Goal: Task Accomplishment & Management: Complete application form

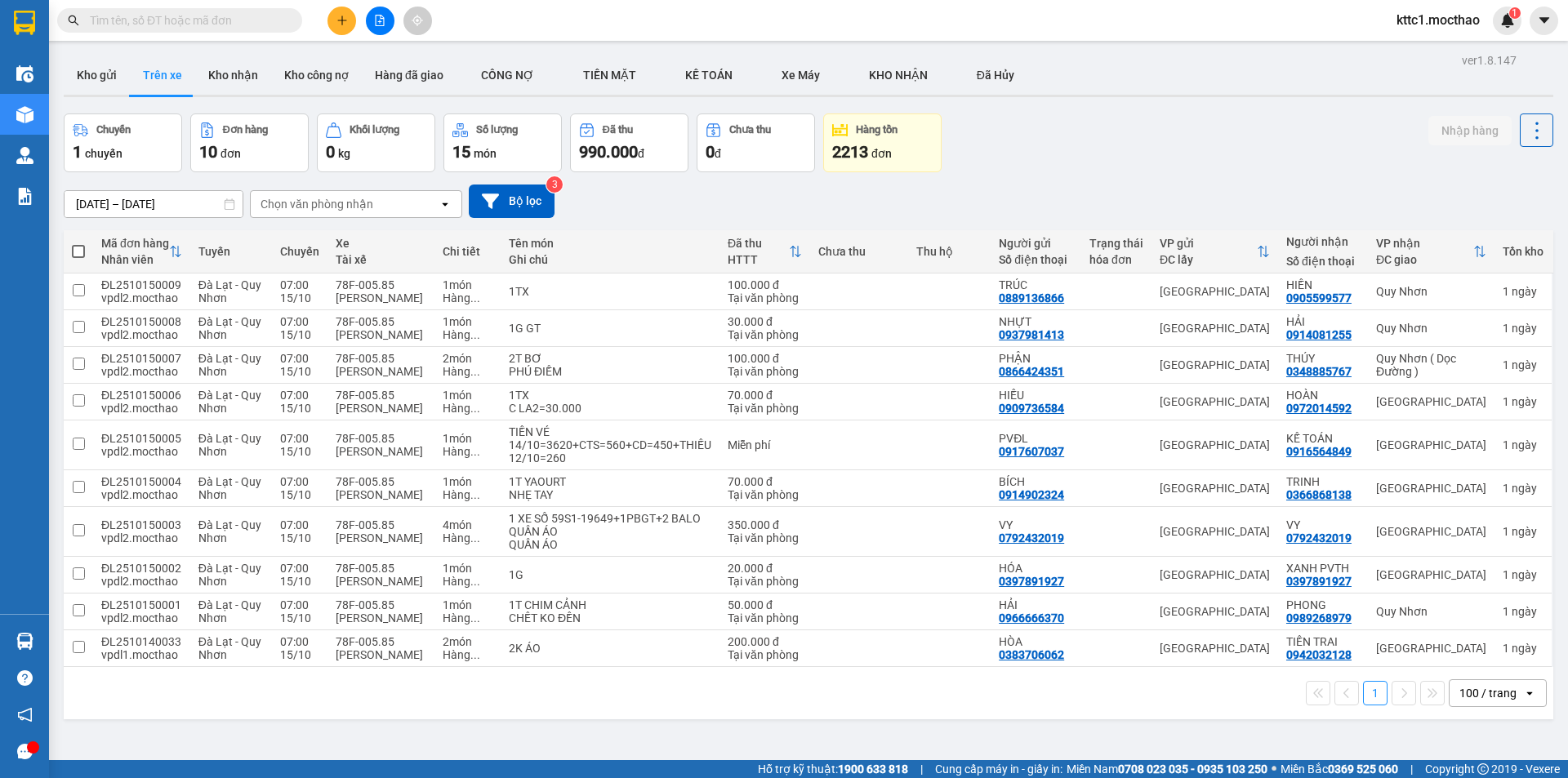
scroll to position [75, 0]
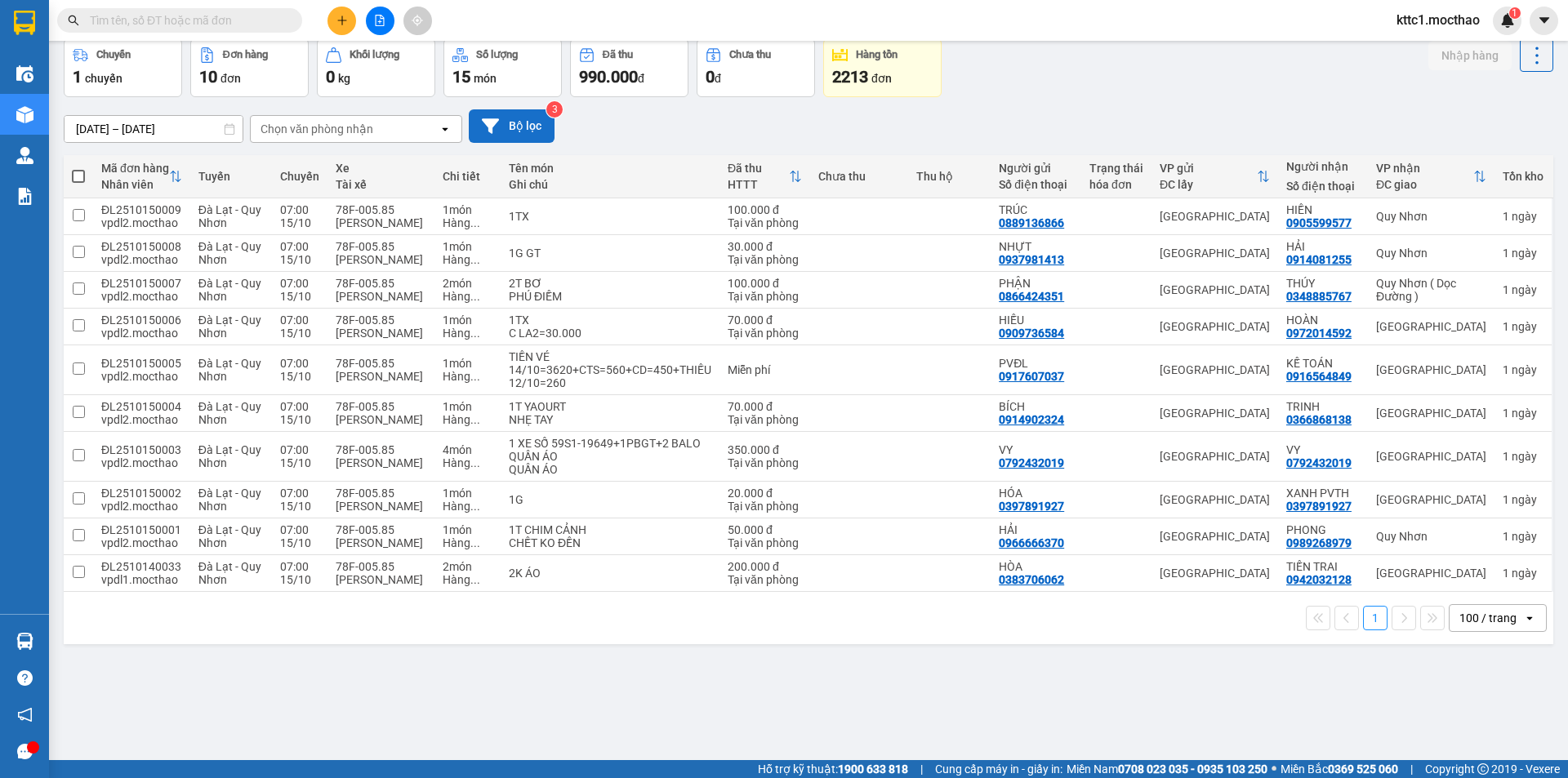
click at [503, 136] on button "Bộ lọc" at bounding box center [511, 127] width 86 height 34
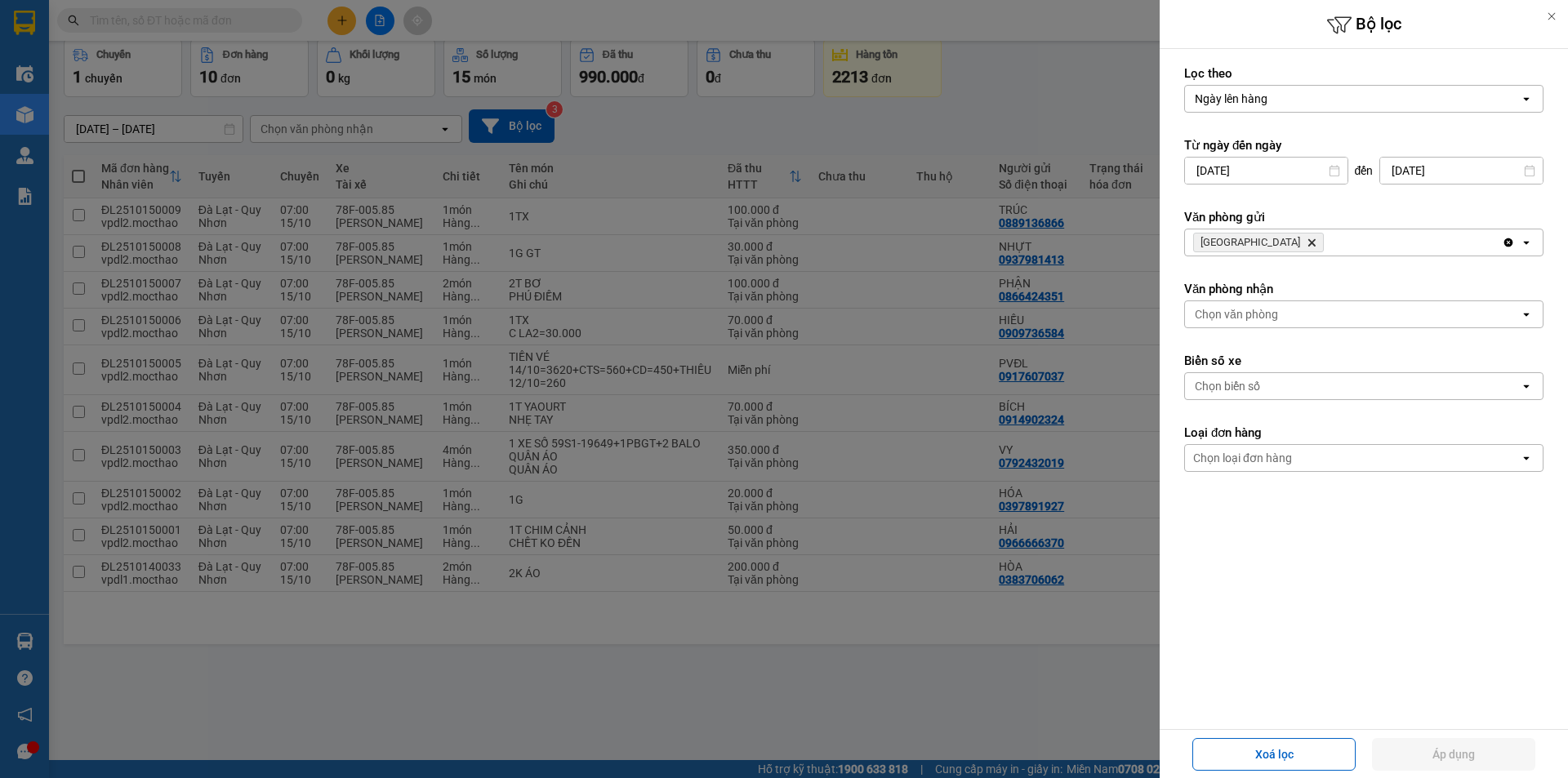
click at [1308, 241] on icon "Đà Lạt, close by backspace" at bounding box center [1312, 243] width 7 height 7
click at [1234, 237] on div "Chọn văn phòng" at bounding box center [1237, 243] width 83 height 16
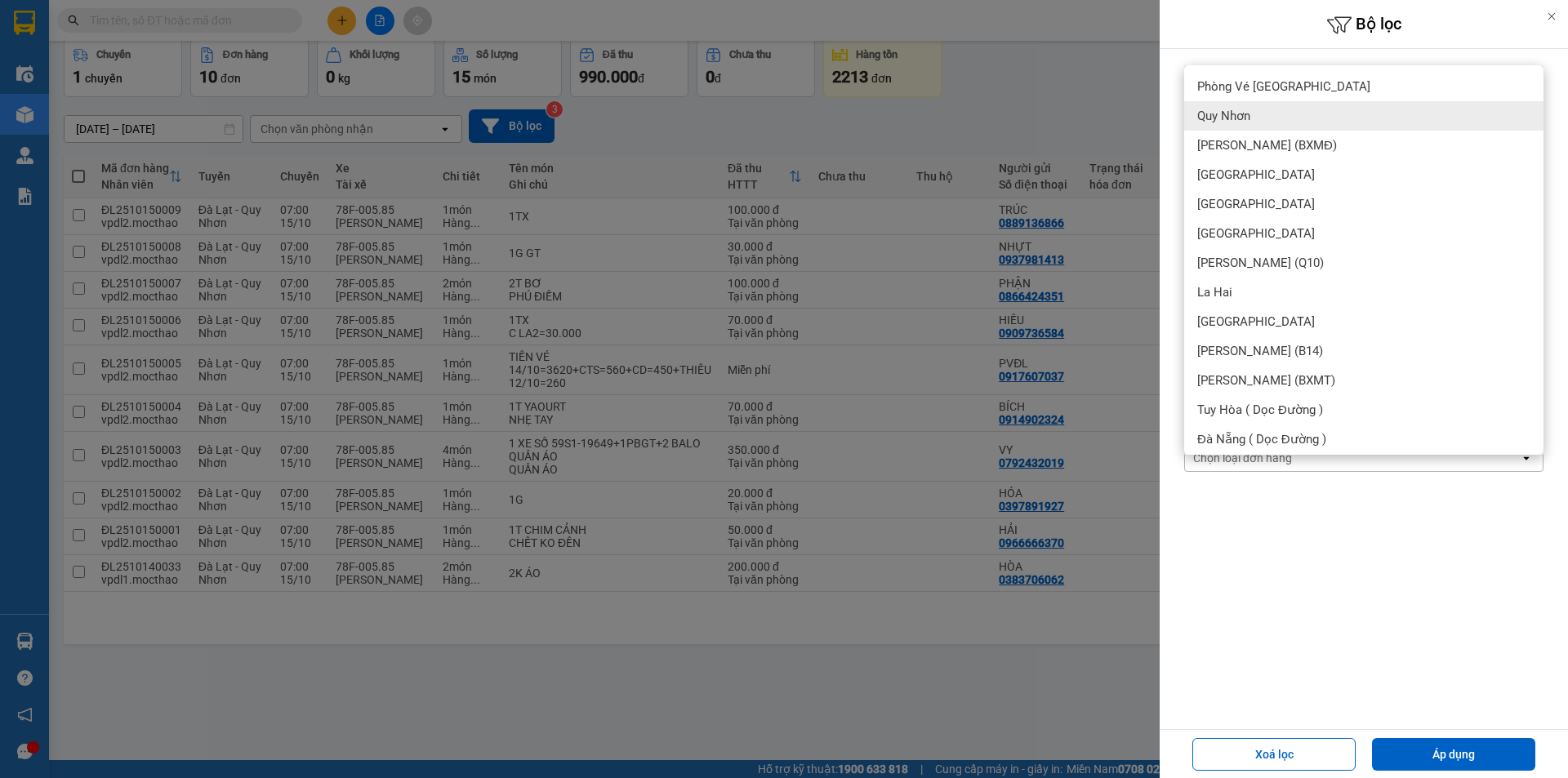
click at [1233, 115] on span "Quy Nhơn" at bounding box center [1223, 116] width 53 height 16
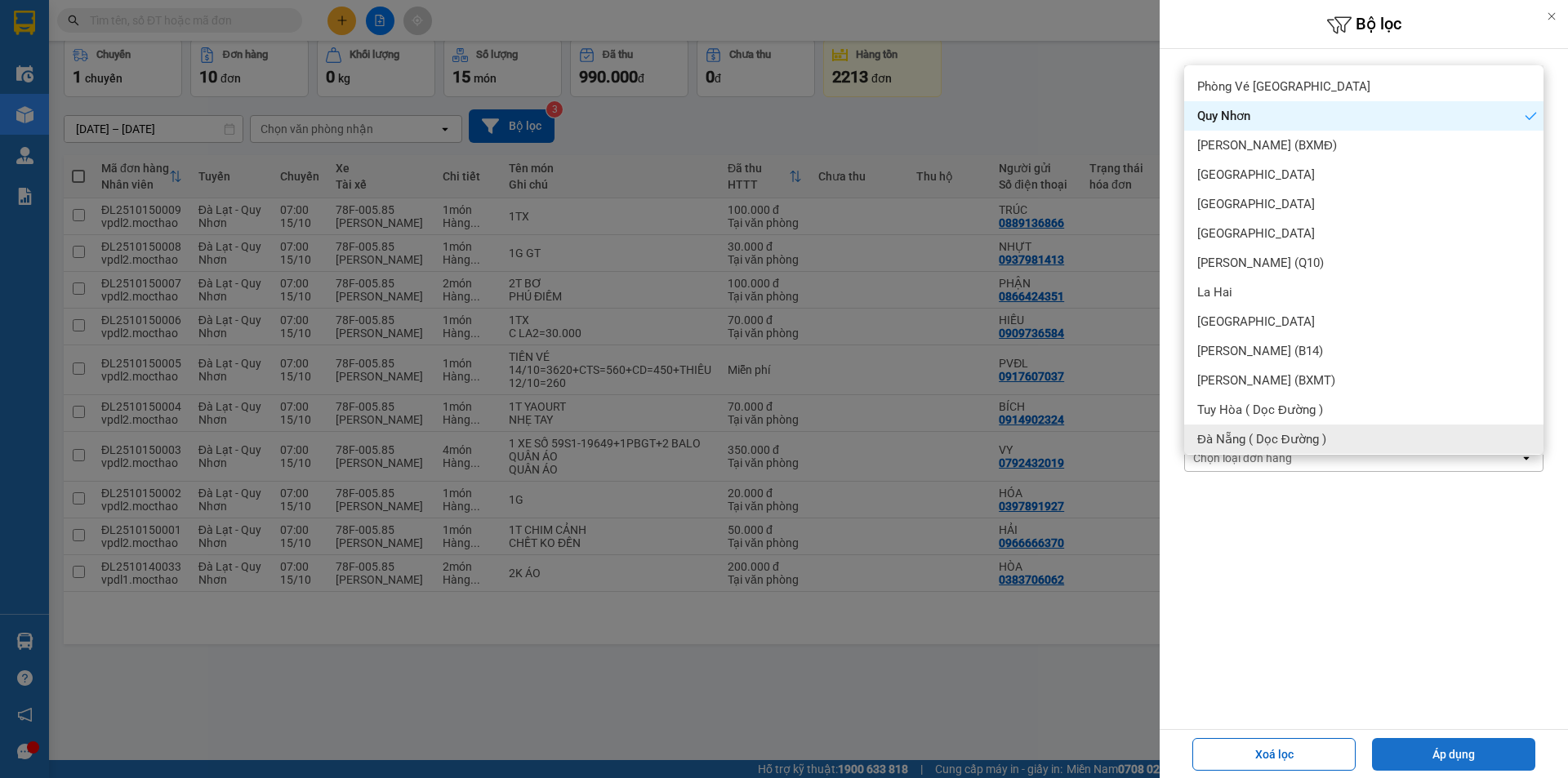
drag, startPoint x: 1401, startPoint y: 753, endPoint x: 1401, endPoint y: 740, distance: 13.0
click at [1402, 752] on button "Áp dụng" at bounding box center [1454, 754] width 163 height 33
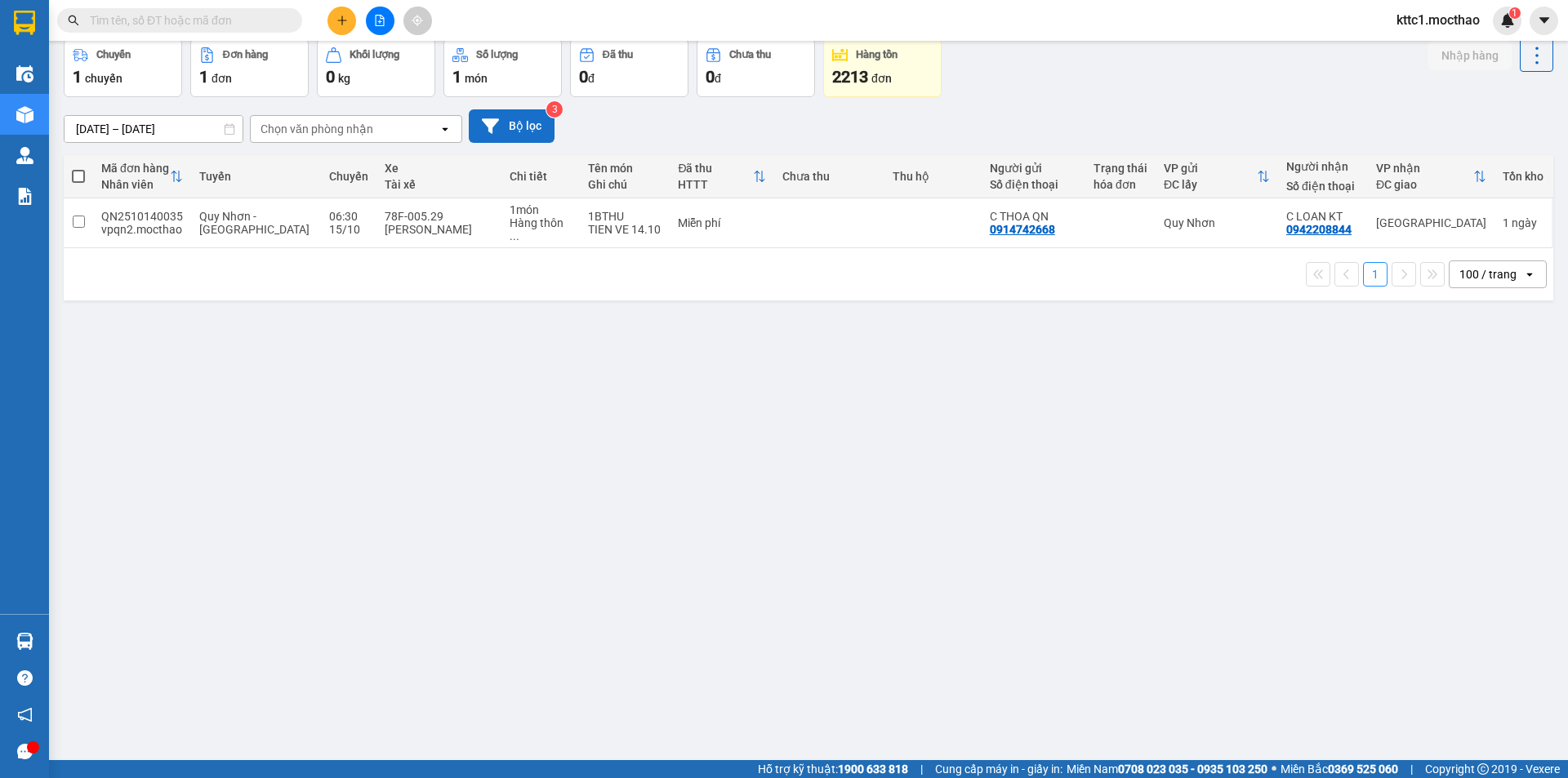
click at [514, 128] on button "Bộ lọc" at bounding box center [511, 127] width 86 height 34
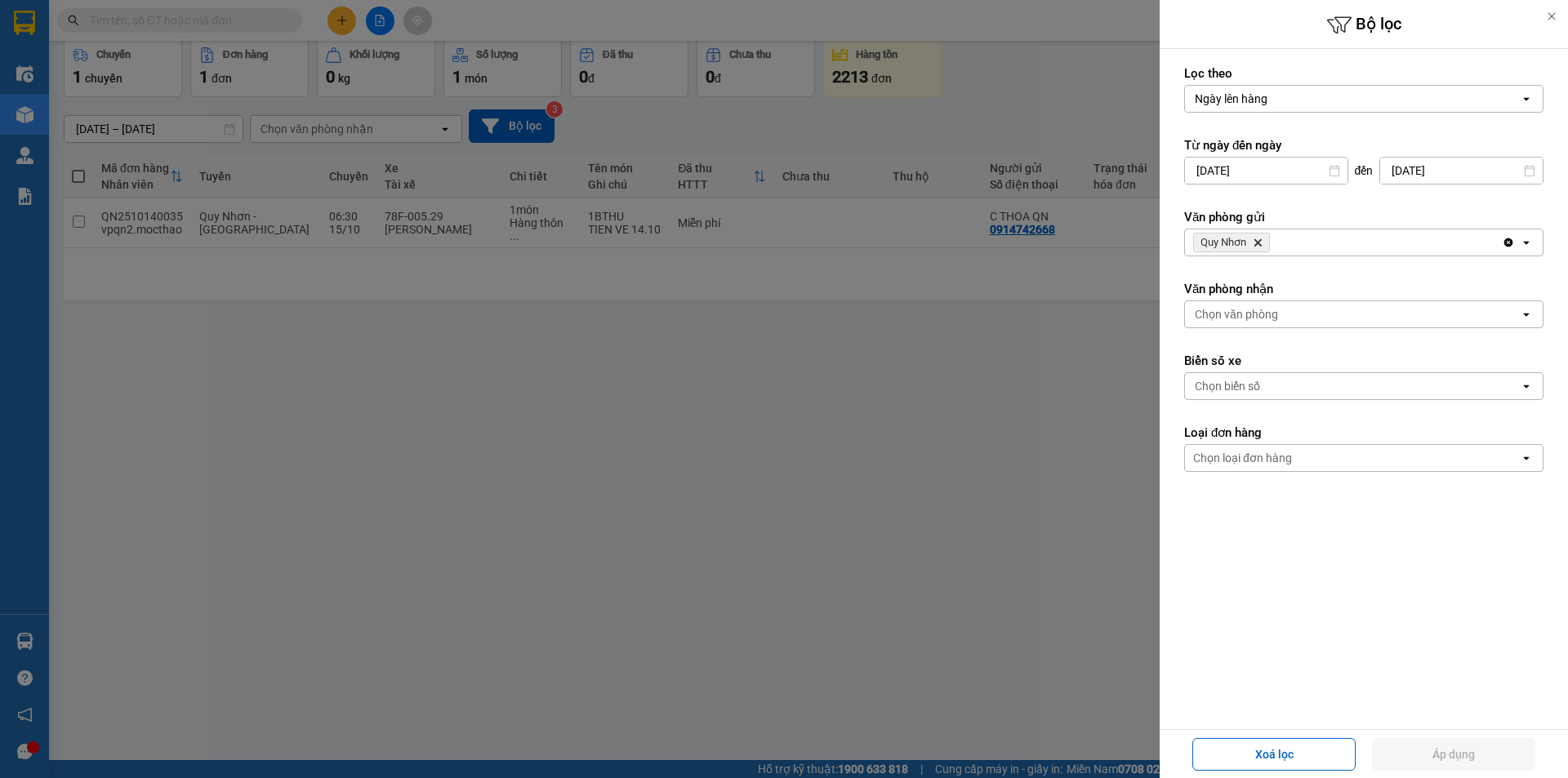
click at [1258, 240] on icon "Delete" at bounding box center [1257, 242] width 10 height 10
click at [1247, 239] on div "Chọn văn phòng" at bounding box center [1237, 243] width 83 height 16
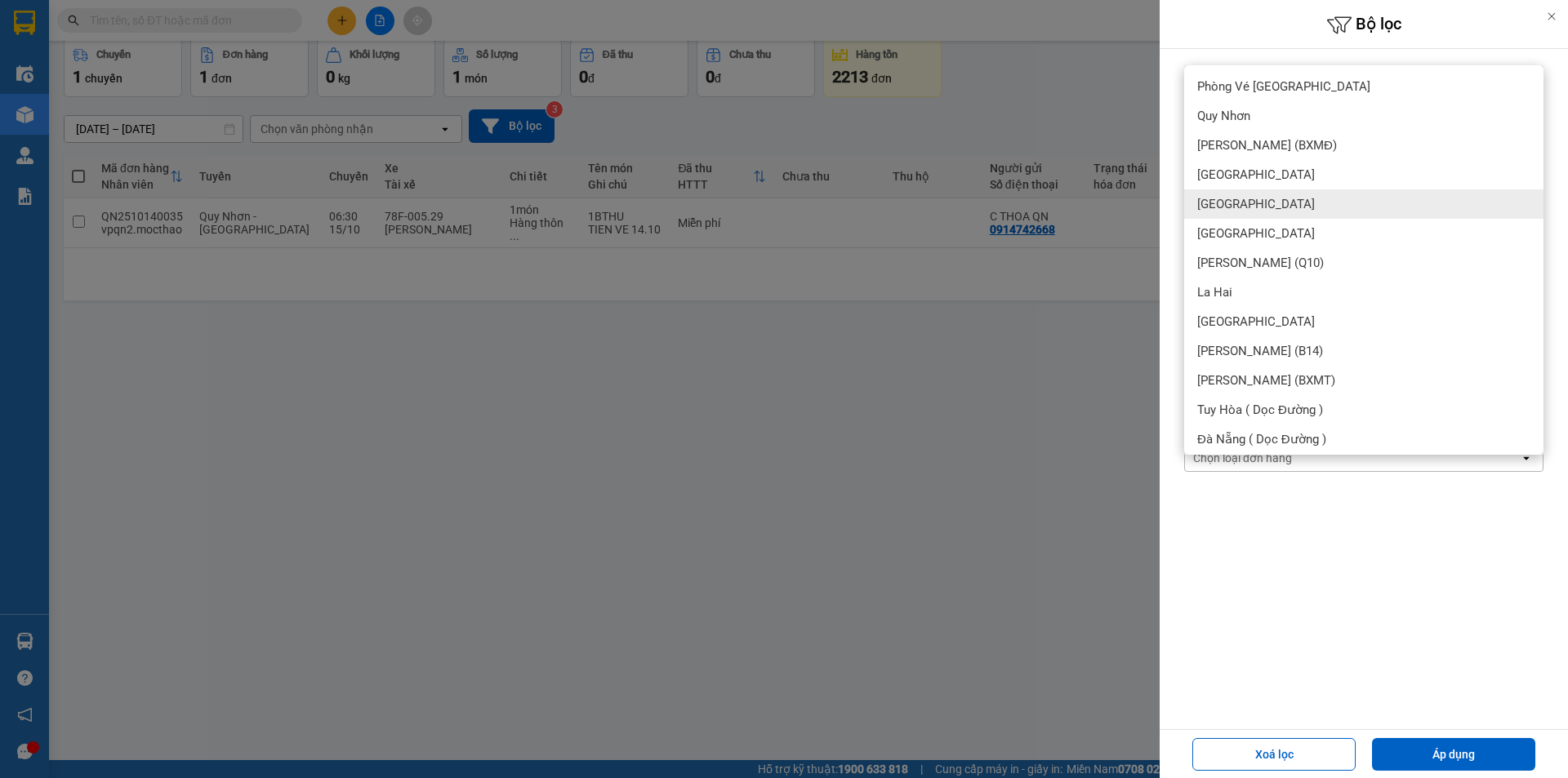
click at [1248, 199] on div "[GEOGRAPHIC_DATA]" at bounding box center [1364, 204] width 360 height 29
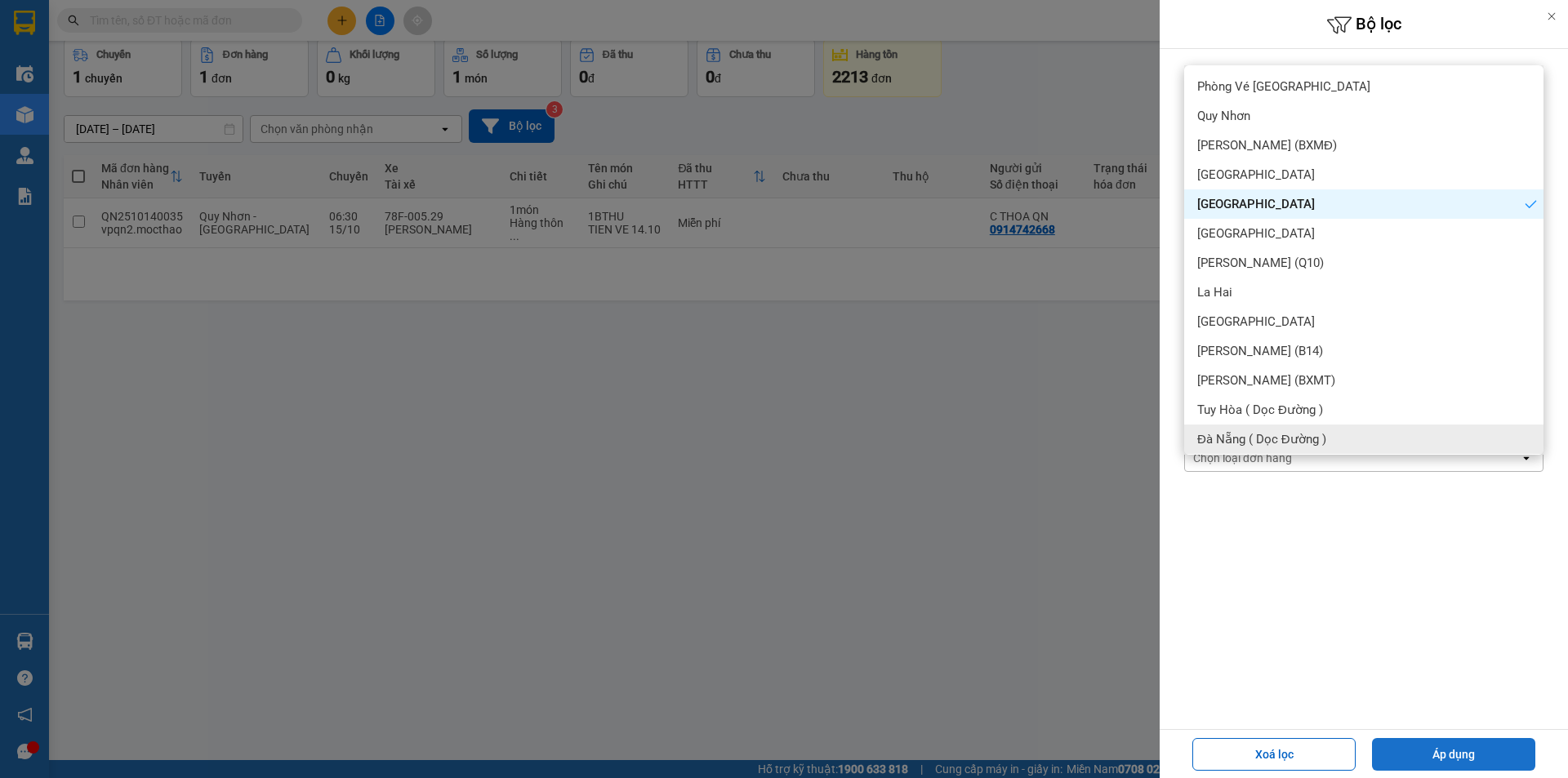
click at [1404, 761] on button "Áp dụng" at bounding box center [1454, 754] width 163 height 33
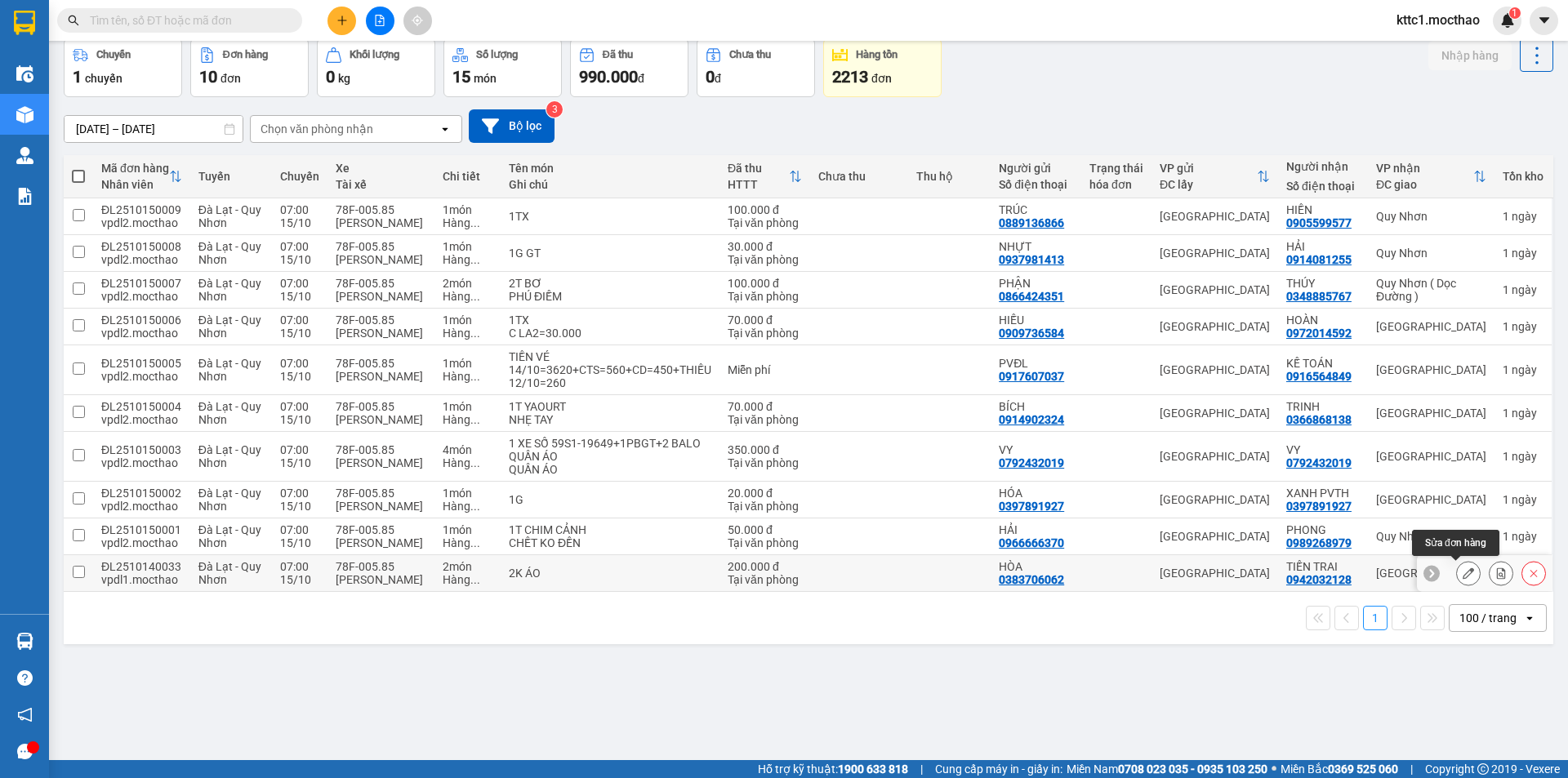
click at [1456, 572] on button at bounding box center [1468, 573] width 23 height 28
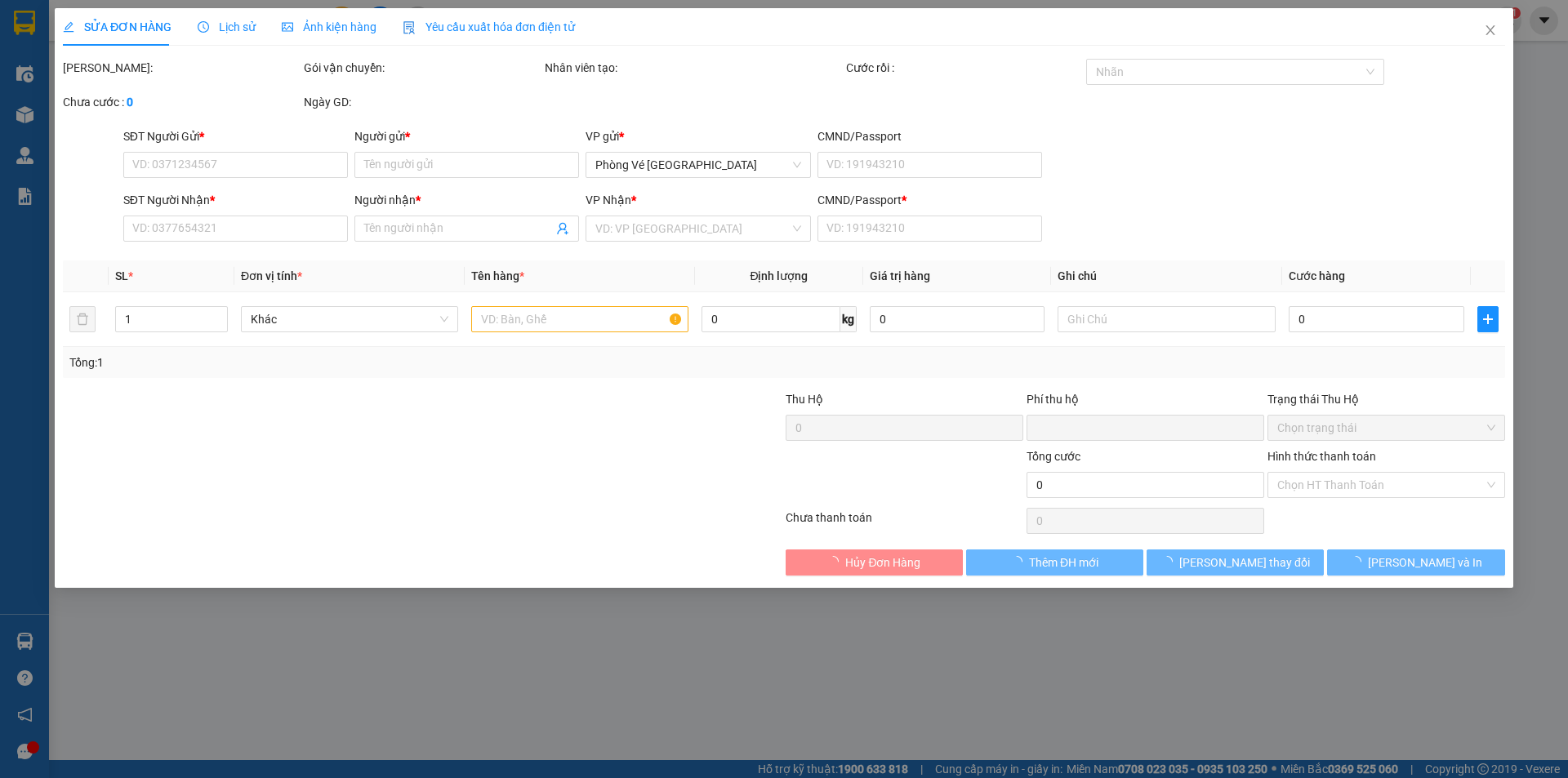
type input "0383706062"
type input "HÒA"
type input "0942032128"
type input "TIẾN TRAI"
type input "0"
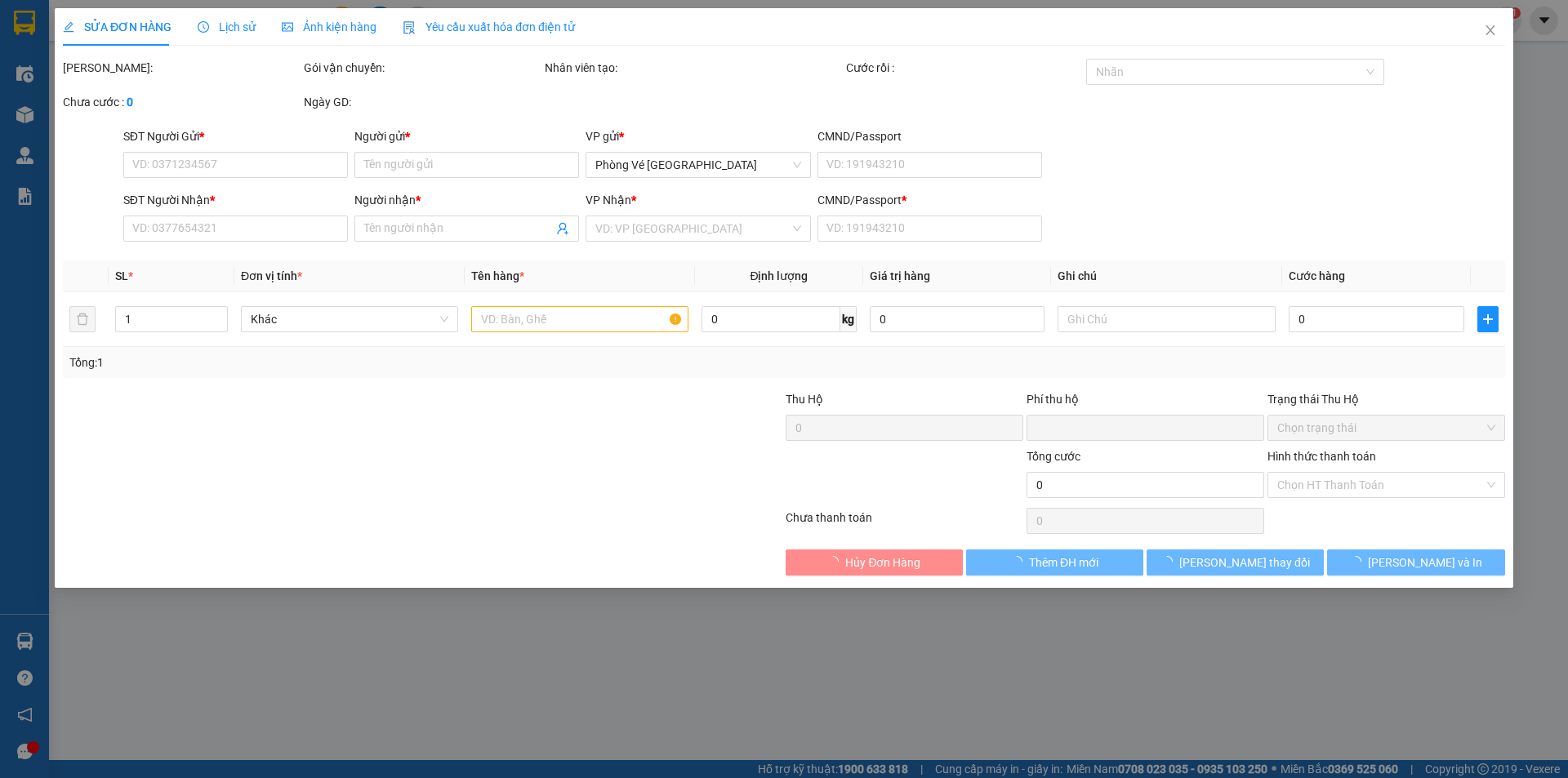
type input "0"
type input "200.000"
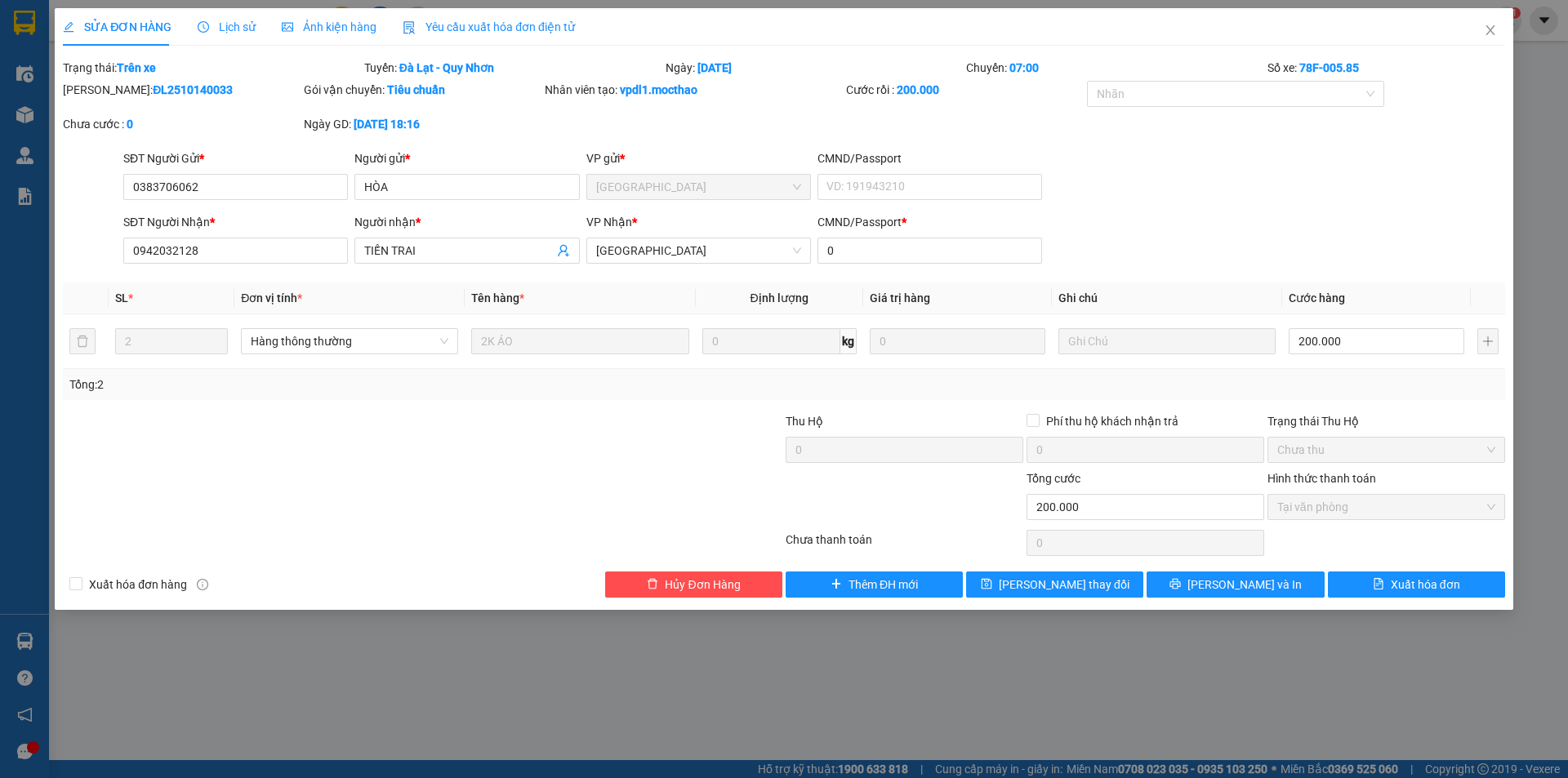
click at [493, 22] on span "Yêu cầu xuất hóa đơn điện tử" at bounding box center [488, 27] width 172 height 13
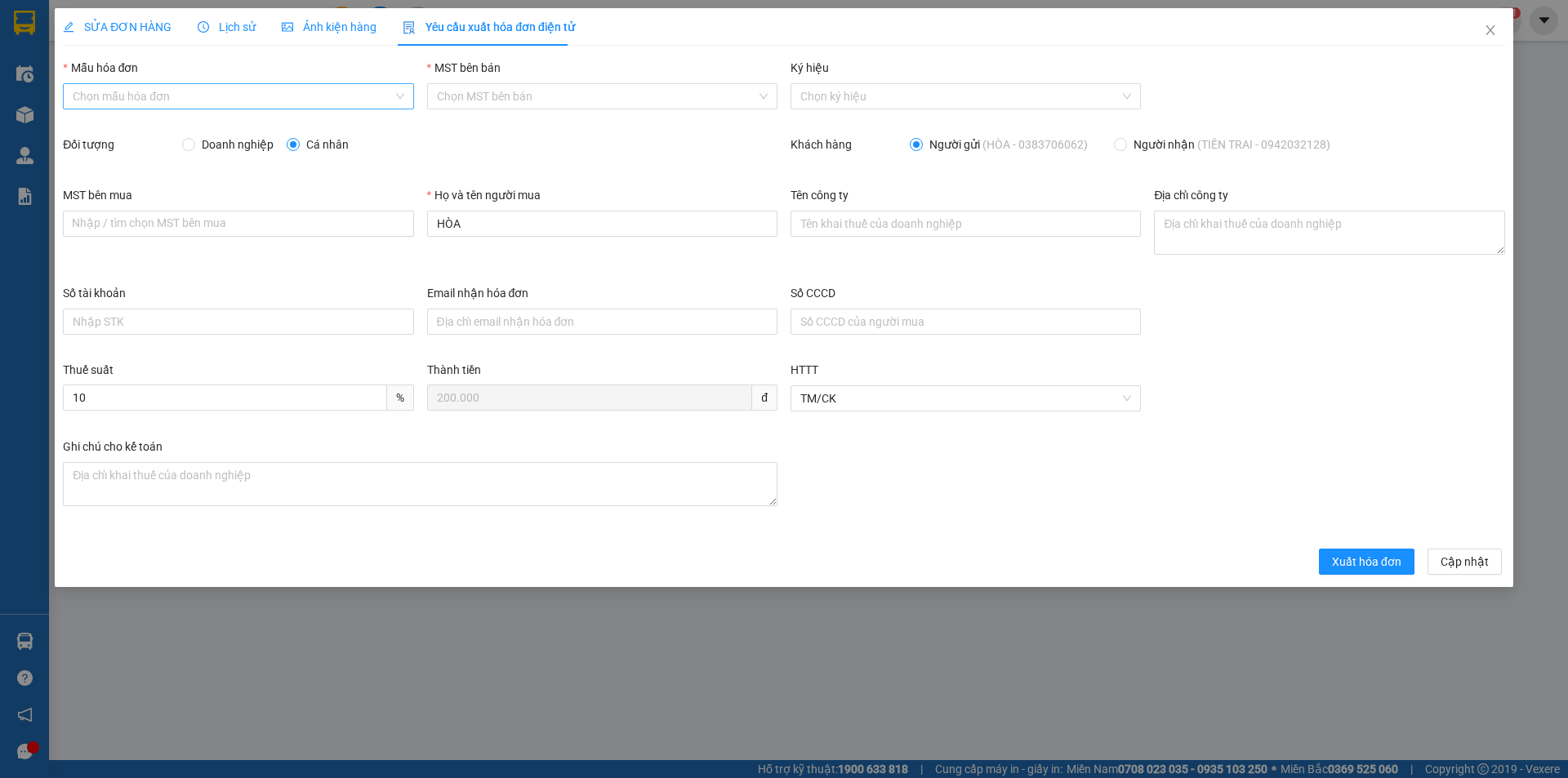
click at [235, 89] on input "Mẫu hóa đơn" at bounding box center [232, 97] width 319 height 25
drag, startPoint x: 193, startPoint y: 157, endPoint x: 205, endPoint y: 164, distance: 13.9
click at [193, 157] on div "HĐH-CNBĐ" at bounding box center [237, 155] width 330 height 18
type input "8"
click at [408, 237] on div "MST bên mua Nhập / tìm chọn MST bên mua" at bounding box center [237, 214] width 350 height 58
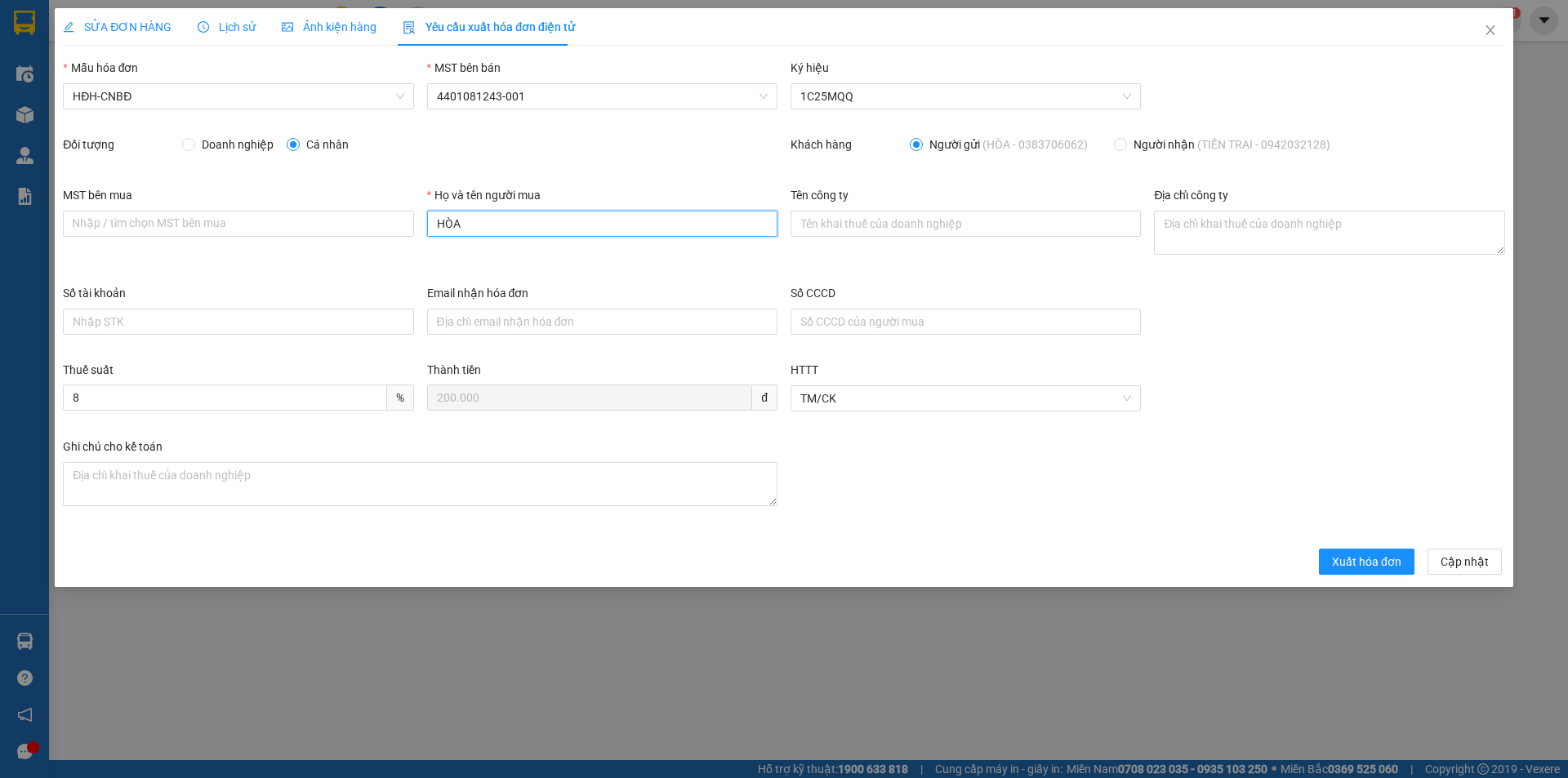
drag, startPoint x: 461, startPoint y: 216, endPoint x: 394, endPoint y: 253, distance: 76.5
click at [392, 246] on div "MST bên mua Nhập / tìm chọn MST bên mua Họ và tên người mua HÒA Tên công ty Địa…" at bounding box center [784, 235] width 1455 height 98
type input "Người mua không lấy hóa đơn"
click at [1385, 566] on span "Xuất hóa đơn" at bounding box center [1366, 562] width 69 height 18
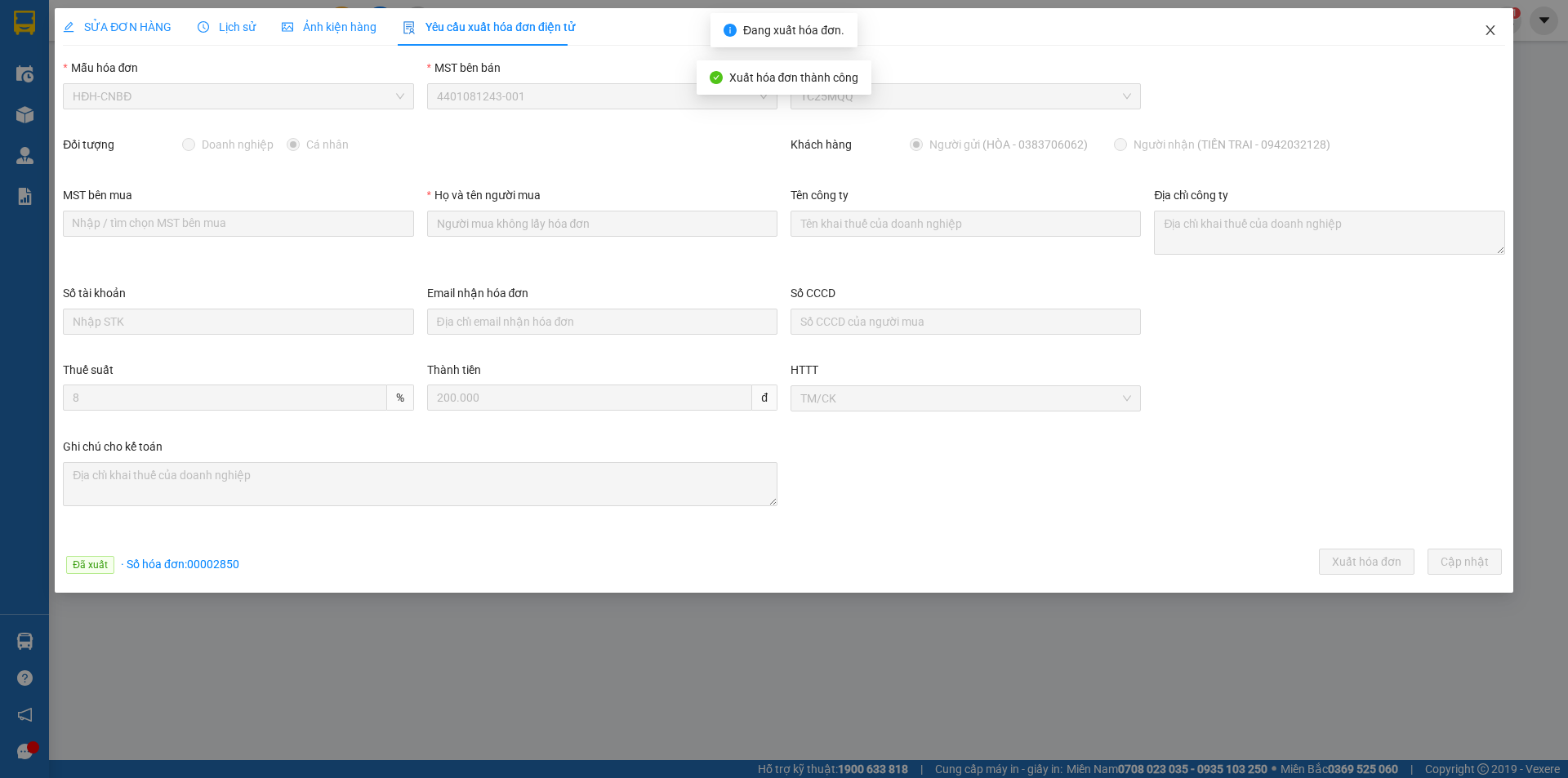
click at [1492, 27] on icon "close" at bounding box center [1490, 30] width 13 height 13
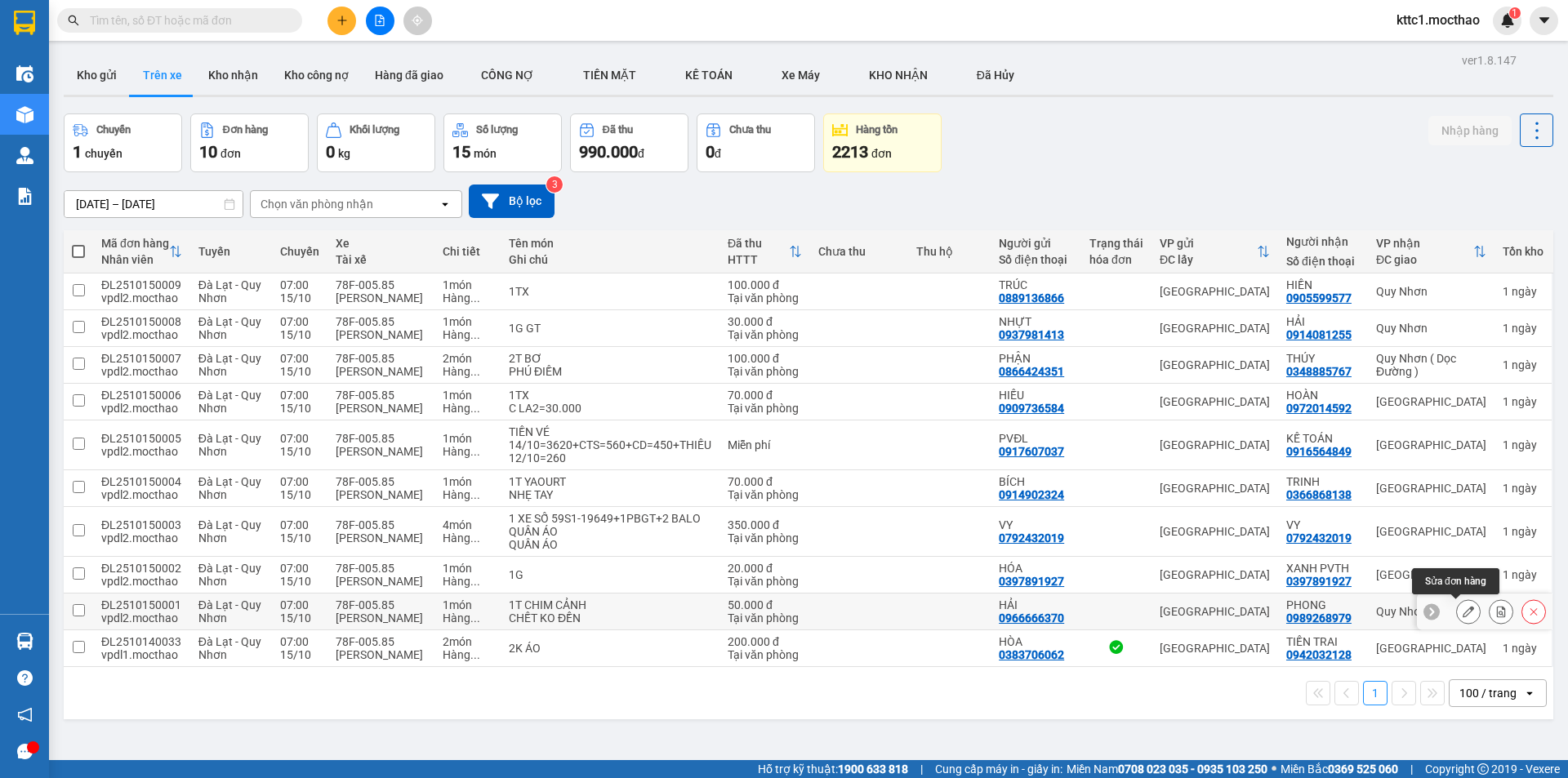
click at [1463, 611] on icon at bounding box center [1468, 611] width 12 height 12
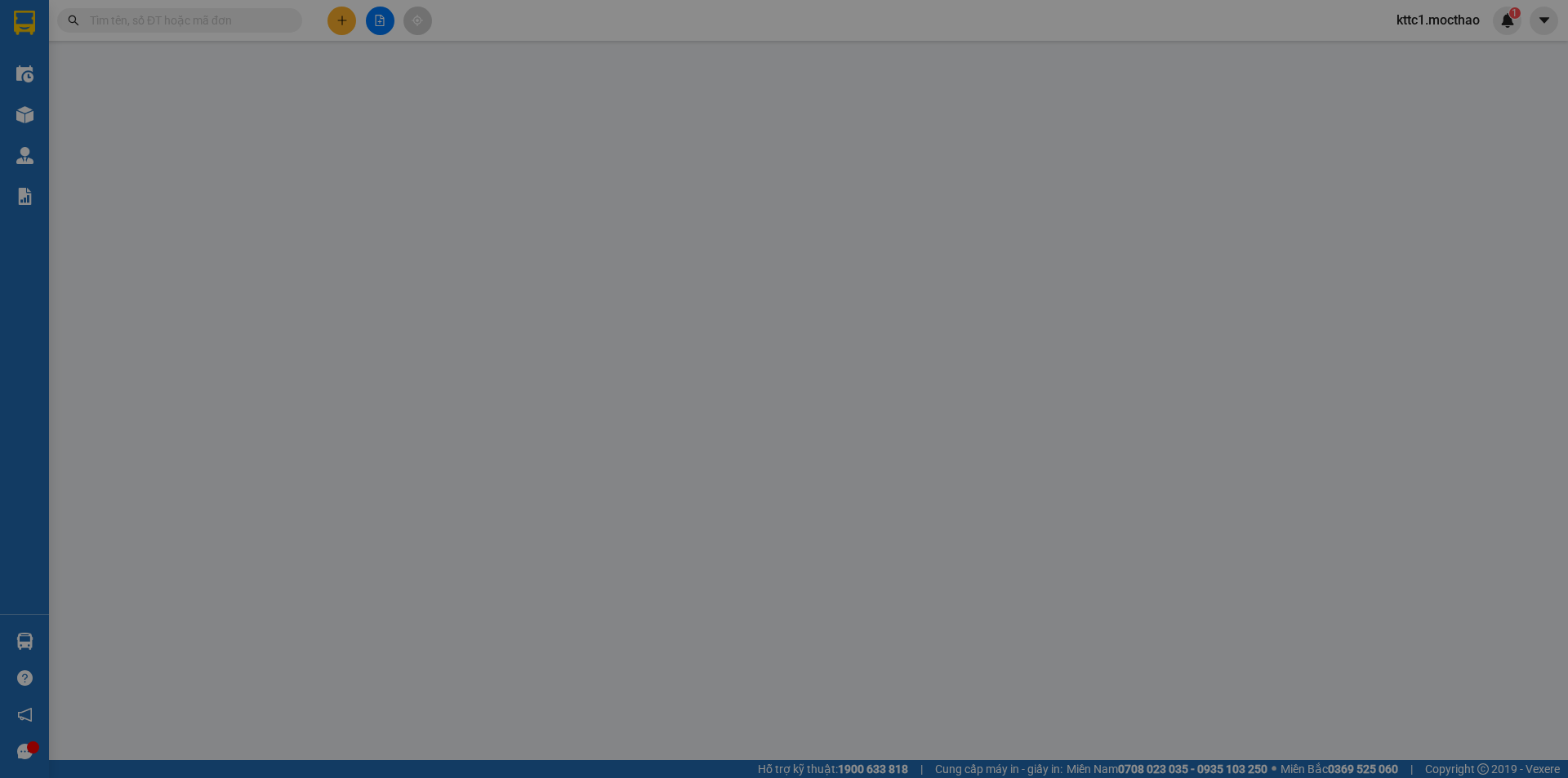
type input "0966666370"
type input "HẢI"
type input "0989268979"
type input "PHONG"
type input "0"
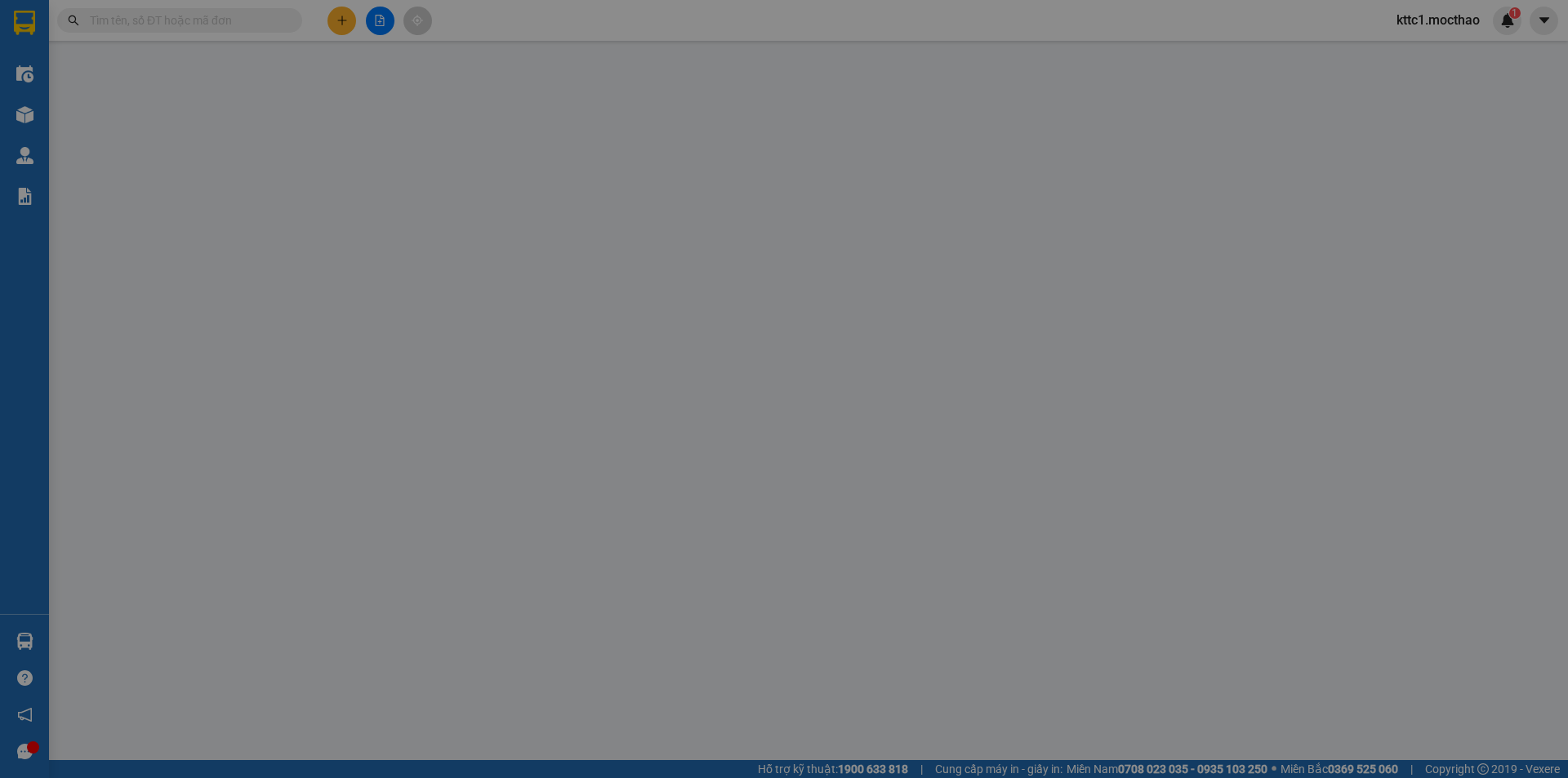
type input "0"
type input "50.000"
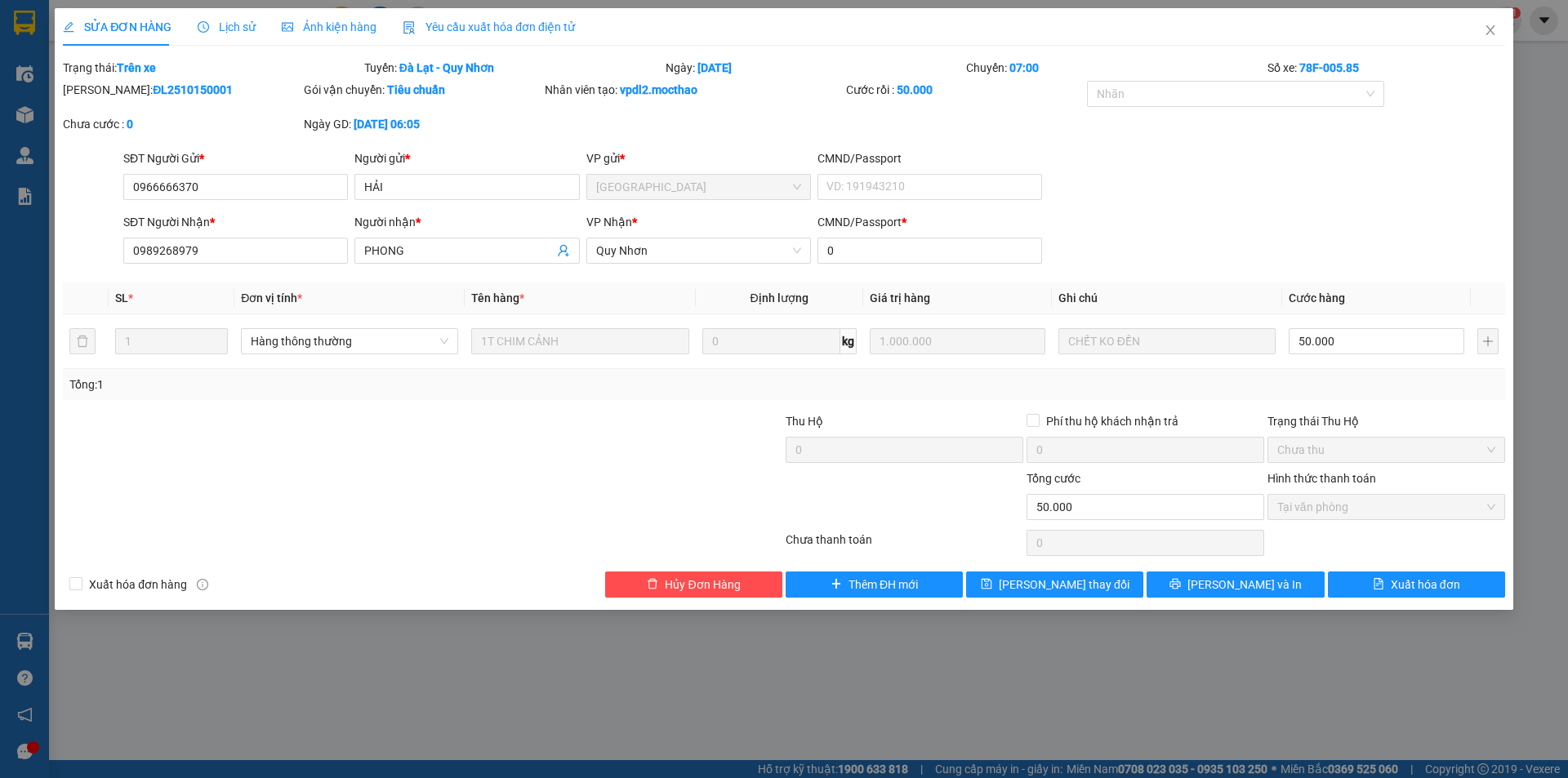
click at [452, 20] on span "Yêu cầu xuất hóa đơn điện tử" at bounding box center [488, 27] width 172 height 13
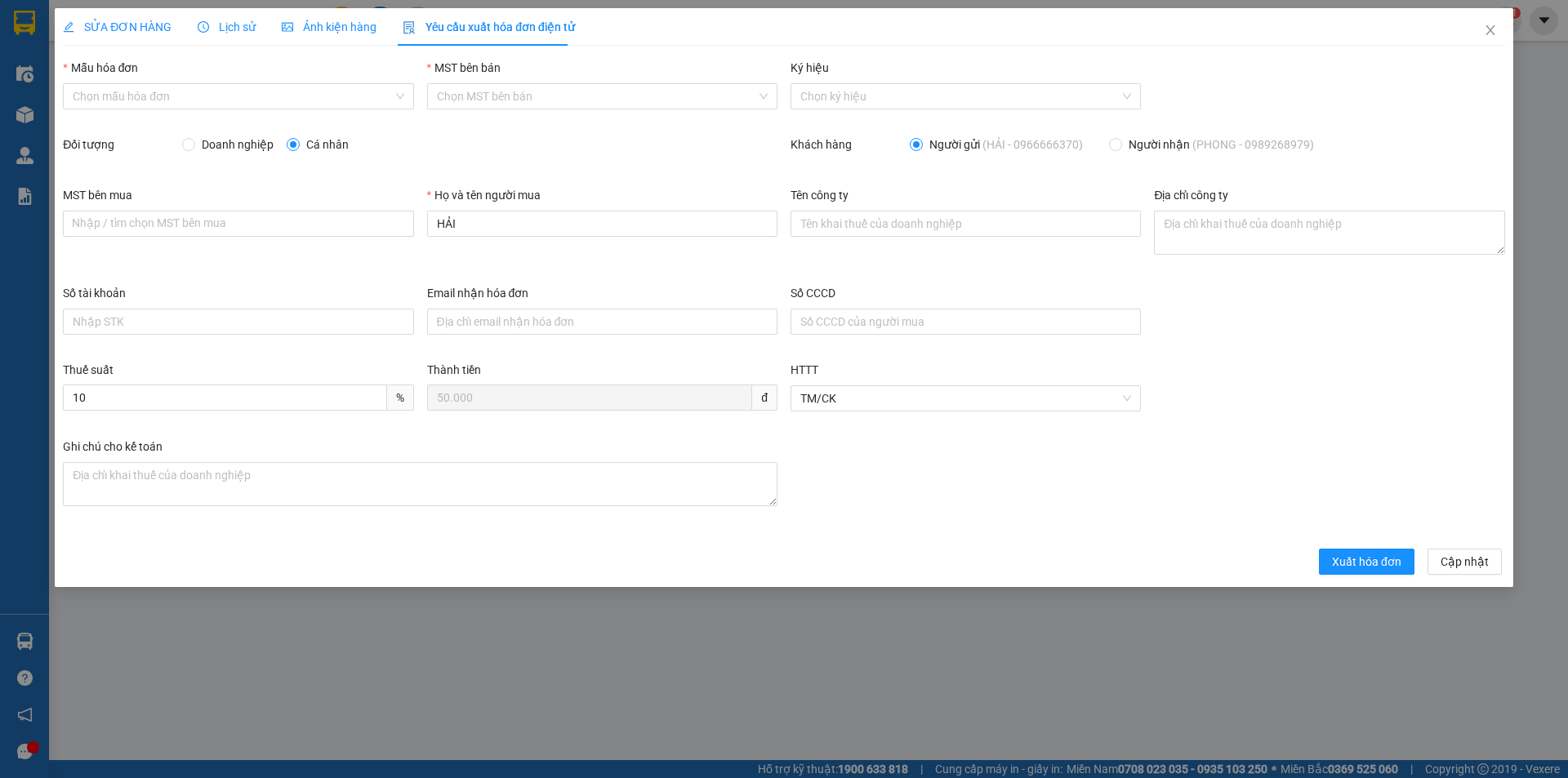
drag, startPoint x: 213, startPoint y: 89, endPoint x: 196, endPoint y: 110, distance: 27.0
click at [212, 89] on input "Mẫu hóa đơn" at bounding box center [232, 97] width 319 height 25
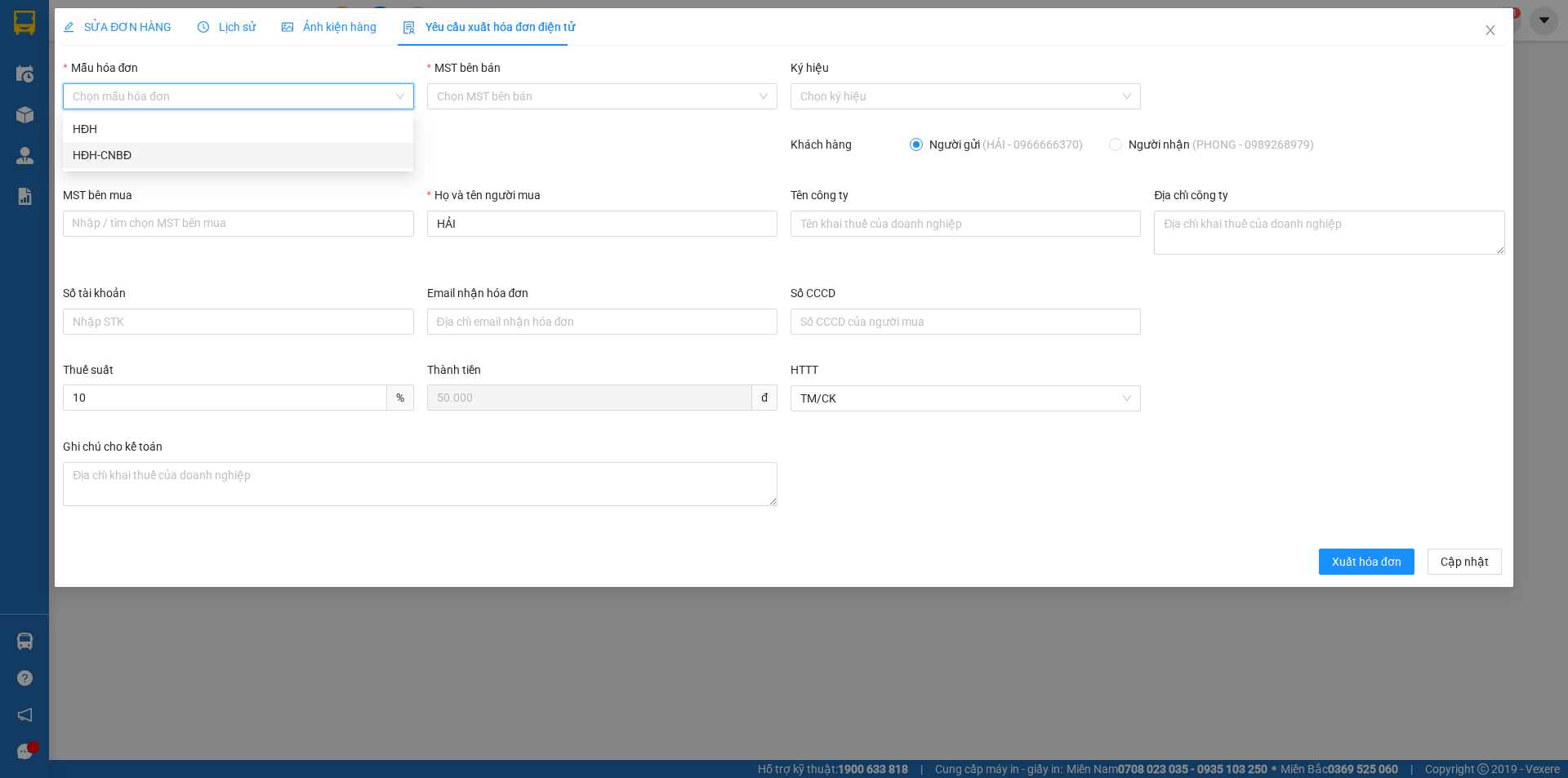
click at [162, 155] on div "HĐH-CNBĐ" at bounding box center [237, 155] width 330 height 18
type input "8"
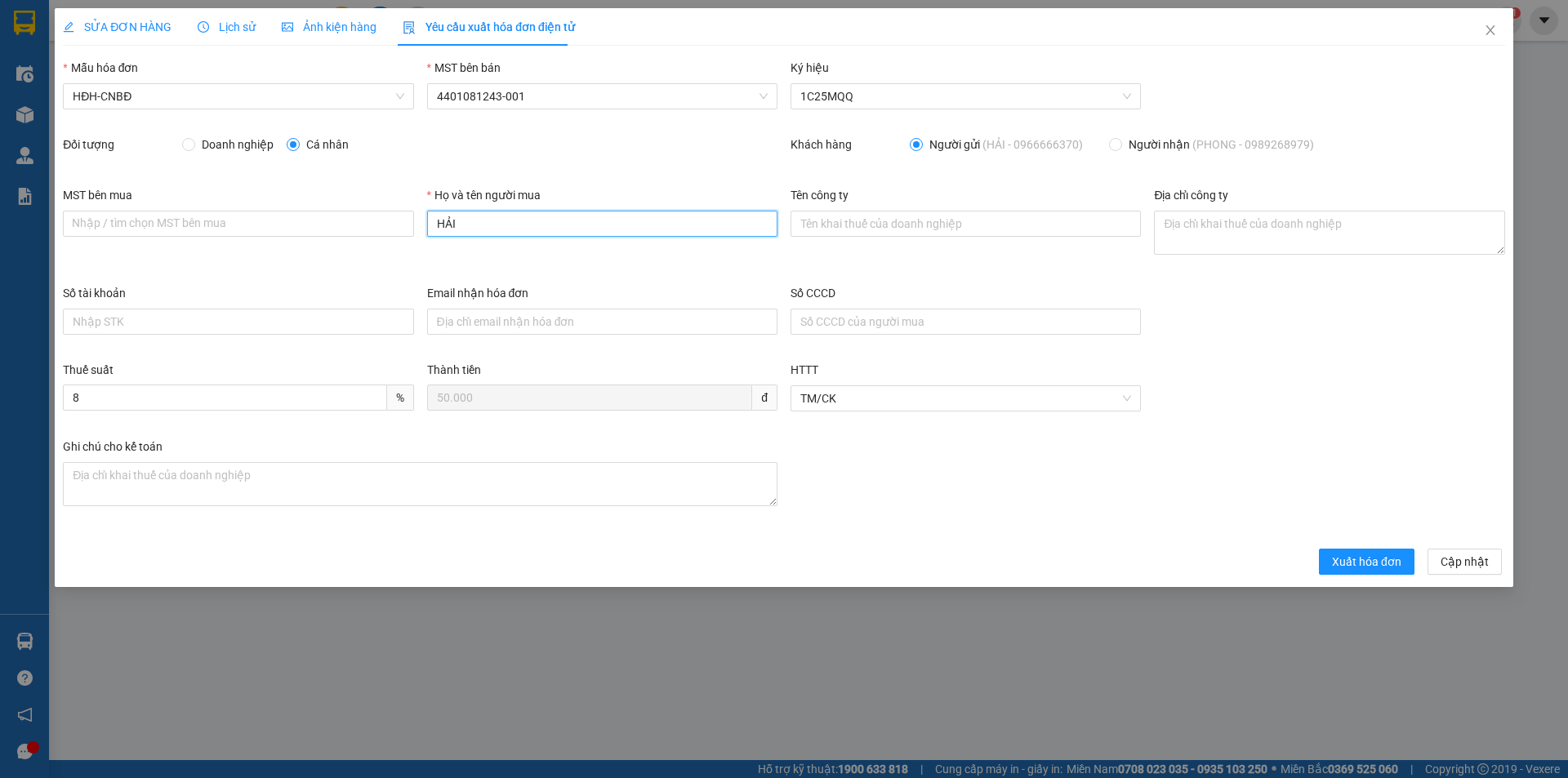
drag, startPoint x: 472, startPoint y: 227, endPoint x: 431, endPoint y: 225, distance: 41.0
click at [431, 225] on input "HẢI" at bounding box center [602, 223] width 350 height 26
type input "Người mua không lấy hóa đơn"
click at [1386, 564] on span "Xuất hóa đơn" at bounding box center [1366, 562] width 69 height 18
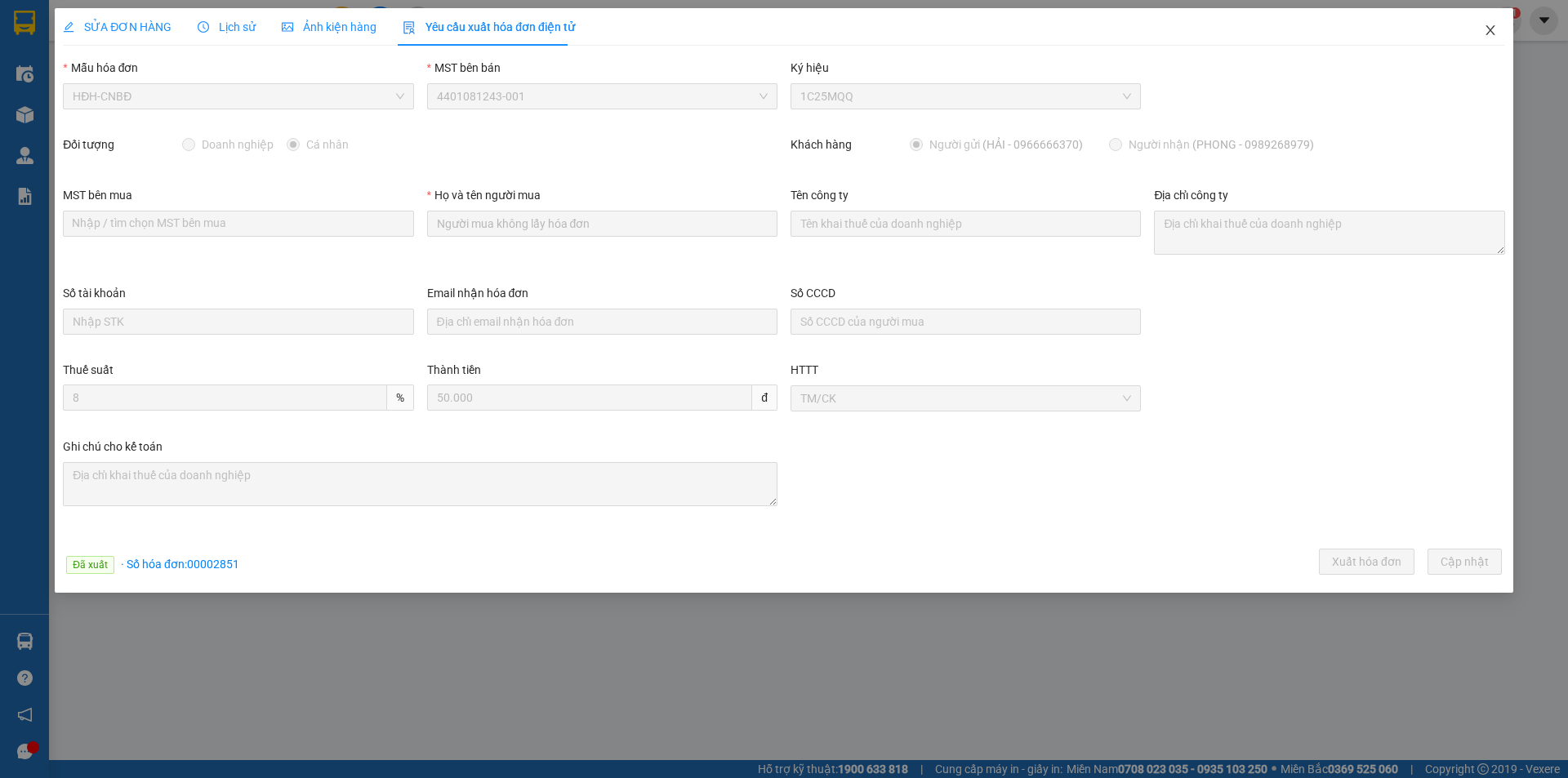
click at [1492, 28] on icon "close" at bounding box center [1490, 30] width 9 height 10
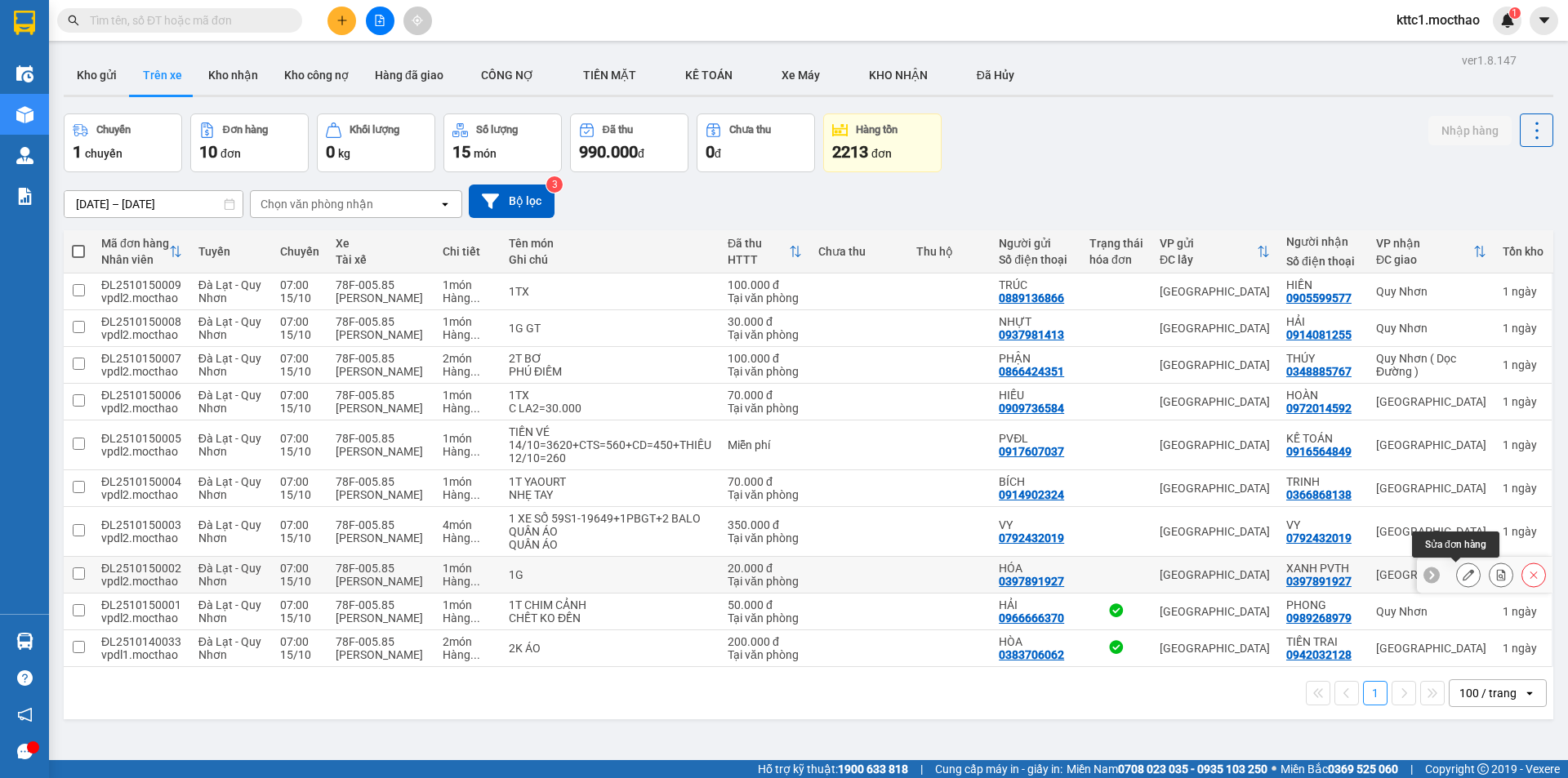
click at [1463, 580] on icon at bounding box center [1468, 574] width 12 height 12
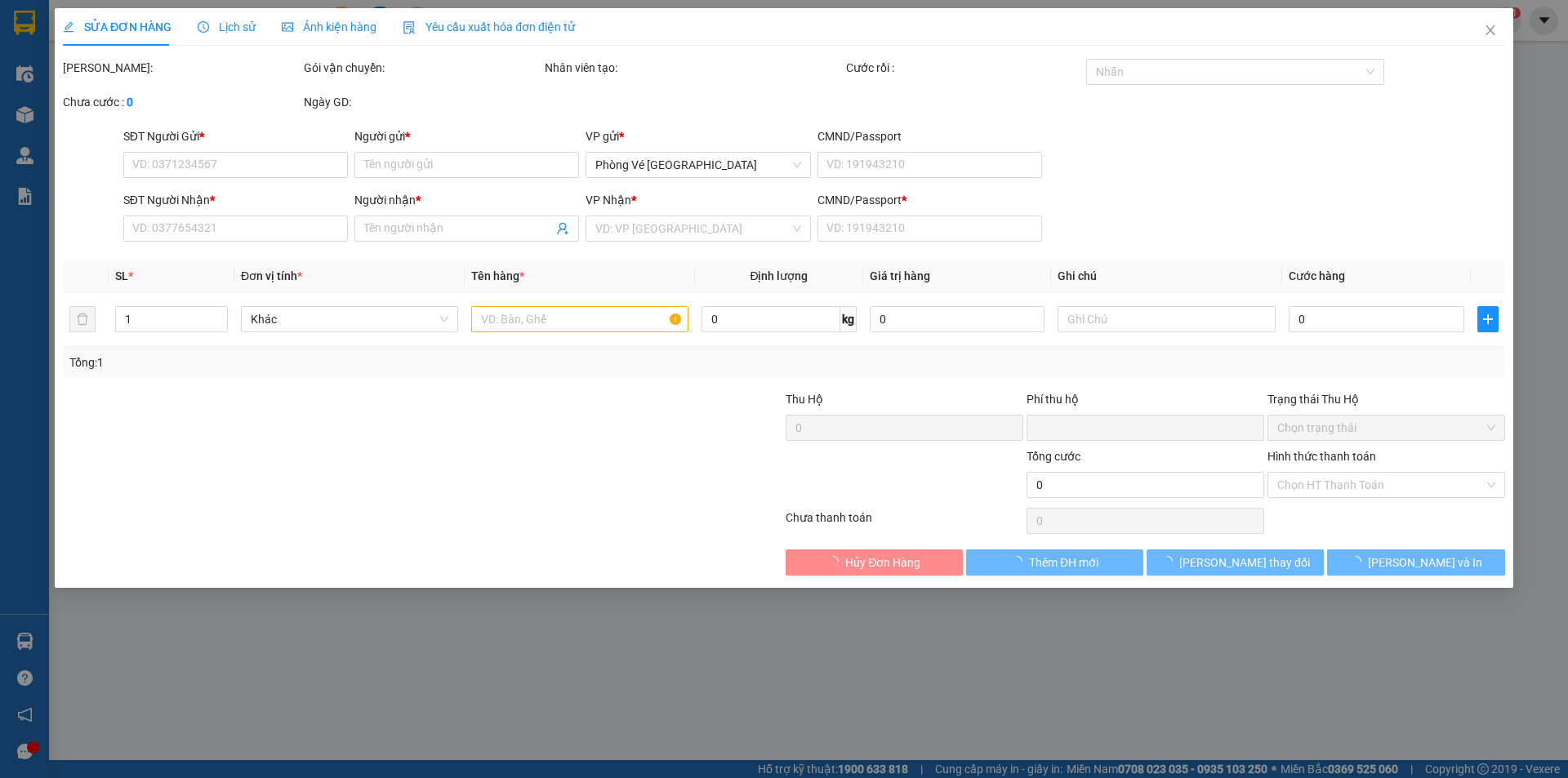
type input "0397891927"
type input "HÓA"
type input "0397891927"
type input "XANH PVTH"
type input "0"
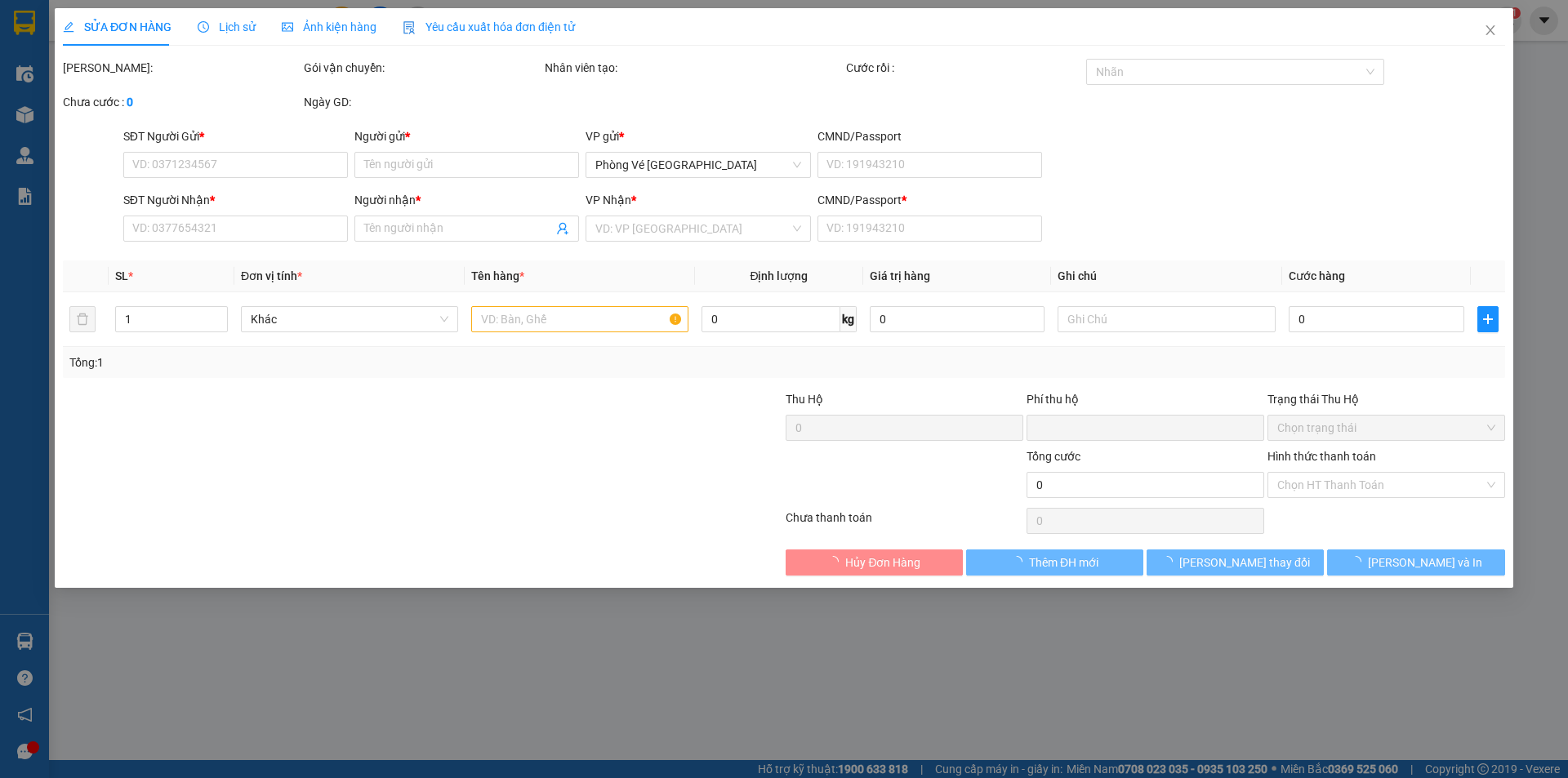
type input "0"
type input "20.000"
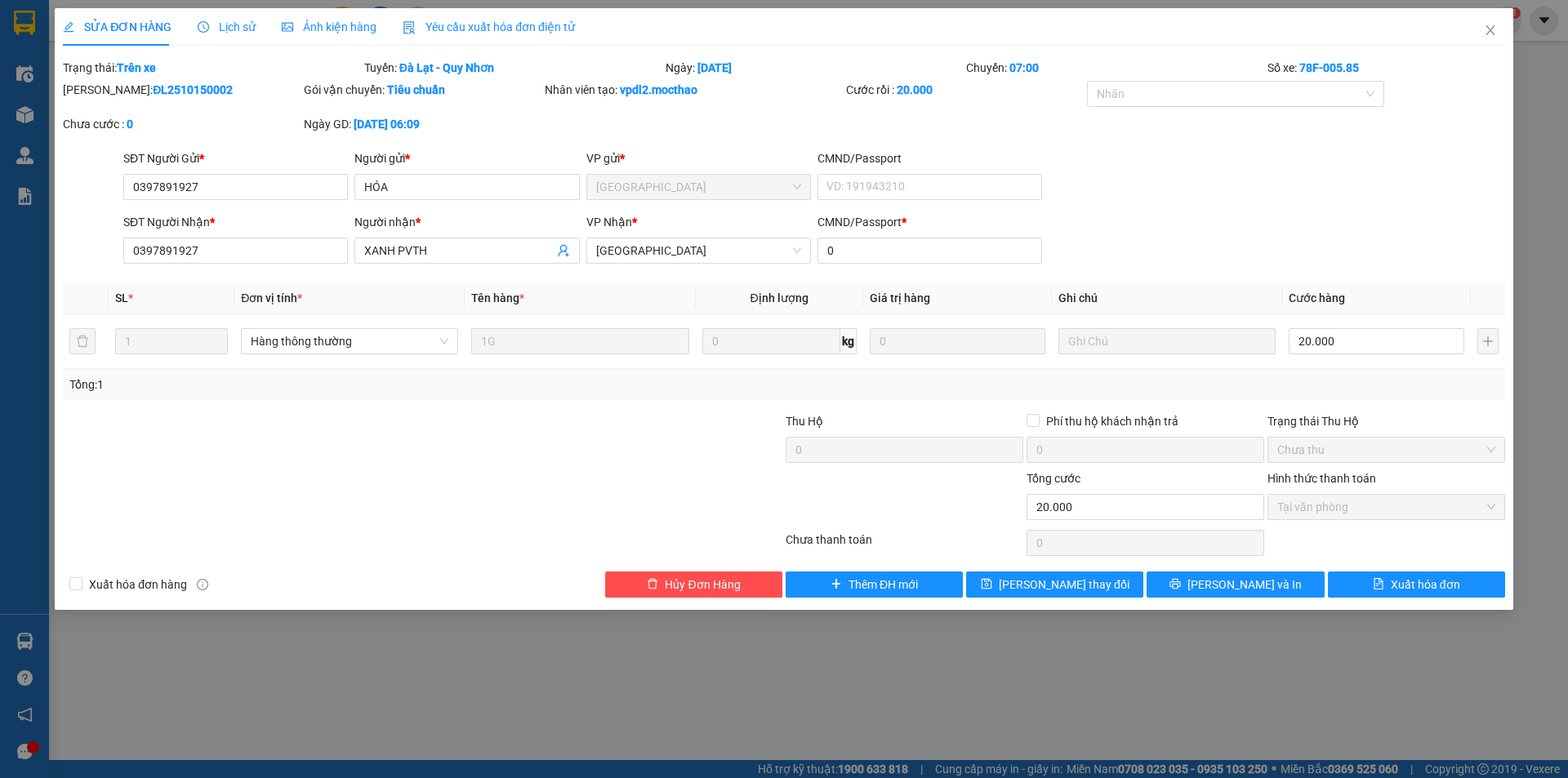
click at [504, 27] on span "Yêu cầu xuất hóa đơn điện tử" at bounding box center [488, 27] width 172 height 13
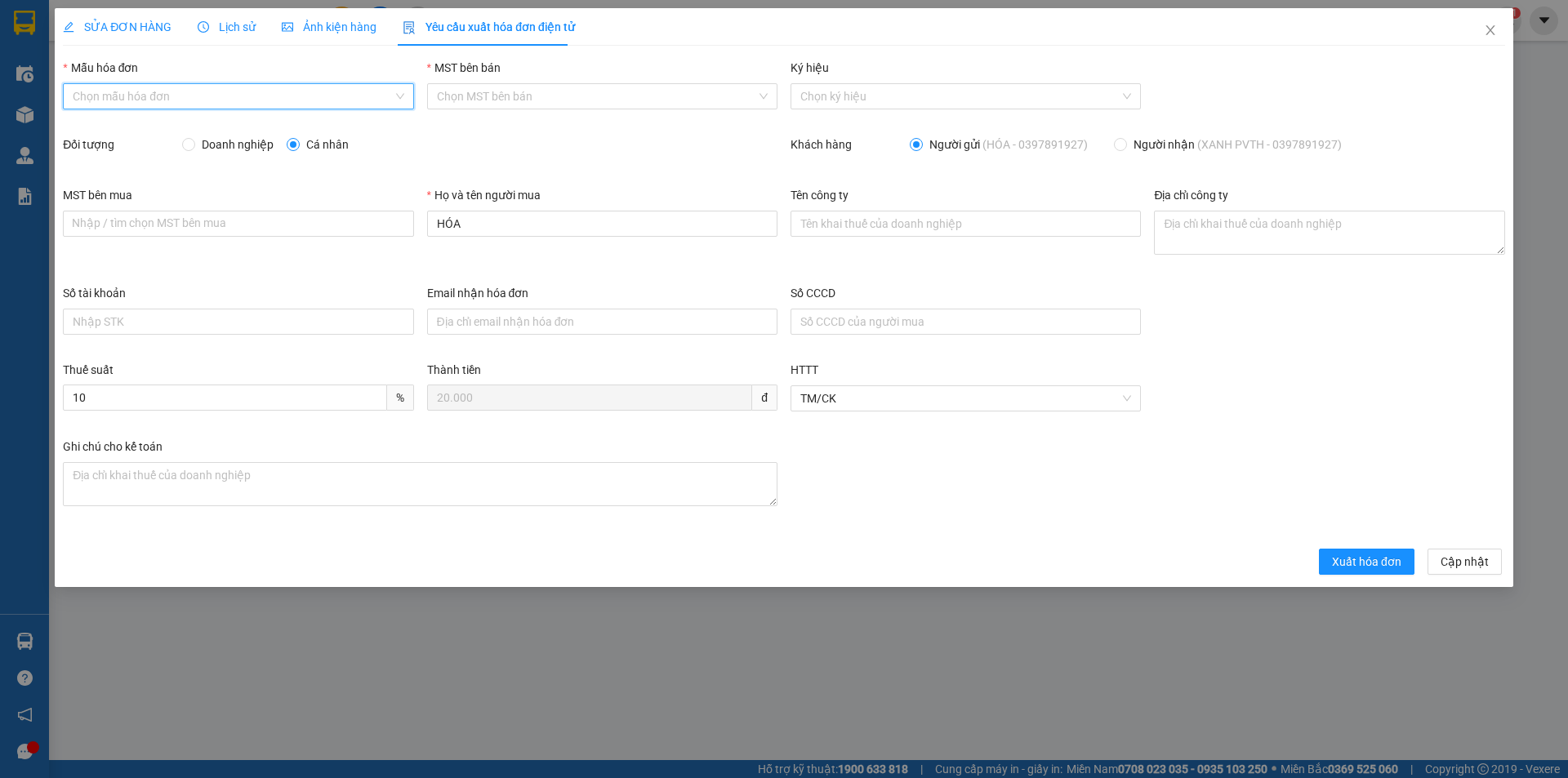
click at [225, 90] on input "Mẫu hóa đơn" at bounding box center [232, 97] width 319 height 25
click at [180, 150] on div "HĐH-CNBĐ" at bounding box center [237, 155] width 330 height 18
type input "8"
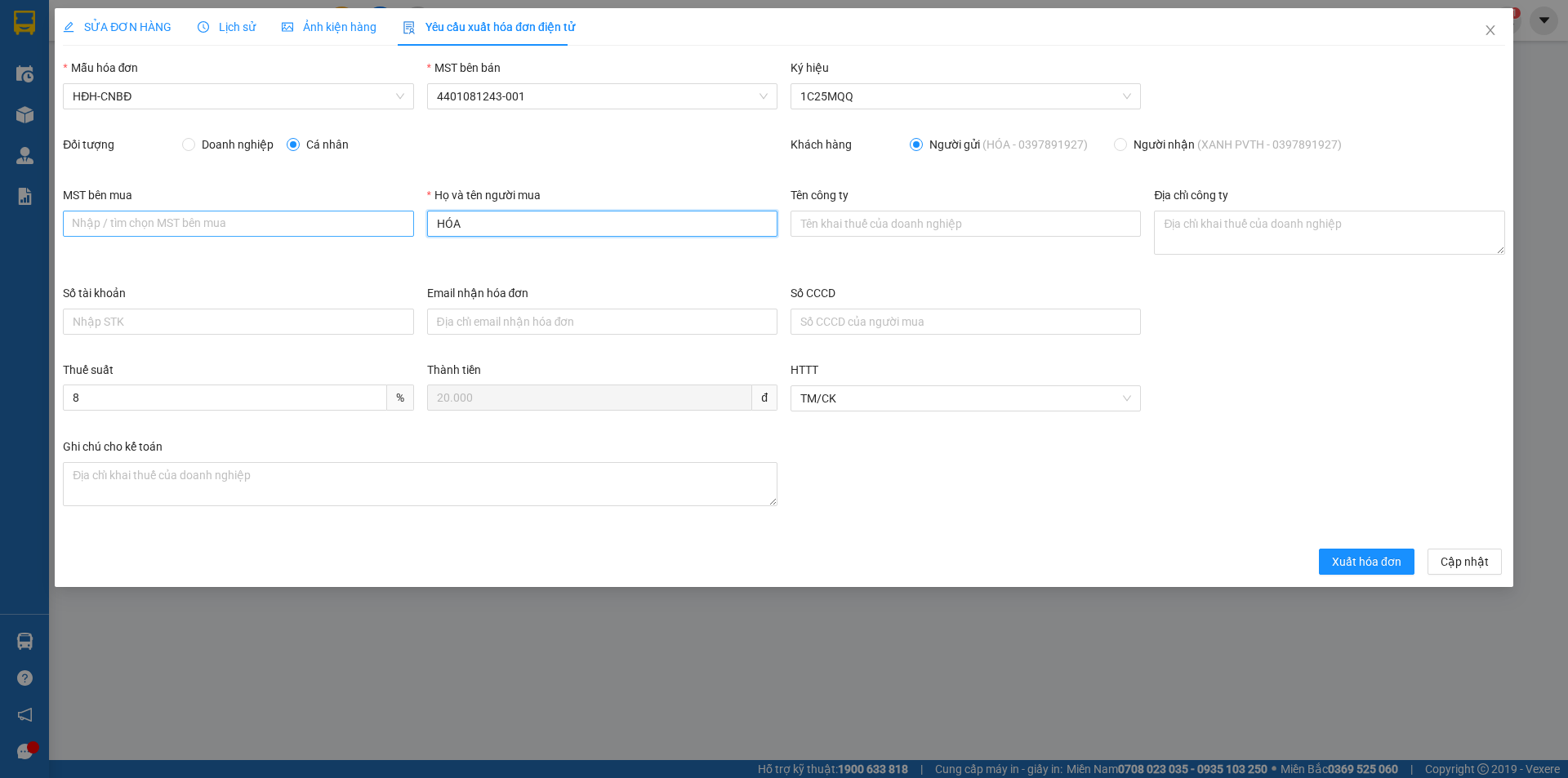
drag, startPoint x: 462, startPoint y: 226, endPoint x: 413, endPoint y: 222, distance: 49.2
click at [415, 223] on div "MST bên mua Nhập / tìm chọn MST bên mua Họ và tên người mua HÓA Tên công ty Địa…" at bounding box center [784, 235] width 1455 height 98
type input "Người mua không lấy hóa đơn"
click at [1336, 564] on span "Xuất hóa đơn" at bounding box center [1366, 562] width 69 height 18
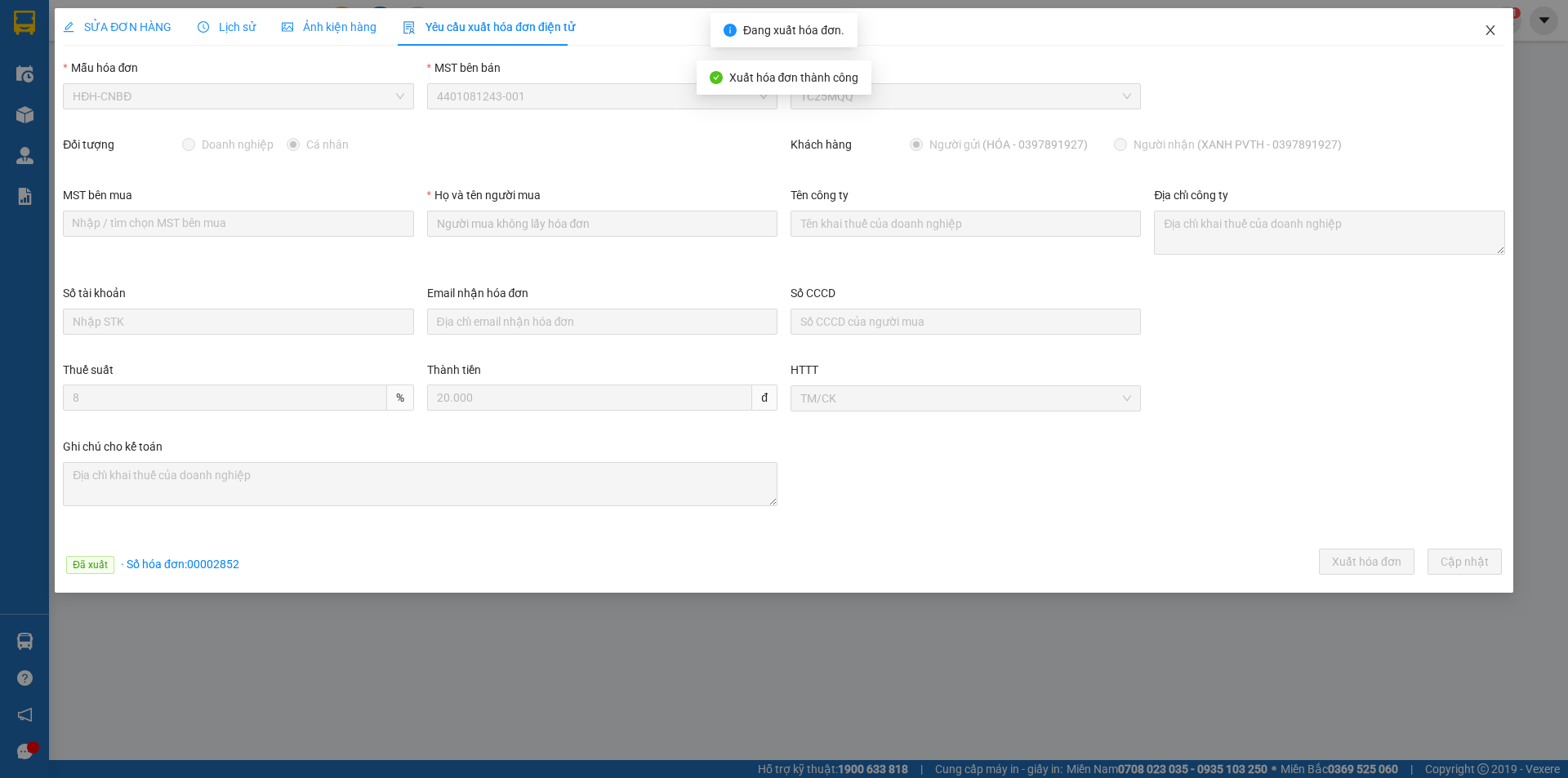
click at [1494, 27] on icon "close" at bounding box center [1490, 30] width 13 height 13
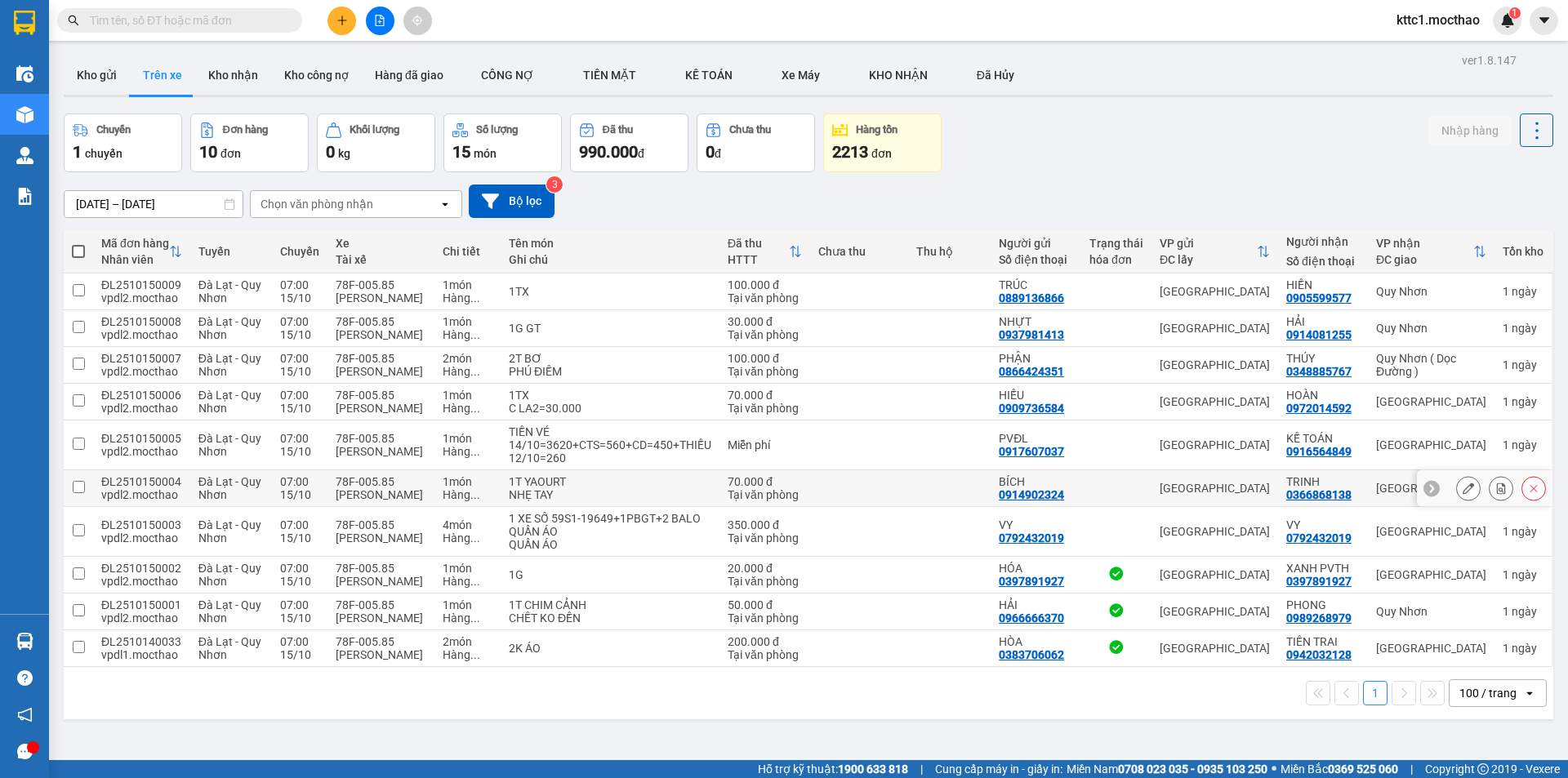
click at [1463, 490] on icon at bounding box center [1468, 488] width 12 height 12
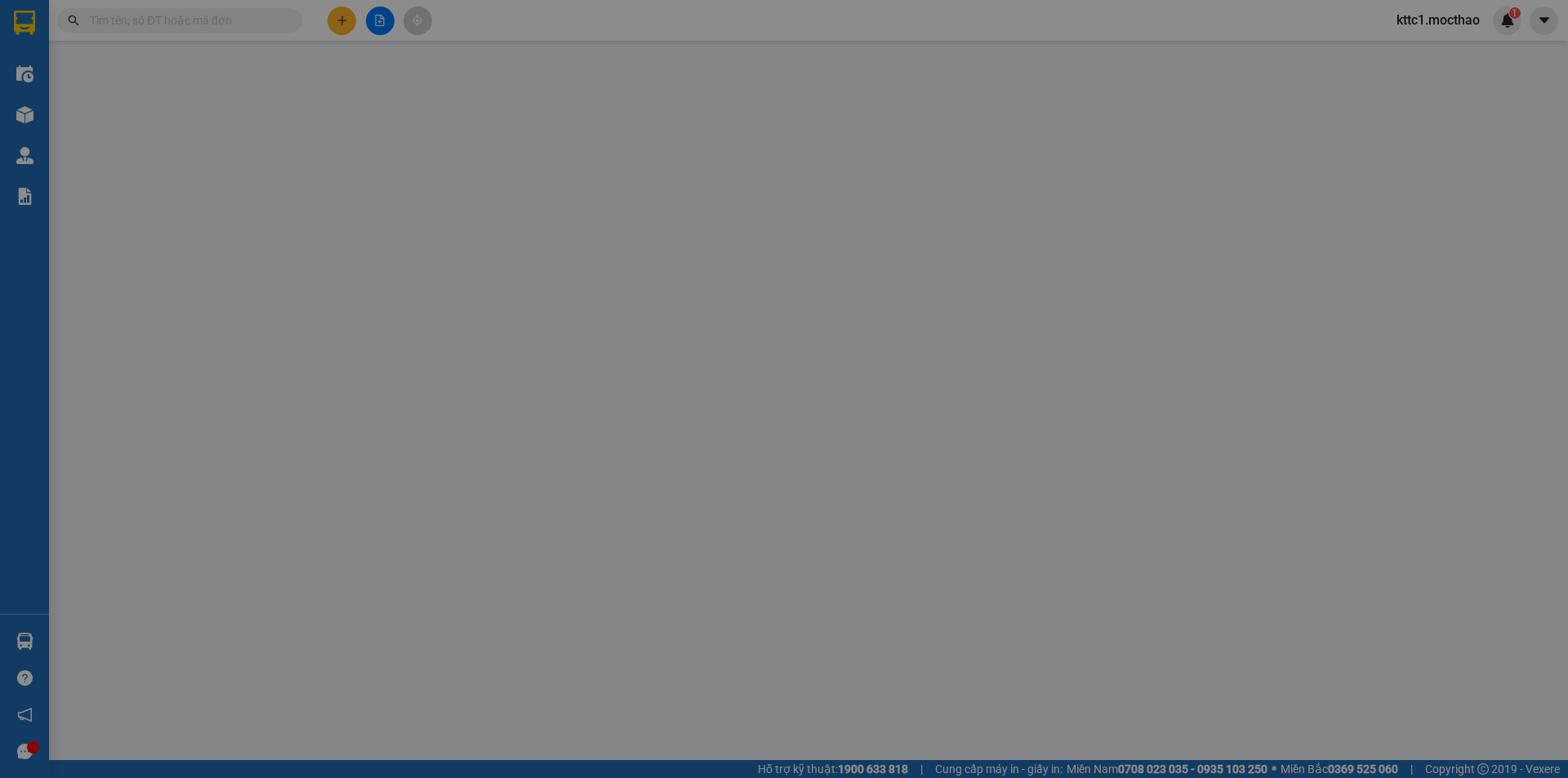
type input "0914902324"
type input "BÍCH"
type input "0366868138"
type input "TRINH"
type input "0"
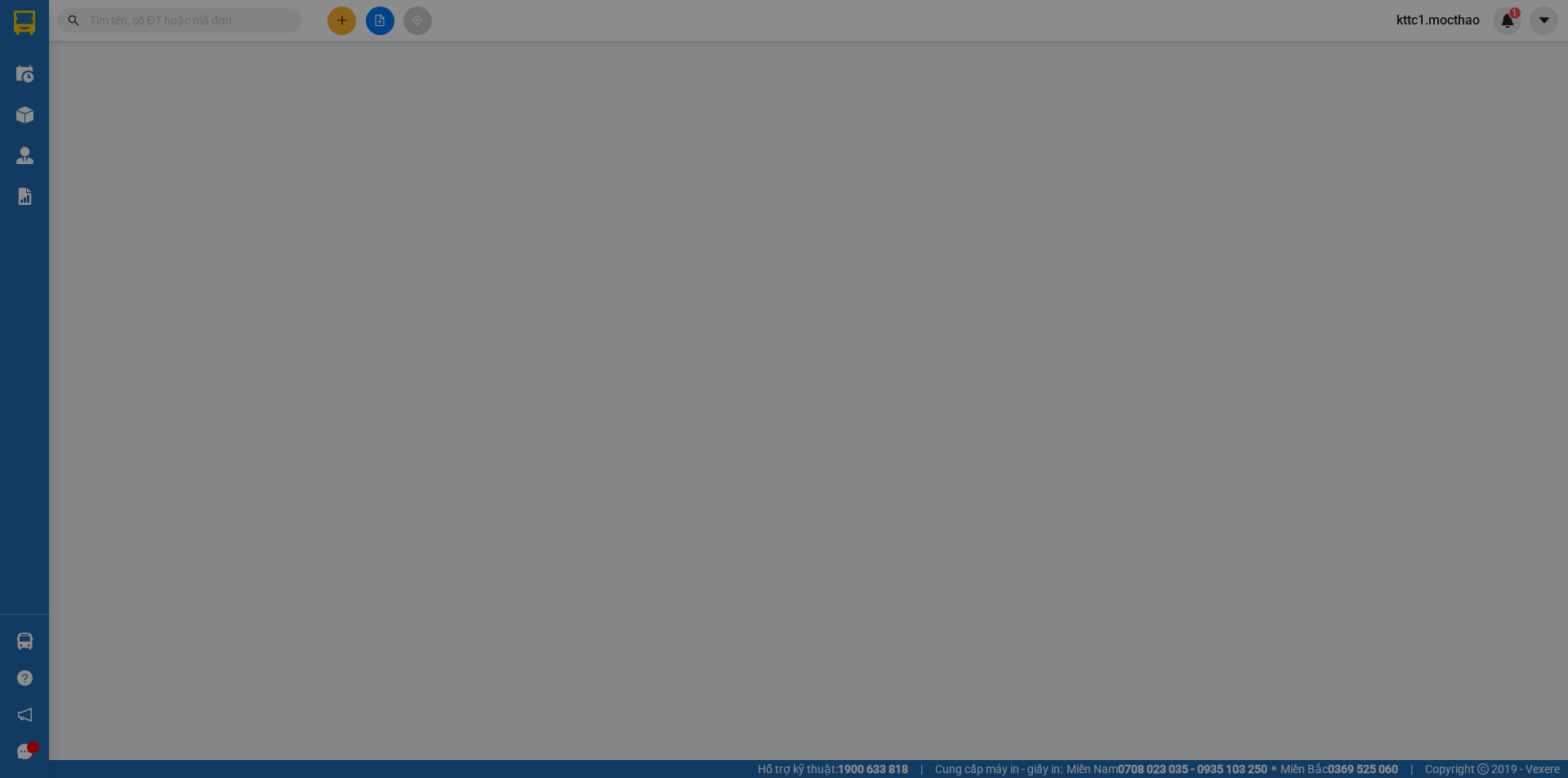
type input "0"
type input "70.000"
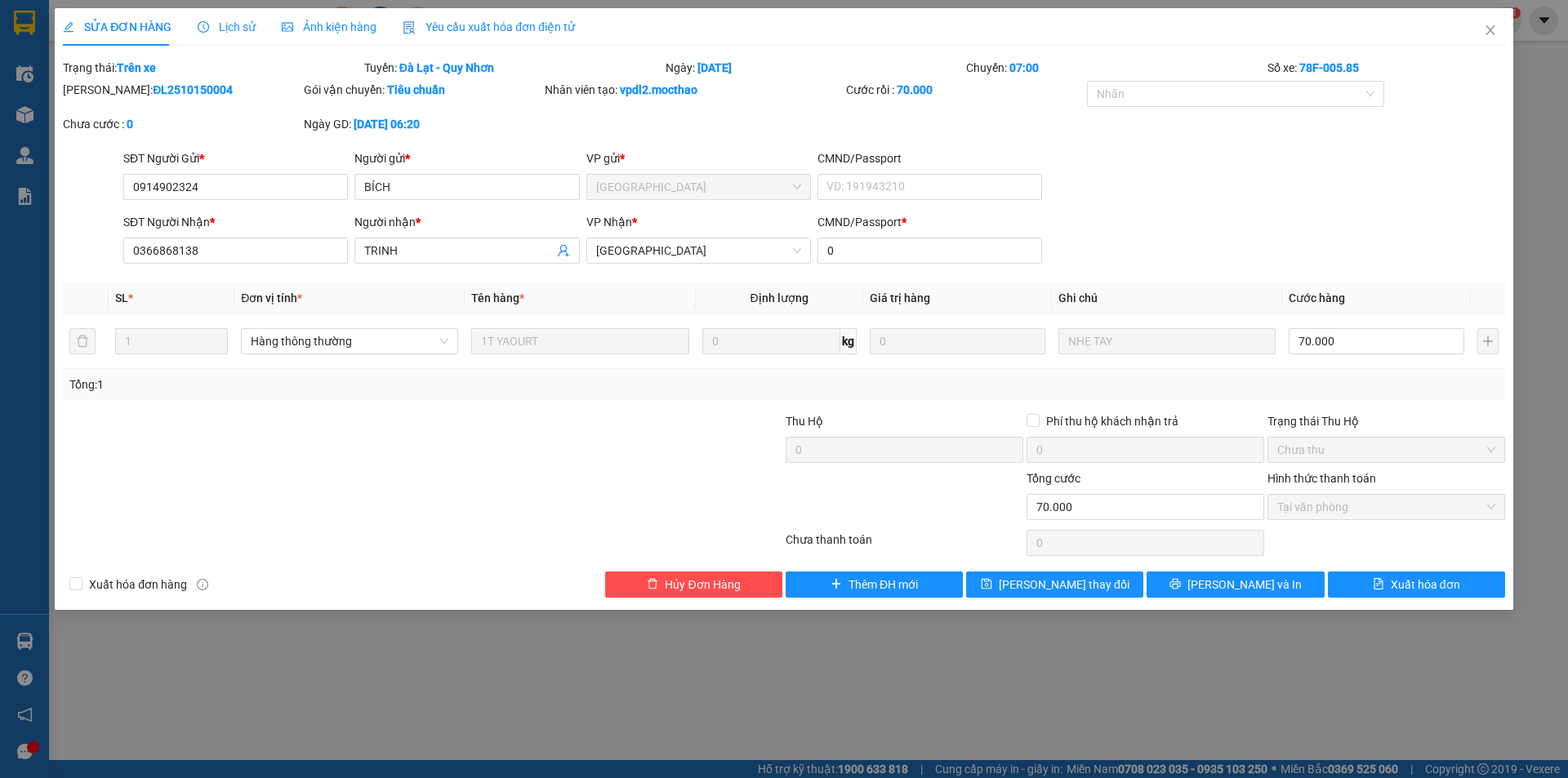
click at [503, 26] on span "Yêu cầu xuất hóa đơn điện tử" at bounding box center [488, 27] width 172 height 13
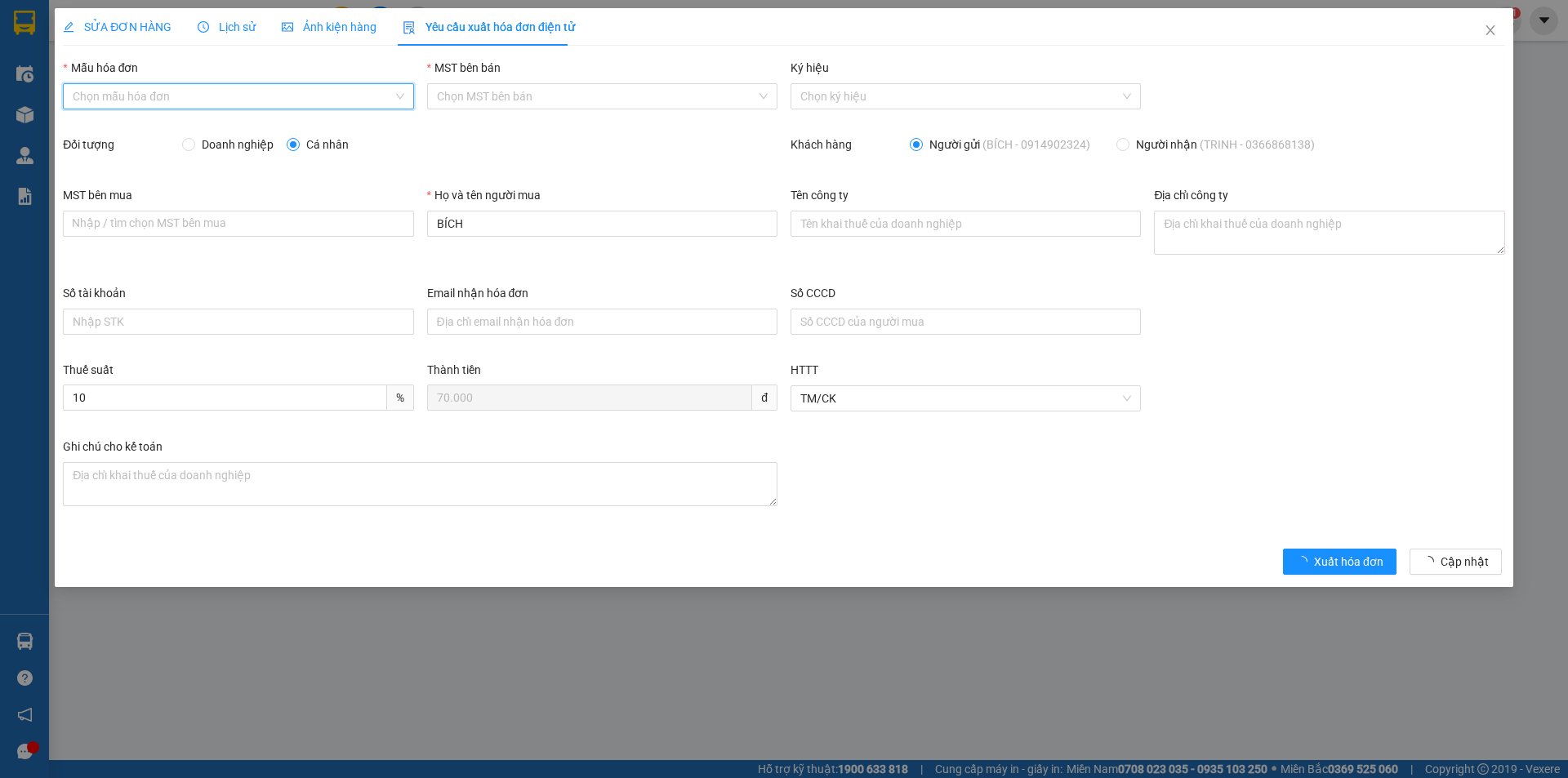
click at [230, 90] on input "Mẫu hóa đơn" at bounding box center [232, 97] width 319 height 25
click at [187, 162] on div "HĐH-CNBĐ" at bounding box center [237, 155] width 330 height 18
type input "8"
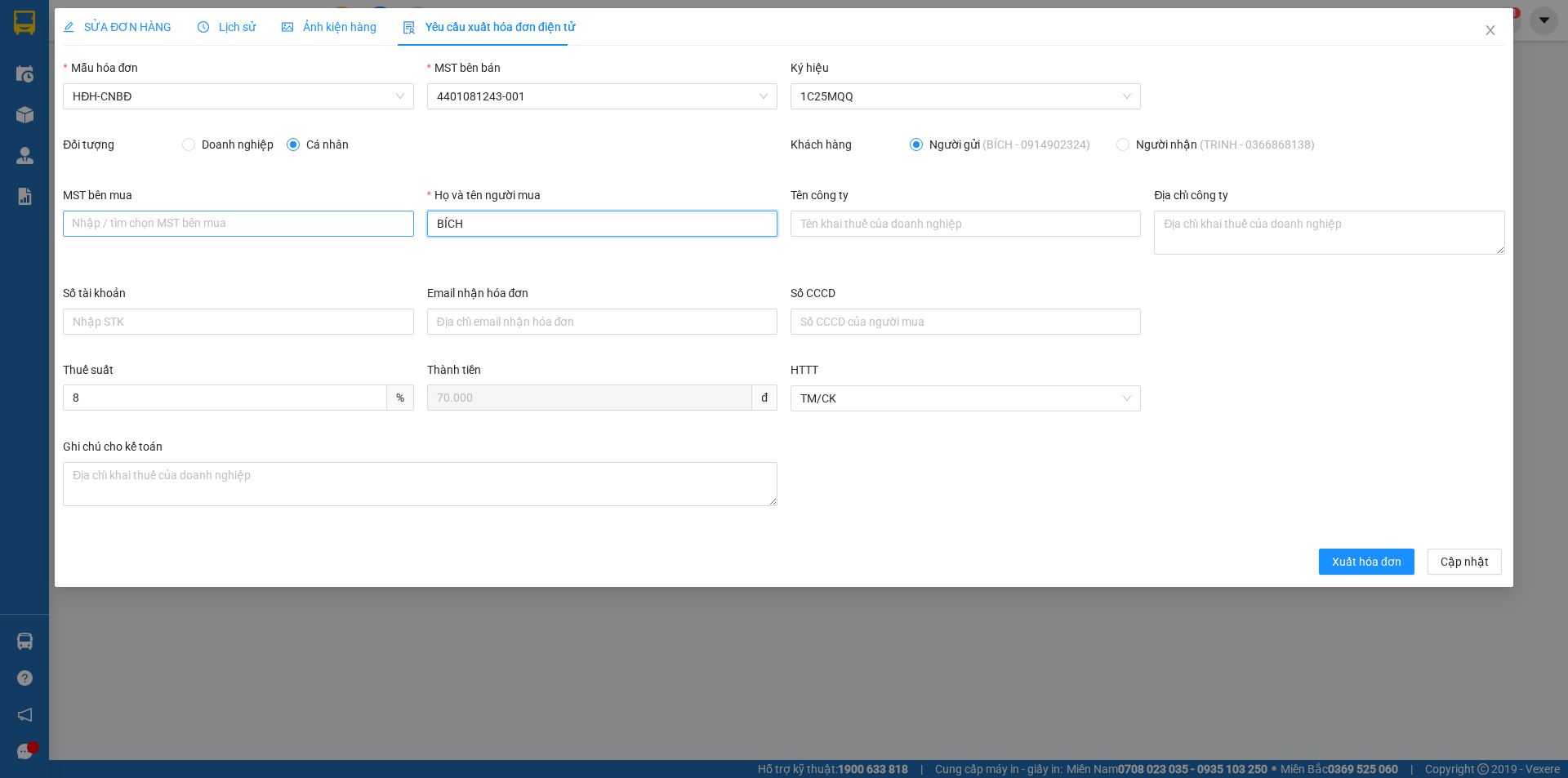
drag, startPoint x: 473, startPoint y: 218, endPoint x: 406, endPoint y: 228, distance: 67.7
click at [406, 228] on div "MST bên mua Nhập / tìm chọn MST bên mua Họ và tên người mua BÍCH Tên công ty Đị…" at bounding box center [784, 235] width 1455 height 98
type input "Người mua không lấy hóa đơn"
click at [1384, 567] on span "Xuất hóa đơn" at bounding box center [1366, 562] width 69 height 18
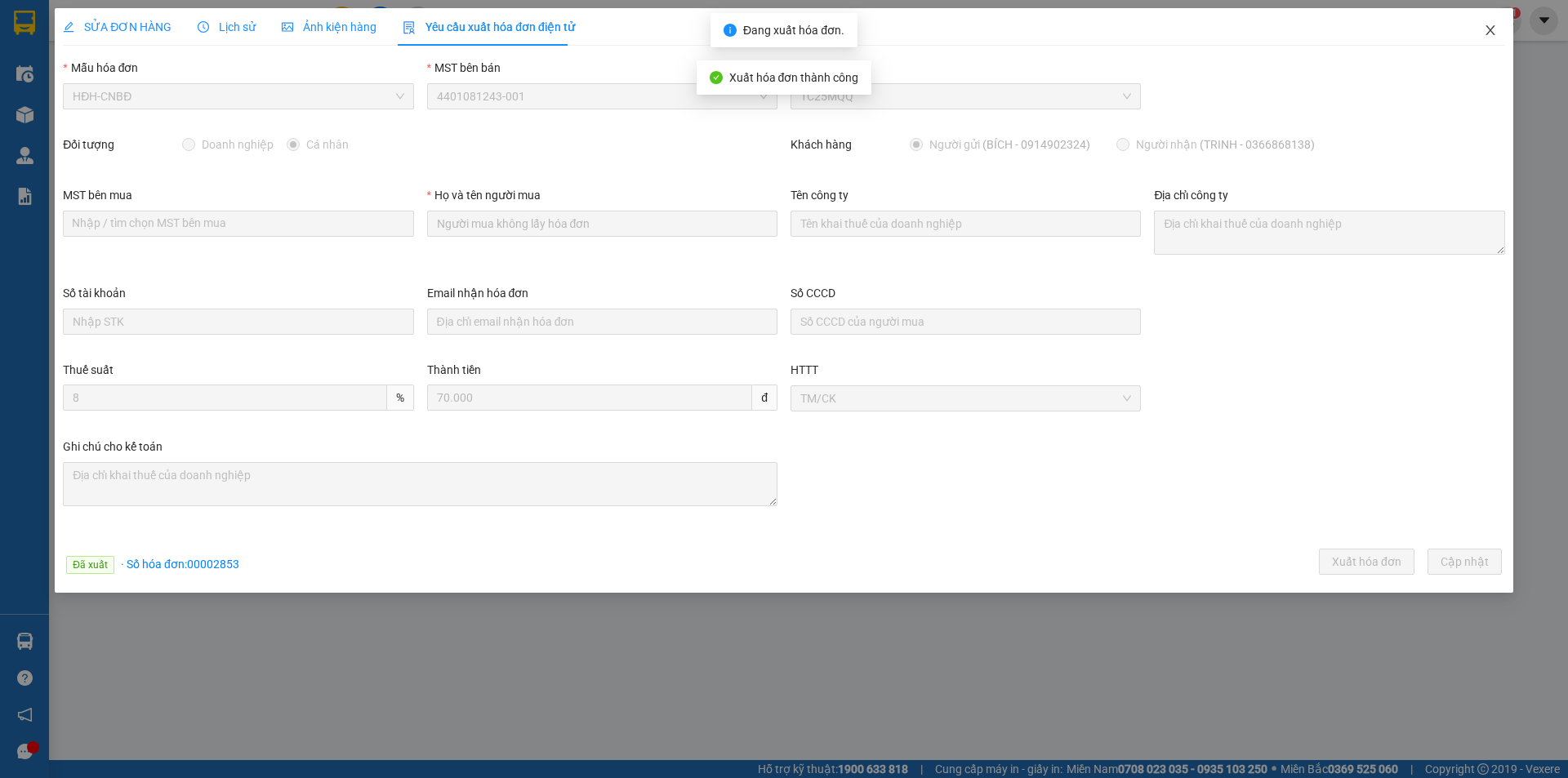
click at [1493, 31] on icon "close" at bounding box center [1490, 30] width 13 height 13
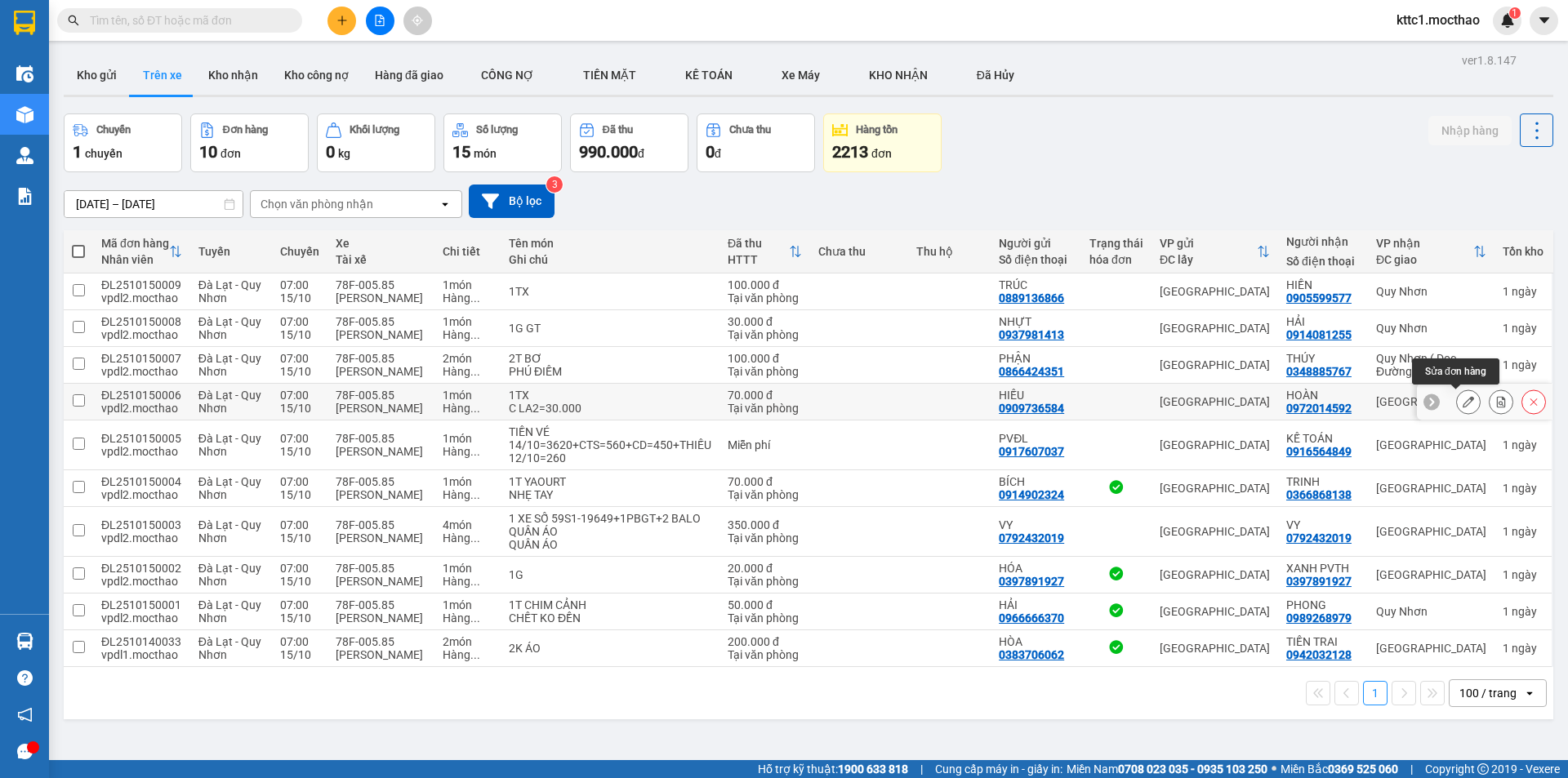
click at [1463, 400] on icon at bounding box center [1468, 401] width 12 height 12
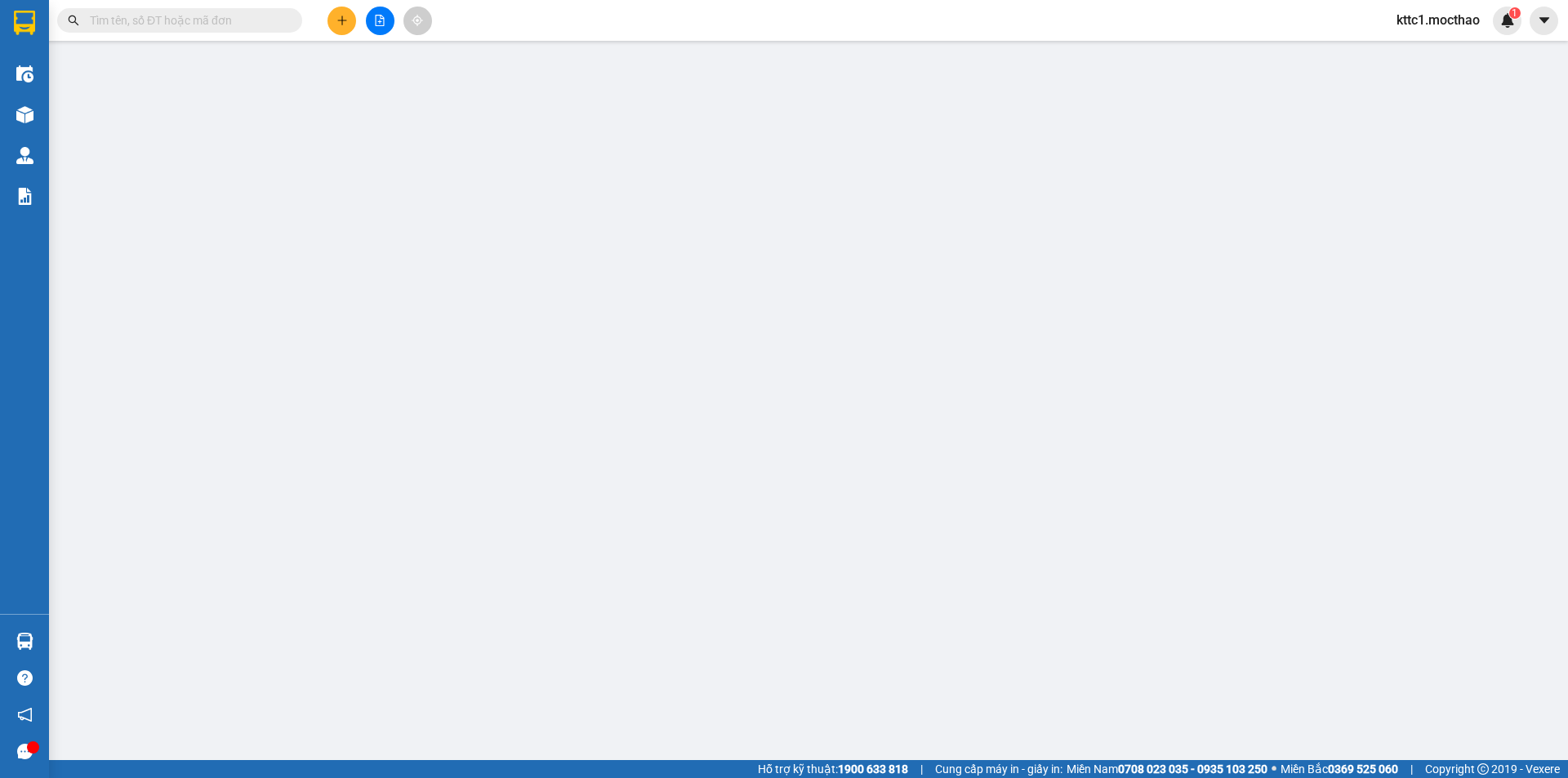
type input "0909736584"
type input "HIẾU"
type input "0972014592"
type input "HOÀN"
type input "0"
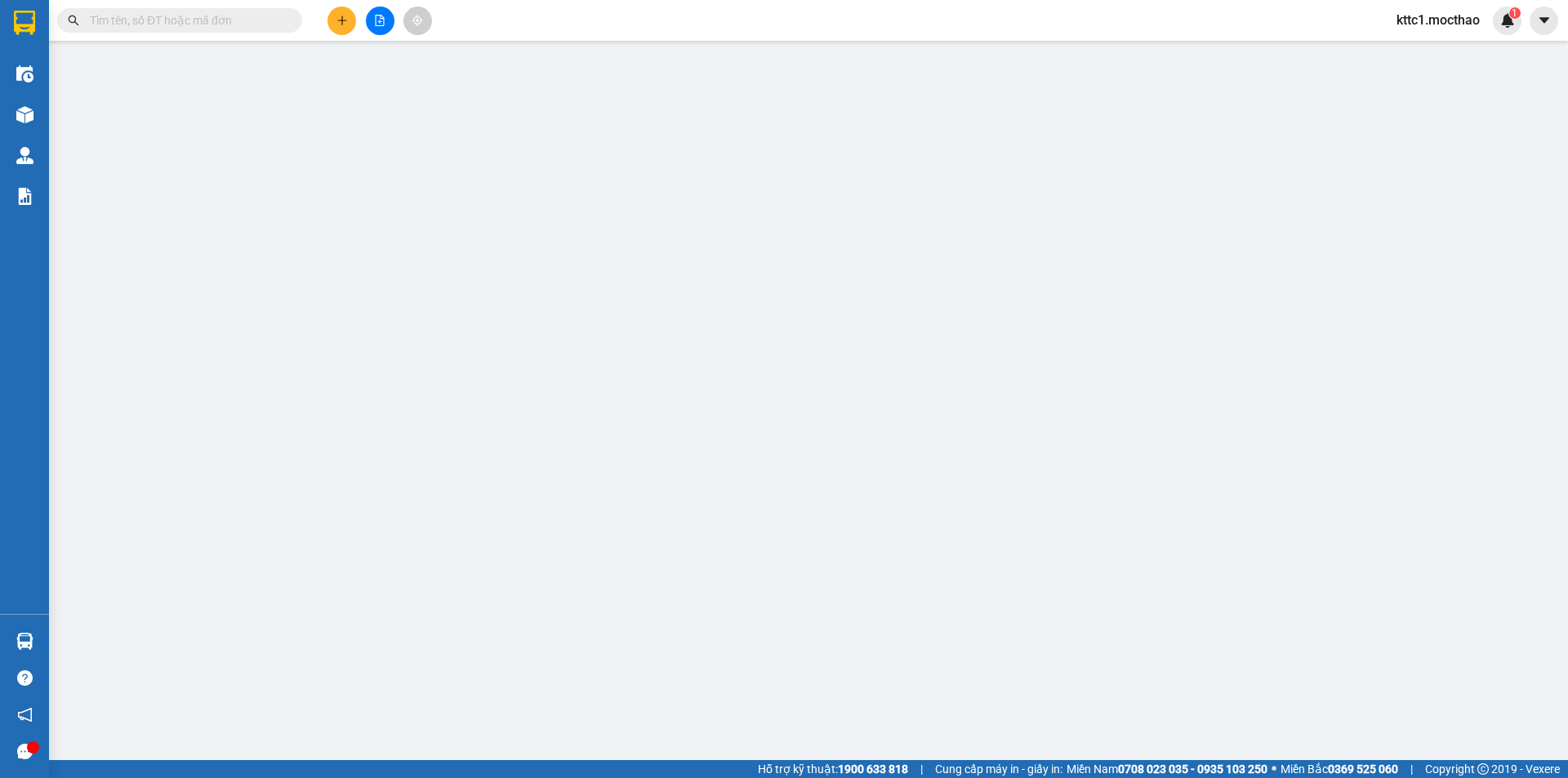
type input "0"
type input "70.000"
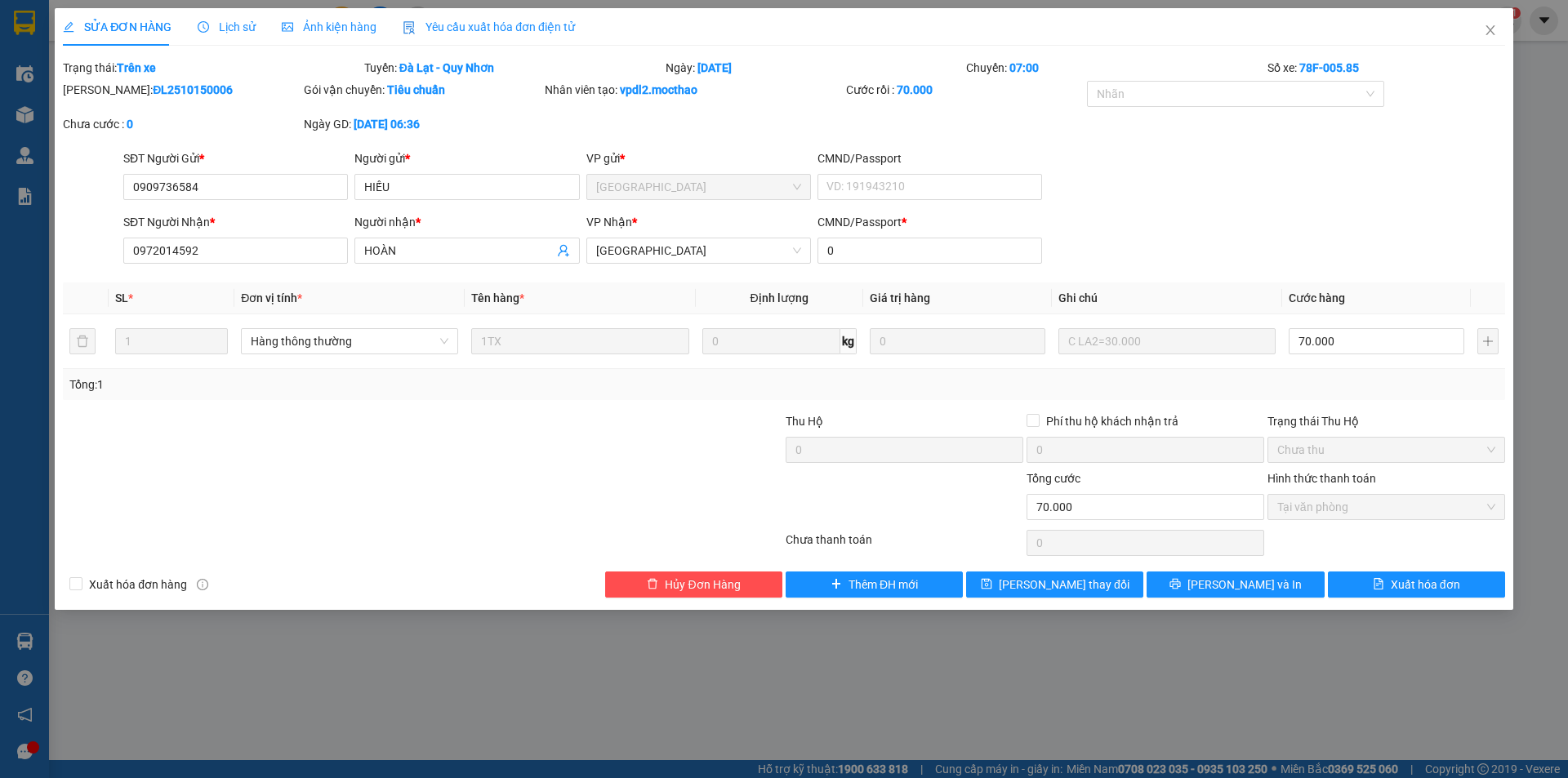
click at [457, 20] on span "Yêu cầu xuất hóa đơn điện tử" at bounding box center [488, 27] width 172 height 13
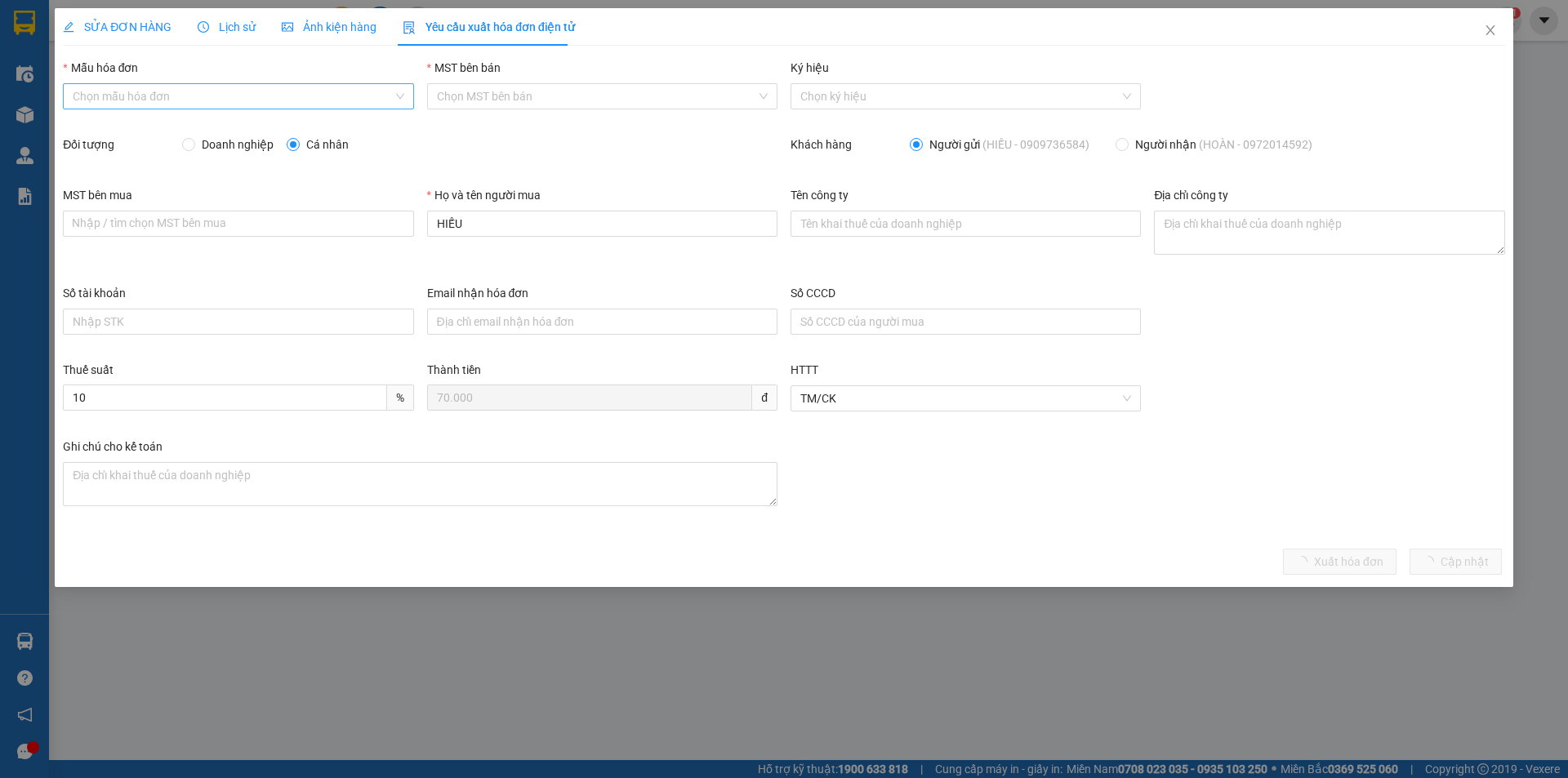
click at [299, 93] on input "Mẫu hóa đơn" at bounding box center [232, 97] width 319 height 25
click at [217, 152] on div "HĐH-CNBĐ" at bounding box center [237, 155] width 330 height 18
type input "8"
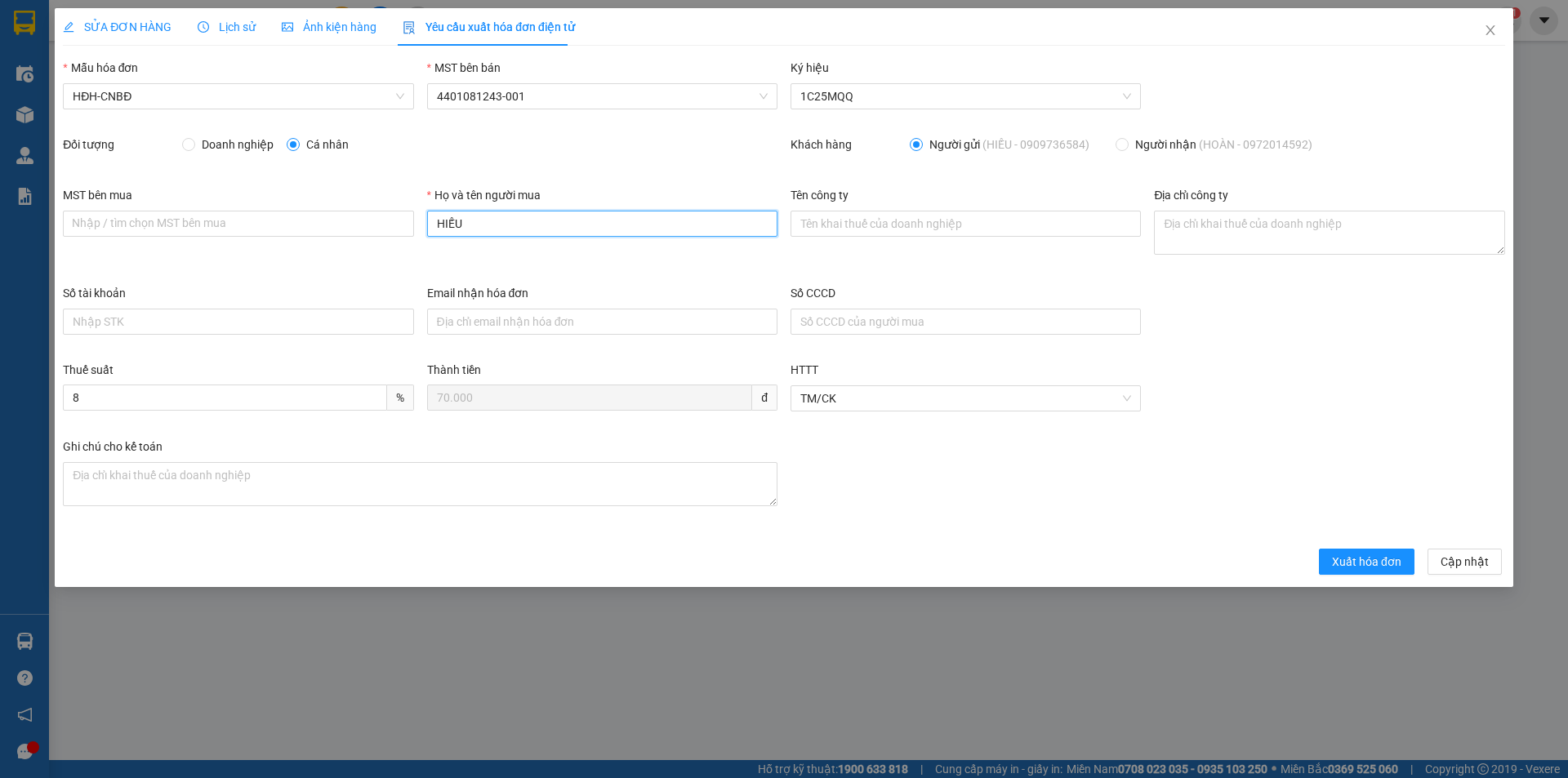
drag, startPoint x: 446, startPoint y: 221, endPoint x: 424, endPoint y: 222, distance: 22.0
click at [424, 222] on div "Họ và tên người mua HIẾU" at bounding box center [602, 235] width 363 height 98
type input "Người mua không lấy hóa đơn"
click at [1355, 559] on span "Xuất hóa đơn" at bounding box center [1366, 562] width 69 height 18
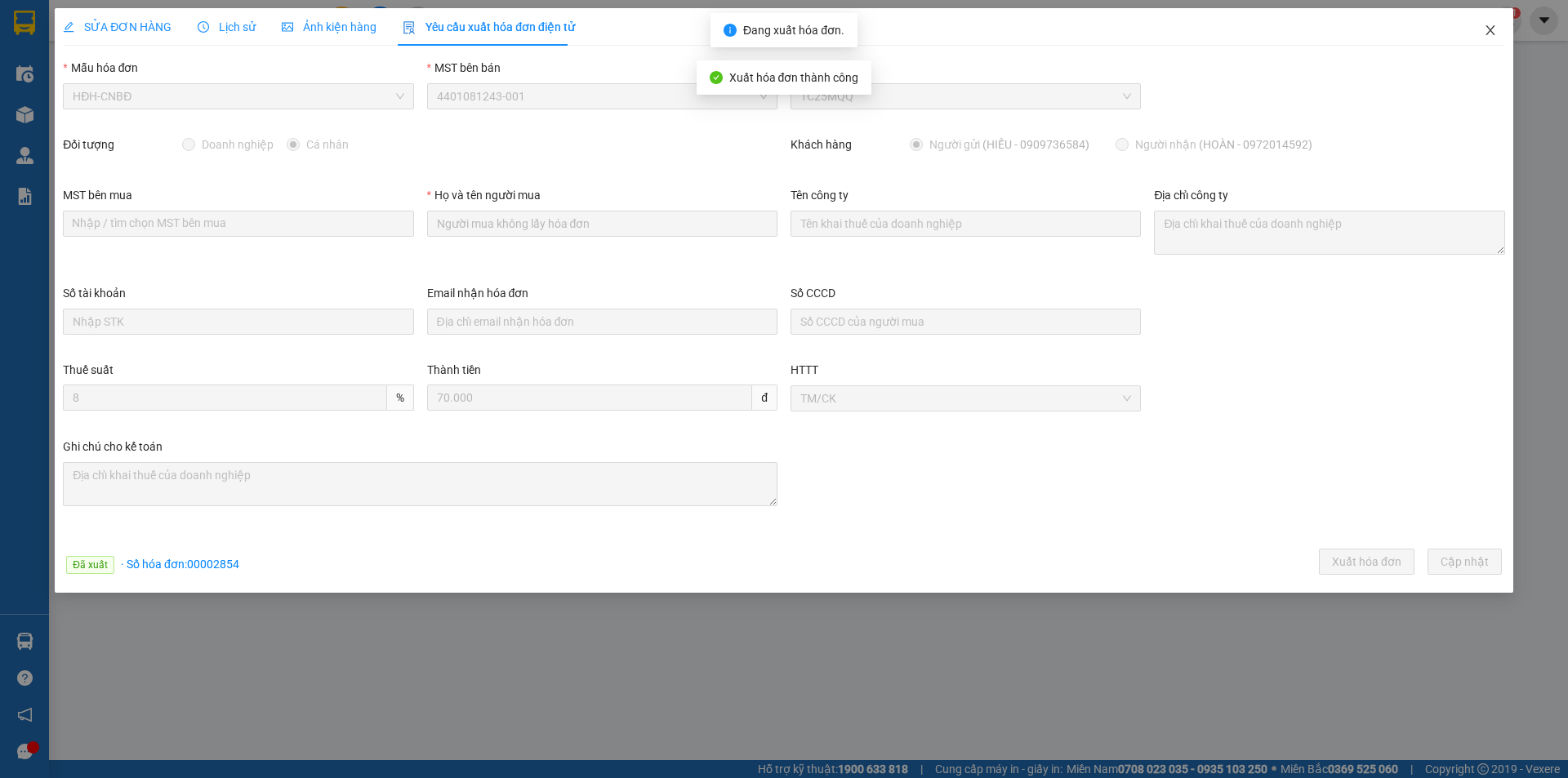
click at [1491, 28] on icon "close" at bounding box center [1490, 30] width 13 height 13
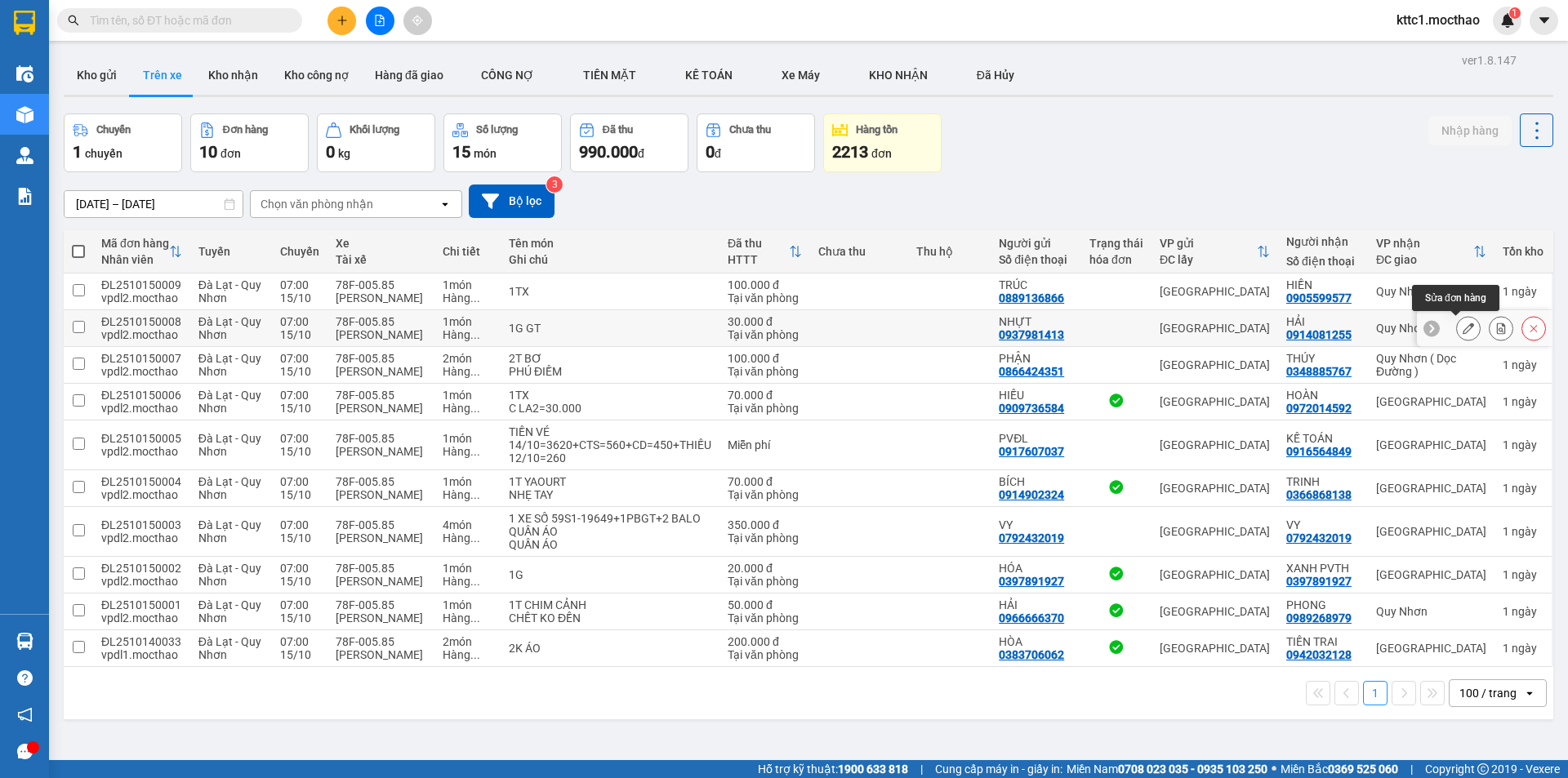
click at [1463, 325] on button at bounding box center [1468, 329] width 23 height 28
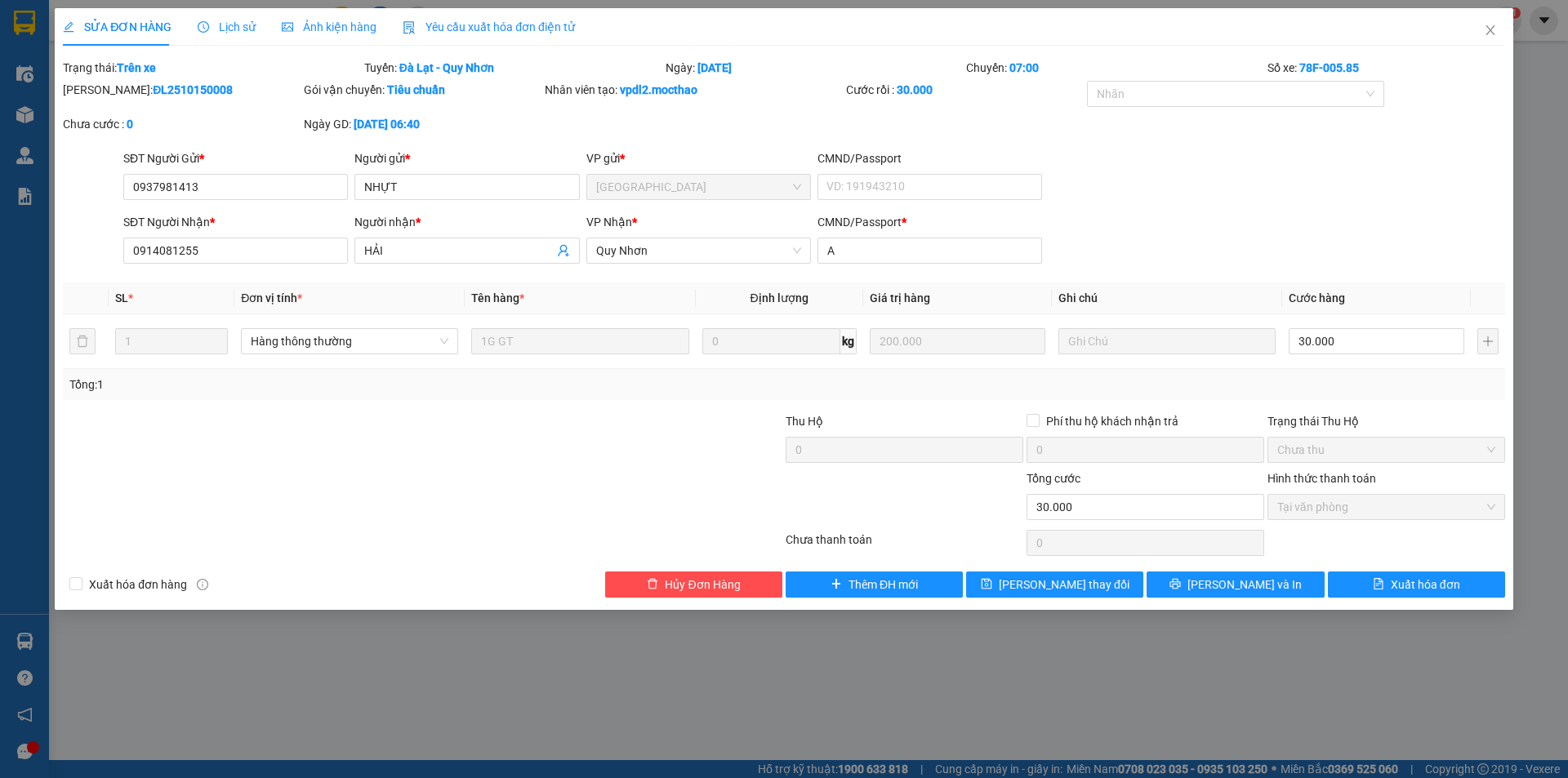
click at [539, 30] on span "Yêu cầu xuất hóa đơn điện tử" at bounding box center [488, 27] width 172 height 13
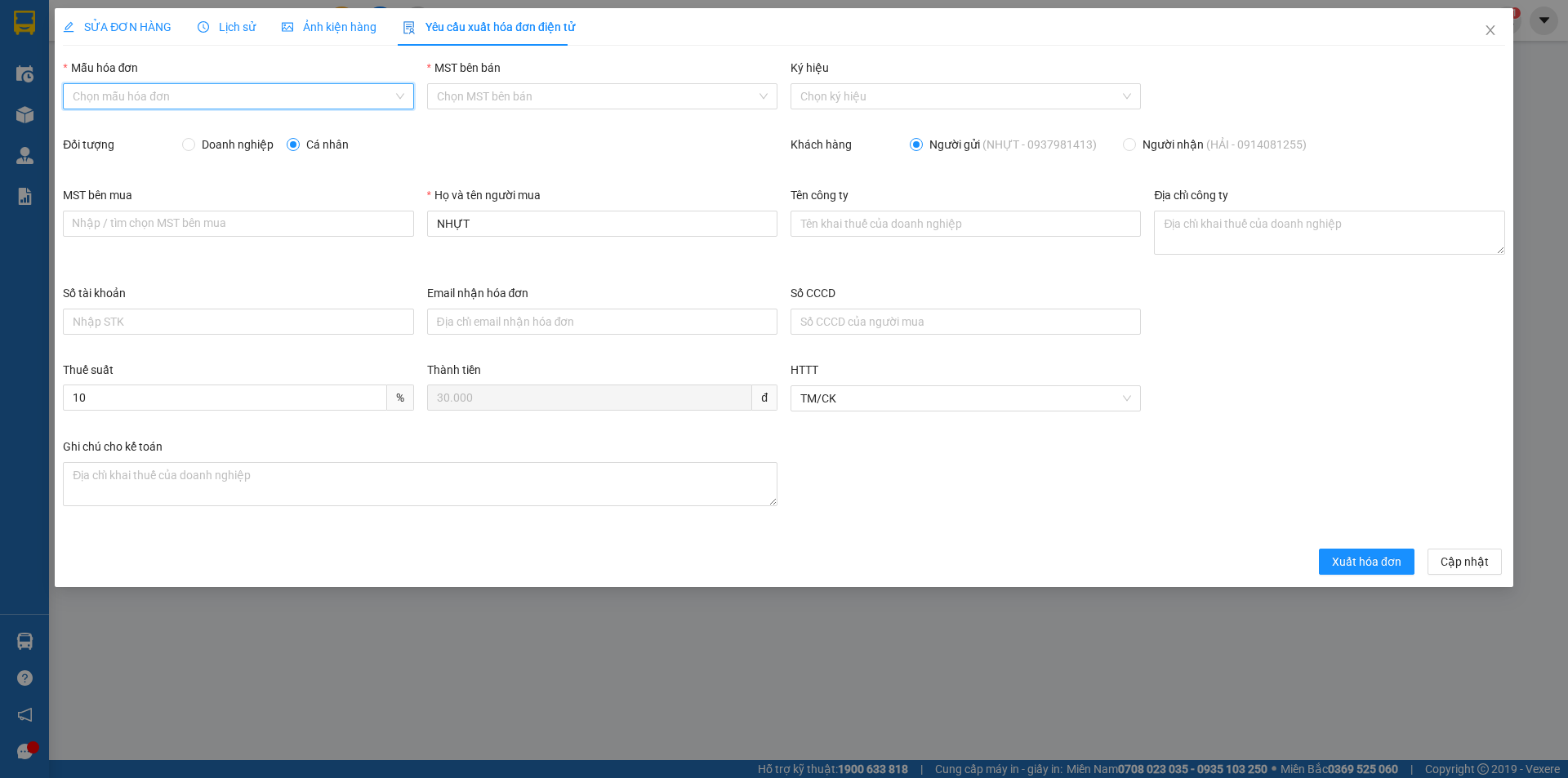
click at [136, 97] on input "Mẫu hóa đơn" at bounding box center [232, 97] width 319 height 25
click at [107, 152] on div "HĐH-CNBĐ" at bounding box center [237, 155] width 330 height 18
type input "8"
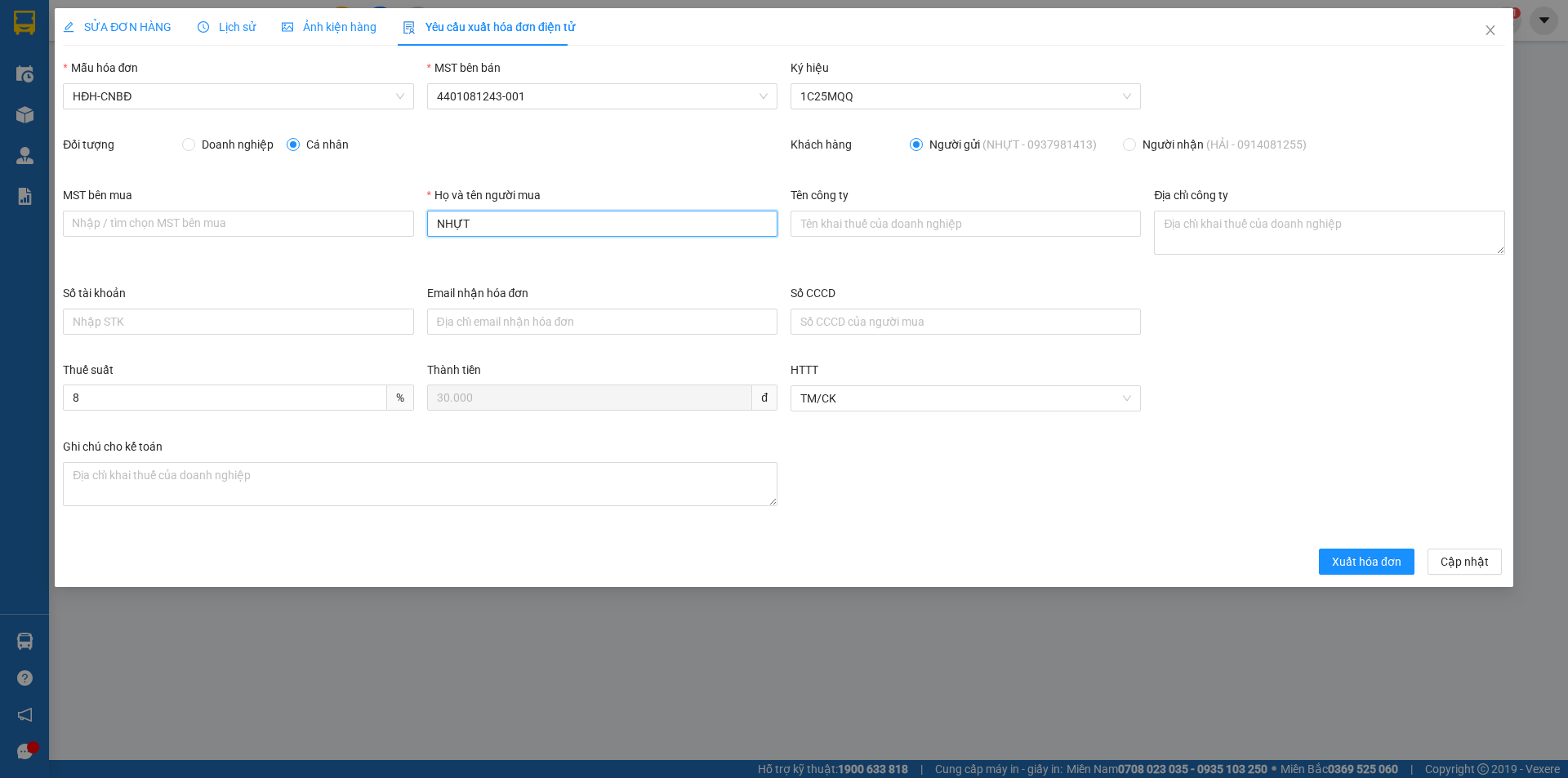
drag, startPoint x: 466, startPoint y: 223, endPoint x: 414, endPoint y: 218, distance: 52.2
click at [414, 218] on div "MST bên mua Nhập / tìm chọn MST bên mua Họ và tên người mua NHỰT Tên công ty Đị…" at bounding box center [784, 235] width 1455 height 98
type input "Người mua không lấy hóa đơn"
click at [1347, 561] on span "Xuất hóa đơn" at bounding box center [1366, 562] width 69 height 18
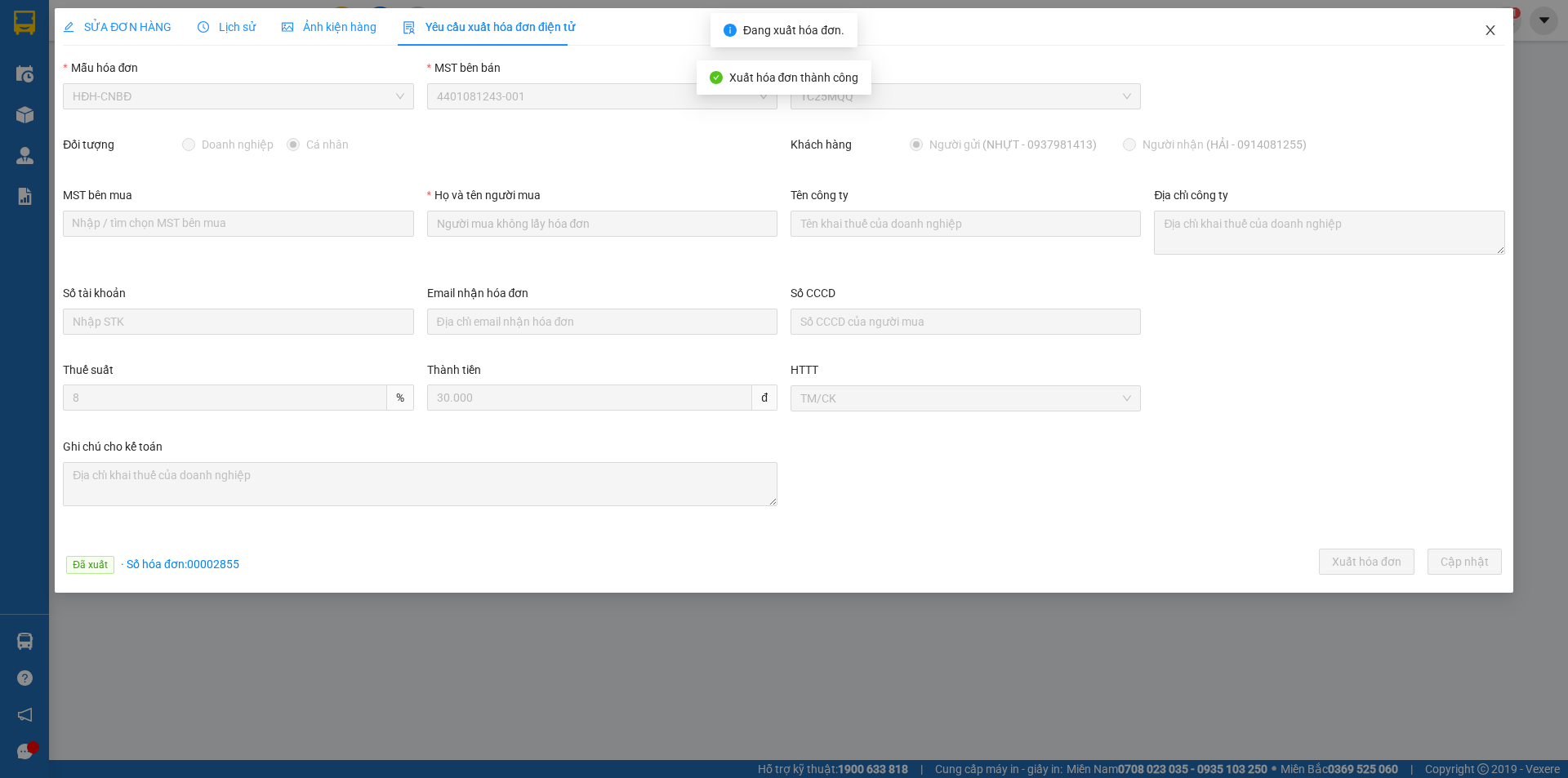
click at [1489, 30] on icon "close" at bounding box center [1490, 30] width 9 height 10
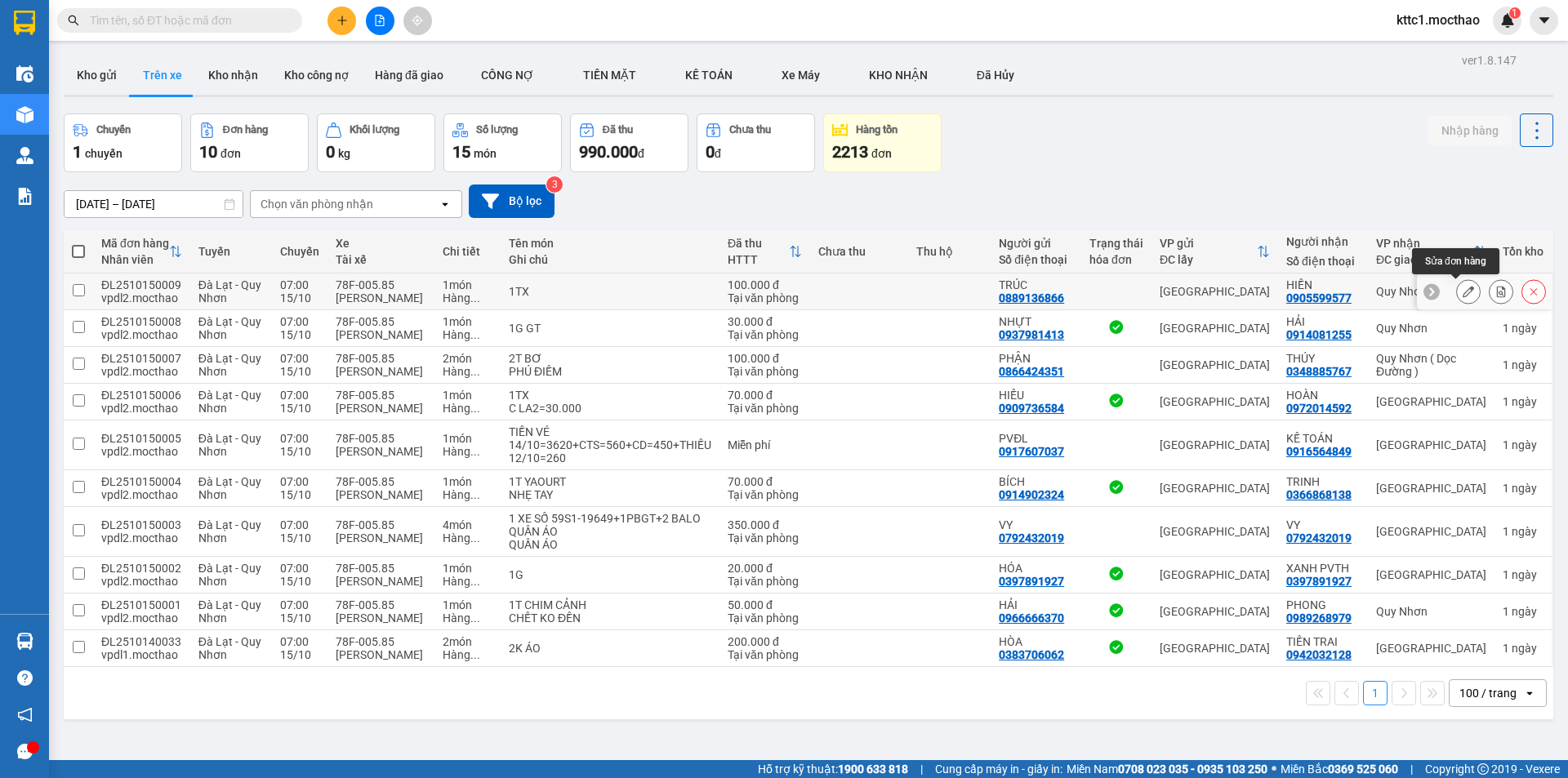
click at [1463, 289] on icon at bounding box center [1468, 292] width 12 height 12
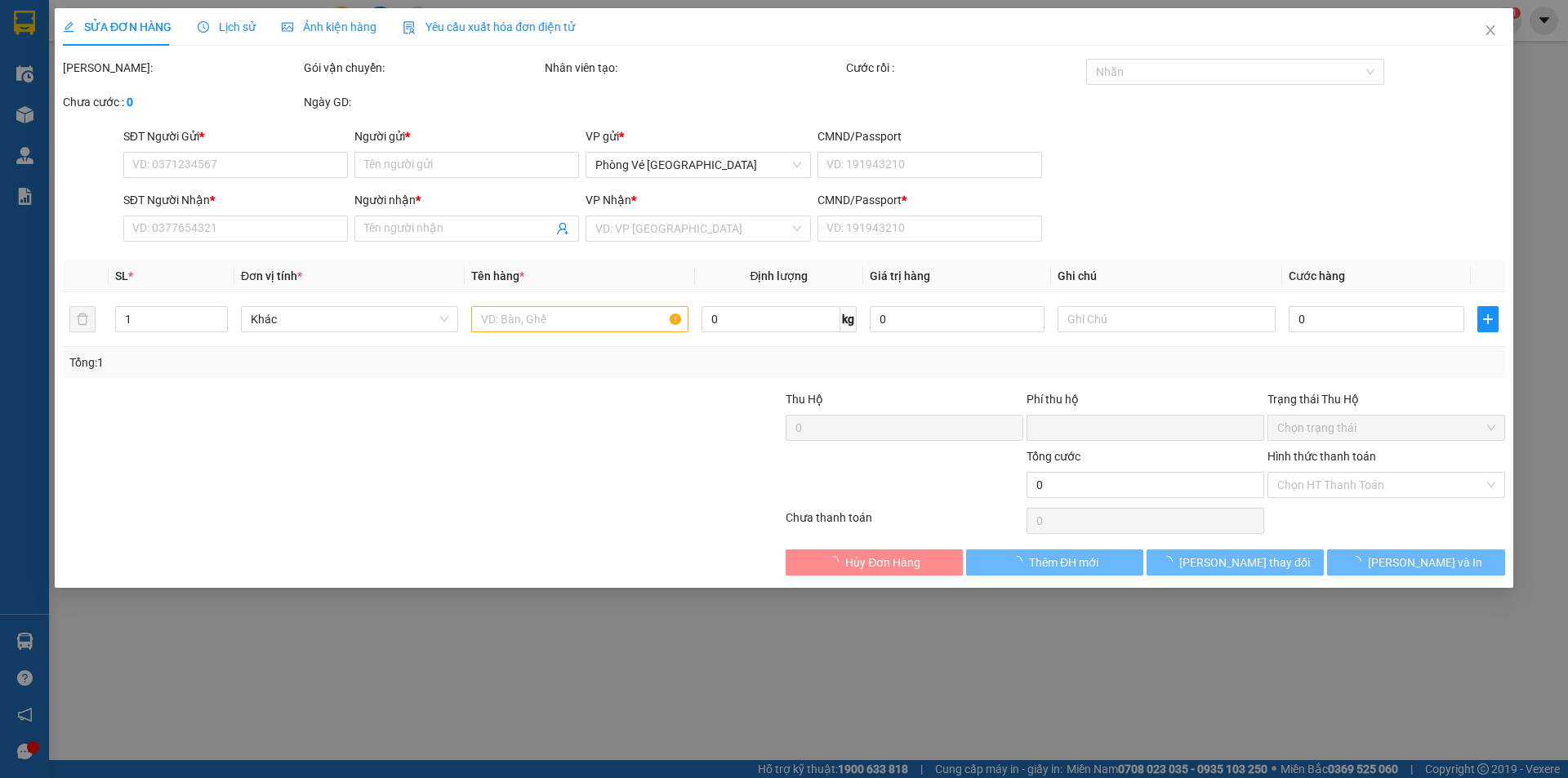
type input "0889136866"
type input "TRÚC"
type input "0905599577"
type input "HIỀN"
type input "0"
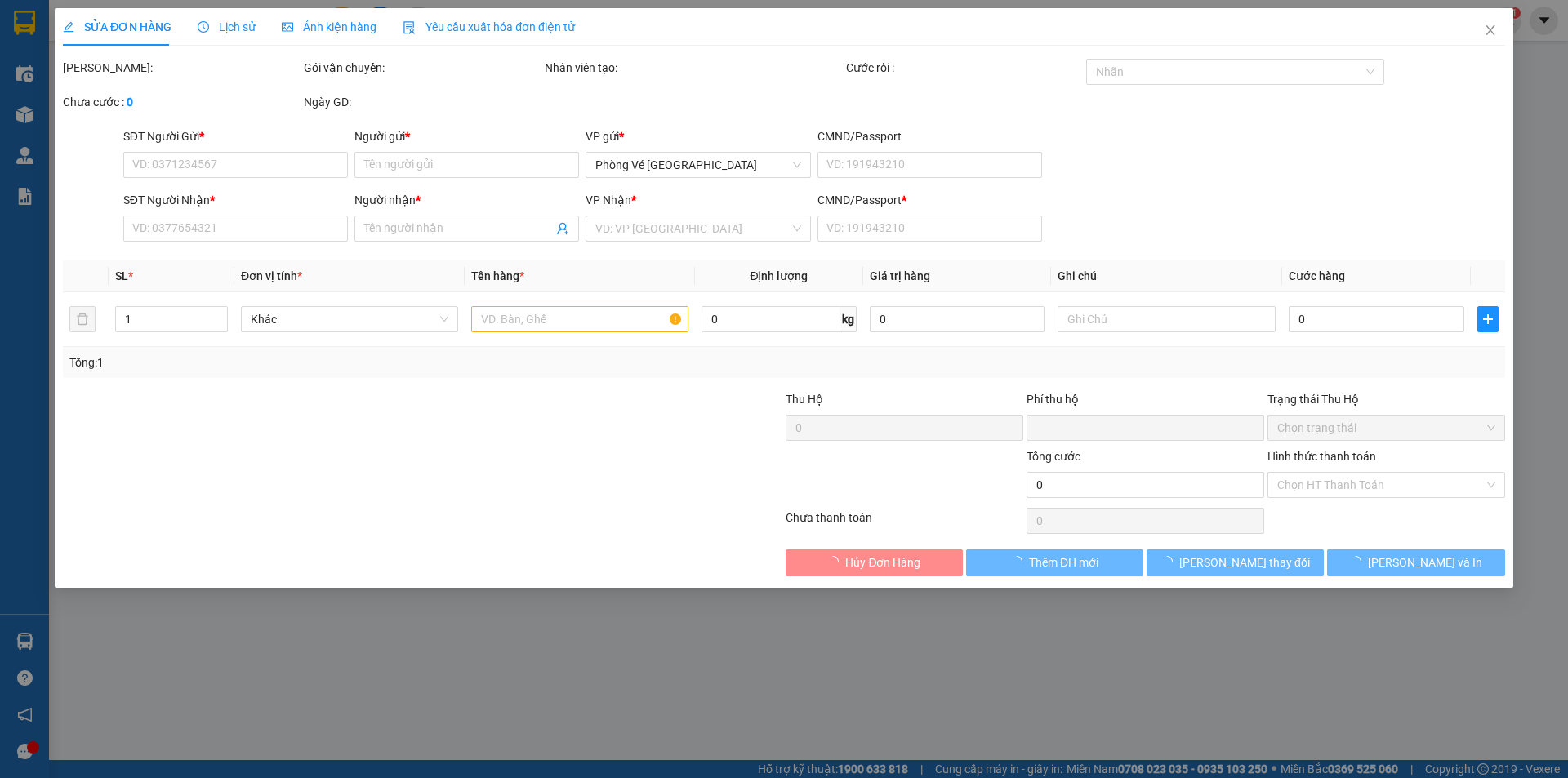
type input "0"
type input "100.000"
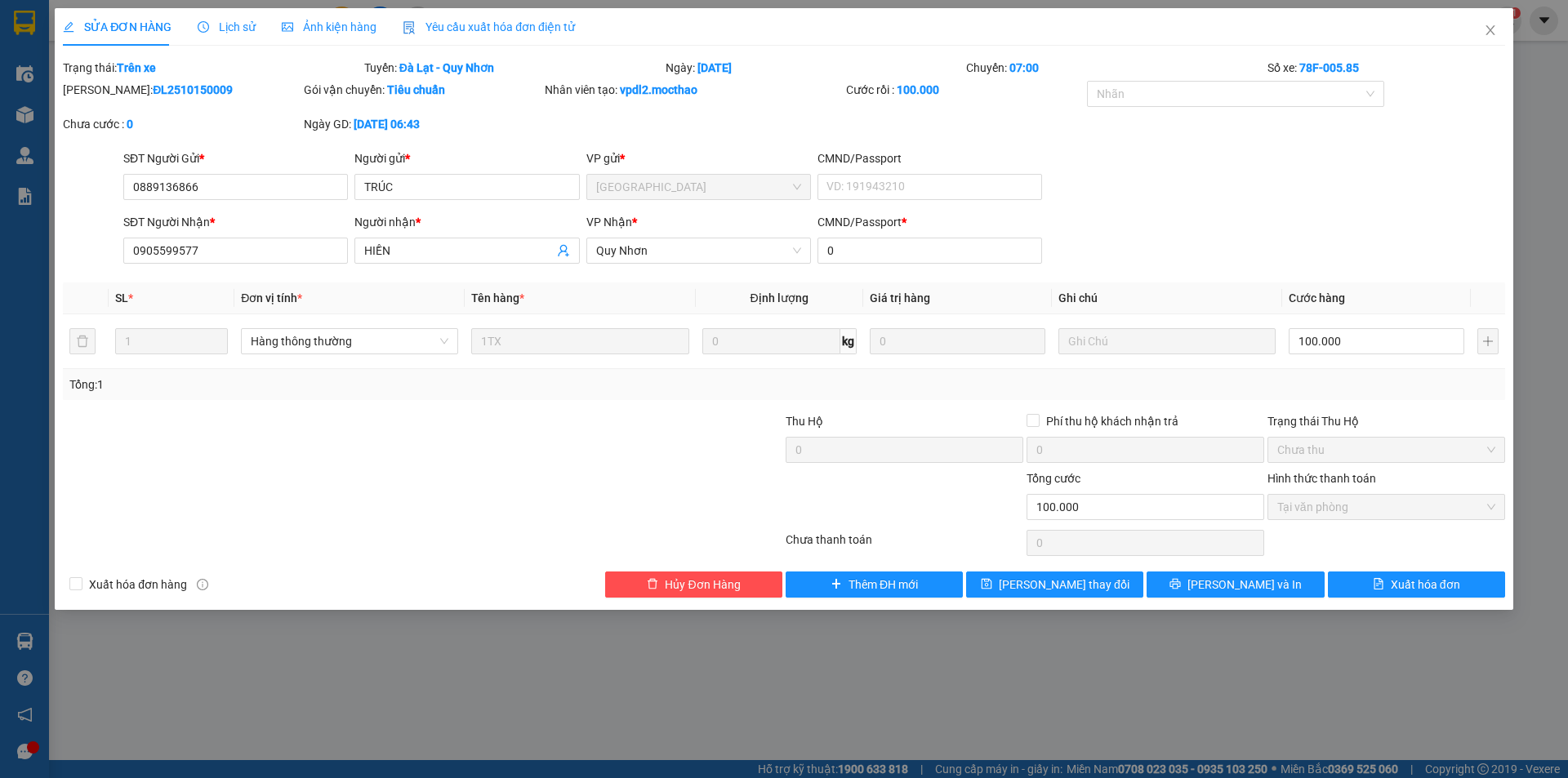
click at [423, 21] on span "Yêu cầu xuất hóa đơn điện tử" at bounding box center [488, 27] width 172 height 13
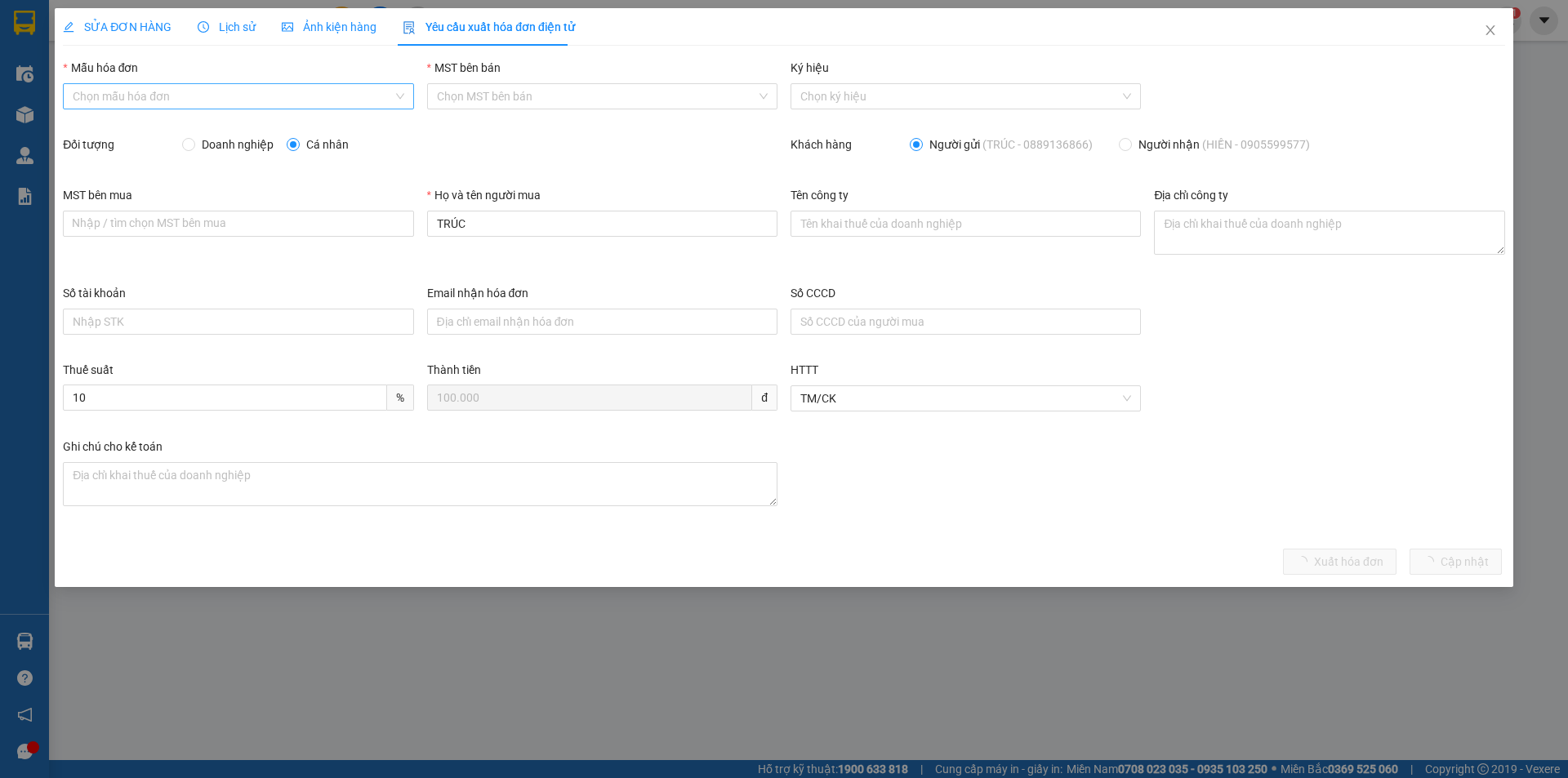
click at [186, 99] on input "Mẫu hóa đơn" at bounding box center [232, 97] width 319 height 25
click at [145, 154] on div "HĐH-CNBĐ" at bounding box center [237, 155] width 330 height 18
type input "8"
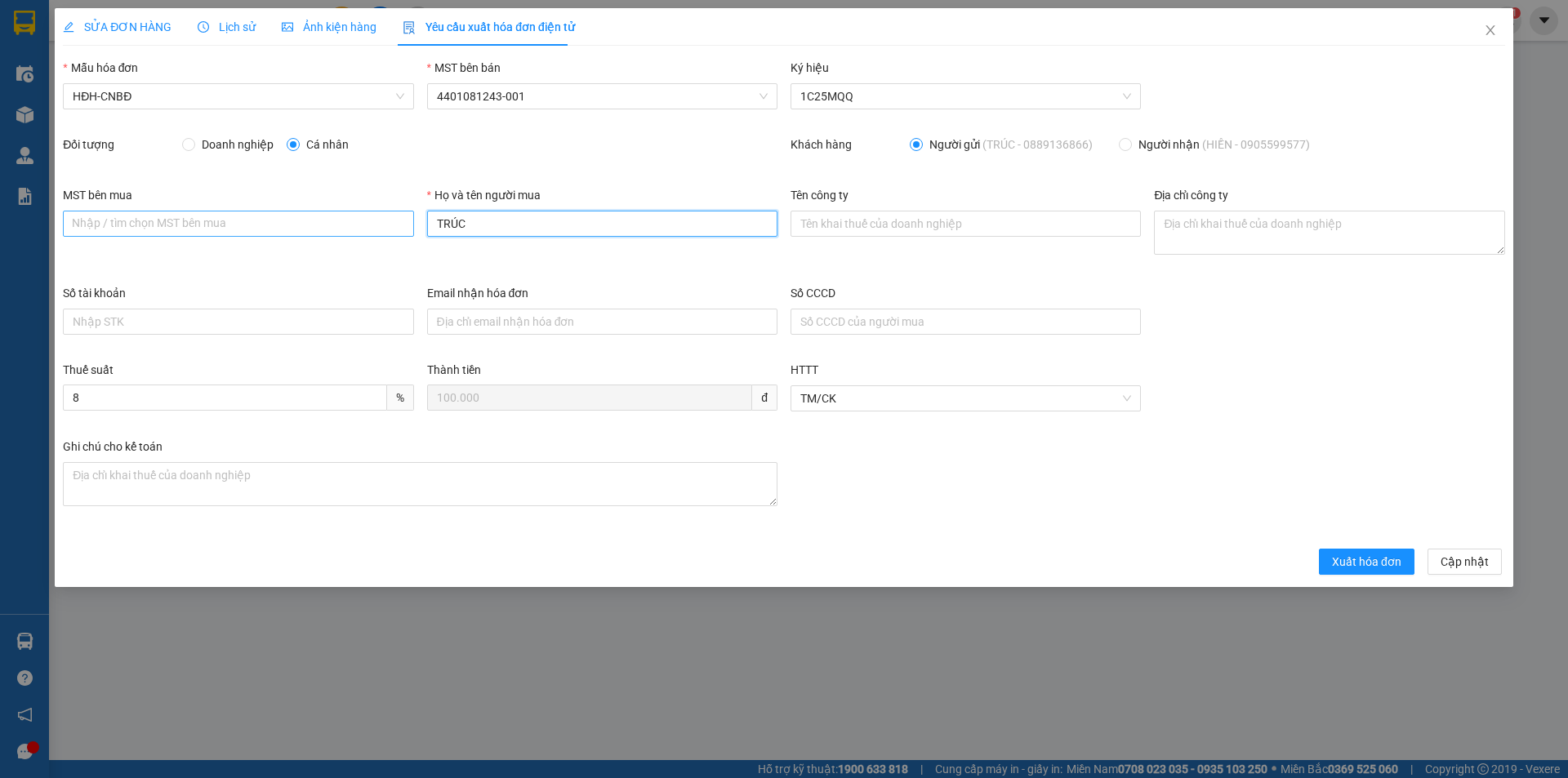
drag, startPoint x: 486, startPoint y: 226, endPoint x: 392, endPoint y: 230, distance: 94.1
click at [392, 230] on div "MST bên mua Nhập / tìm chọn MST bên mua Họ và tên người mua TRÚC Tên công ty Đị…" at bounding box center [784, 235] width 1455 height 98
type input "Người mua không lấy hóa đơn"
click at [1374, 560] on span "Xuất hóa đơn" at bounding box center [1366, 562] width 69 height 18
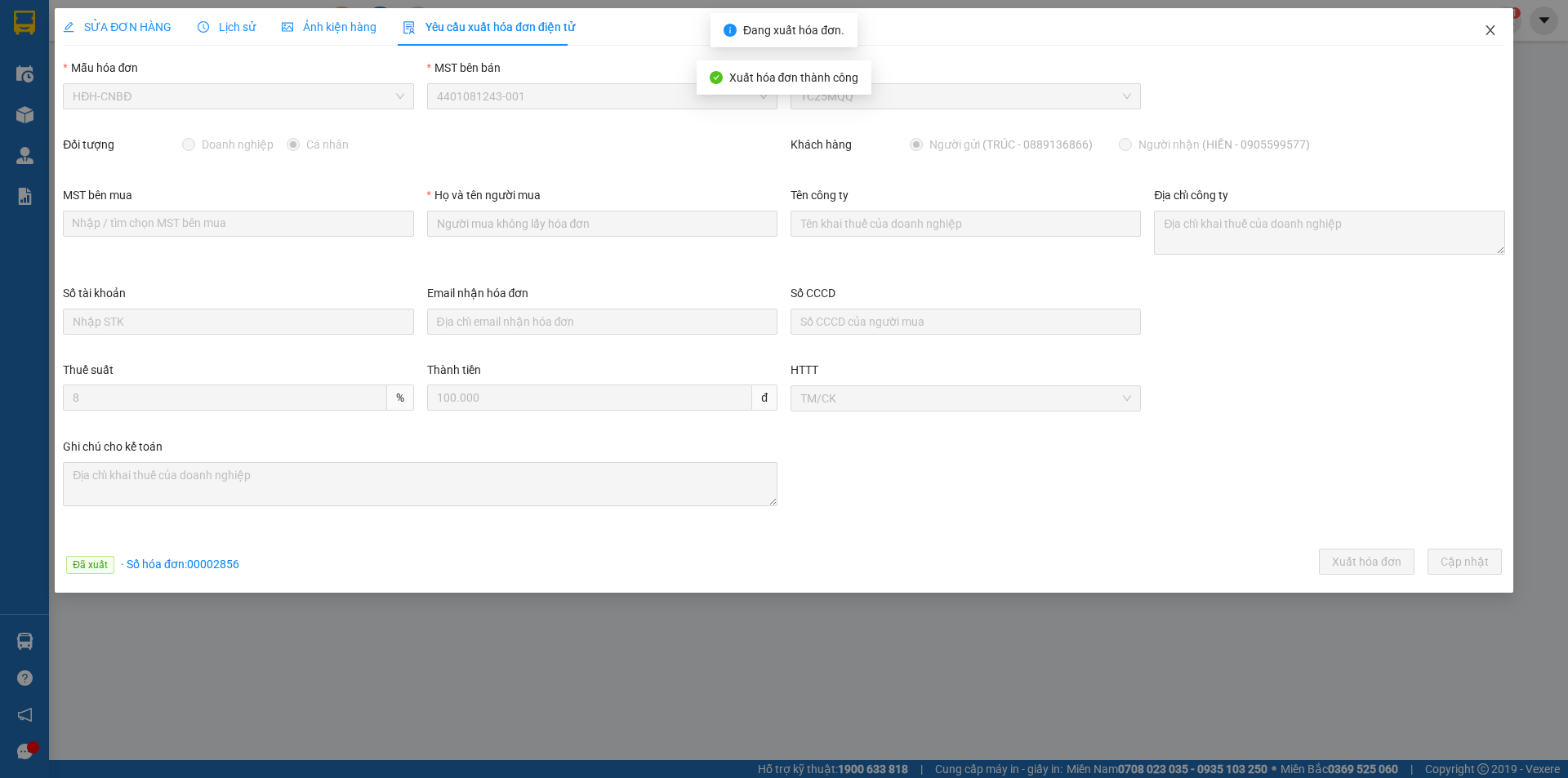
click at [1488, 29] on icon "close" at bounding box center [1490, 30] width 9 height 10
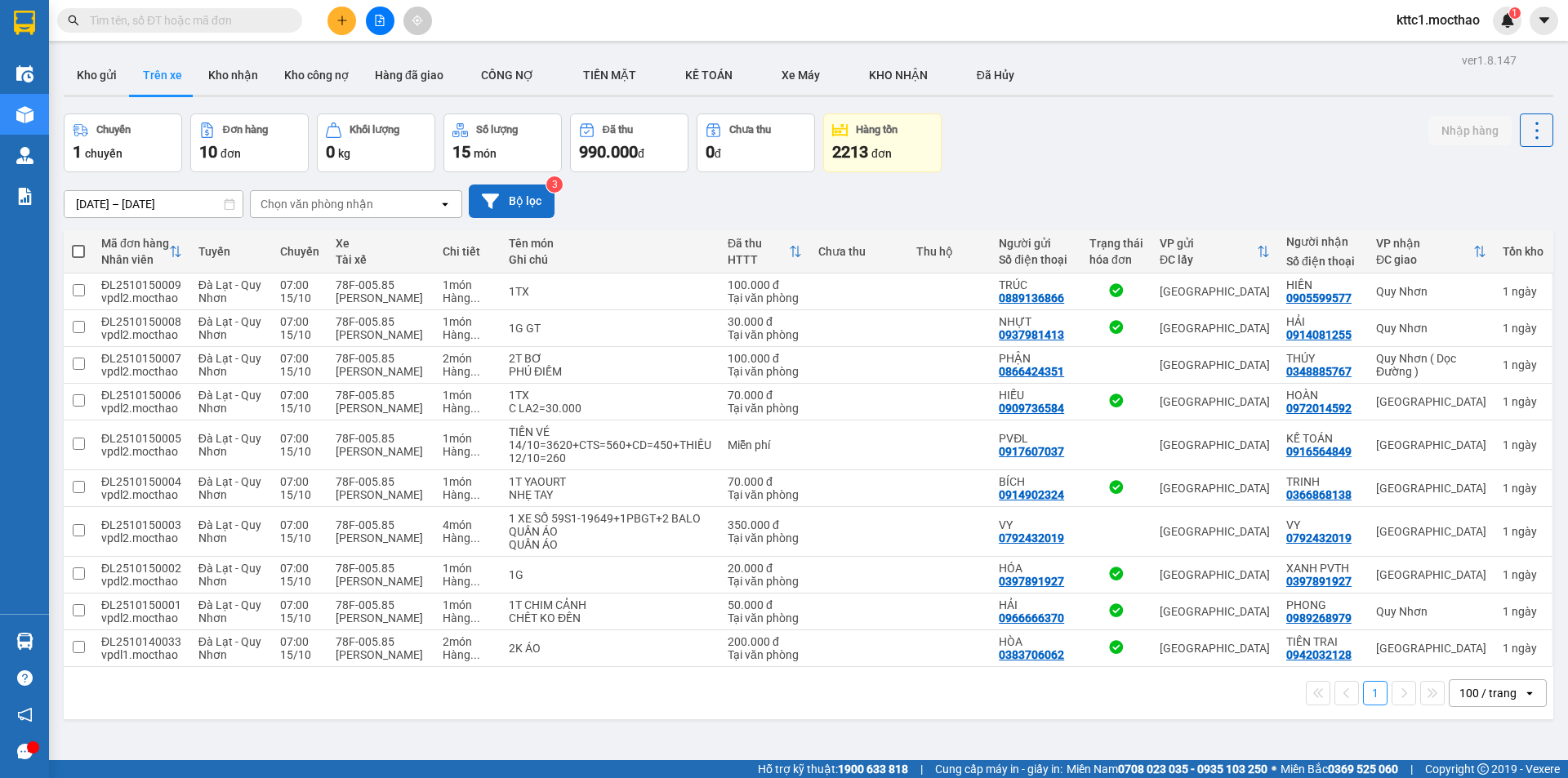
click at [489, 197] on icon at bounding box center [490, 200] width 17 height 15
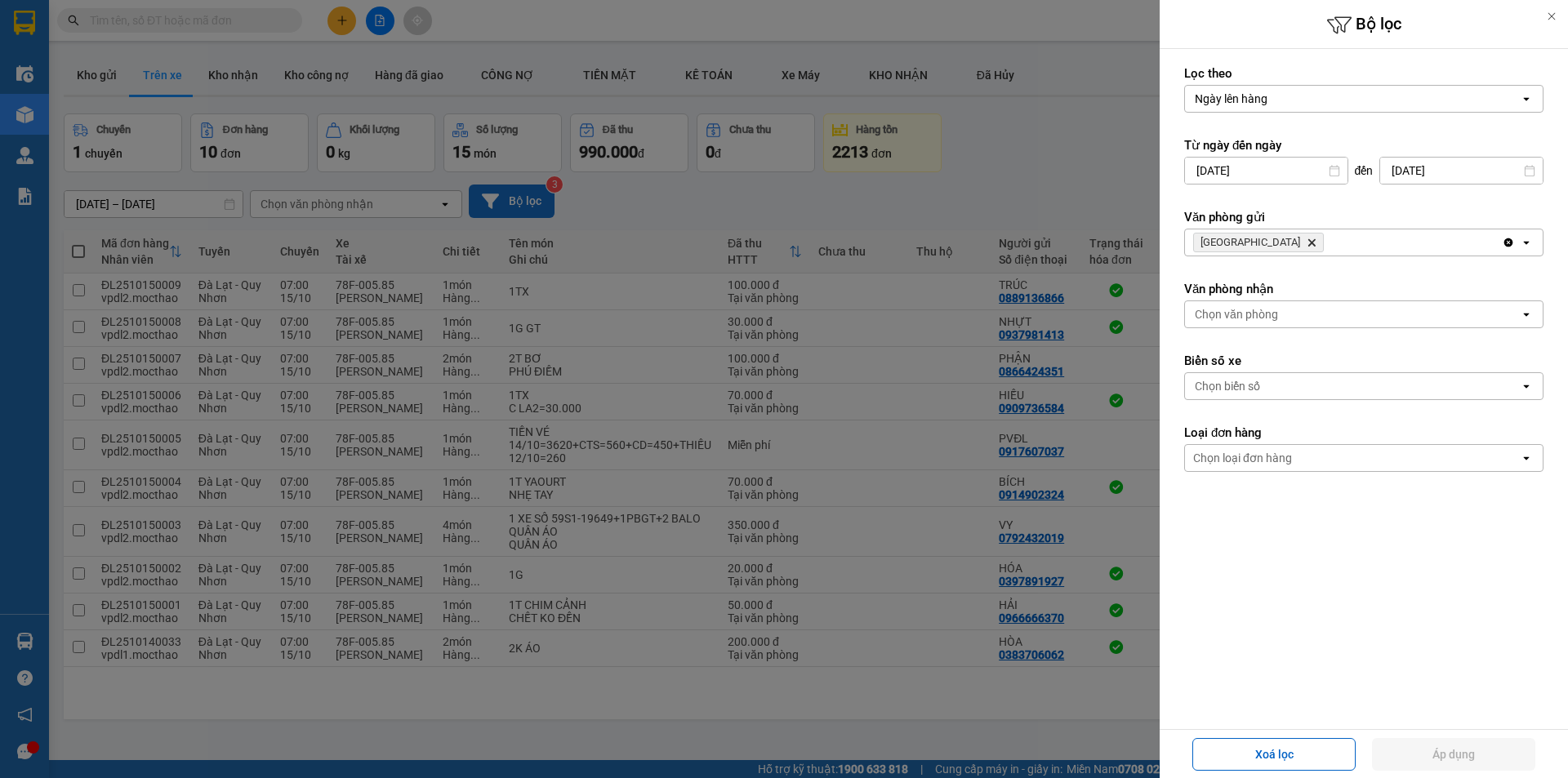
click at [1307, 245] on icon "Delete" at bounding box center [1311, 242] width 10 height 10
click at [1238, 244] on div "Chọn văn phòng" at bounding box center [1237, 243] width 83 height 16
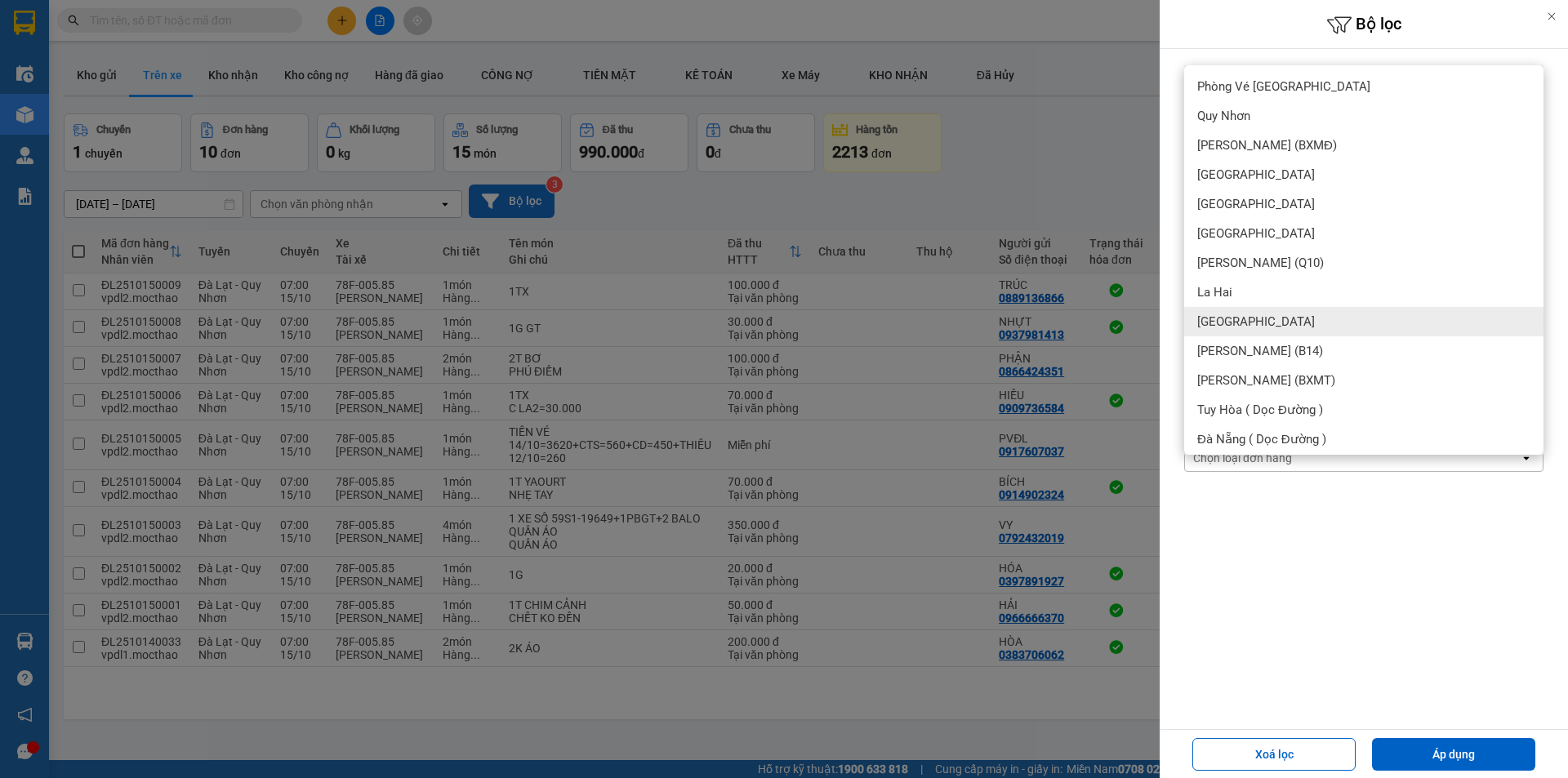
click at [1206, 314] on span "[GEOGRAPHIC_DATA]" at bounding box center [1255, 322] width 118 height 16
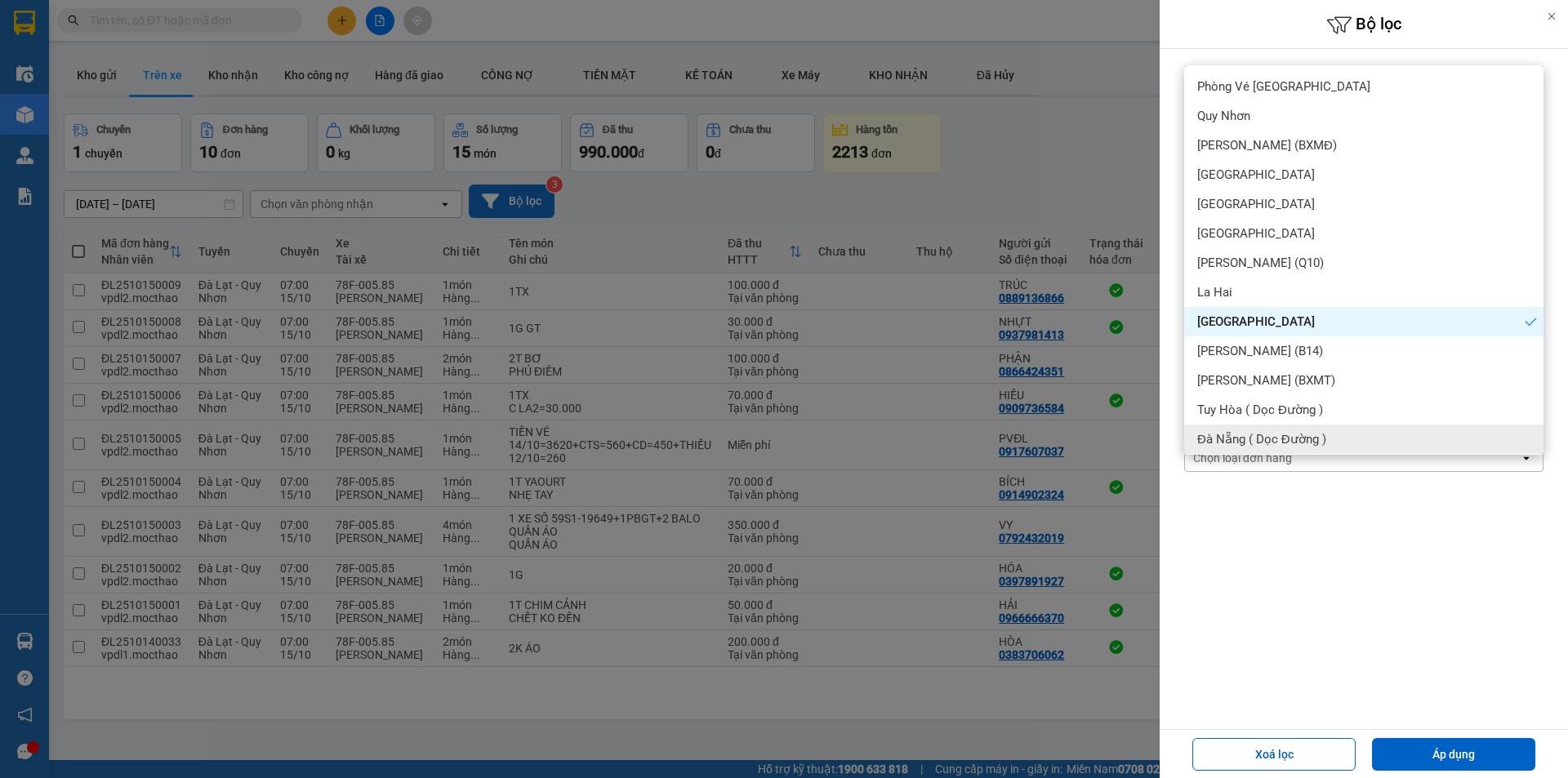
drag, startPoint x: 1421, startPoint y: 752, endPoint x: 1384, endPoint y: 714, distance: 53.0
click at [1417, 752] on button "Áp dụng" at bounding box center [1454, 754] width 163 height 33
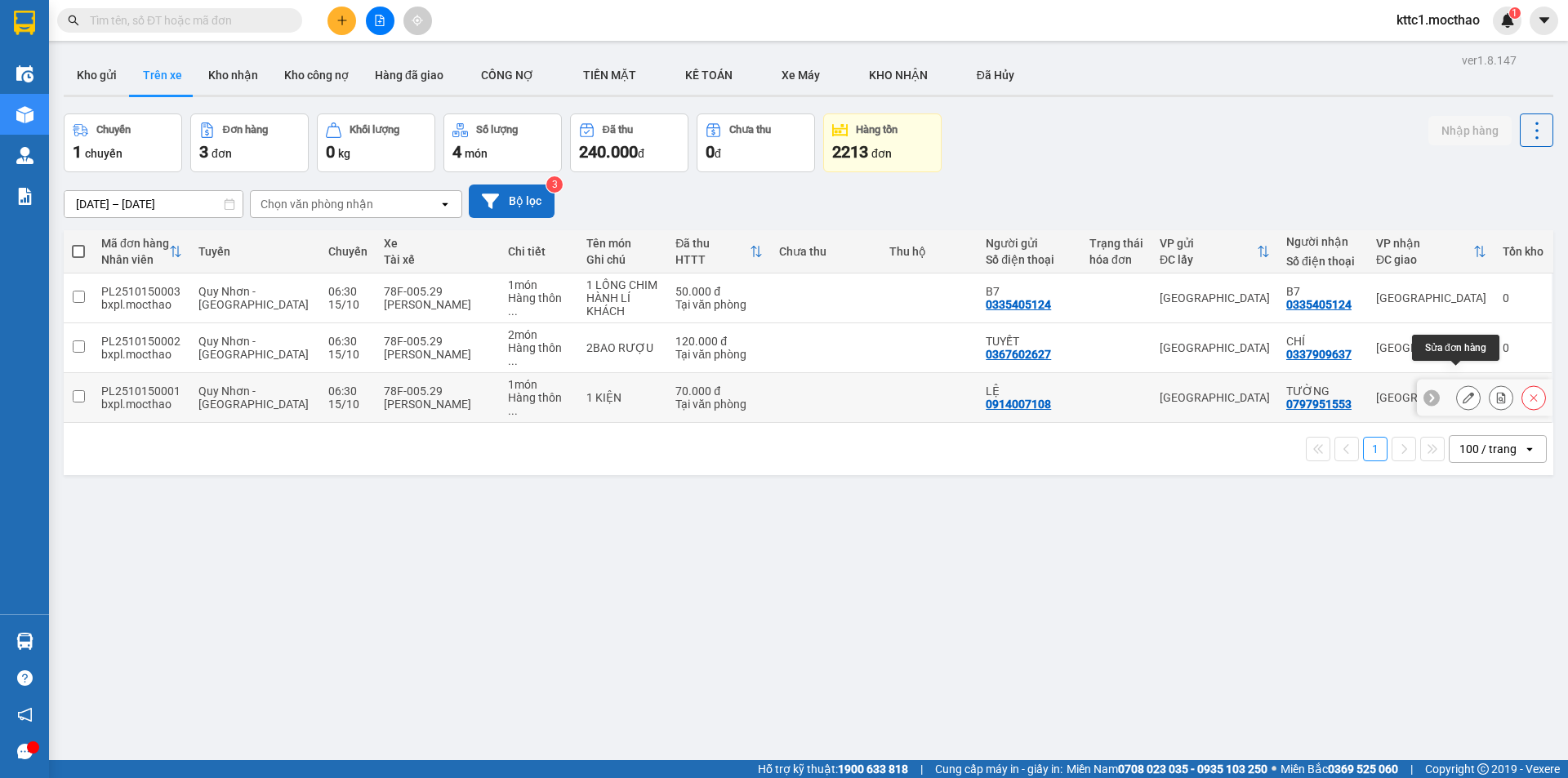
click at [1463, 392] on icon at bounding box center [1468, 397] width 12 height 12
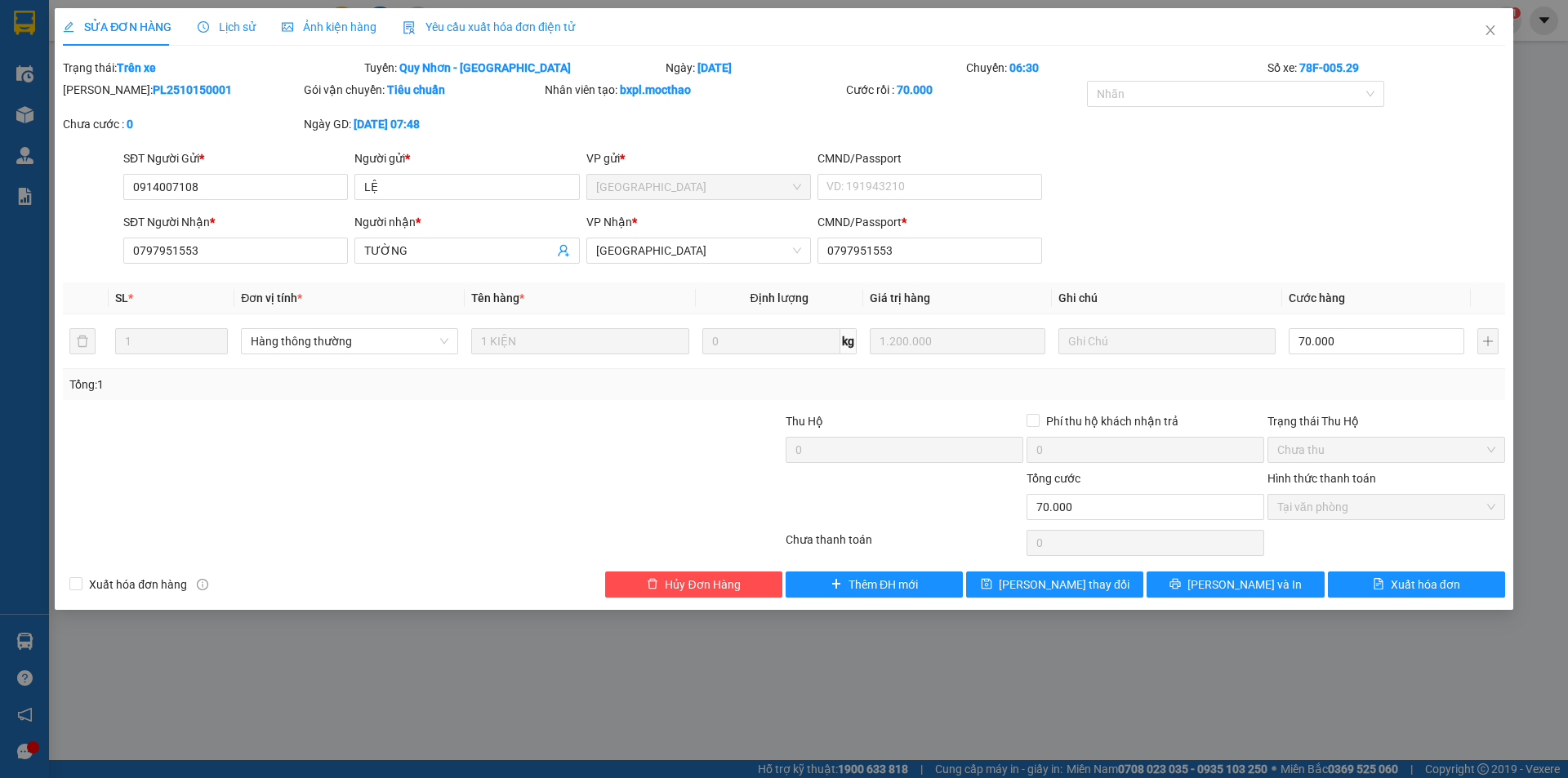
click at [490, 16] on div "Yêu cầu xuất hóa đơn điện tử" at bounding box center [488, 27] width 172 height 37
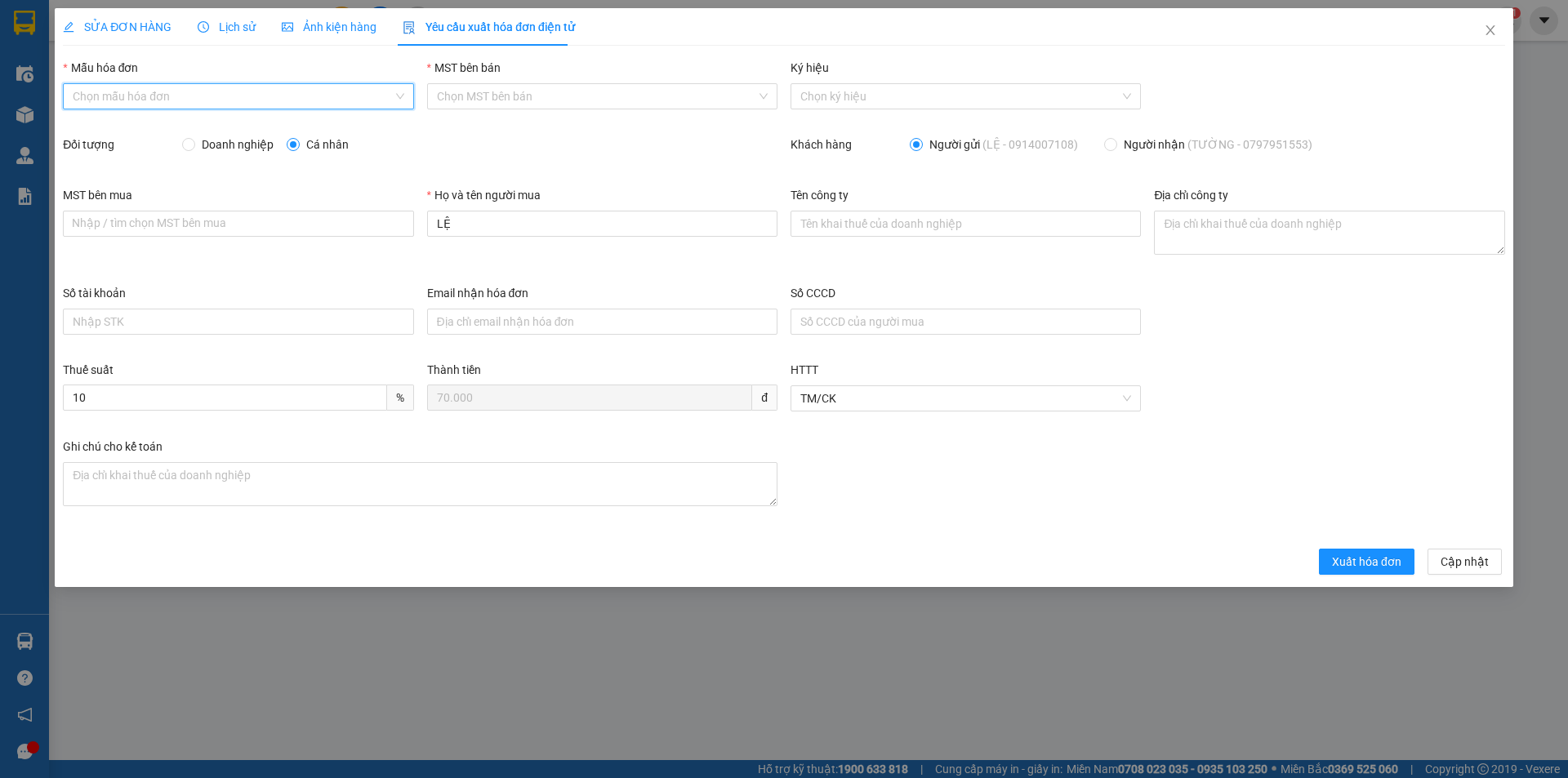
click at [226, 89] on input "Mẫu hóa đơn" at bounding box center [232, 97] width 319 height 25
click at [154, 113] on body "Kết quả tìm kiếm ( 0 ) Bộ lọc No Data kttc1.mocthao 1 Điều hành xe Kho hàng mới…" at bounding box center [784, 389] width 1568 height 778
click at [160, 93] on input "Mẫu hóa đơn" at bounding box center [232, 97] width 319 height 25
click at [141, 128] on div "HĐH" at bounding box center [237, 129] width 330 height 18
type input "8"
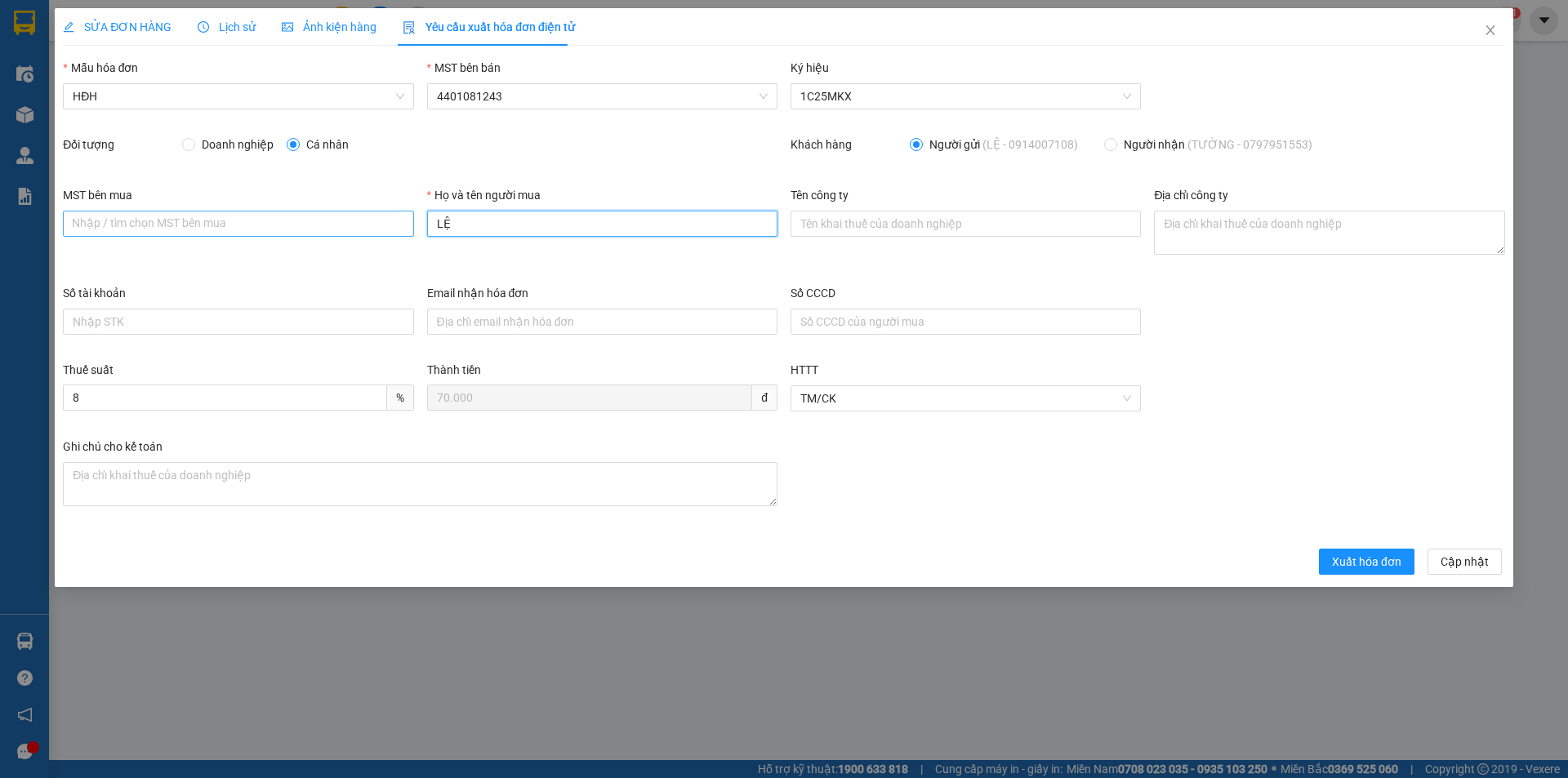
drag, startPoint x: 537, startPoint y: 226, endPoint x: 370, endPoint y: 226, distance: 167.0
click at [371, 226] on div "MST bên mua Nhập / tìm chọn MST bên mua Họ và tên người mua LỆ Tên công ty Địa …" at bounding box center [784, 235] width 1455 height 98
type input "Người mua không lấy hóa đơn"
click at [1381, 566] on span "Xuất hóa đơn" at bounding box center [1366, 562] width 69 height 18
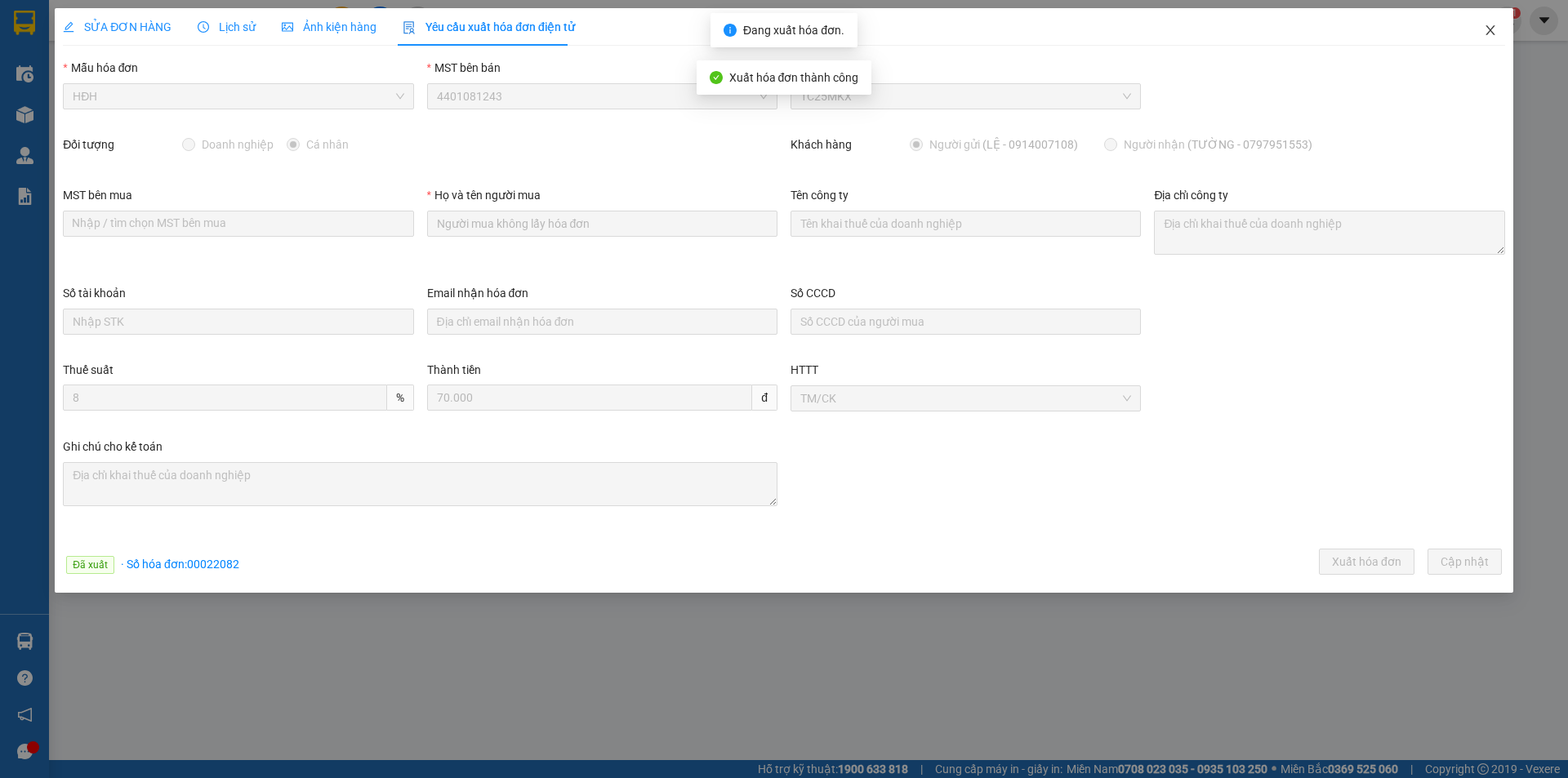
click at [1493, 26] on icon "close" at bounding box center [1490, 30] width 13 height 13
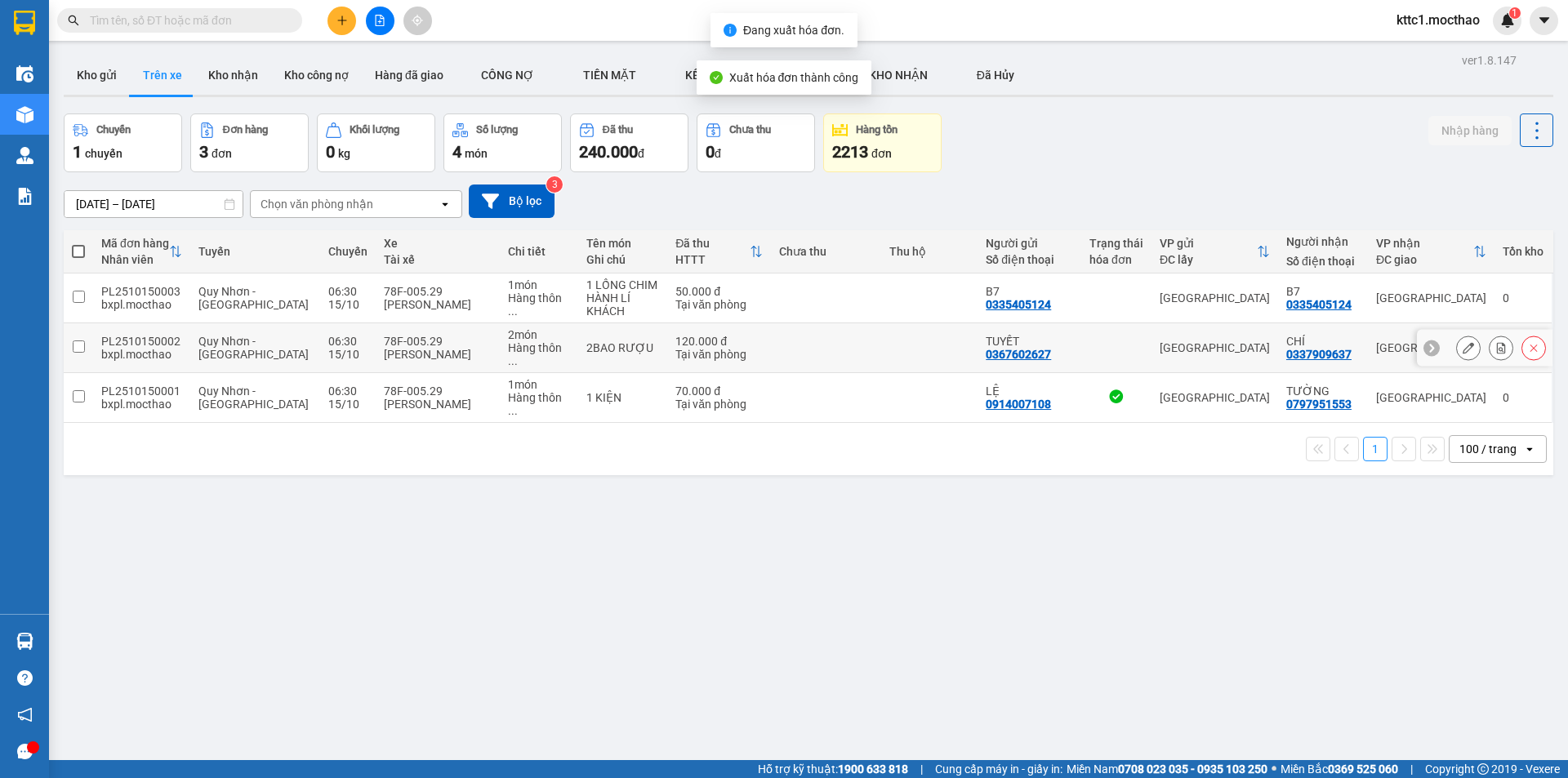
click at [1462, 344] on button at bounding box center [1468, 348] width 23 height 28
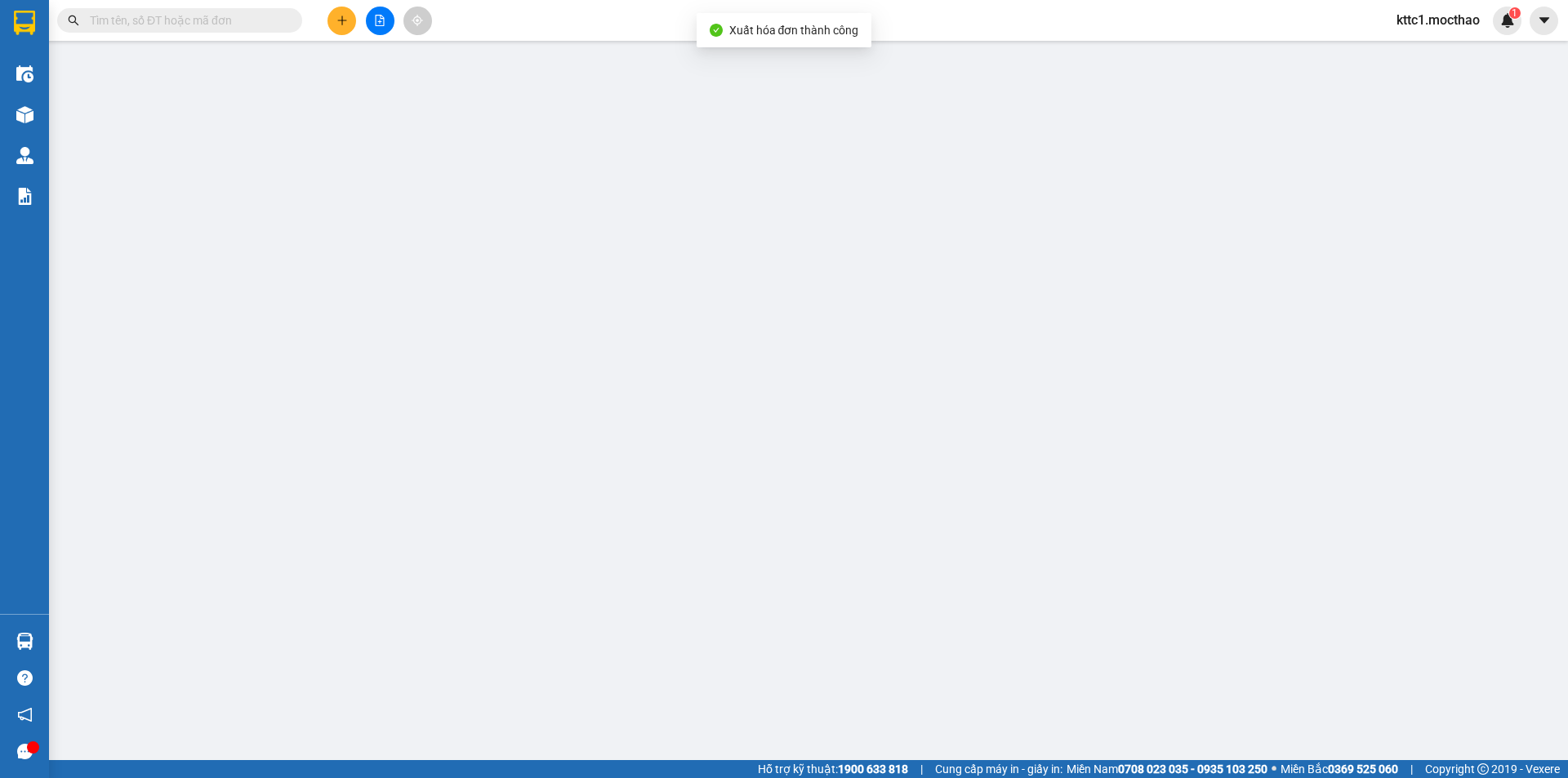
type input "0367602627"
type input "TUYẾT"
type input "0337909637"
type input "CHÍ"
type input "0337909637"
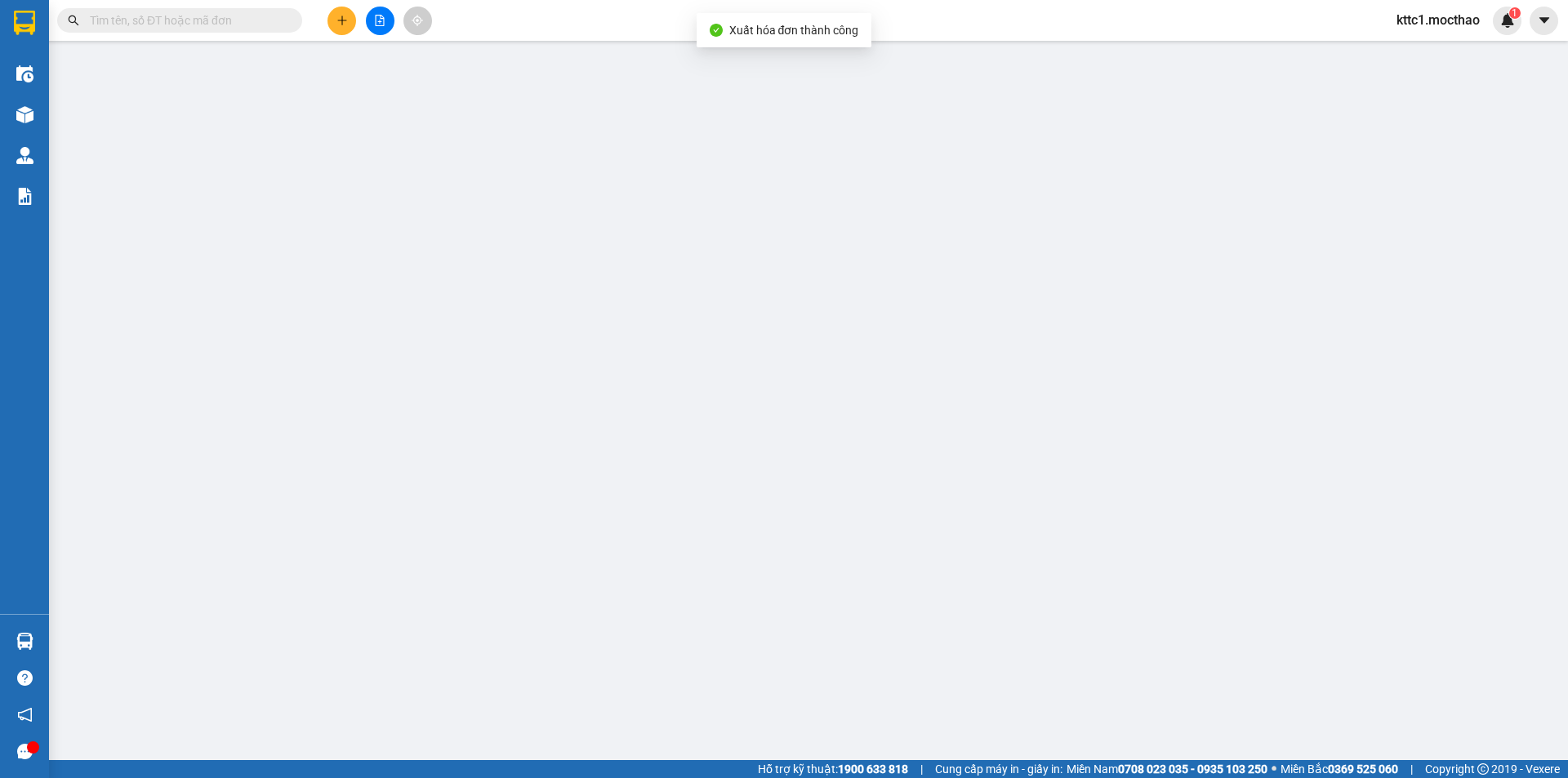
type input "0"
type input "120.000"
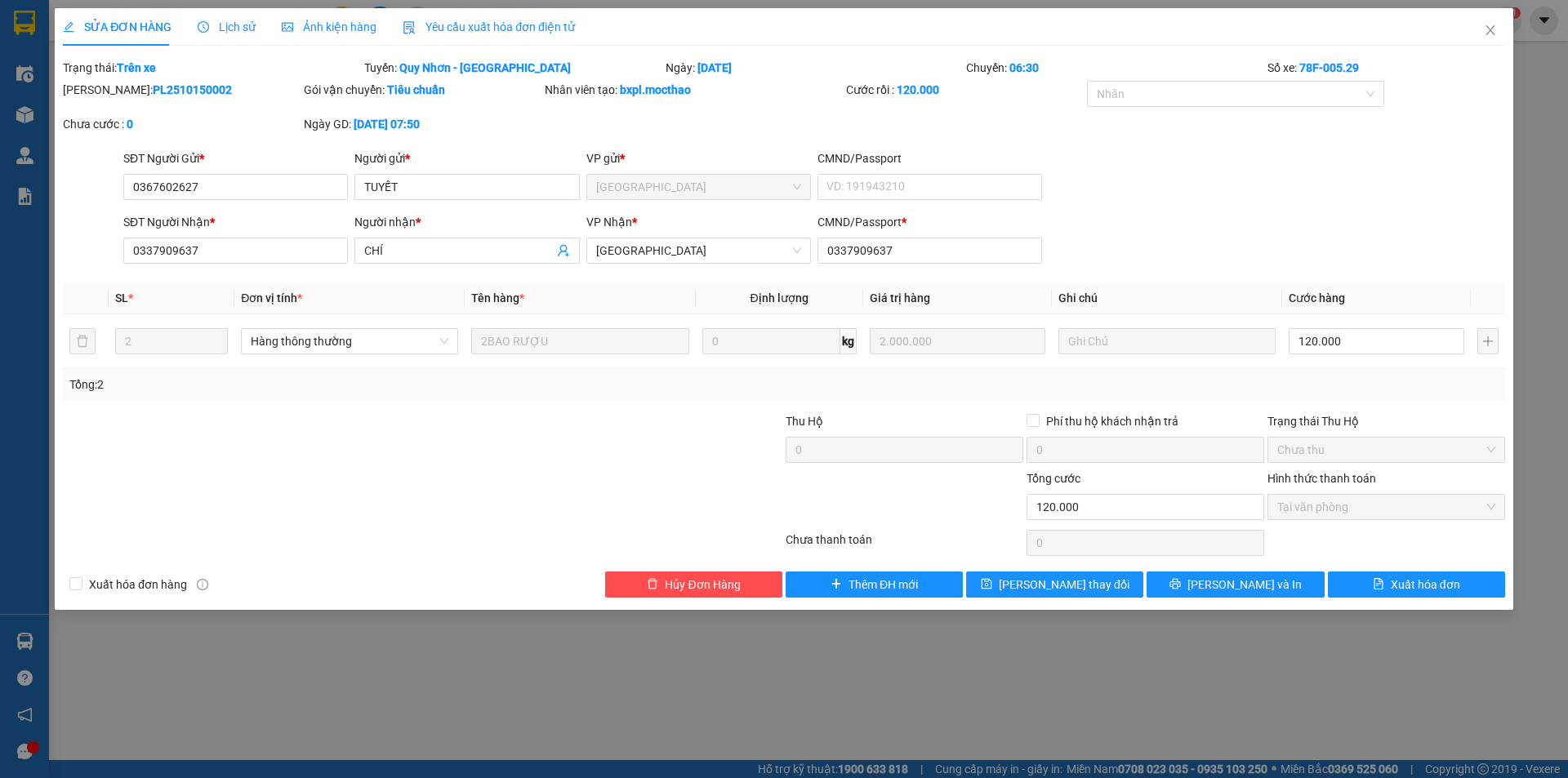
click at [489, 31] on span "Yêu cầu xuất hóa đơn điện tử" at bounding box center [488, 27] width 172 height 13
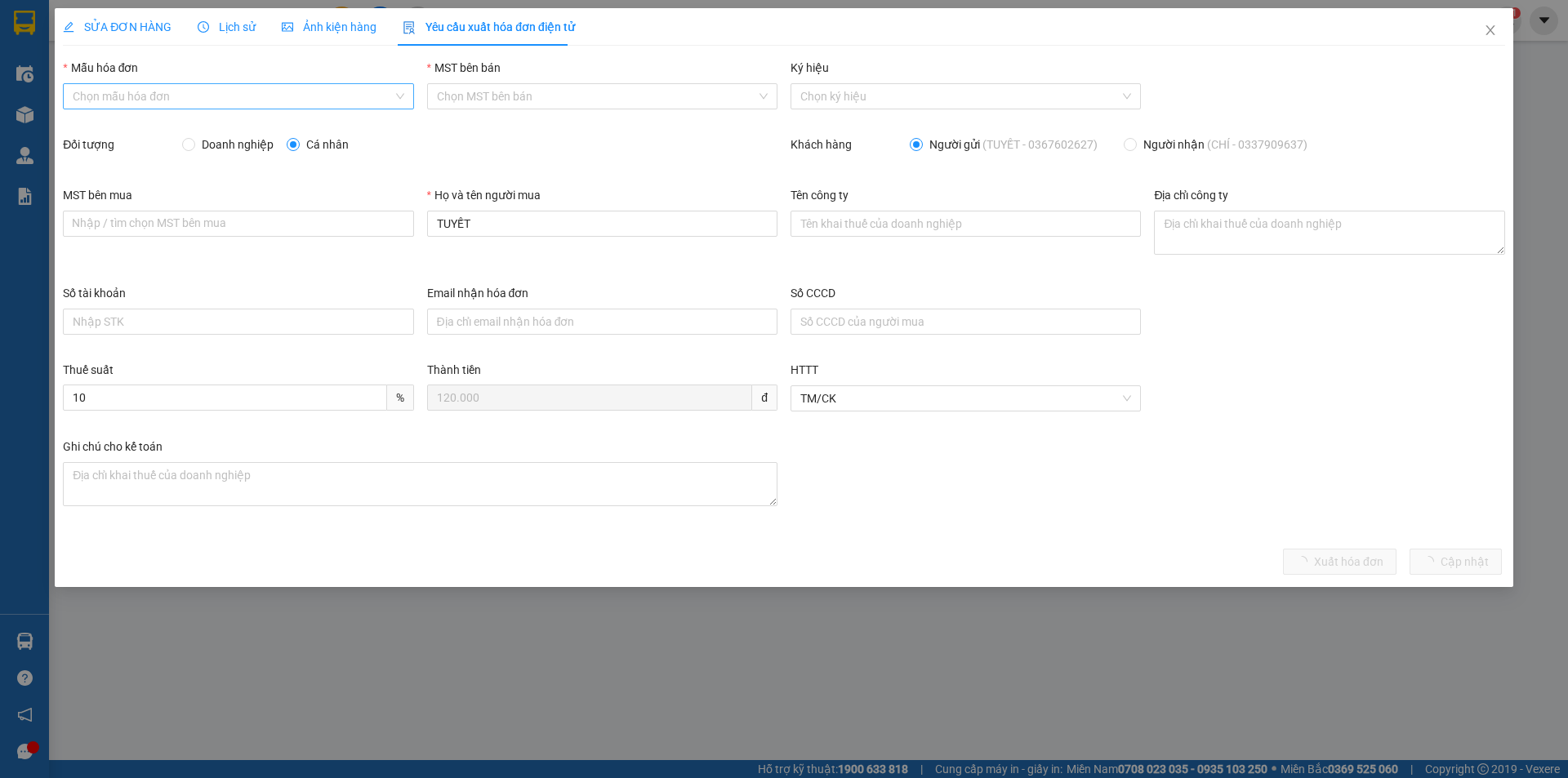
click at [117, 100] on input "Mẫu hóa đơn" at bounding box center [232, 97] width 319 height 25
click at [101, 131] on div "HĐH" at bounding box center [237, 129] width 330 height 18
type input "8"
drag, startPoint x: 482, startPoint y: 230, endPoint x: 422, endPoint y: 229, distance: 60.0
click at [422, 229] on div "Họ và tên người mua TUYẾT" at bounding box center [602, 235] width 363 height 98
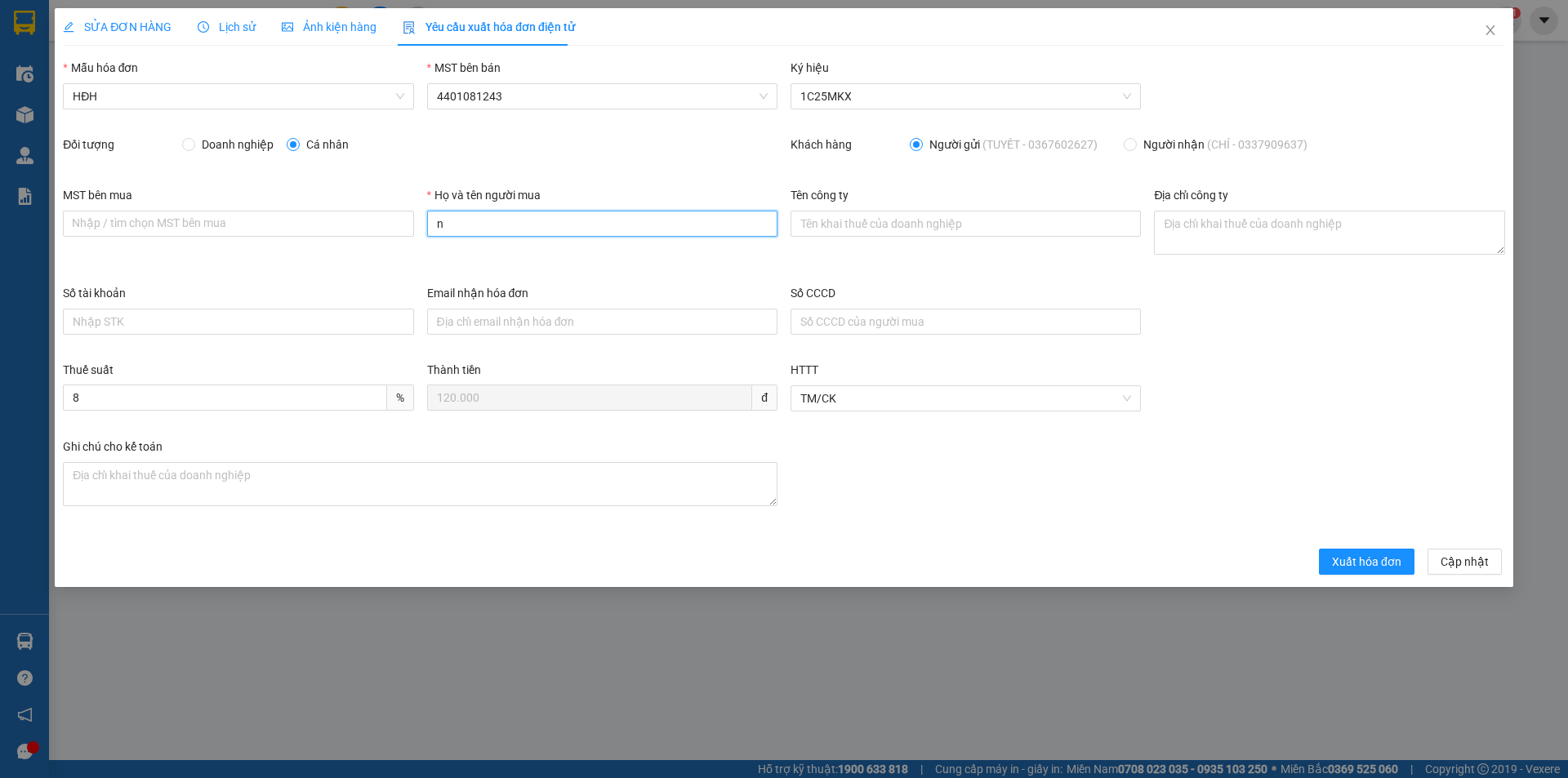
type input "Người mua không lấy hóa đơn"
click at [1361, 556] on span "Xuất hóa đơn" at bounding box center [1366, 562] width 69 height 18
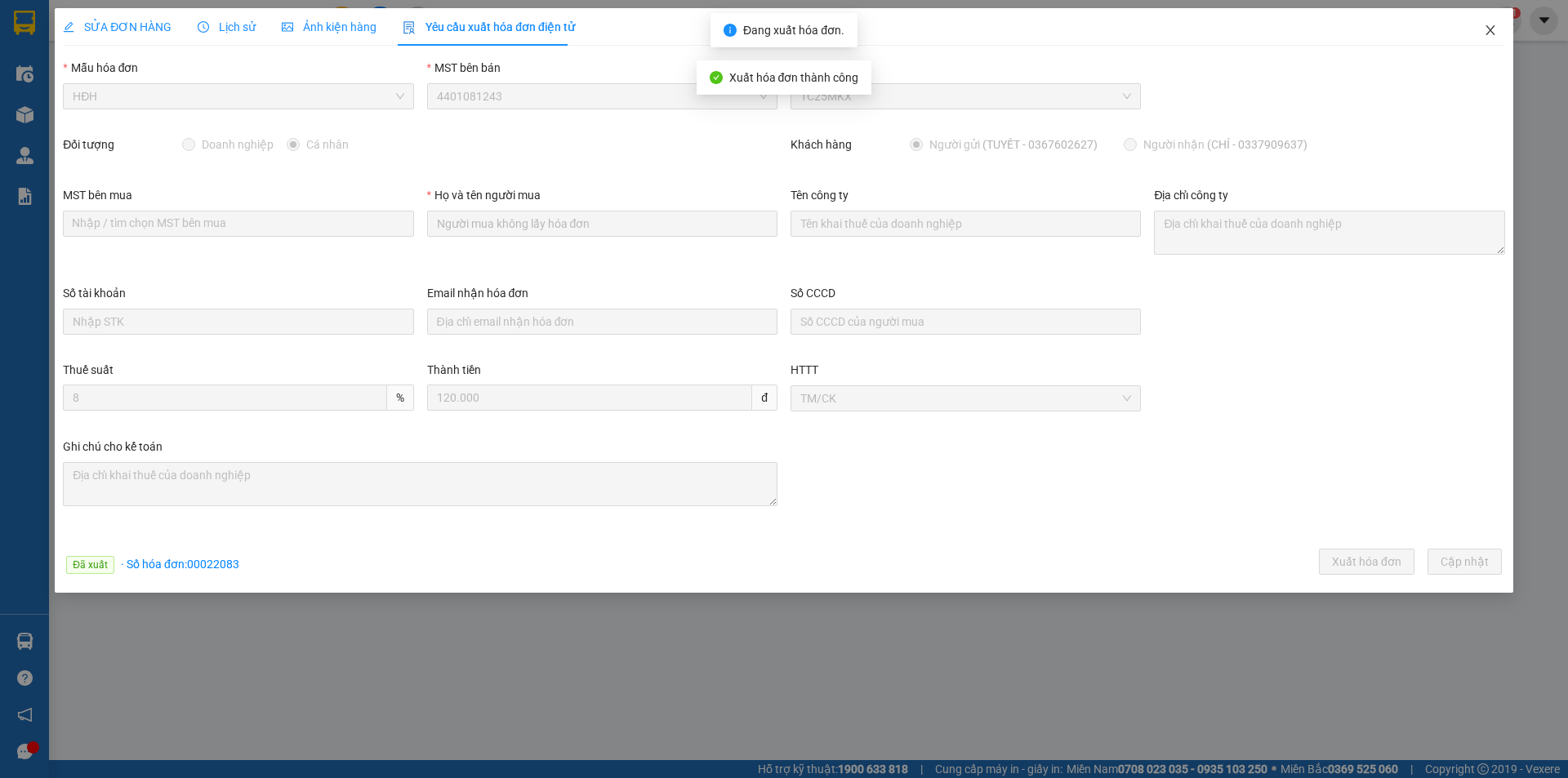
click at [1491, 27] on icon "close" at bounding box center [1490, 30] width 13 height 13
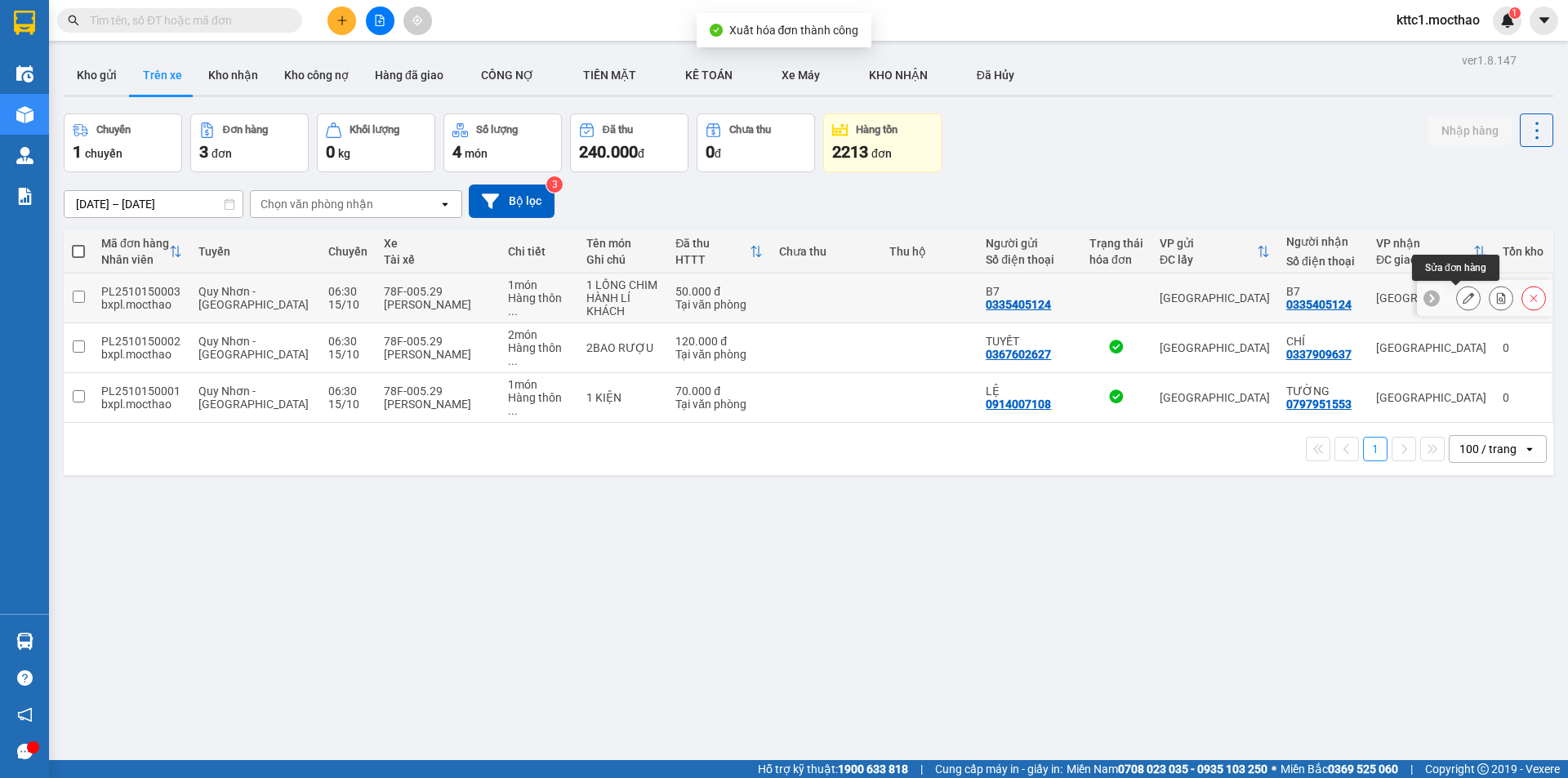
click at [1463, 294] on icon at bounding box center [1468, 298] width 12 height 12
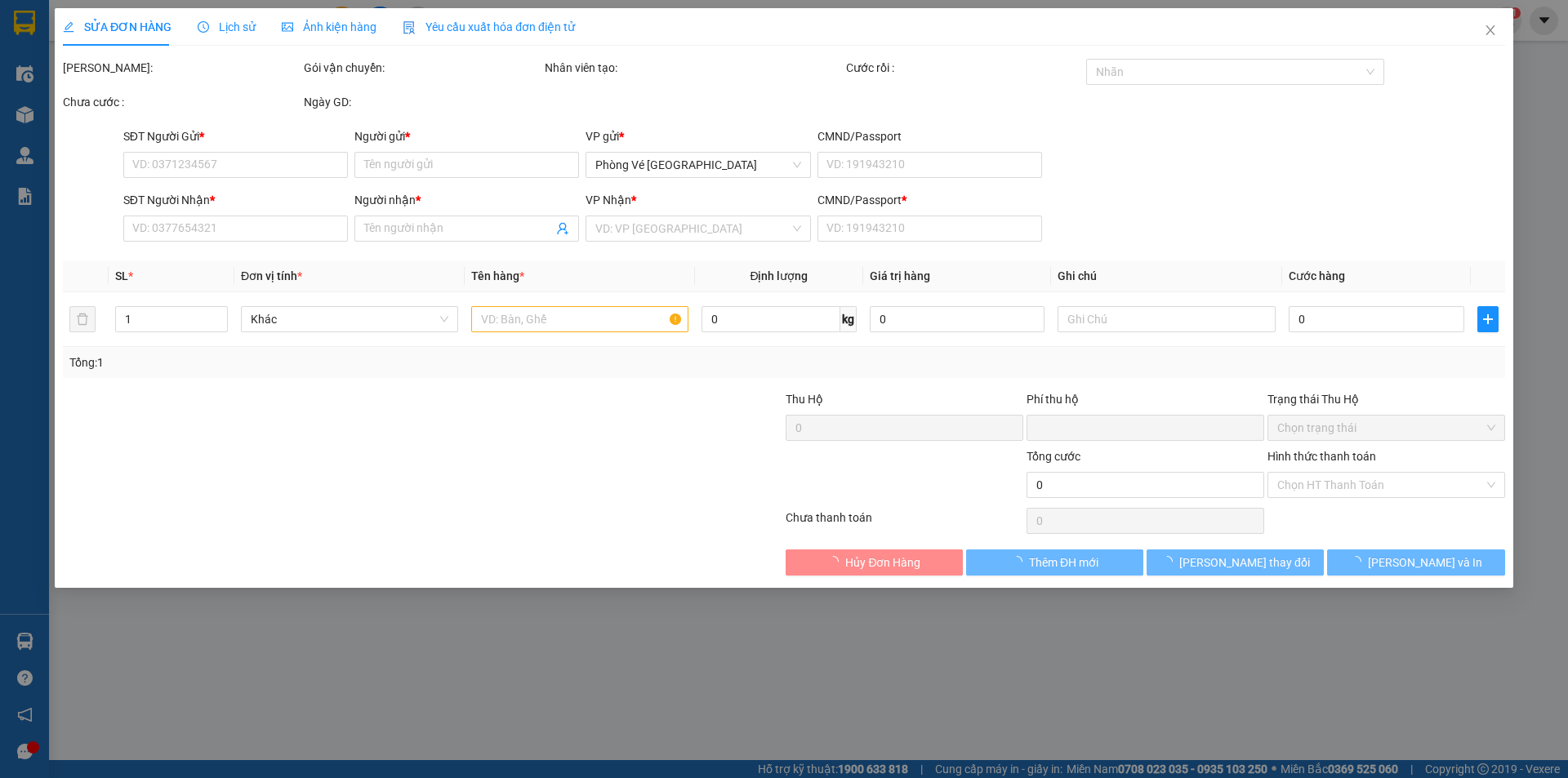
type input "0335405124"
type input "B7"
type input "0335405124"
type input "B7"
type input "1"
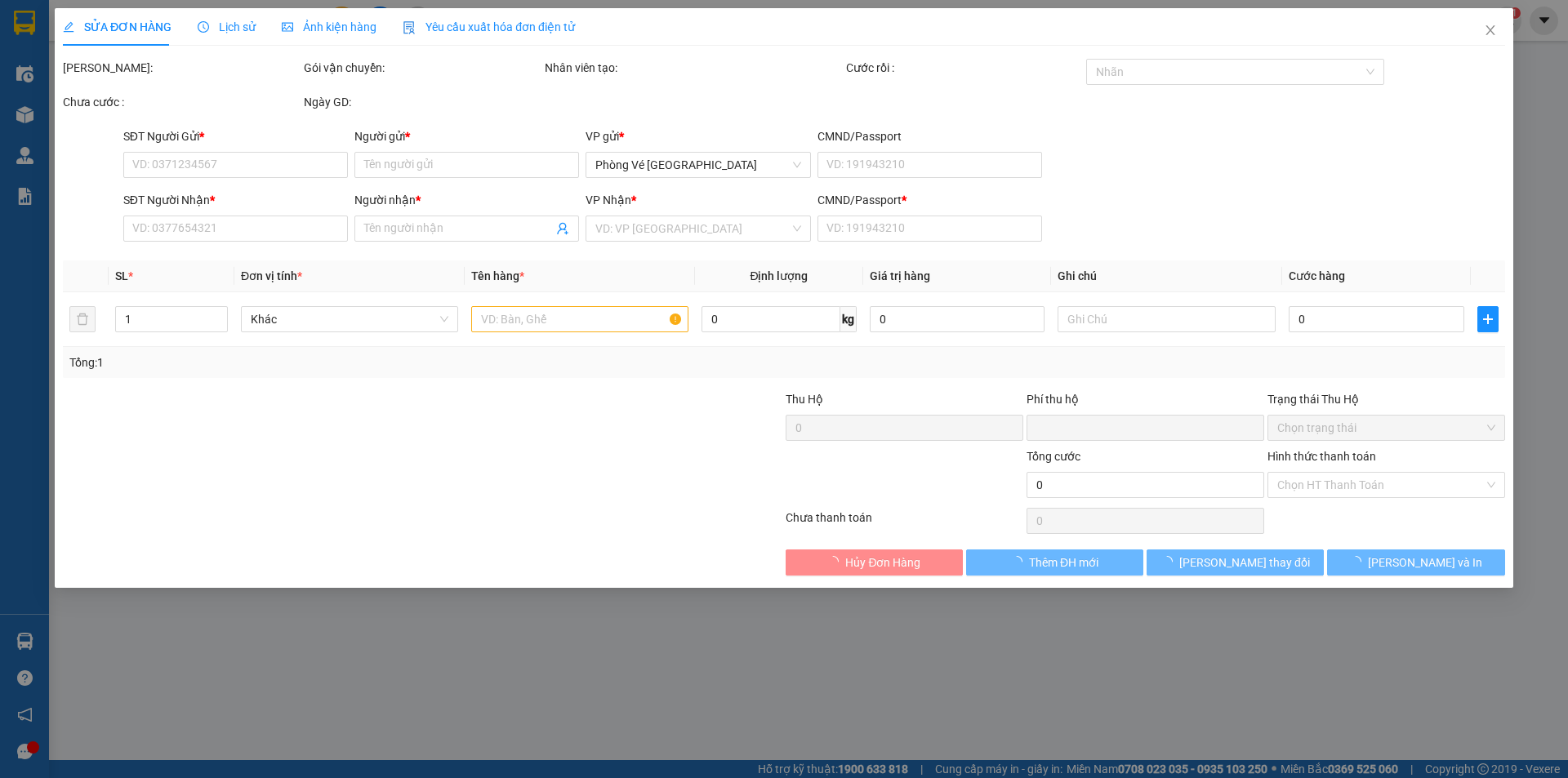
type input "0"
type input "50.000"
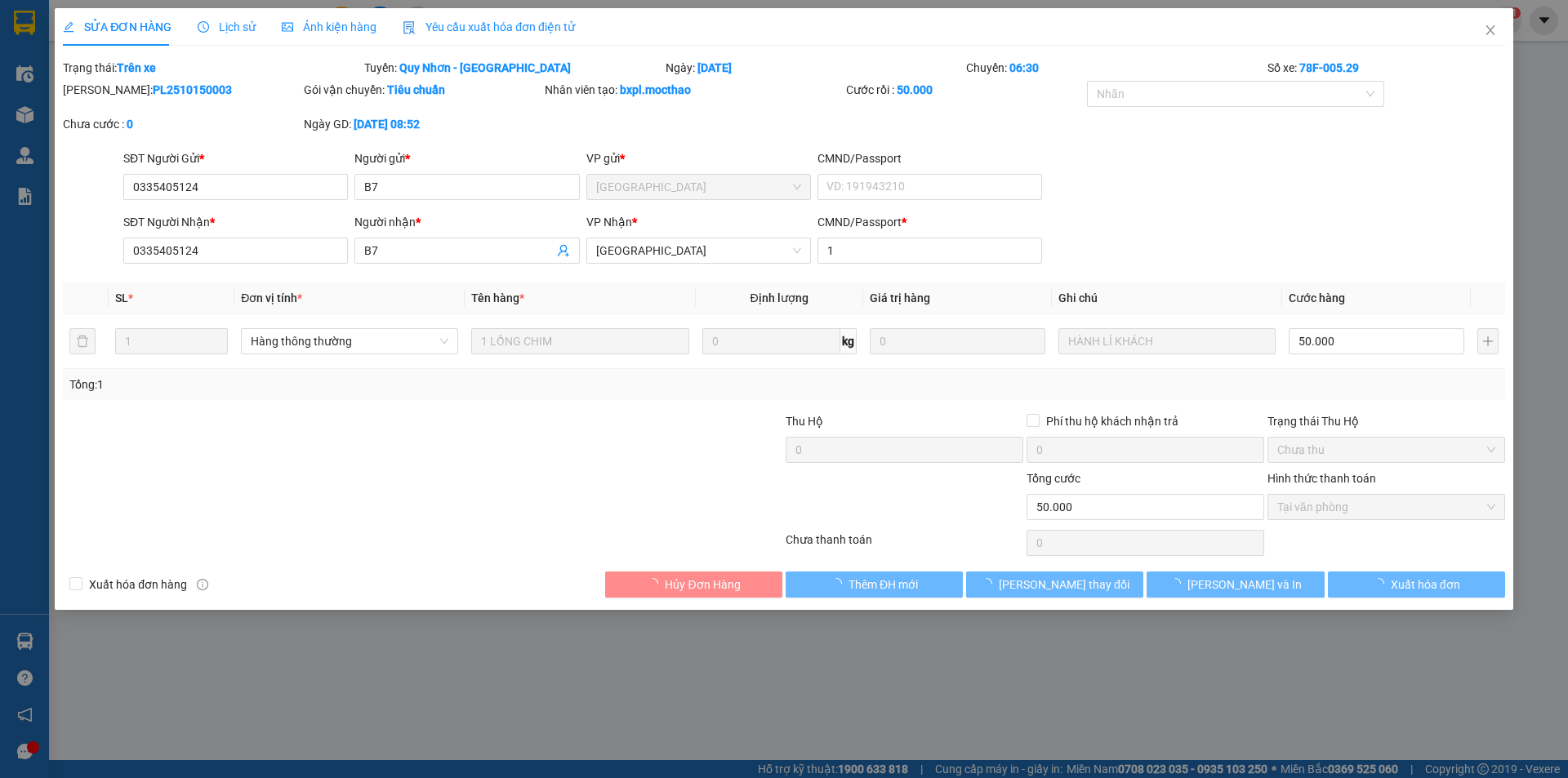
click at [459, 29] on span "Yêu cầu xuất hóa đơn điện tử" at bounding box center [488, 27] width 172 height 13
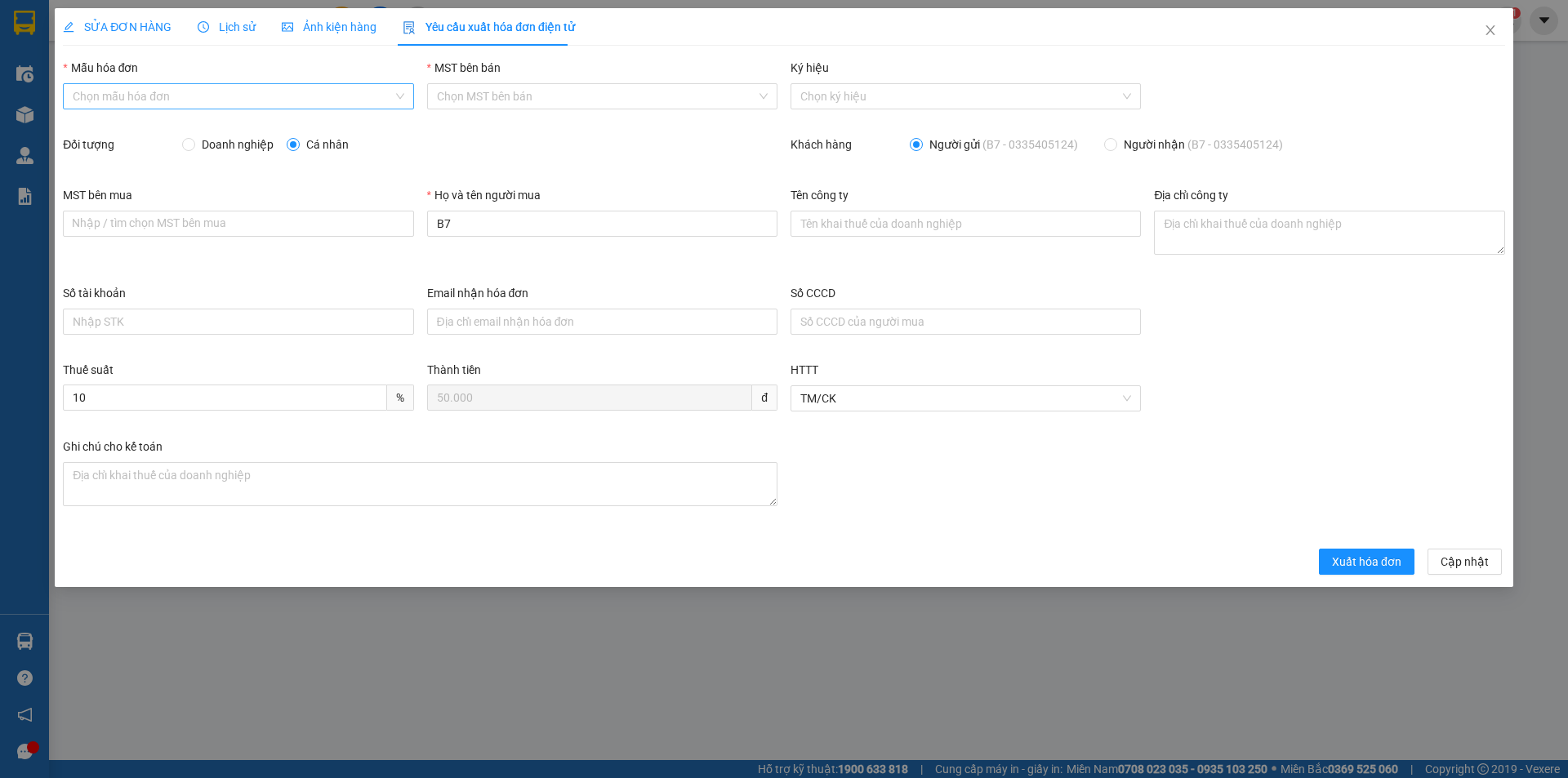
click at [264, 91] on input "Mẫu hóa đơn" at bounding box center [232, 97] width 319 height 25
click at [208, 127] on div "HĐH" at bounding box center [237, 129] width 330 height 18
type input "8"
drag, startPoint x: 483, startPoint y: 220, endPoint x: 402, endPoint y: 233, distance: 82.0
click at [405, 235] on div "MST bên mua Nhập / tìm chọn MST bên mua Họ và tên người mua B7 Tên công ty Địa …" at bounding box center [784, 235] width 1455 height 98
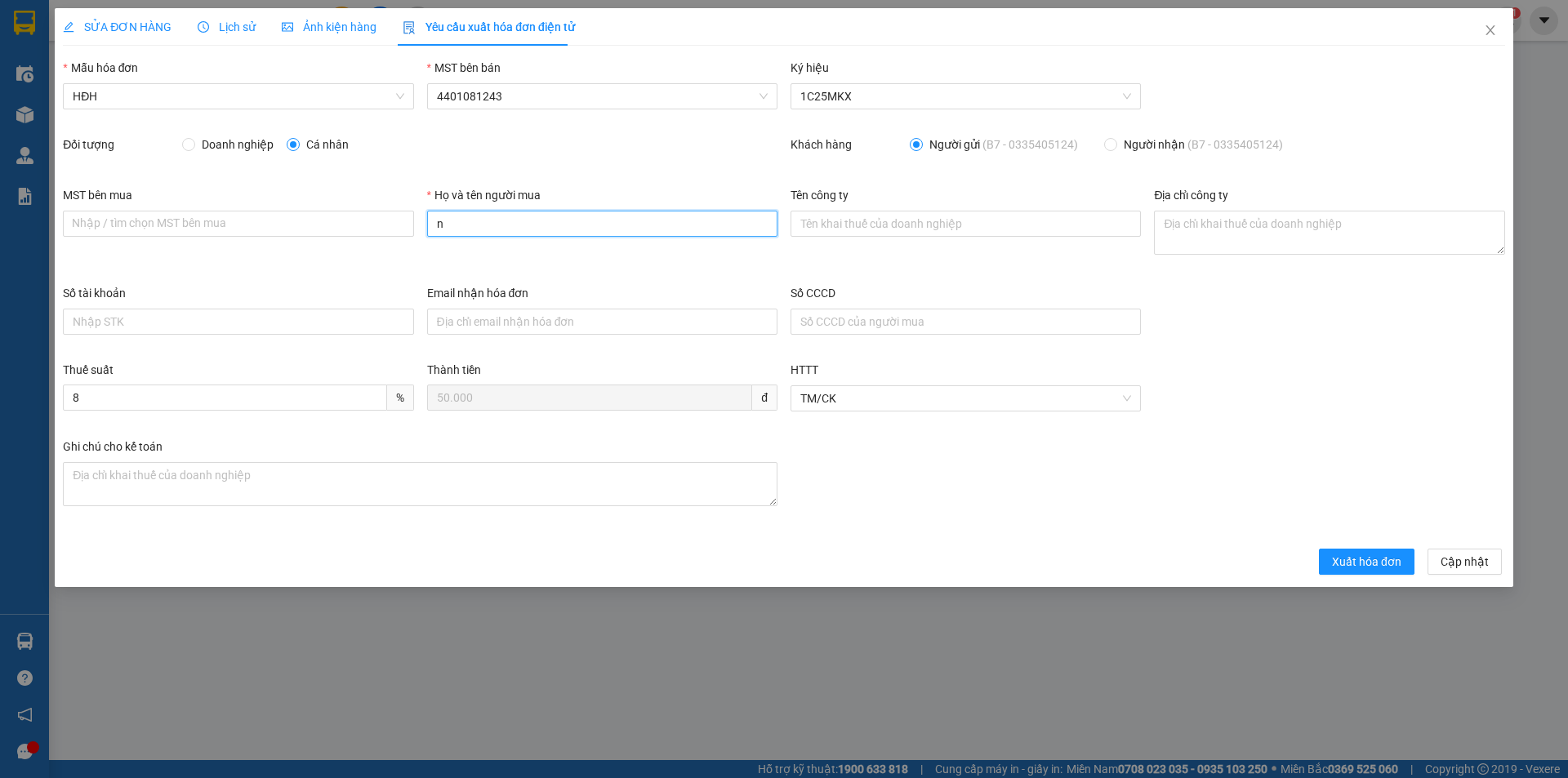
type input "Người mua không lấy hóa đơn"
click at [1363, 560] on span "Xuất hóa đơn" at bounding box center [1366, 562] width 69 height 18
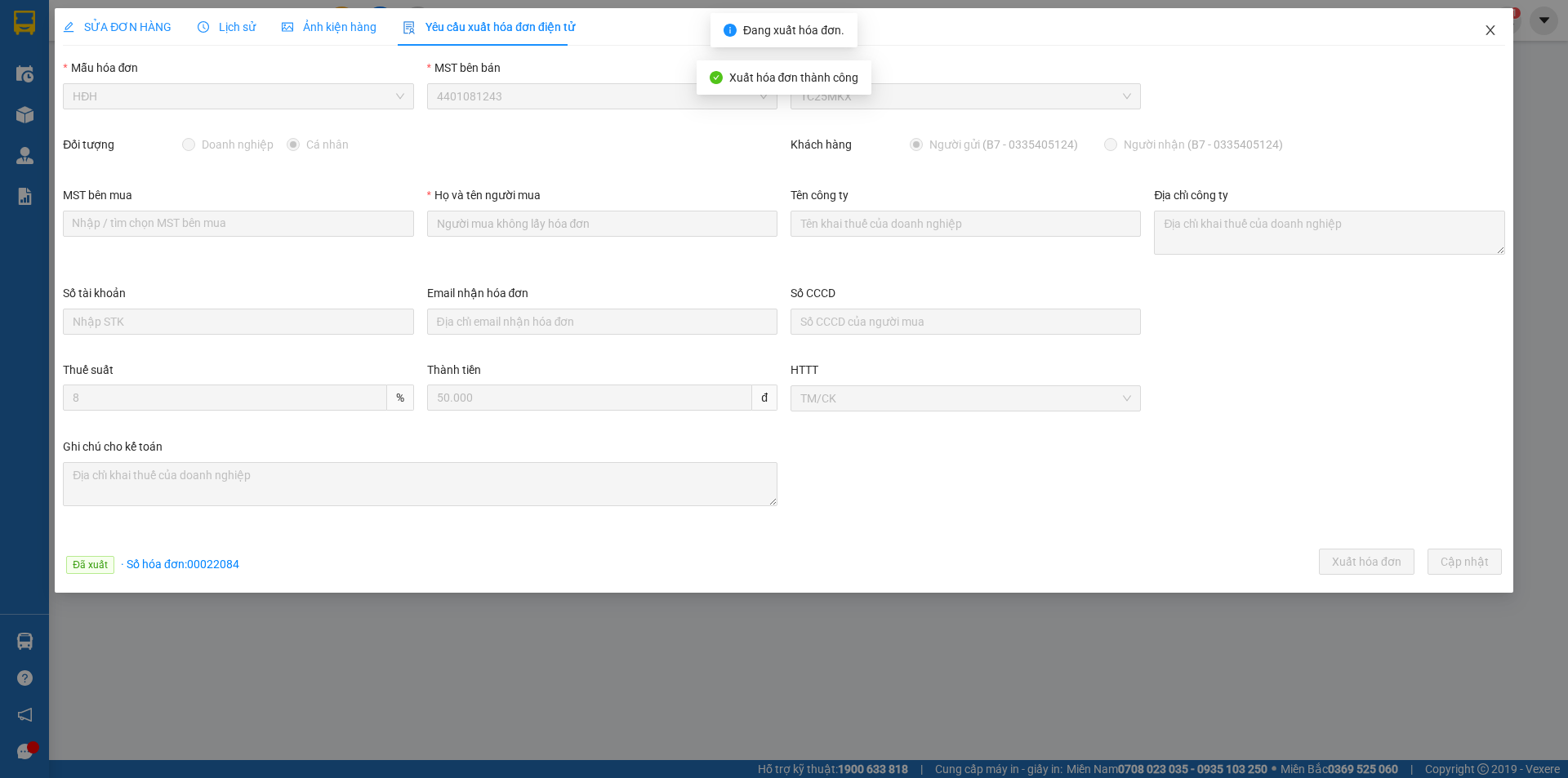
click at [1494, 29] on icon "close" at bounding box center [1490, 30] width 13 height 13
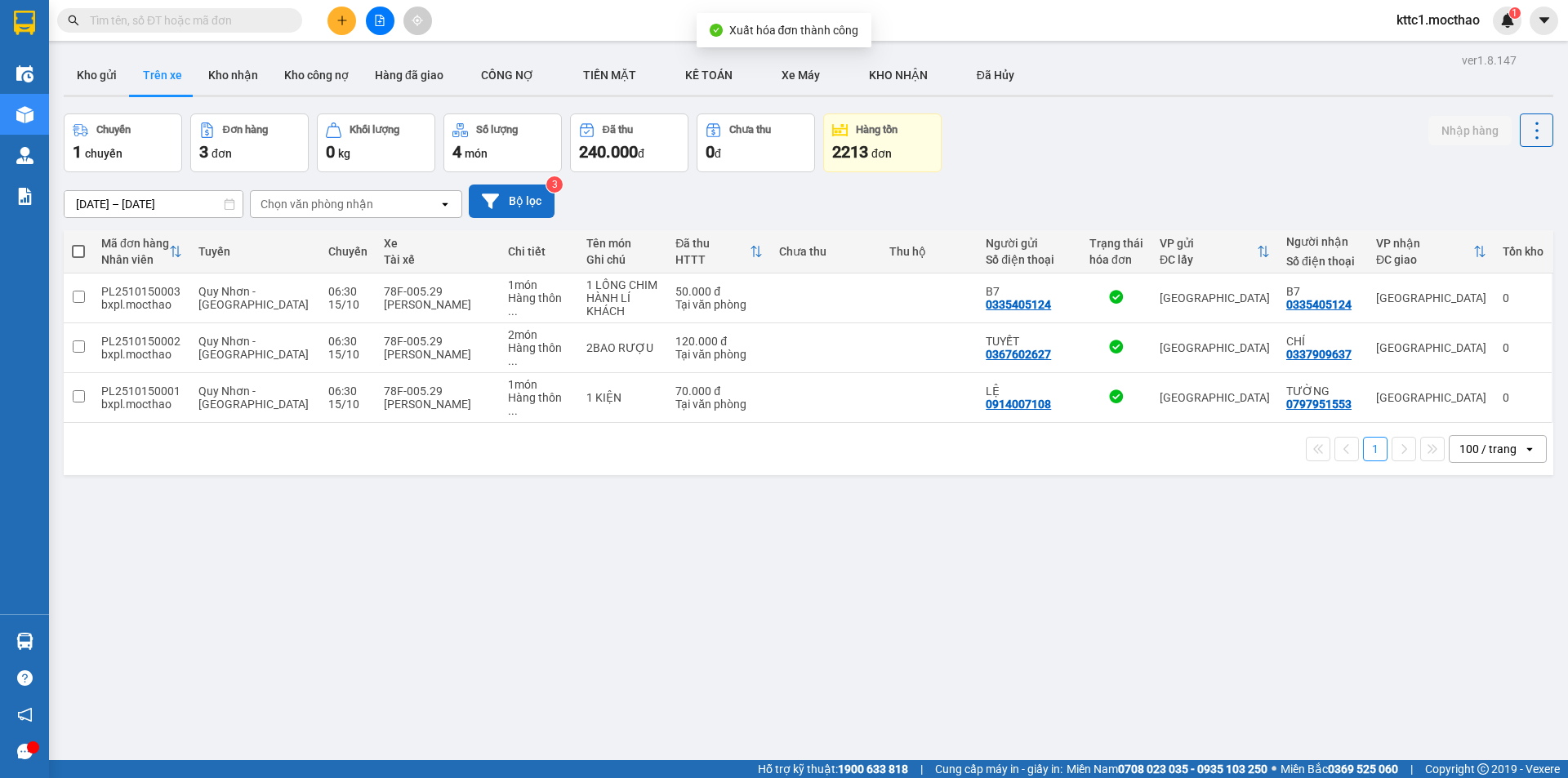
click at [534, 198] on button "Bộ lọc" at bounding box center [511, 201] width 86 height 34
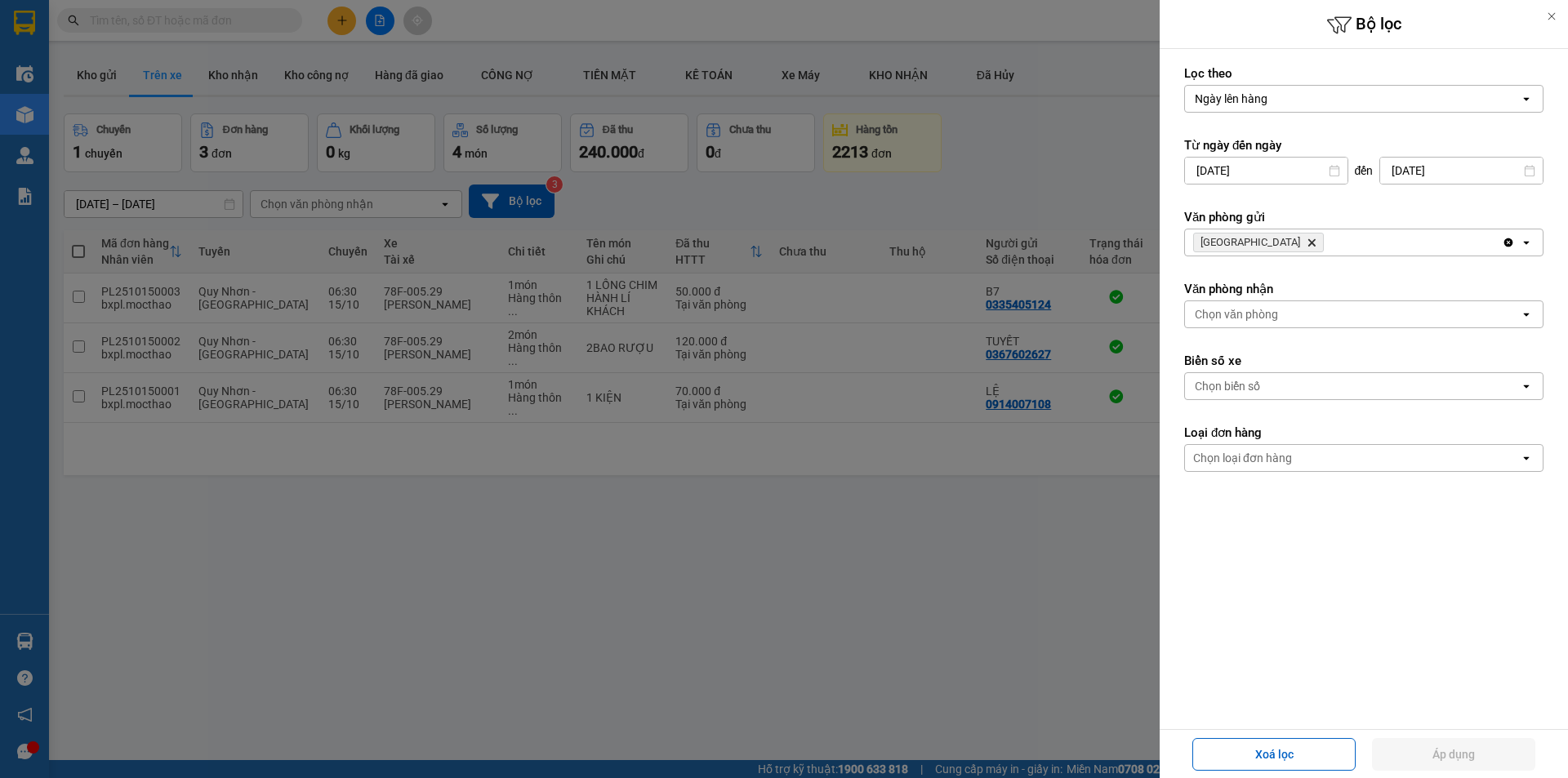
click at [1307, 240] on icon "Delete" at bounding box center [1311, 242] width 10 height 10
click at [1249, 240] on div "Chọn văn phòng" at bounding box center [1237, 243] width 83 height 16
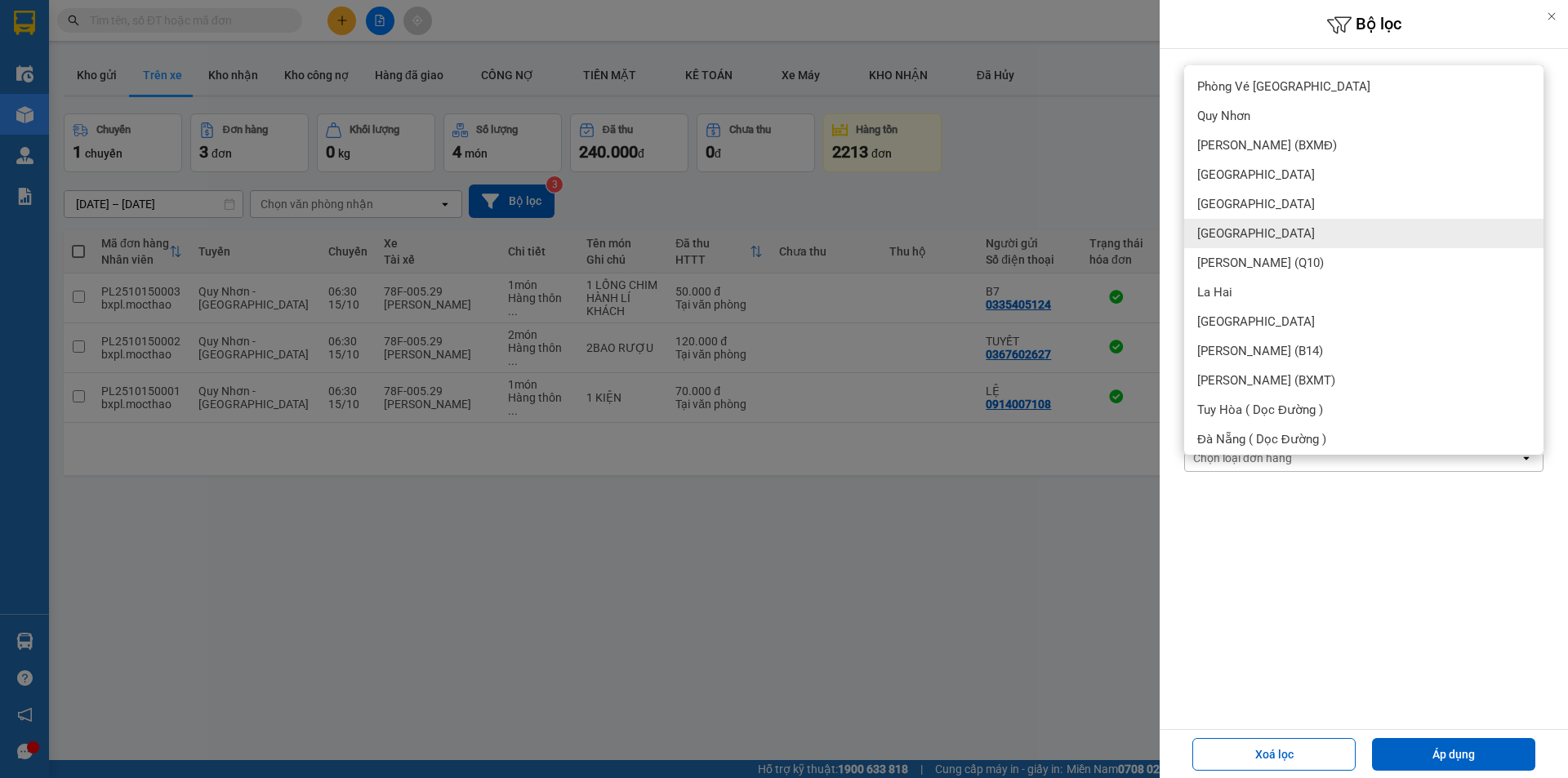
click at [1241, 232] on span "[GEOGRAPHIC_DATA]" at bounding box center [1255, 233] width 118 height 16
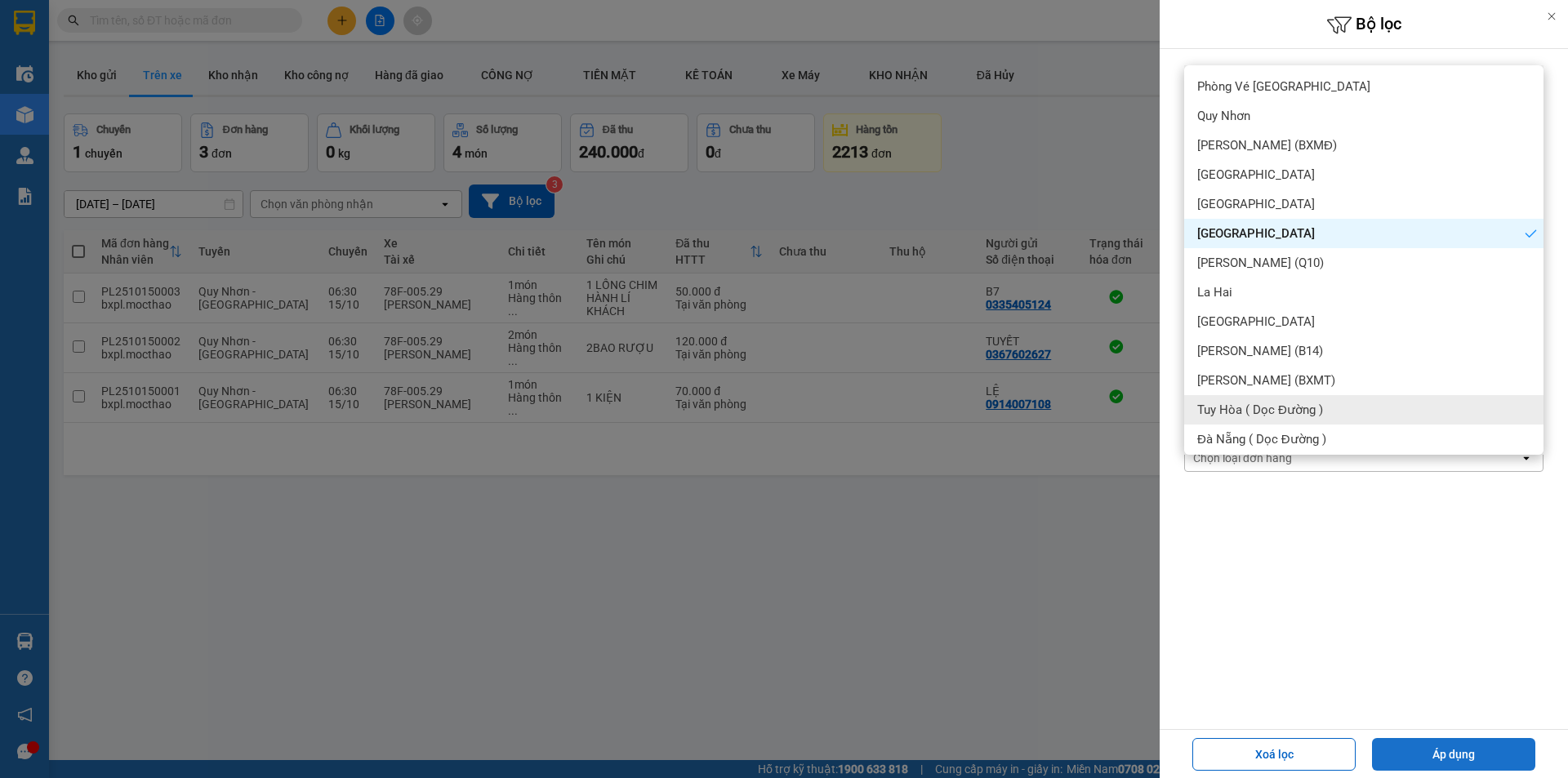
click at [1411, 755] on button "Áp dụng" at bounding box center [1454, 754] width 163 height 33
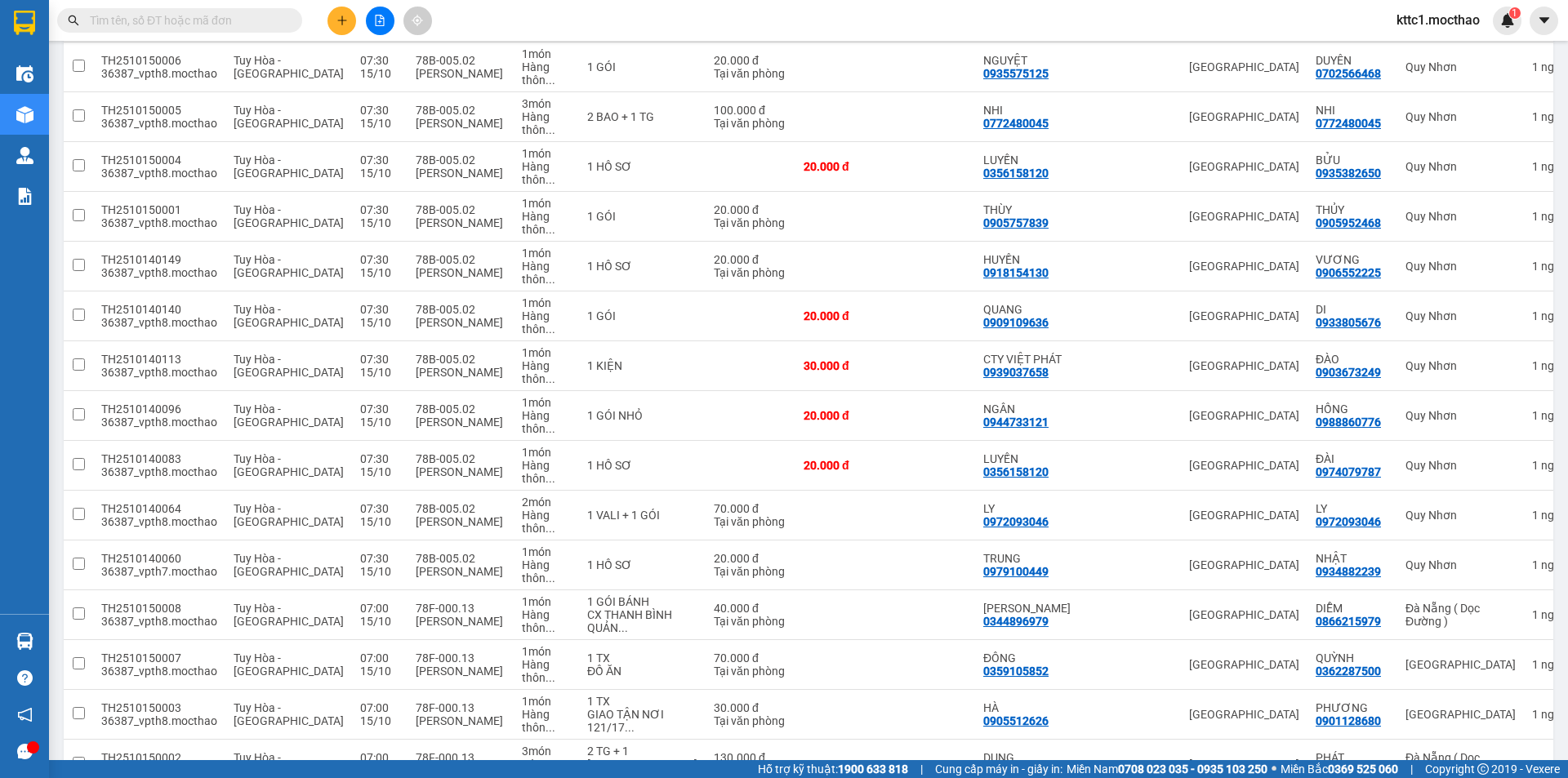
scroll to position [1236, 0]
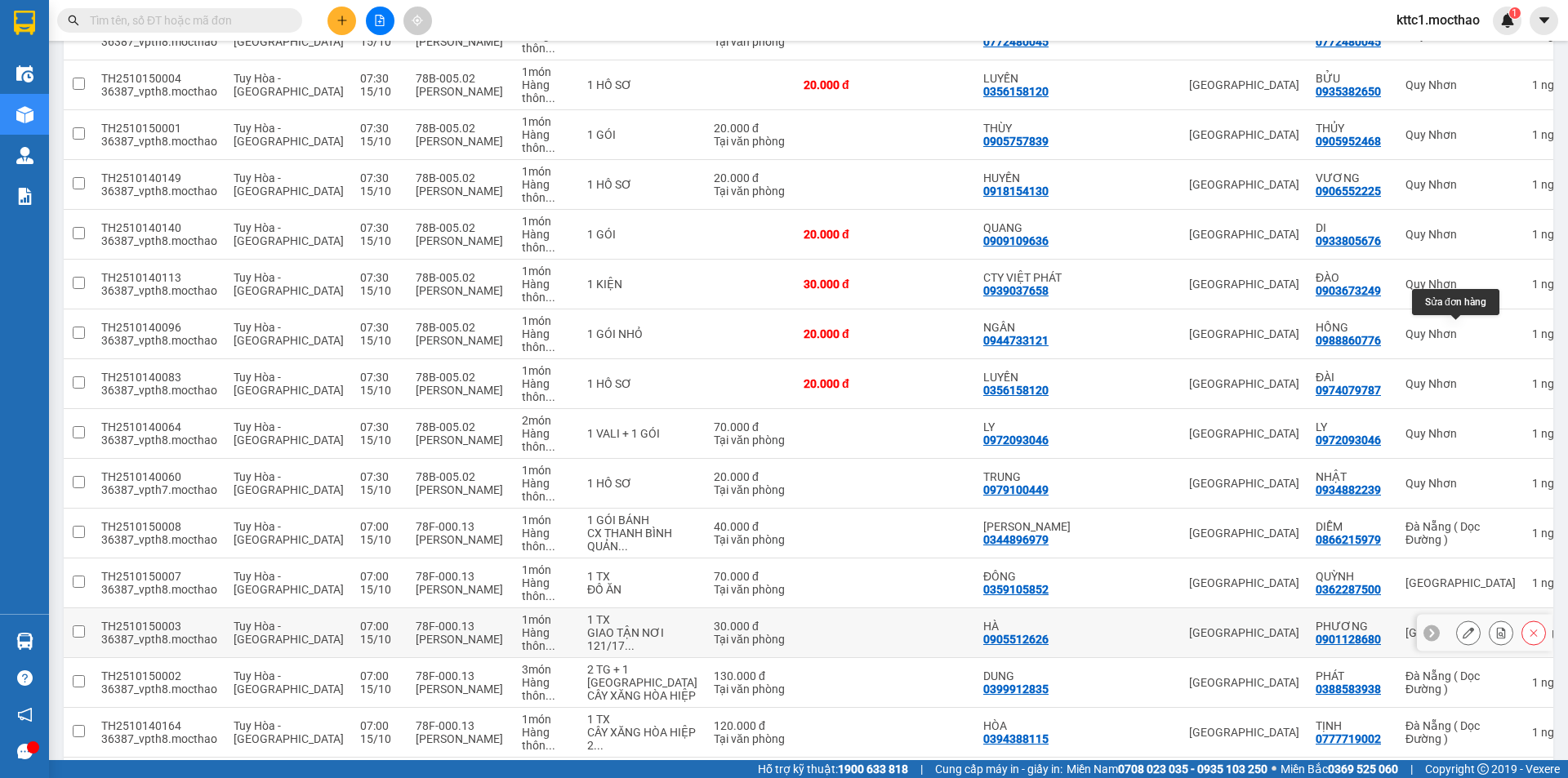
click at [1463, 627] on icon at bounding box center [1468, 633] width 12 height 12
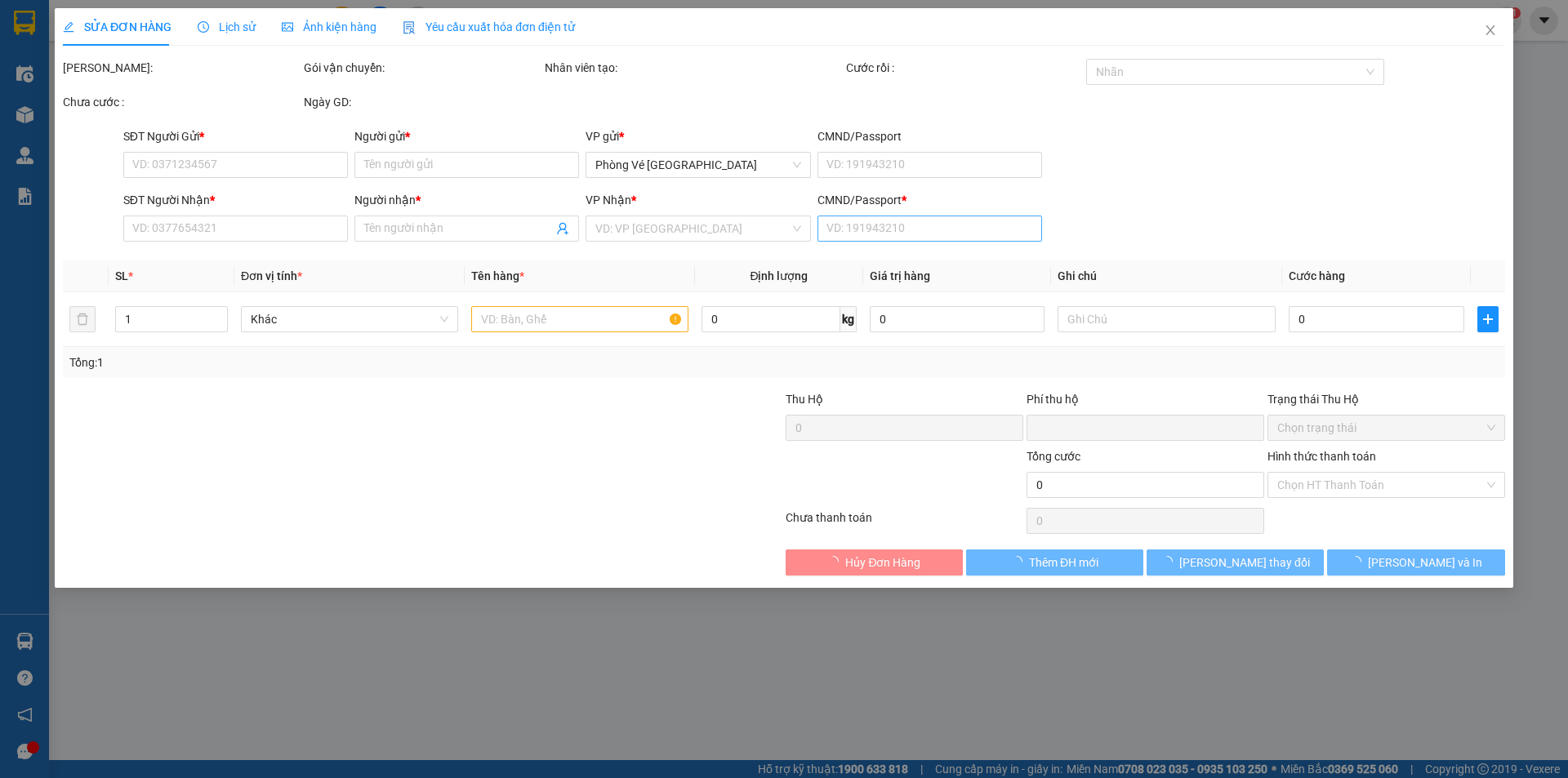
type input "0905512626"
type input "HÀ"
type input "0901128680"
type input "PHƯƠNG"
type input "1"
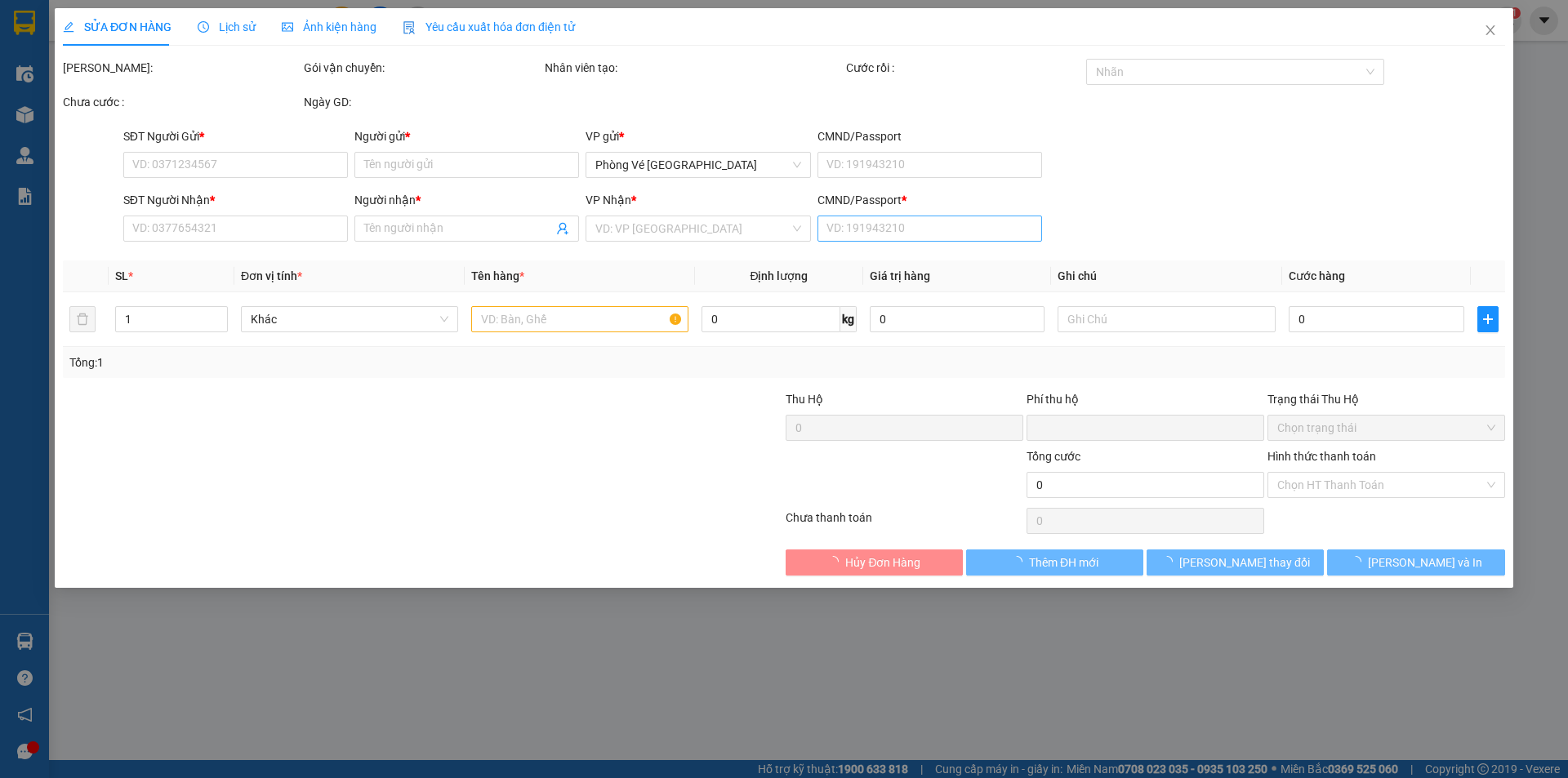
type input "0"
type input "30.000"
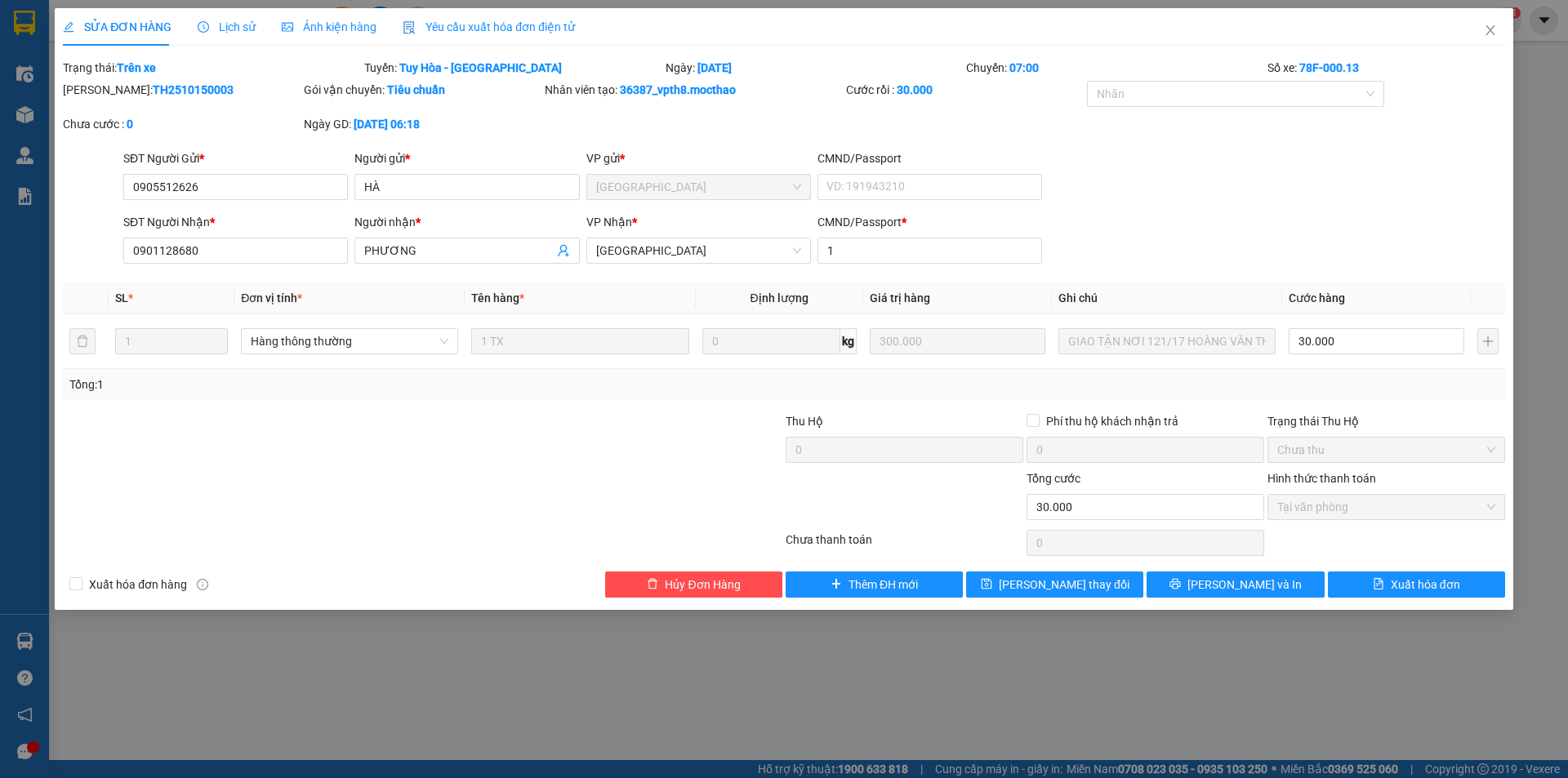
click at [444, 20] on span "Yêu cầu xuất hóa đơn điện tử" at bounding box center [488, 27] width 172 height 13
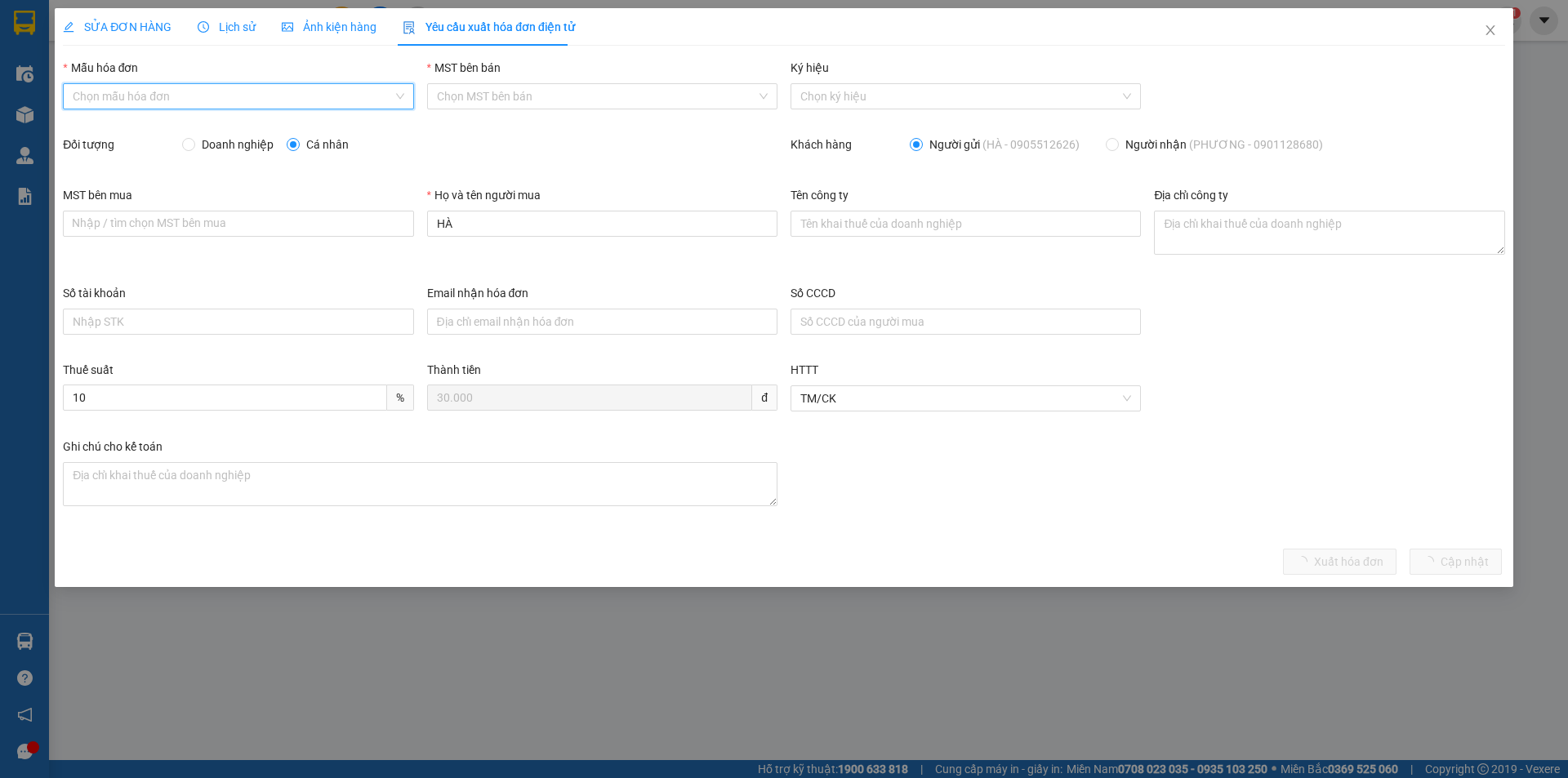
click at [230, 98] on input "Mẫu hóa đơn" at bounding box center [232, 97] width 319 height 25
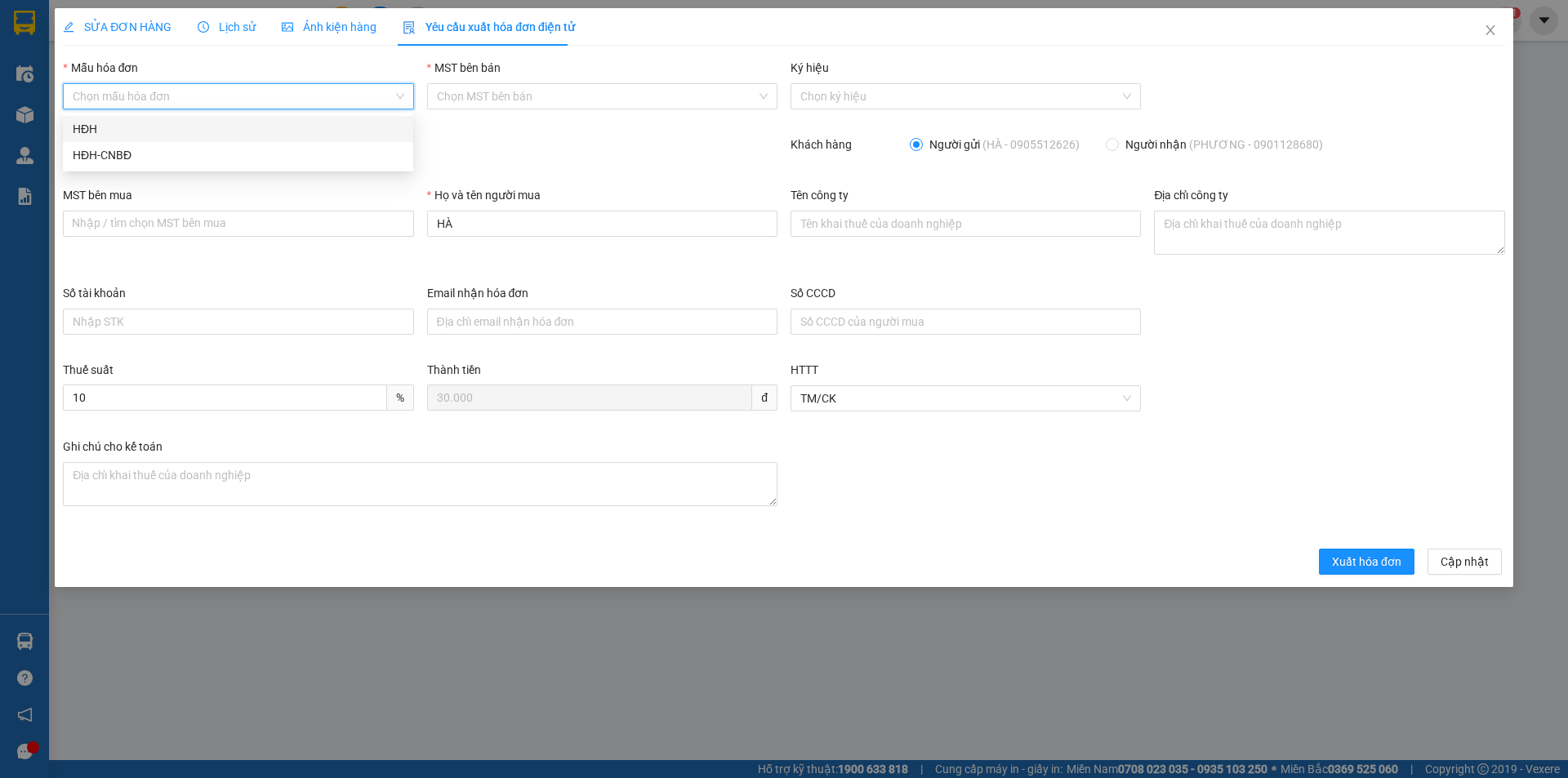
click at [196, 123] on div "HĐH" at bounding box center [237, 129] width 330 height 18
type input "8"
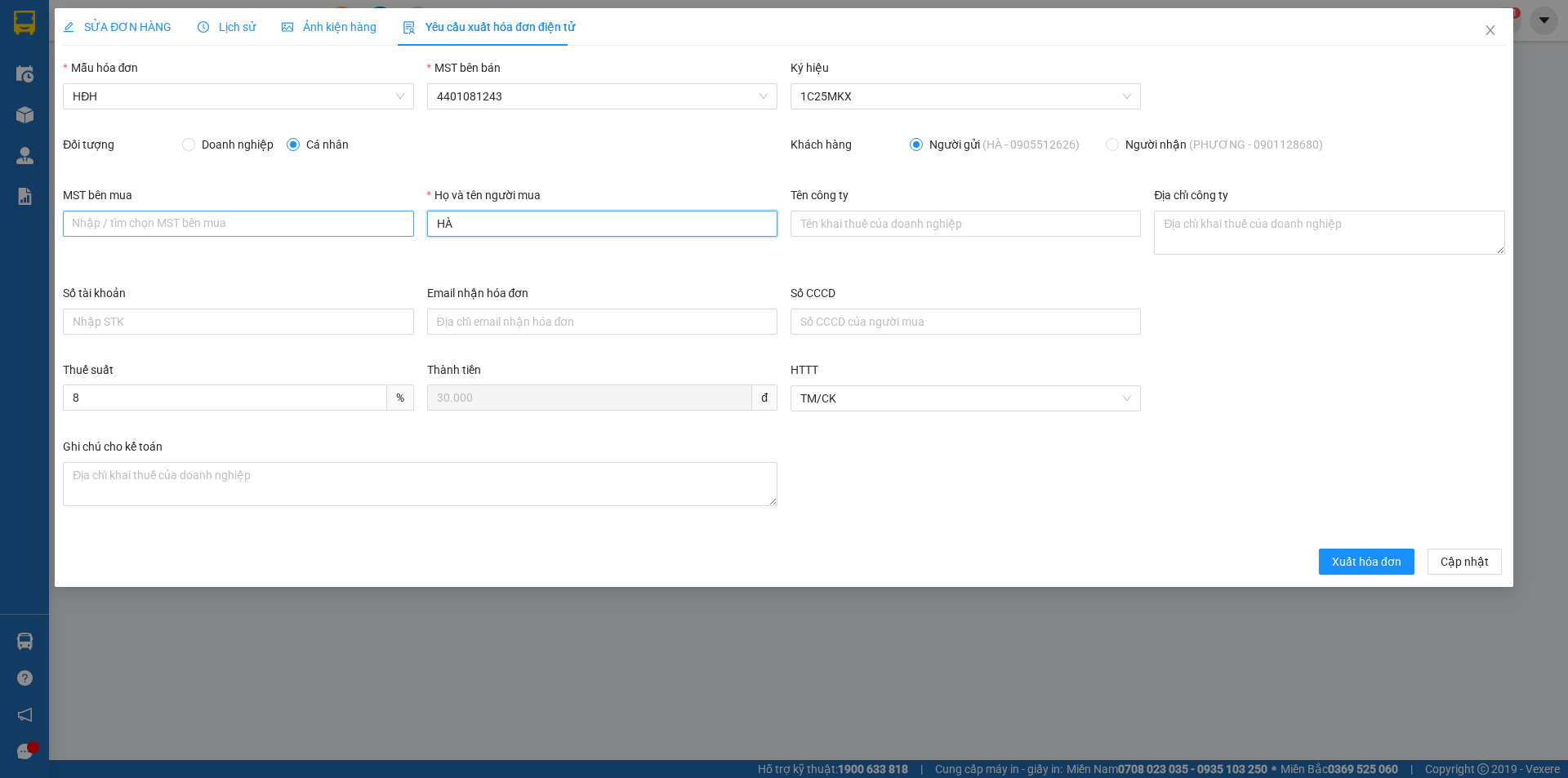
drag, startPoint x: 408, startPoint y: 223, endPoint x: 390, endPoint y: 223, distance: 18.0
click at [390, 223] on div "MST bên mua Nhập / tìm chọn MST bên mua Họ và tên người mua HÀ Tên công ty Địa …" at bounding box center [784, 235] width 1455 height 98
type input "Người mua không lấy hóa đơn"
click at [1341, 556] on span "Xuất hóa đơn" at bounding box center [1366, 562] width 69 height 18
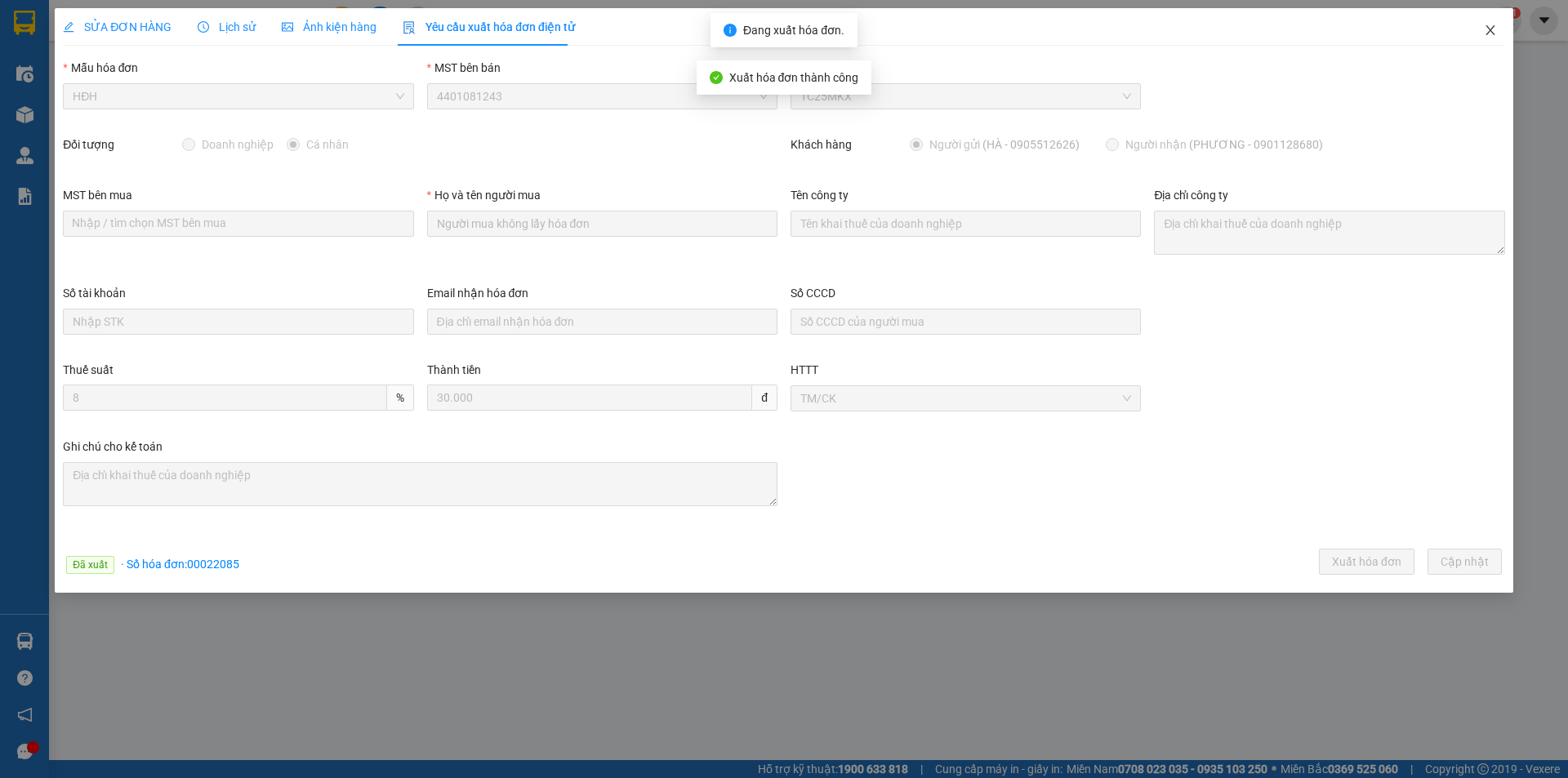
click at [1489, 26] on icon "close" at bounding box center [1490, 30] width 13 height 13
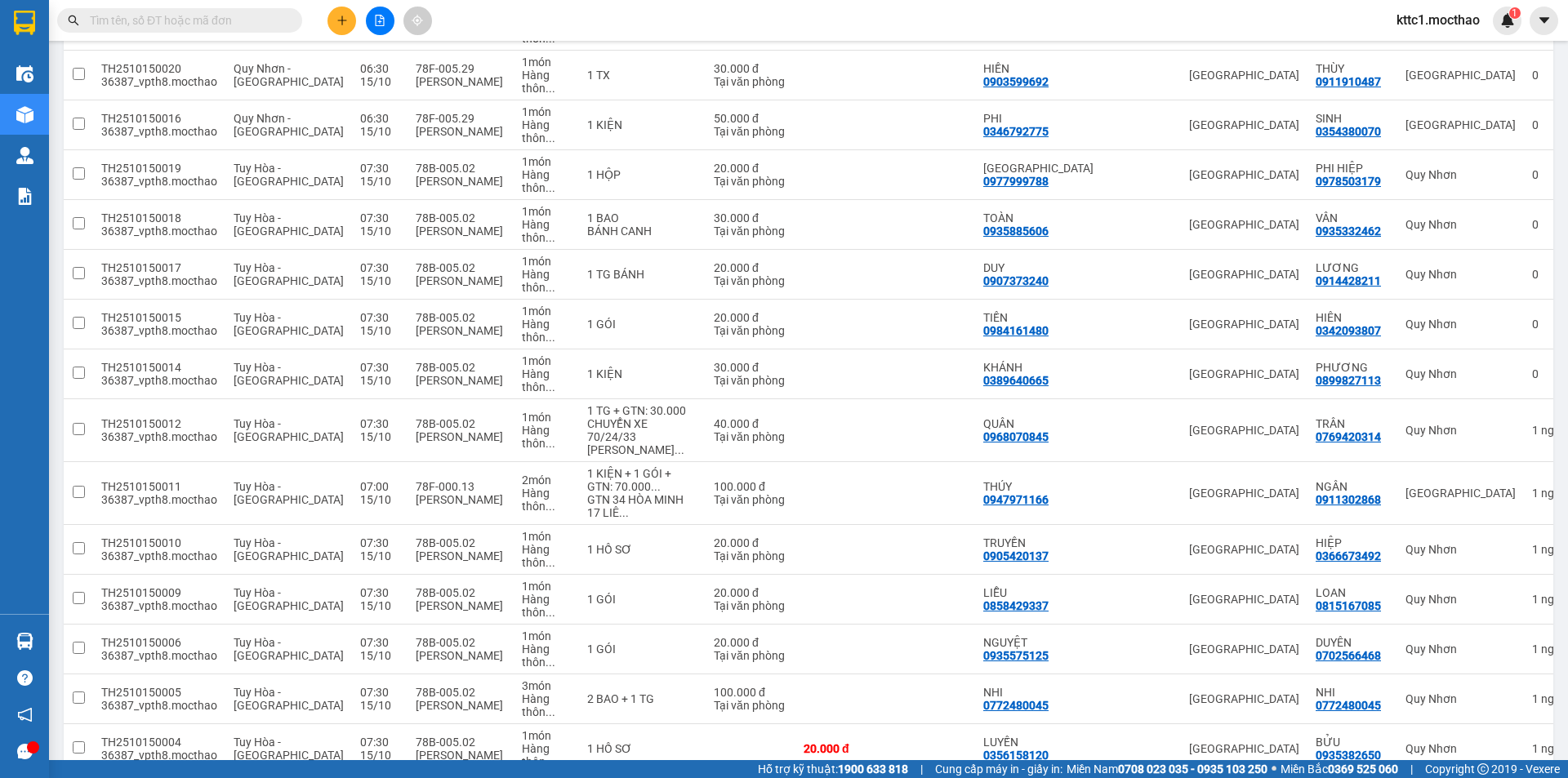
scroll to position [1062, 0]
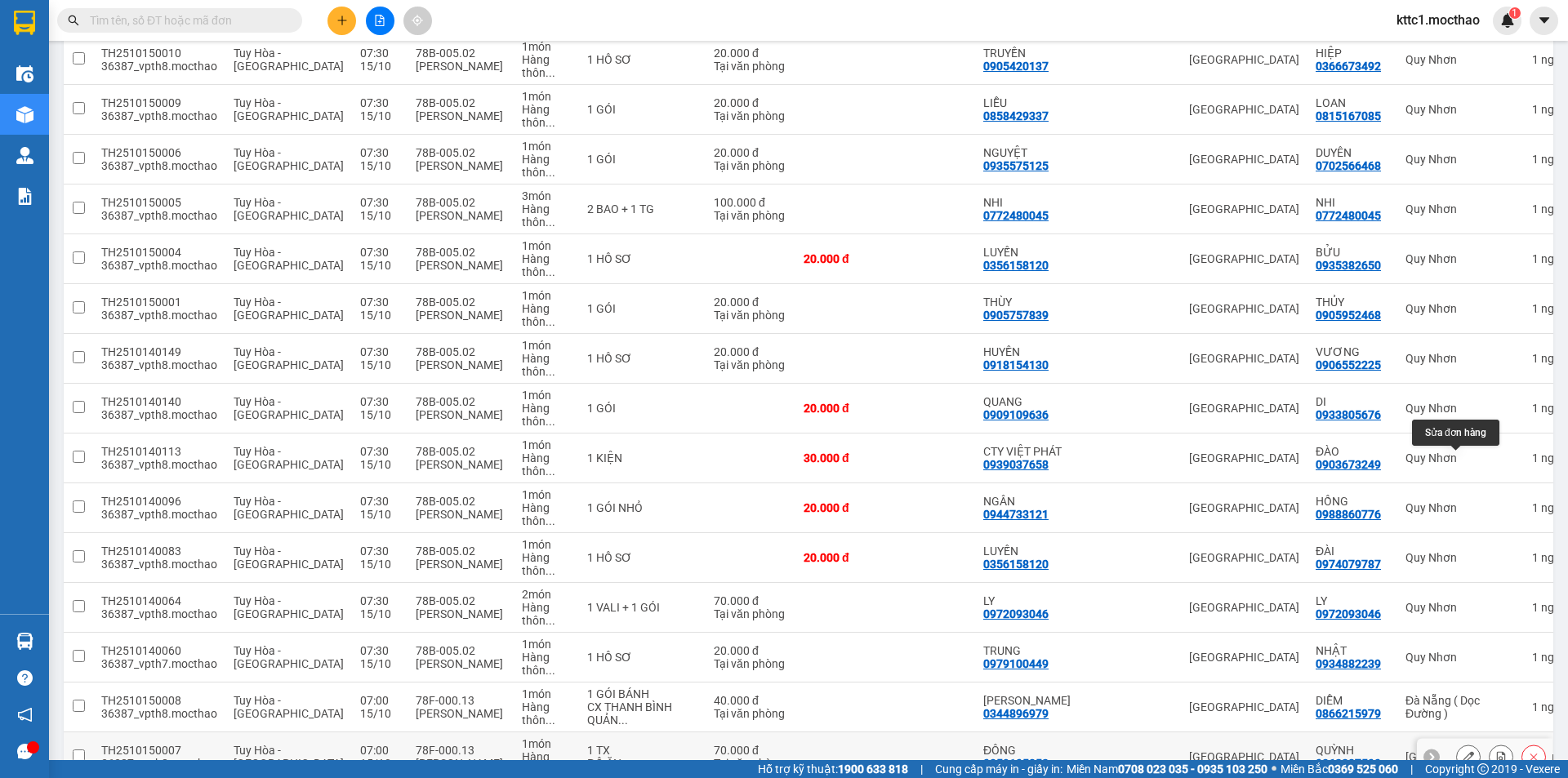
click at [1463, 751] on icon at bounding box center [1468, 757] width 12 height 12
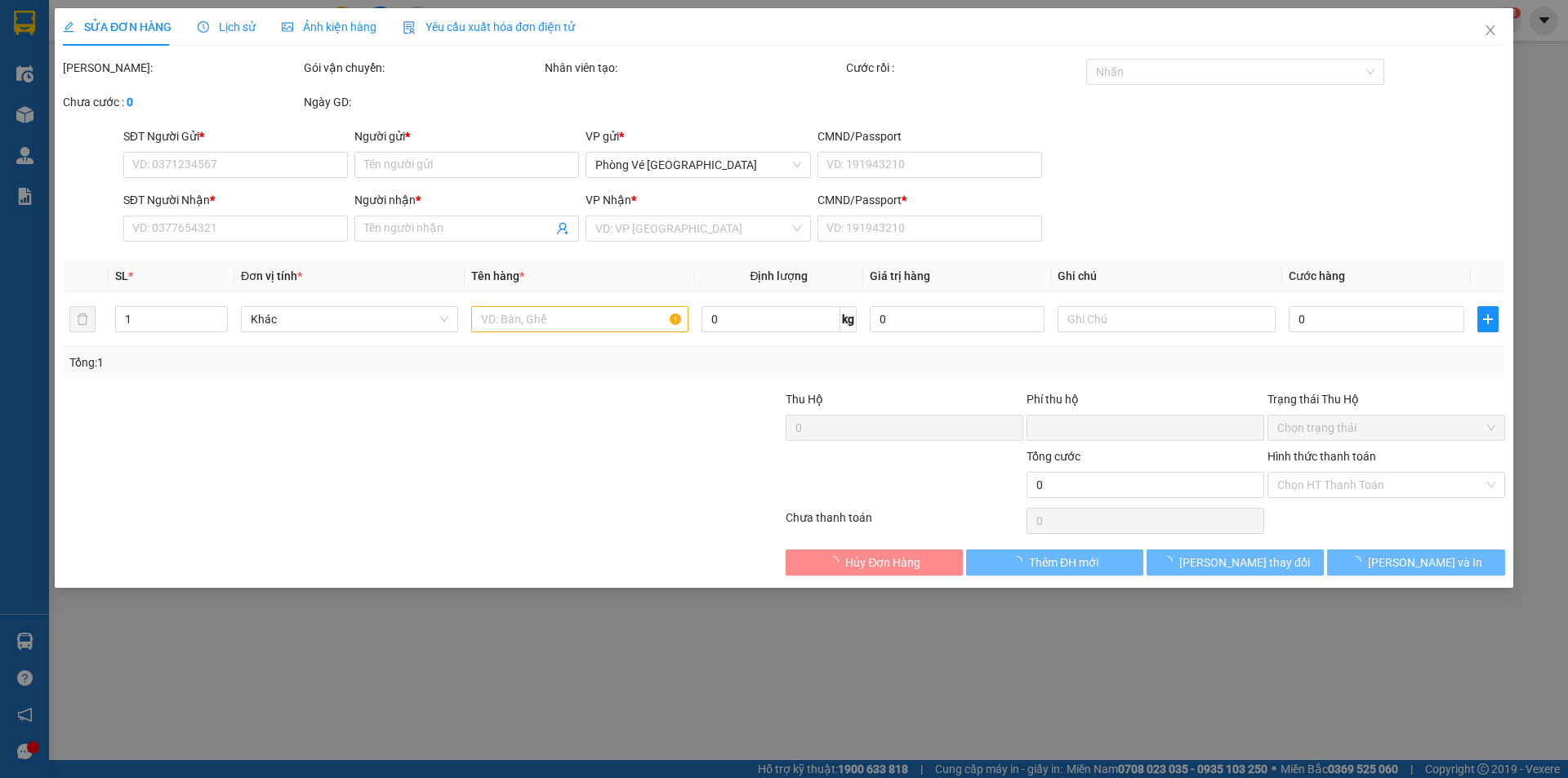
type input "0359105852"
type input "ĐÔNG"
type input "0362287500"
type input "QUỲNH"
type input "1"
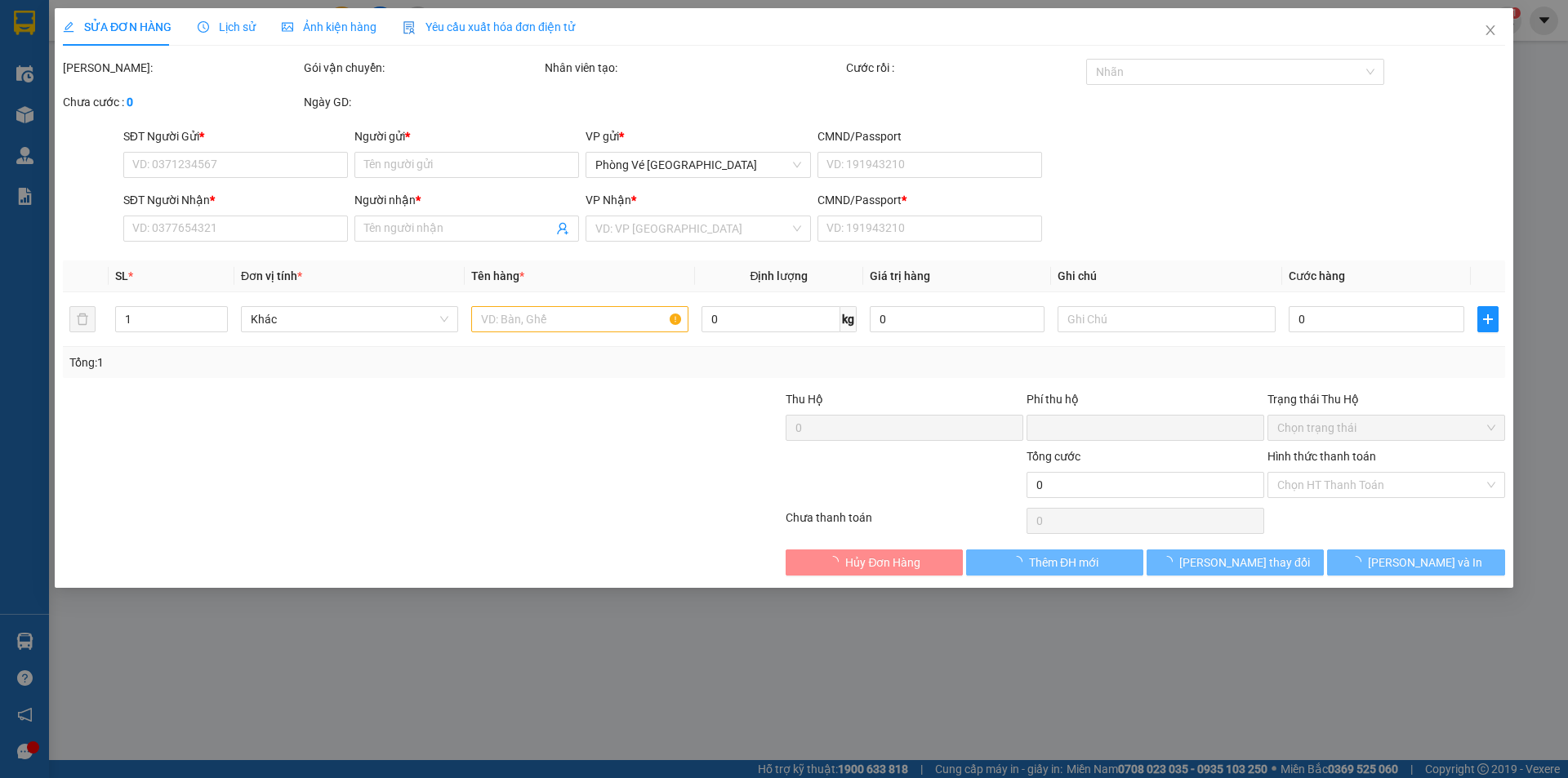
type input "0"
type input "70.000"
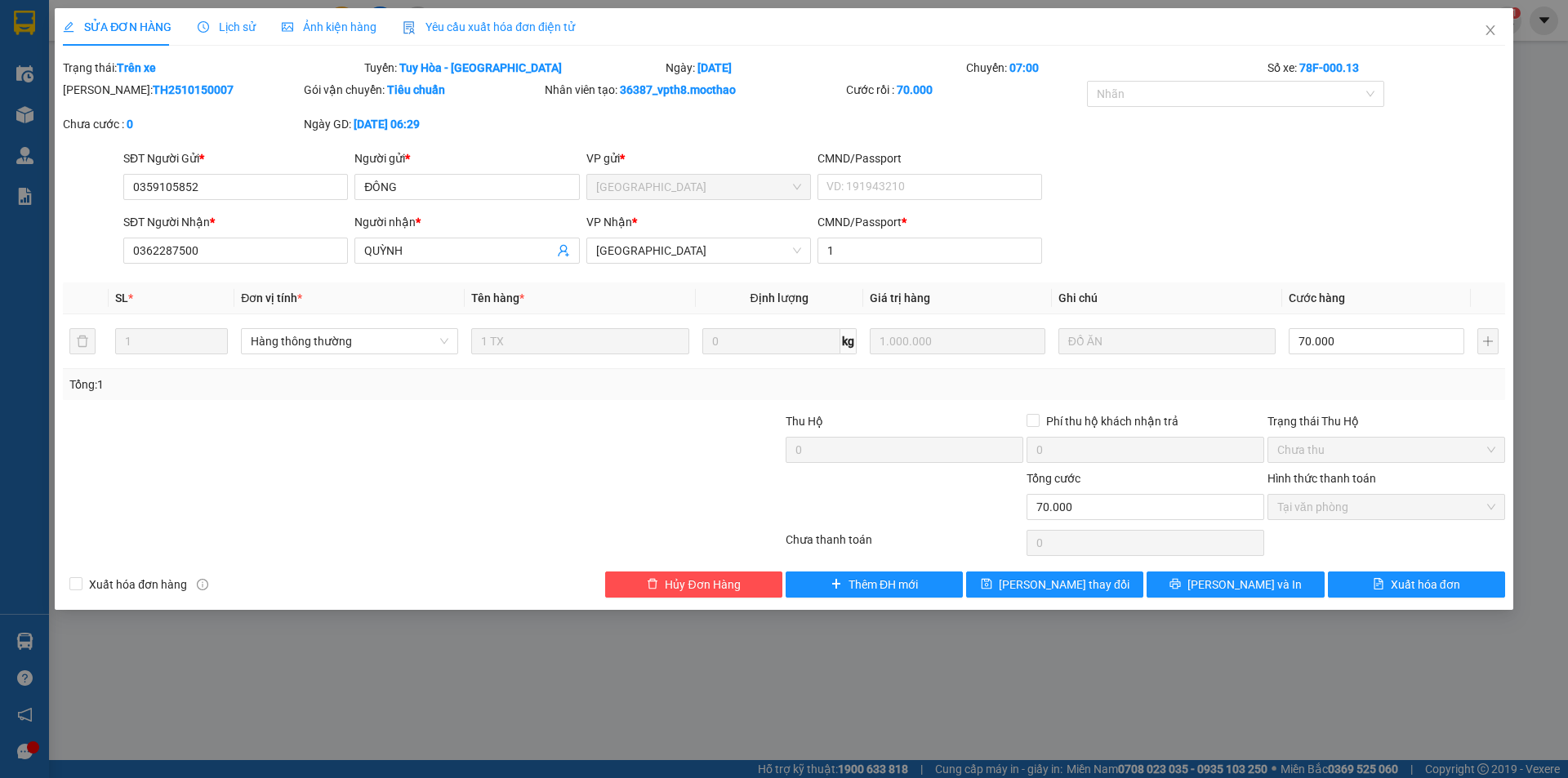
click at [516, 18] on div "Yêu cầu xuất hóa đơn điện tử" at bounding box center [488, 27] width 172 height 18
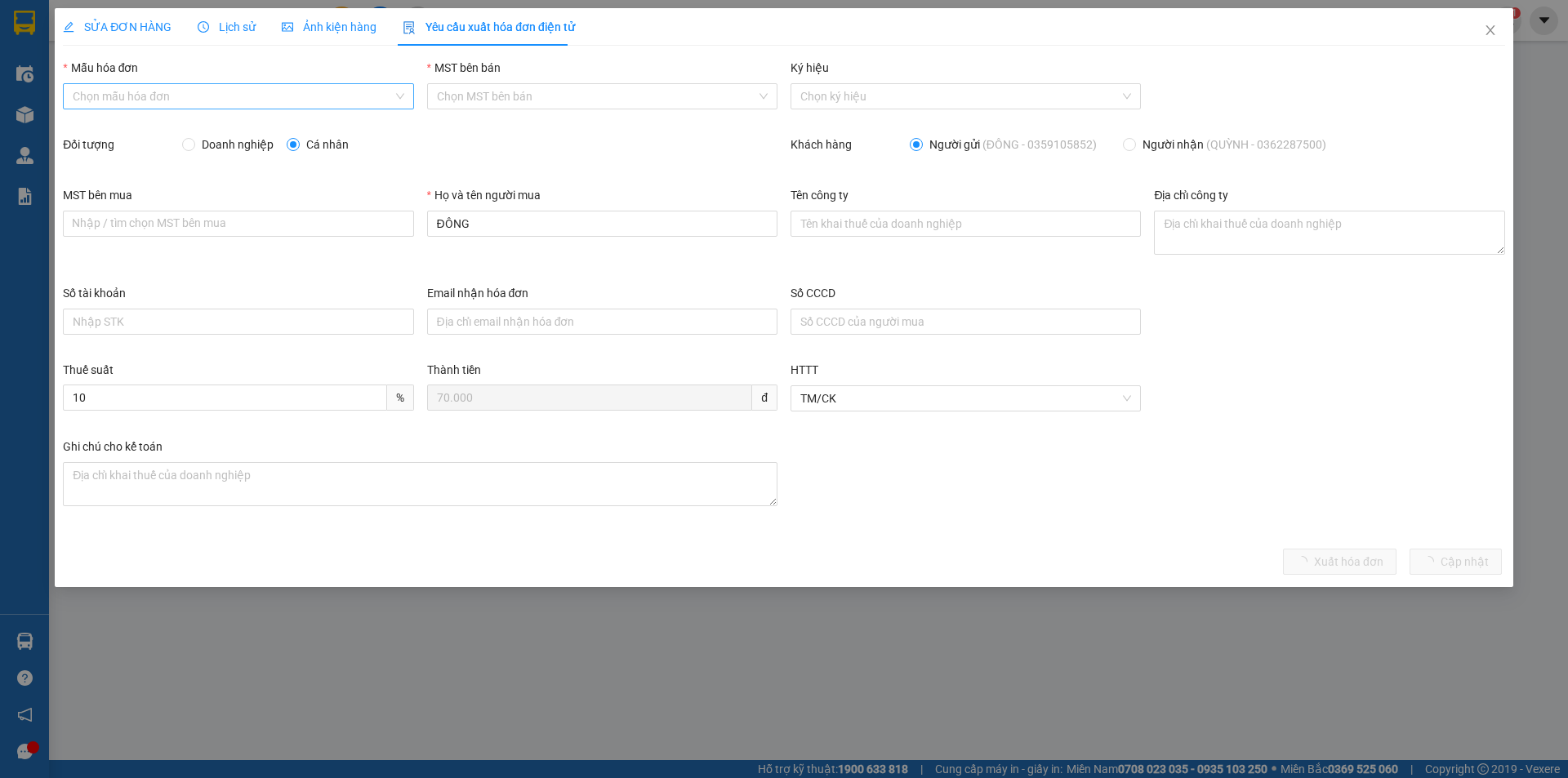
click at [235, 96] on input "Mẫu hóa đơn" at bounding box center [232, 97] width 319 height 25
click at [203, 121] on div "HĐH" at bounding box center [237, 129] width 330 height 18
type input "8"
drag, startPoint x: 496, startPoint y: 227, endPoint x: 387, endPoint y: 219, distance: 109.3
click at [387, 219] on div "MST bên mua Nhập / tìm chọn MST bên mua Họ và tên người mua ĐÔNG Tên công ty Đị…" at bounding box center [784, 235] width 1455 height 98
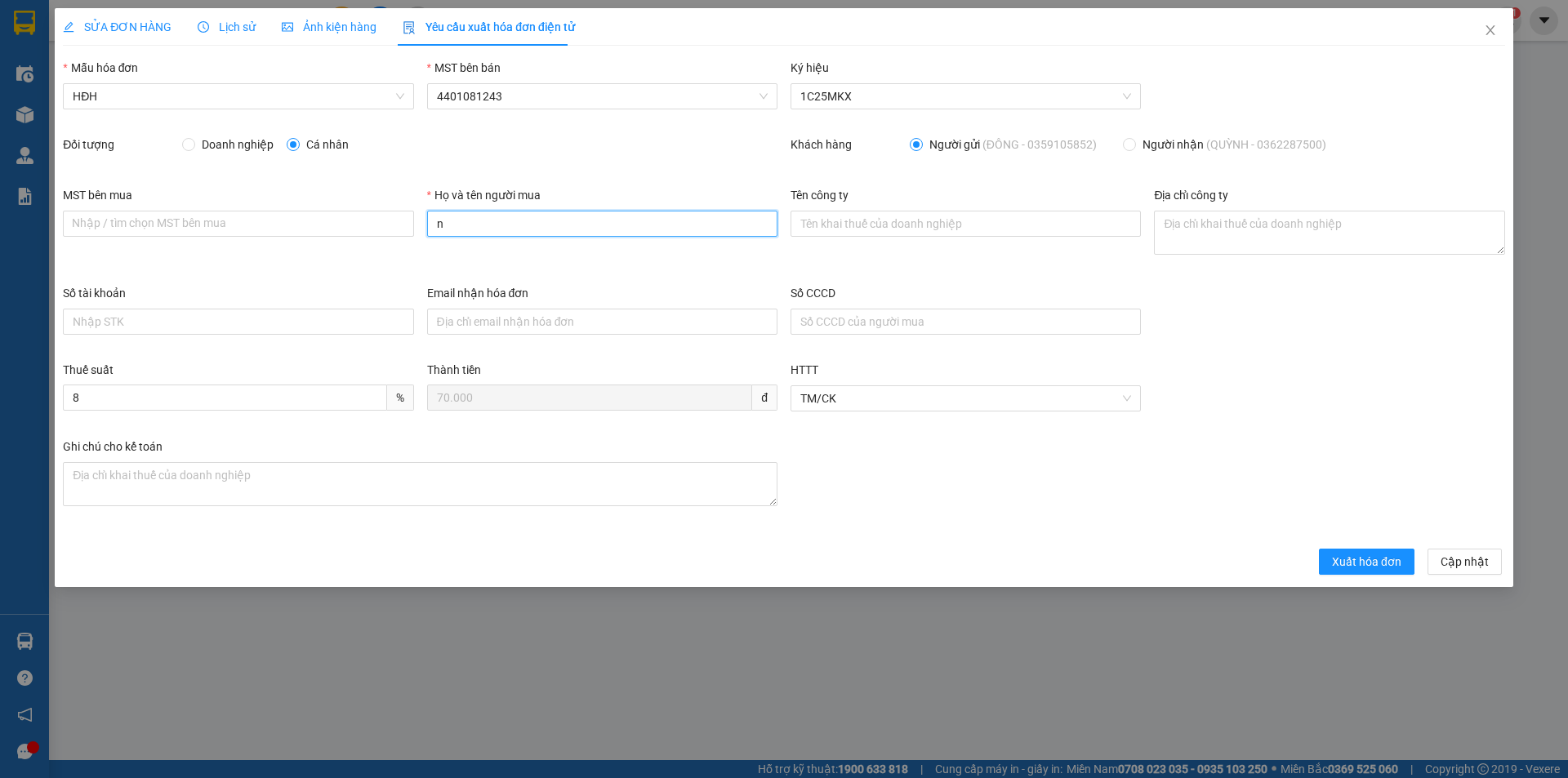
type input "Người mua không lấy hóa đơn"
click at [1404, 572] on button "Xuất hóa đơn" at bounding box center [1367, 561] width 96 height 26
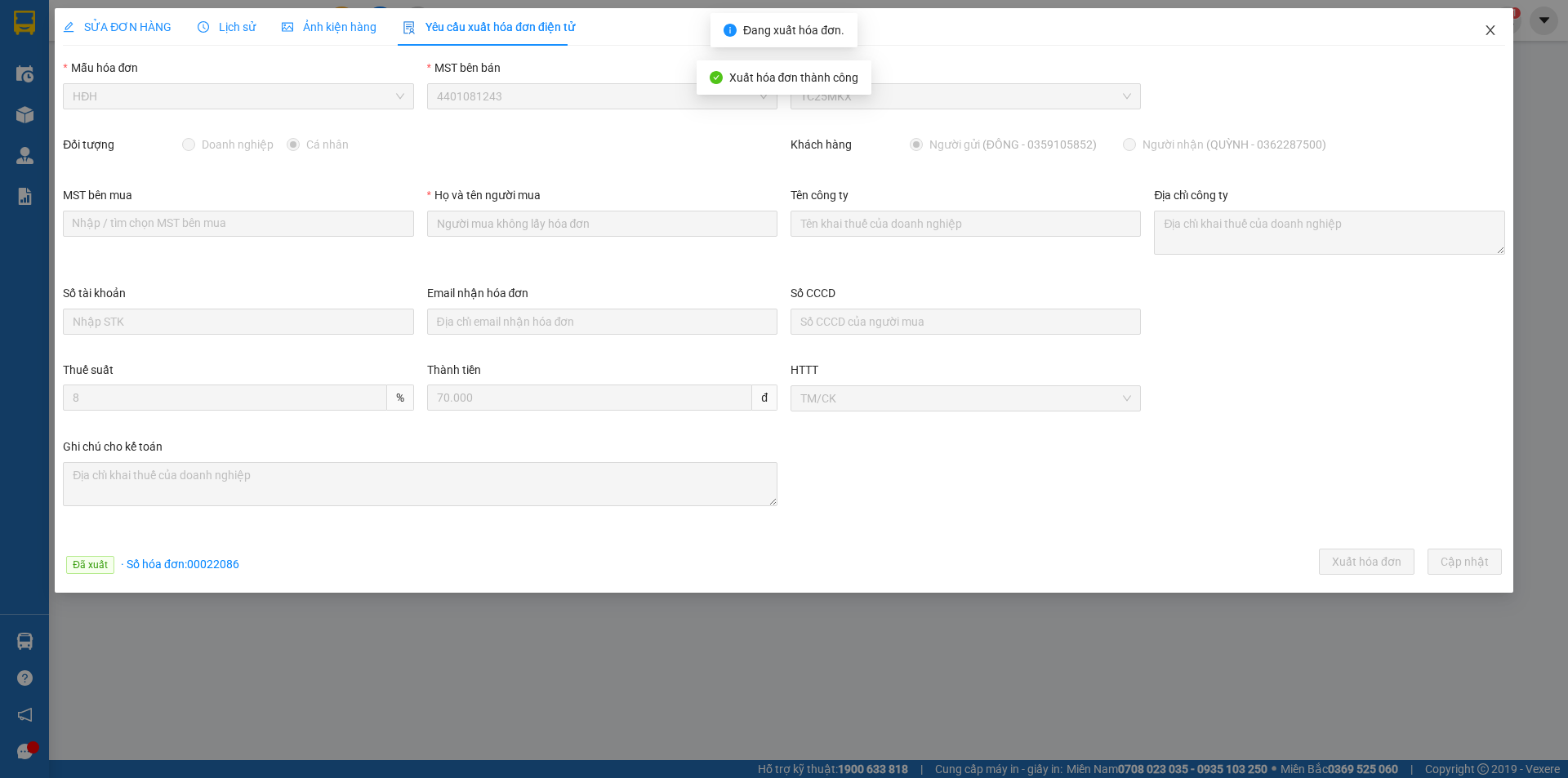
click at [1491, 30] on icon "close" at bounding box center [1490, 30] width 9 height 10
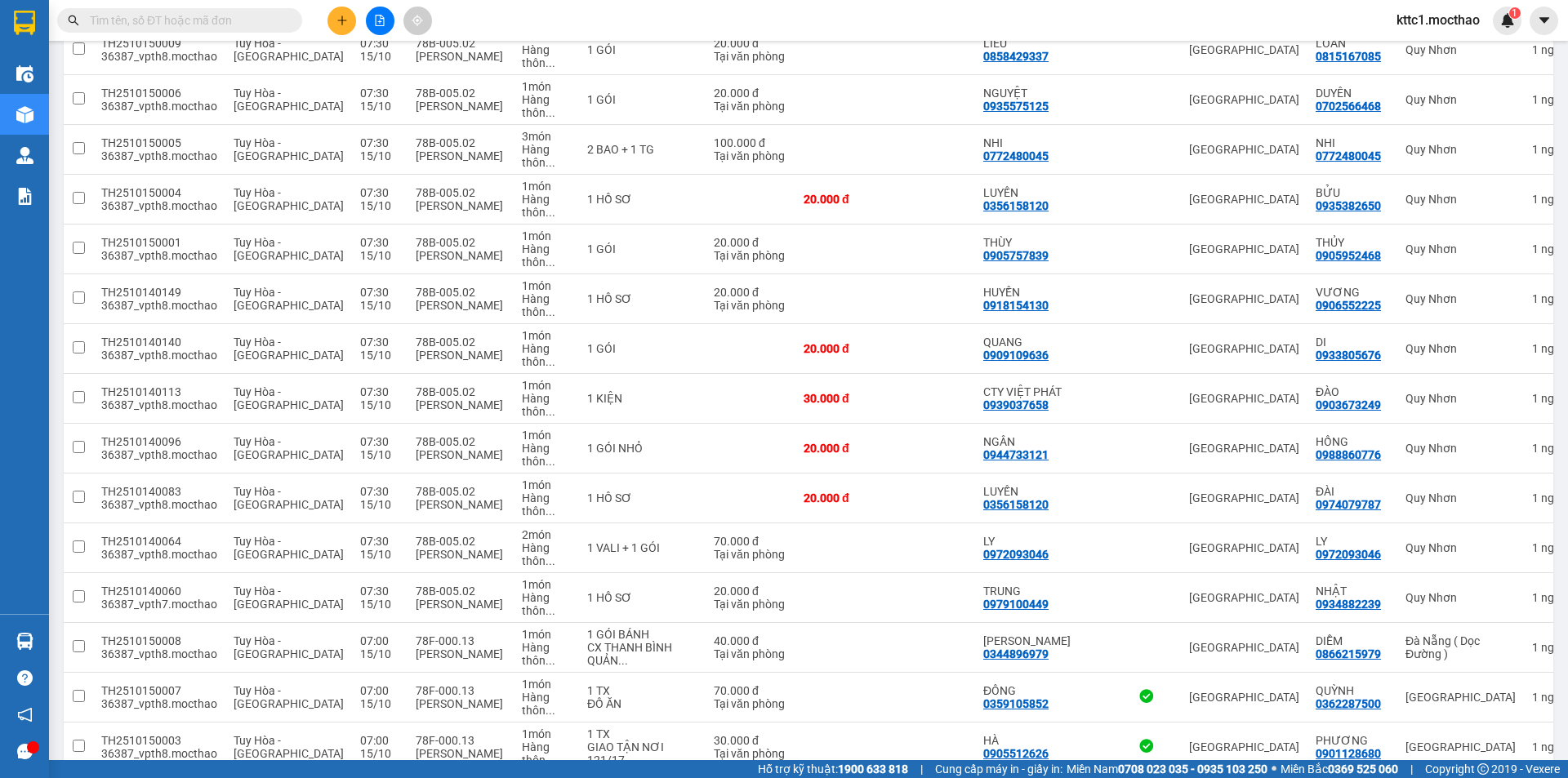
scroll to position [1225, 0]
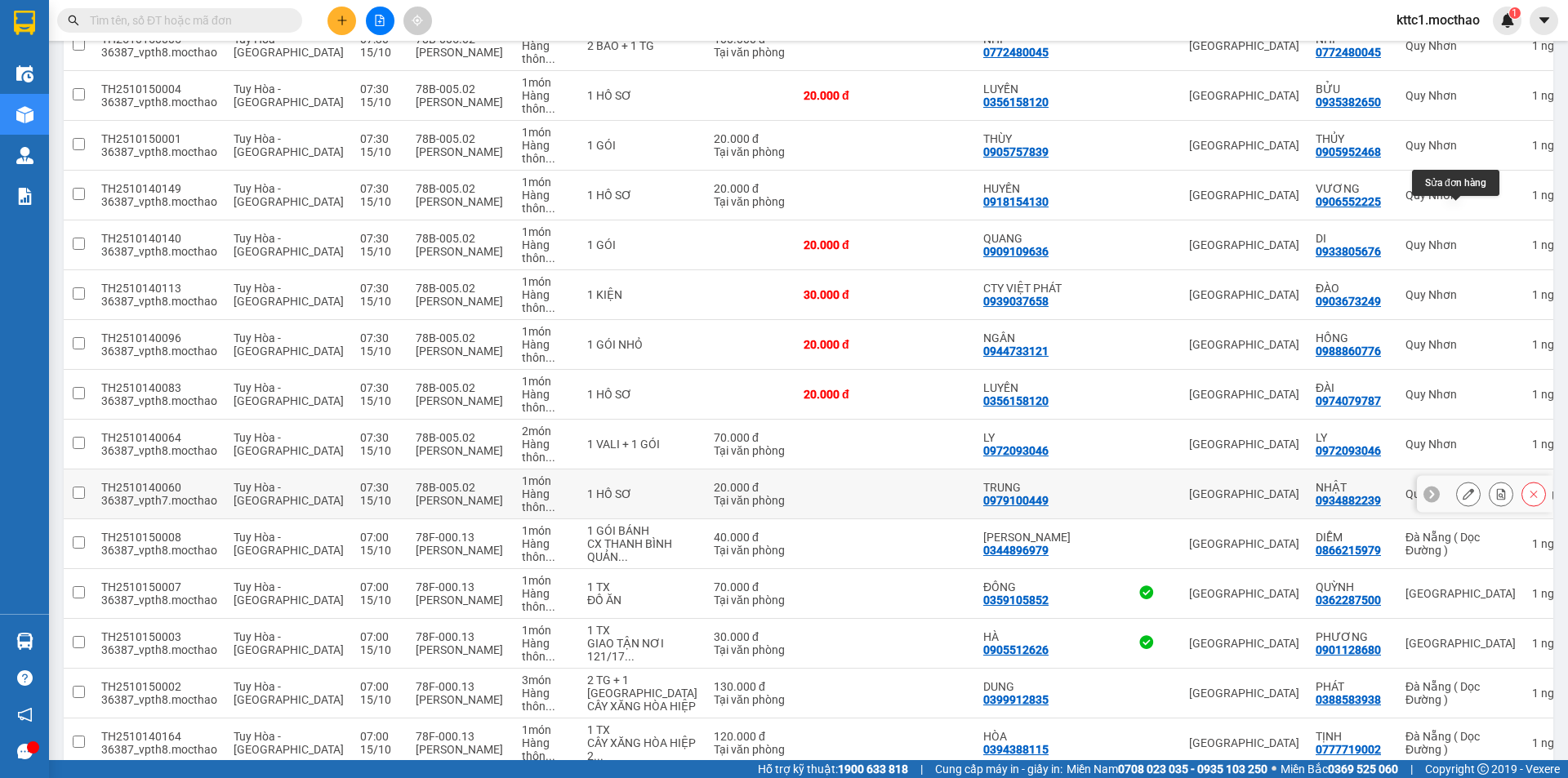
click at [1463, 488] on icon at bounding box center [1468, 494] width 12 height 12
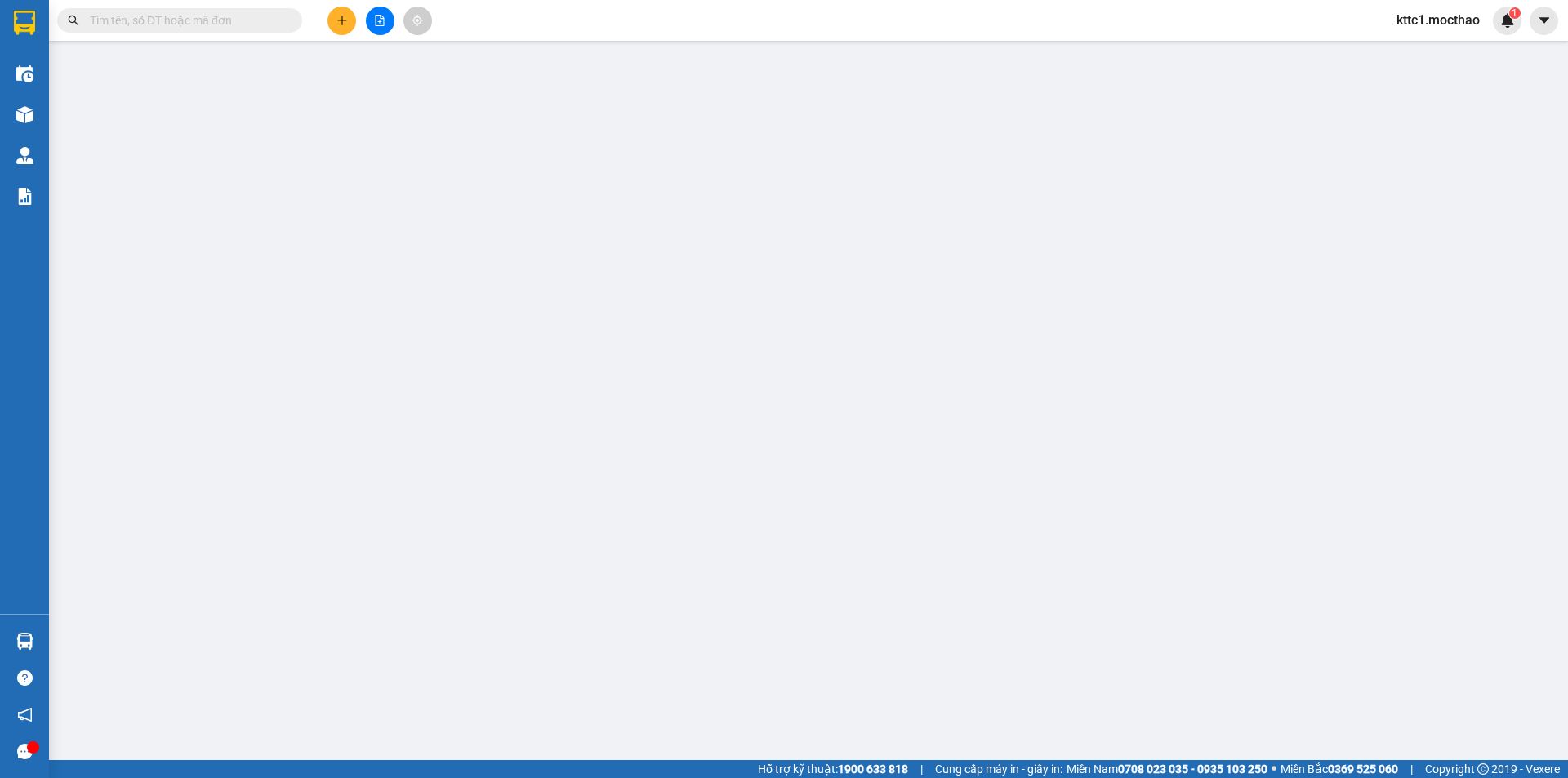
type input "0979100449"
type input "TRUNG"
type input "0934882239"
type input "NHẬT"
type input "1"
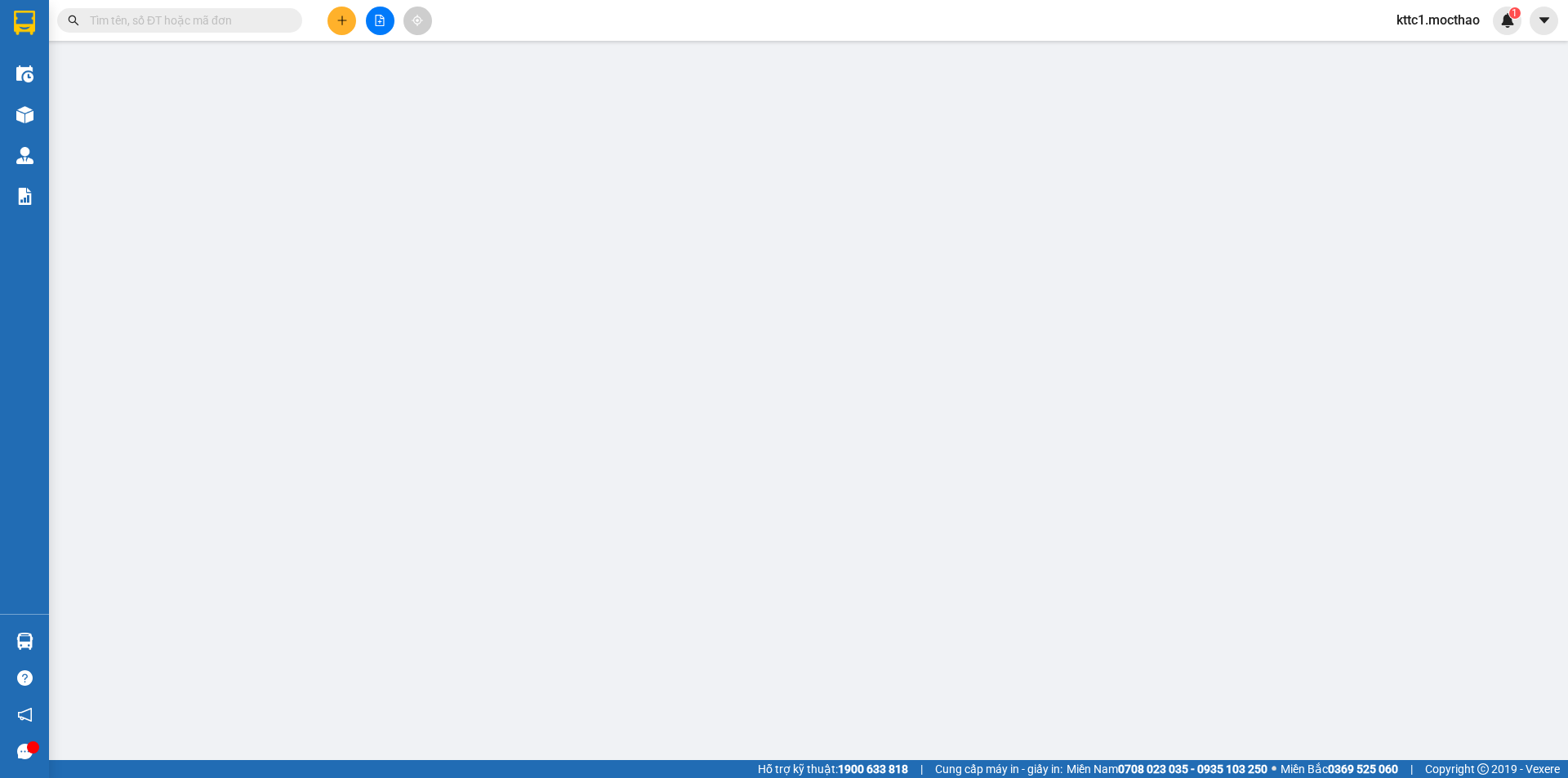
type input "0"
type input "20.000"
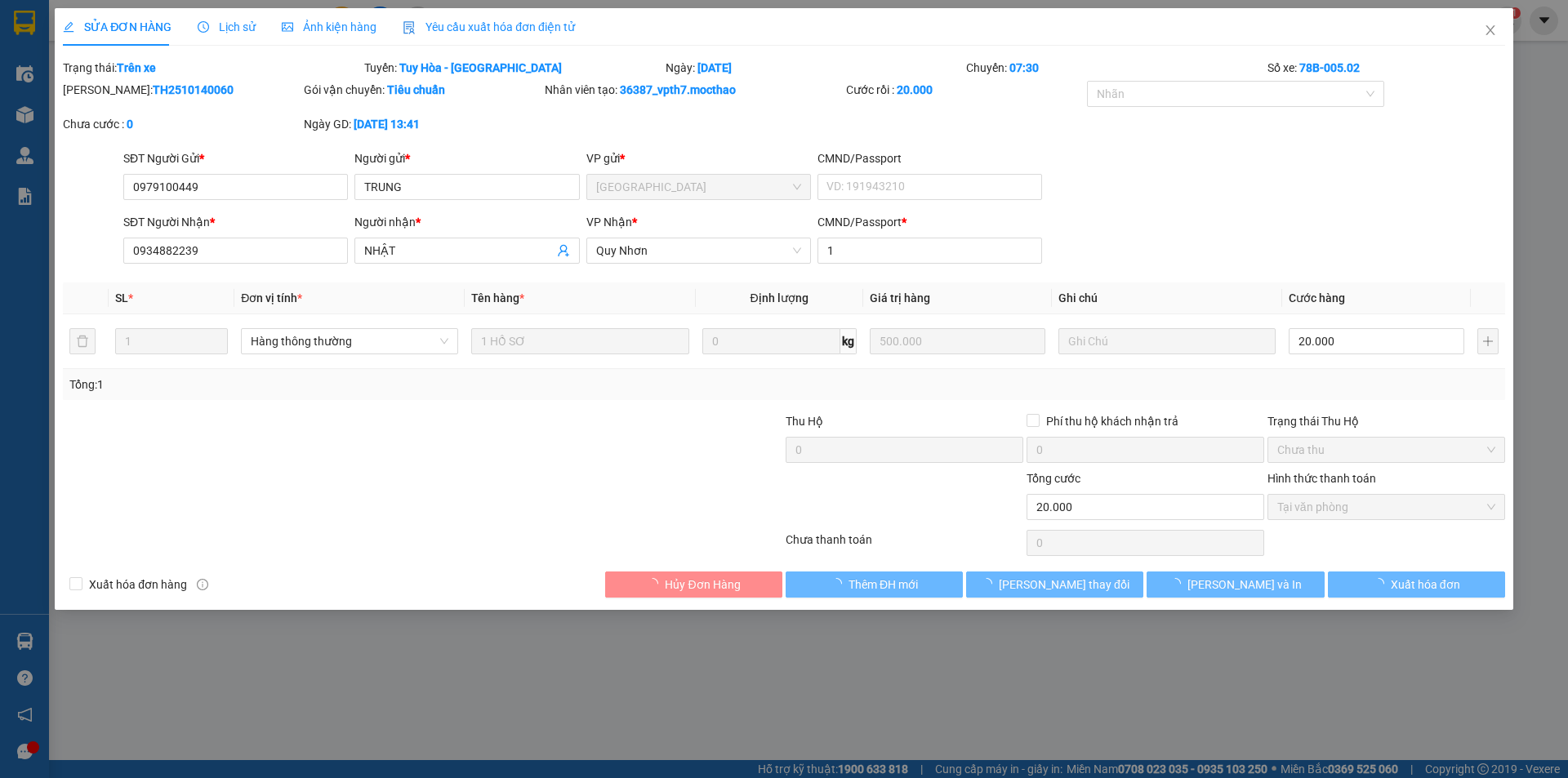
drag, startPoint x: 486, startPoint y: 20, endPoint x: 433, endPoint y: 21, distance: 53.0
click at [486, 20] on span "Yêu cầu xuất hóa đơn điện tử" at bounding box center [488, 27] width 172 height 13
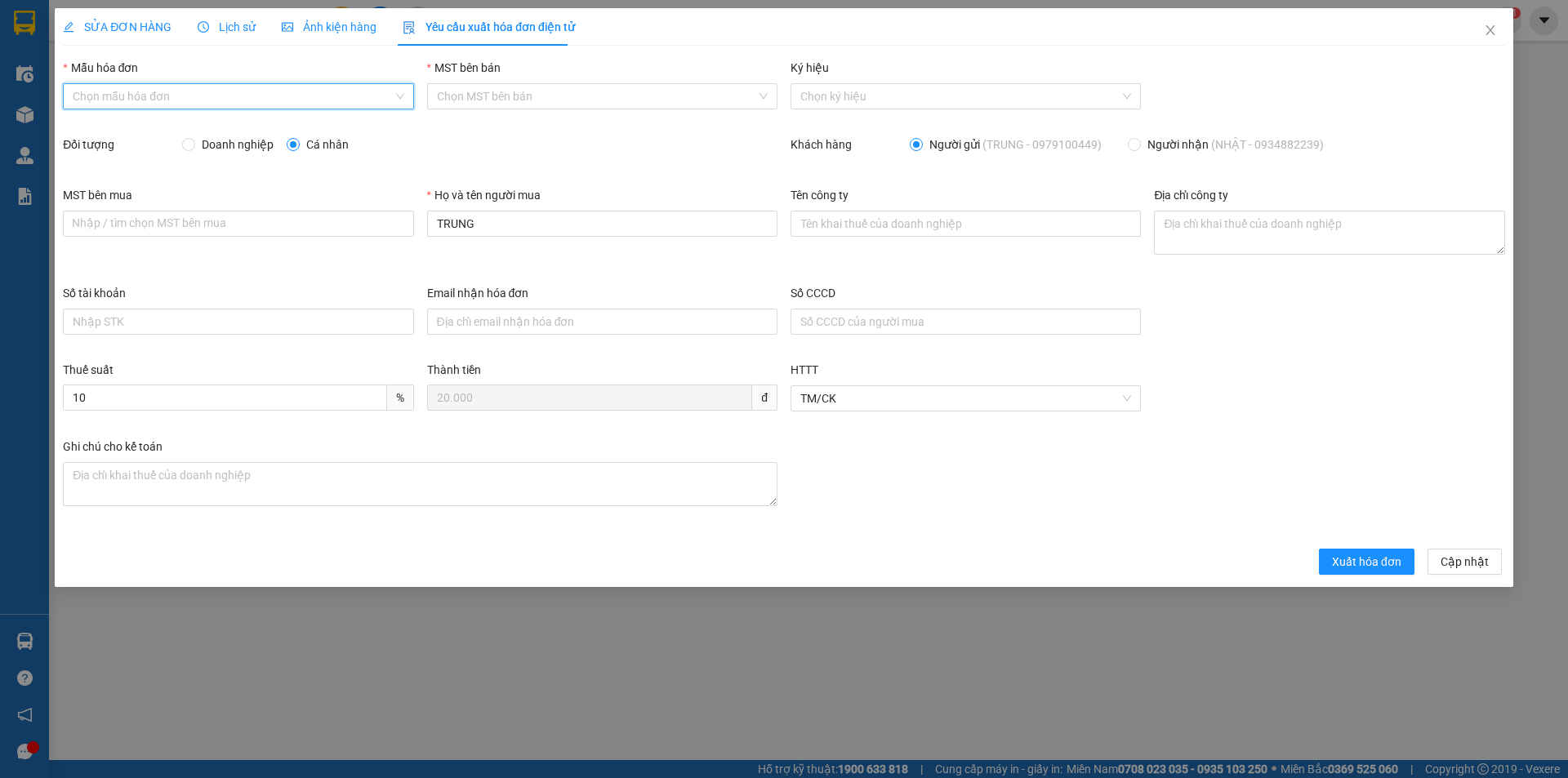
click at [181, 95] on input "Mẫu hóa đơn" at bounding box center [232, 97] width 319 height 25
click at [144, 128] on div "HĐH" at bounding box center [237, 129] width 330 height 18
type input "8"
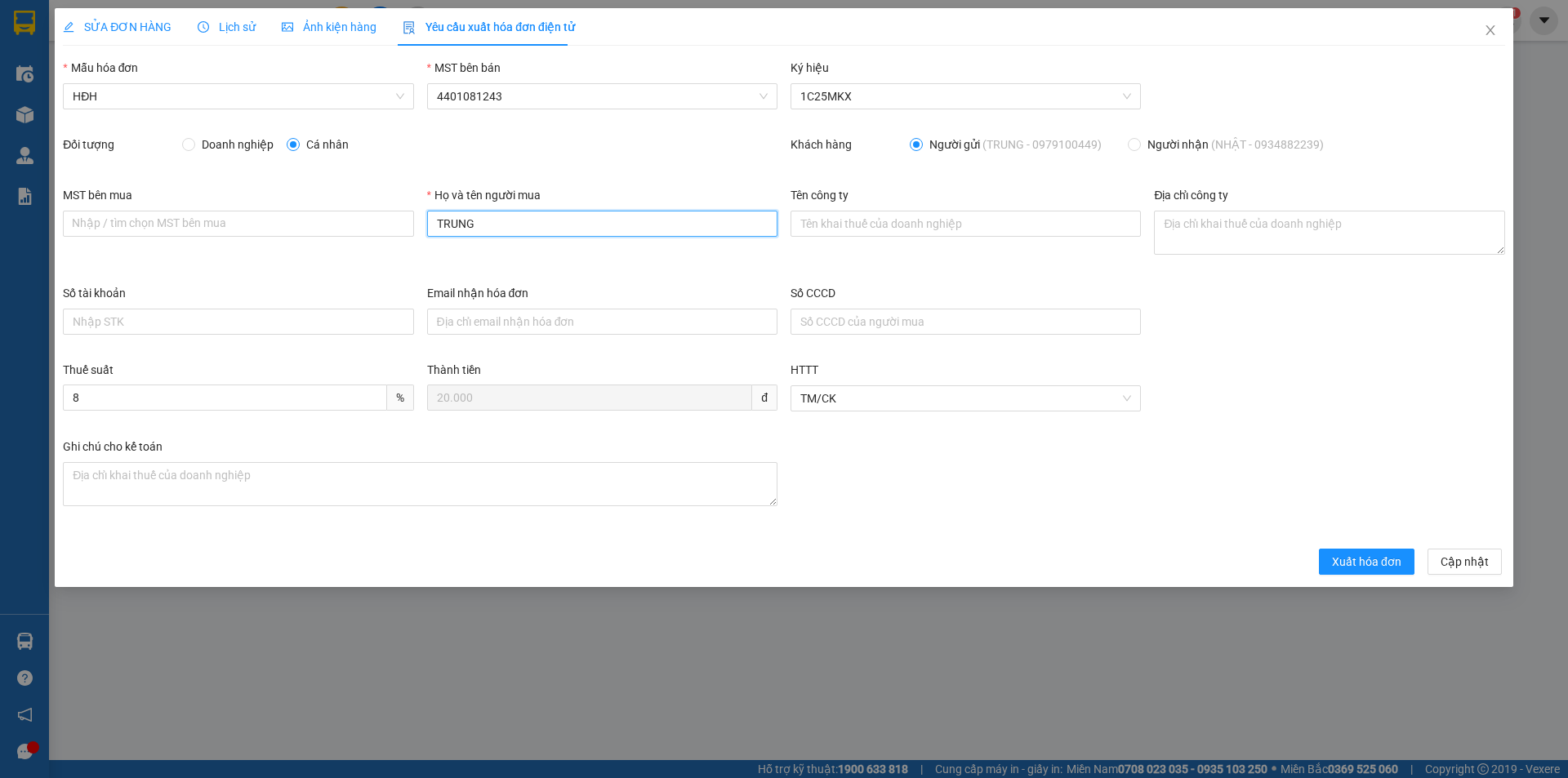
drag, startPoint x: 505, startPoint y: 221, endPoint x: 400, endPoint y: 206, distance: 106.1
click at [400, 206] on div "MST bên mua Nhập / tìm chọn MST bên mua Họ và tên người mua TRUNG Tên công ty Đ…" at bounding box center [784, 235] width 1455 height 98
type input "Người mua không lấy hóa đơn"
click at [1368, 572] on button "Xuất hóa đơn" at bounding box center [1367, 561] width 96 height 26
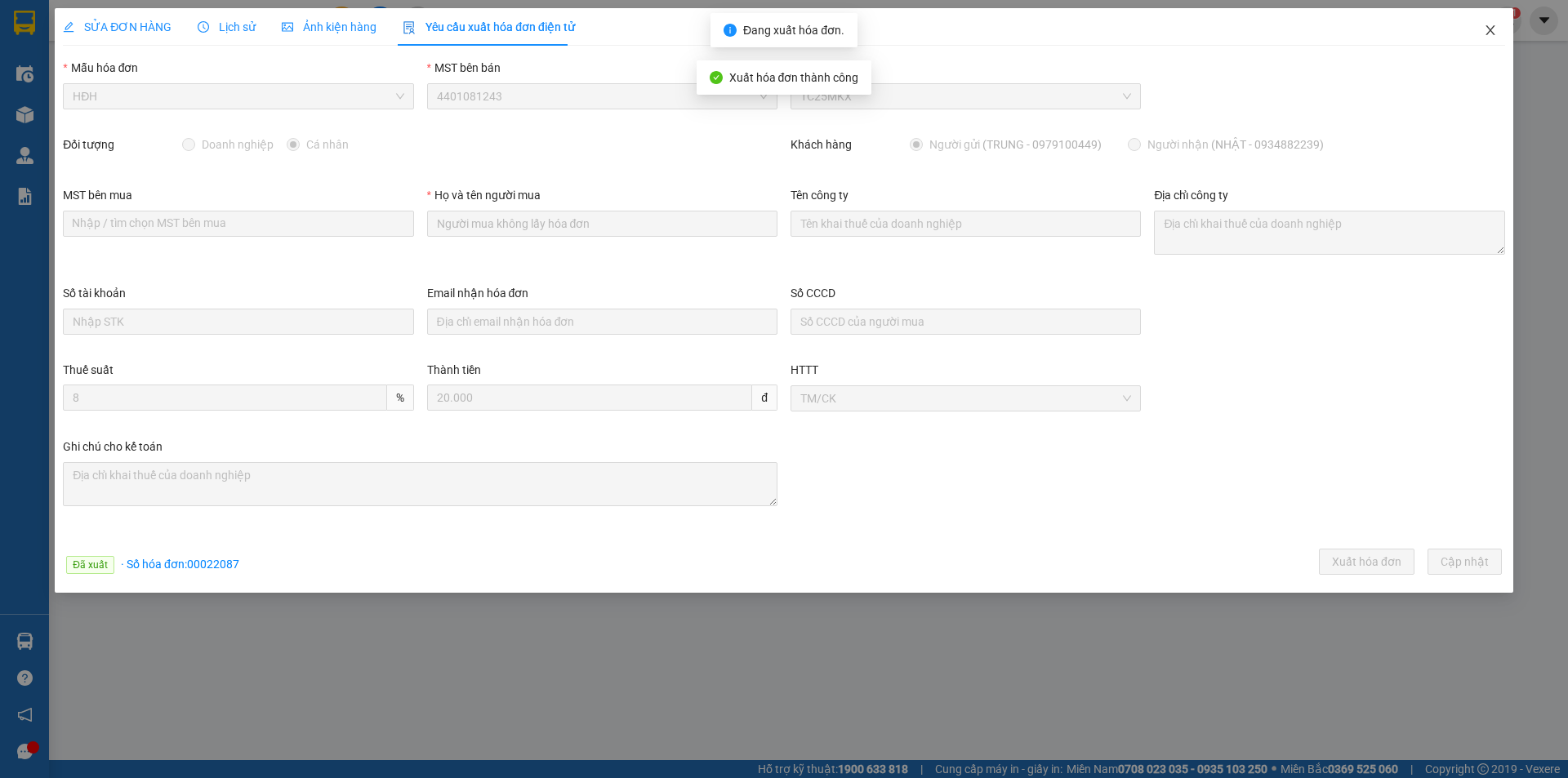
click at [1492, 34] on icon "close" at bounding box center [1490, 30] width 9 height 10
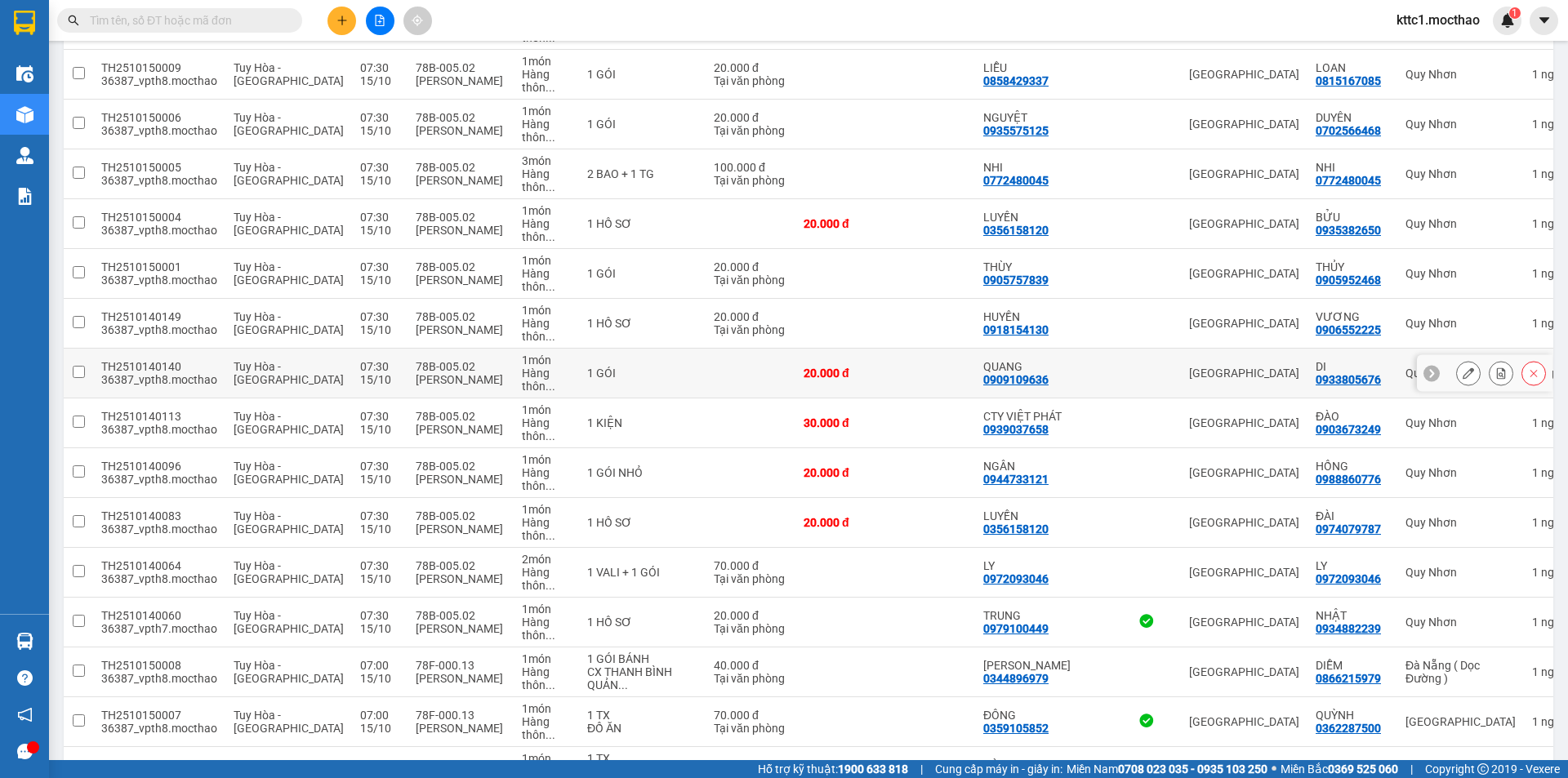
scroll to position [1144, 0]
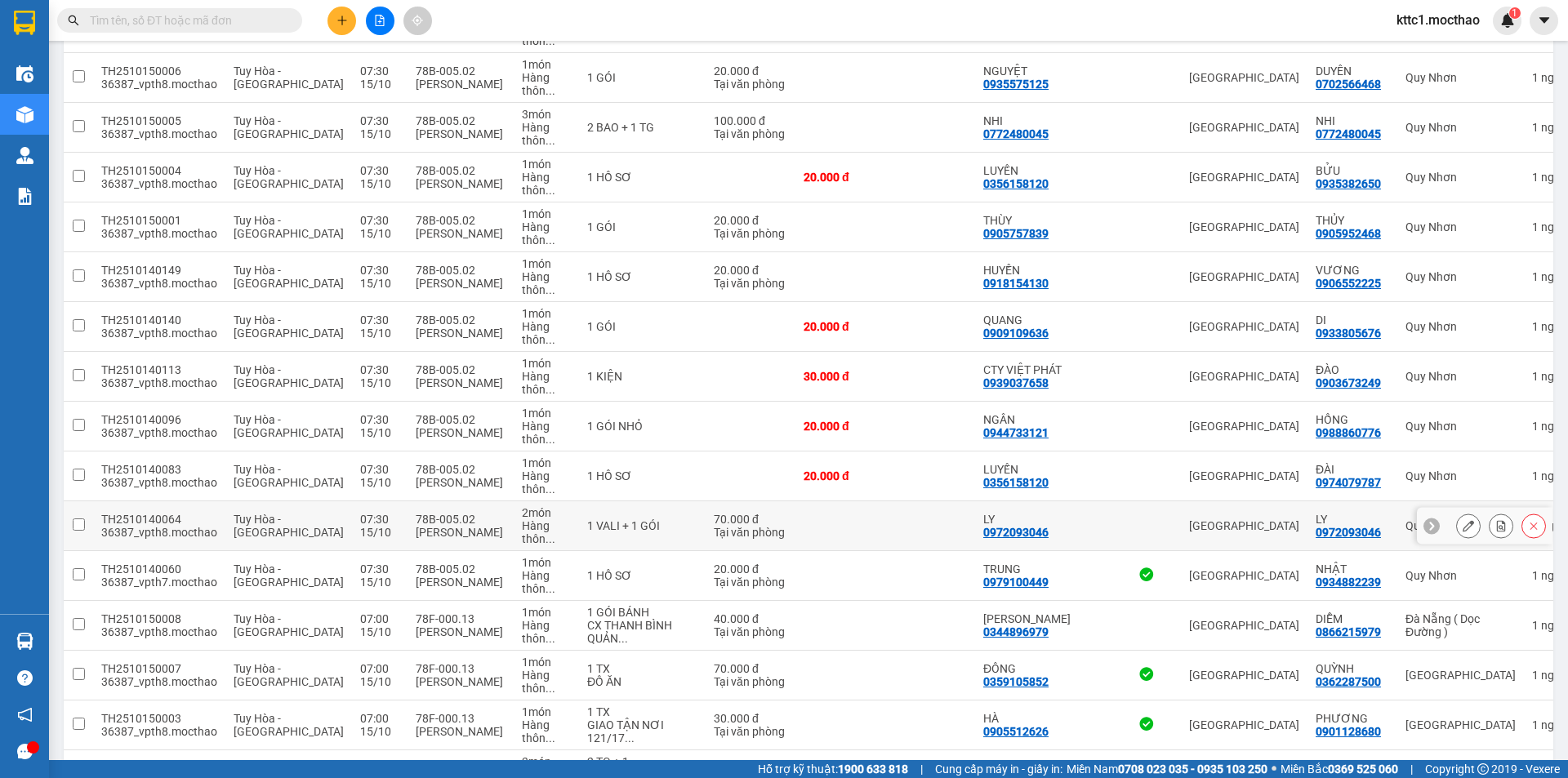
click at [1463, 520] on icon at bounding box center [1468, 525] width 12 height 12
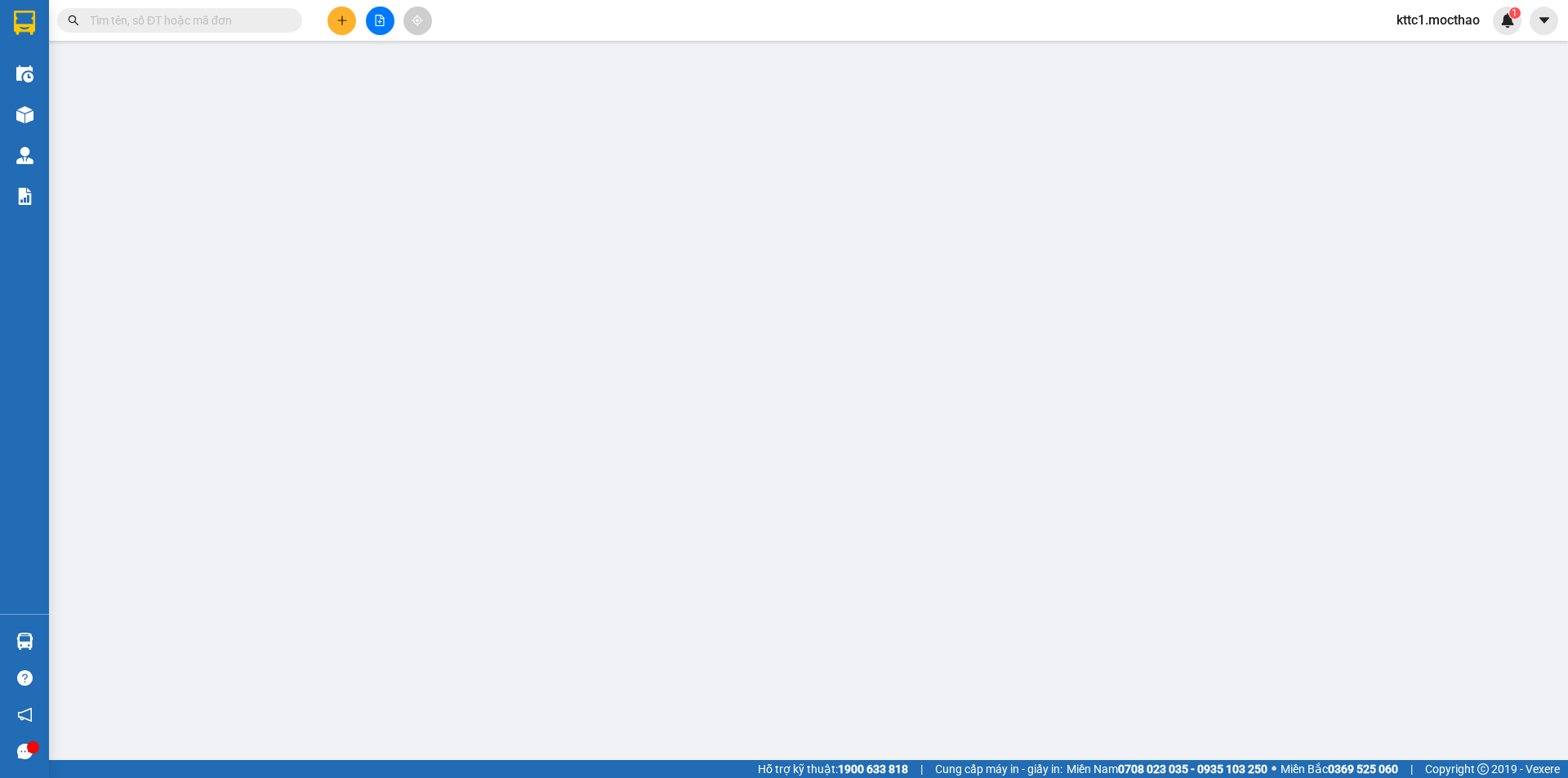
type input "0972093046"
type input "LY"
type input "0972093046"
type input "LY"
type input "1"
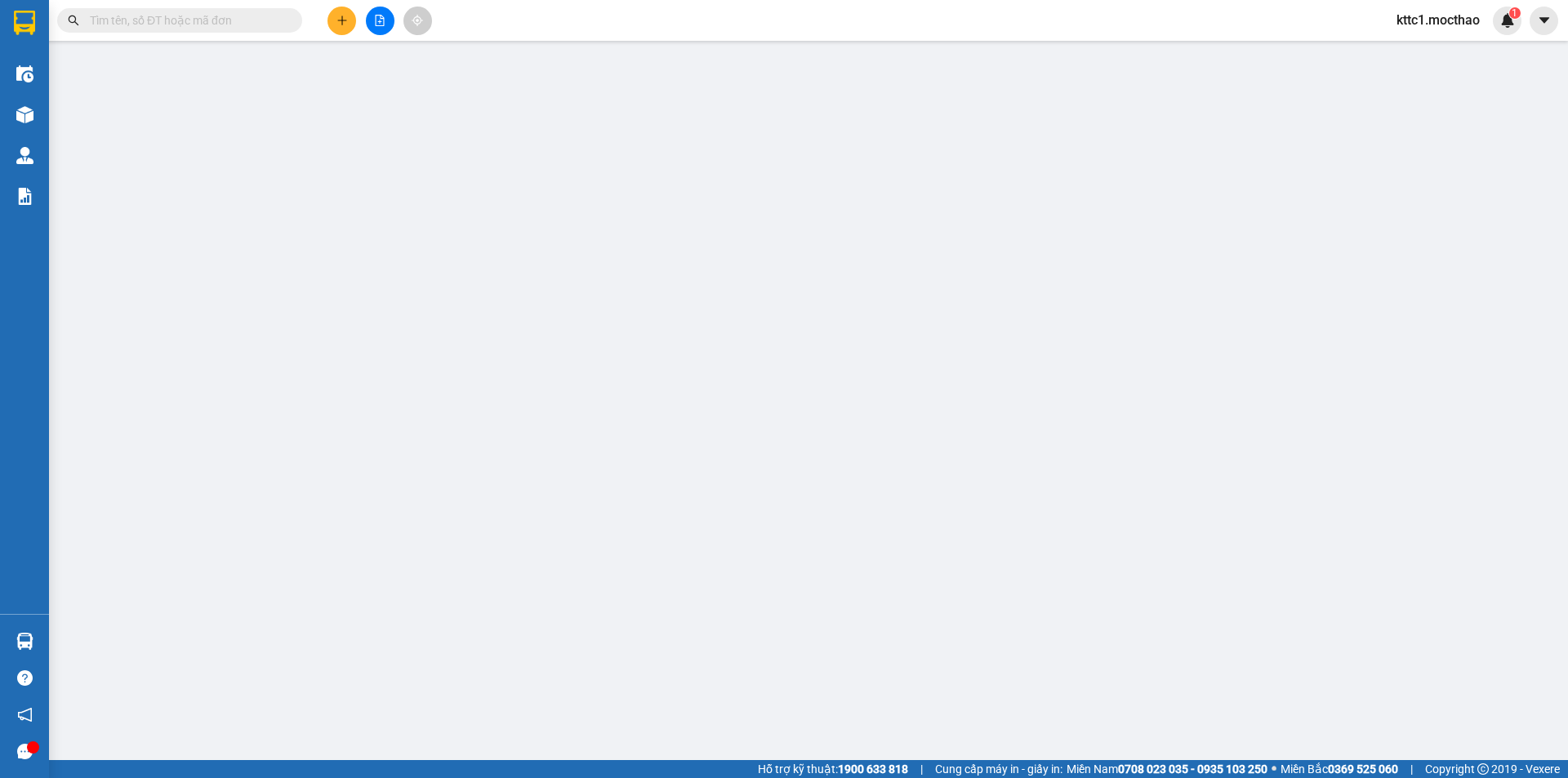
type input "0"
type input "70.000"
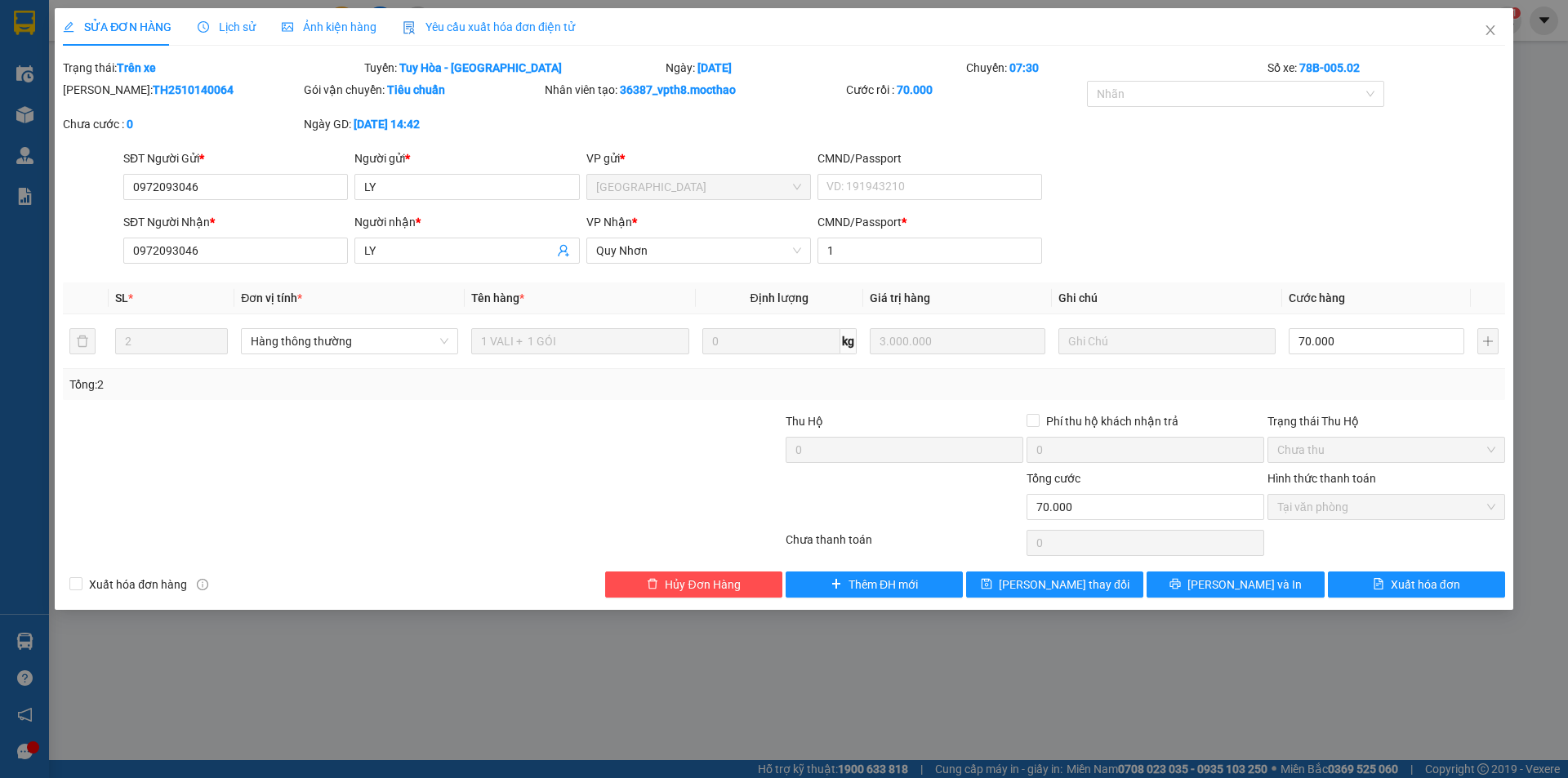
click at [516, 34] on span "Yêu cầu xuất hóa đơn điện tử" at bounding box center [488, 27] width 172 height 13
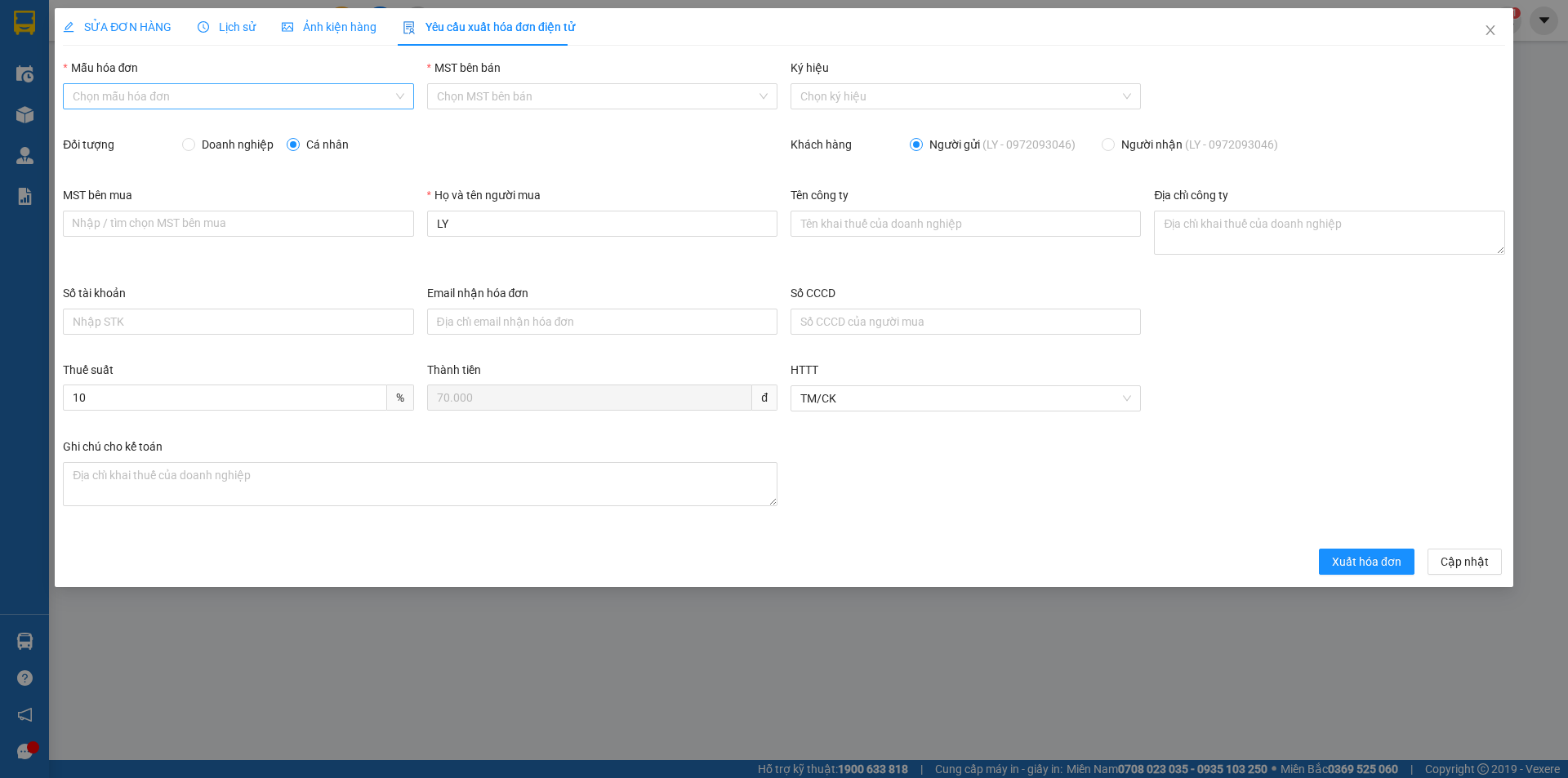
click at [191, 92] on input "Mẫu hóa đơn" at bounding box center [232, 97] width 319 height 25
click at [172, 124] on div "HĐH" at bounding box center [237, 129] width 330 height 18
type input "8"
drag, startPoint x: 462, startPoint y: 225, endPoint x: 412, endPoint y: 224, distance: 50.0
click at [412, 224] on div "MST bên mua Nhập / tìm chọn MST bên mua Họ và tên người mua LY Tên công ty Địa …" at bounding box center [784, 235] width 1455 height 98
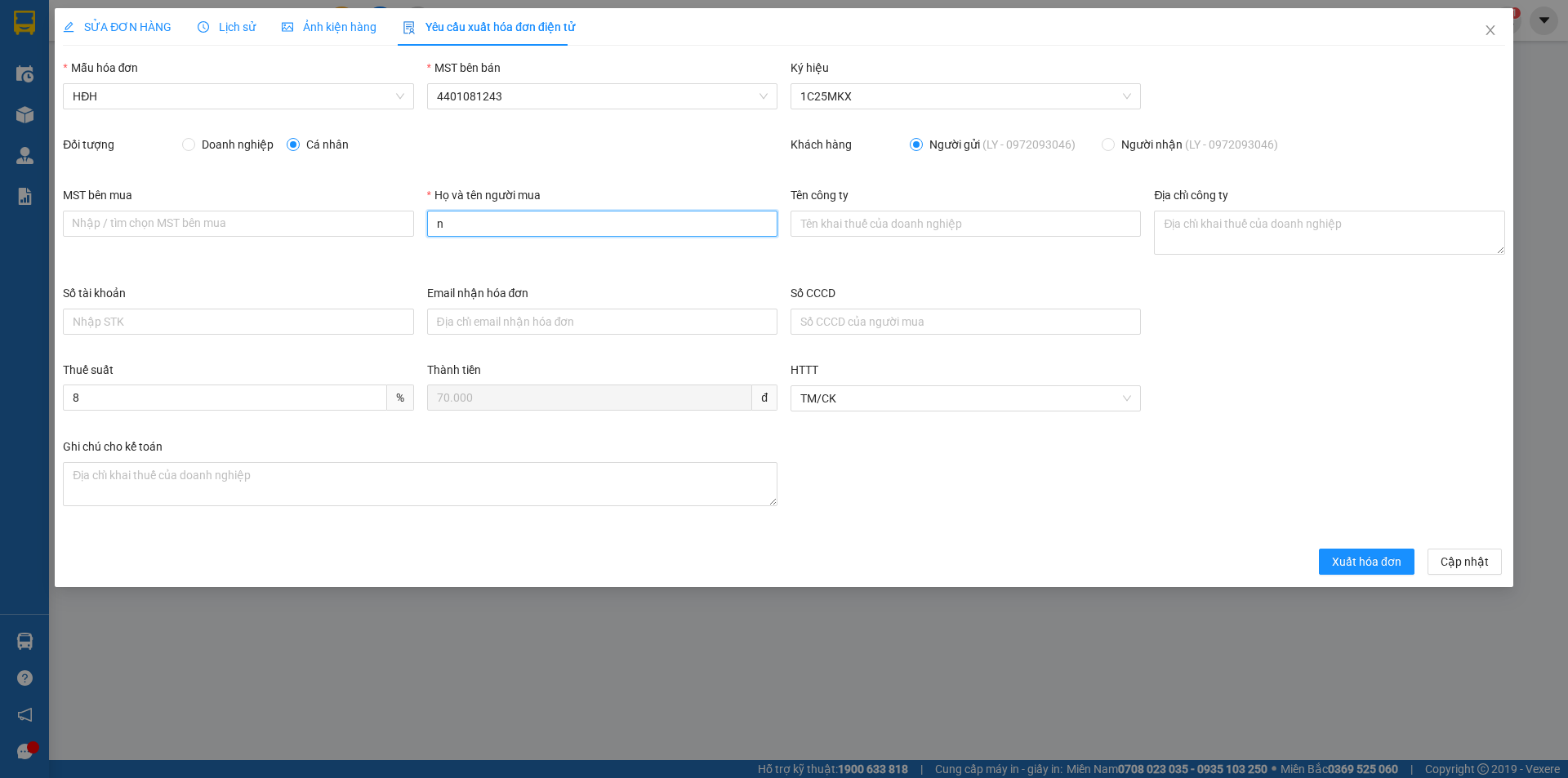
type input "Người mua không lấy hóa đơn"
click at [1367, 548] on button "Xuất hóa đơn" at bounding box center [1367, 561] width 96 height 26
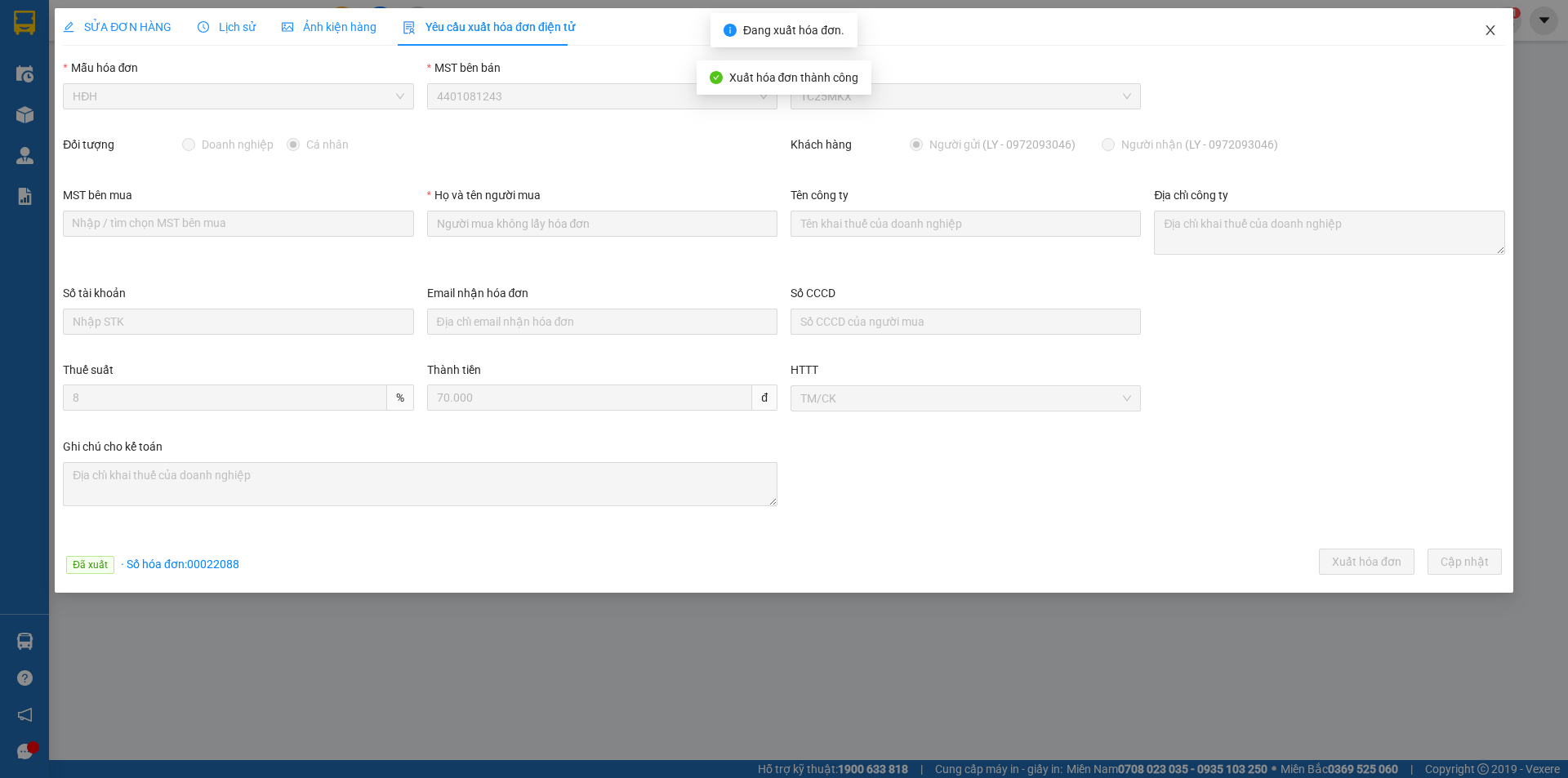
click at [1488, 26] on icon "close" at bounding box center [1490, 30] width 13 height 13
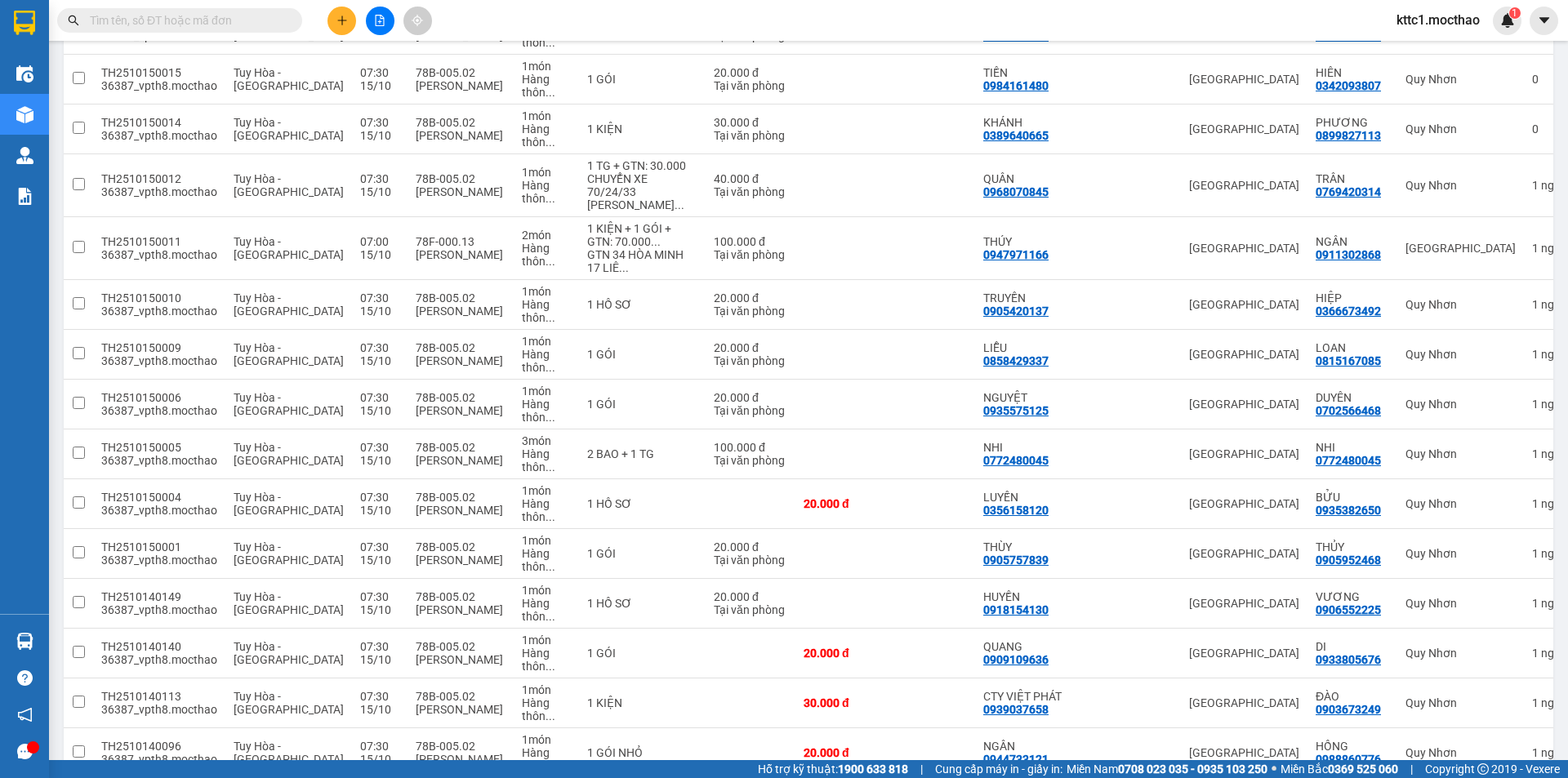
scroll to position [735, 0]
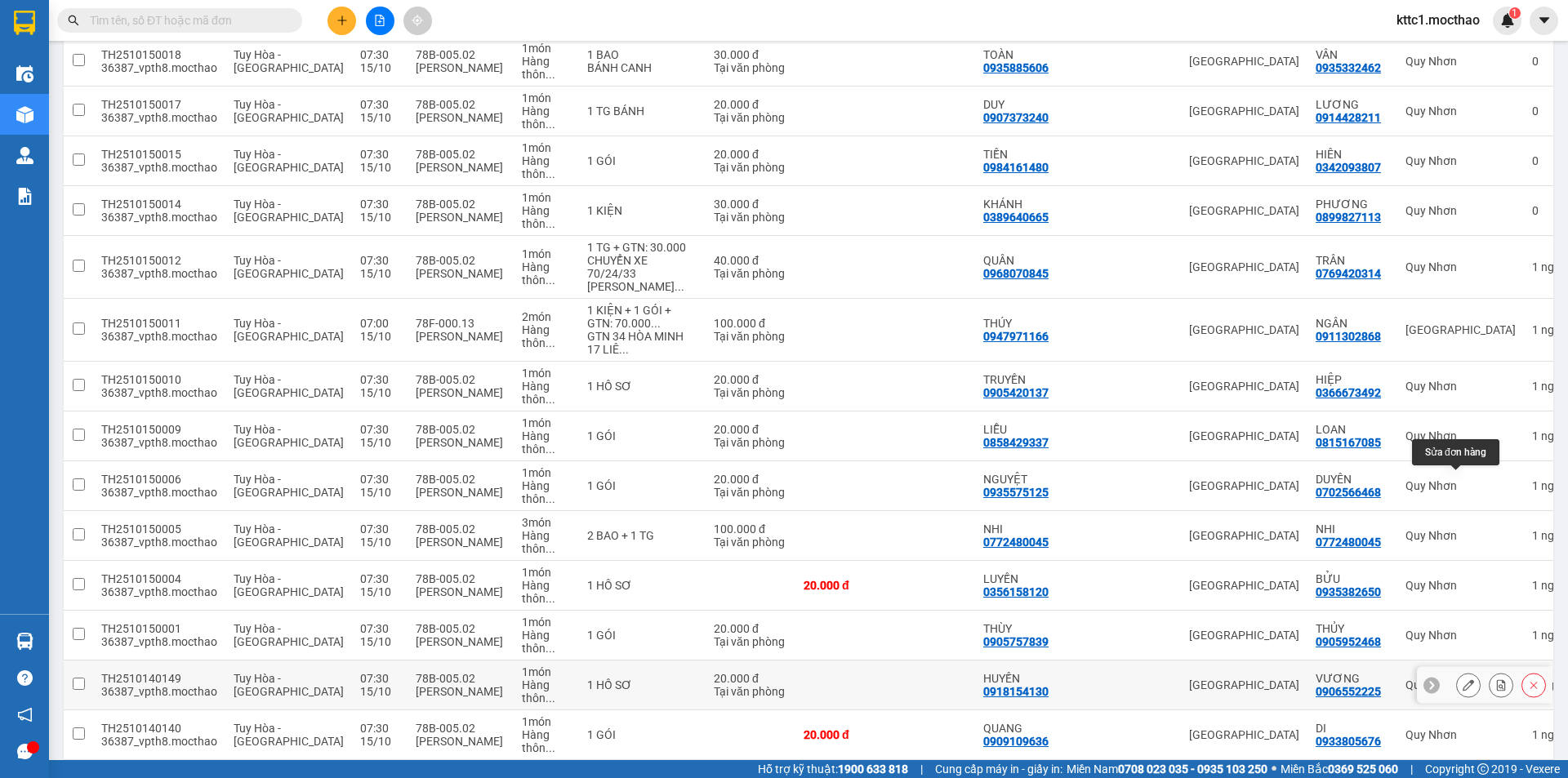
click at [1463, 680] on icon at bounding box center [1468, 685] width 12 height 12
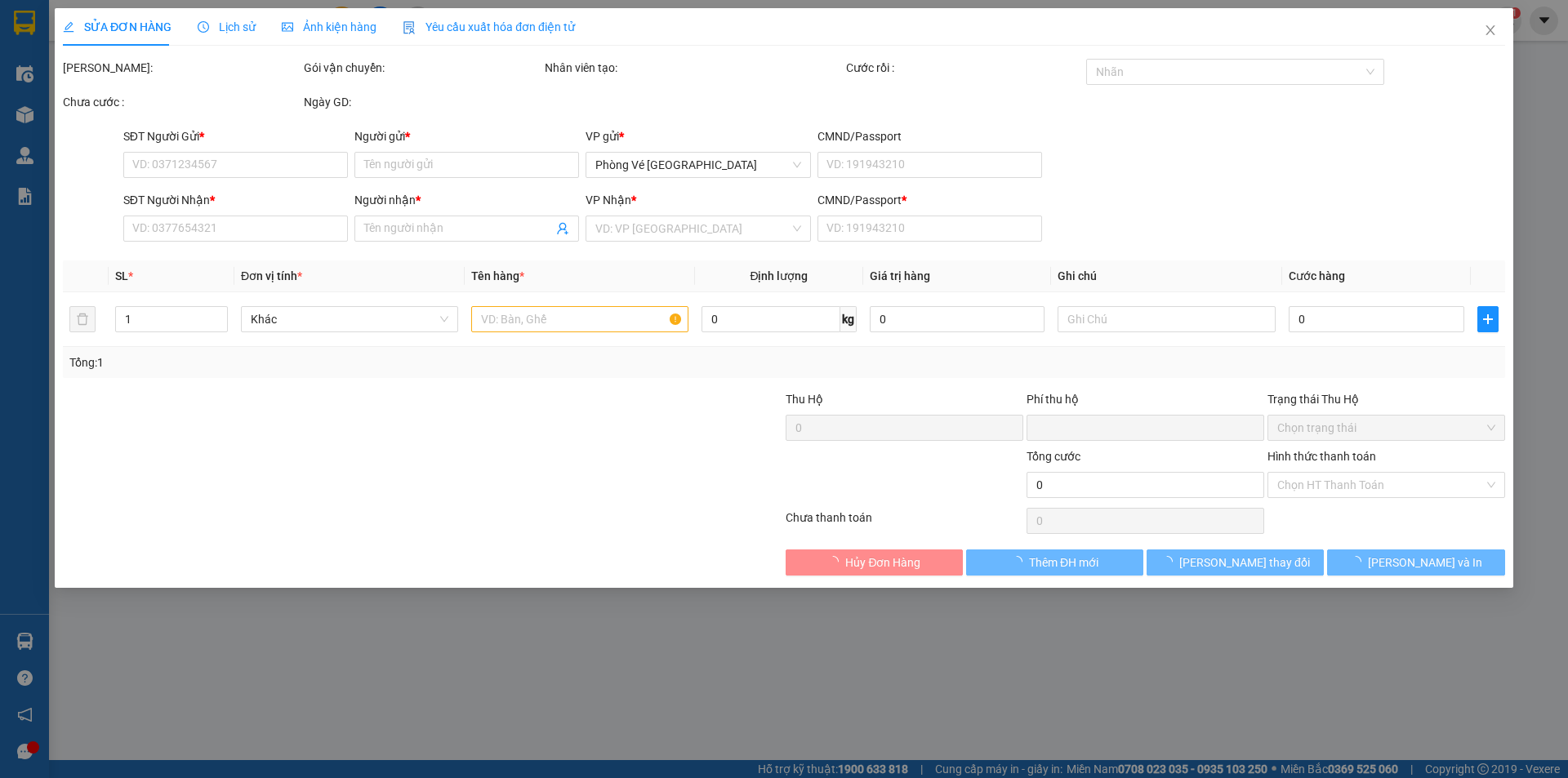
type input "0918154130"
type input "HUYỀN"
type input "0906552225"
type input "VƯƠNG"
type input "1"
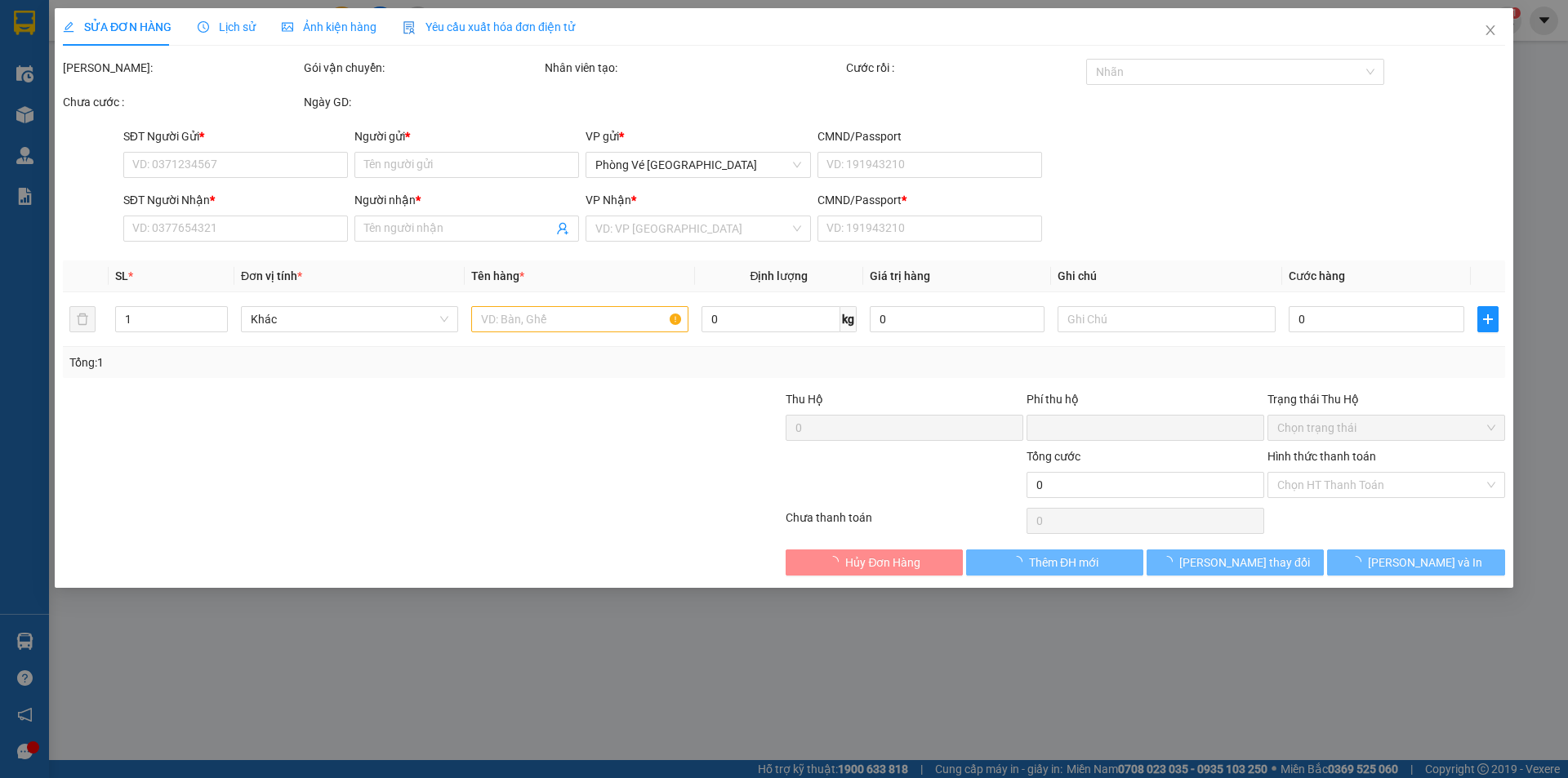
type input "0"
type input "20.000"
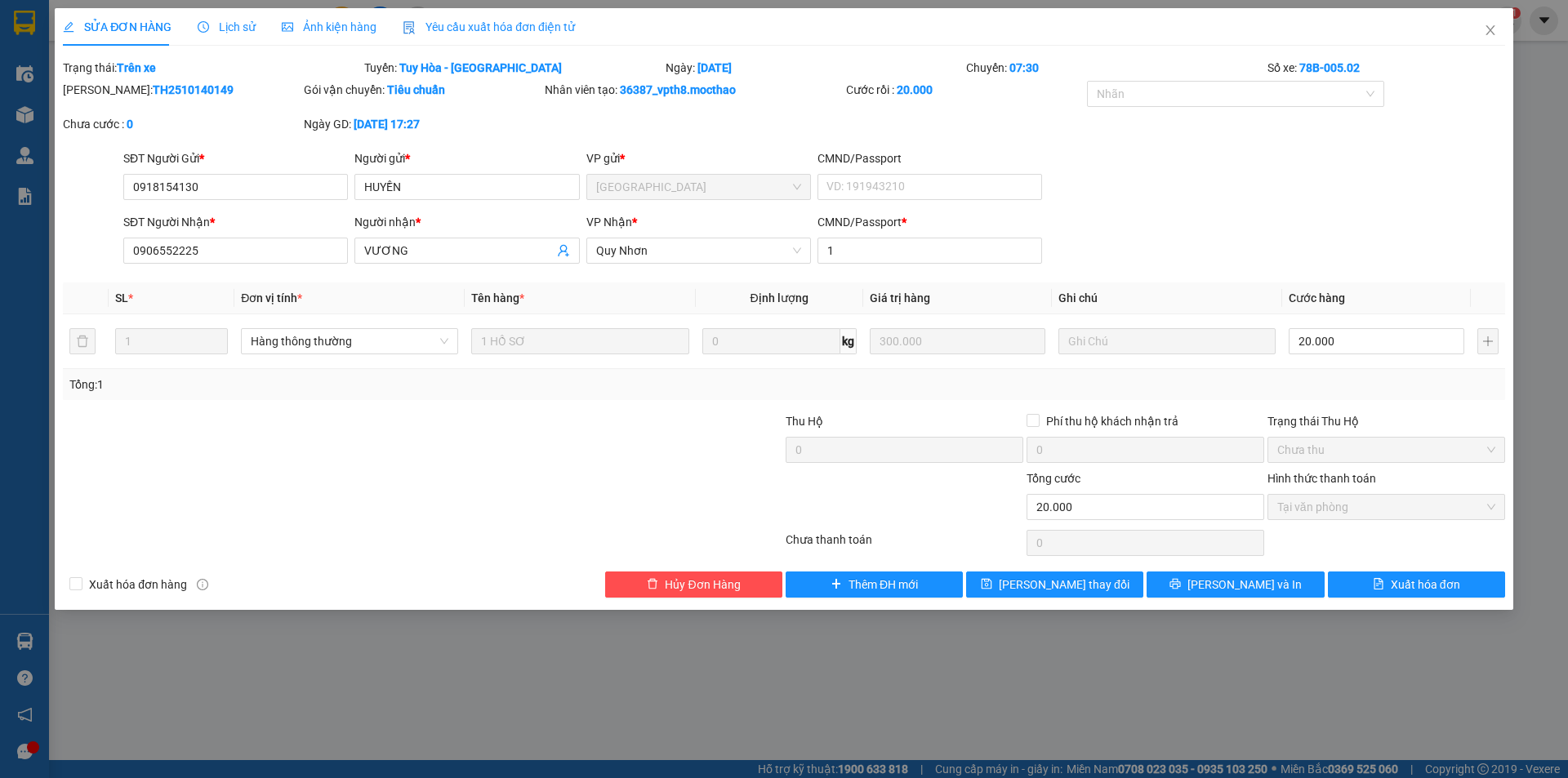
click at [473, 24] on span "Yêu cầu xuất hóa đơn điện tử" at bounding box center [488, 27] width 172 height 13
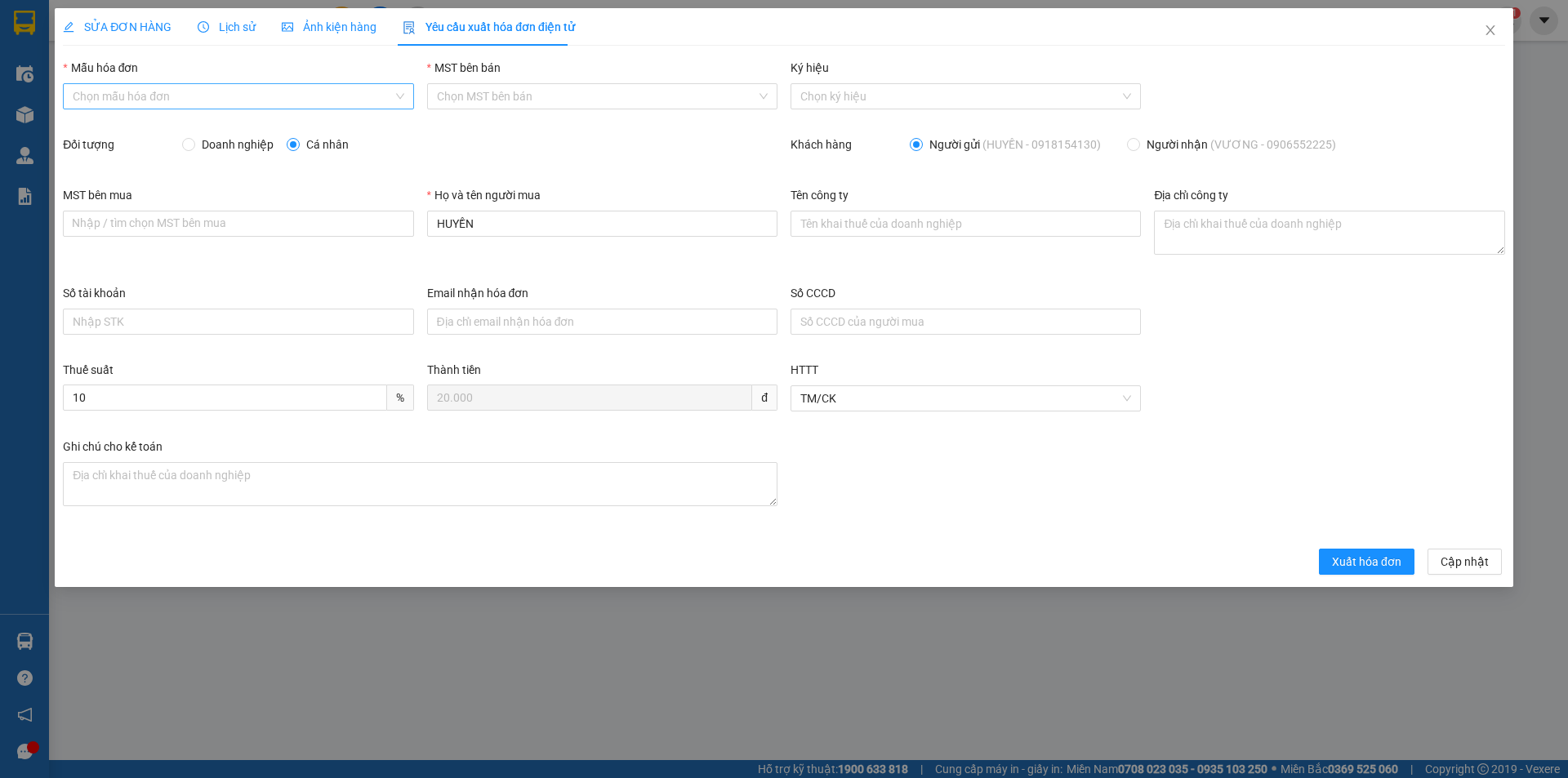
click at [219, 96] on input "Mẫu hóa đơn" at bounding box center [232, 97] width 319 height 25
click at [193, 124] on div "HĐH" at bounding box center [237, 129] width 330 height 18
type input "8"
drag, startPoint x: 493, startPoint y: 222, endPoint x: 400, endPoint y: 224, distance: 93.0
click at [404, 224] on div "MST bên mua Nhập / tìm chọn MST bên mua Họ và tên người mua HUYỀN Tên công ty Đ…" at bounding box center [784, 235] width 1455 height 98
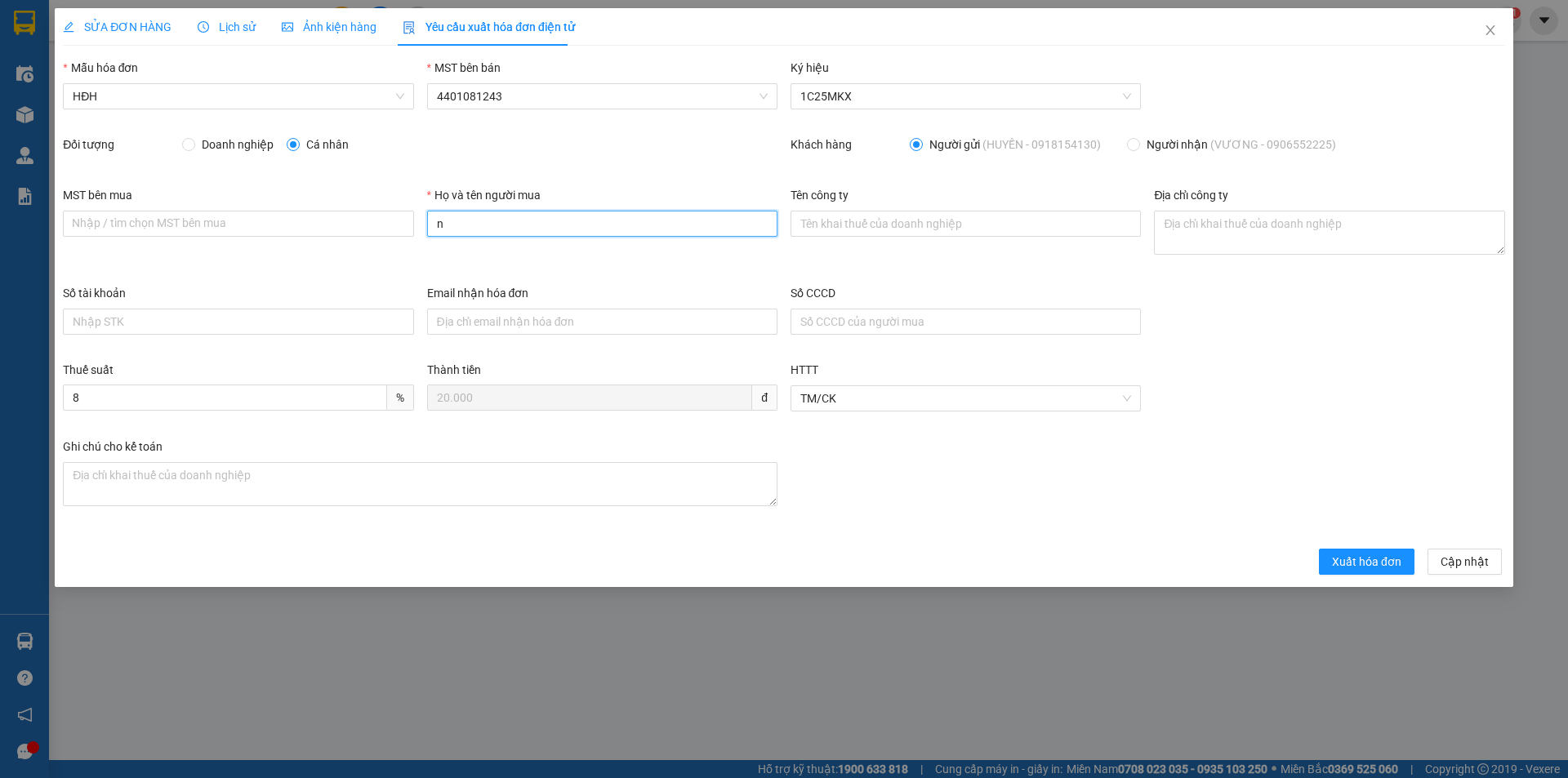
type input "Người mua không lấy hóa đơn"
click at [1386, 561] on span "Xuất hóa đơn" at bounding box center [1366, 562] width 69 height 18
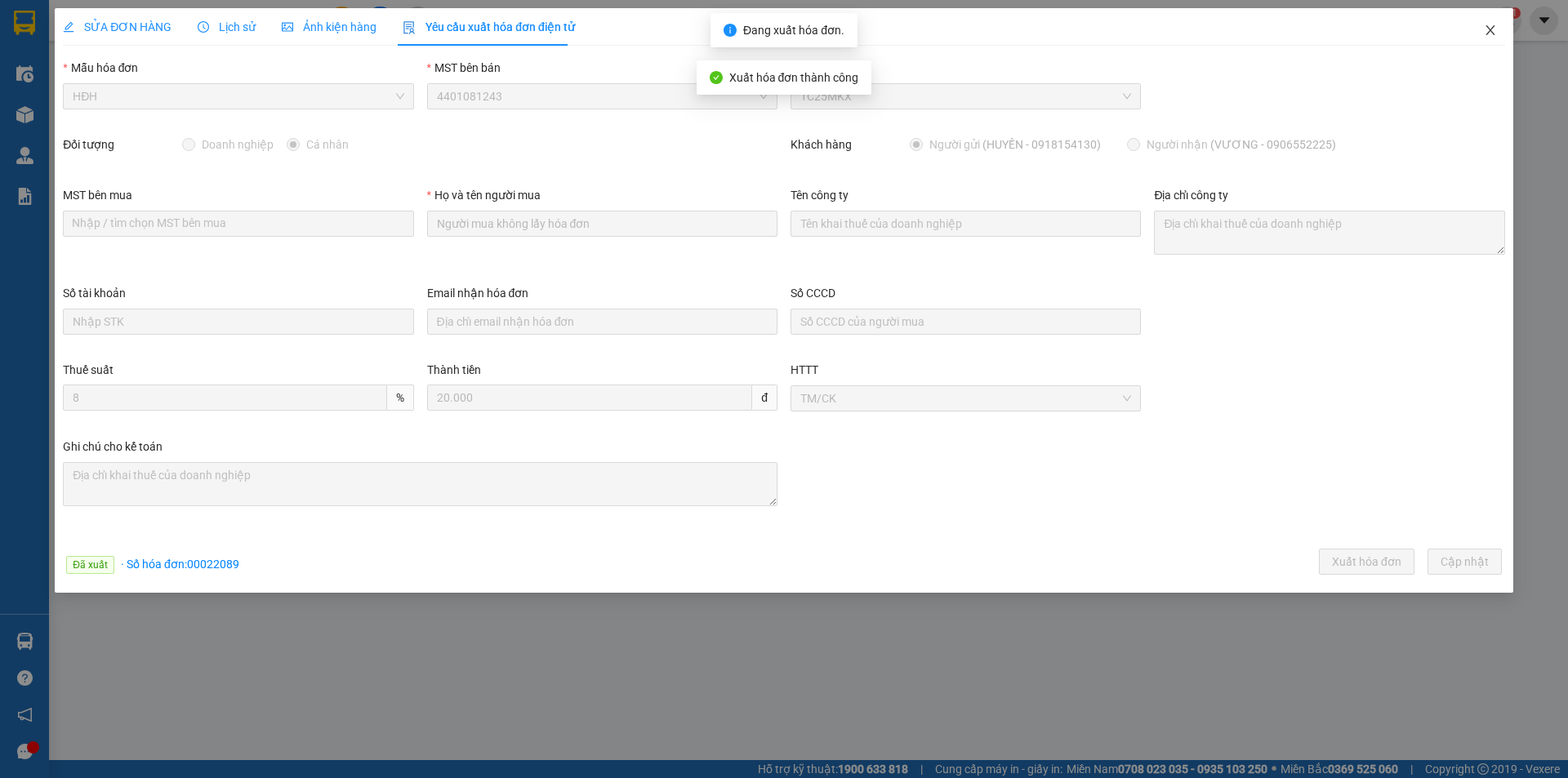
click at [1485, 29] on icon "close" at bounding box center [1490, 30] width 13 height 13
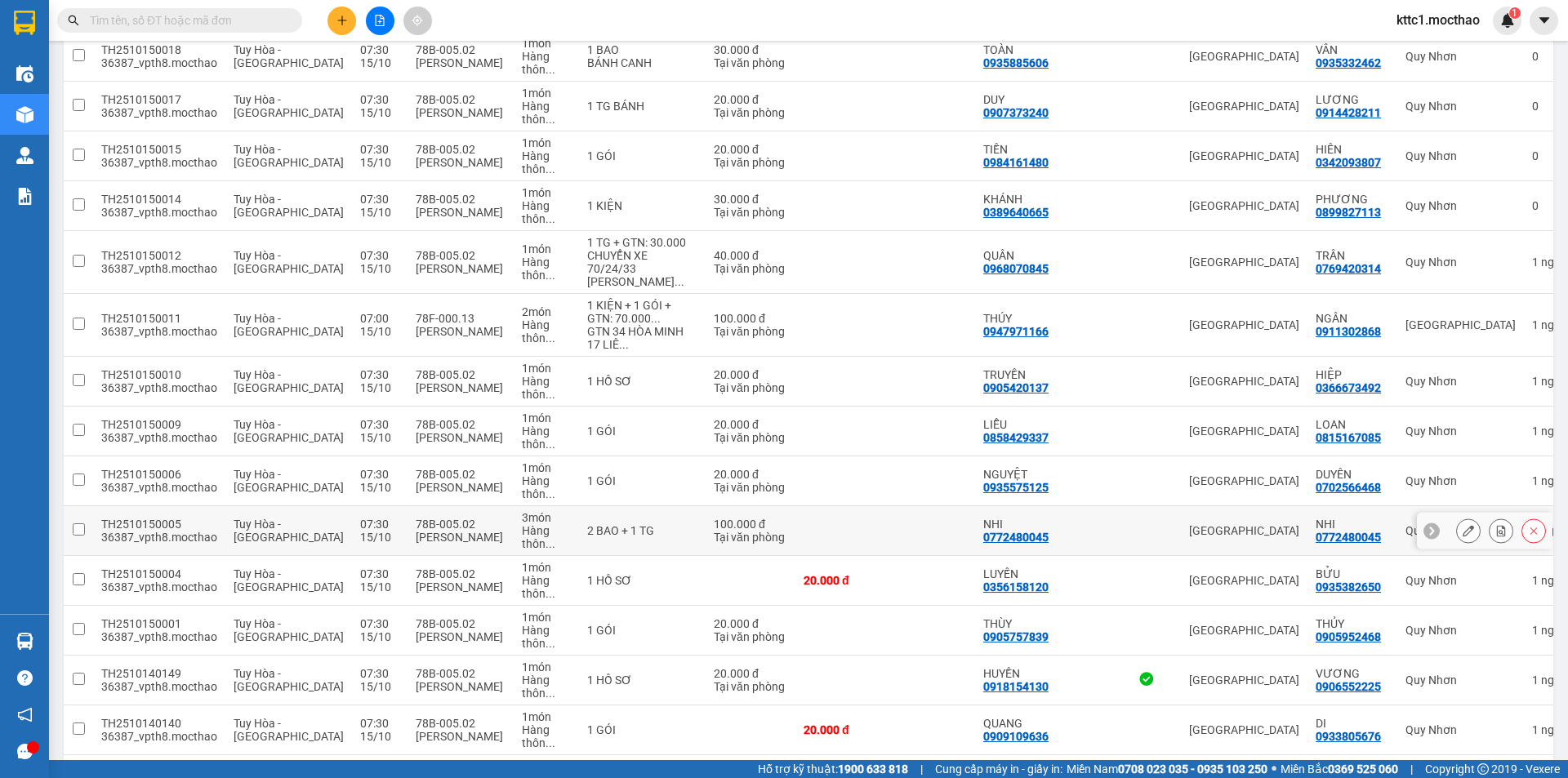
scroll to position [817, 0]
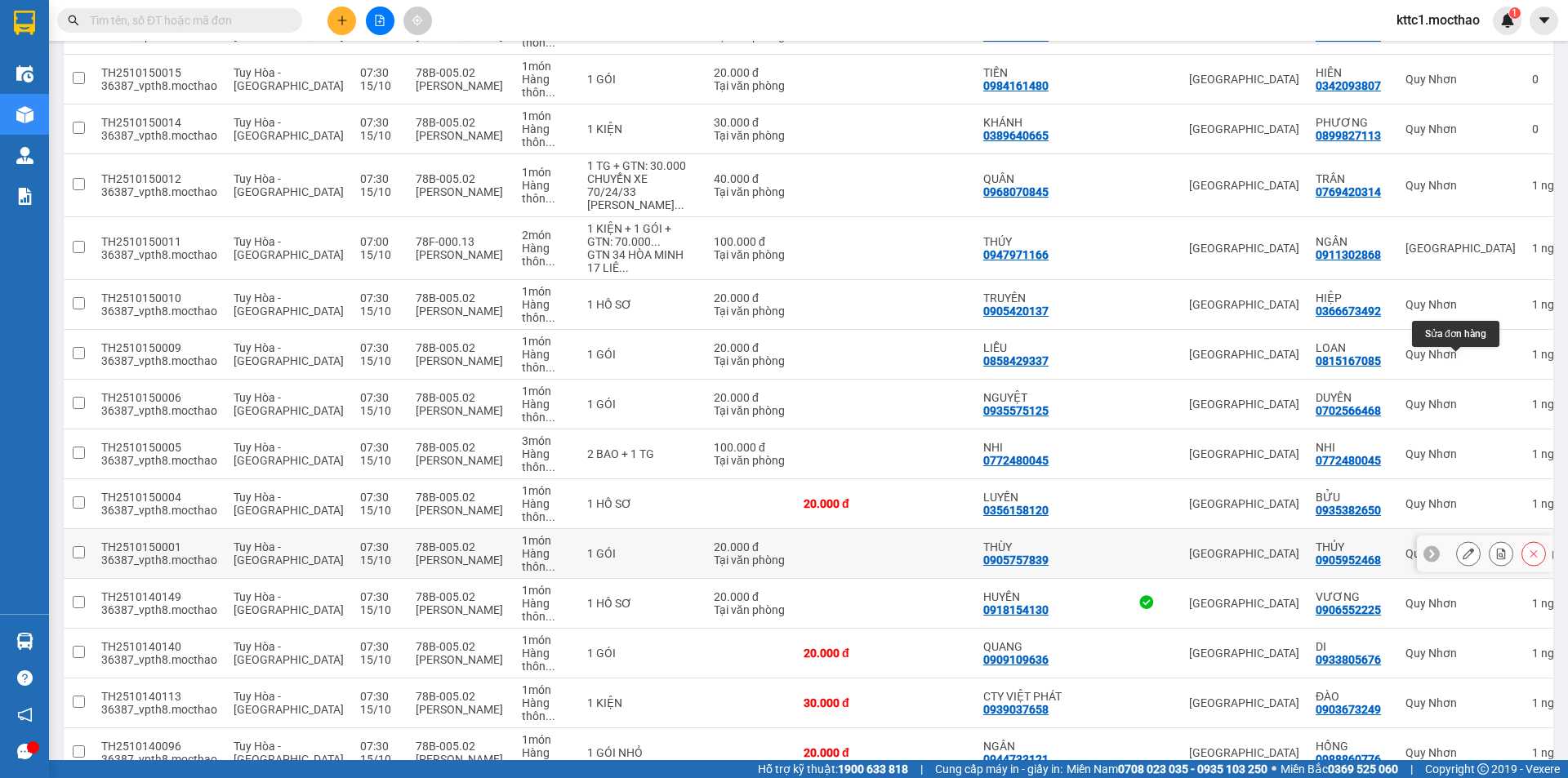
click at [1463, 548] on icon at bounding box center [1468, 554] width 12 height 12
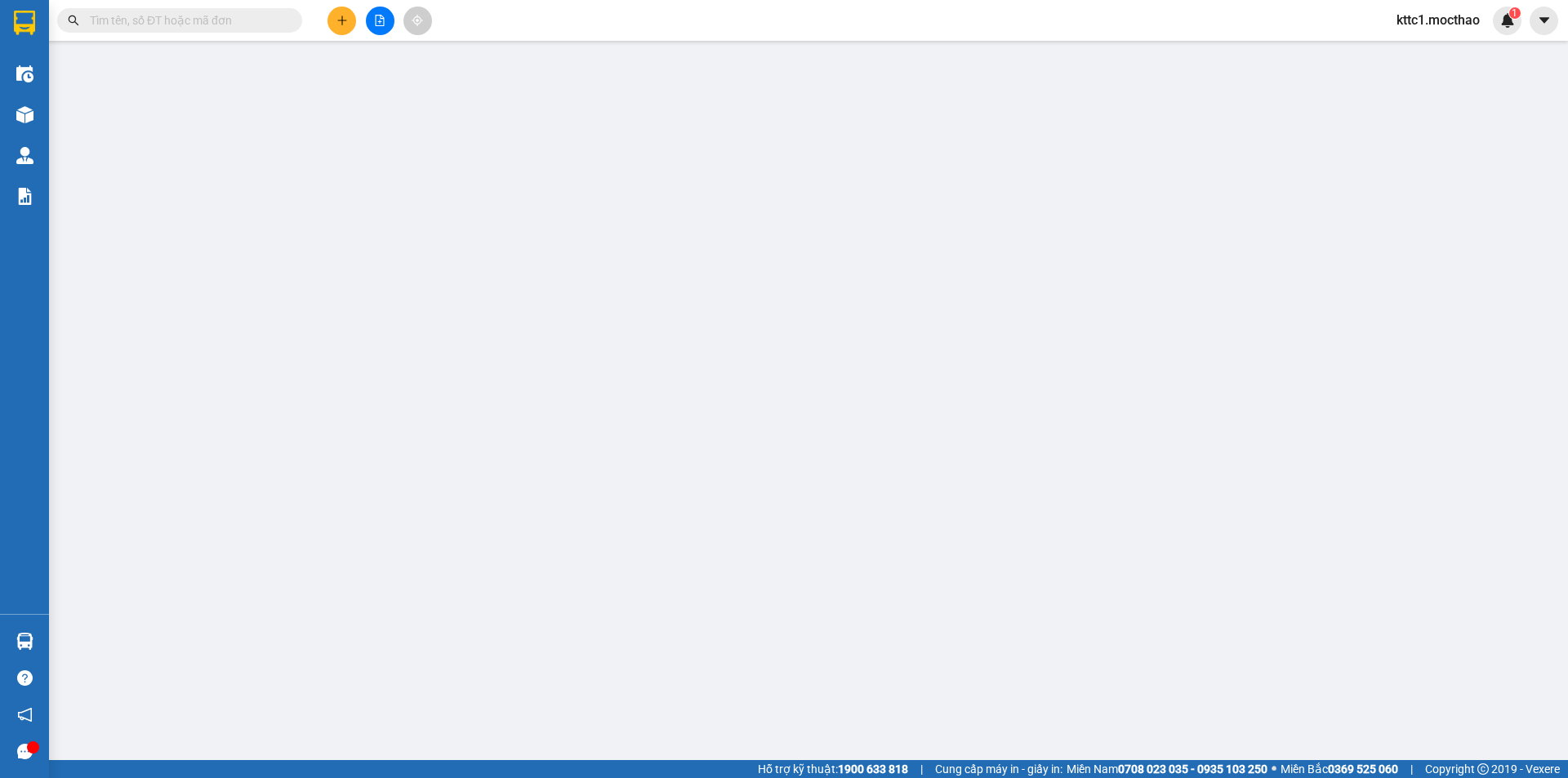
type input "0905757839"
type input "THÙY"
type input "0905952468"
type input "THỦY"
type input "1"
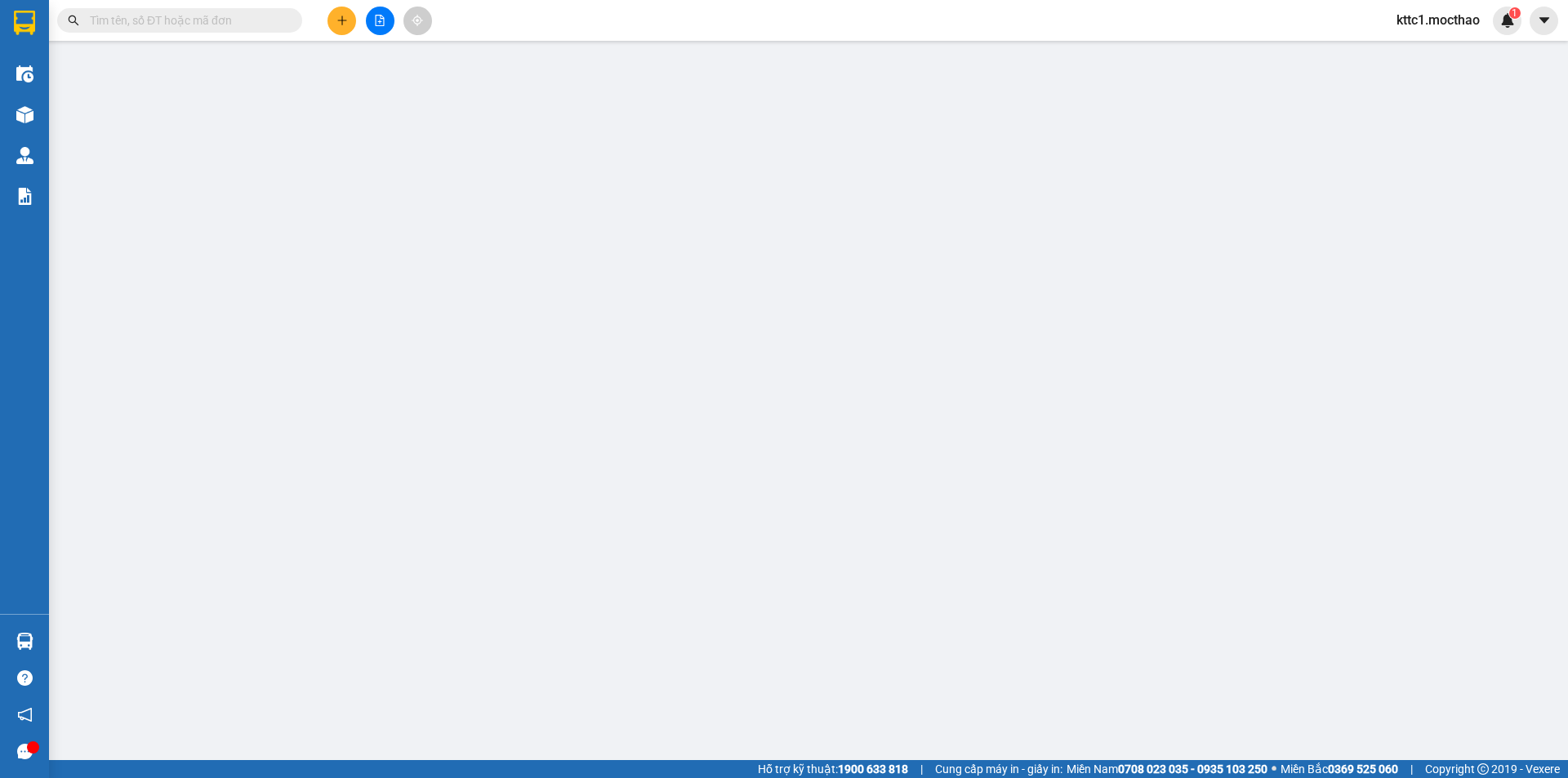
type input "0"
type input "20.000"
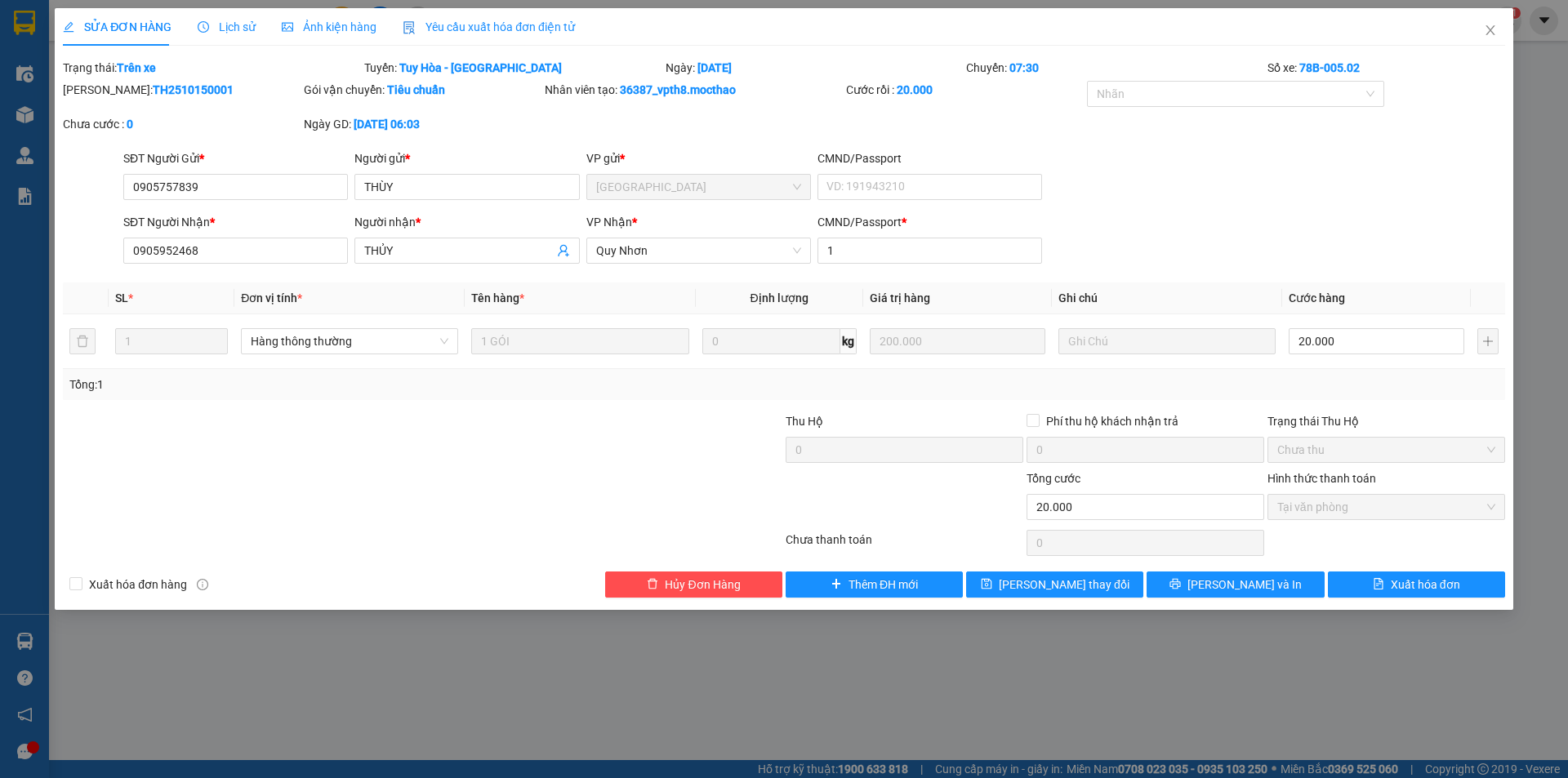
click at [510, 27] on span "Yêu cầu xuất hóa đơn điện tử" at bounding box center [488, 27] width 172 height 13
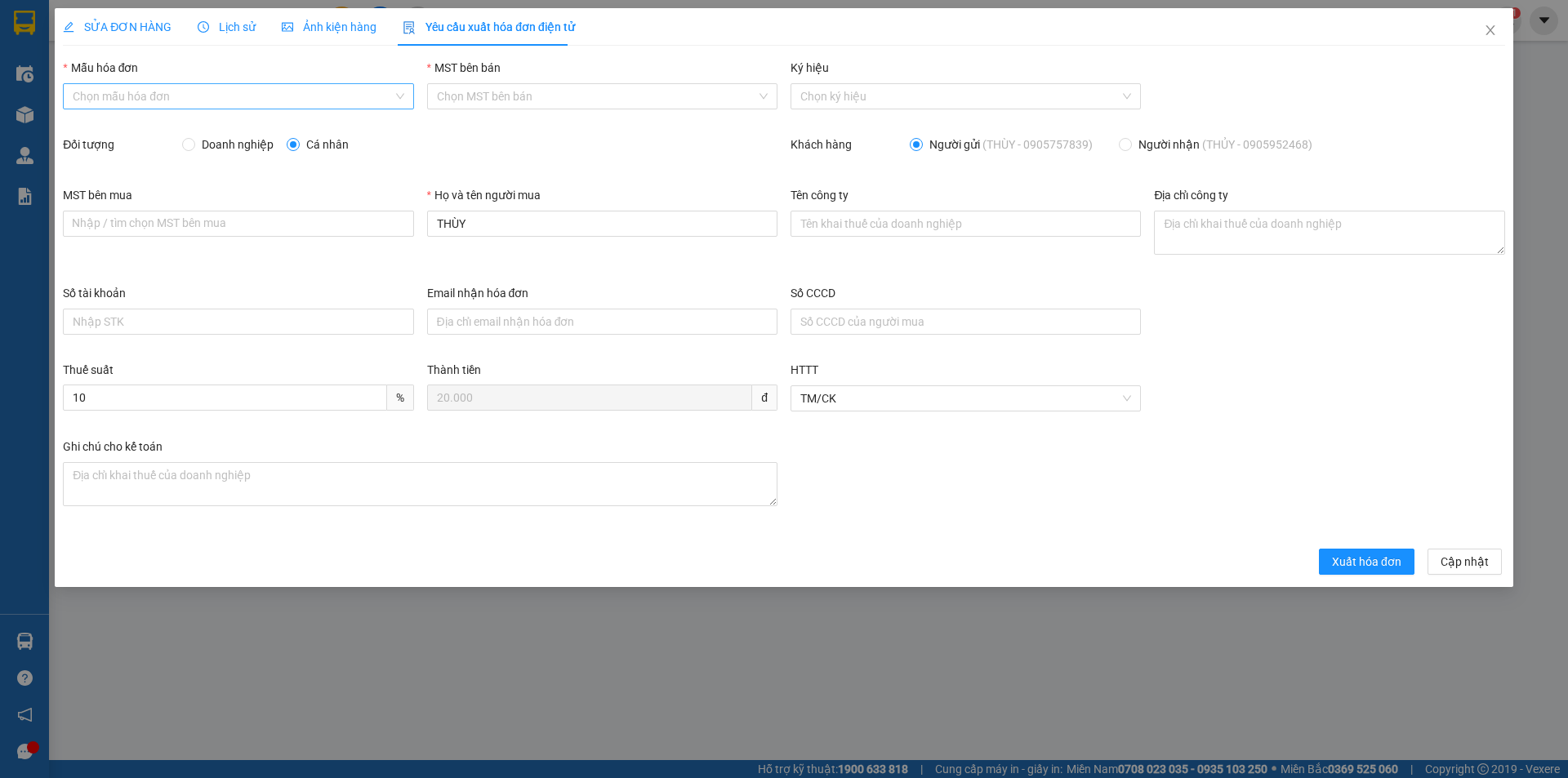
click at [203, 98] on input "Mẫu hóa đơn" at bounding box center [232, 97] width 319 height 25
click at [170, 121] on div "HĐH" at bounding box center [237, 129] width 330 height 18
type input "8"
drag, startPoint x: 510, startPoint y: 228, endPoint x: 412, endPoint y: 224, distance: 98.1
click at [412, 224] on div "MST bên mua Nhập / tìm chọn MST bên mua Họ và tên người mua THÙY Tên công ty Đị…" at bounding box center [784, 235] width 1455 height 98
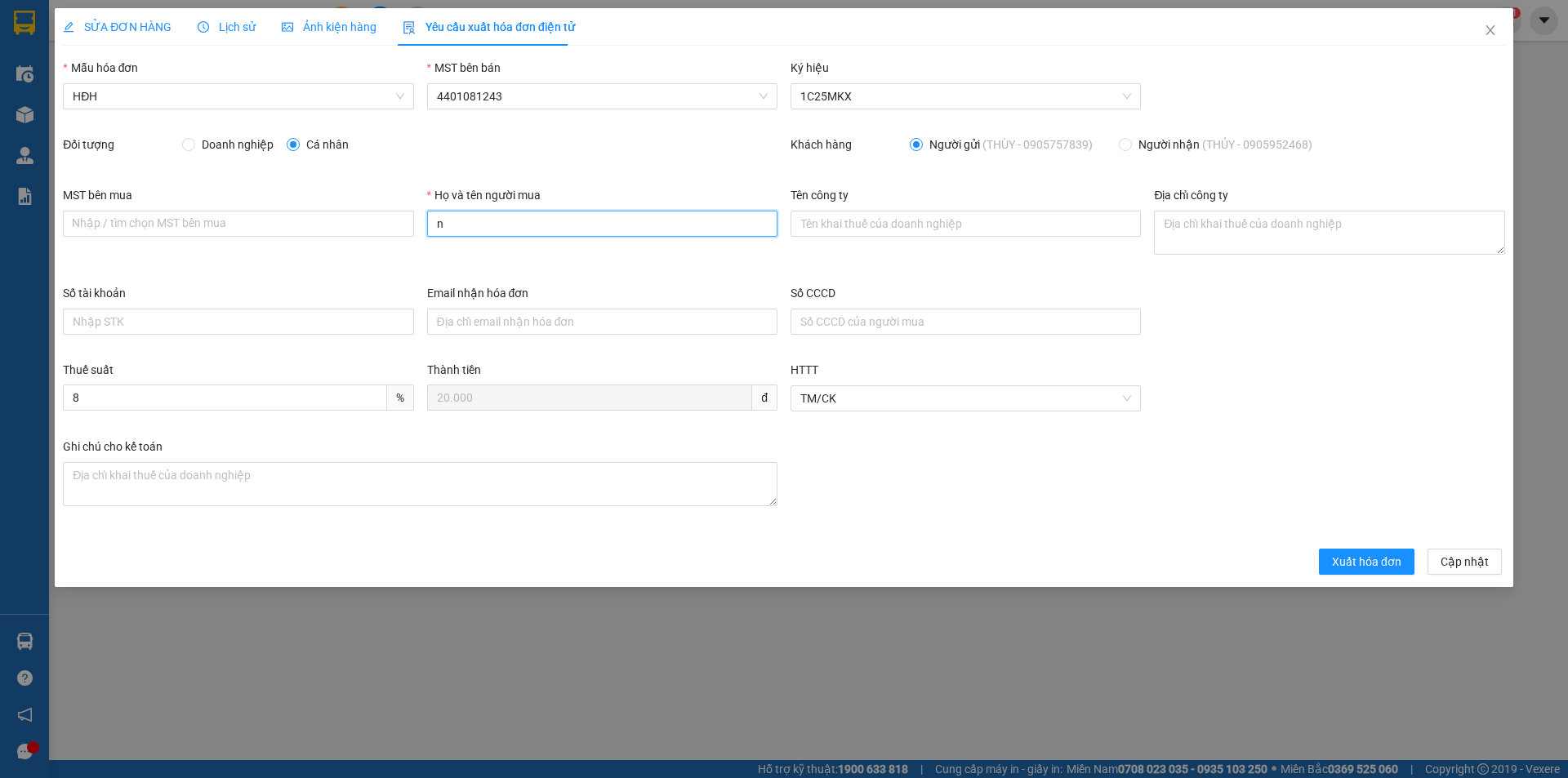
type input "Người mua không lấy hóa đơn"
click at [1356, 564] on span "Xuất hóa đơn" at bounding box center [1366, 562] width 69 height 18
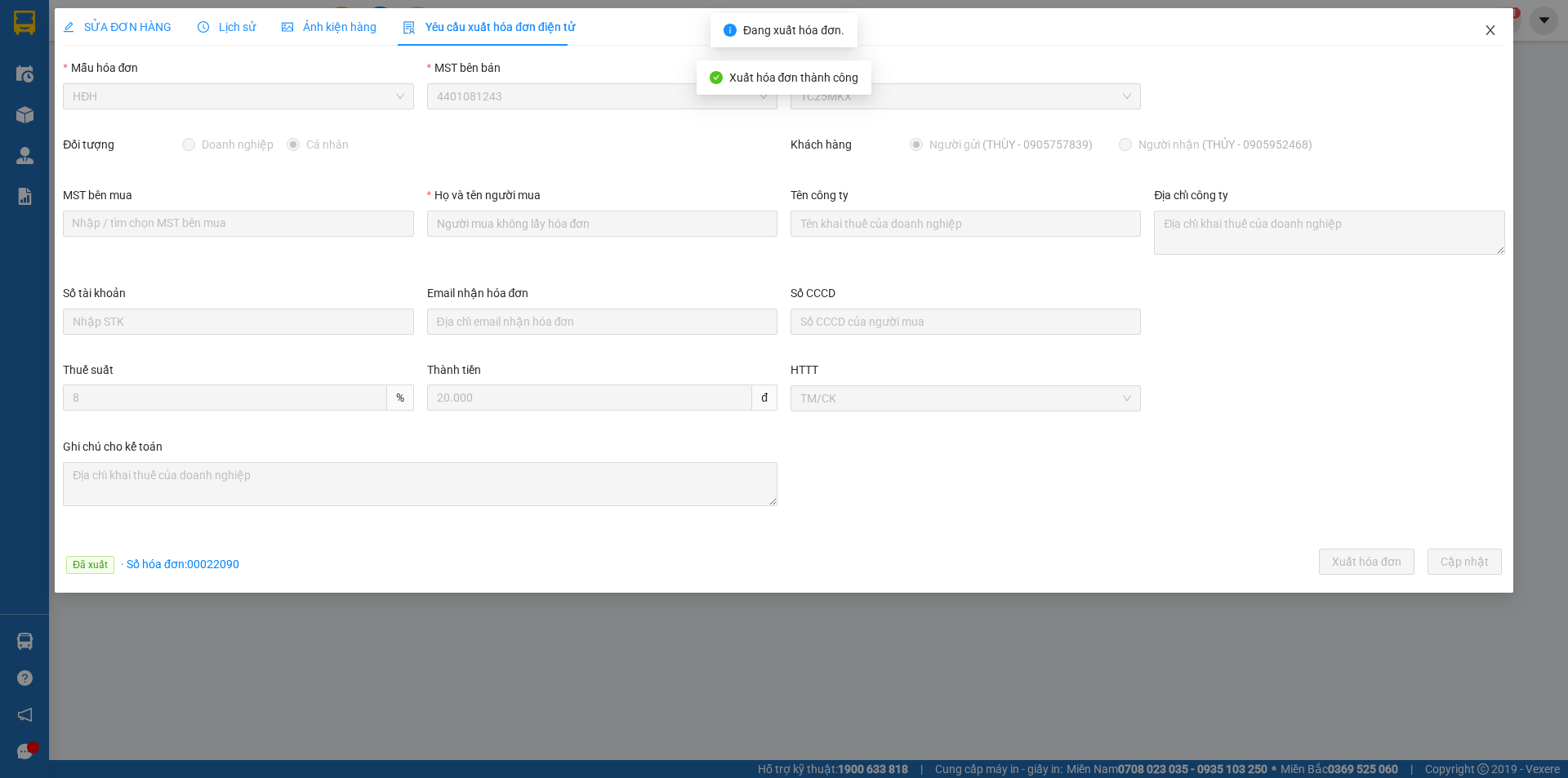
click at [1488, 30] on icon "close" at bounding box center [1490, 30] width 13 height 13
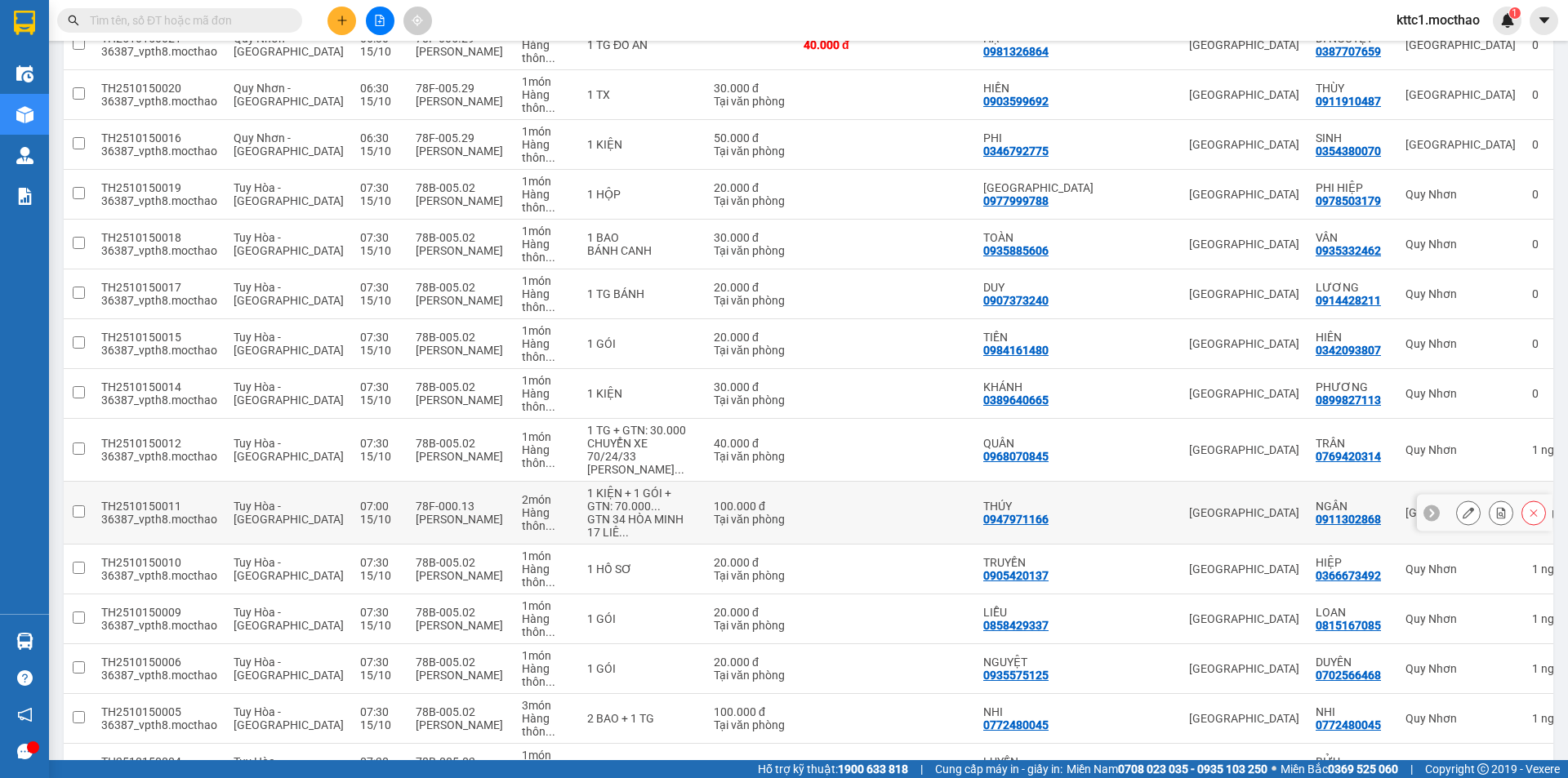
scroll to position [735, 0]
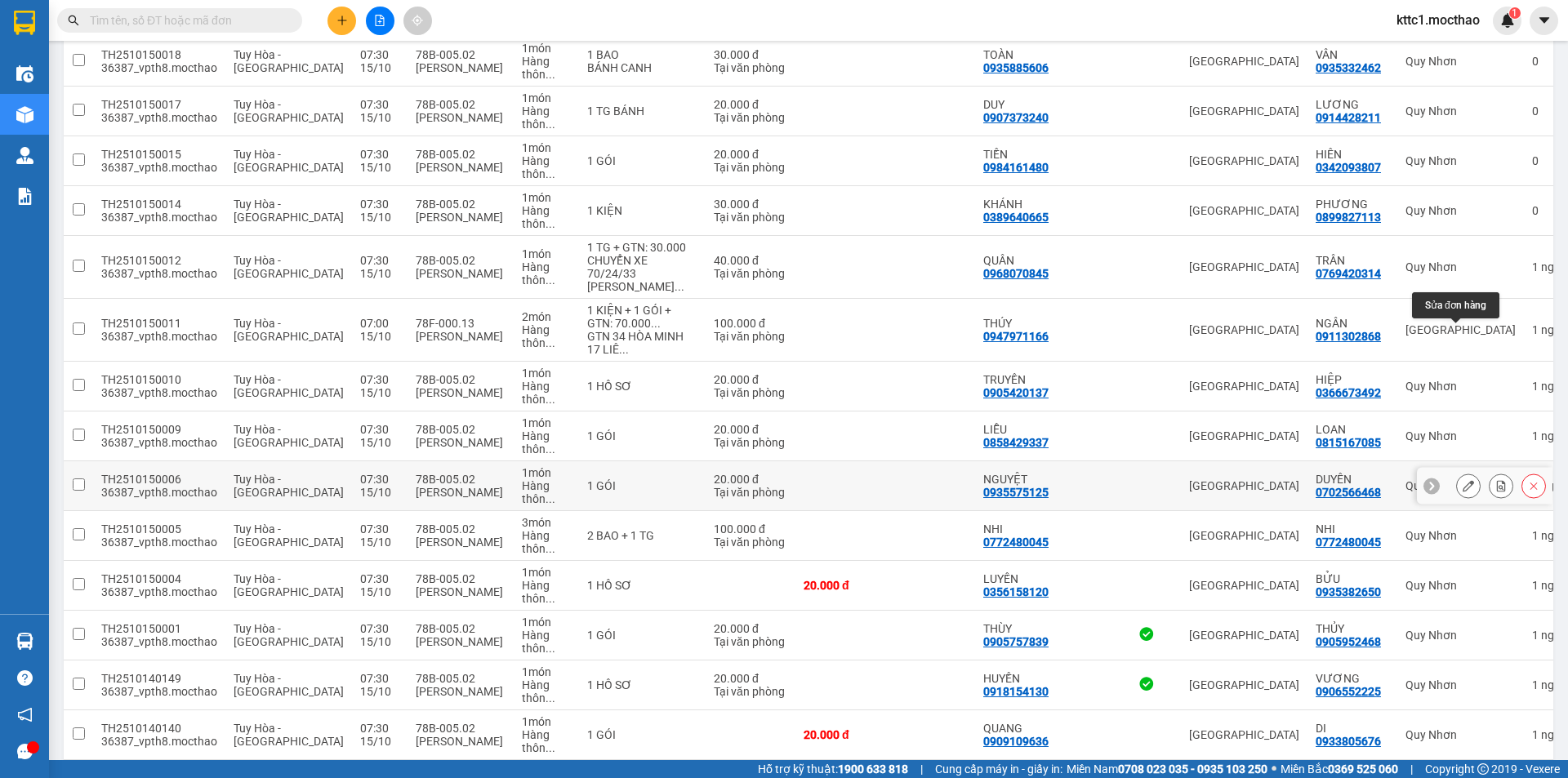
click at [1463, 480] on icon at bounding box center [1468, 486] width 12 height 12
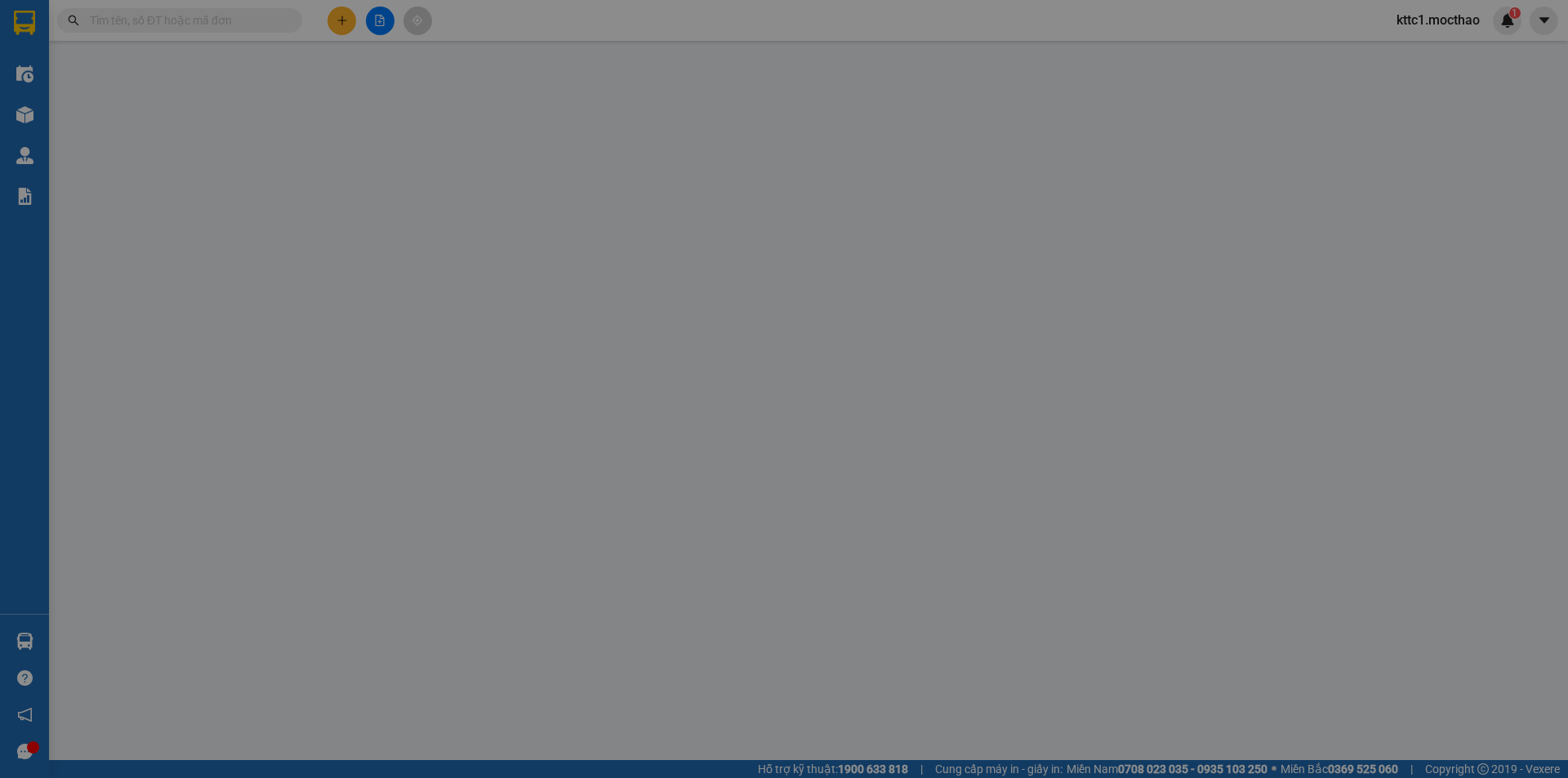
type input "0935575125"
type input "NGUYỆT"
type input "0702566468"
type input "DUYÊN"
type input "1"
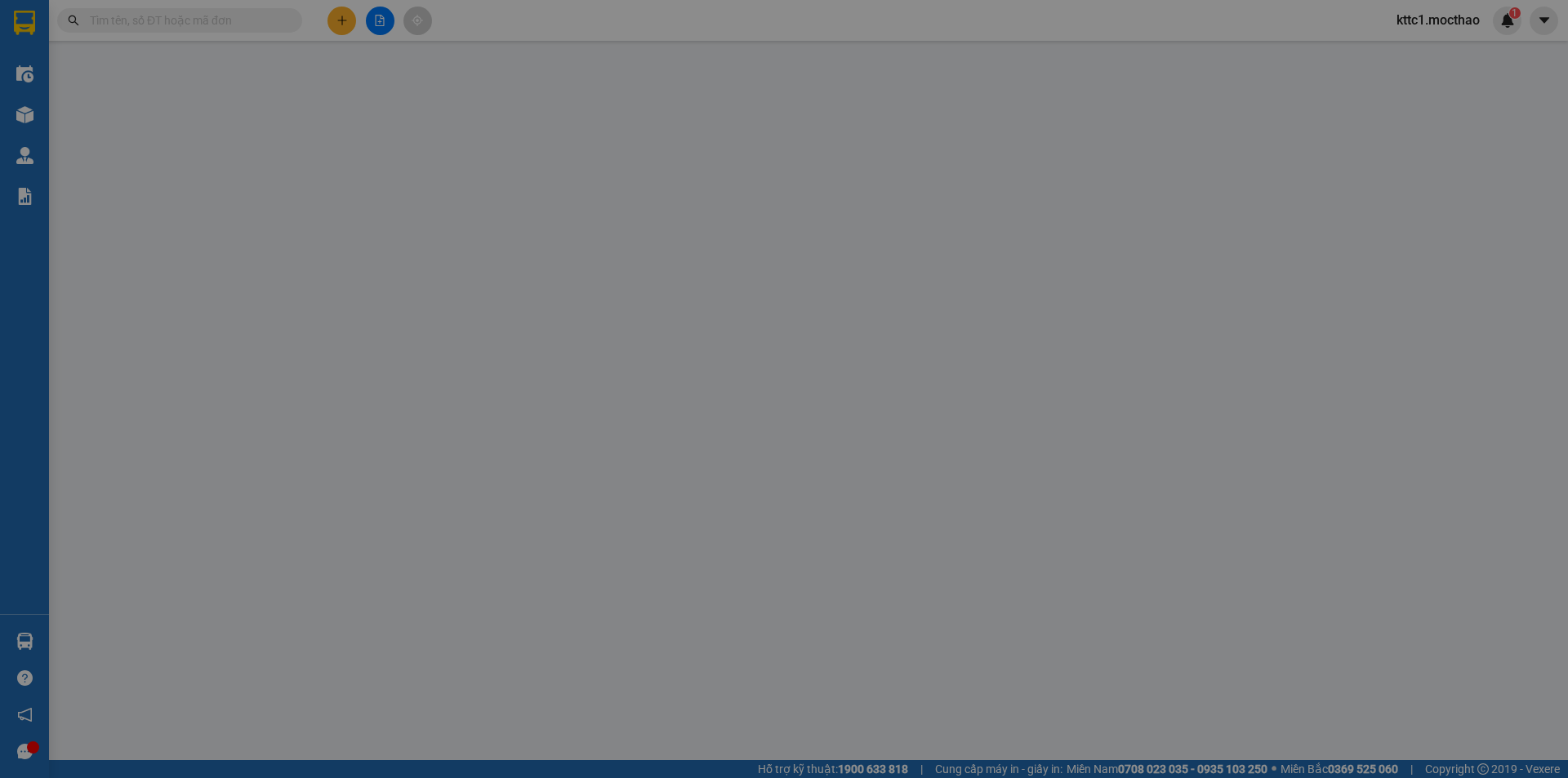
type input "0"
type input "20.000"
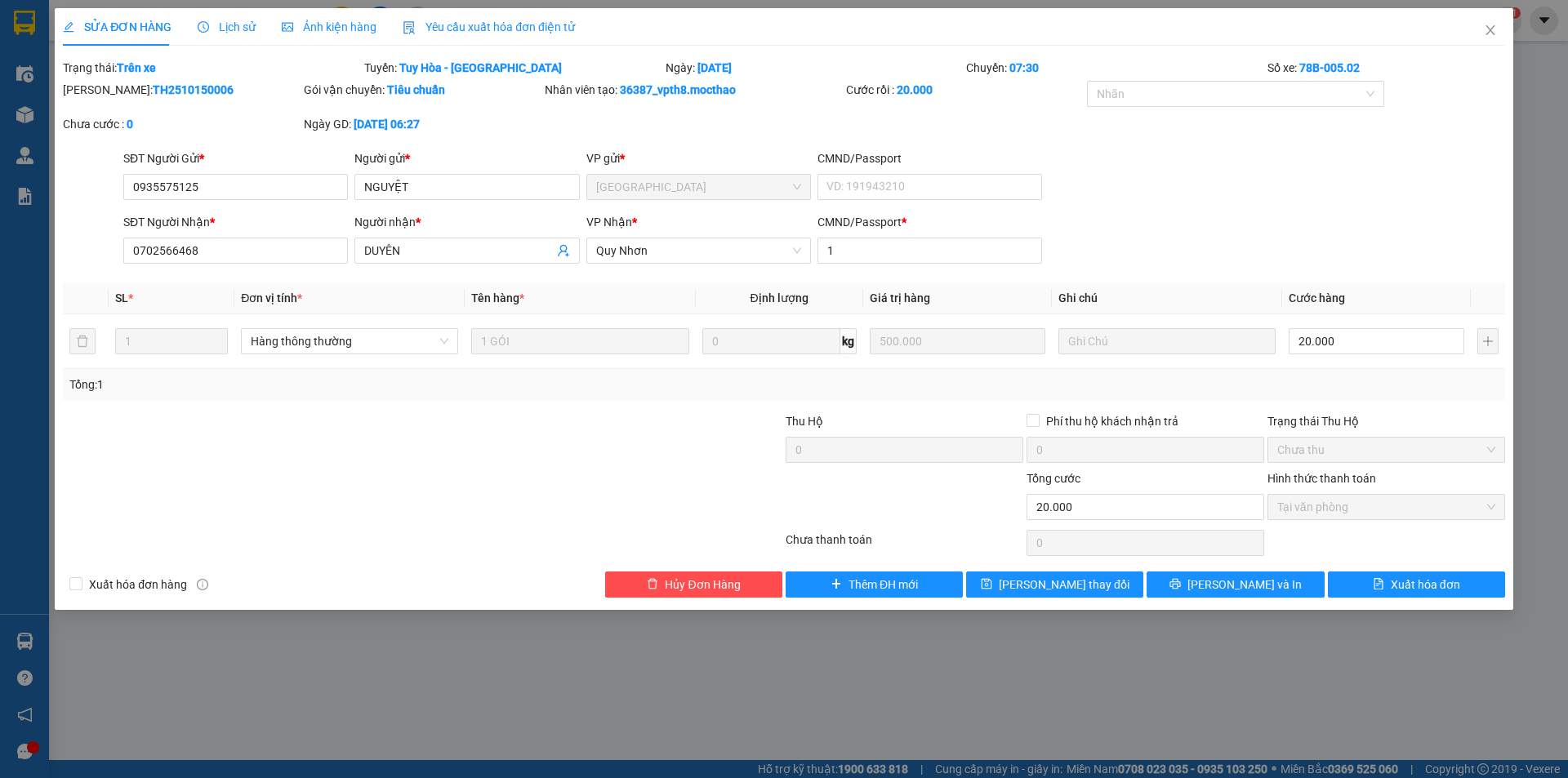
click at [438, 28] on span "Yêu cầu xuất hóa đơn điện tử" at bounding box center [488, 27] width 172 height 13
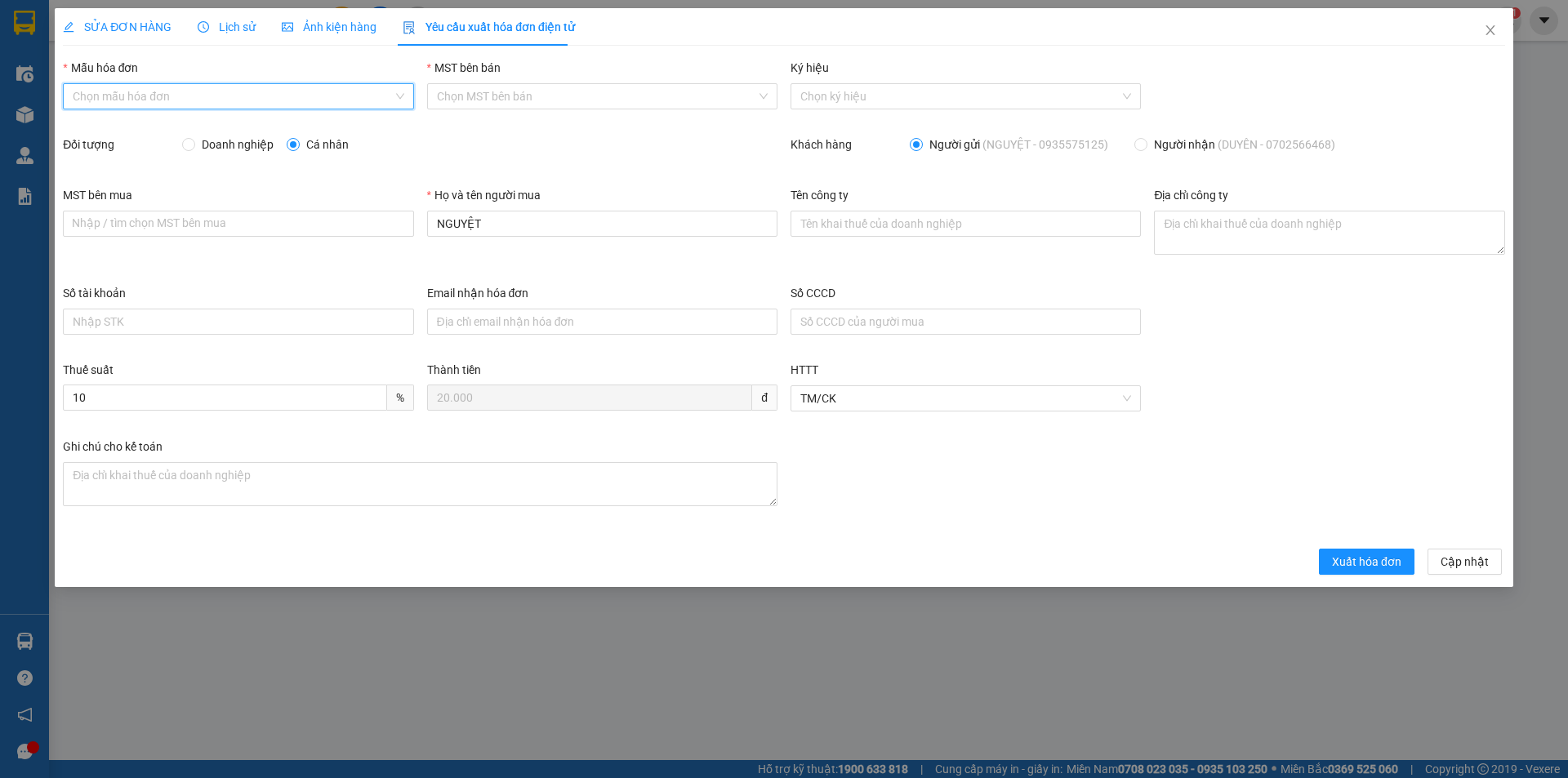
click at [198, 97] on input "Mẫu hóa đơn" at bounding box center [232, 97] width 319 height 25
click at [172, 132] on div "HĐH" at bounding box center [237, 129] width 330 height 18
type input "8"
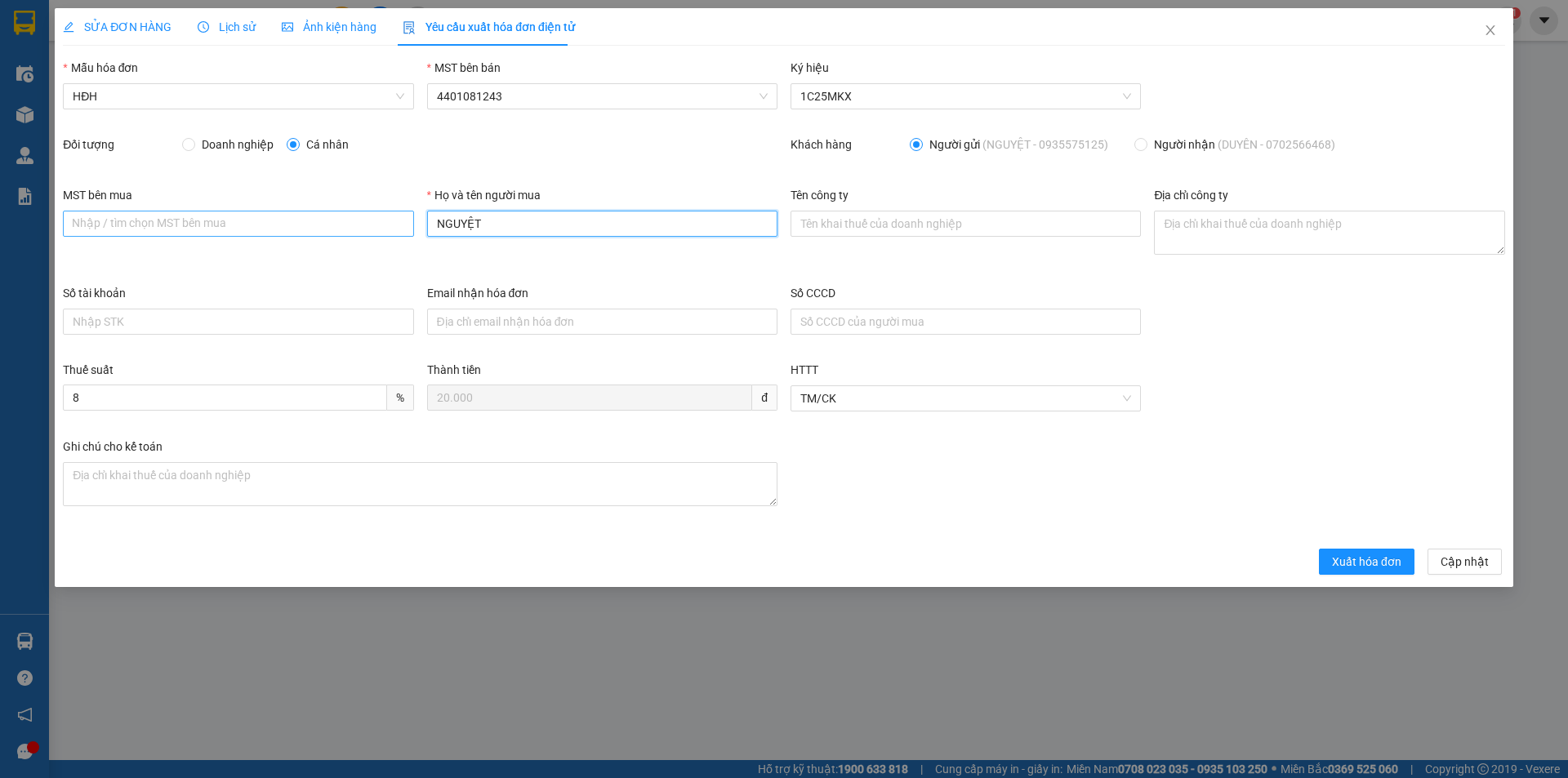
drag, startPoint x: 500, startPoint y: 226, endPoint x: 385, endPoint y: 230, distance: 115.1
click at [385, 230] on div "MST bên mua Nhập / tìm chọn MST bên mua Họ và tên người mua NGUYỆT Tên công ty …" at bounding box center [784, 235] width 1455 height 98
type input "Người mua không lấy hóa đơn"
click at [1356, 551] on button "Xuất hóa đơn" at bounding box center [1367, 561] width 96 height 26
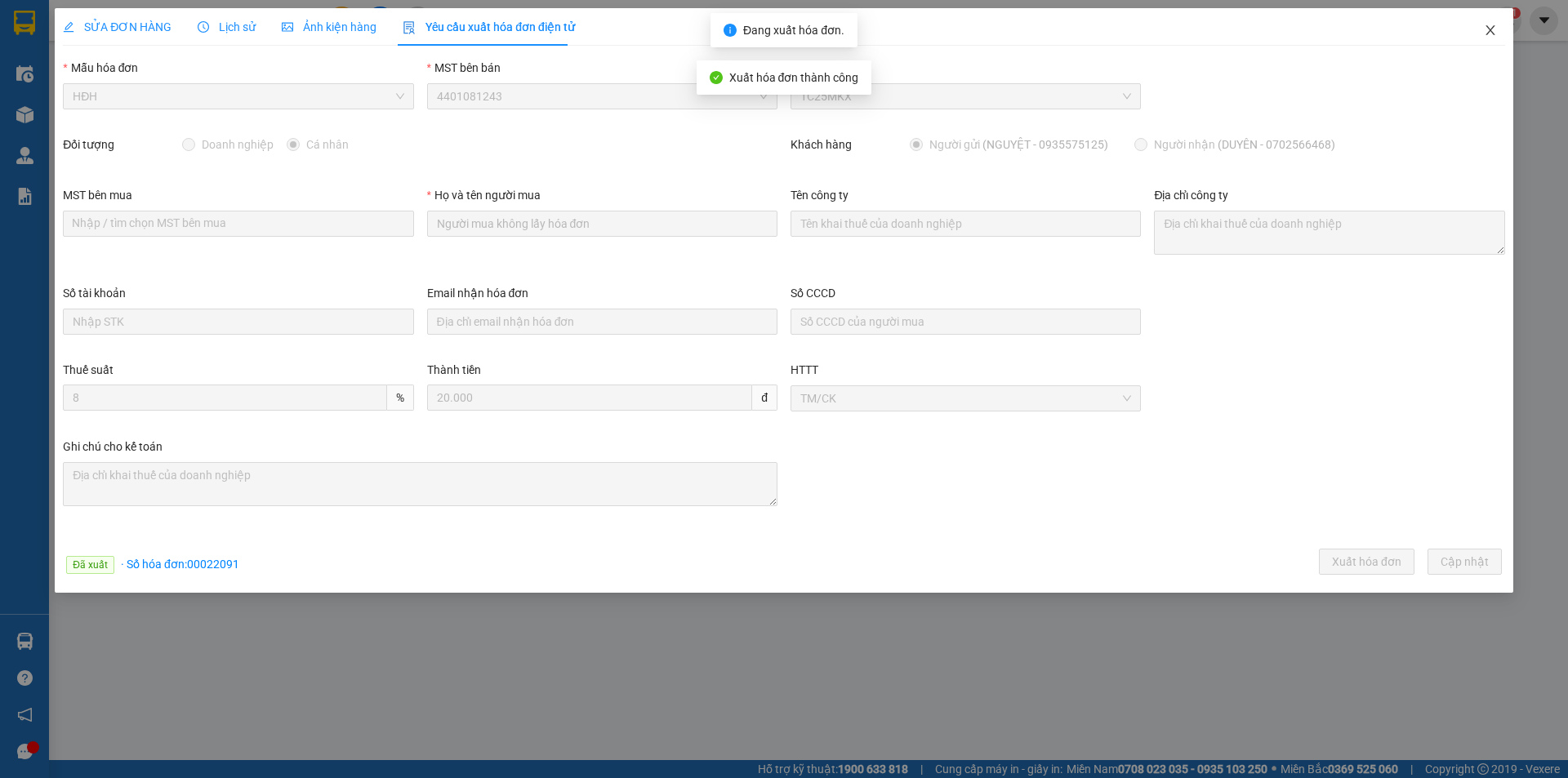
click at [1491, 29] on icon "close" at bounding box center [1490, 30] width 9 height 10
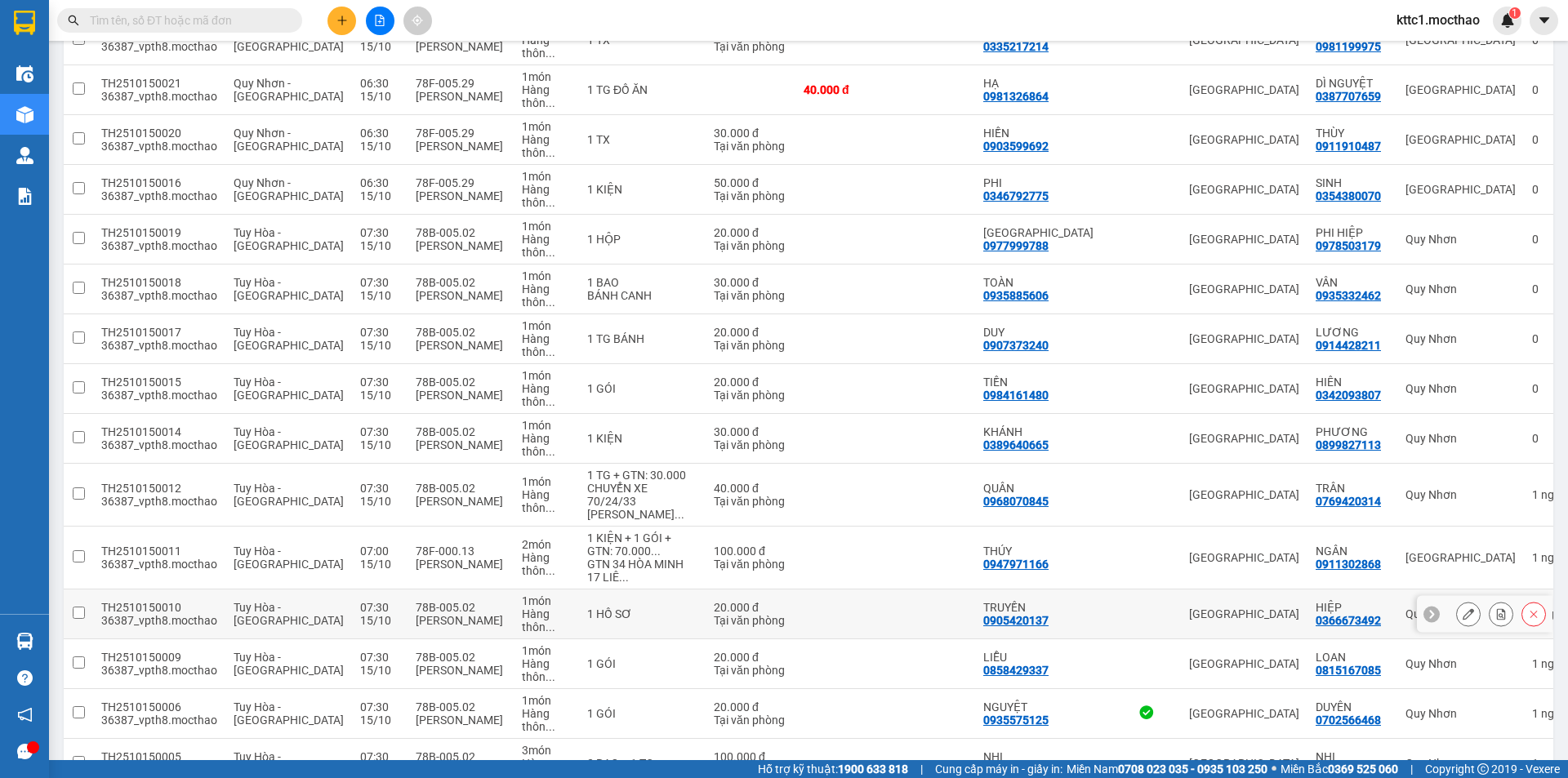
scroll to position [656, 0]
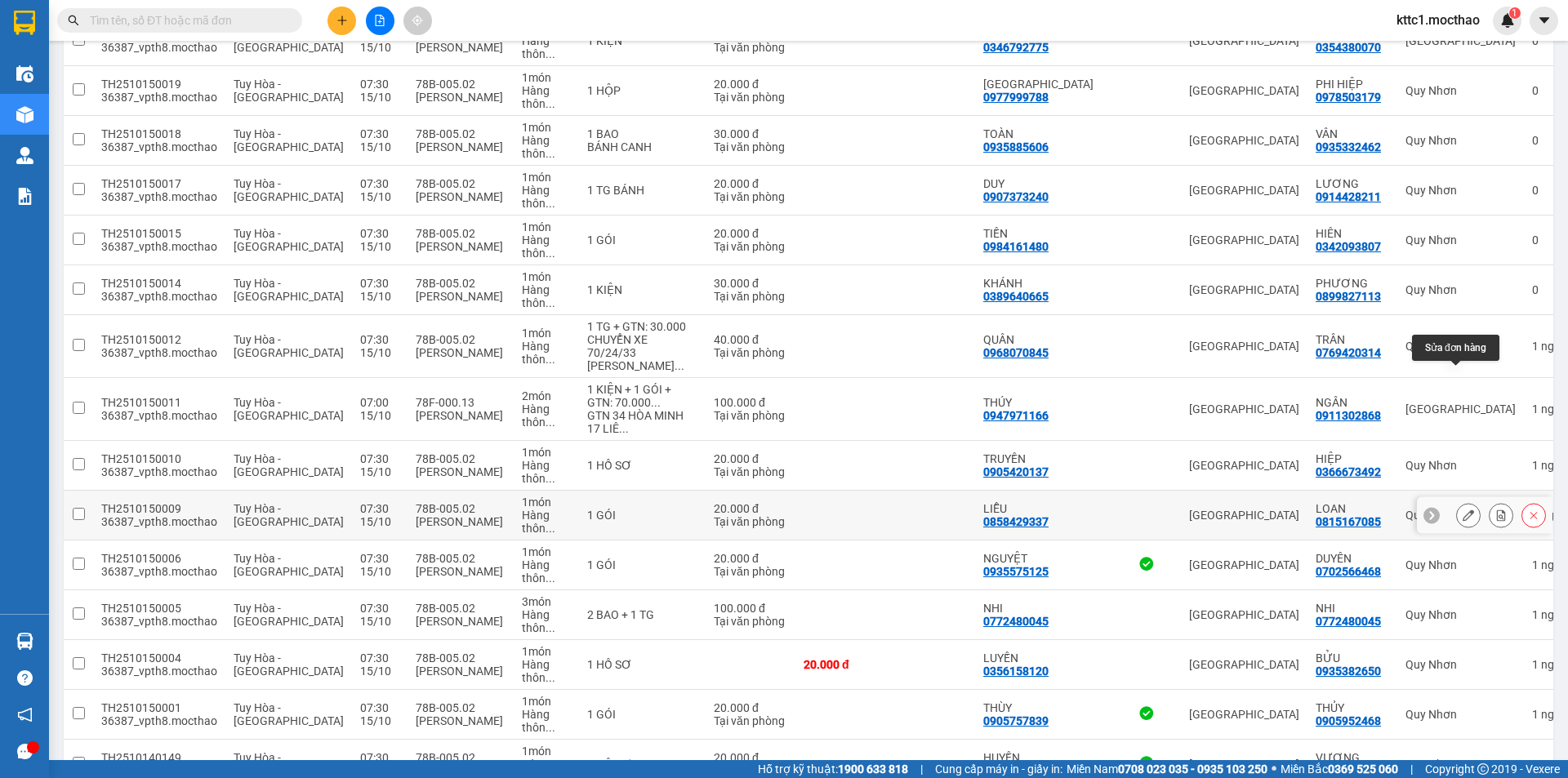
click at [1463, 510] on icon at bounding box center [1468, 515] width 12 height 12
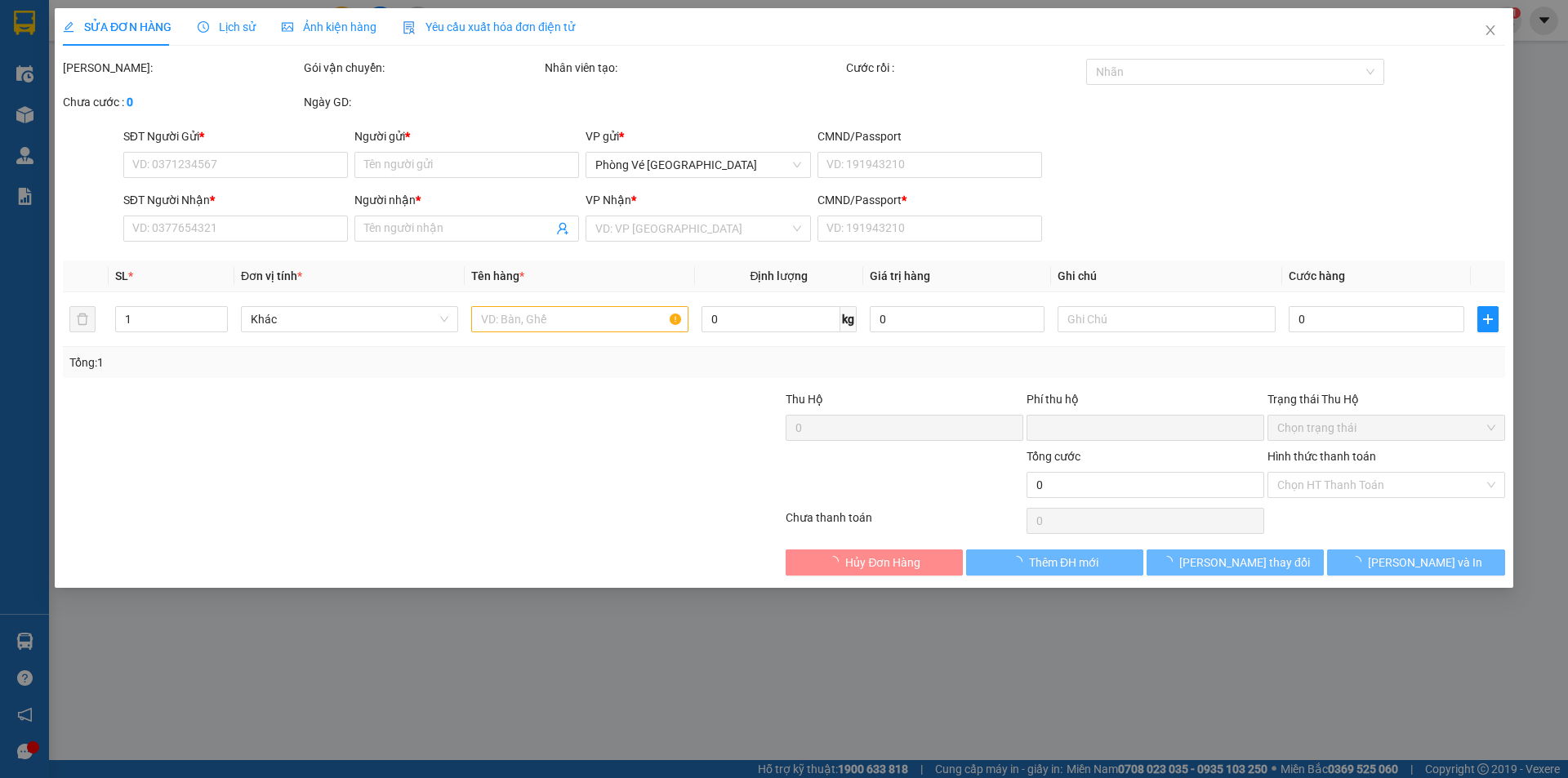
type input "0858429337"
type input "LIỄU"
type input "0815167085"
type input "LOAN"
type input "1"
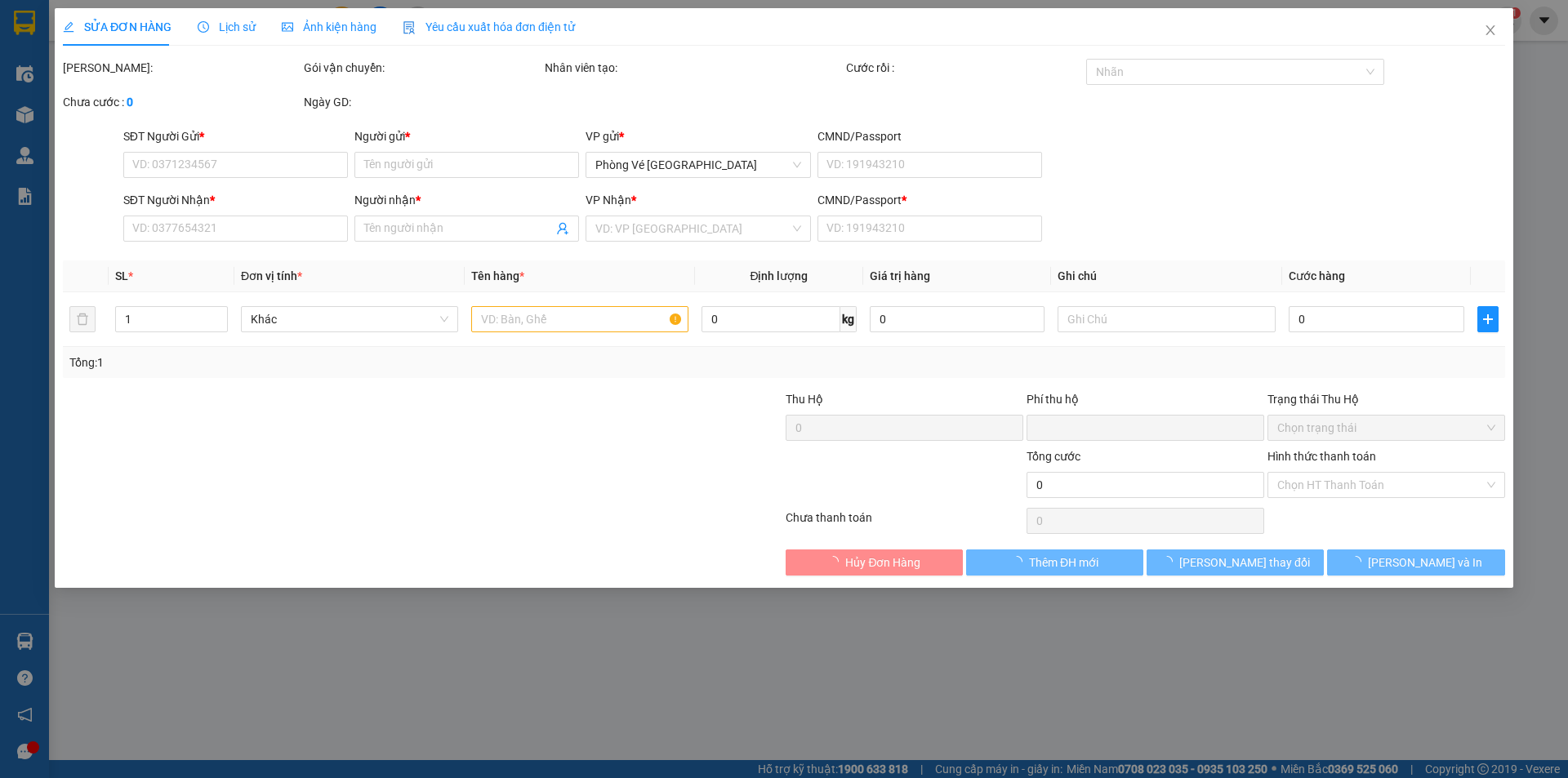
type input "0"
type input "20.000"
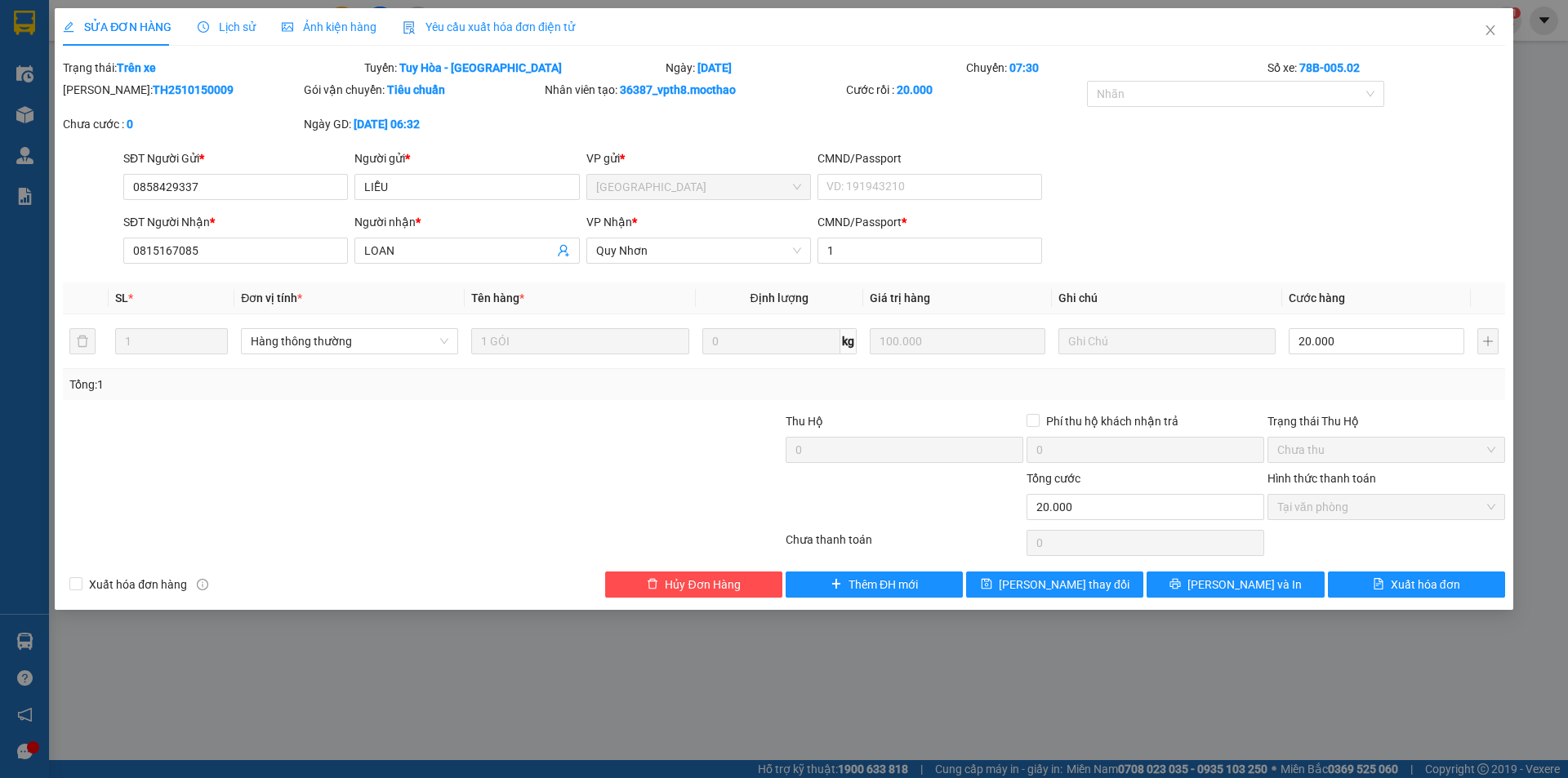
click at [499, 24] on span "Yêu cầu xuất hóa đơn điện tử" at bounding box center [488, 27] width 172 height 13
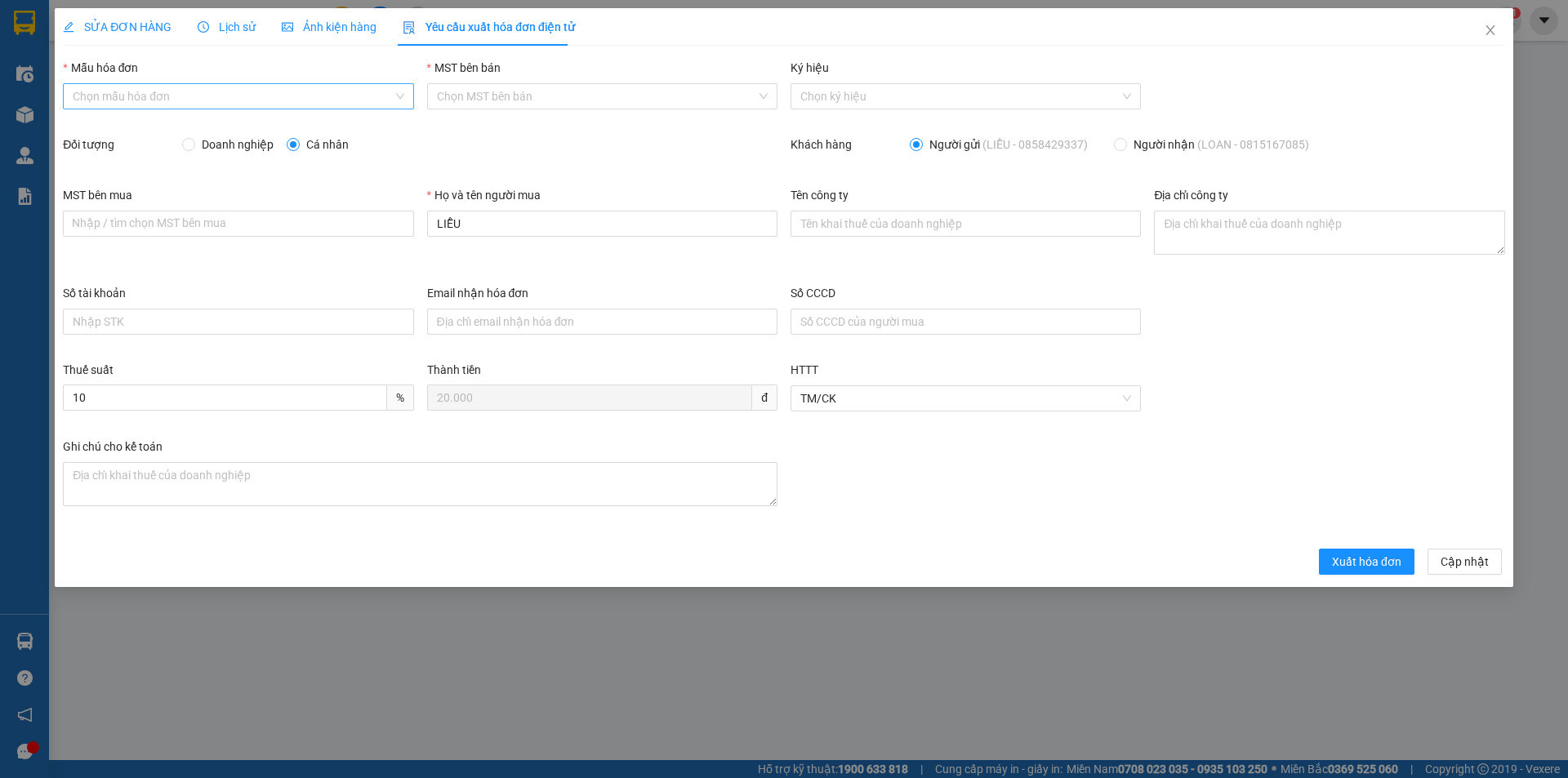
click at [266, 89] on input "Mẫu hóa đơn" at bounding box center [232, 97] width 319 height 25
click at [199, 125] on div "HĐH" at bounding box center [237, 129] width 330 height 18
type input "8"
drag, startPoint x: 500, startPoint y: 218, endPoint x: 392, endPoint y: 233, distance: 109.0
click at [392, 233] on div "MST bên mua Nhập / tìm chọn MST bên mua Họ và tên người mua LIỄU Tên công ty Đị…" at bounding box center [784, 235] width 1455 height 98
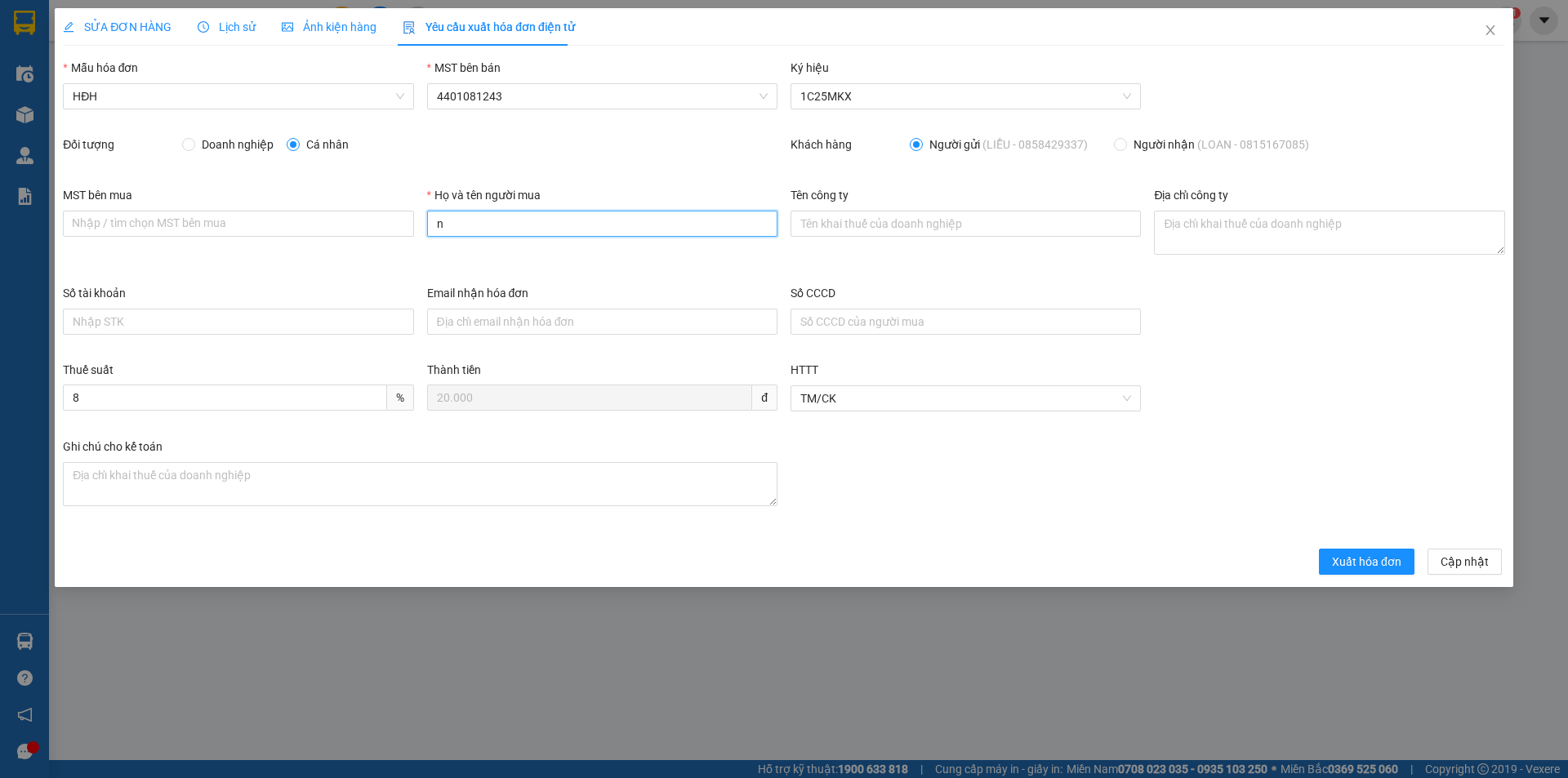
type input "Người mua không lấy hóa đơn"
click at [1389, 561] on span "Xuất hóa đơn" at bounding box center [1366, 562] width 69 height 18
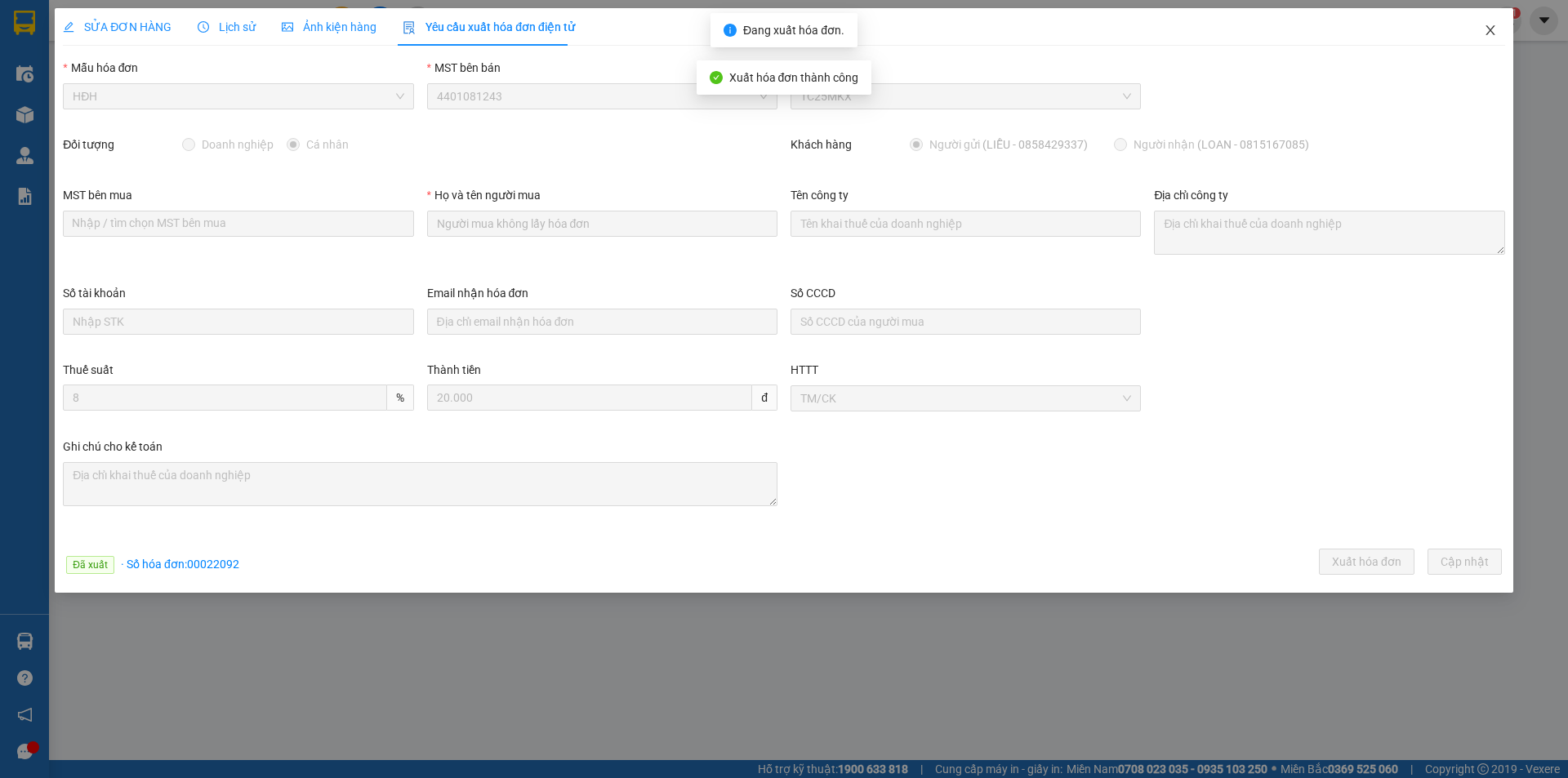
click at [1489, 26] on icon "close" at bounding box center [1490, 30] width 13 height 13
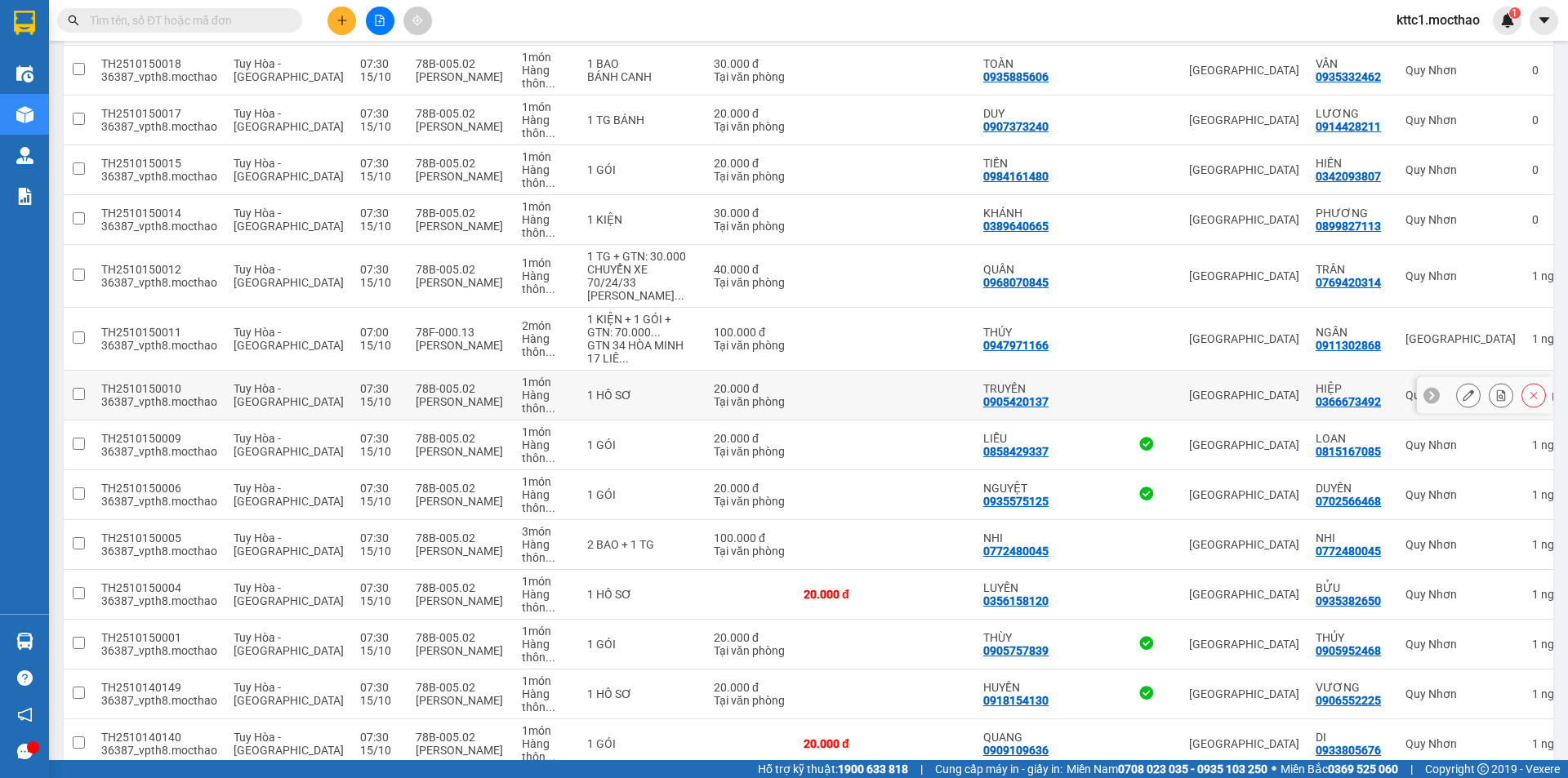
scroll to position [735, 0]
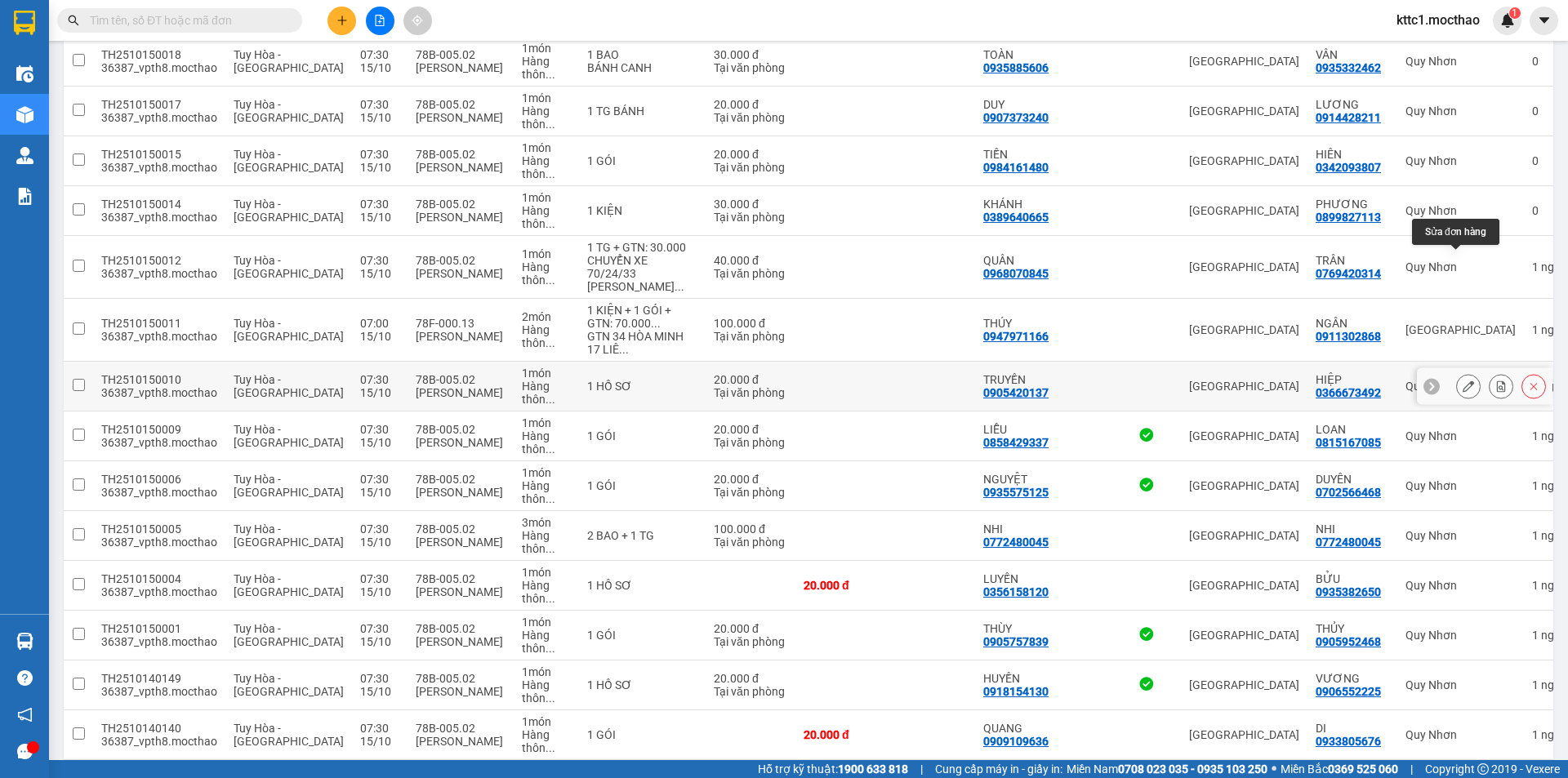
click at [1463, 381] on icon at bounding box center [1468, 386] width 12 height 12
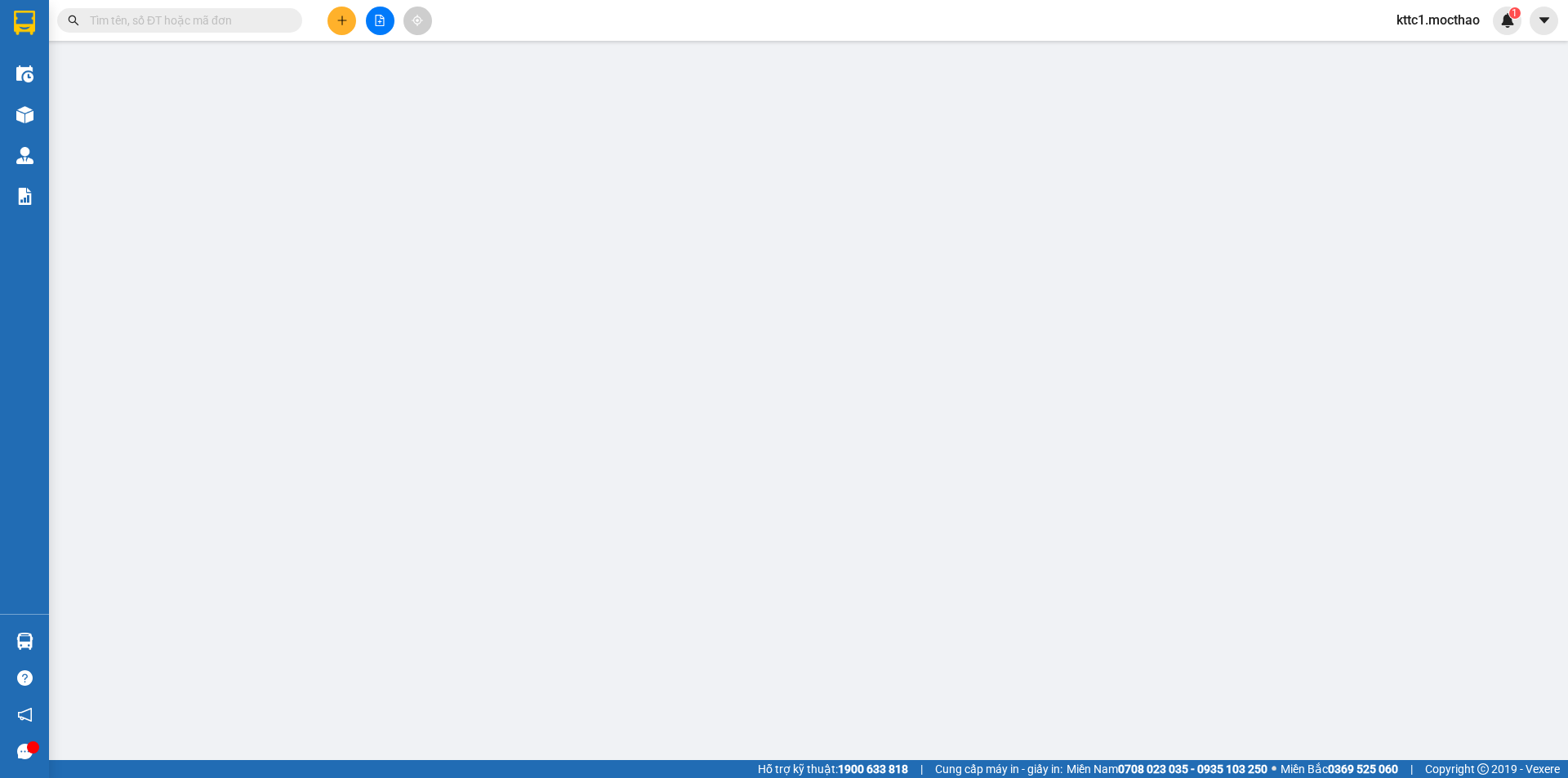
type input "0905420137"
type input "TRUYỀN"
type input "0366673492"
type input "HIỆP"
type input "1"
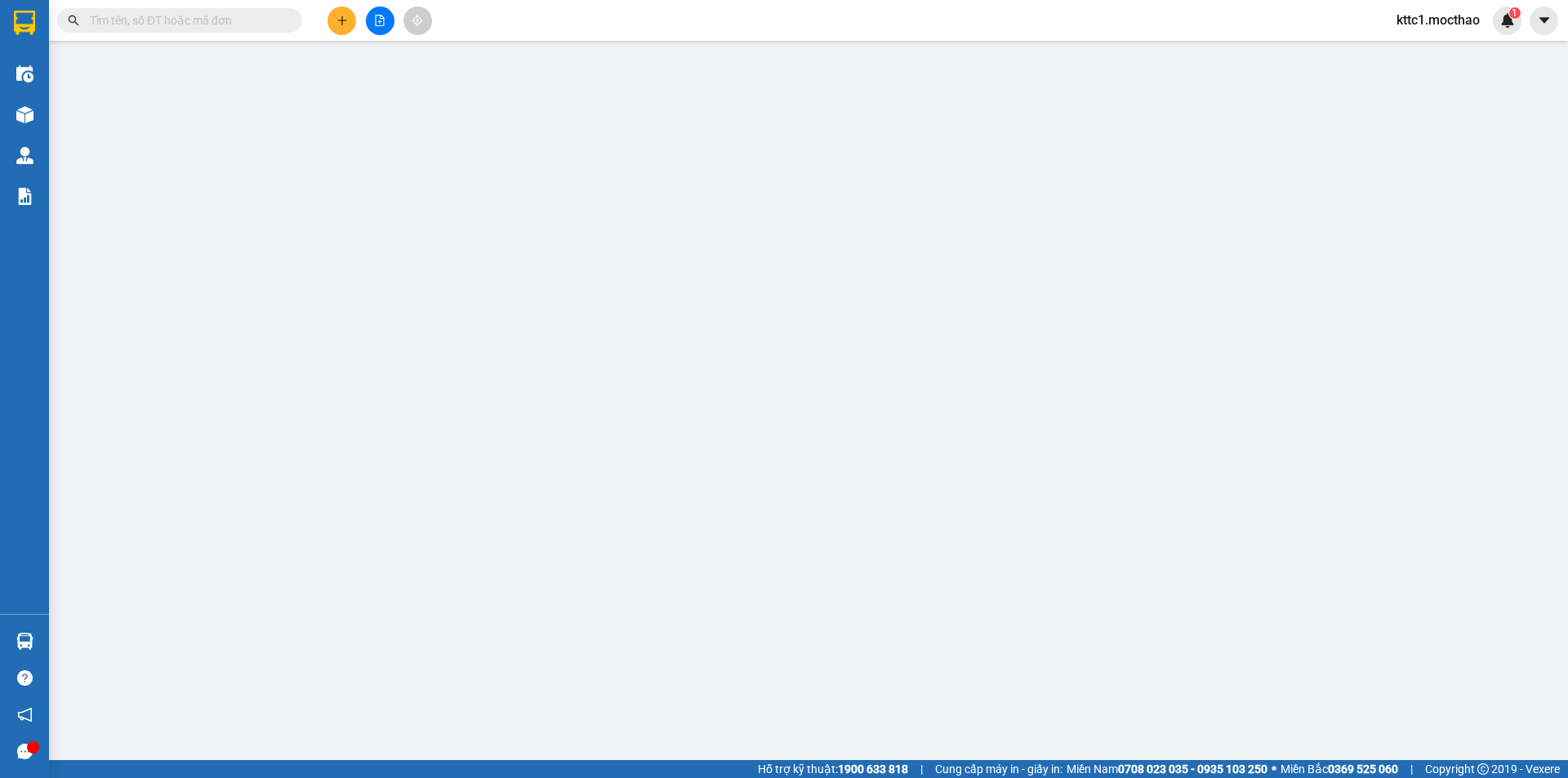
type input "0"
type input "20.000"
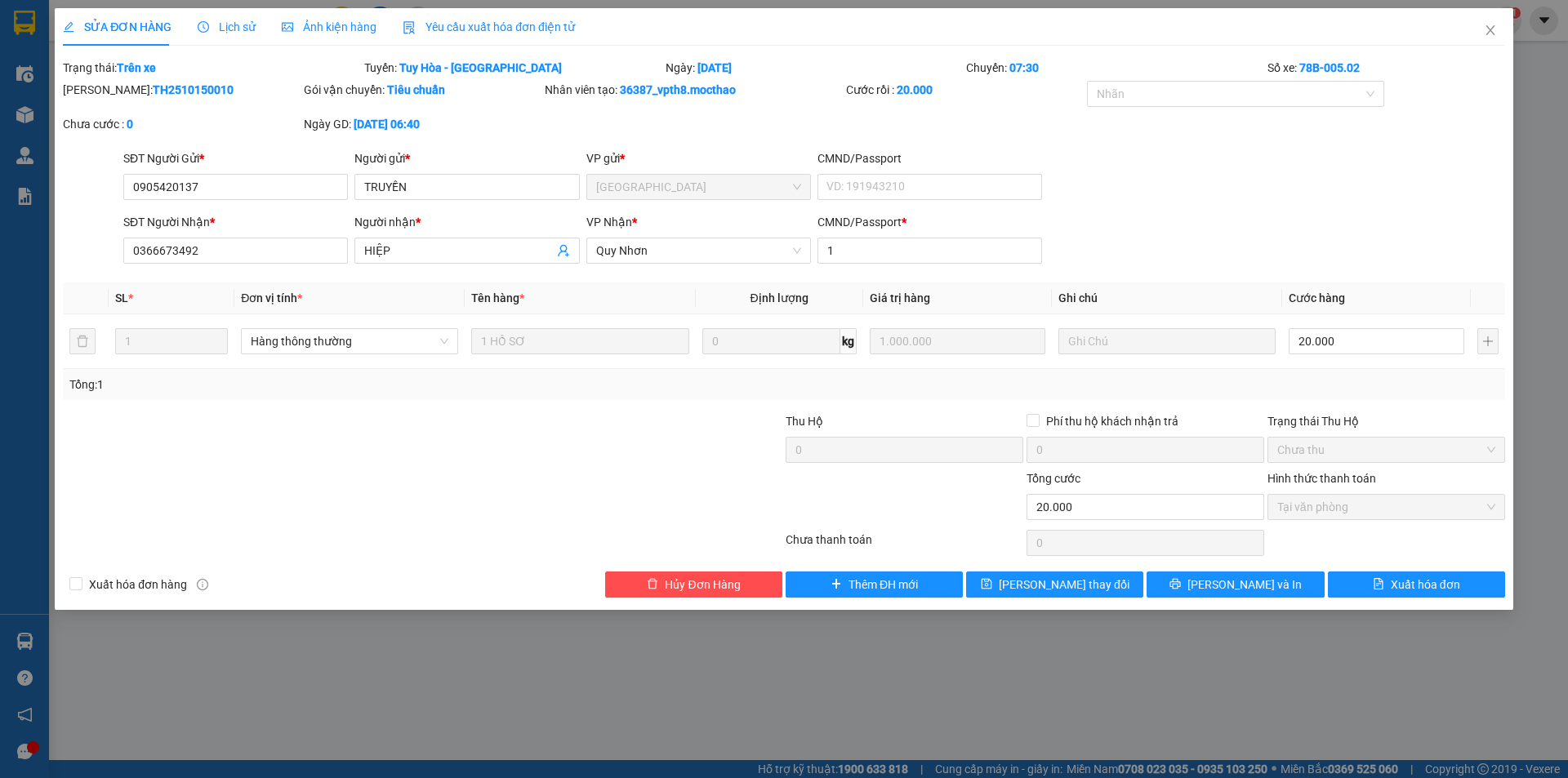
click at [523, 20] on span "Yêu cầu xuất hóa đơn điện tử" at bounding box center [488, 27] width 172 height 13
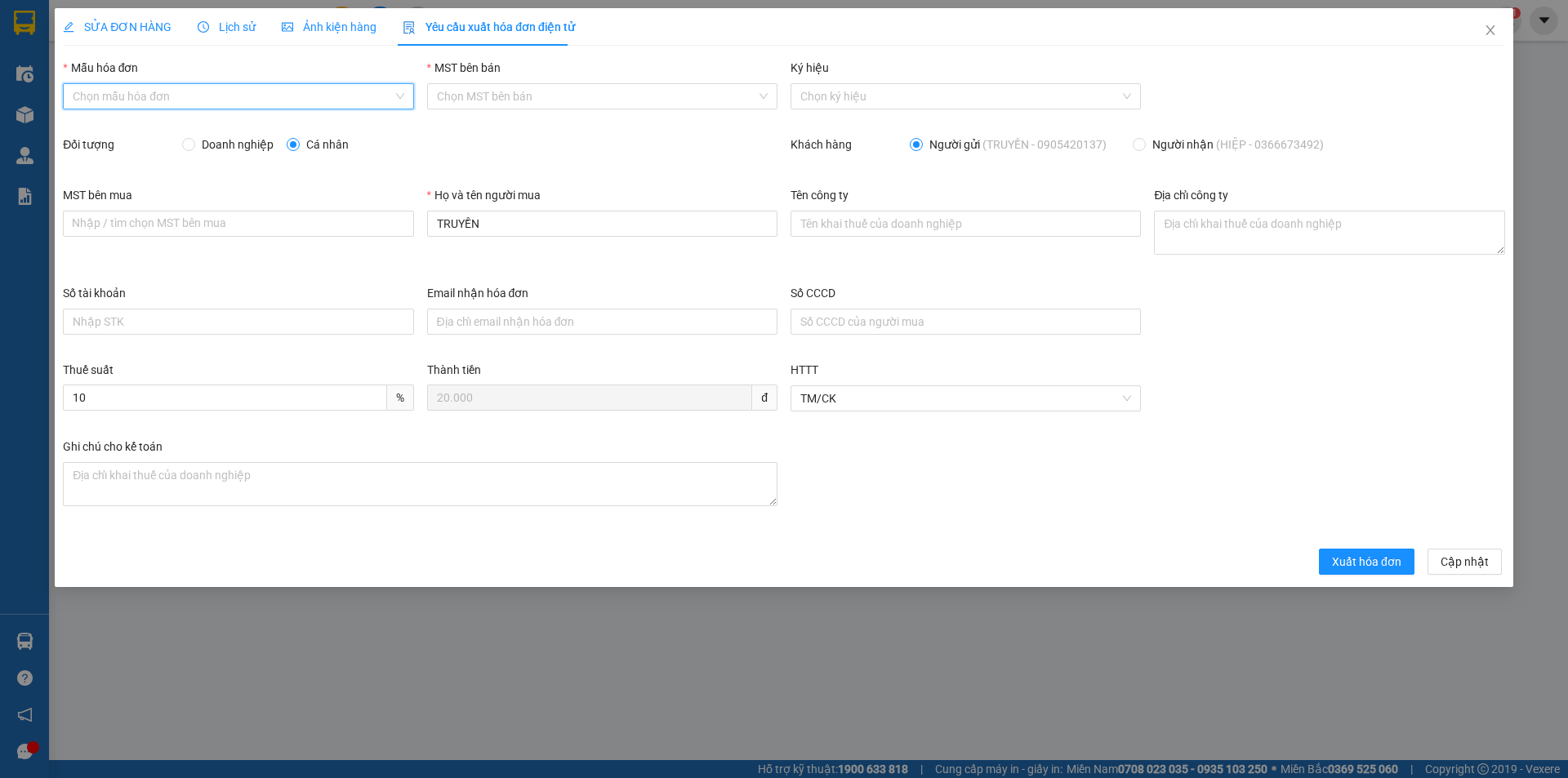
click at [159, 108] on input "Mẫu hóa đơn" at bounding box center [232, 97] width 319 height 25
click at [139, 125] on div "HĐH" at bounding box center [237, 129] width 330 height 18
type input "8"
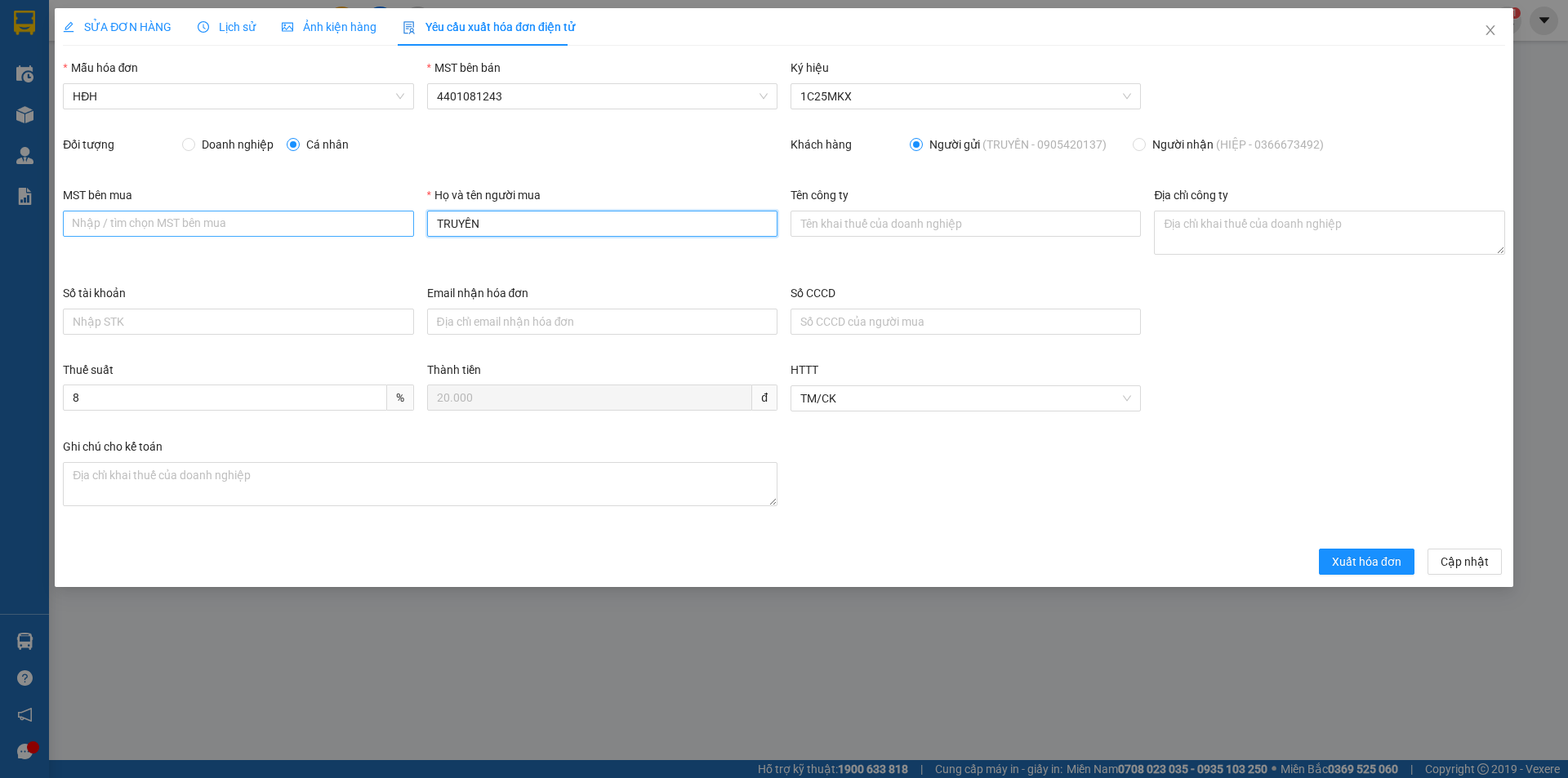
drag, startPoint x: 501, startPoint y: 217, endPoint x: 412, endPoint y: 222, distance: 89.1
click at [412, 222] on div "MST bên mua Nhập / tìm chọn MST bên mua Họ và tên người mua TRUYỀN Tên công ty …" at bounding box center [784, 235] width 1455 height 98
type input "Người mua không lấy hóa đơn"
click at [1400, 559] on span "Xuất hóa đơn" at bounding box center [1366, 562] width 69 height 18
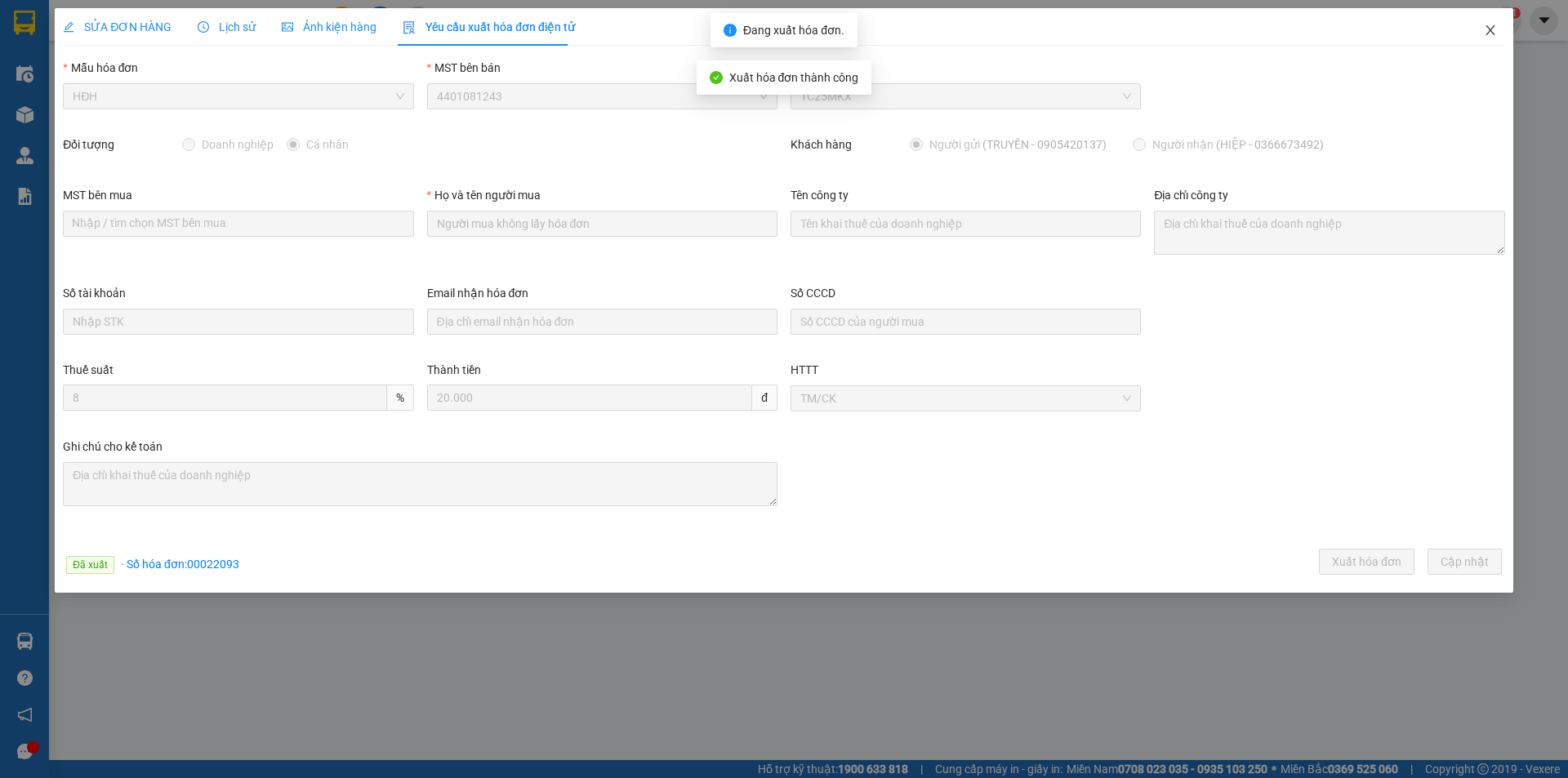
click at [1491, 25] on icon "close" at bounding box center [1490, 30] width 13 height 13
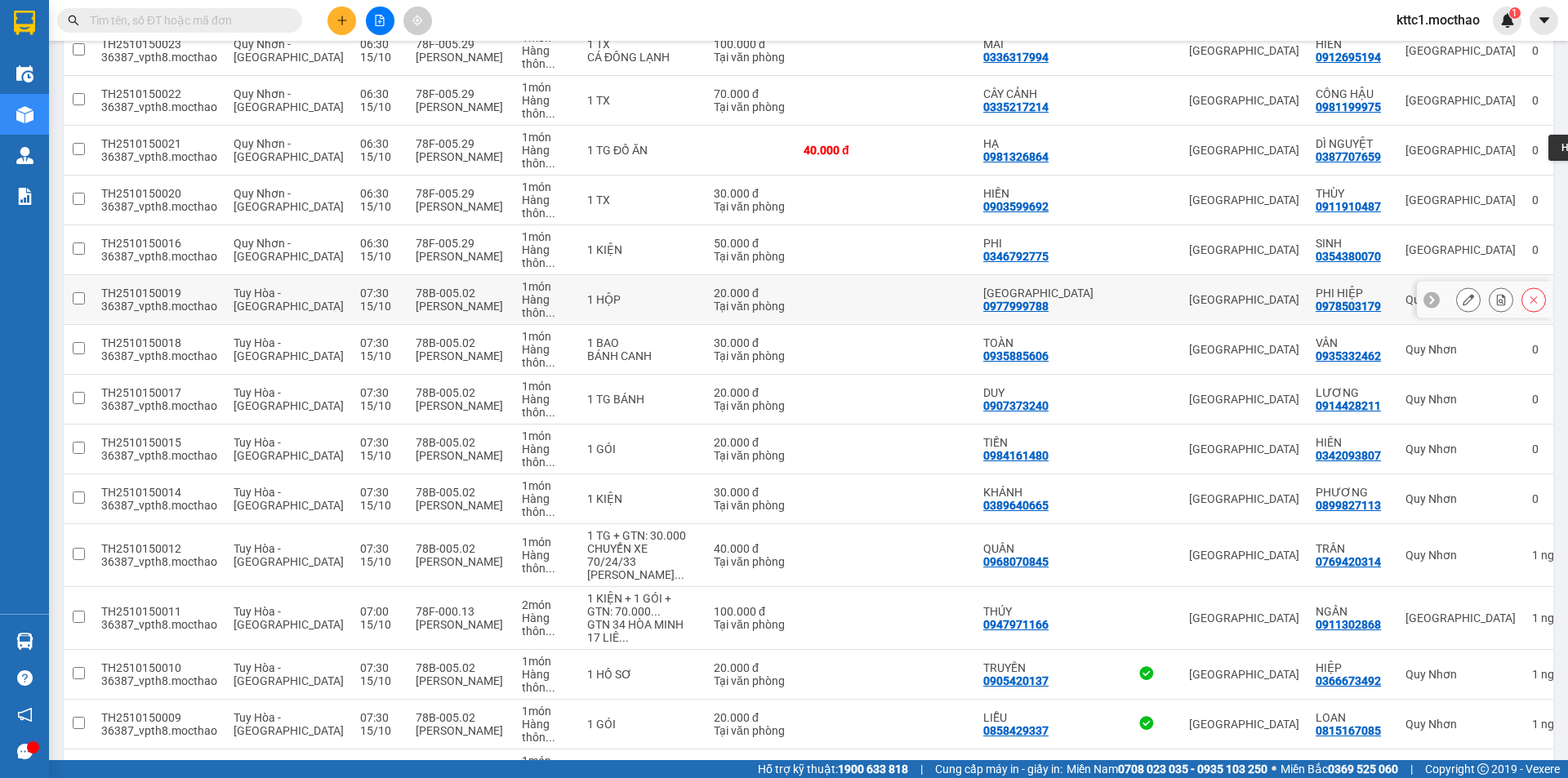
scroll to position [490, 0]
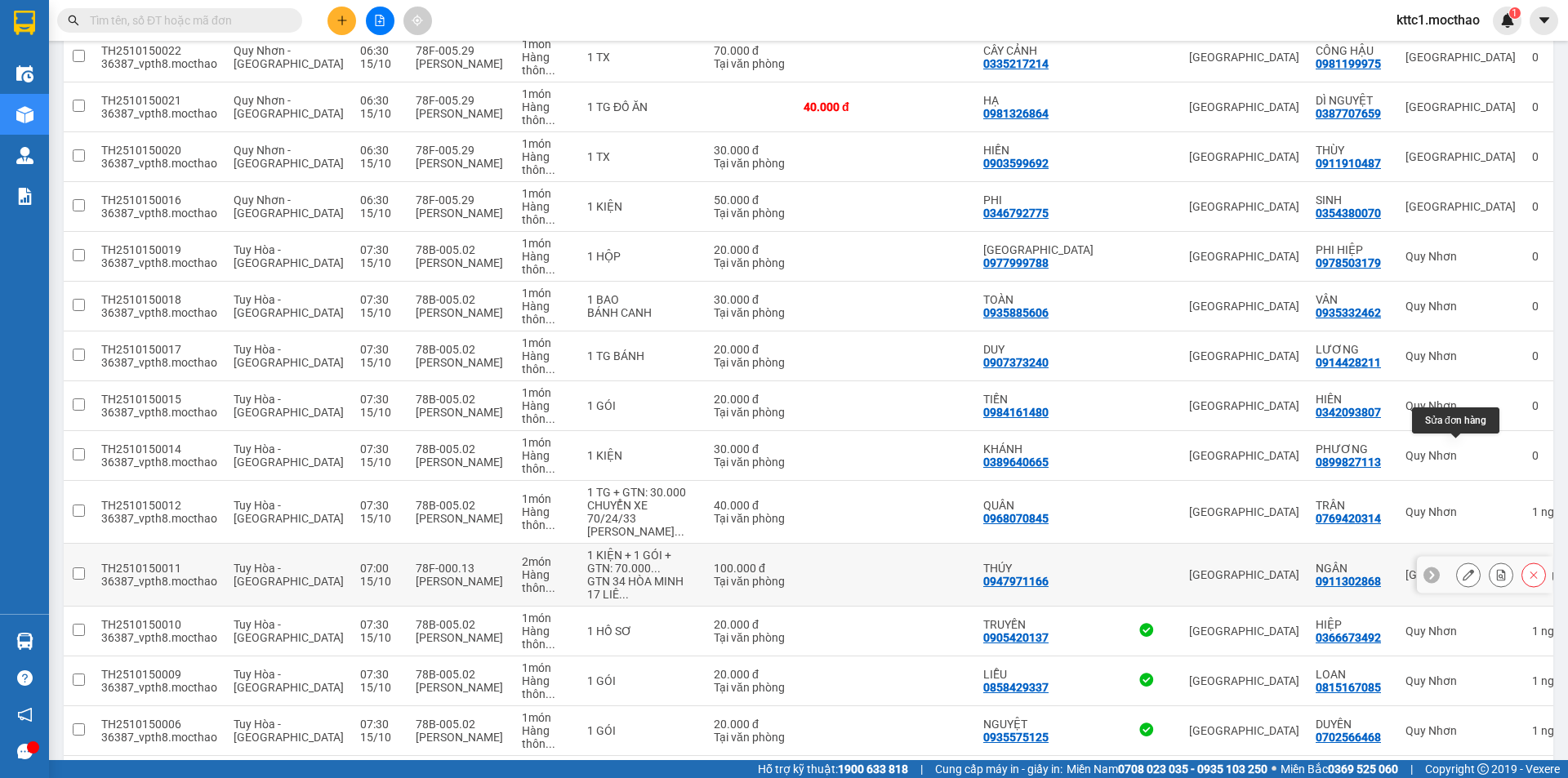
click at [1463, 569] on icon at bounding box center [1468, 574] width 12 height 12
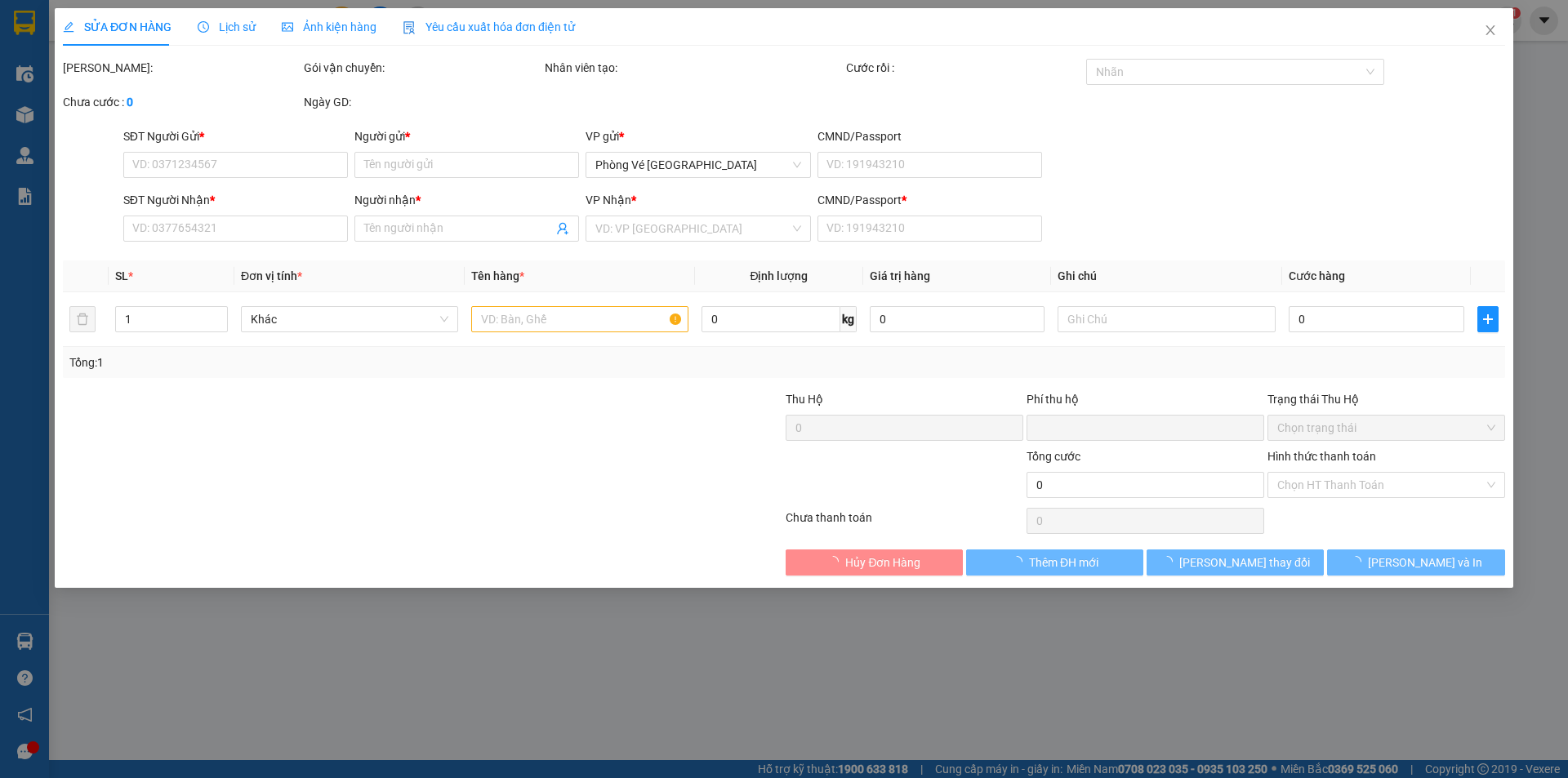
type input "0947971166"
type input "THÚY"
type input "0911302868"
type input "NGÂN"
type input "1"
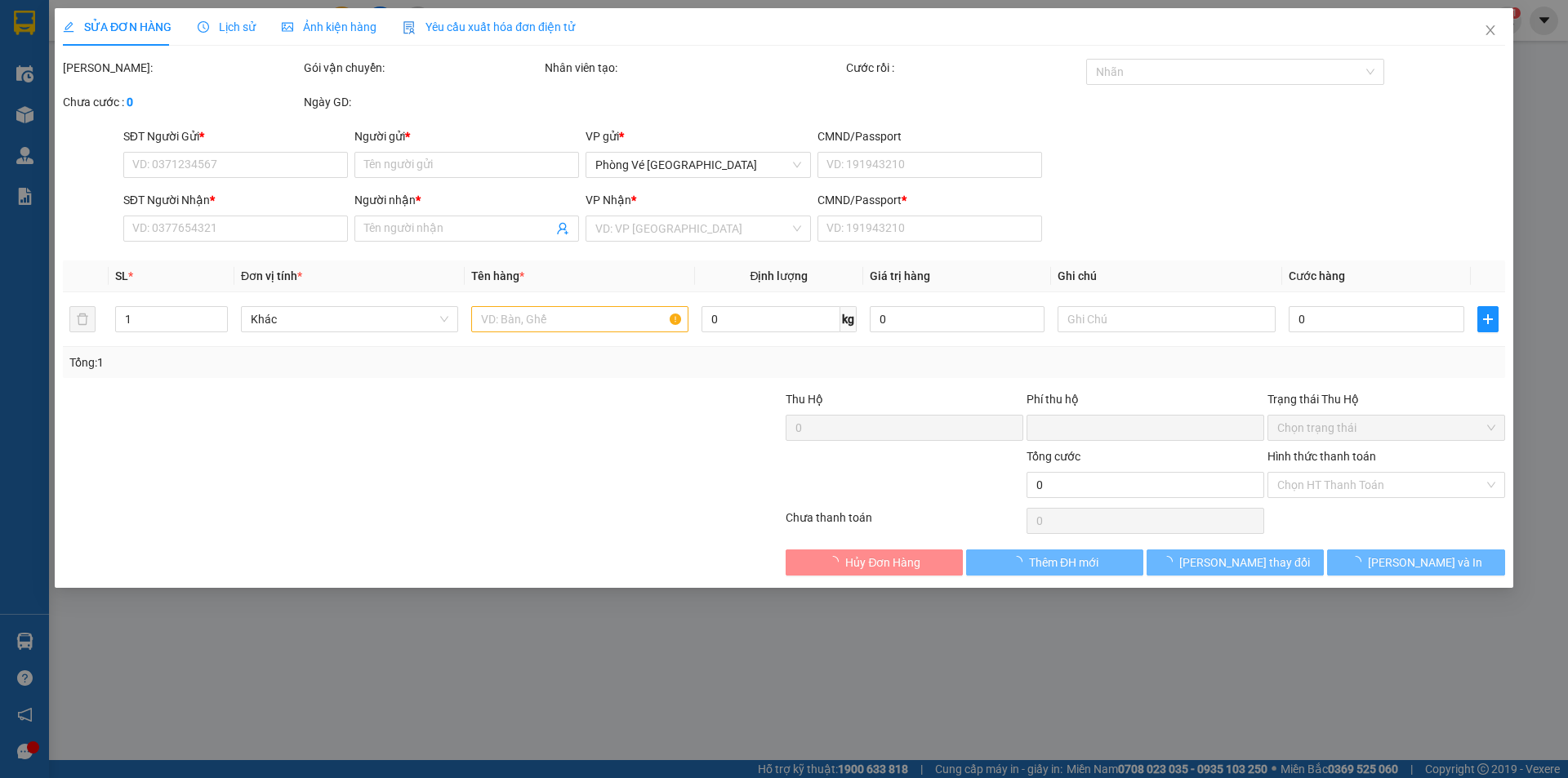
type input "0"
type input "100.000"
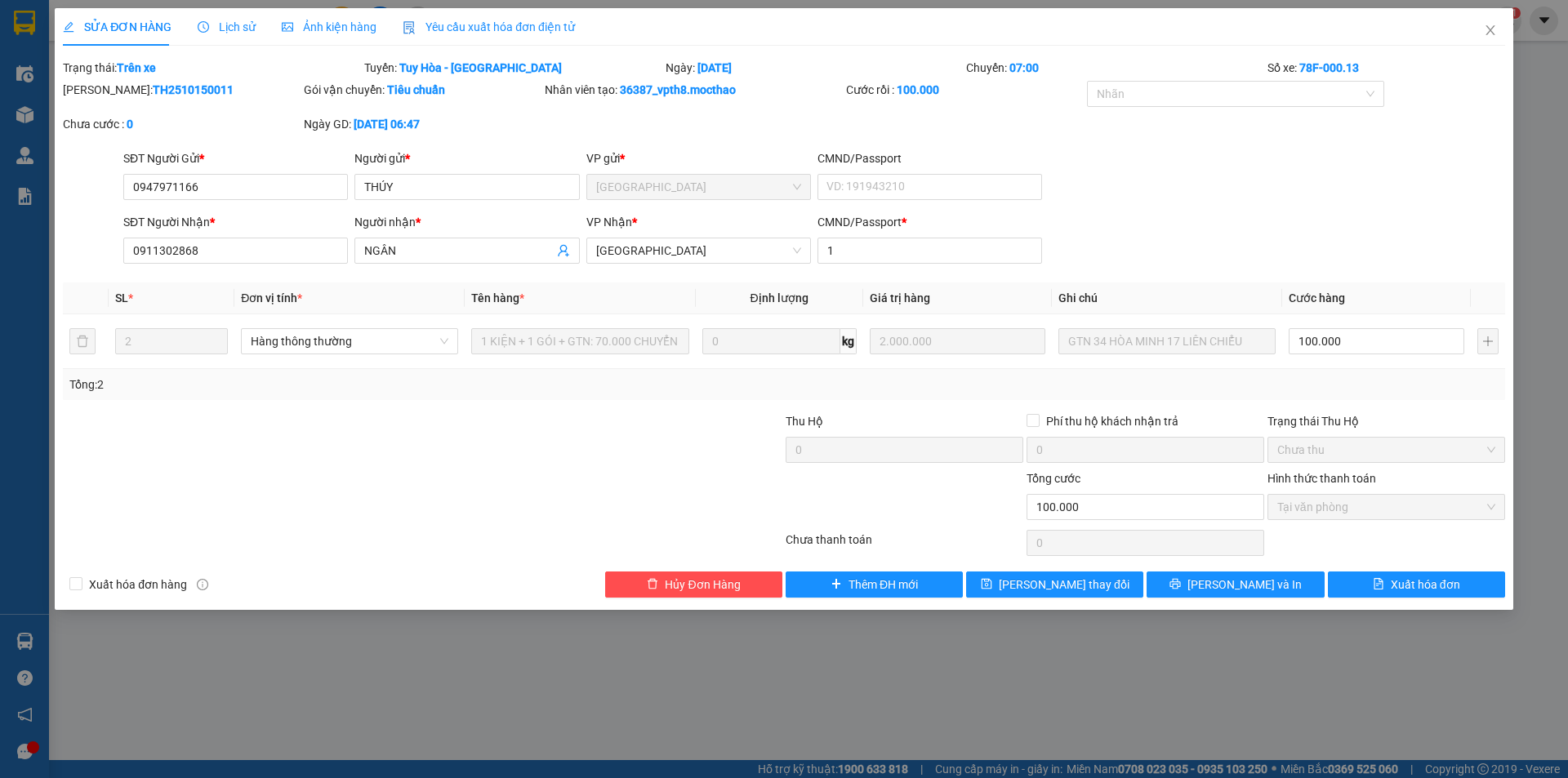
click at [489, 26] on span "Yêu cầu xuất hóa đơn điện tử" at bounding box center [488, 27] width 172 height 13
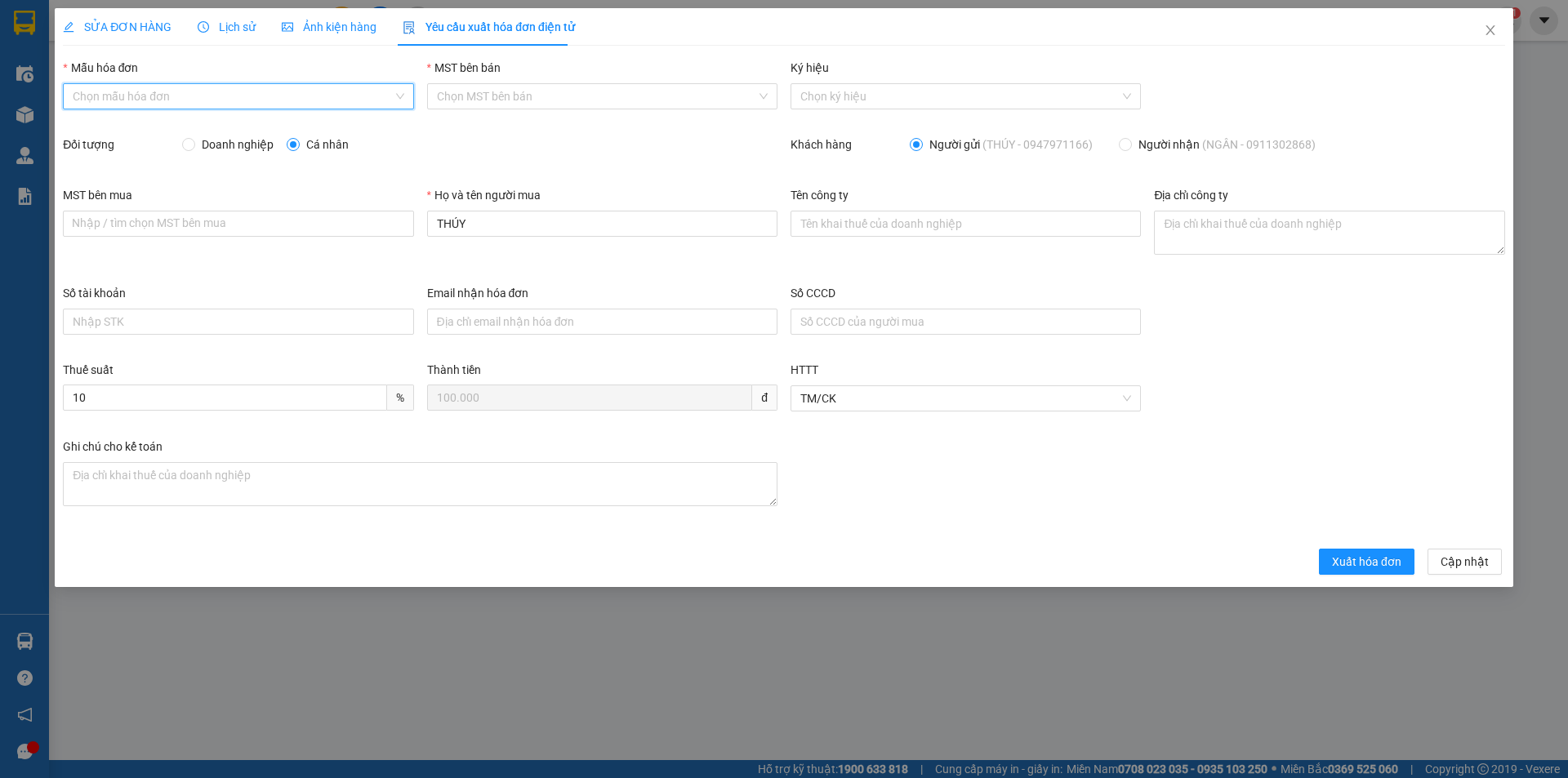
click at [235, 95] on input "Mẫu hóa đơn" at bounding box center [232, 97] width 319 height 25
click at [223, 123] on div "HĐH" at bounding box center [237, 129] width 330 height 18
type input "8"
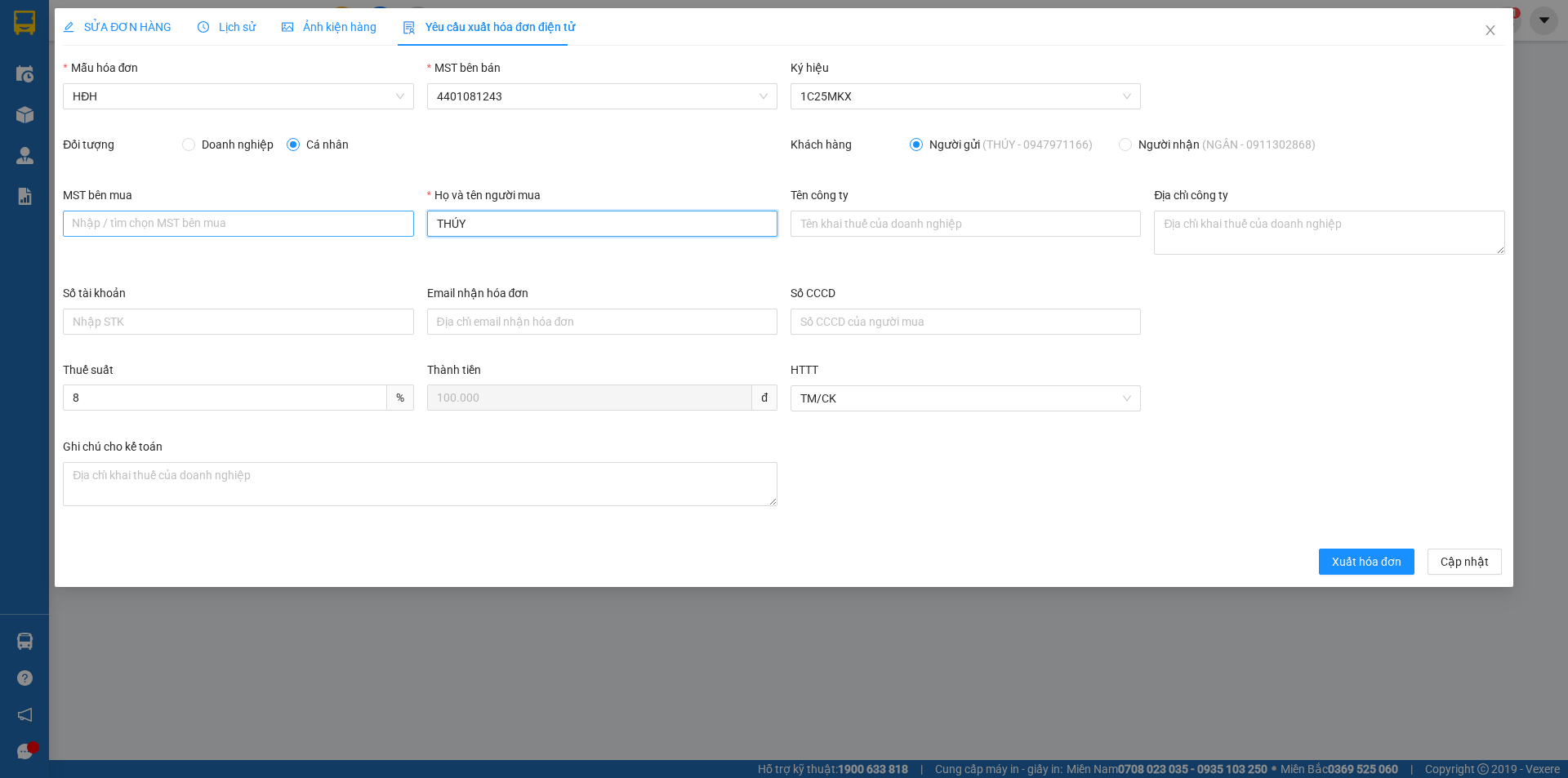
drag, startPoint x: 482, startPoint y: 226, endPoint x: 384, endPoint y: 223, distance: 98.0
click at [386, 223] on div "MST bên mua Nhập / tìm chọn MST bên mua Họ và tên người mua THÚY Tên công ty Đị…" at bounding box center [784, 235] width 1455 height 98
type input "Người mua không lấy hóa đơn"
click at [1358, 551] on button "Xuất hóa đơn" at bounding box center [1367, 561] width 96 height 26
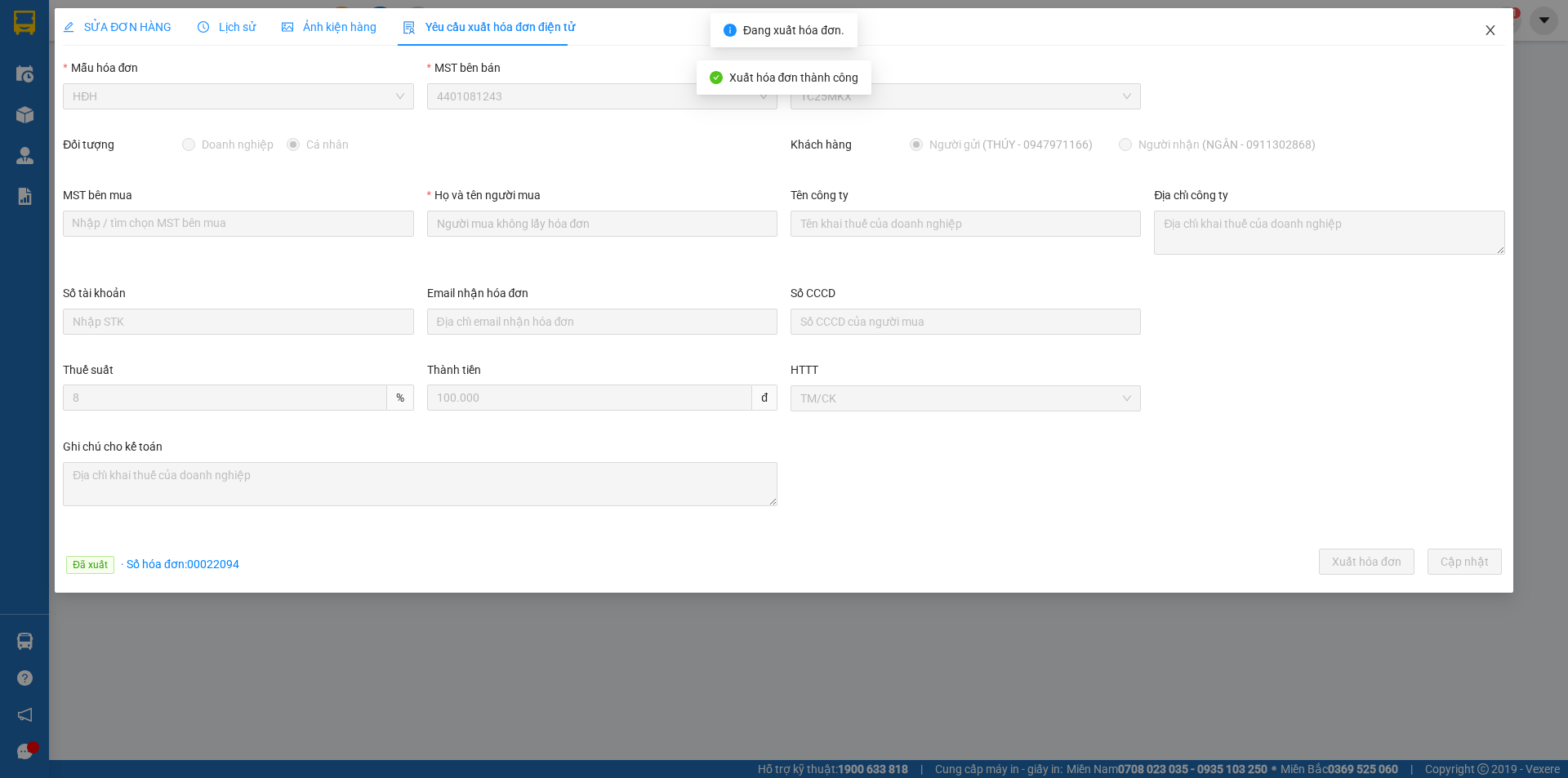
click at [1489, 32] on icon "close" at bounding box center [1490, 30] width 9 height 10
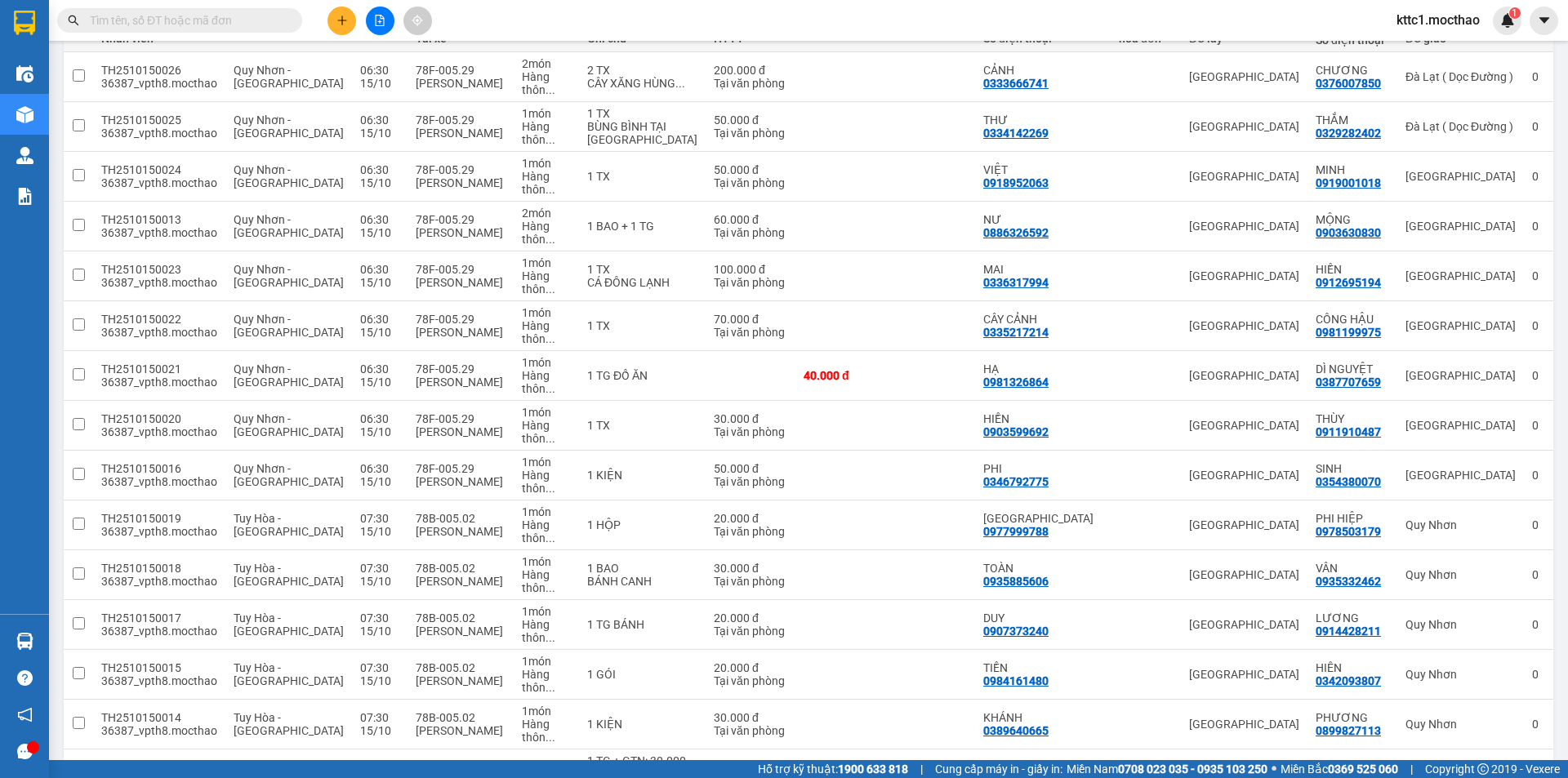
scroll to position [408, 0]
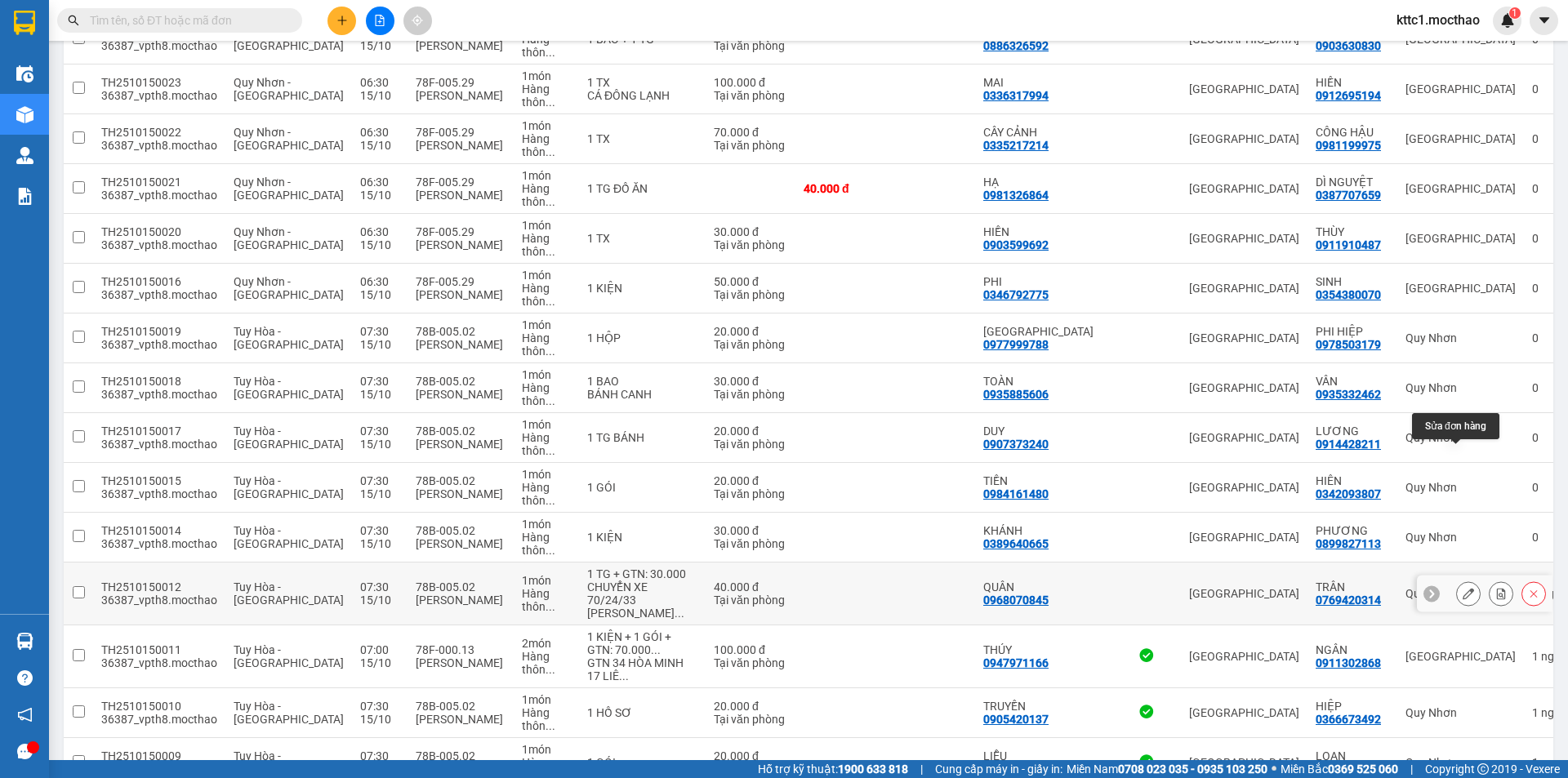
click at [1463, 588] on icon at bounding box center [1468, 594] width 12 height 12
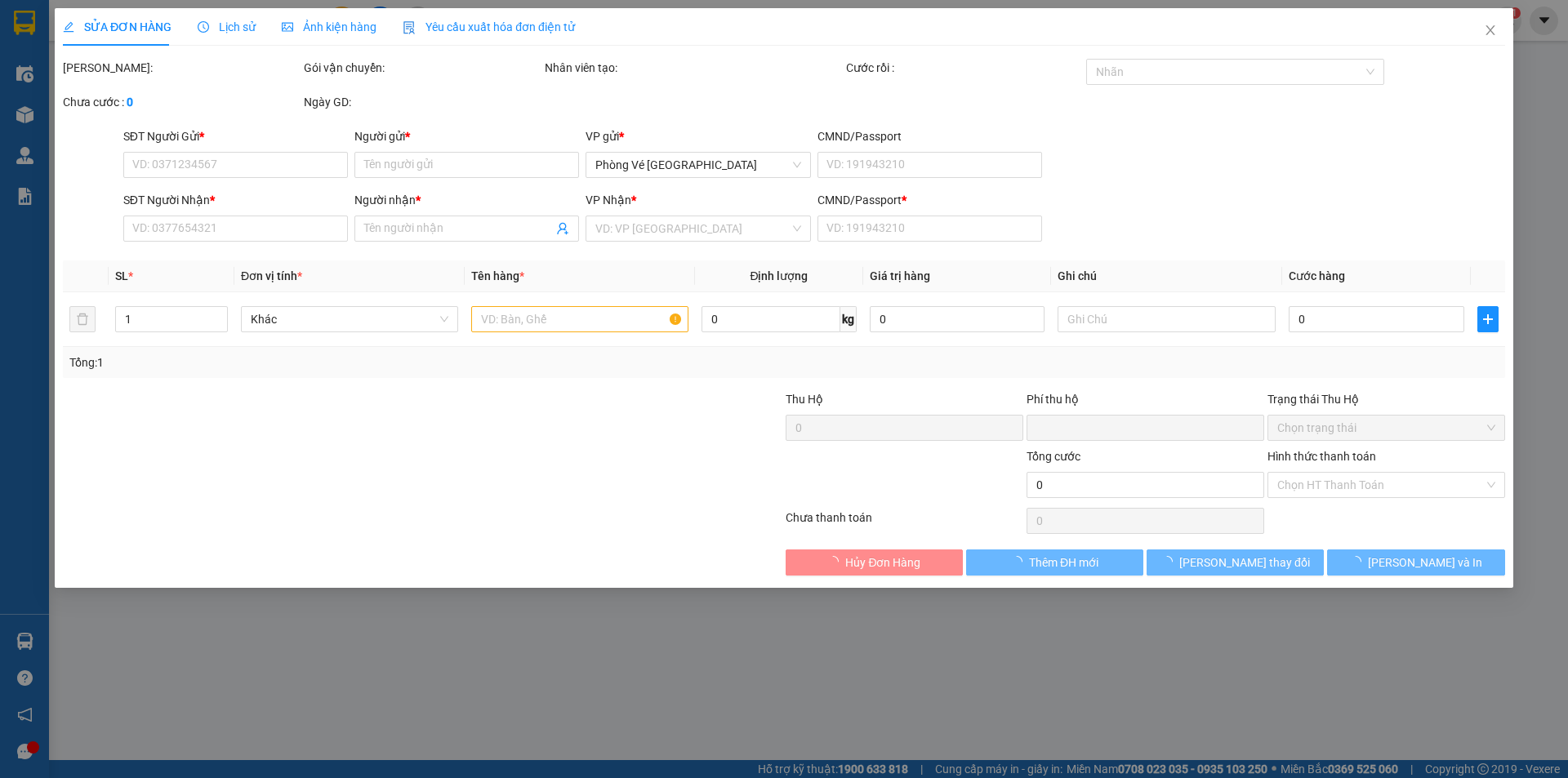
type input "0968070845"
type input "QUÂN"
type input "0769420314"
type input "TRÂN"
type input "1"
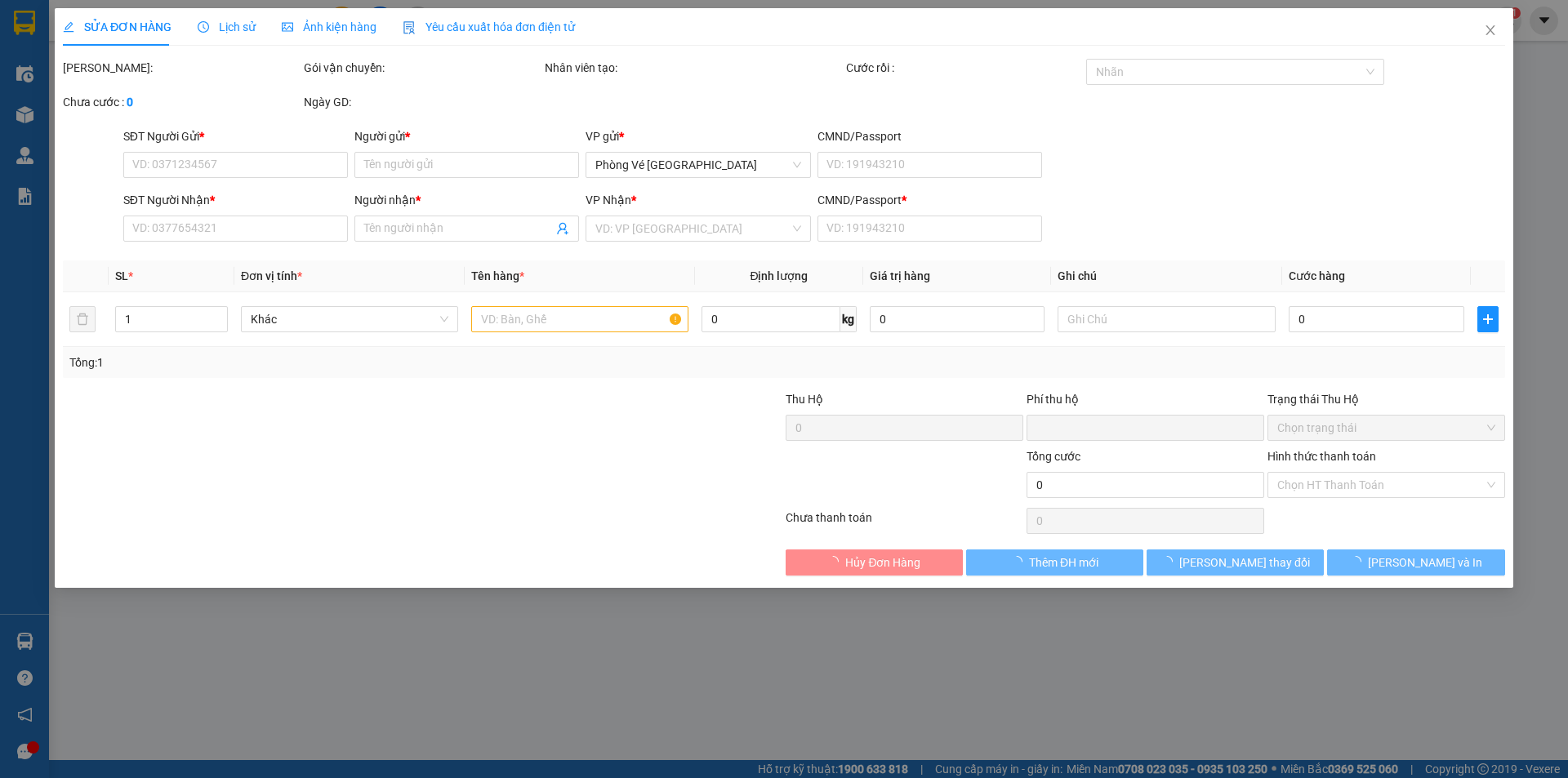
type input "0"
type input "40.000"
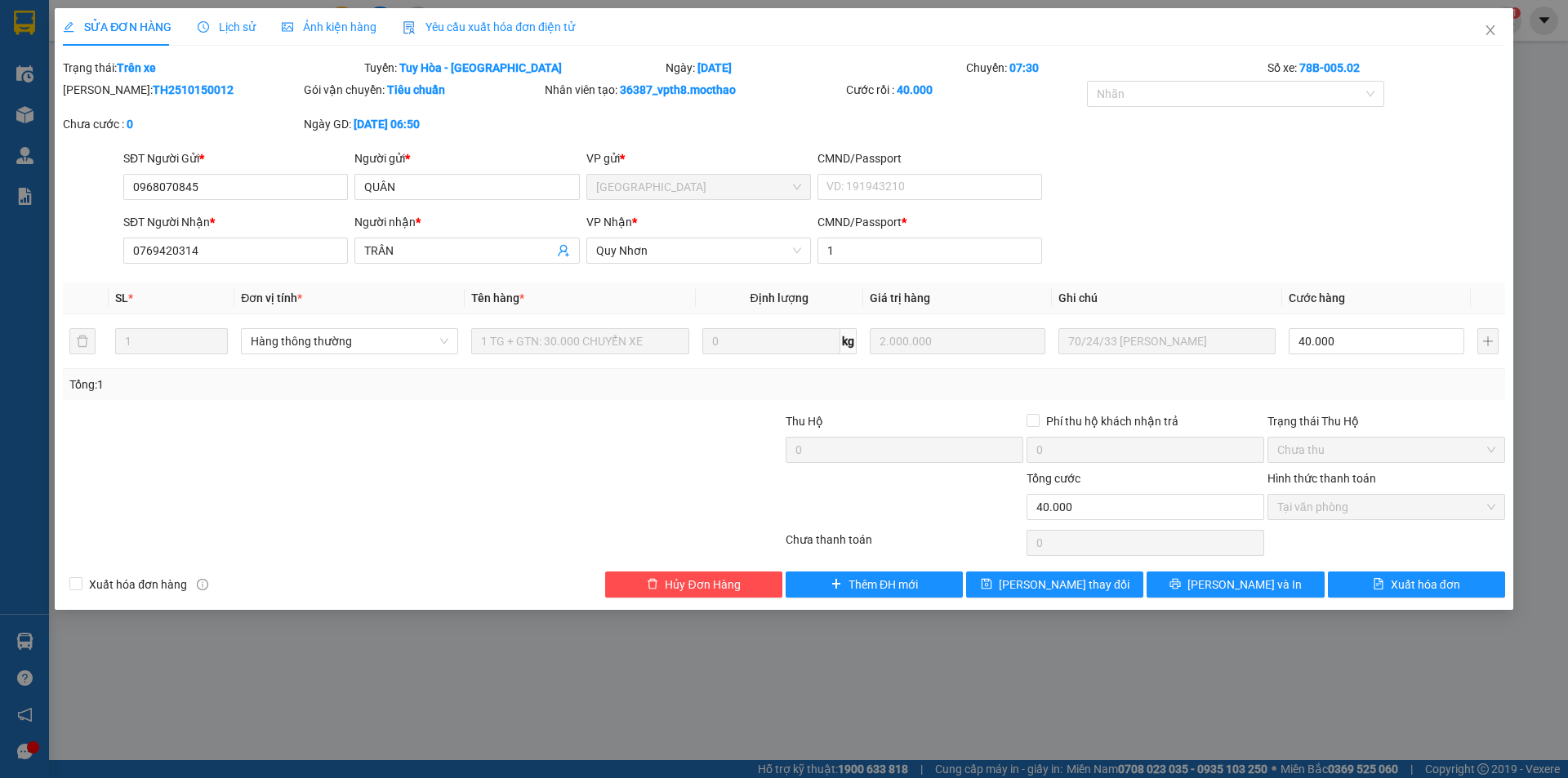
click at [525, 37] on div "Yêu cầu xuất hóa đơn điện tử" at bounding box center [488, 27] width 172 height 37
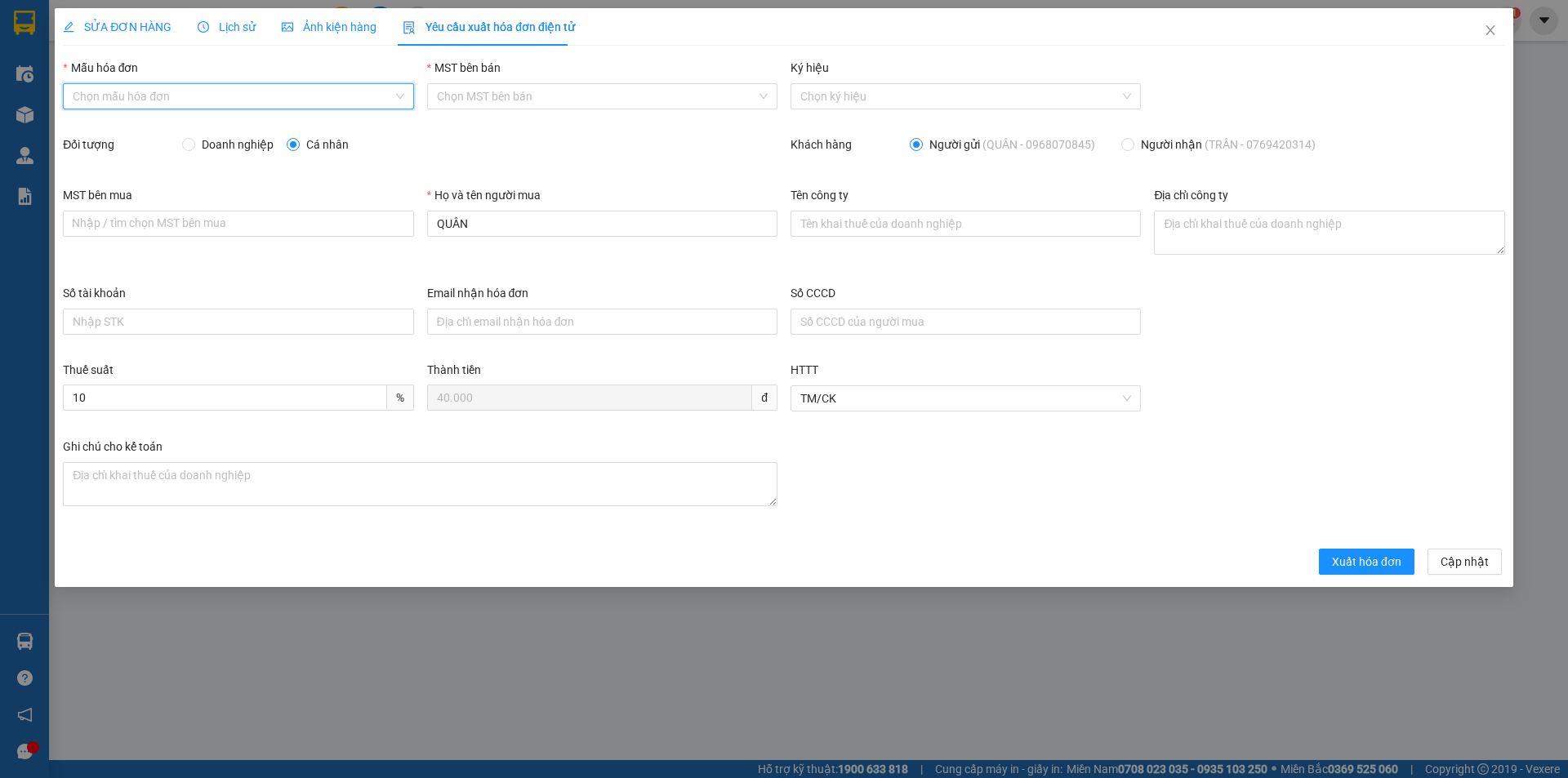
click at [241, 99] on input "Mẫu hóa đơn" at bounding box center [232, 97] width 319 height 25
click at [225, 127] on div "HĐH" at bounding box center [237, 129] width 330 height 18
type input "8"
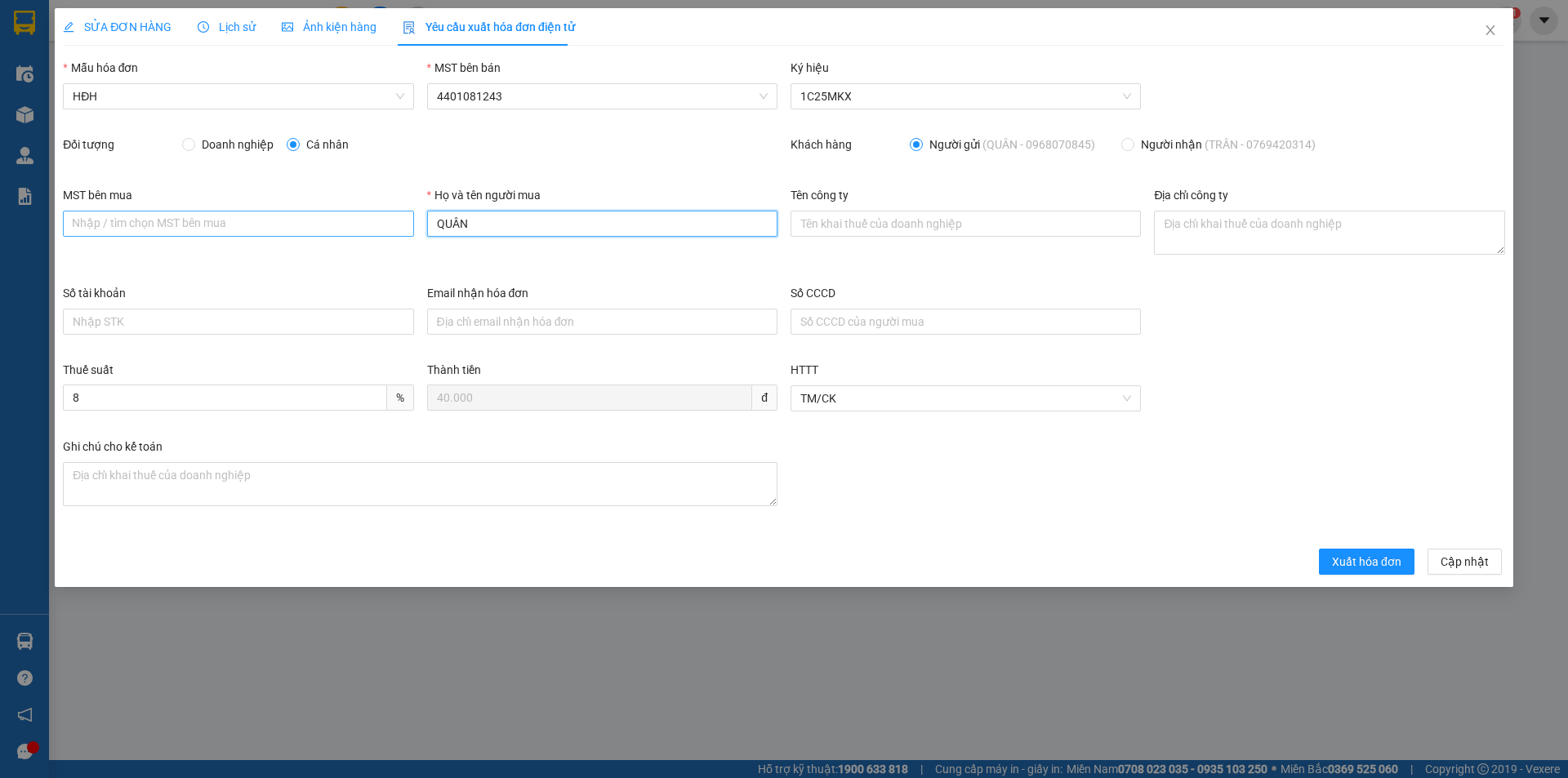
drag, startPoint x: 491, startPoint y: 216, endPoint x: 402, endPoint y: 212, distance: 89.1
click at [404, 212] on div "MST bên mua Nhập / tìm chọn MST bên mua Họ và tên người mua QUÂN Tên công ty Đị…" at bounding box center [784, 235] width 1455 height 98
type input "Người mua không lấy hóa đơn"
click at [1379, 559] on span "Xuất hóa đơn" at bounding box center [1366, 562] width 69 height 18
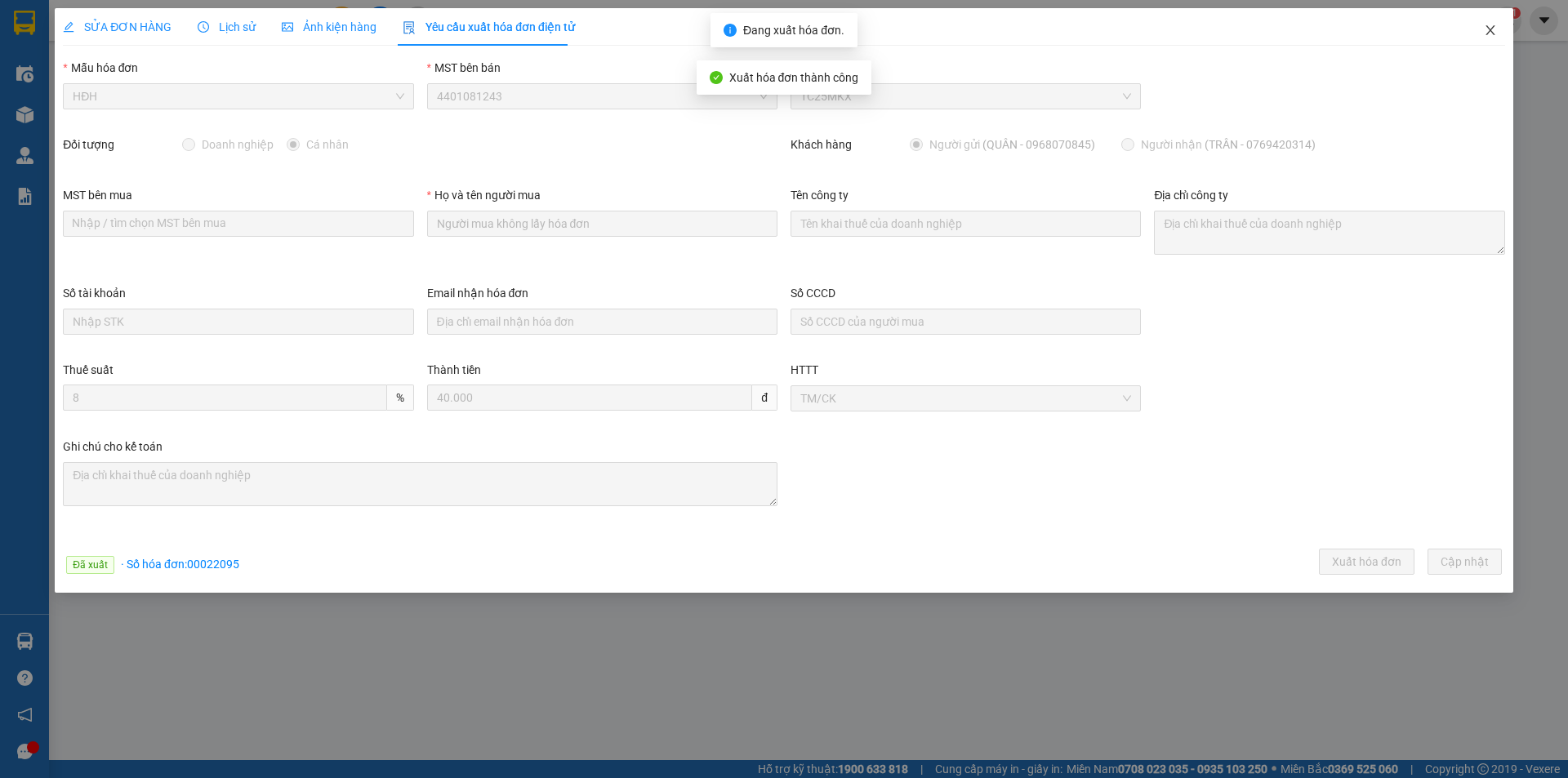
click at [1490, 32] on icon "close" at bounding box center [1490, 30] width 9 height 10
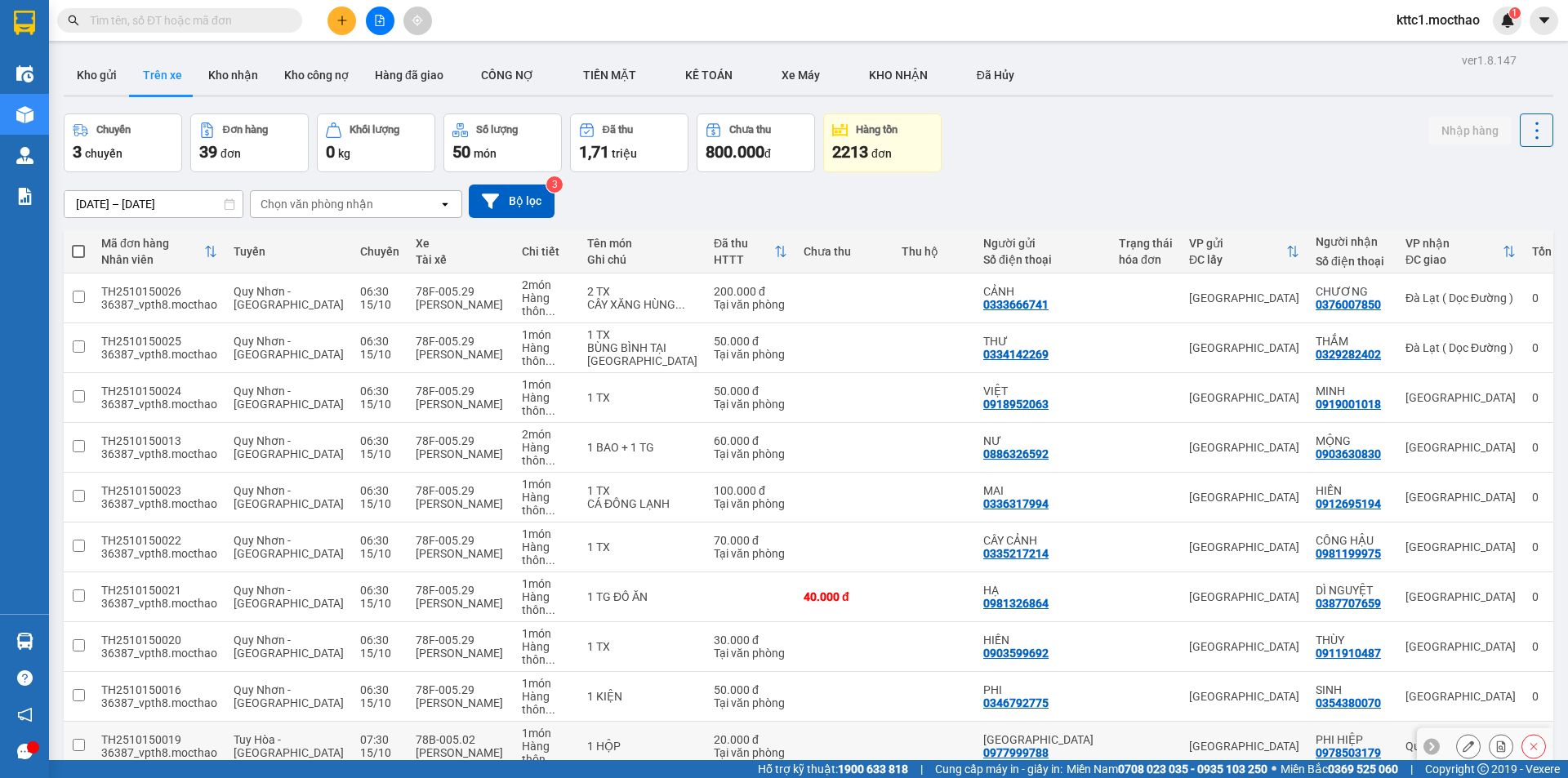
scroll to position [327, 0]
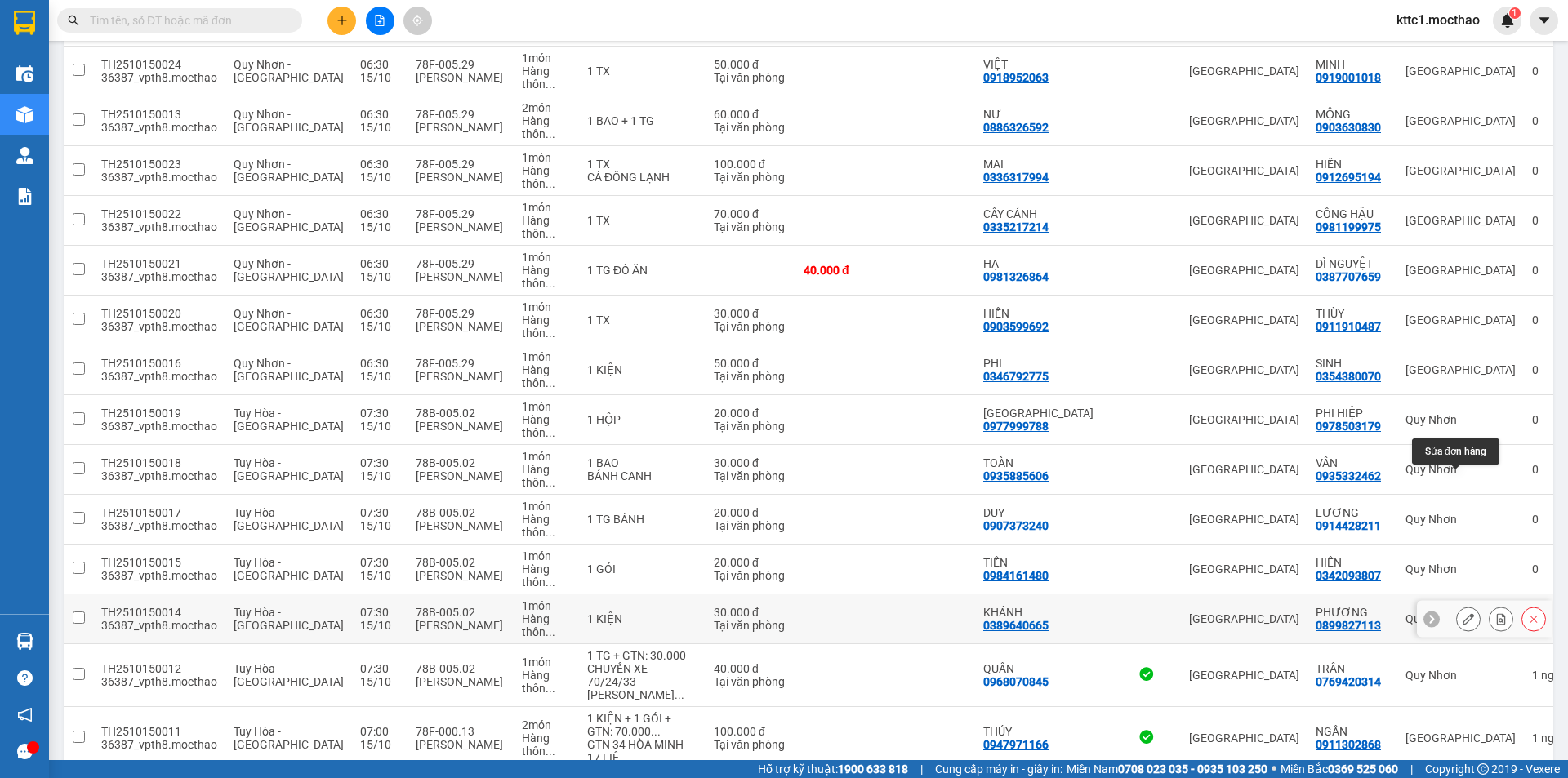
click at [1463, 613] on icon at bounding box center [1468, 619] width 12 height 12
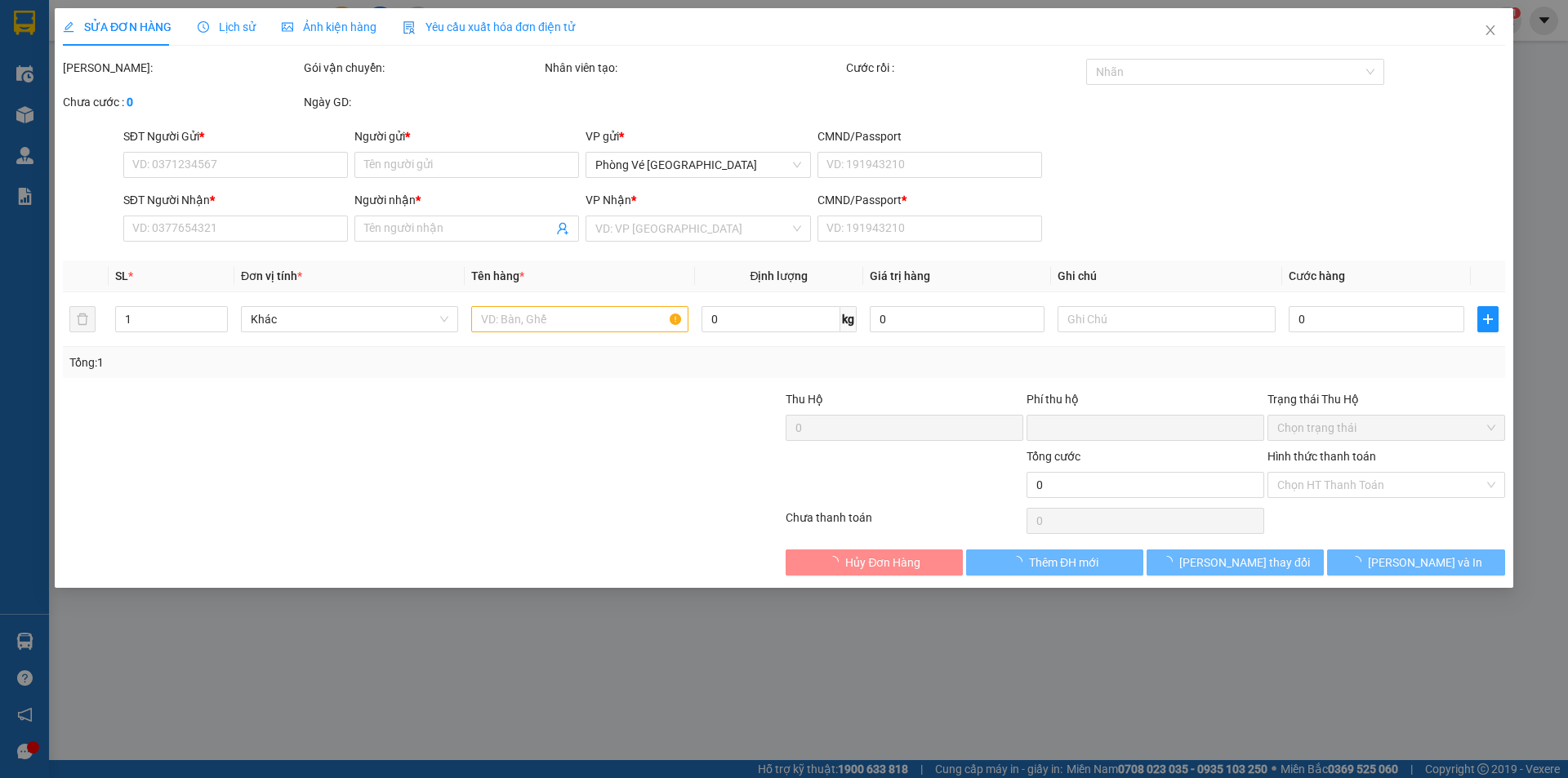
type input "0389640665"
type input "KHÁNH"
type input "0899827113"
type input "PHƯƠNG"
type input "1"
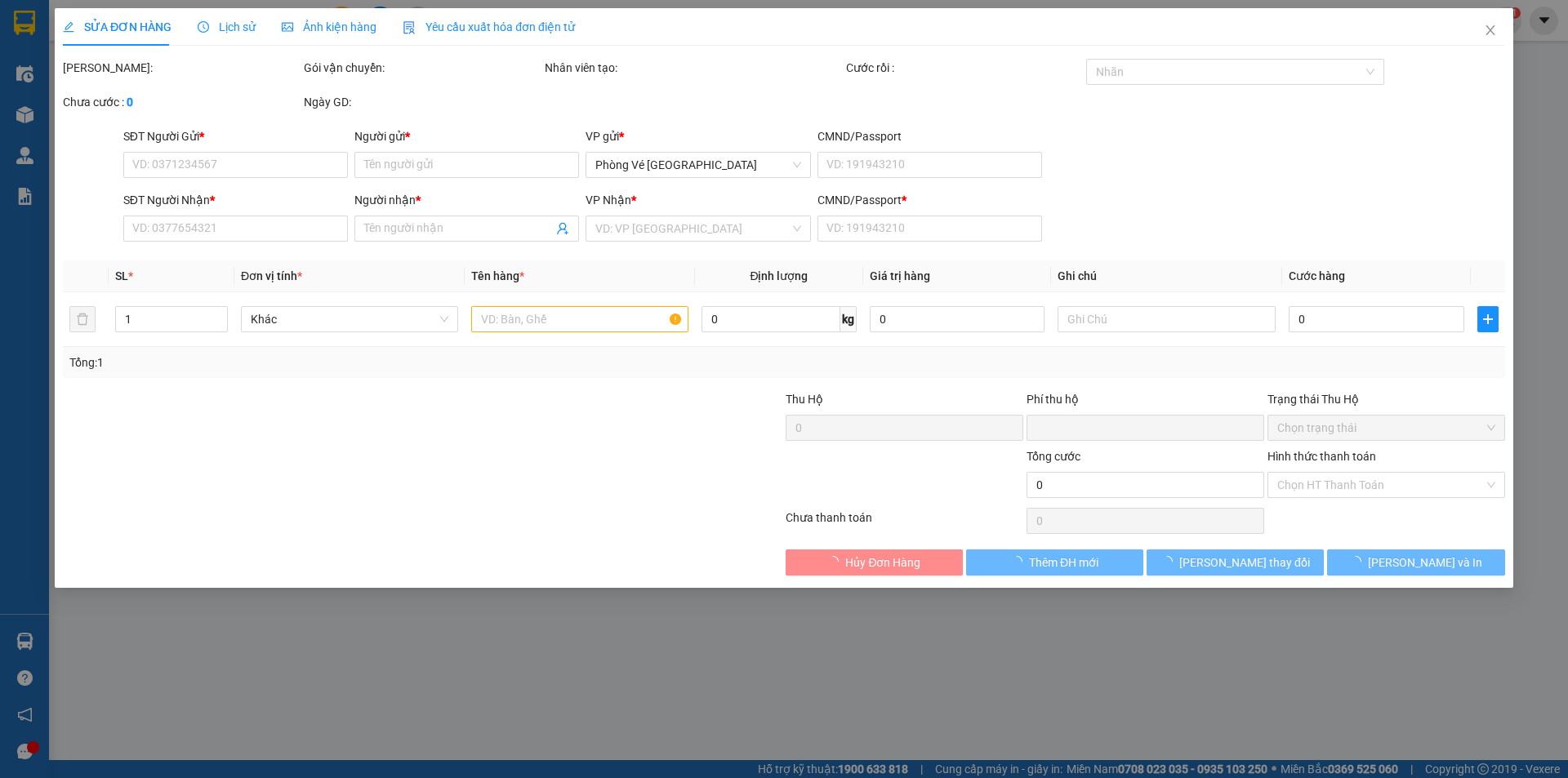
type input "0"
type input "30.000"
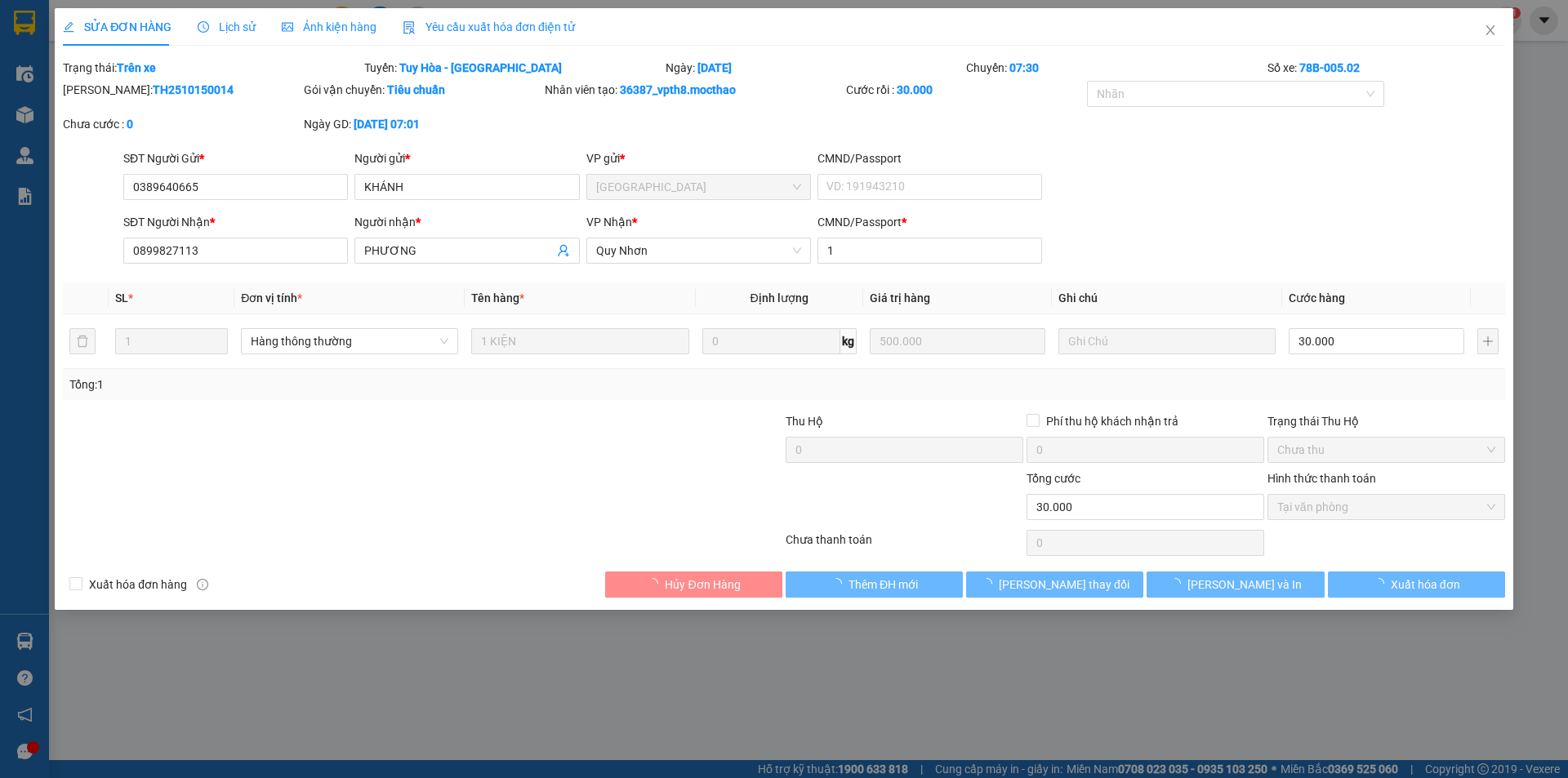
click at [496, 28] on span "Yêu cầu xuất hóa đơn điện tử" at bounding box center [488, 27] width 172 height 13
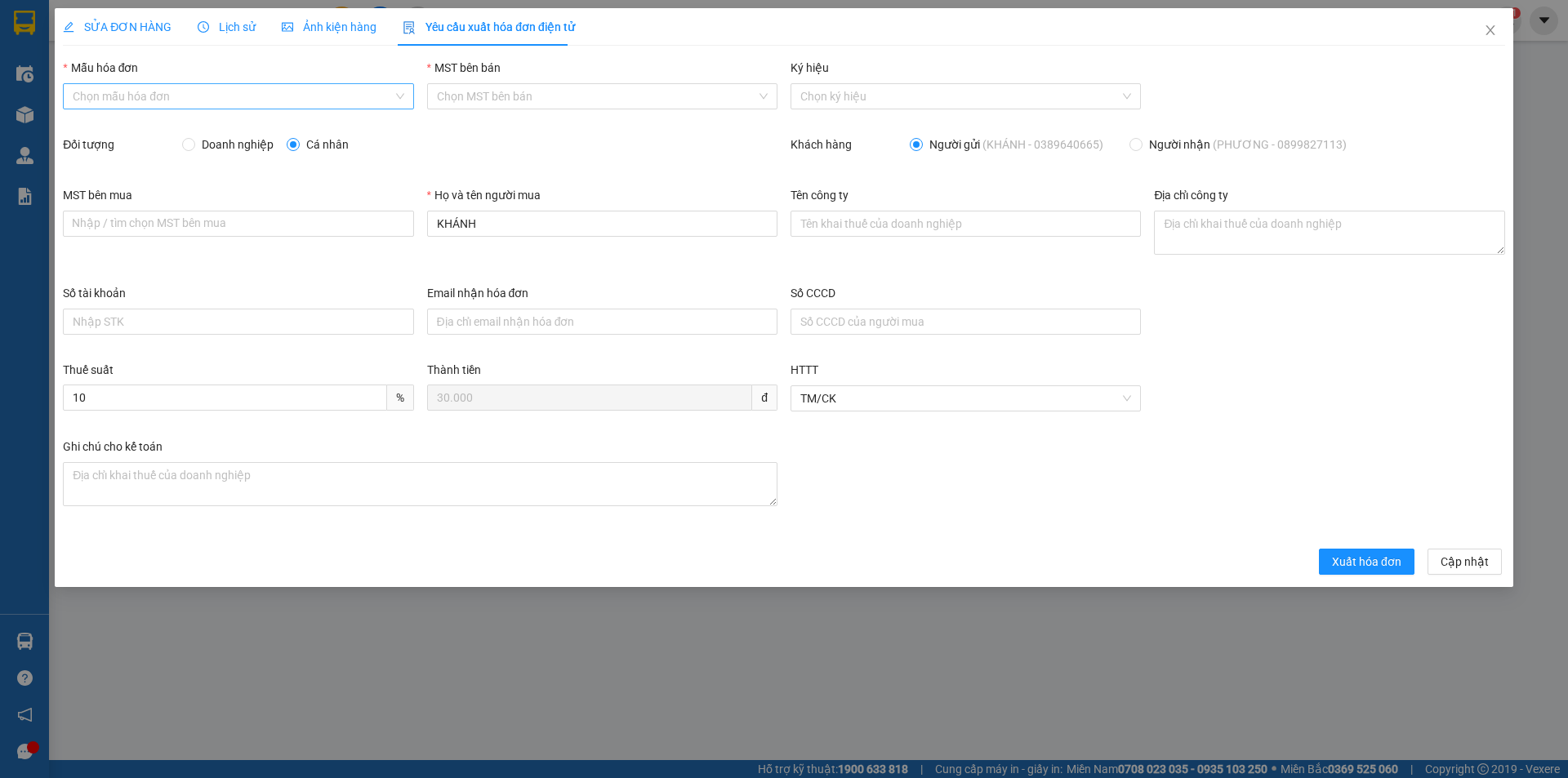
click at [236, 98] on input "Mẫu hóa đơn" at bounding box center [232, 97] width 319 height 25
click at [214, 127] on div "HĐH" at bounding box center [237, 129] width 330 height 18
type input "8"
drag, startPoint x: 462, startPoint y: 214, endPoint x: 414, endPoint y: 219, distance: 48.3
click at [413, 219] on div "MST bên mua Nhập / tìm chọn MST bên mua Họ và tên người mua KHÁNH Tên công ty Đ…" at bounding box center [784, 235] width 1455 height 98
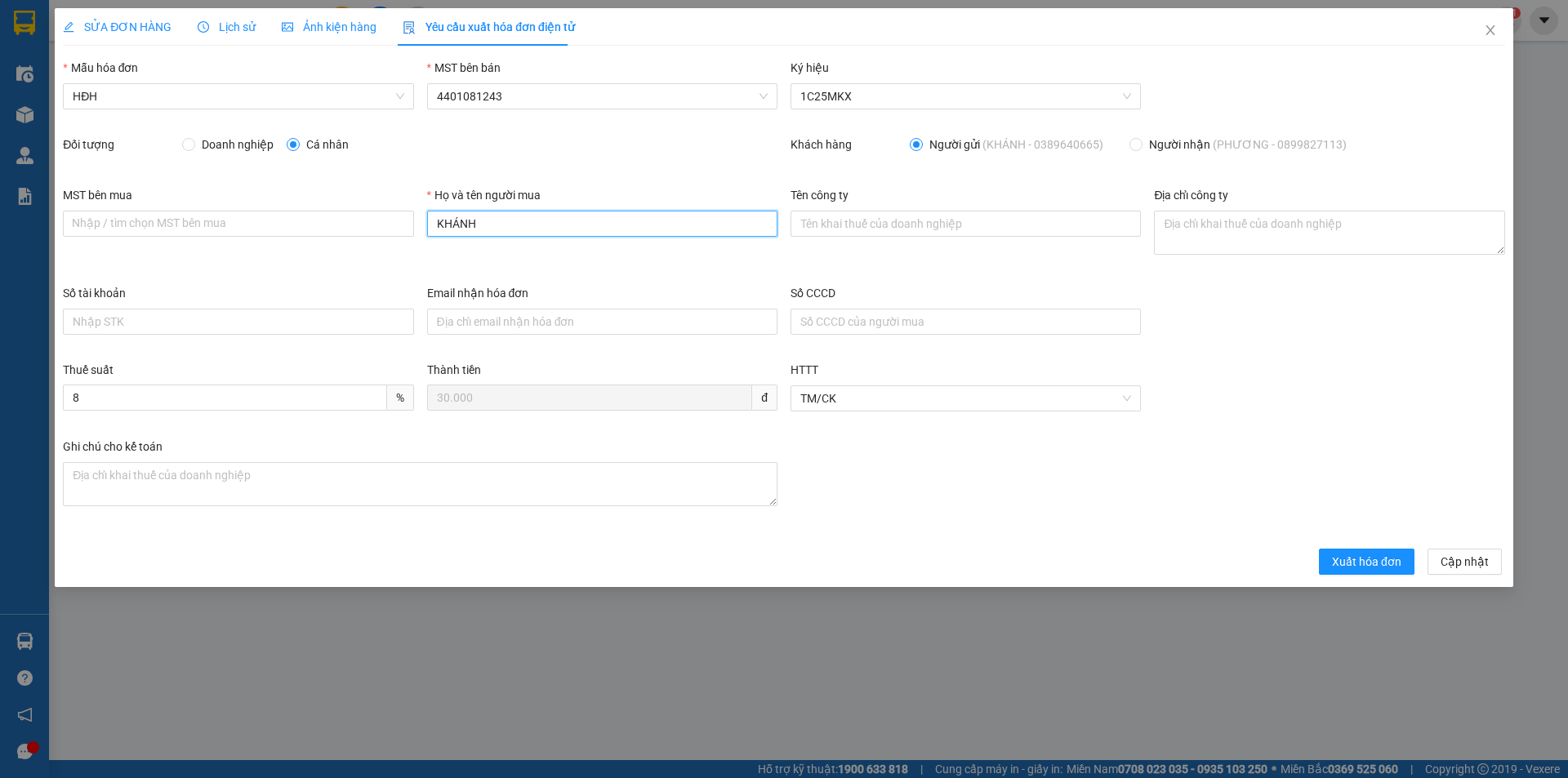
drag, startPoint x: 583, startPoint y: 222, endPoint x: 426, endPoint y: 219, distance: 157.0
click at [428, 219] on input "KHÁNH" at bounding box center [602, 223] width 350 height 26
type input "Người mua không lấy hóa đơn"
click at [1372, 559] on span "Xuất hóa đơn" at bounding box center [1366, 562] width 69 height 18
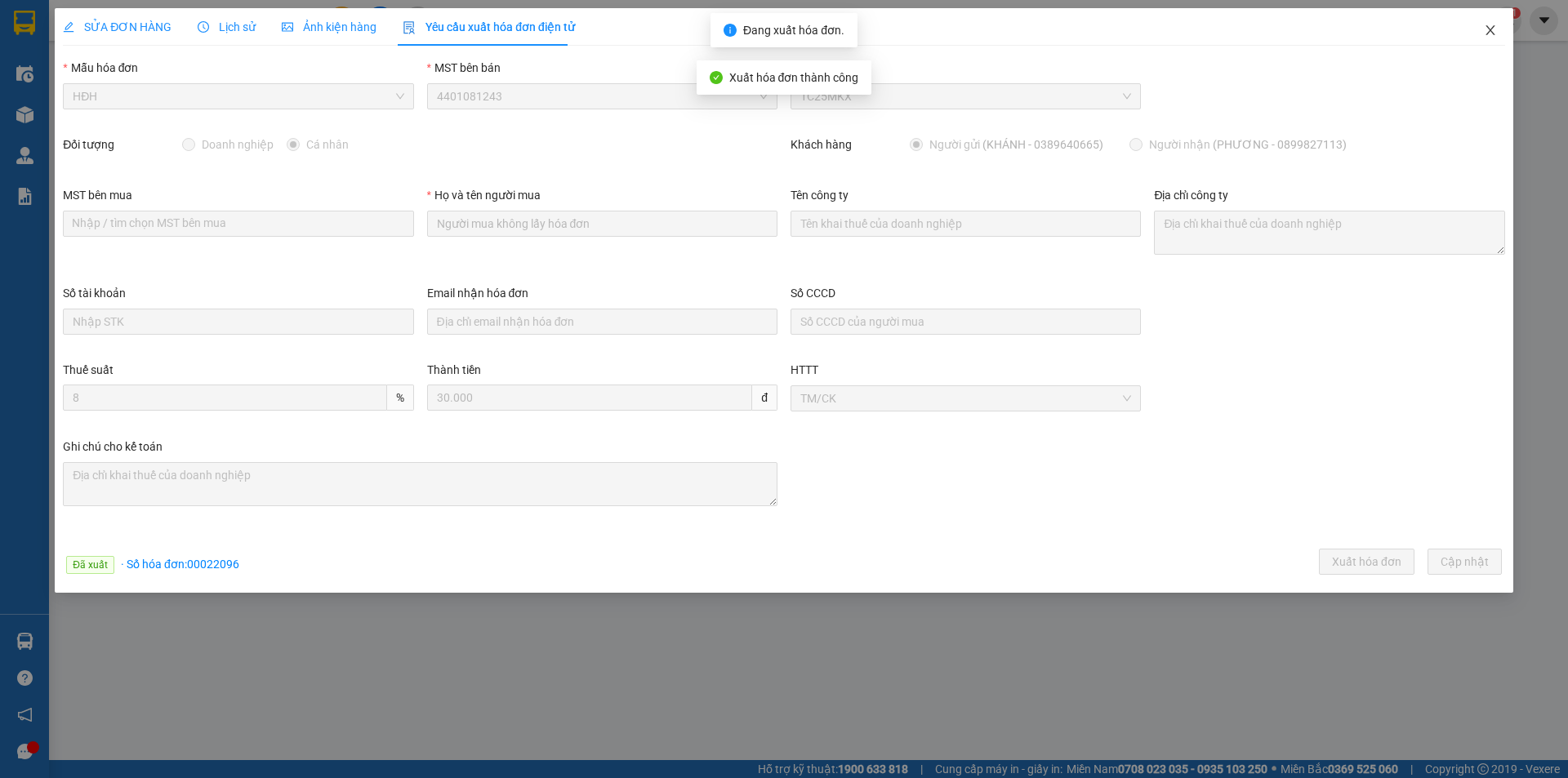
click at [1487, 31] on icon "close" at bounding box center [1490, 30] width 13 height 13
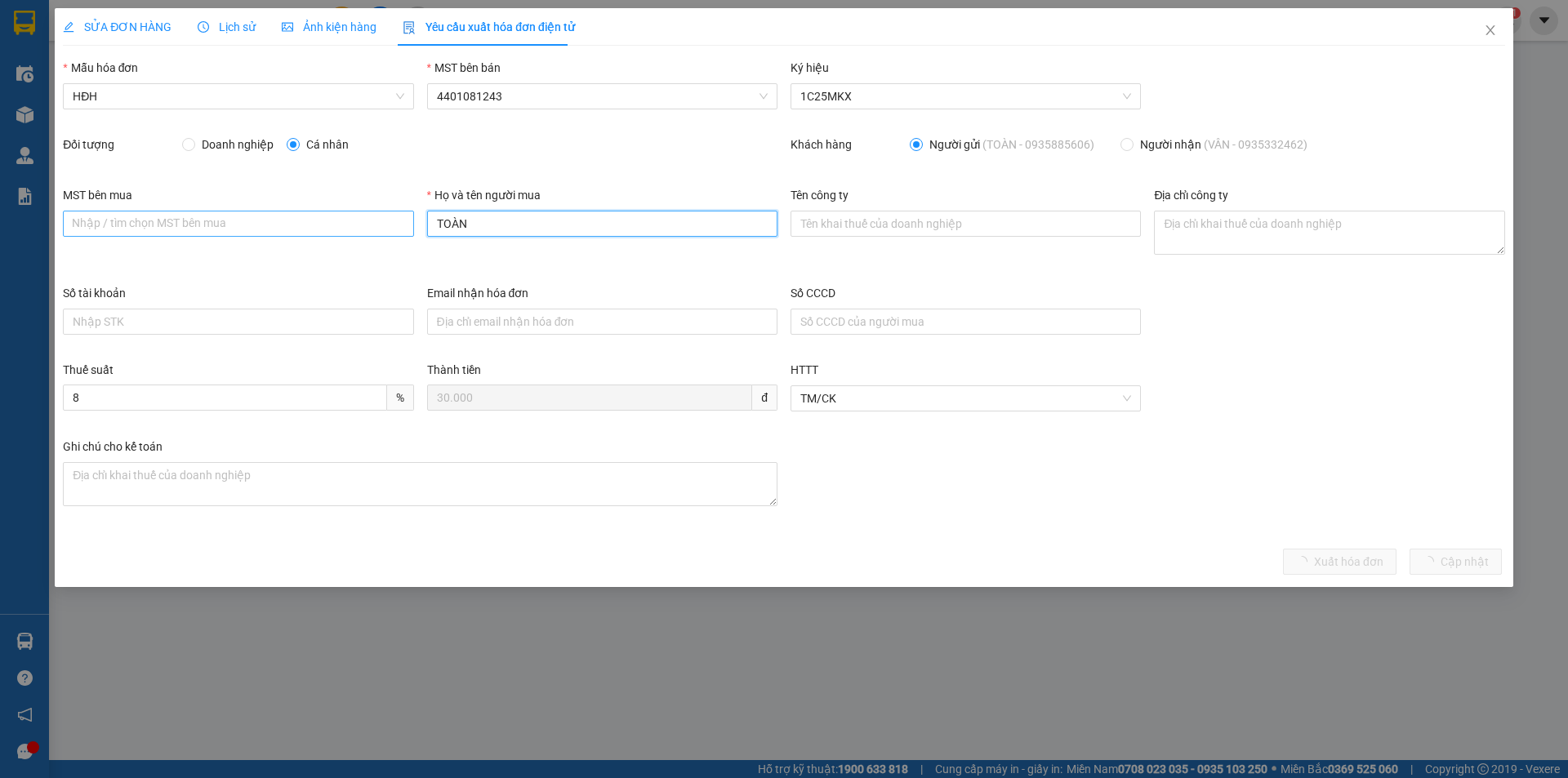
drag, startPoint x: 439, startPoint y: 221, endPoint x: 381, endPoint y: 218, distance: 58.1
click at [389, 221] on div "MST bên mua Nhập / tìm chọn MST bên mua Họ và tên người mua TOÀN Tên công ty Đị…" at bounding box center [784, 235] width 1455 height 98
type input "Người mua không lấy hóa đơn"
click at [1393, 570] on span "Xuất hóa đơn" at bounding box center [1366, 562] width 69 height 18
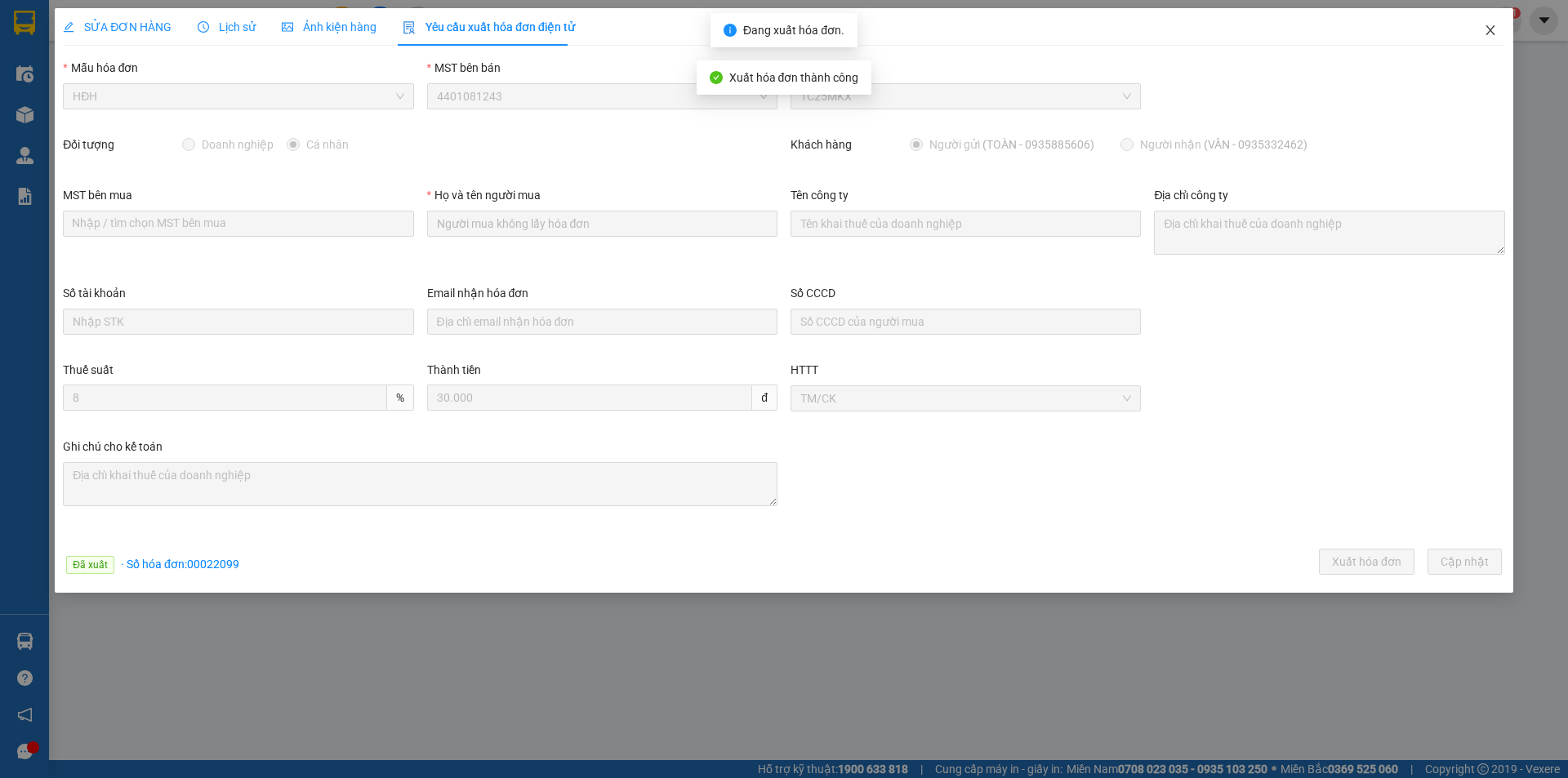
click at [1495, 28] on icon "close" at bounding box center [1490, 30] width 13 height 13
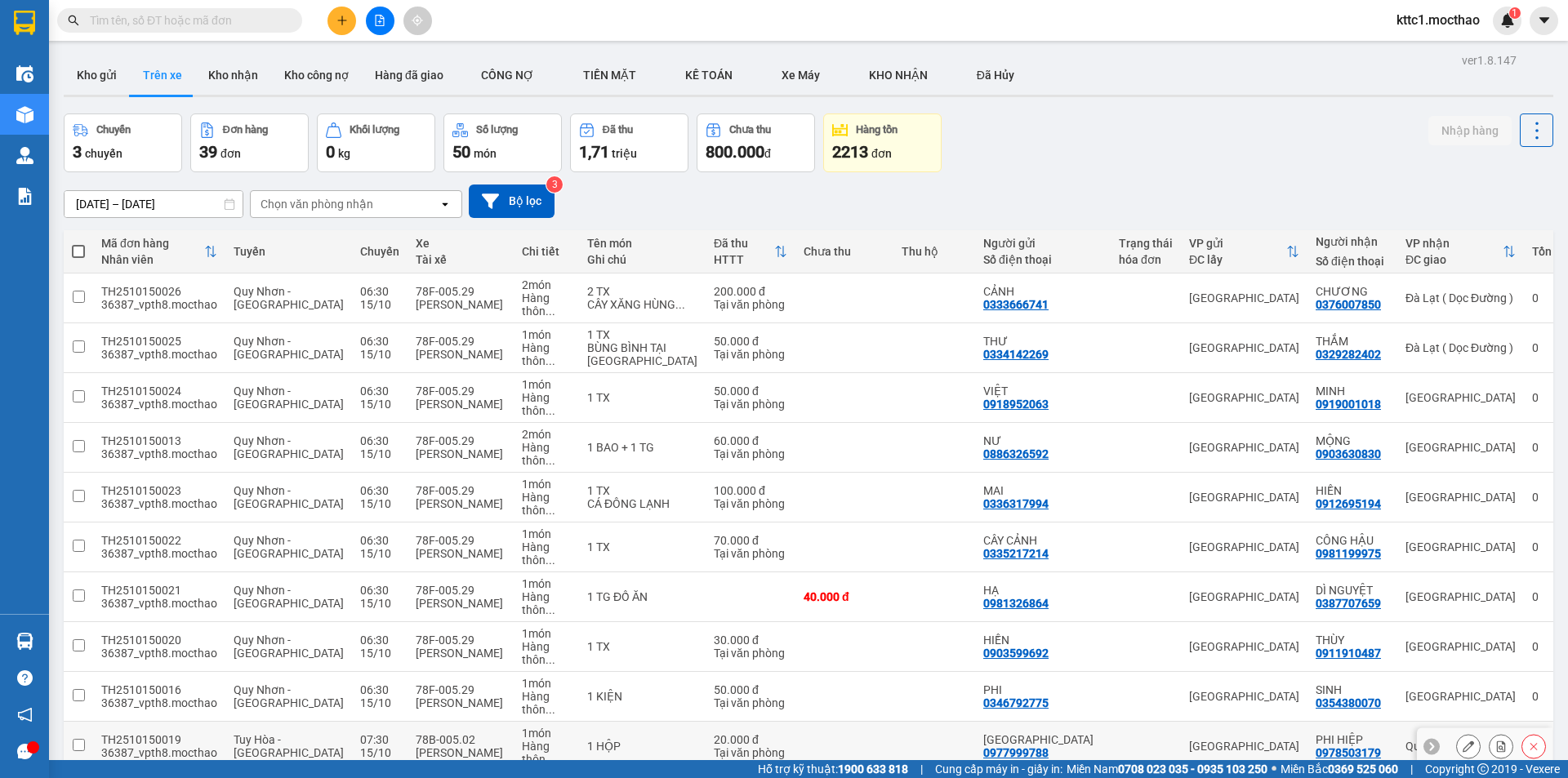
click at [1463, 741] on icon at bounding box center [1468, 746] width 12 height 12
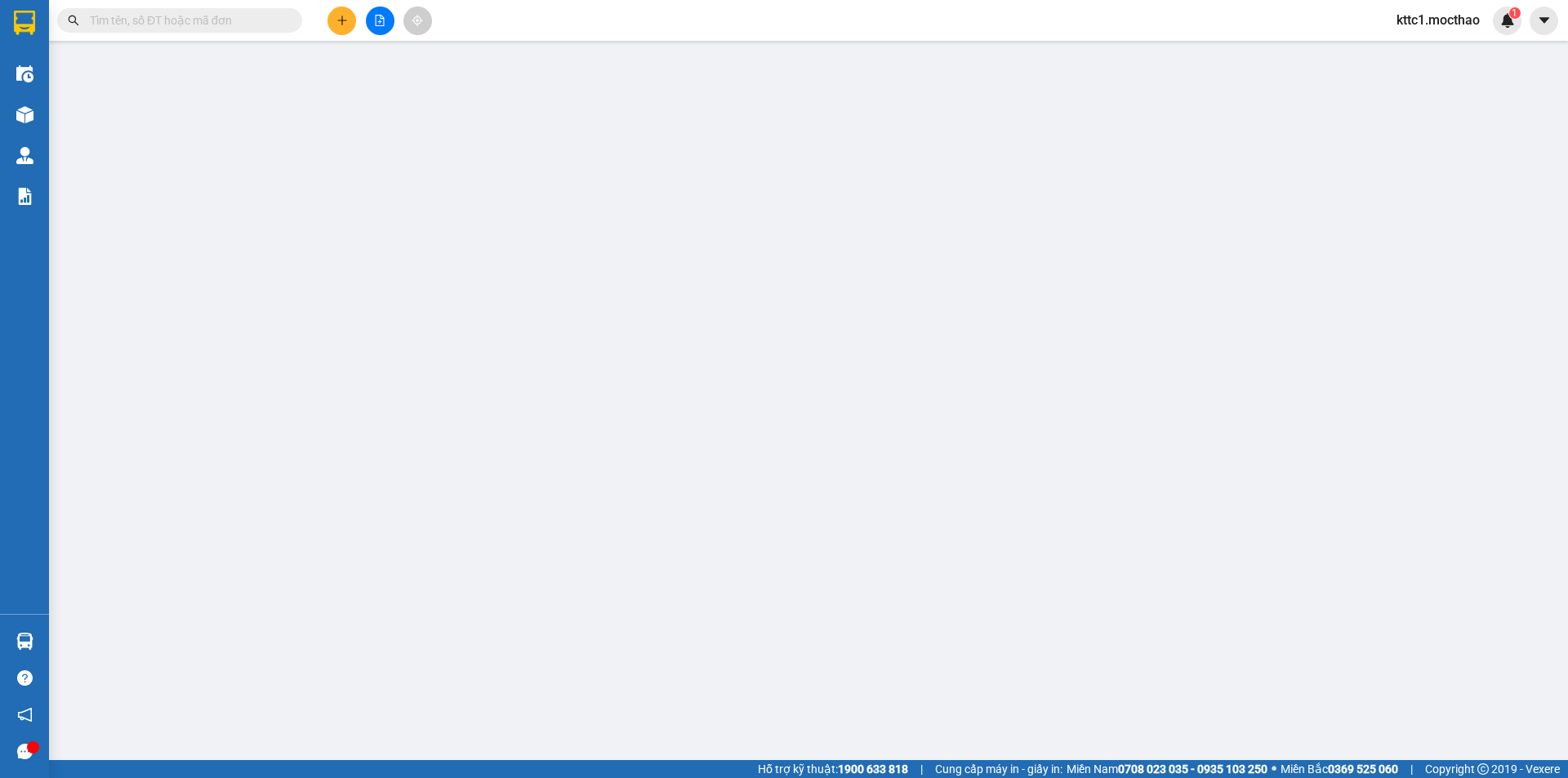
type input "0977999788"
type input "[GEOGRAPHIC_DATA]"
type input "0978503179"
type input "PHI HIỆP"
type input "1"
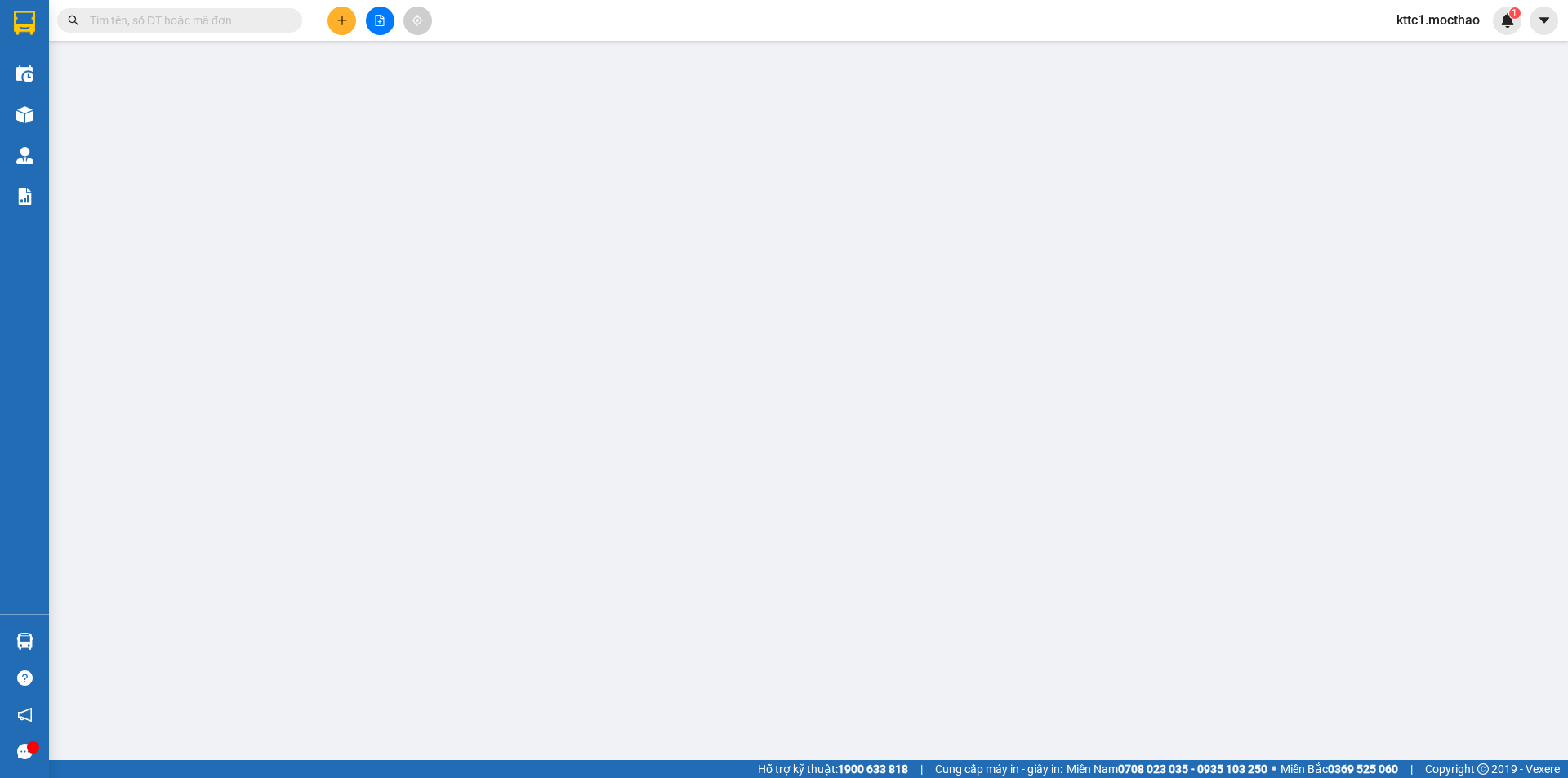
type input "0"
type input "20.000"
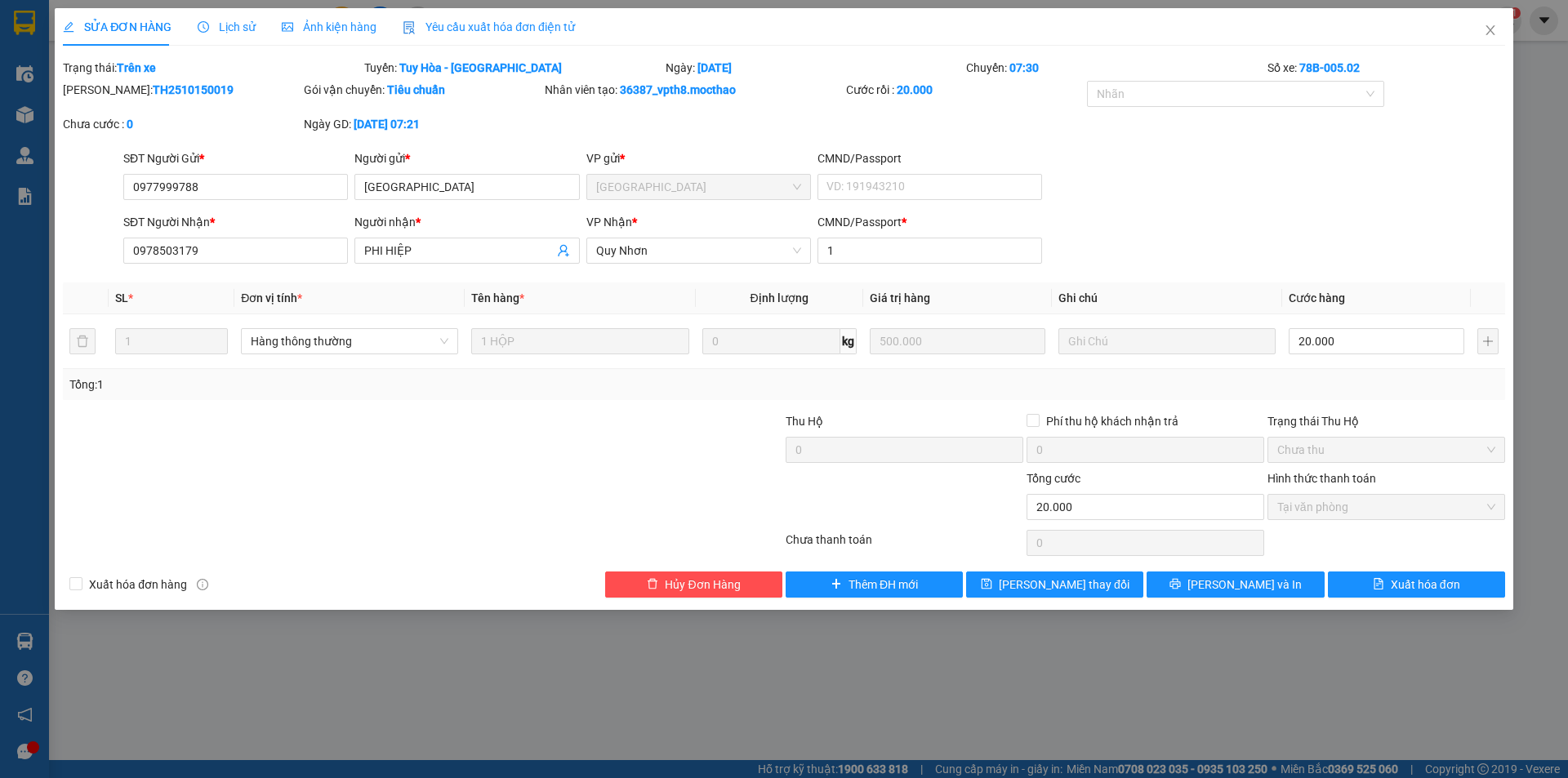
click at [477, 34] on span "Yêu cầu xuất hóa đơn điện tử" at bounding box center [488, 27] width 172 height 13
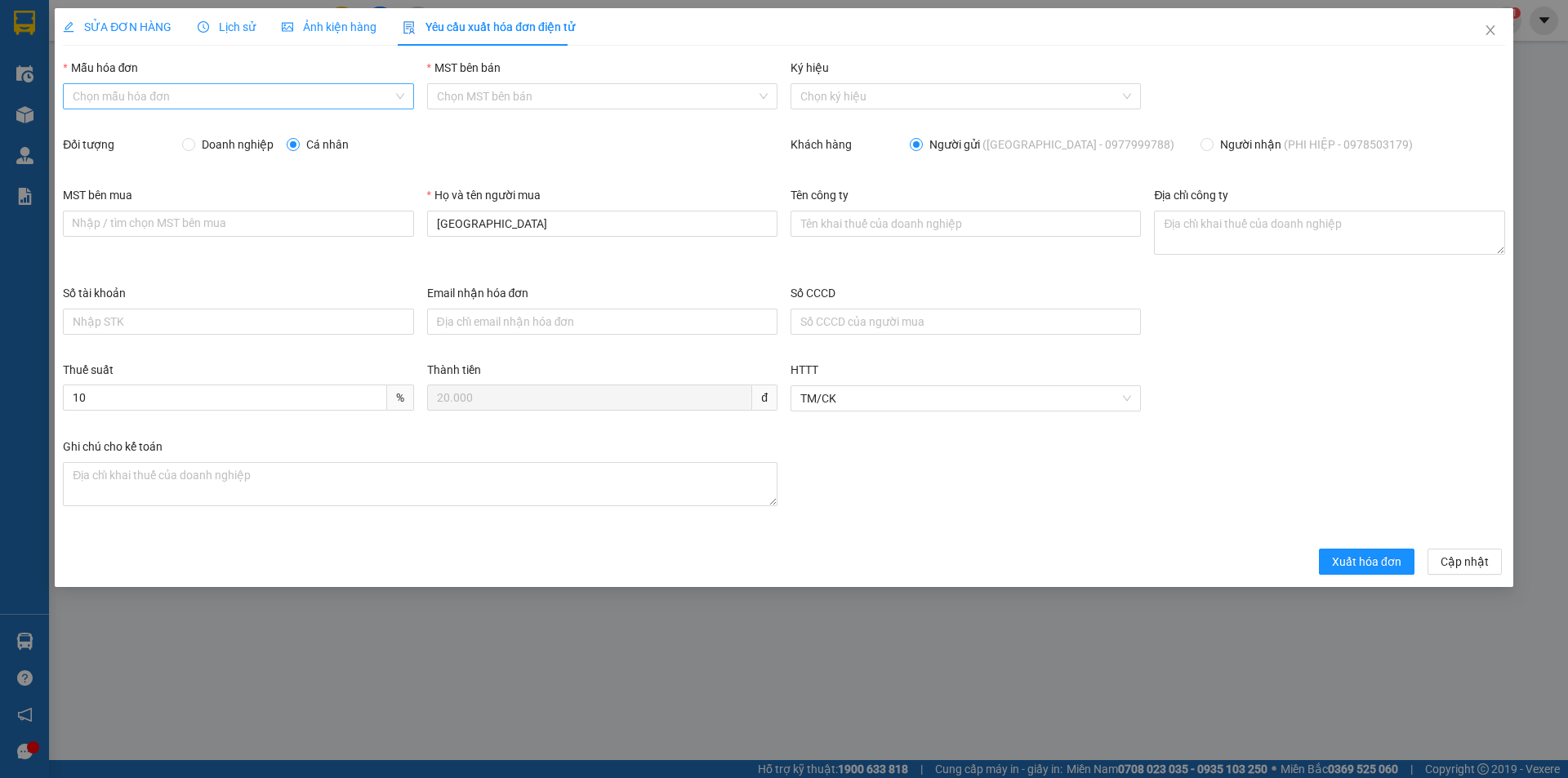
click at [272, 89] on input "Mẫu hóa đơn" at bounding box center [232, 97] width 319 height 25
click at [203, 130] on div "HĐH" at bounding box center [237, 129] width 330 height 18
type input "8"
drag, startPoint x: 552, startPoint y: 230, endPoint x: 397, endPoint y: 227, distance: 155.0
click at [397, 227] on div "MST bên mua Nhập / tìm chọn MST bên mua Họ và tên người mua MỸ NHA Tên công ty …" at bounding box center [784, 235] width 1455 height 98
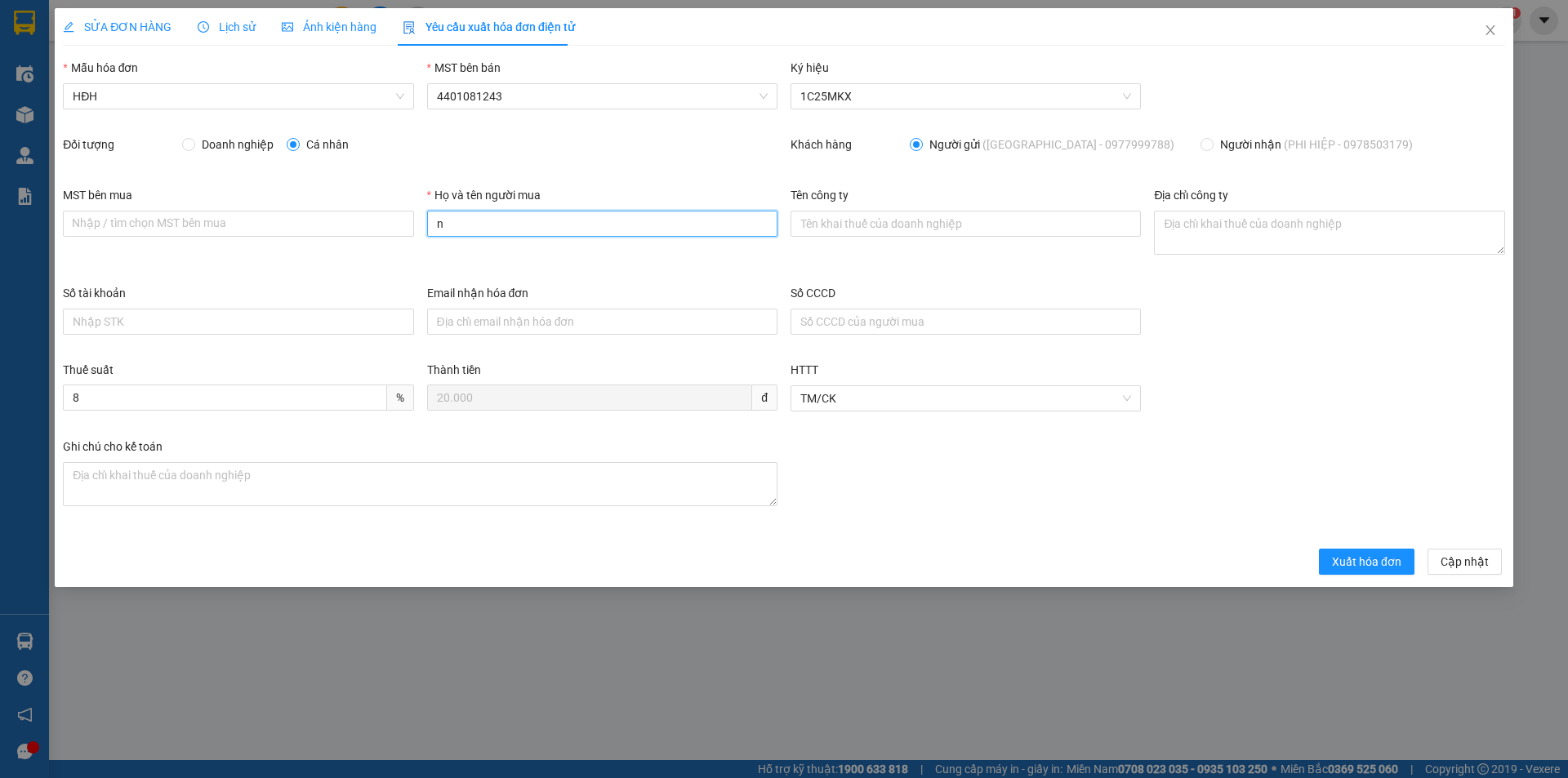
type input "Người mua không lấy hóa đơn"
click at [1369, 559] on span "Xuất hóa đơn" at bounding box center [1366, 562] width 69 height 18
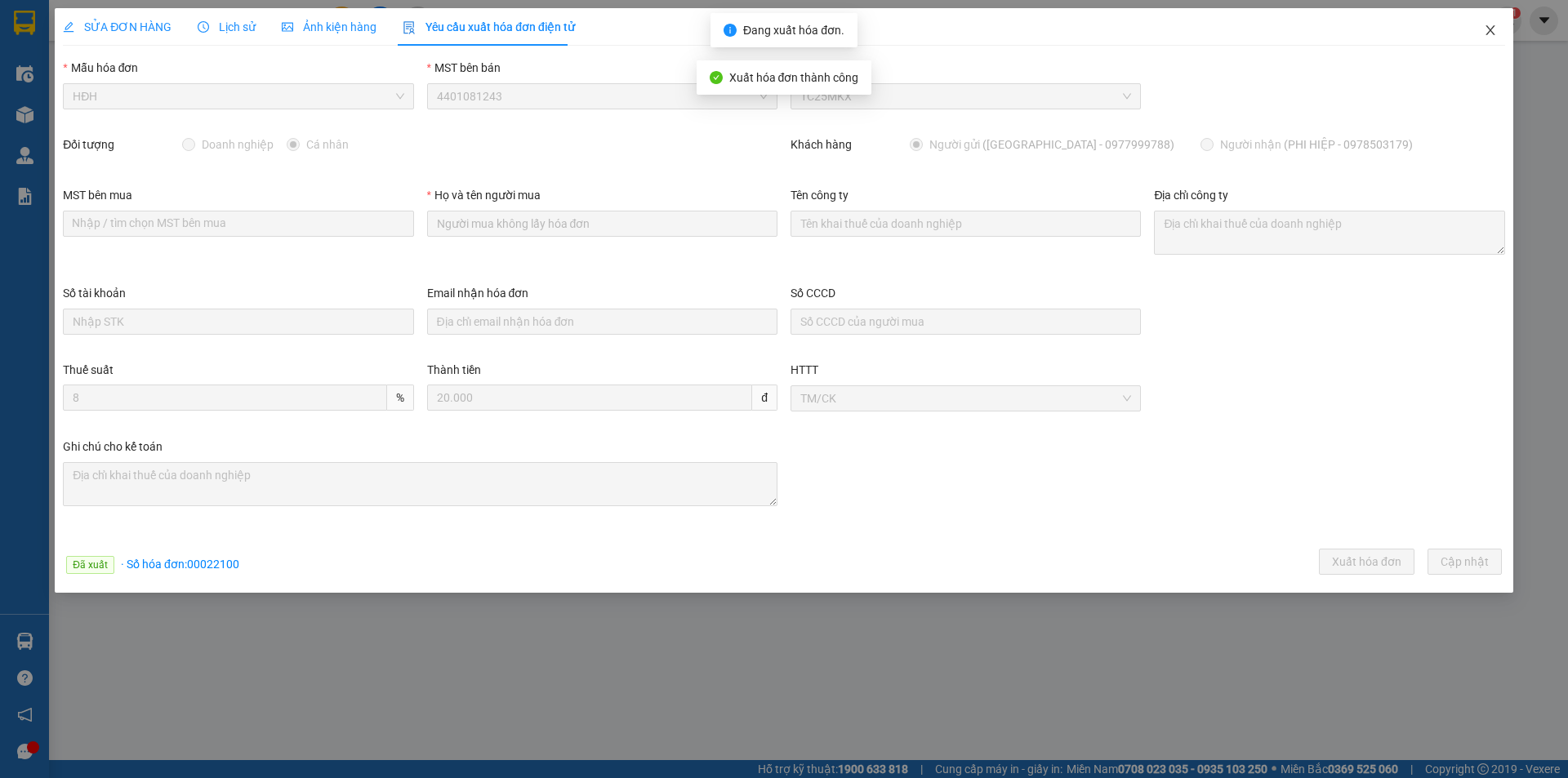
click at [1488, 31] on icon "close" at bounding box center [1490, 30] width 13 height 13
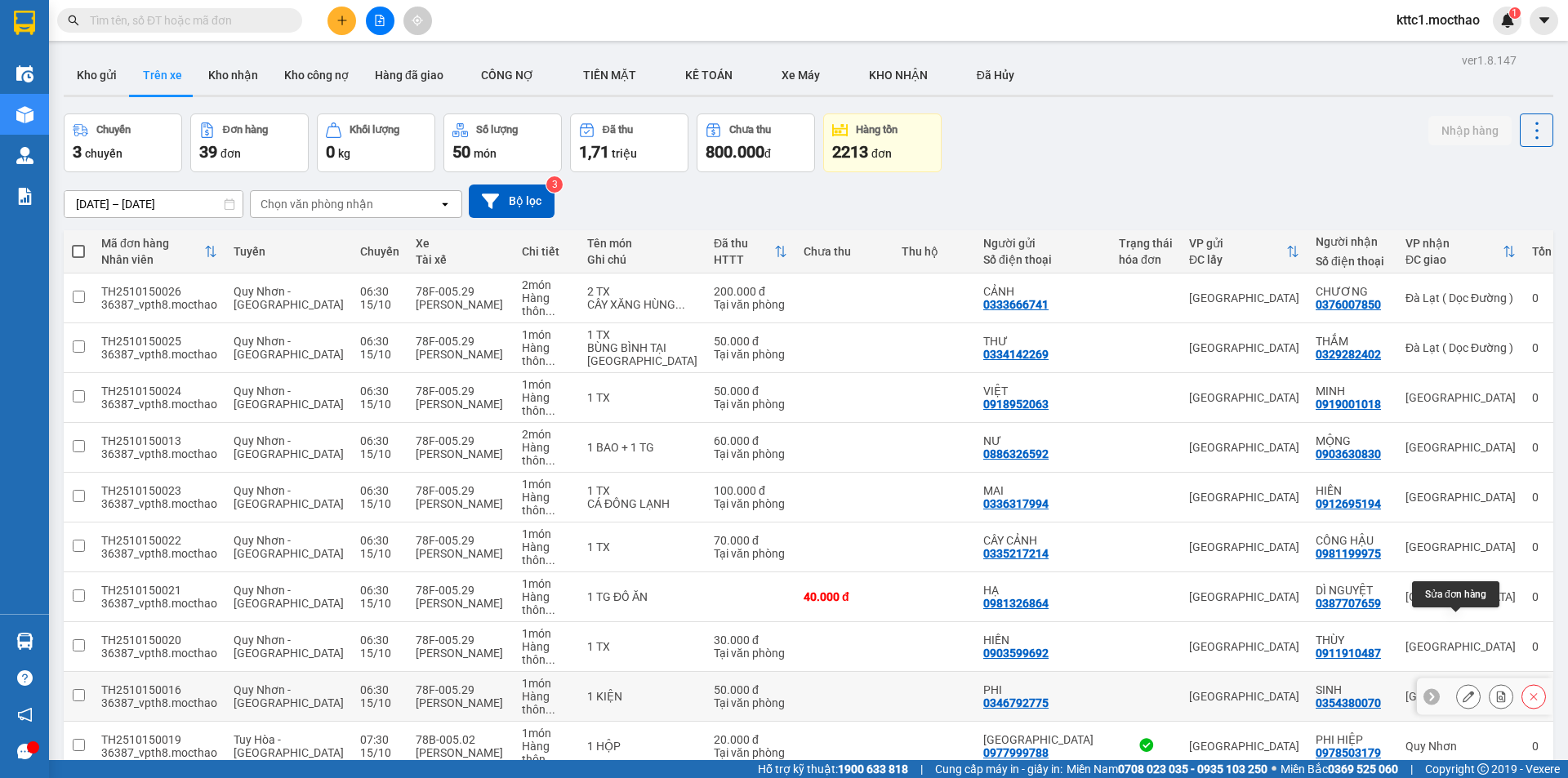
click at [1463, 691] on icon at bounding box center [1468, 696] width 12 height 12
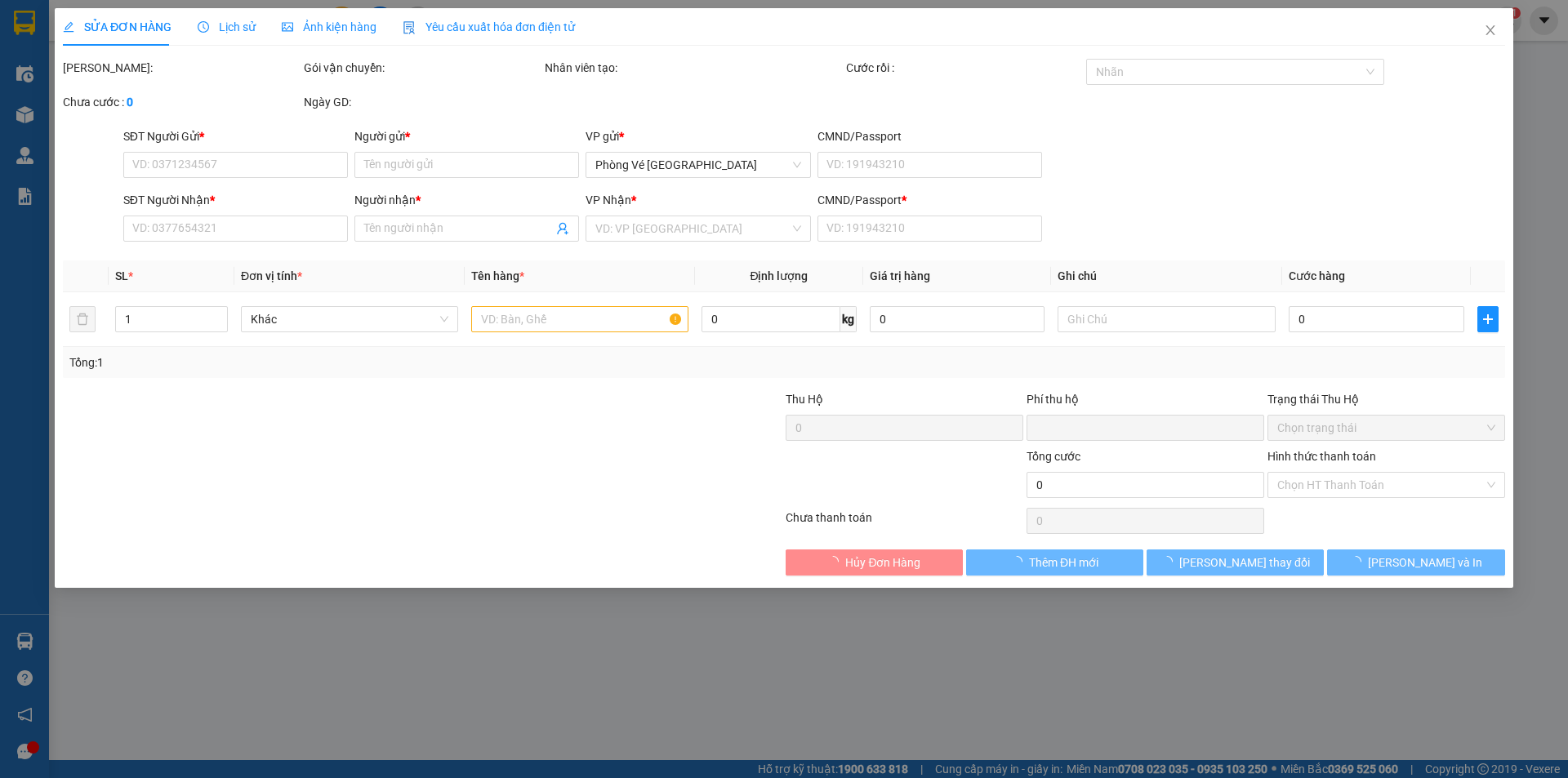
type input "0346792775"
type input "PHI"
type input "0354380070"
type input "SINH"
type input "1"
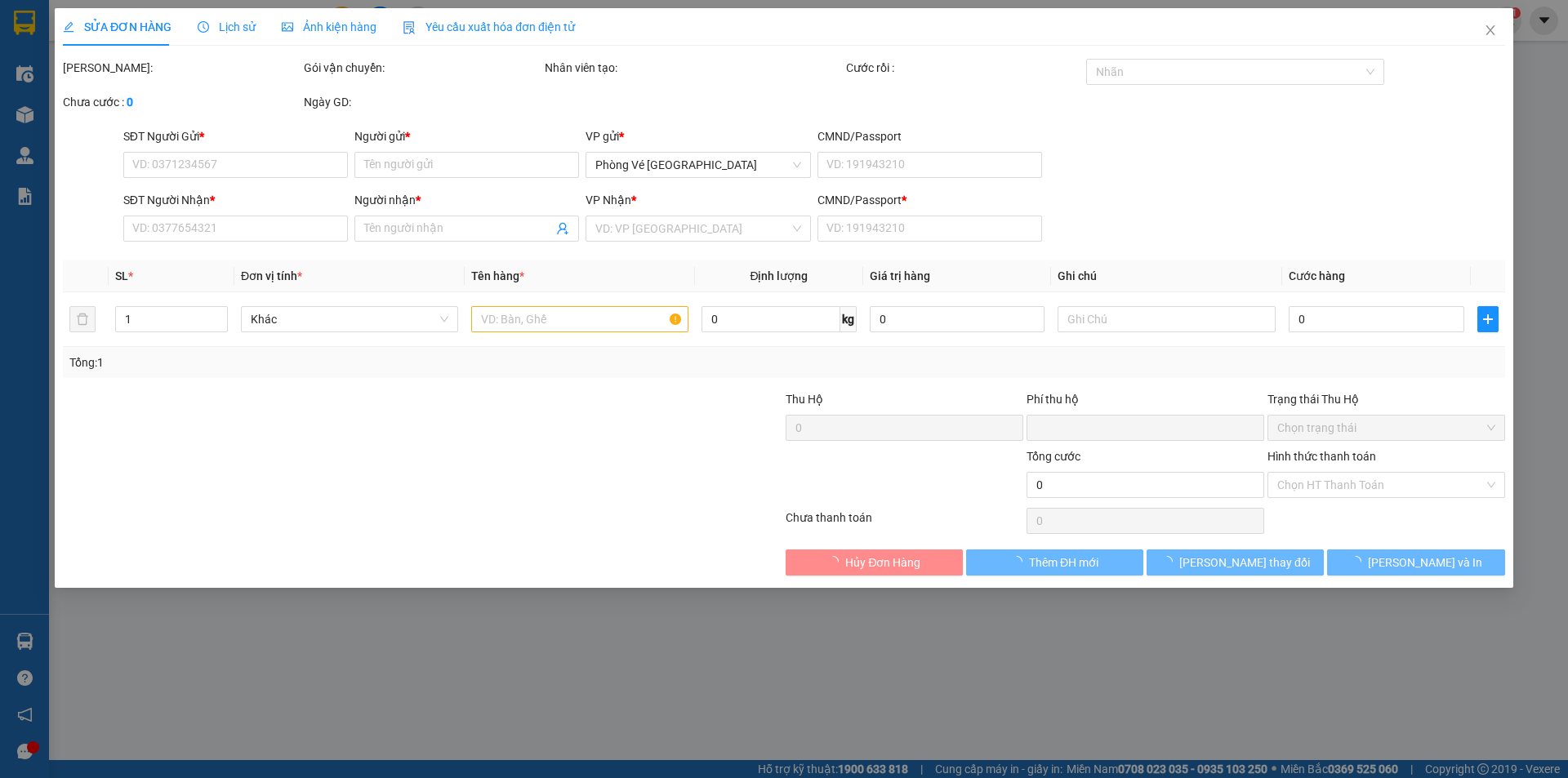
type input "0"
type input "50.000"
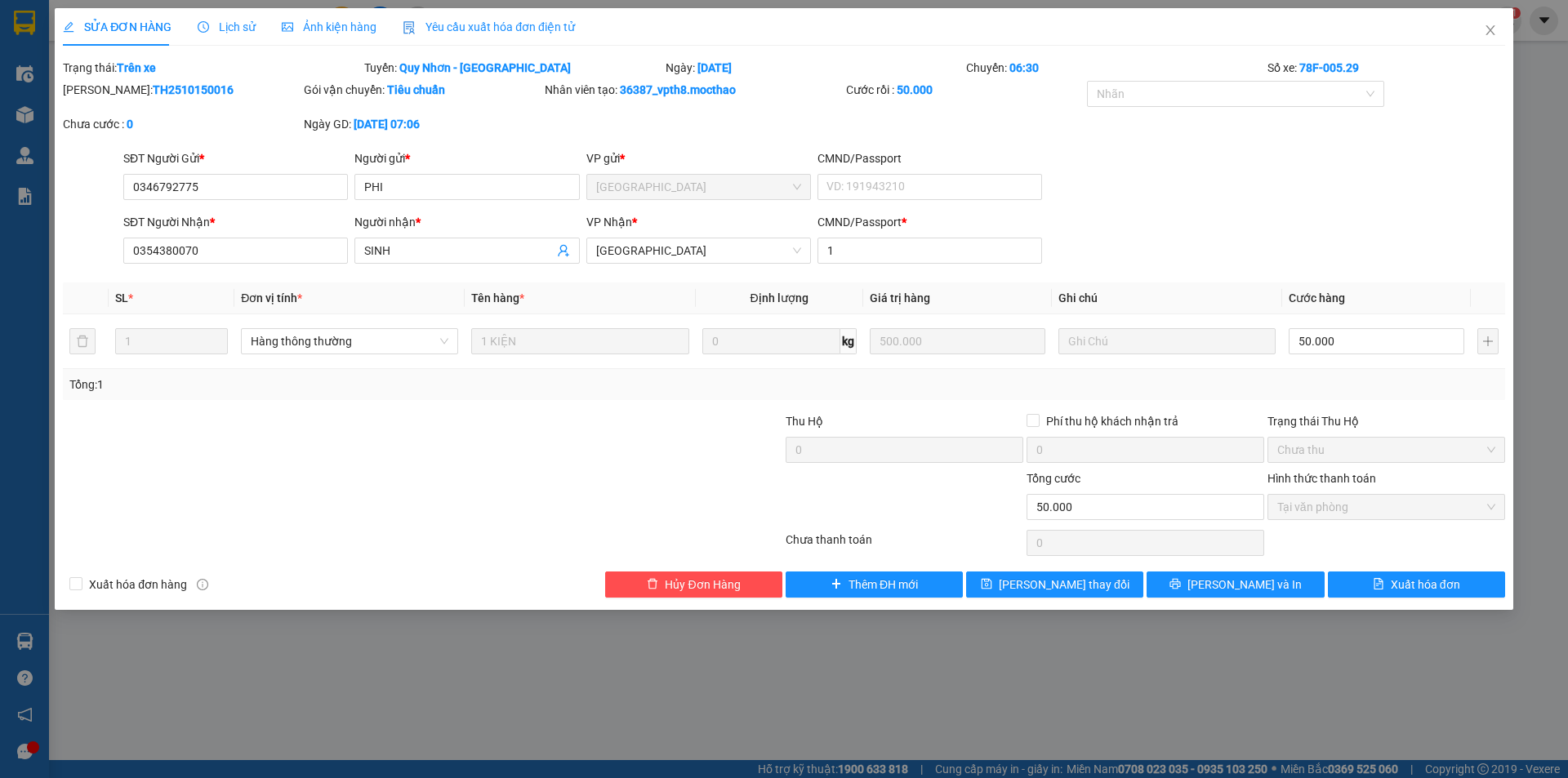
click at [475, 26] on span "Yêu cầu xuất hóa đơn điện tử" at bounding box center [488, 27] width 172 height 13
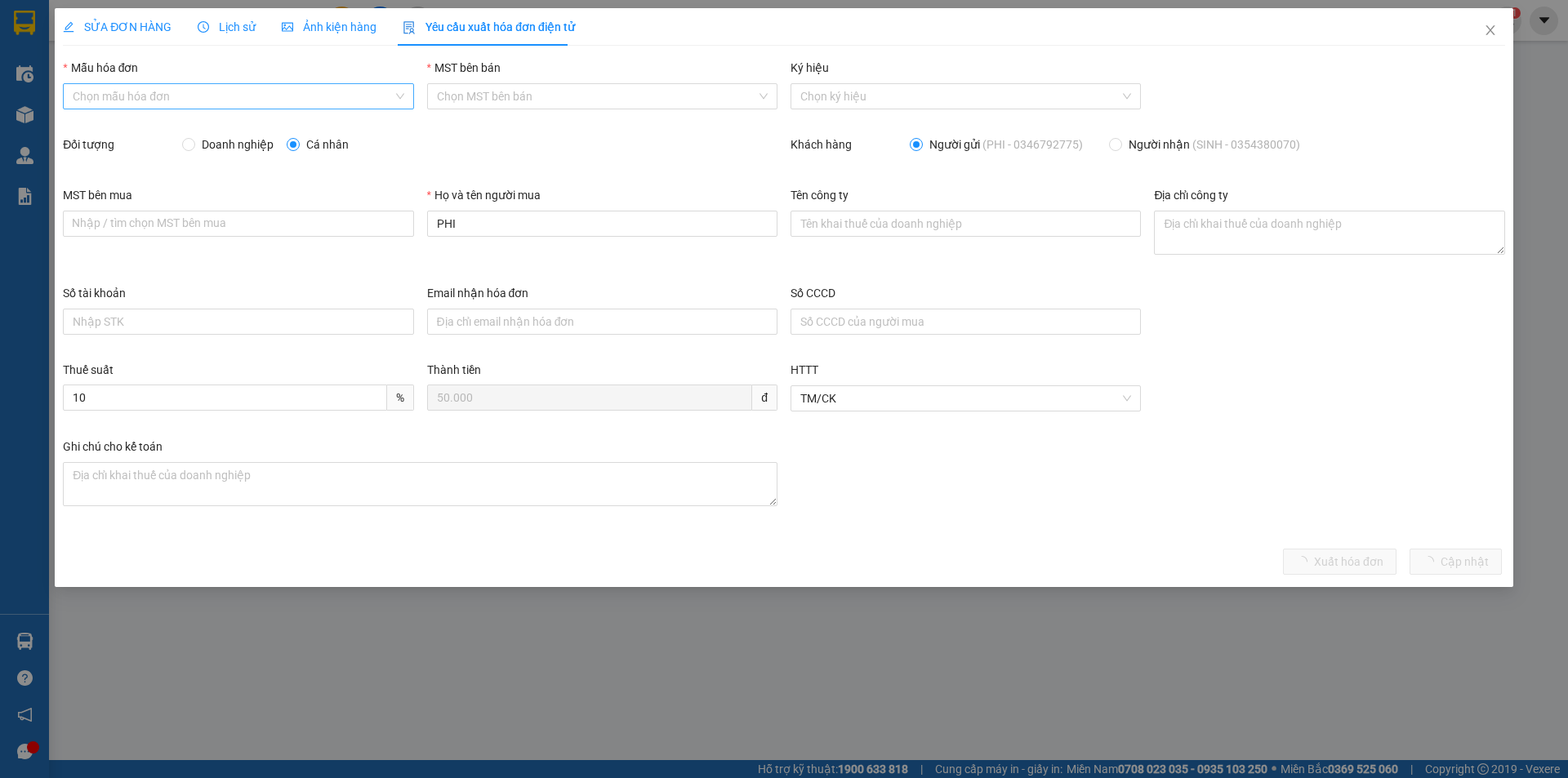
click at [225, 93] on input "Mẫu hóa đơn" at bounding box center [232, 97] width 319 height 25
click at [182, 123] on div "HĐH" at bounding box center [237, 129] width 330 height 18
type input "8"
drag, startPoint x: 466, startPoint y: 219, endPoint x: 413, endPoint y: 222, distance: 53.1
click at [413, 222] on div "MST bên mua Nhập / tìm chọn MST bên mua Họ và tên người mua PHI Tên công ty Địa…" at bounding box center [784, 235] width 1455 height 98
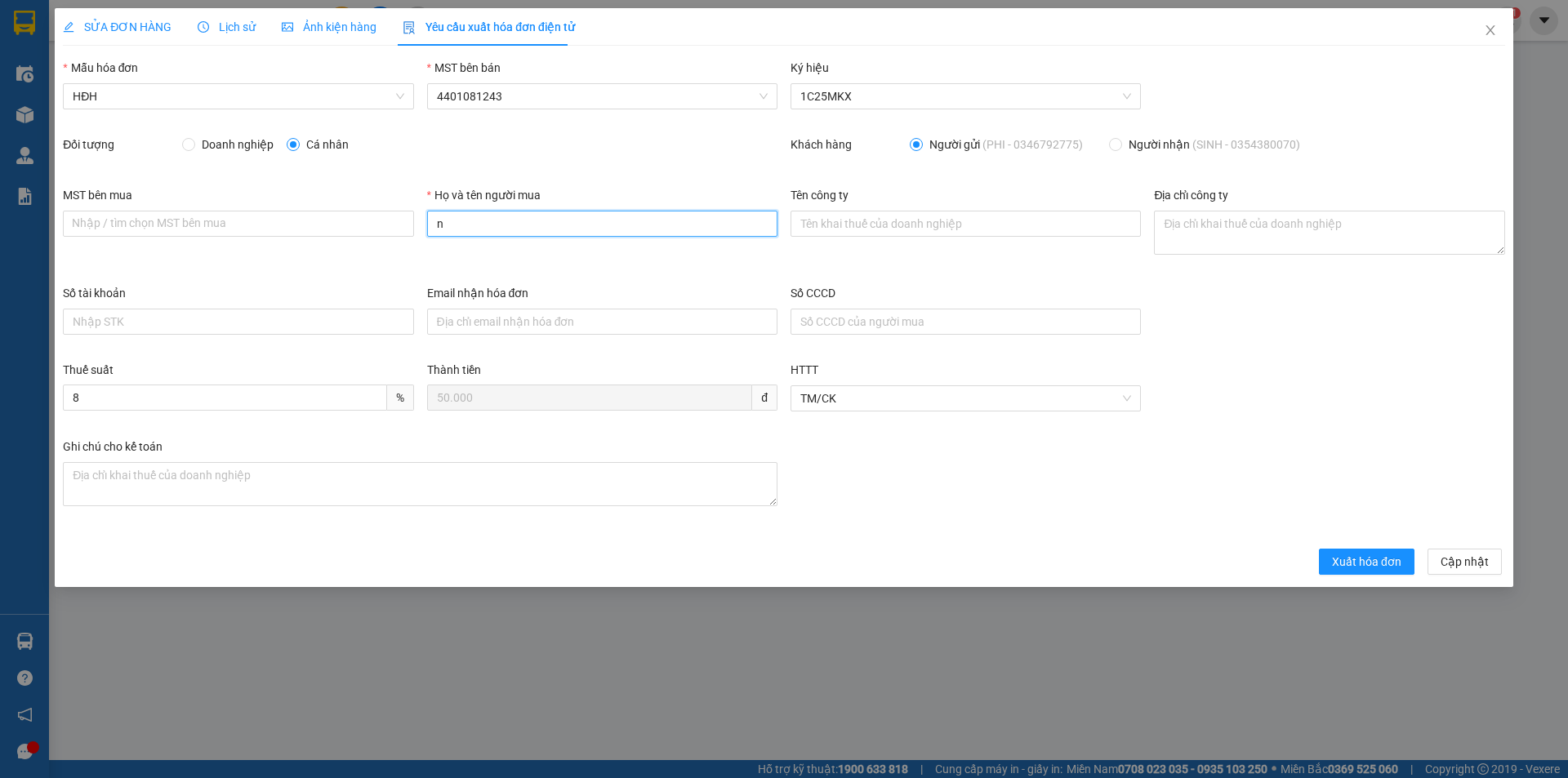
type input "Người mua không lấy hóa đơn"
click at [1369, 561] on span "Xuất hóa đơn" at bounding box center [1366, 562] width 69 height 18
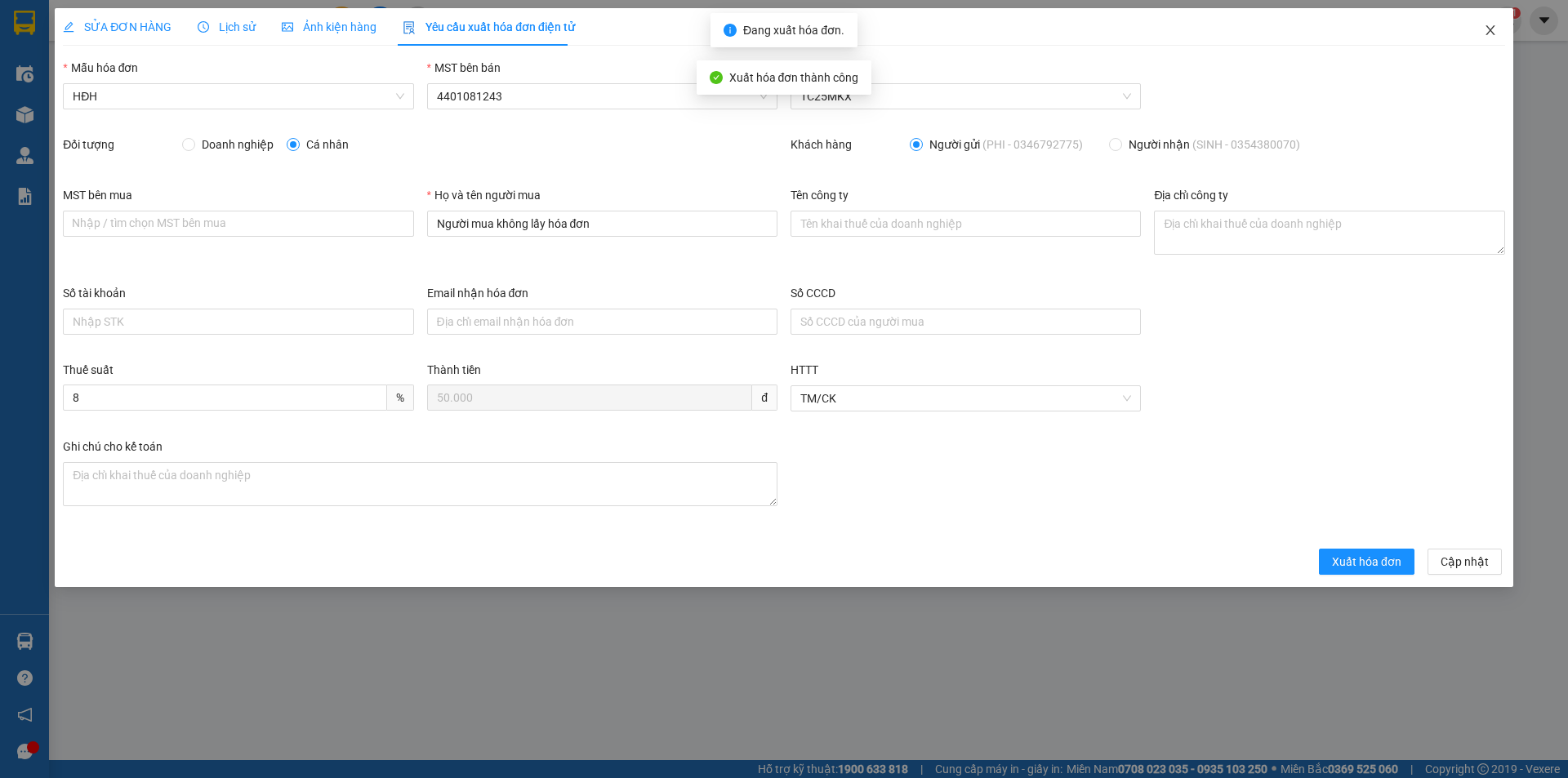
click at [1494, 30] on icon "close" at bounding box center [1490, 30] width 13 height 13
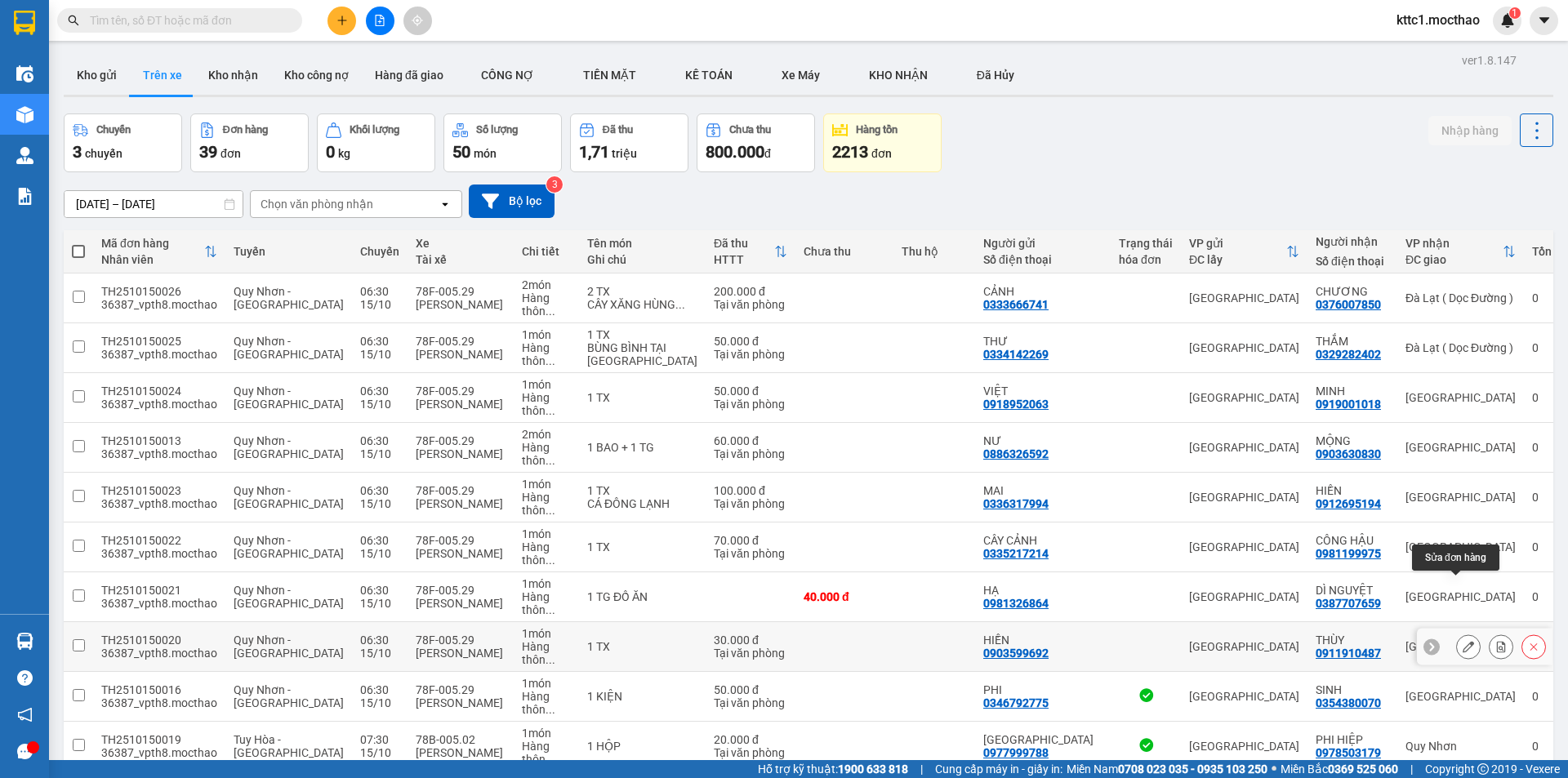
click at [1463, 642] on icon at bounding box center [1468, 647] width 12 height 12
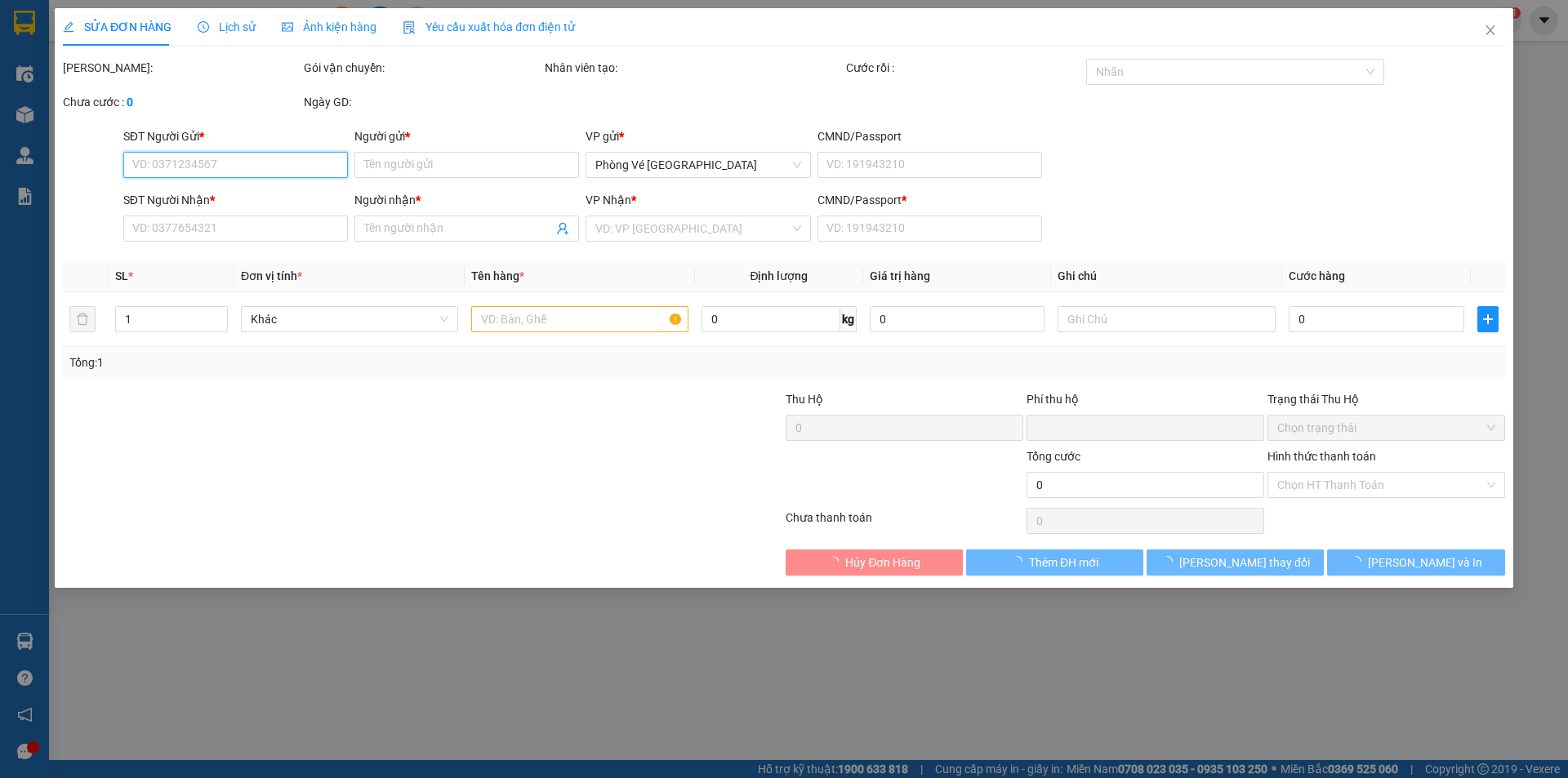
type input "0903599692"
type input "HIỀN"
type input "0911910487"
type input "THÙY"
type input "1"
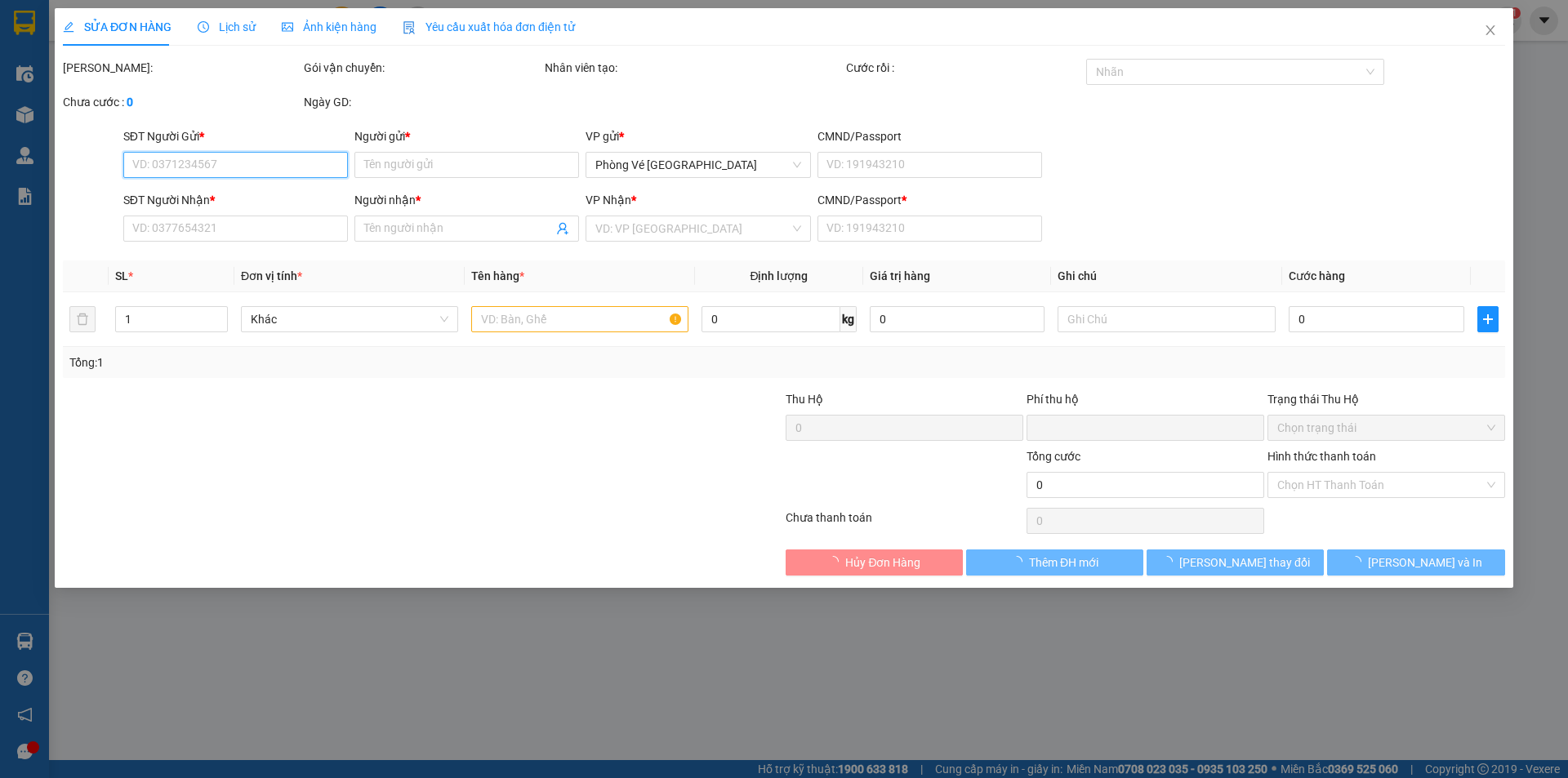
type input "0"
type input "30.000"
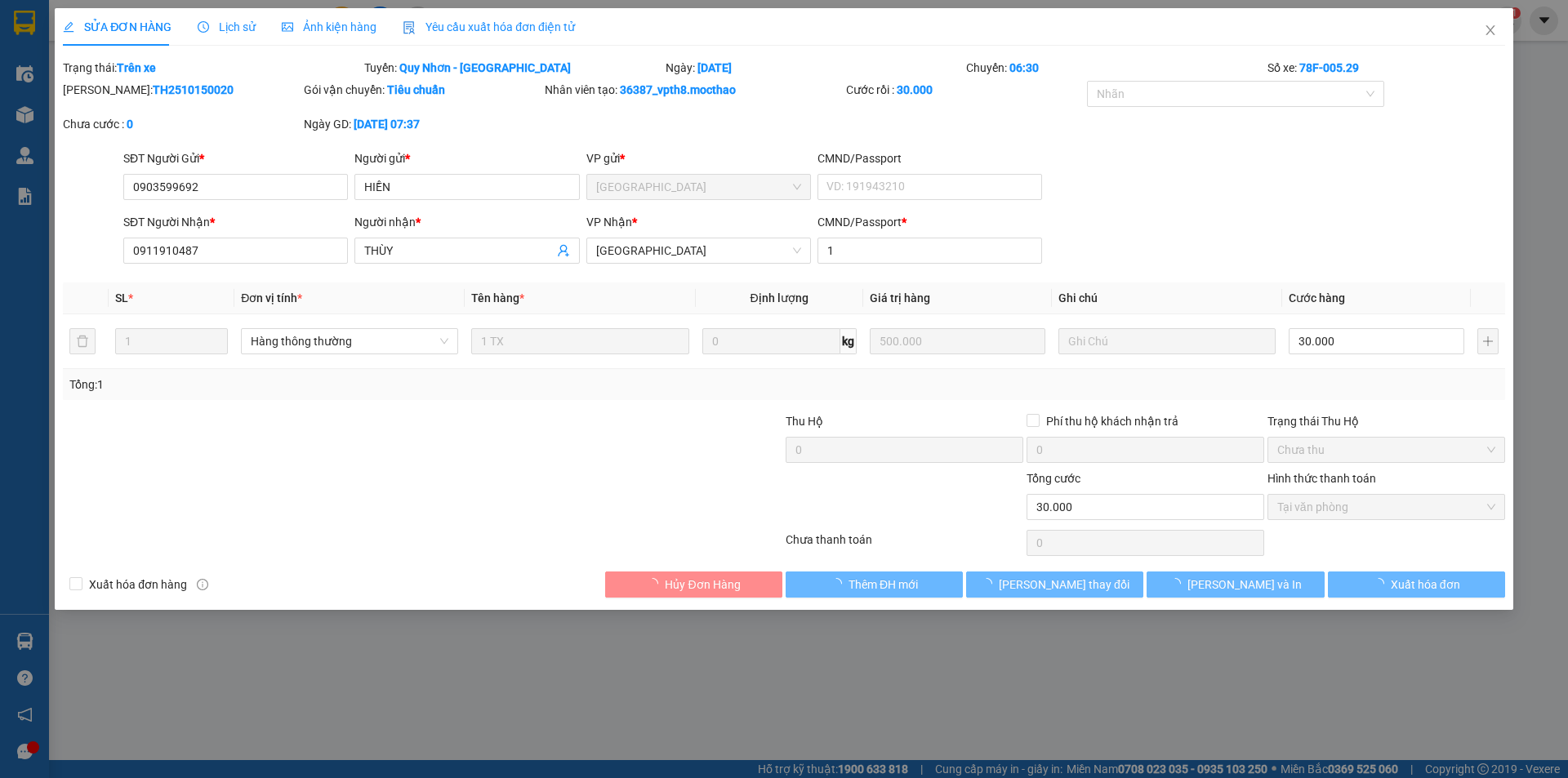
click at [486, 18] on div "Yêu cầu xuất hóa đơn điện tử" at bounding box center [488, 27] width 172 height 18
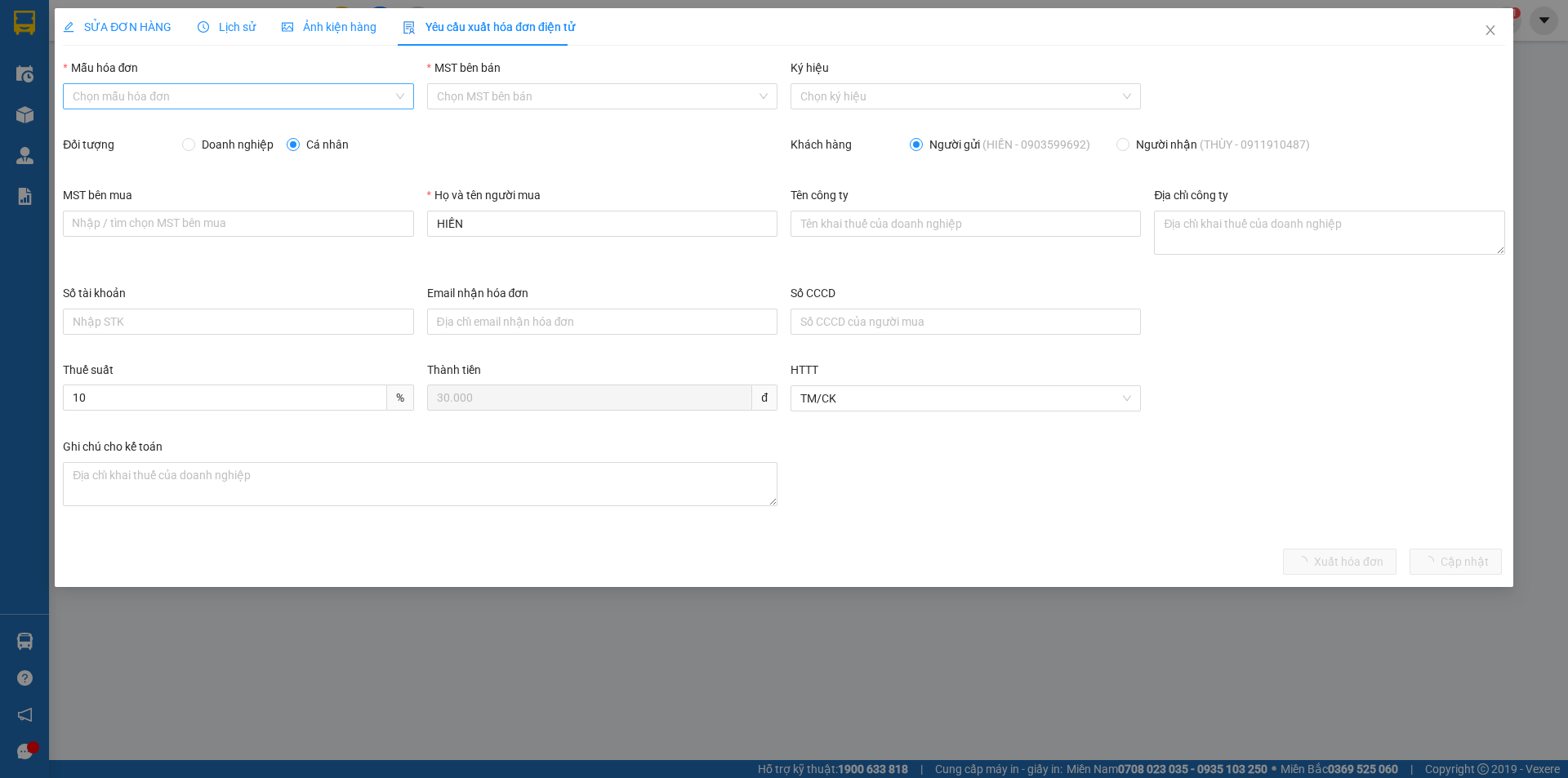
click at [215, 94] on input "Mẫu hóa đơn" at bounding box center [232, 97] width 319 height 25
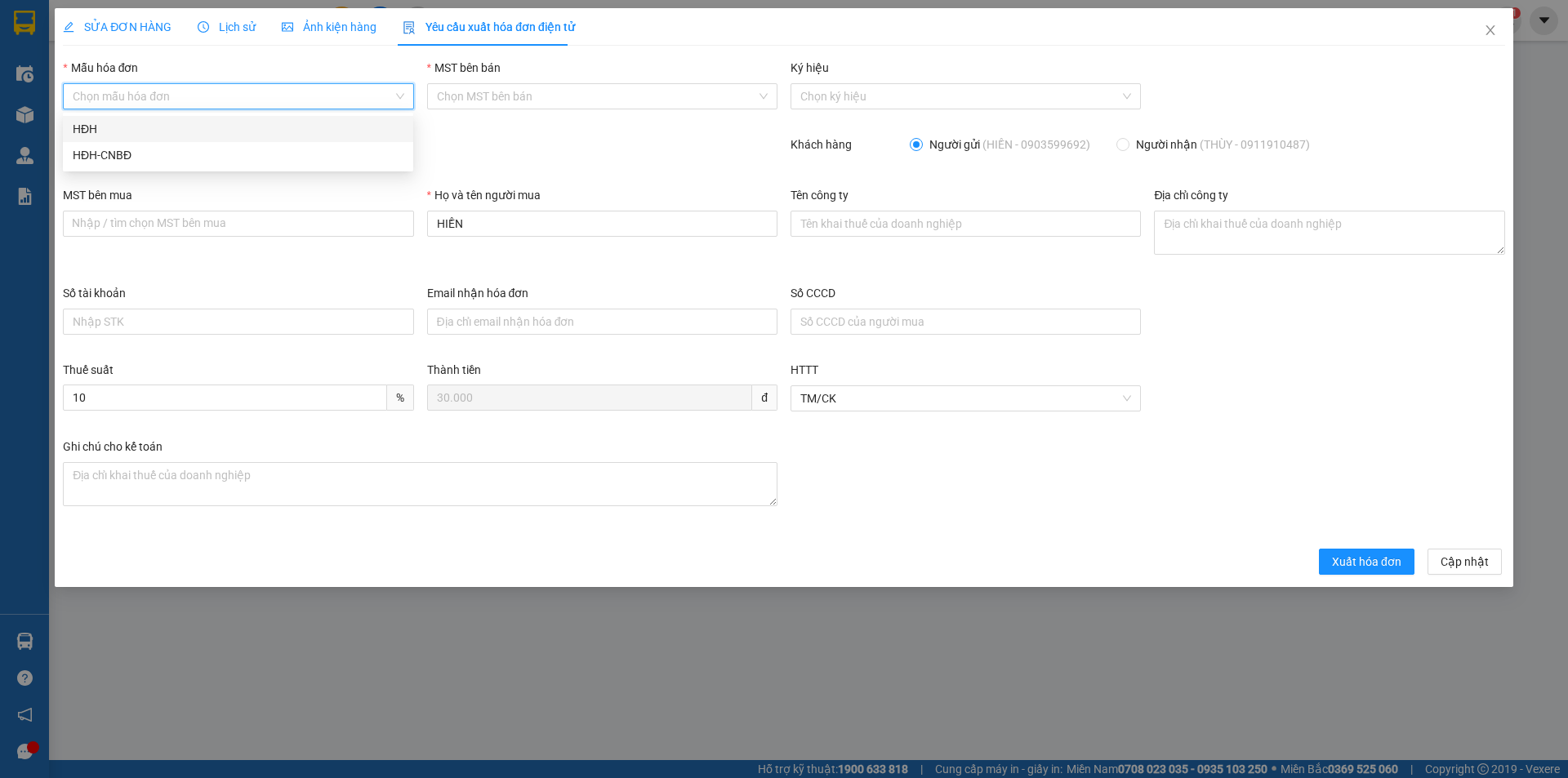
click at [192, 116] on div "HĐH" at bounding box center [237, 128] width 350 height 26
type input "8"
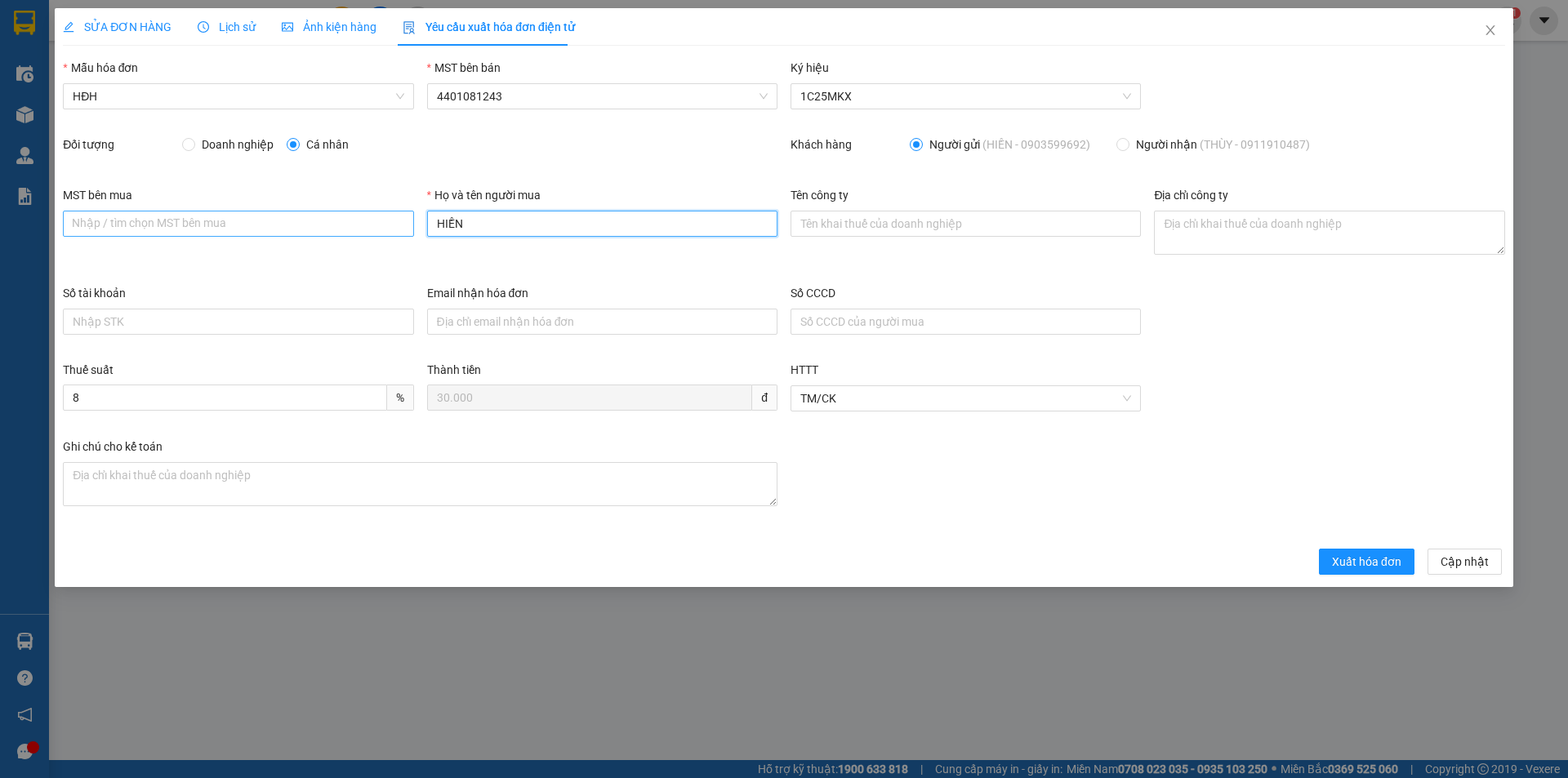
drag, startPoint x: 480, startPoint y: 221, endPoint x: 413, endPoint y: 222, distance: 67.0
click at [413, 222] on div "MST bên mua Nhập / tìm chọn MST bên mua Họ và tên người mua HIỀN Tên công ty Đị…" at bounding box center [784, 235] width 1455 height 98
type input "Người mua không lấy hóa đơn"
click at [1331, 564] on button "Xuất hóa đơn" at bounding box center [1367, 561] width 96 height 26
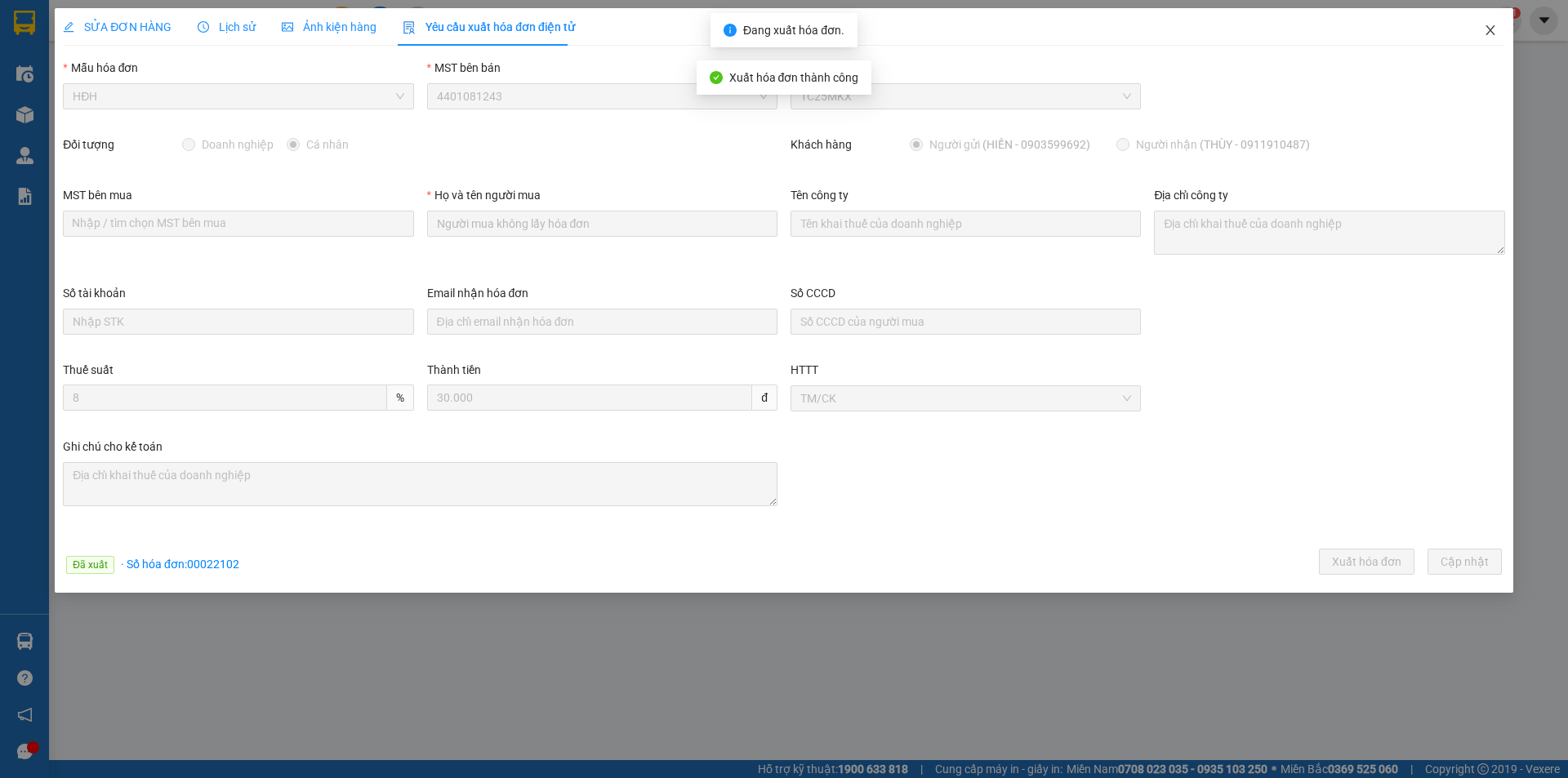
click at [1488, 29] on icon "close" at bounding box center [1490, 30] width 13 height 13
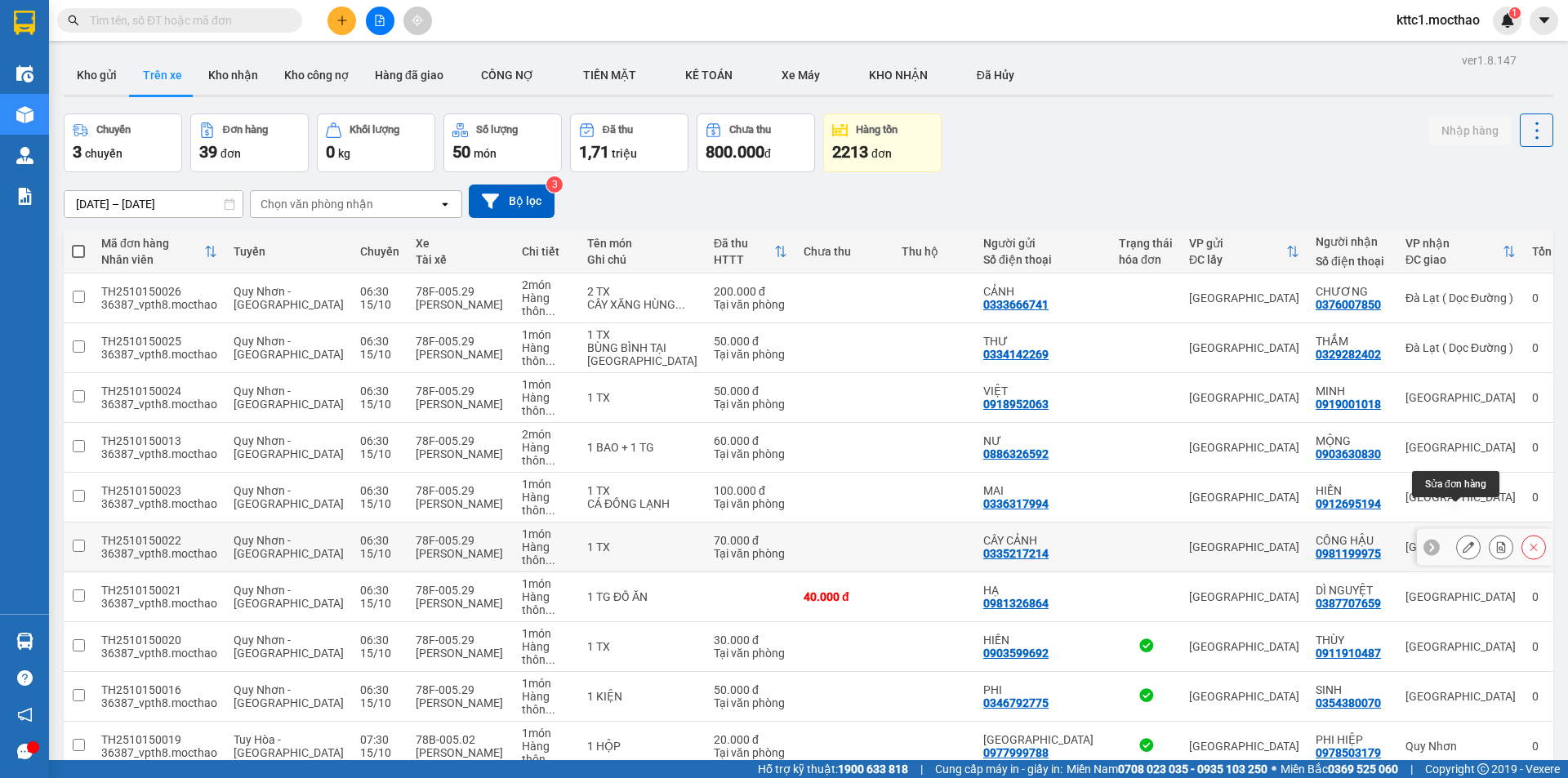
click at [1459, 533] on button at bounding box center [1468, 548] width 23 height 28
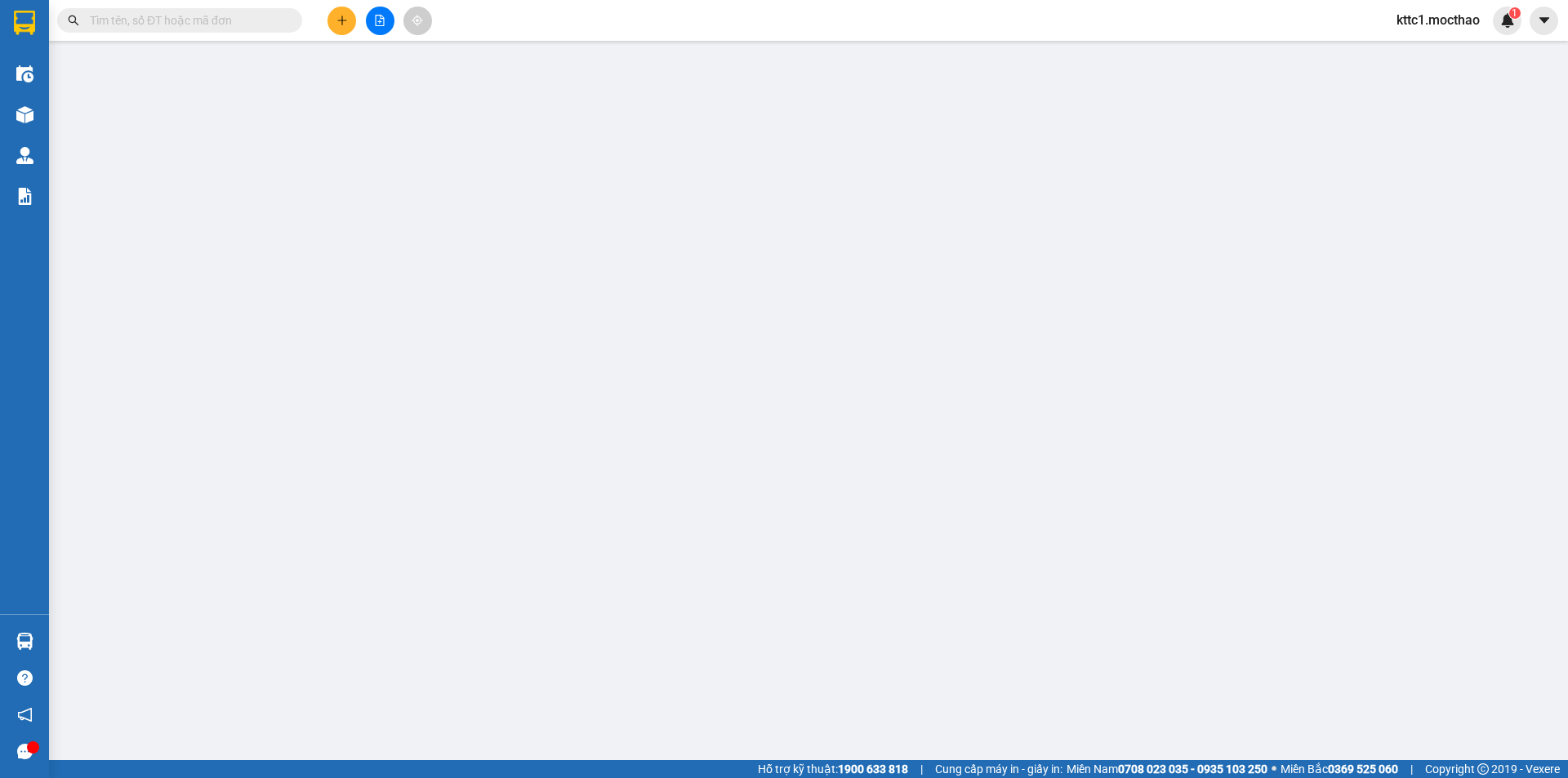
type input "0335217214"
type input "CÂY CẢNH"
type input "0981199975"
type input "CÔNG HẬU"
type input "1"
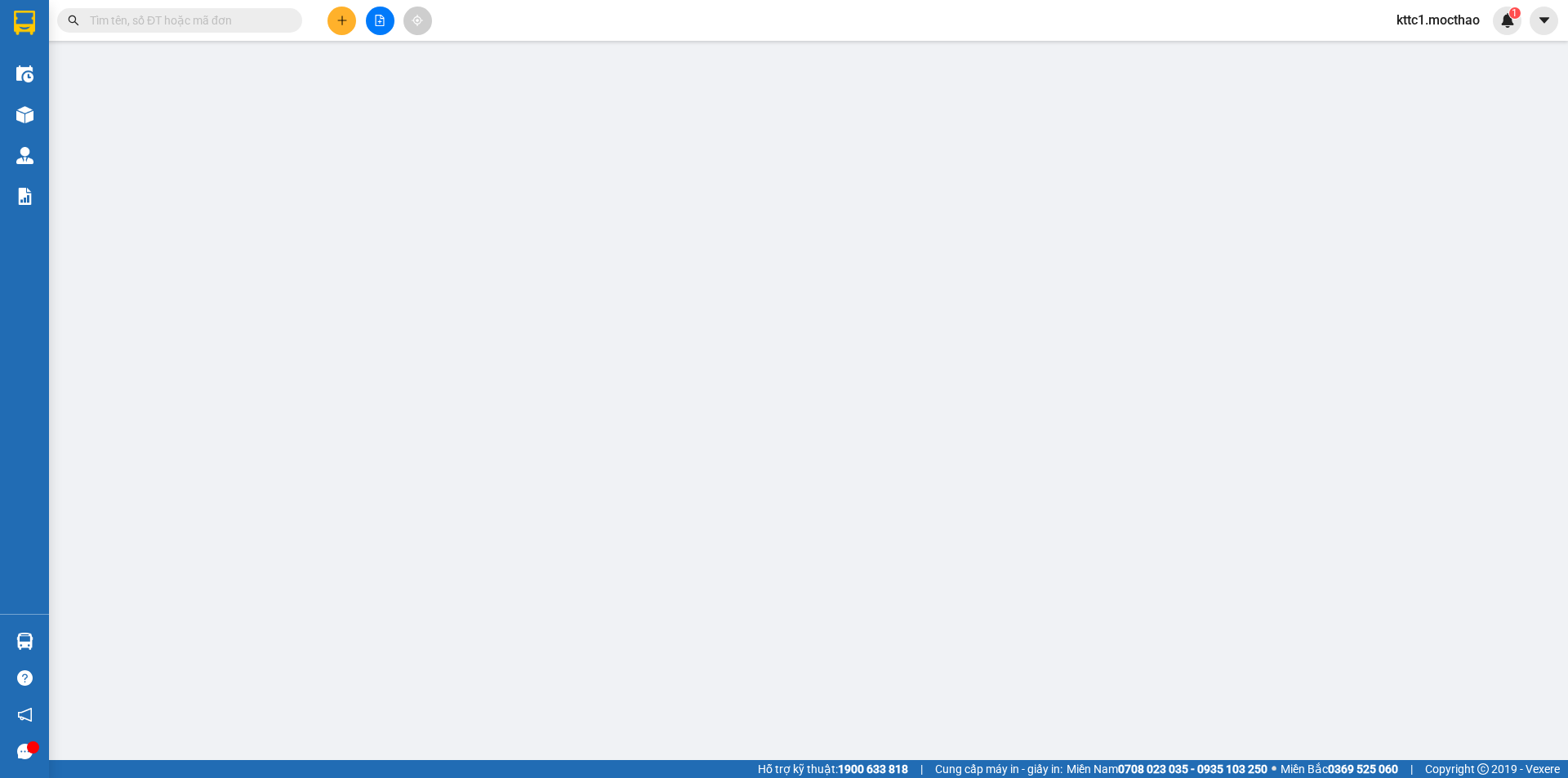
type input "0"
type input "70.000"
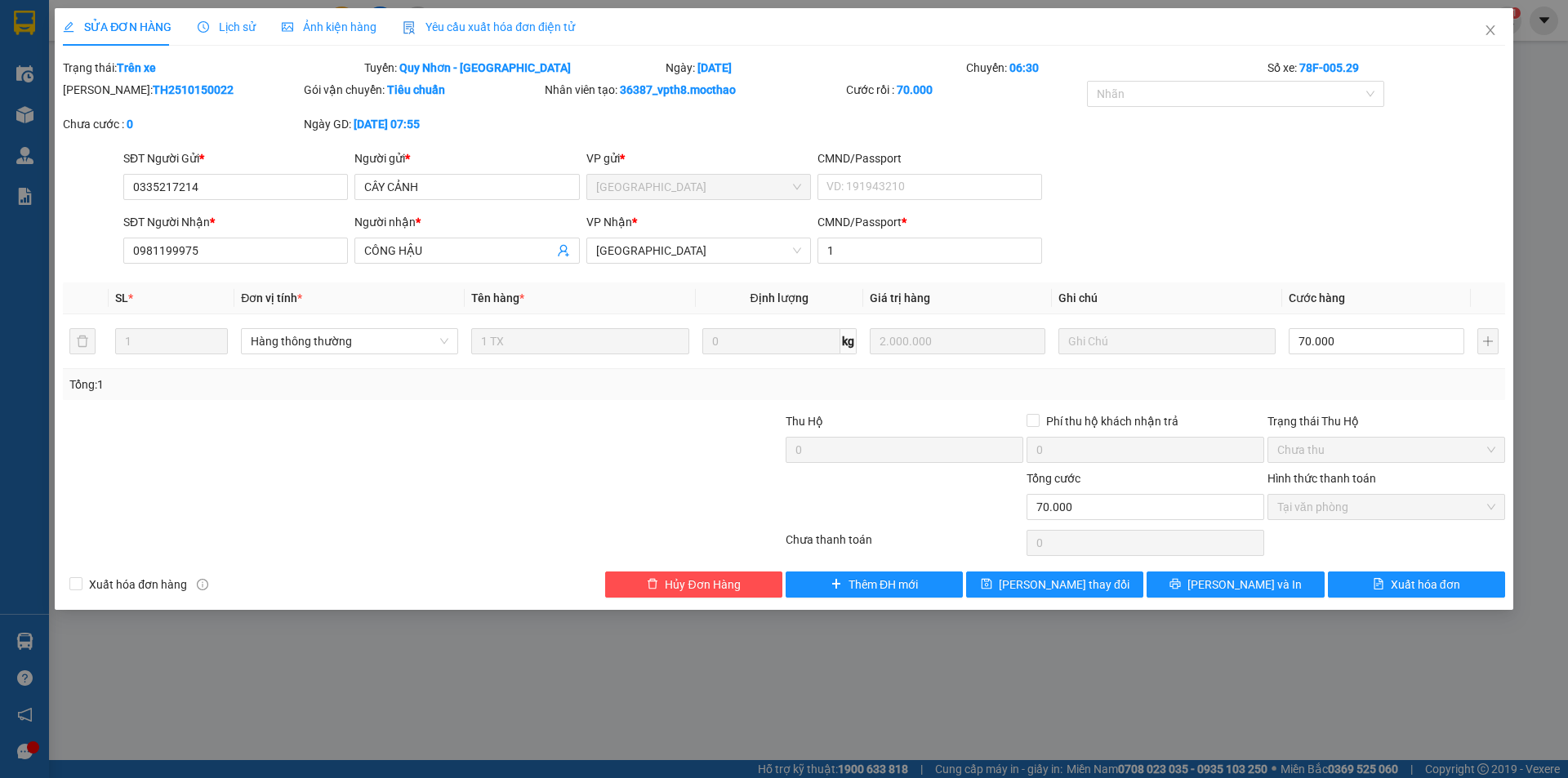
click at [485, 10] on div "Yêu cầu xuất hóa đơn điện tử" at bounding box center [488, 27] width 172 height 37
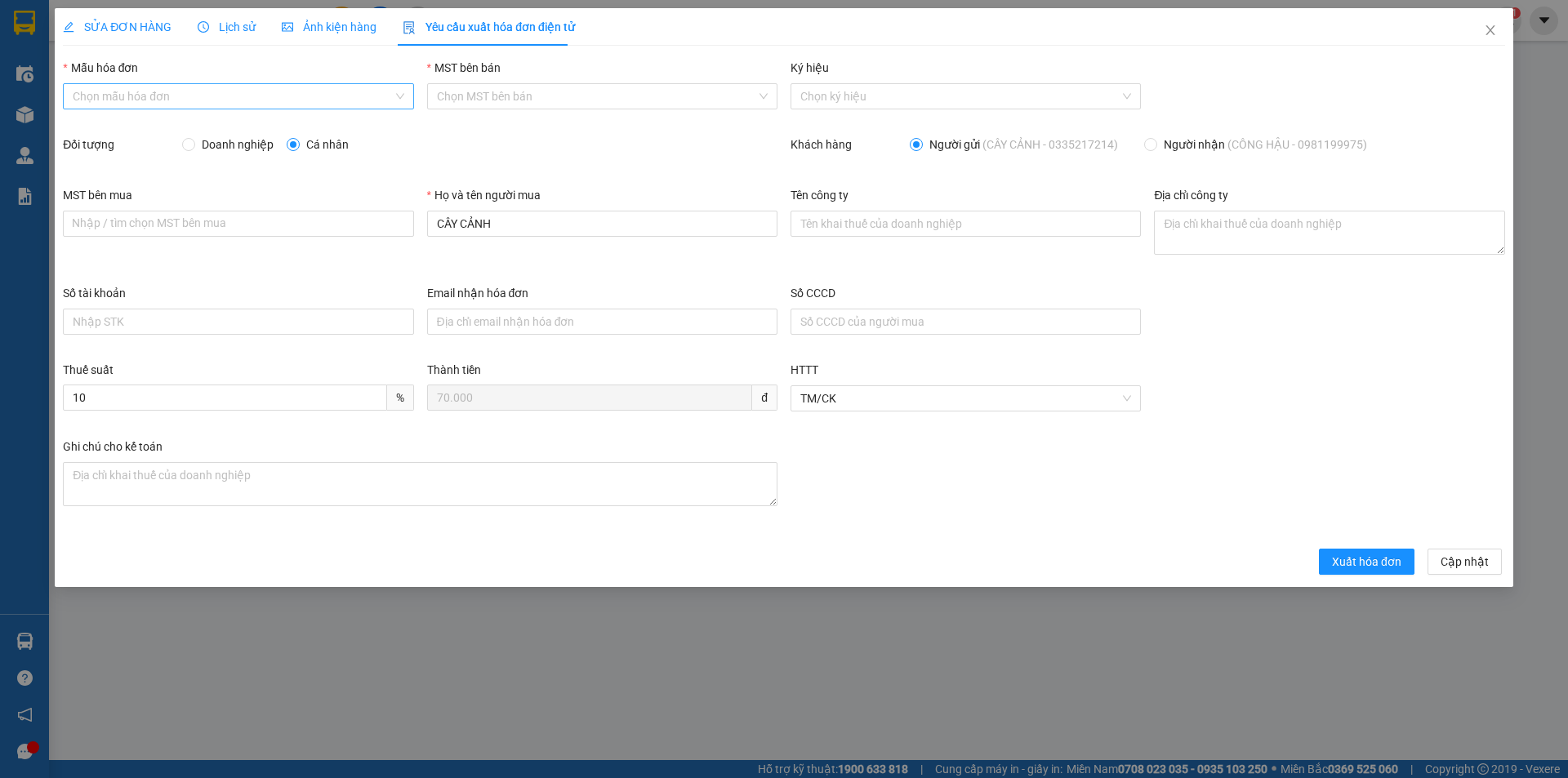
click at [182, 95] on input "Mẫu hóa đơn" at bounding box center [232, 97] width 319 height 25
click at [165, 131] on div "HĐH" at bounding box center [237, 129] width 330 height 18
type input "8"
drag, startPoint x: 488, startPoint y: 230, endPoint x: 400, endPoint y: 231, distance: 88.0
click at [400, 231] on div "MST bên mua Nhập / tìm chọn MST bên mua Họ và tên người mua CÂY CẢNH Tên công t…" at bounding box center [784, 235] width 1455 height 98
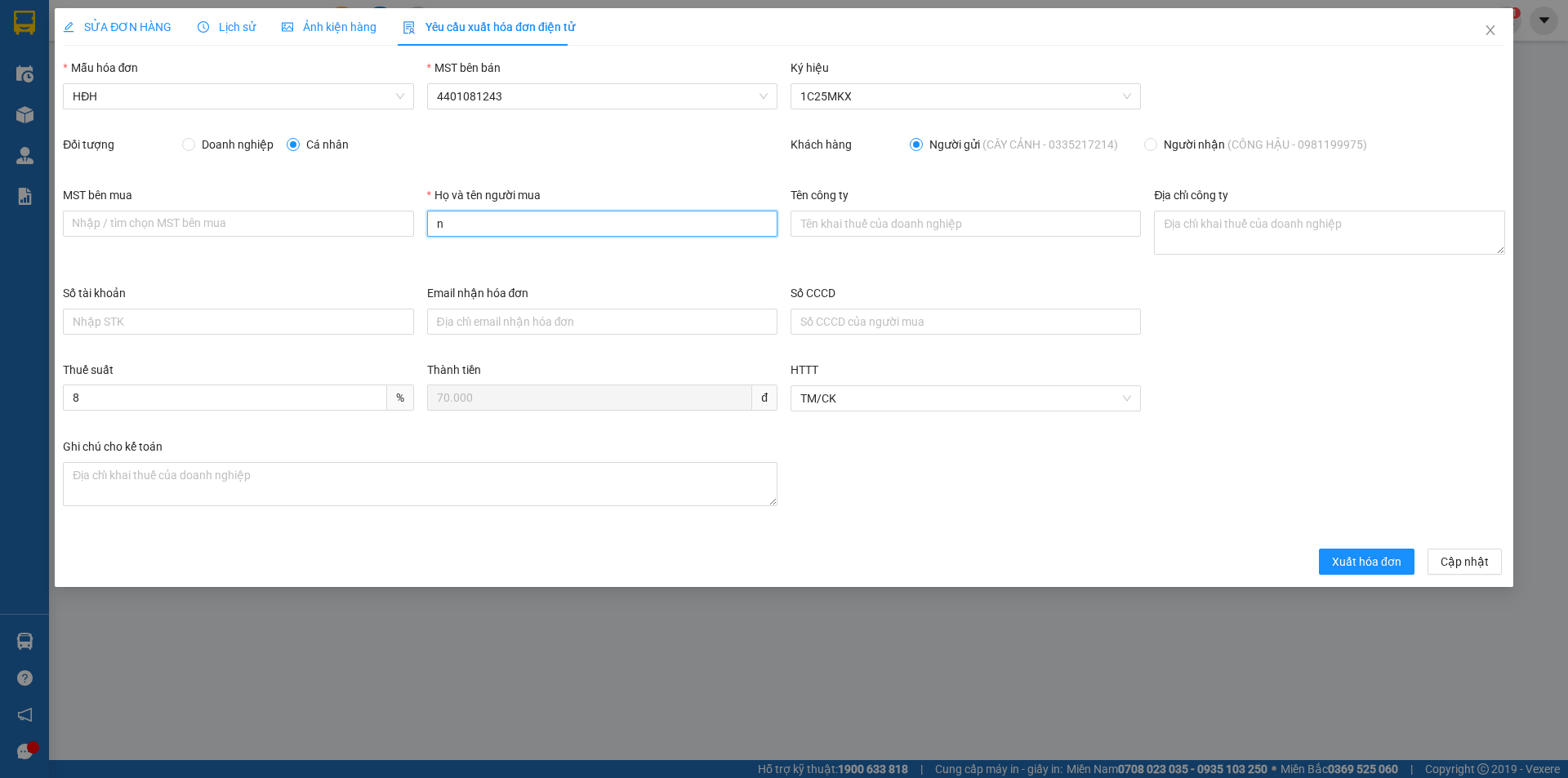
type input "Người mua không lấy hóa đơn"
click at [1375, 571] on button "Xuất hóa đơn" at bounding box center [1367, 561] width 96 height 26
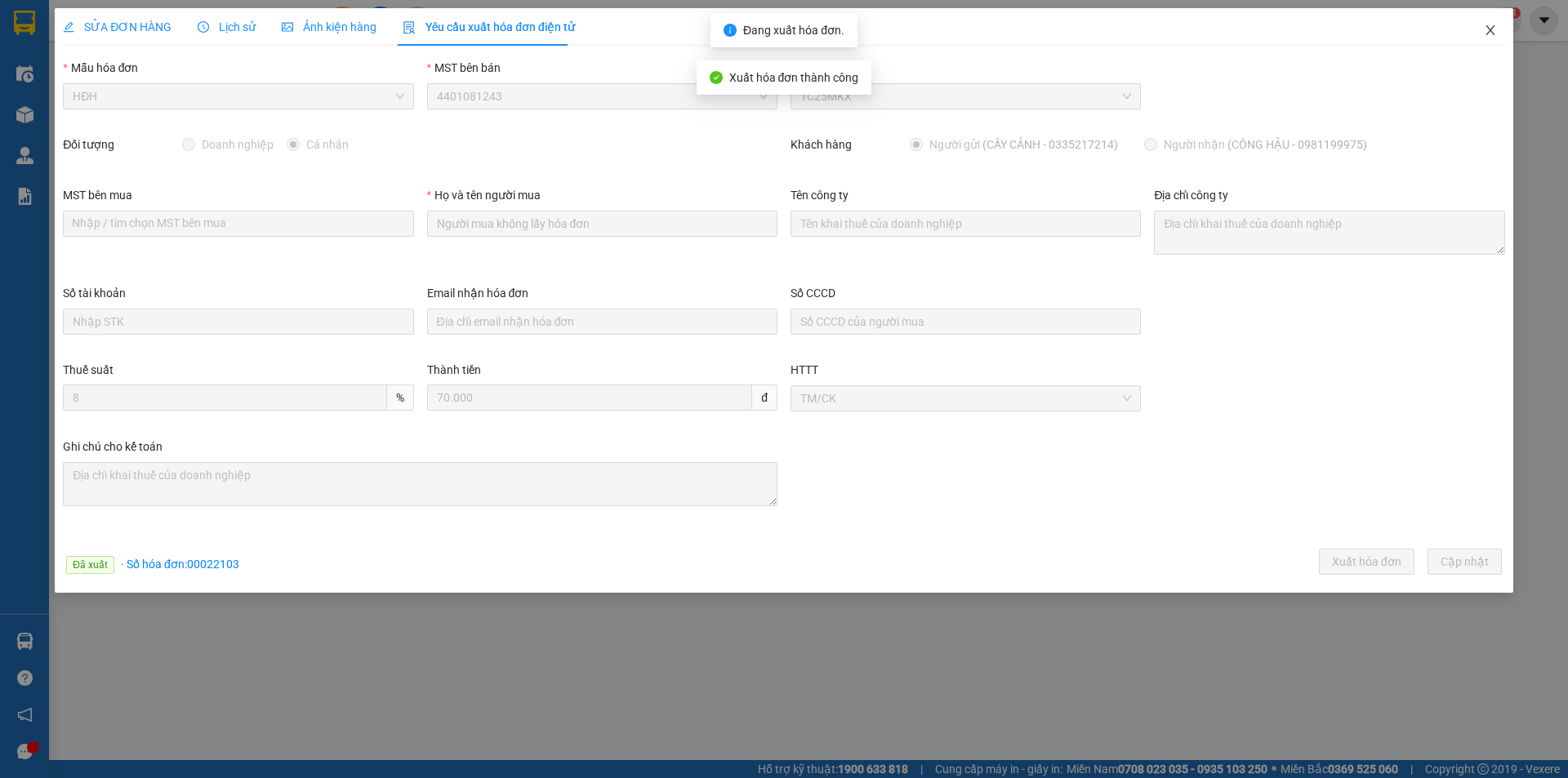
click at [1490, 27] on icon "close" at bounding box center [1490, 30] width 13 height 13
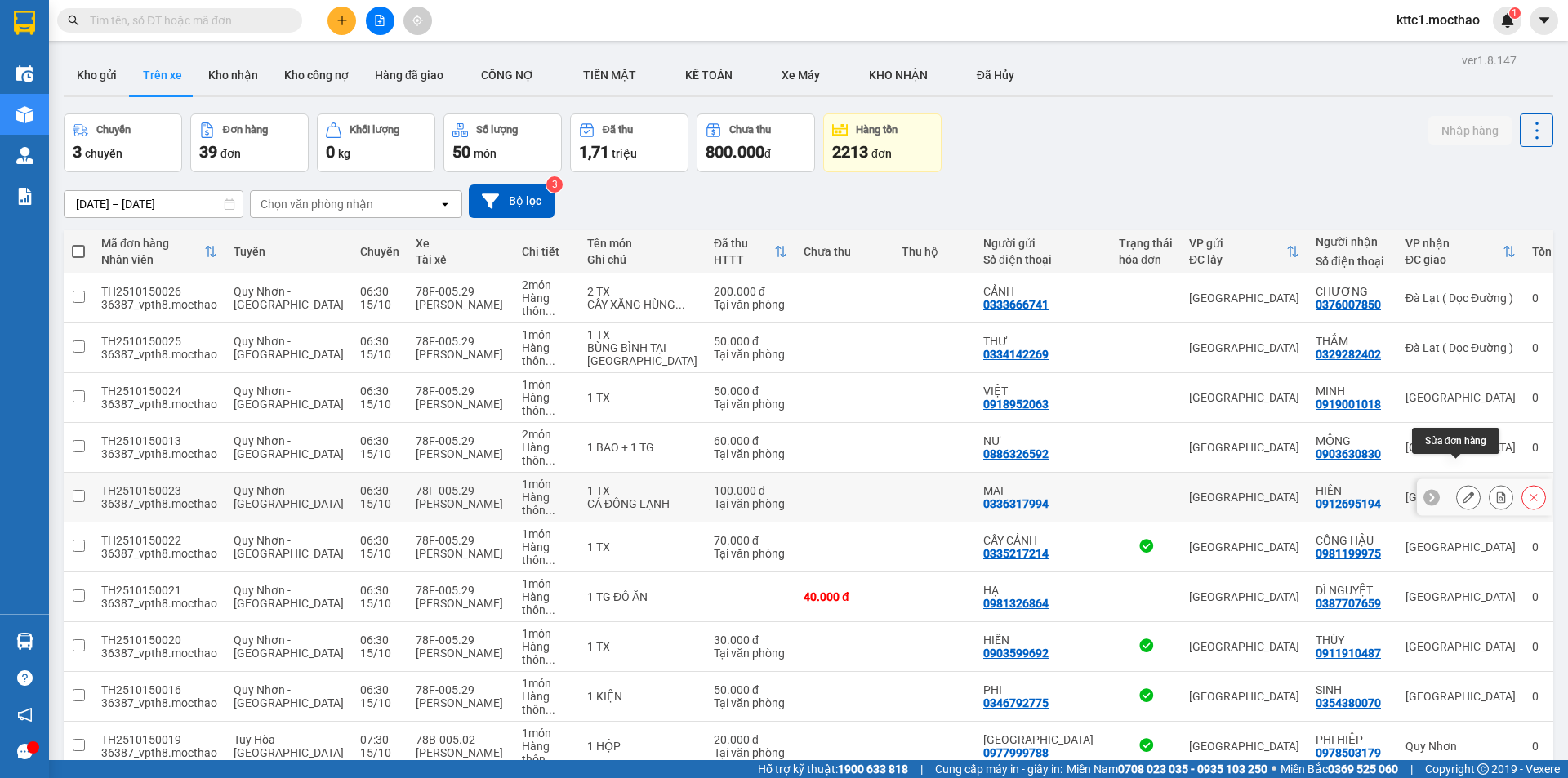
click at [1463, 492] on icon at bounding box center [1468, 497] width 12 height 12
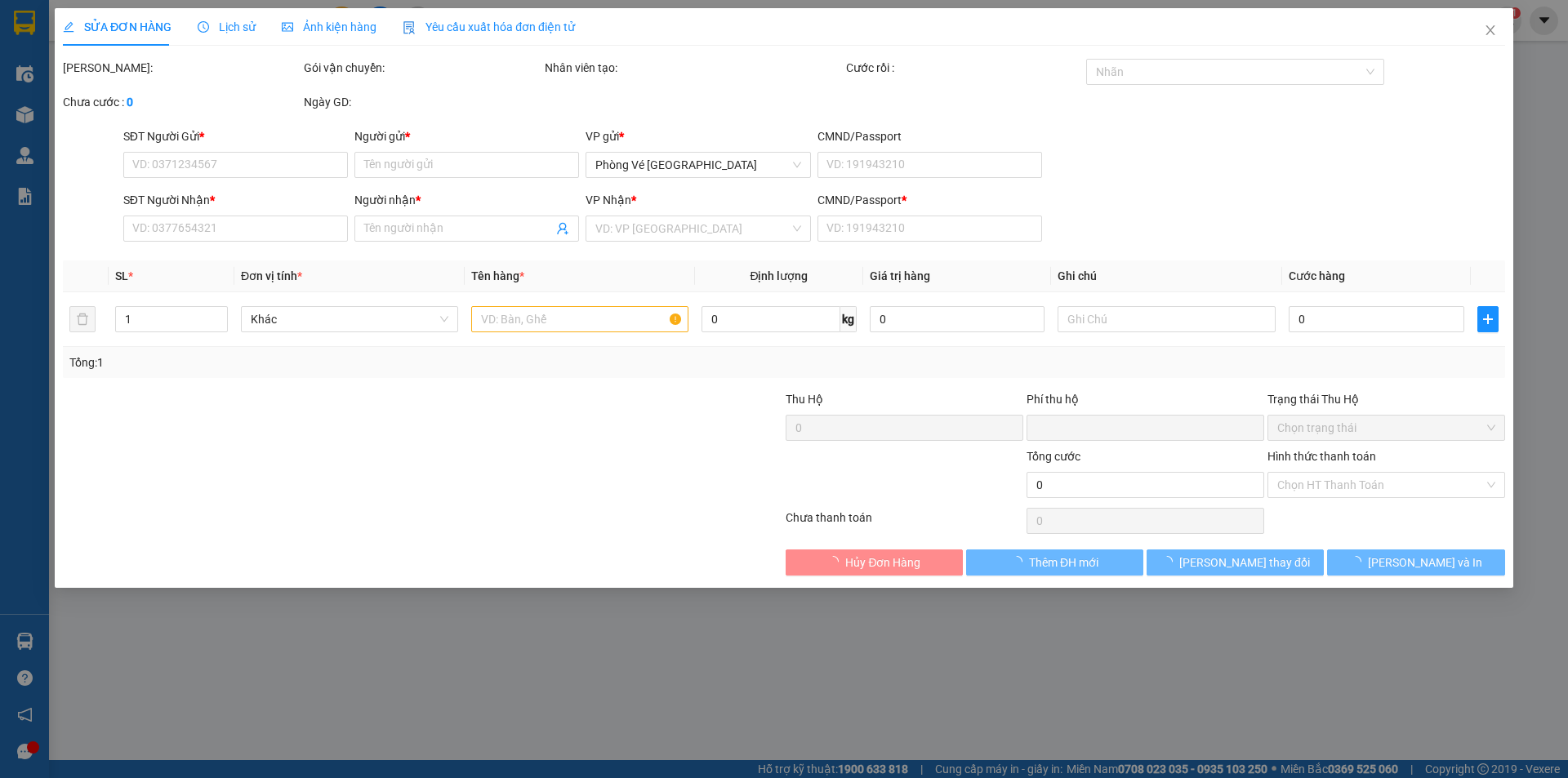
type input "0336317994"
type input "MAI"
type input "0912695194"
type input "HIỀN"
type input "1"
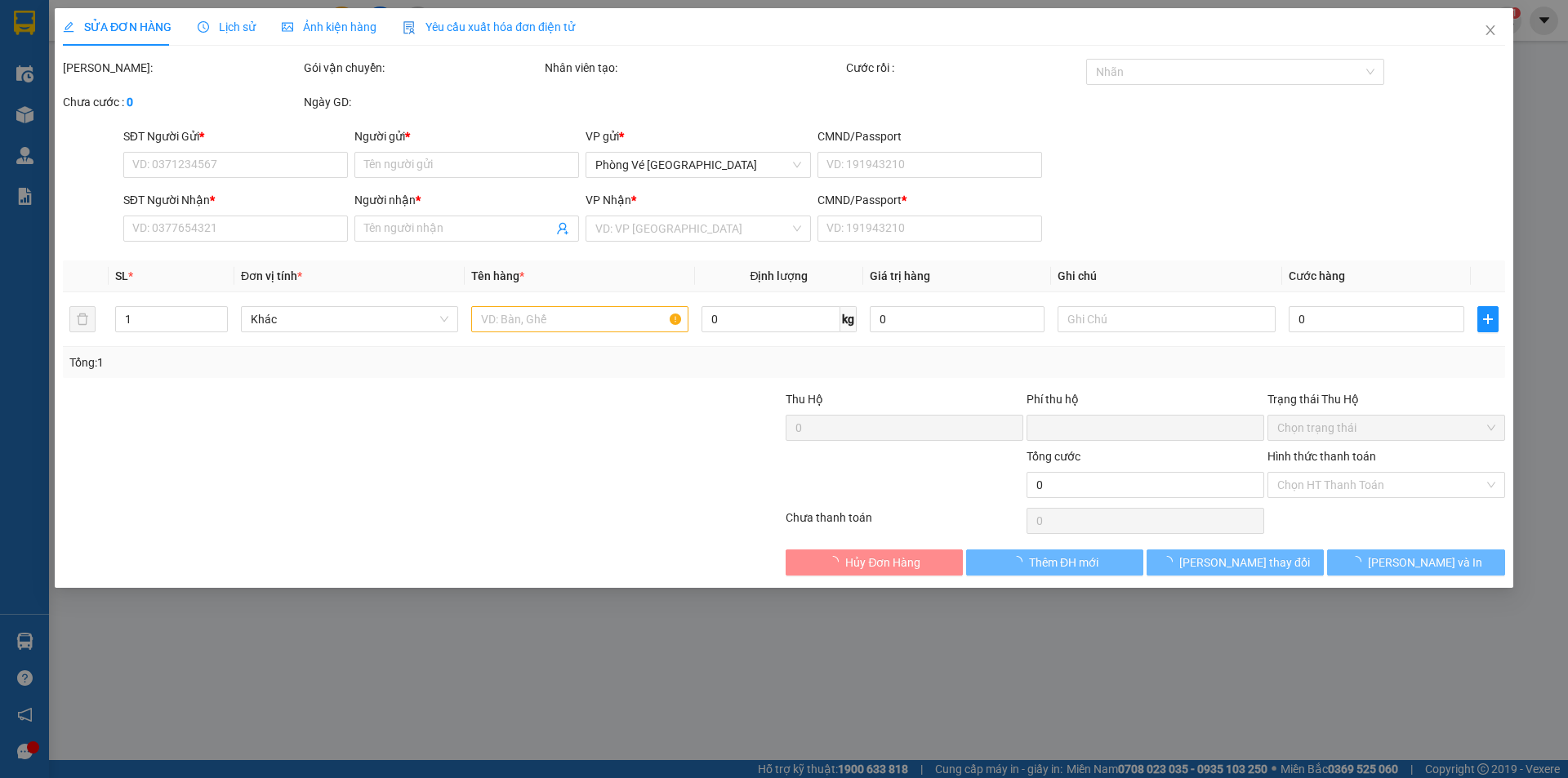
type input "0"
type input "100.000"
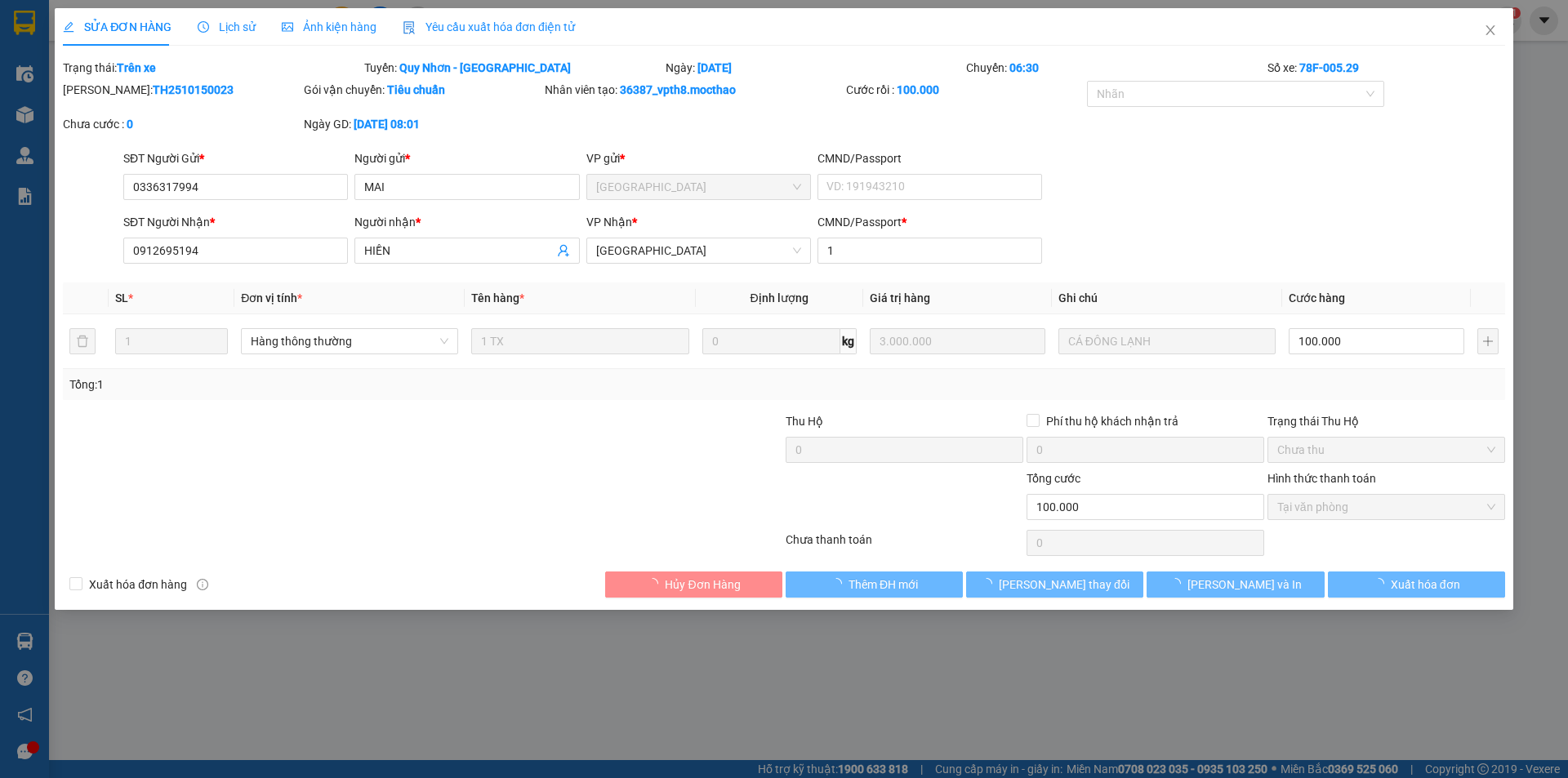
click at [509, 26] on span "Yêu cầu xuất hóa đơn điện tử" at bounding box center [488, 27] width 172 height 13
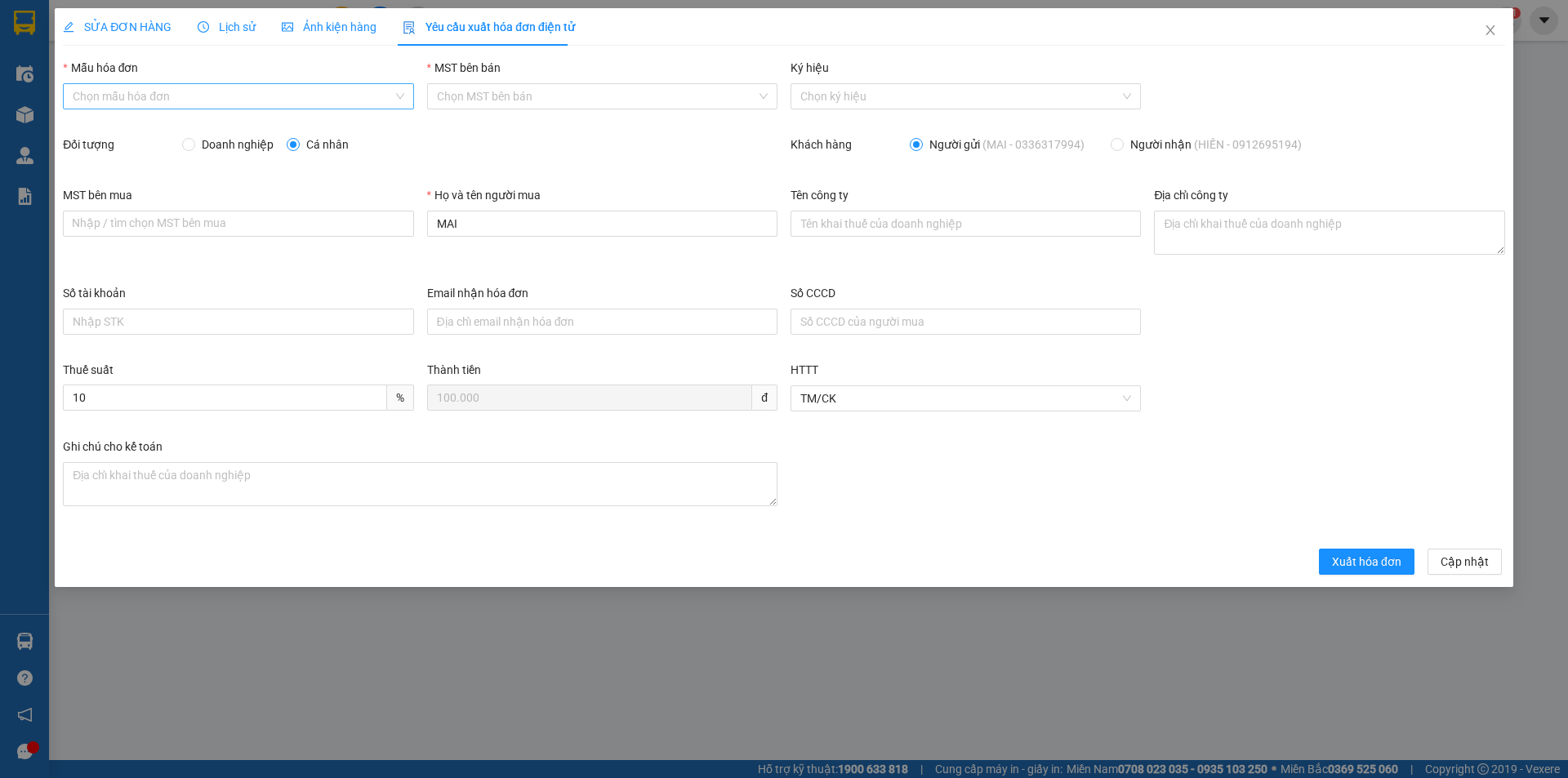
click at [233, 94] on input "Mẫu hóa đơn" at bounding box center [232, 97] width 319 height 25
click at [199, 126] on div "HĐH" at bounding box center [237, 129] width 330 height 18
type input "8"
drag, startPoint x: 443, startPoint y: 224, endPoint x: 419, endPoint y: 222, distance: 24.1
click at [419, 222] on div "MST bên mua Nhập / tìm chọn MST bên mua Họ và tên người mua MAI Tên công ty Địa…" at bounding box center [784, 235] width 1455 height 98
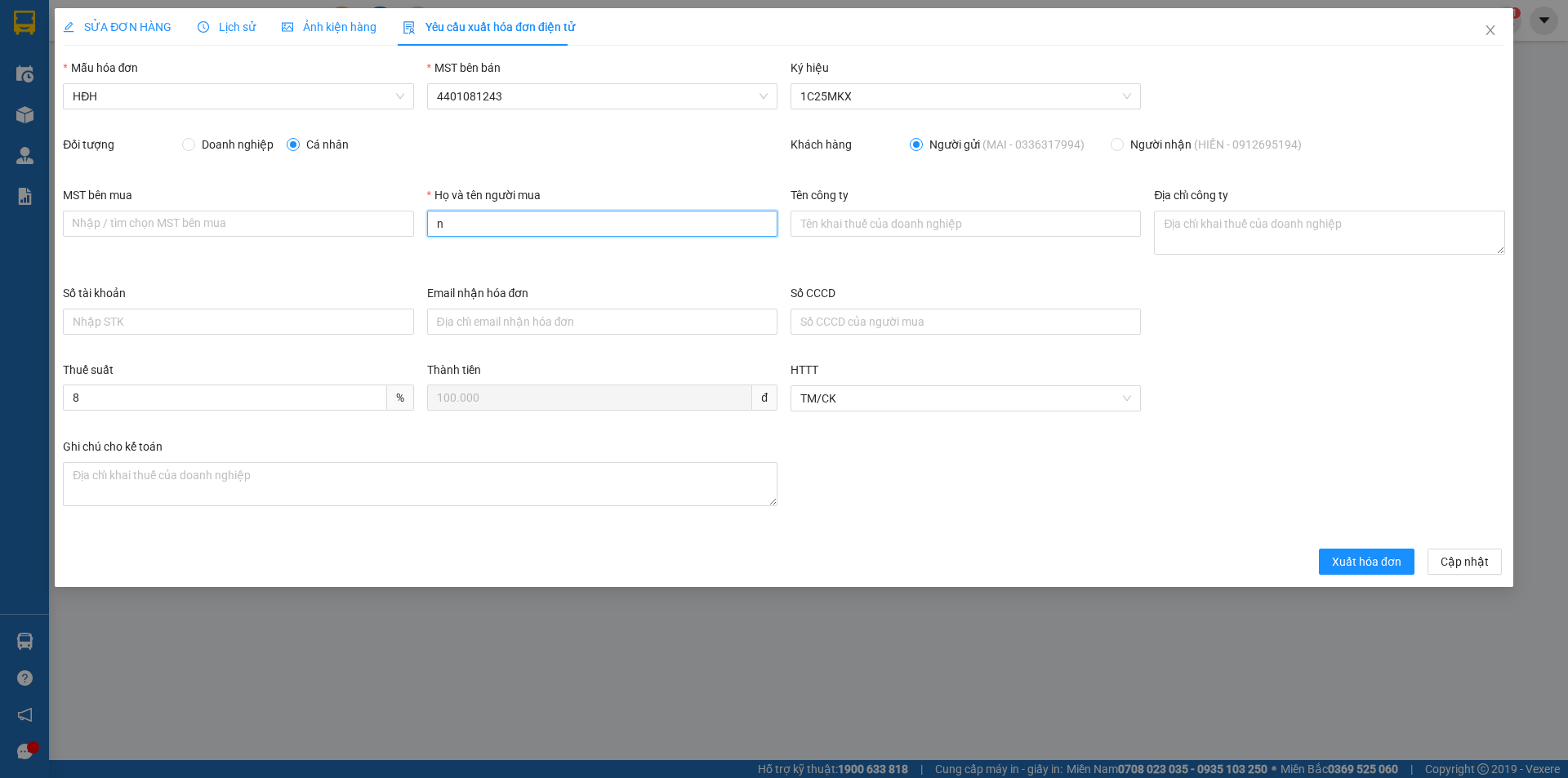
type input "Người mua không lấy hóa đơn"
click at [1384, 564] on span "Xuất hóa đơn" at bounding box center [1366, 562] width 69 height 18
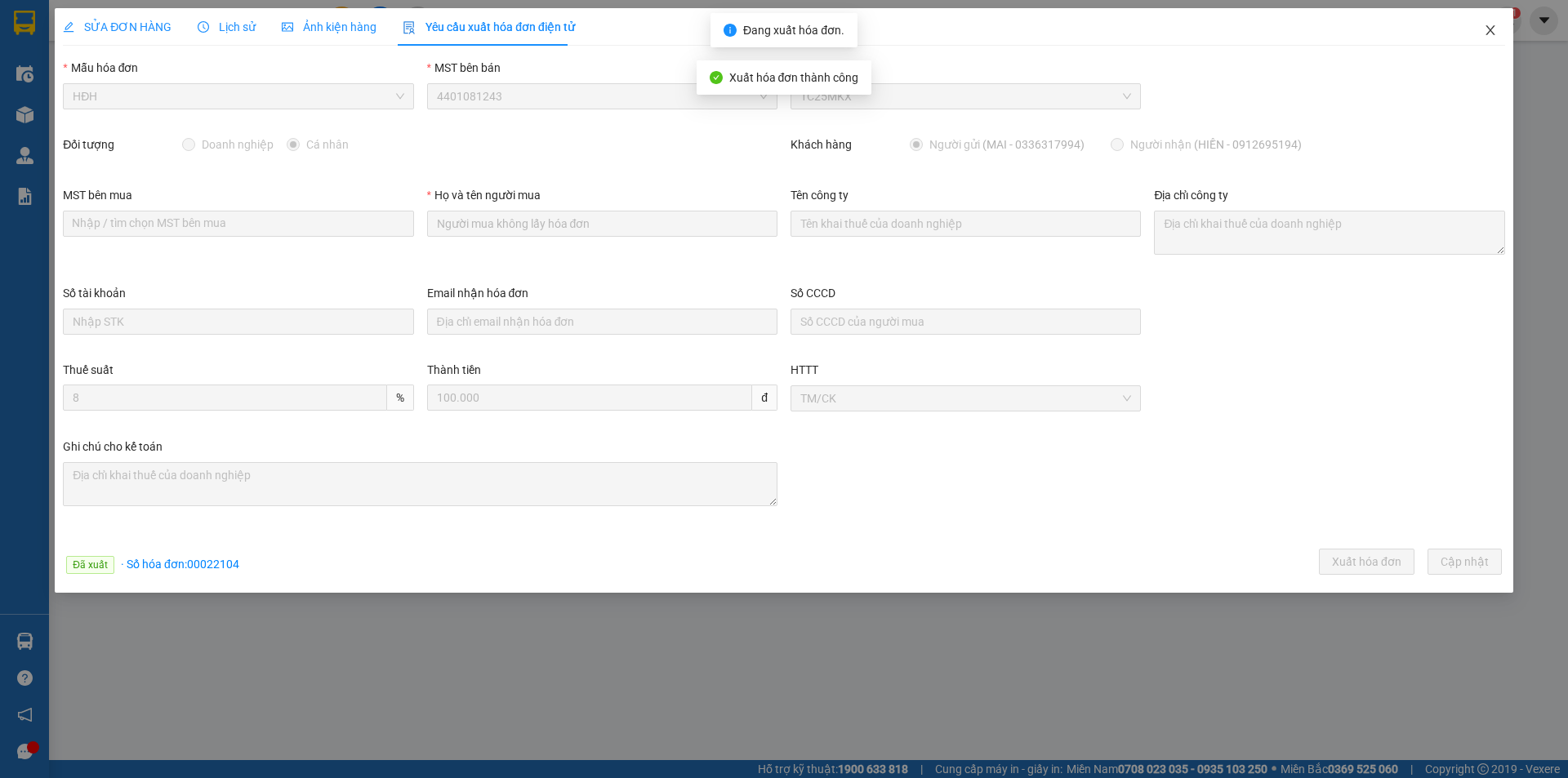
click at [1492, 26] on icon "close" at bounding box center [1490, 30] width 13 height 13
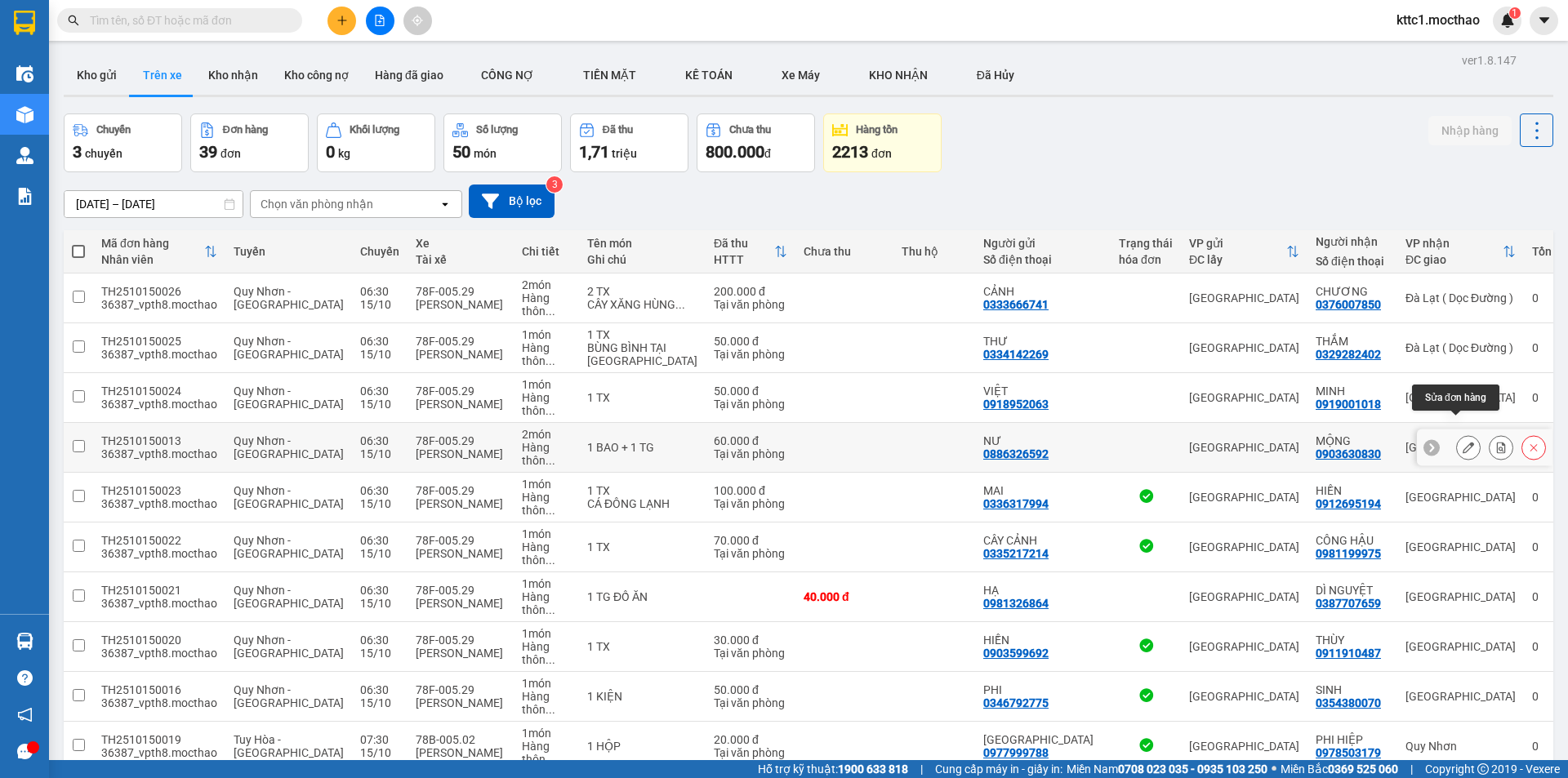
click at [1463, 442] on icon at bounding box center [1468, 447] width 12 height 12
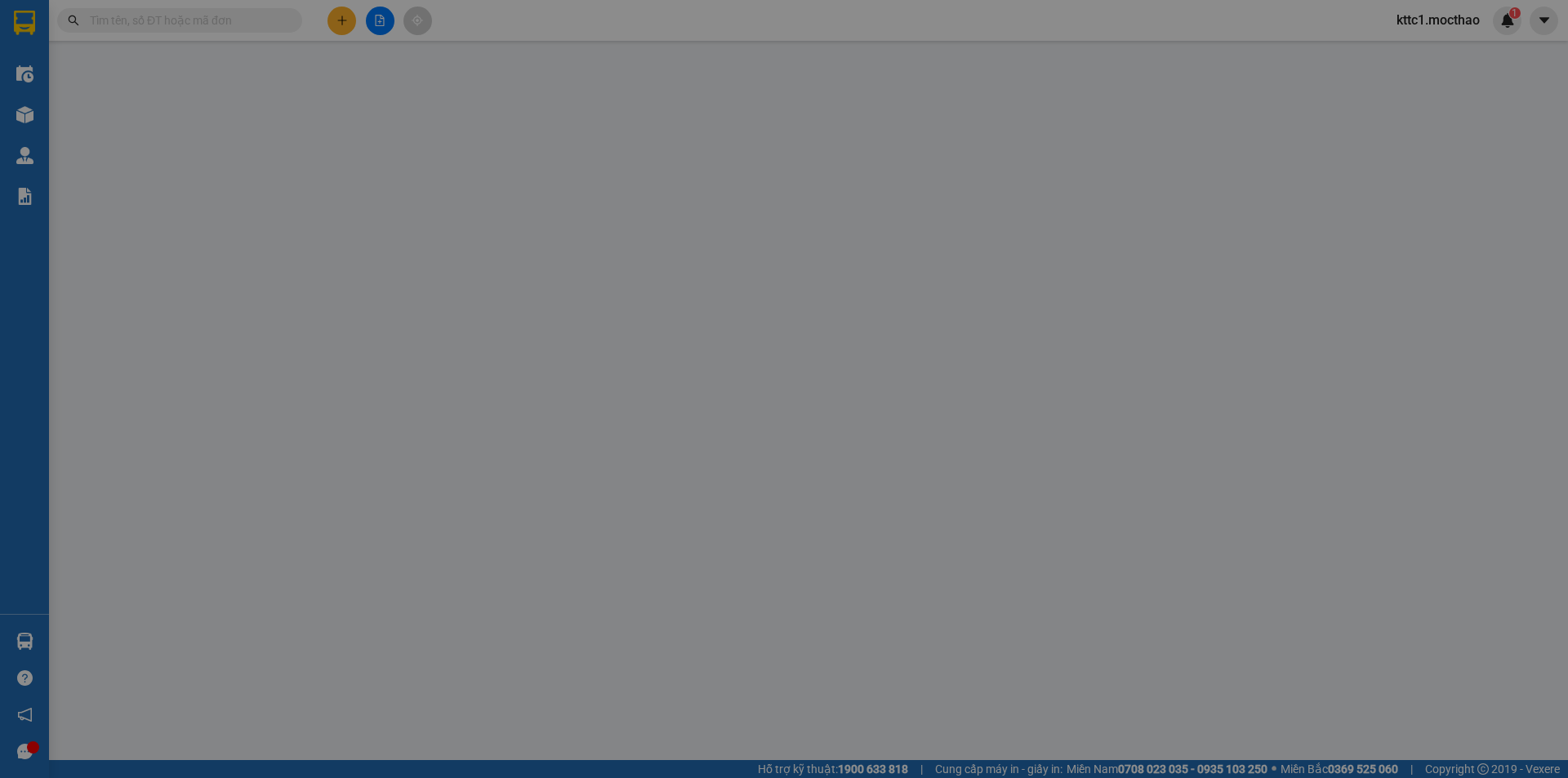
type input "0886326592"
type input "NƯ"
type input "0903630830"
type input "MỘNG"
type input "1"
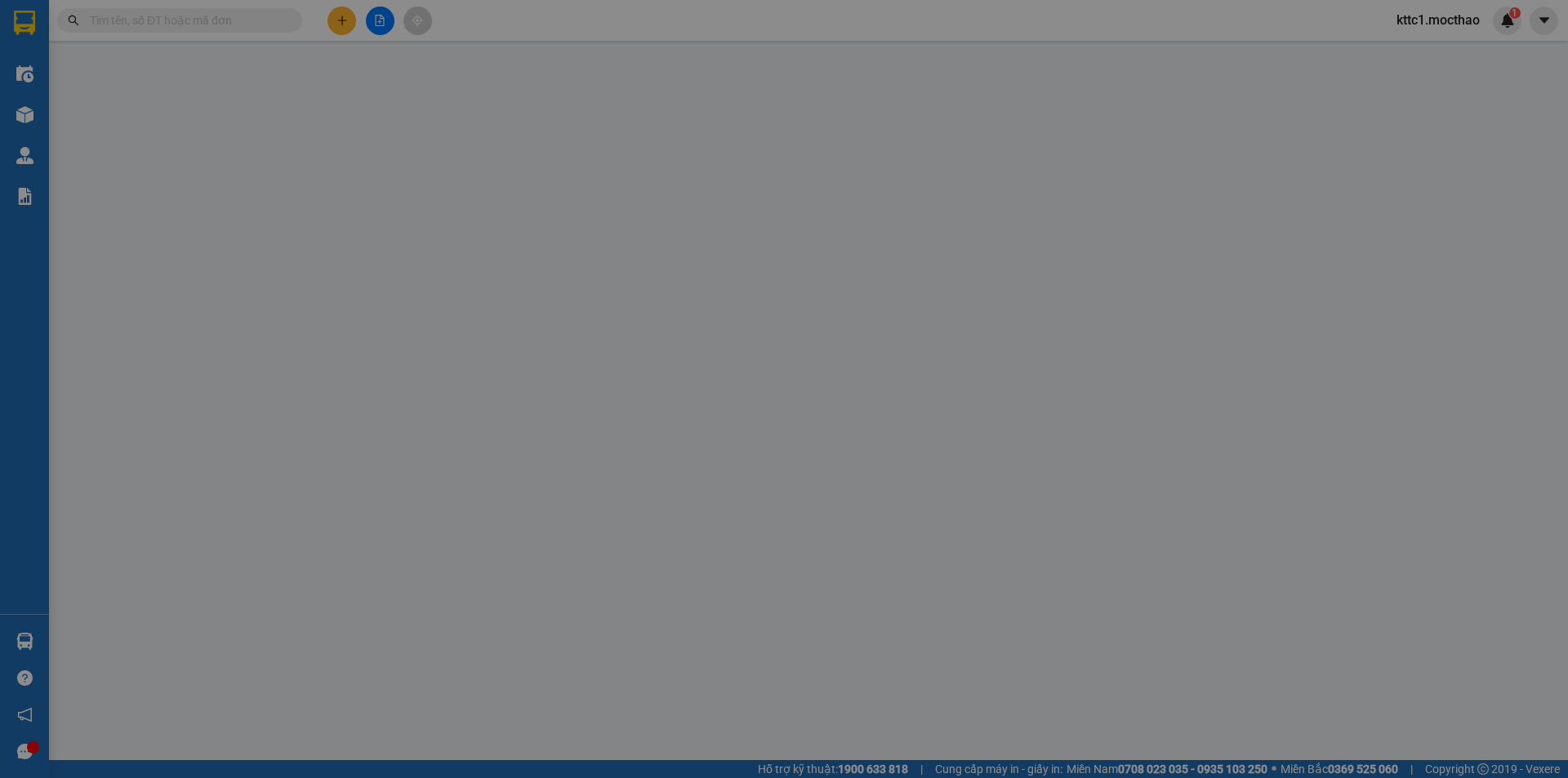
type input "0"
type input "60.000"
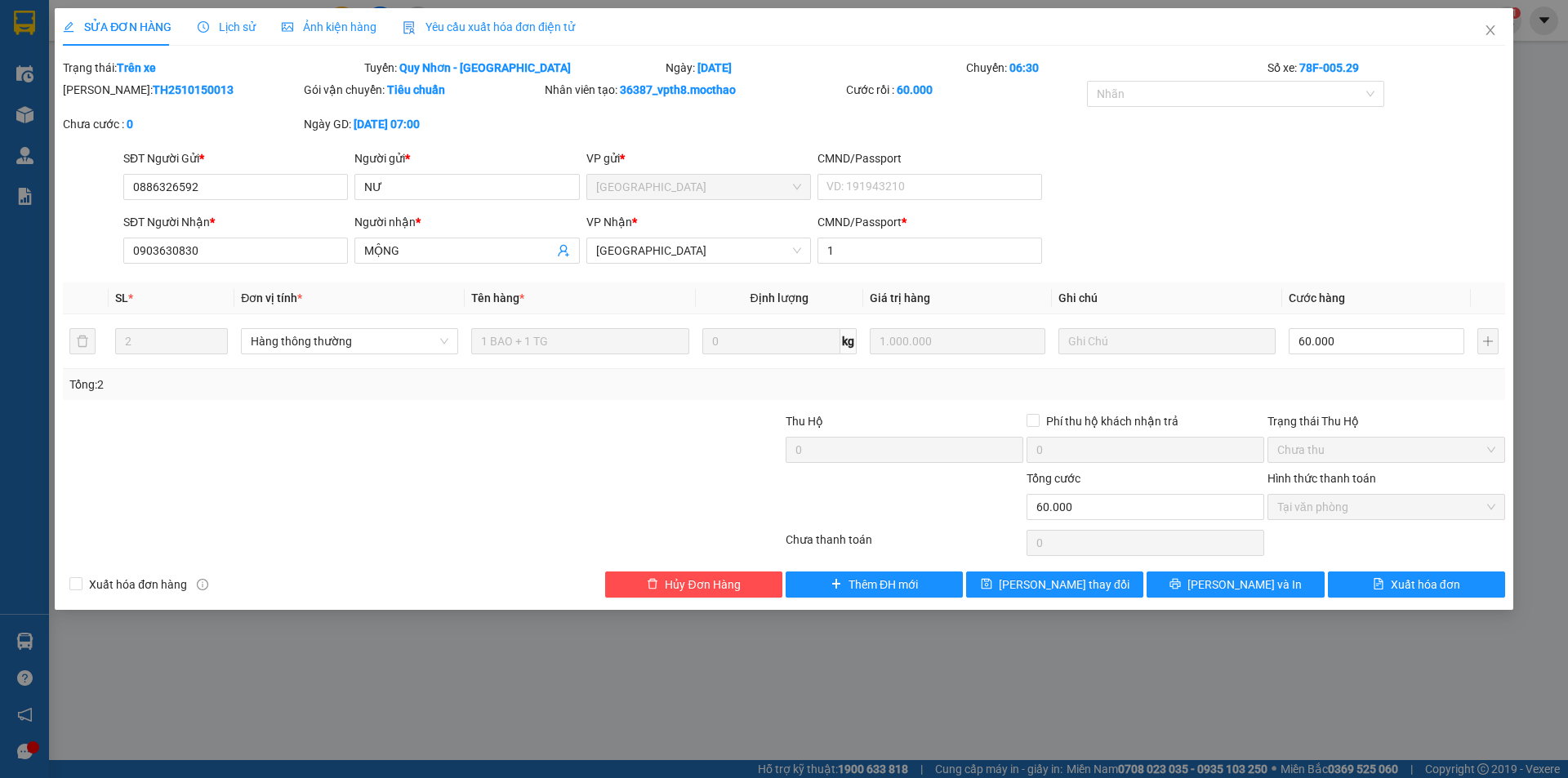
click at [487, 26] on span "Yêu cầu xuất hóa đơn điện tử" at bounding box center [488, 27] width 172 height 13
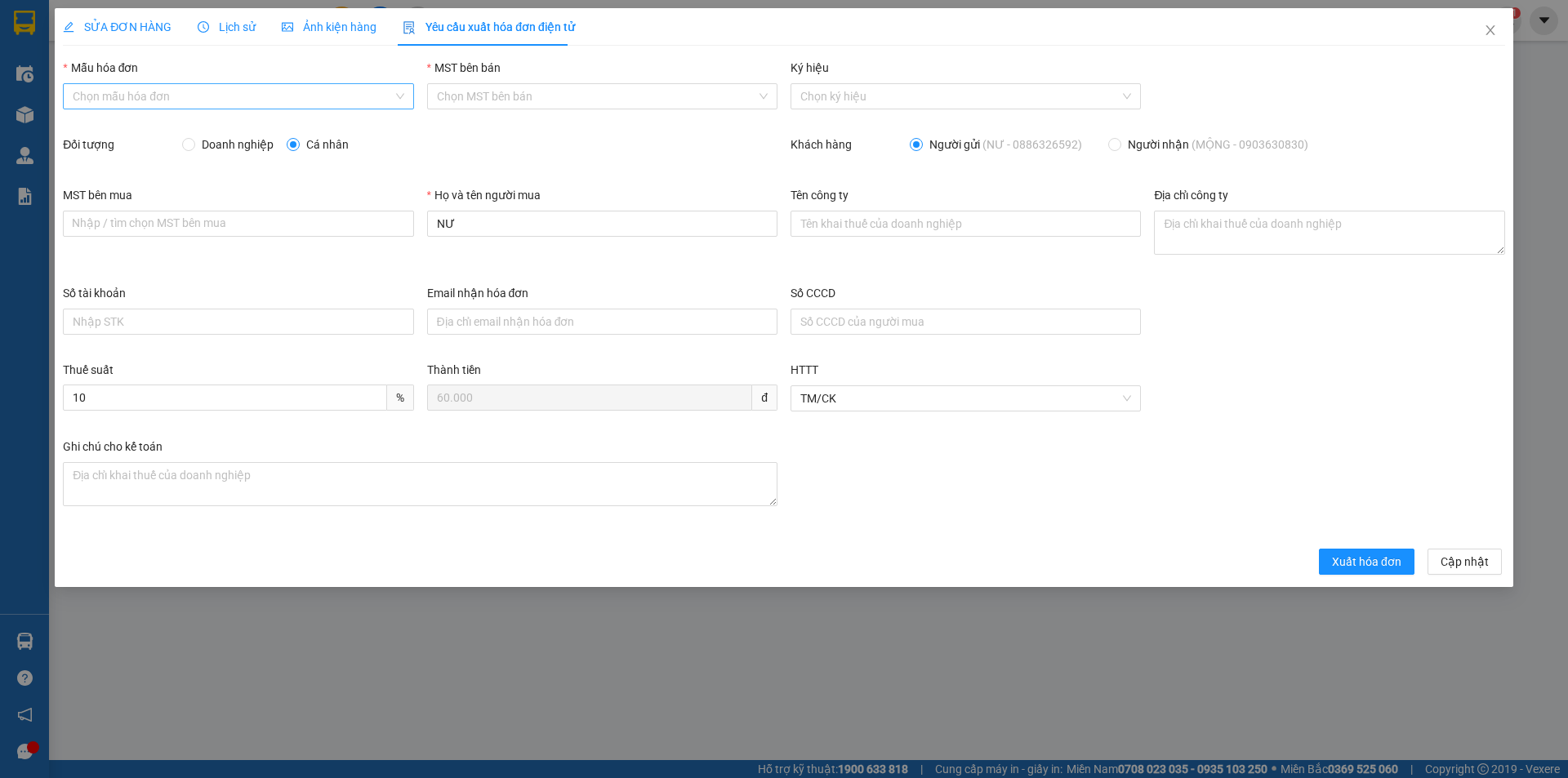
click at [245, 90] on input "Mẫu hóa đơn" at bounding box center [232, 97] width 319 height 25
click at [214, 133] on div "HĐH" at bounding box center [237, 129] width 330 height 18
type input "8"
drag, startPoint x: 470, startPoint y: 229, endPoint x: 395, endPoint y: 224, distance: 75.2
click at [395, 224] on div "MST bên mua Nhập / tìm chọn MST bên mua Họ và tên người mua NƯ Tên công ty Địa …" at bounding box center [784, 235] width 1455 height 98
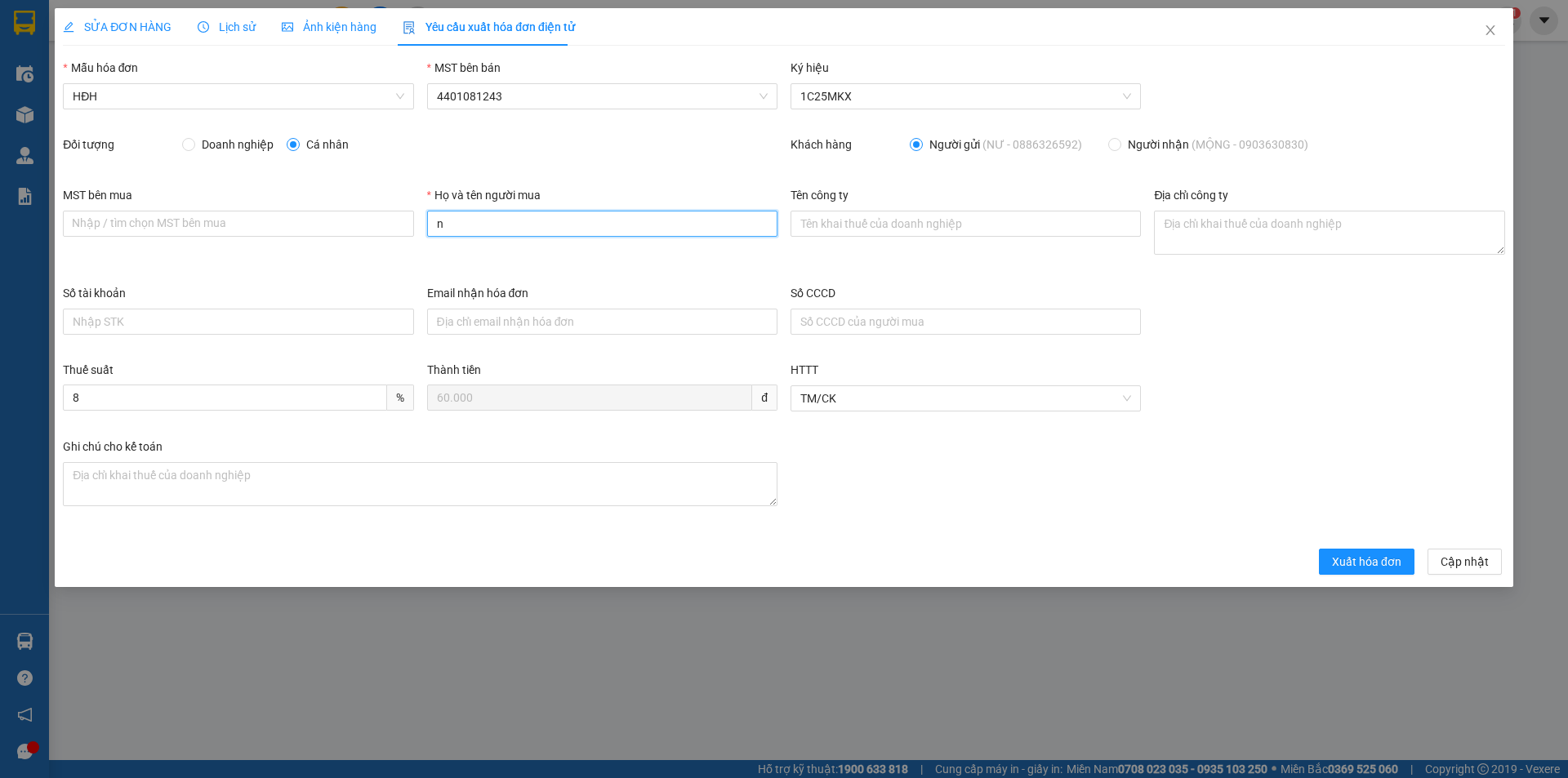
type input "Người mua không lấy hóa đơn"
click at [1377, 571] on button "Xuất hóa đơn" at bounding box center [1367, 561] width 96 height 26
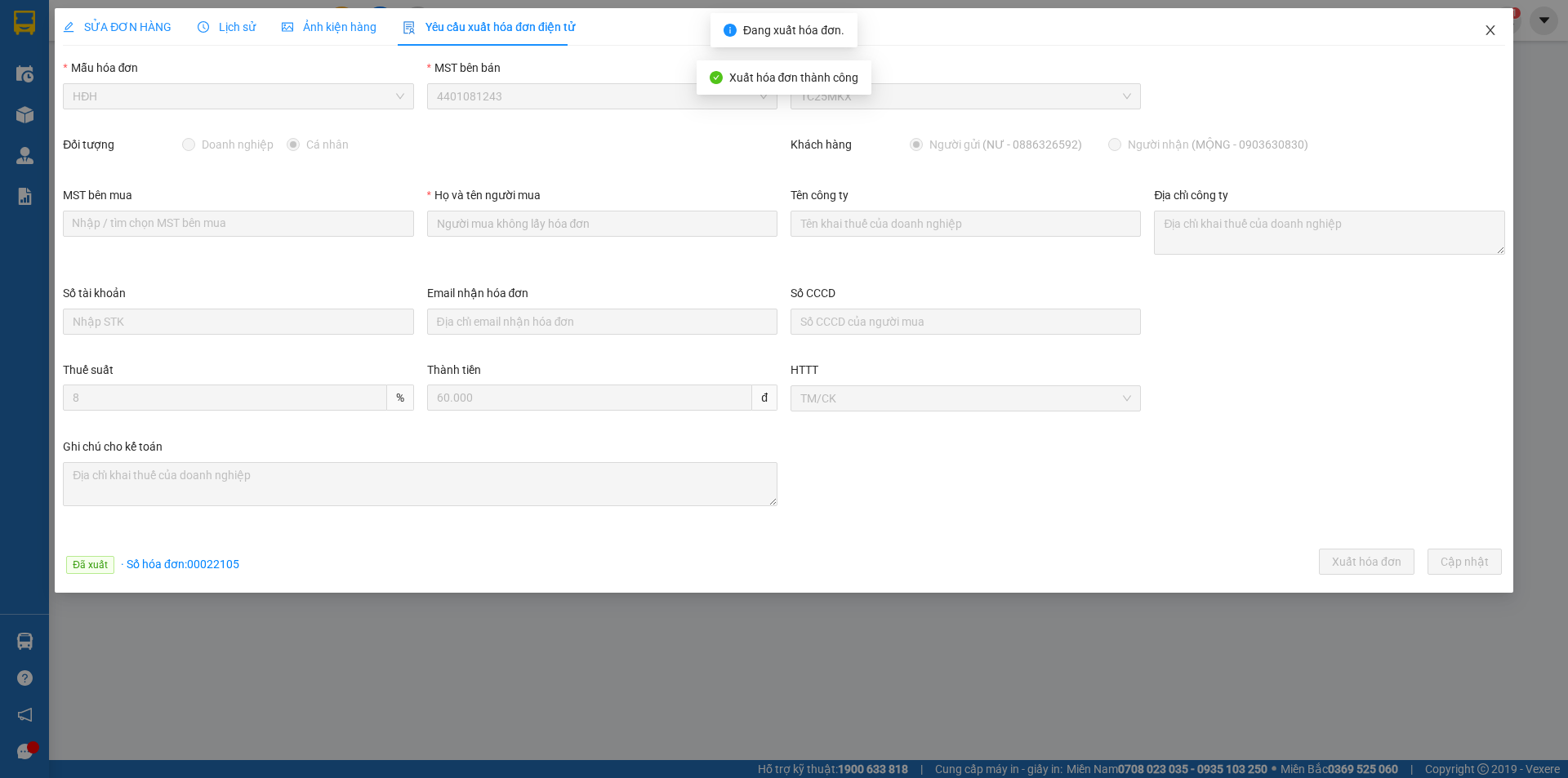
click at [1491, 26] on icon "close" at bounding box center [1490, 30] width 13 height 13
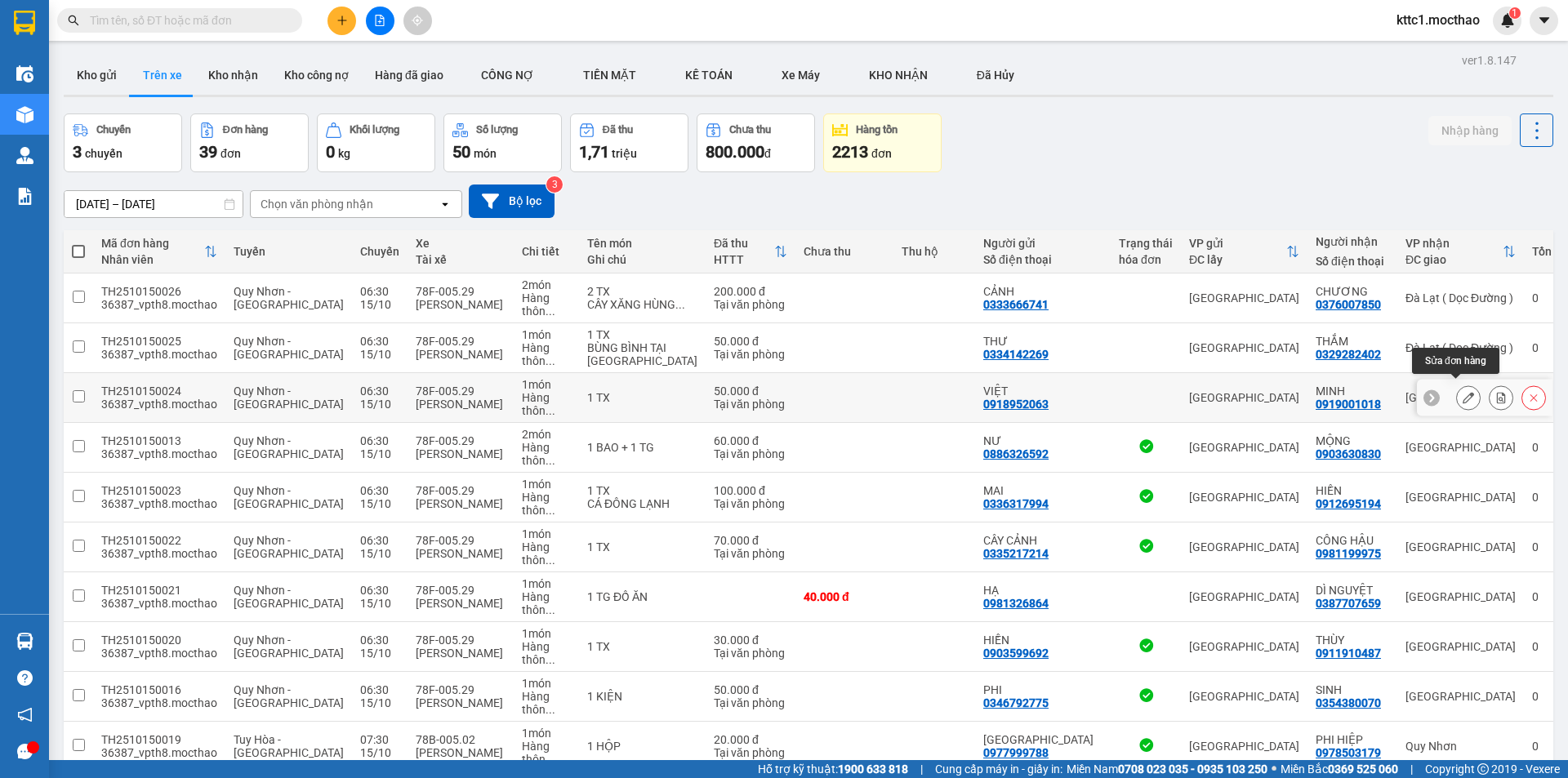
click at [1463, 392] on icon at bounding box center [1468, 397] width 12 height 12
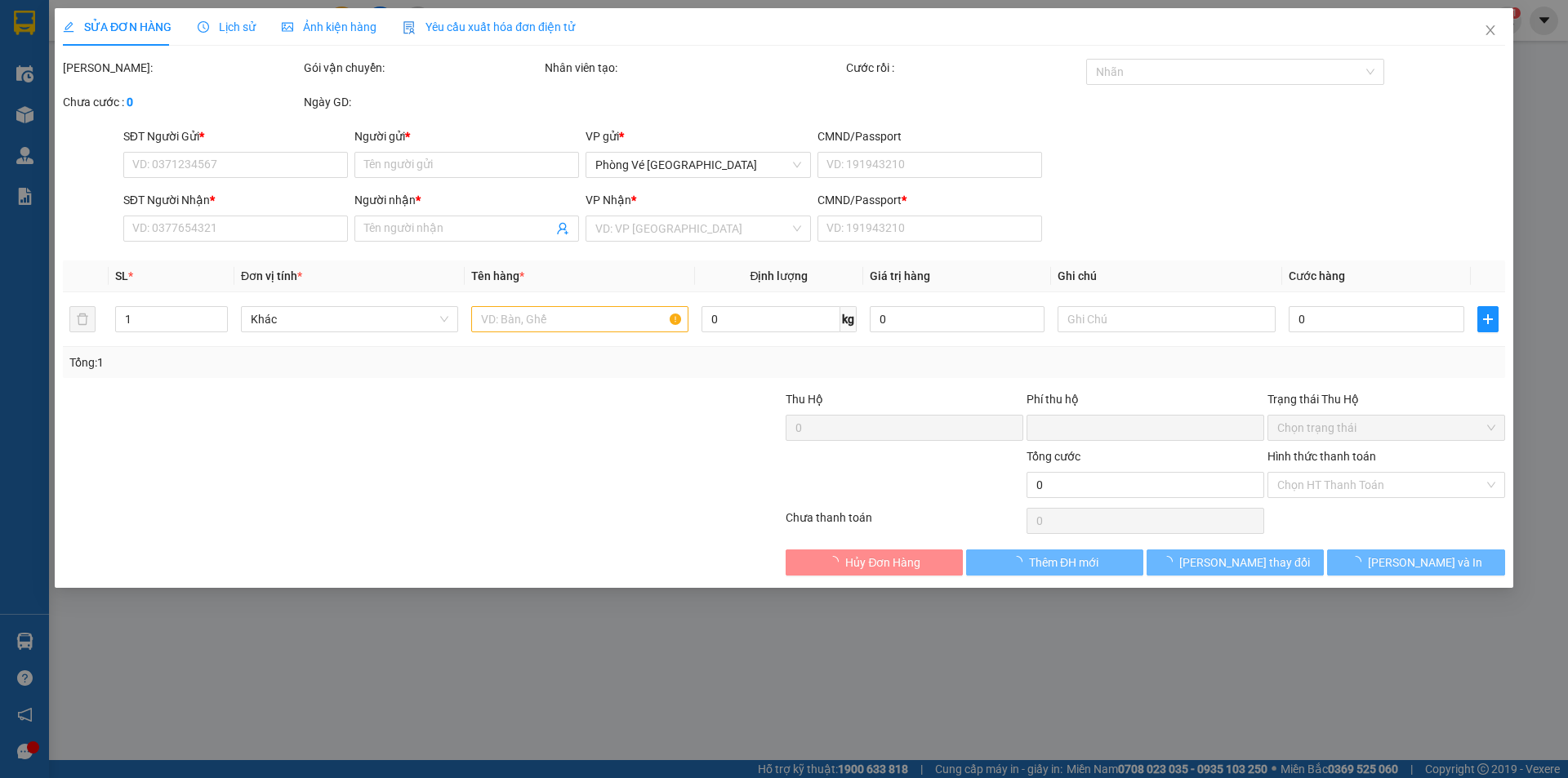
type input "0918952063"
type input "VIỆT"
type input "0919001018"
type input "MINH"
type input "1"
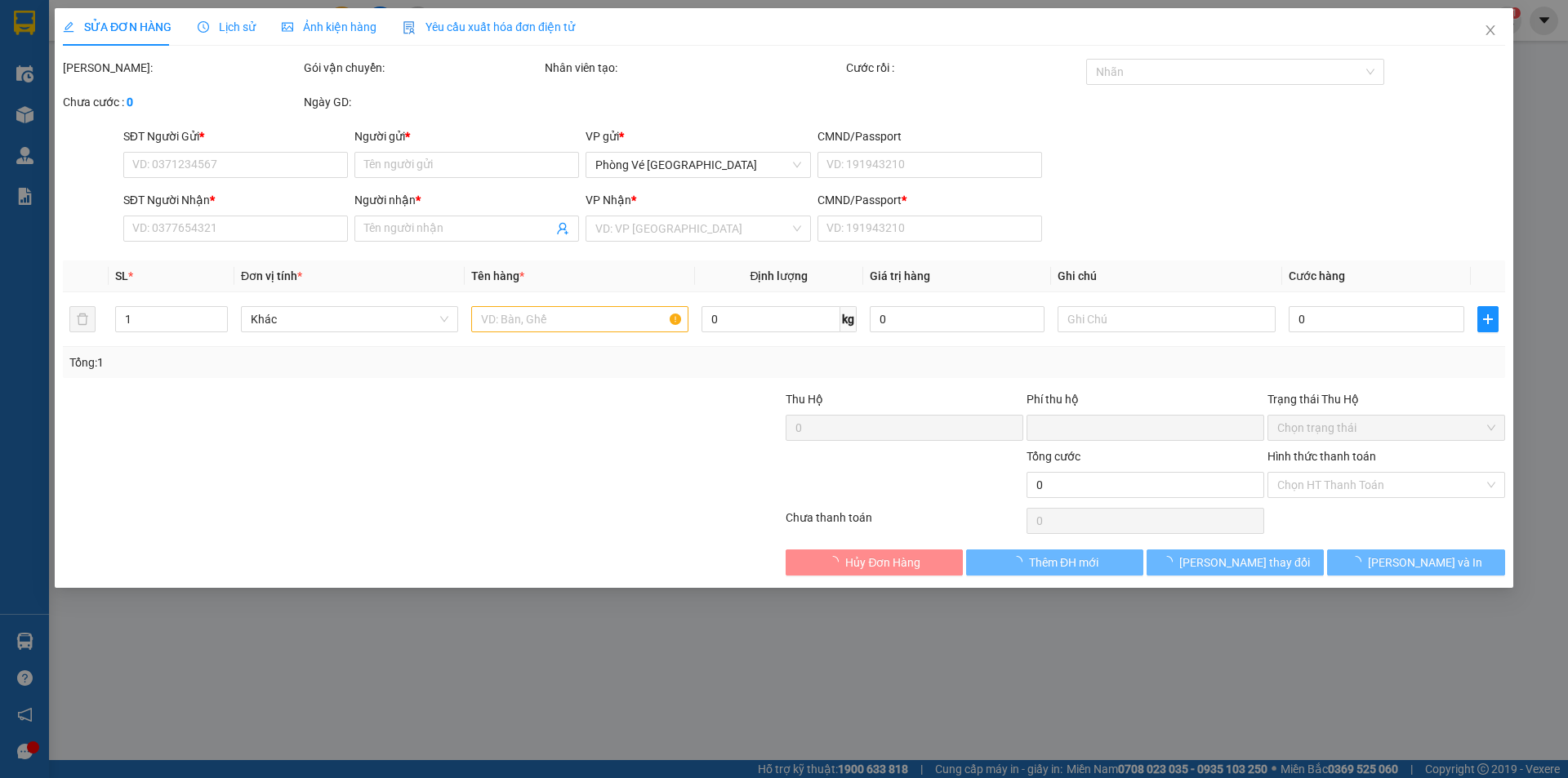
type input "0"
type input "50.000"
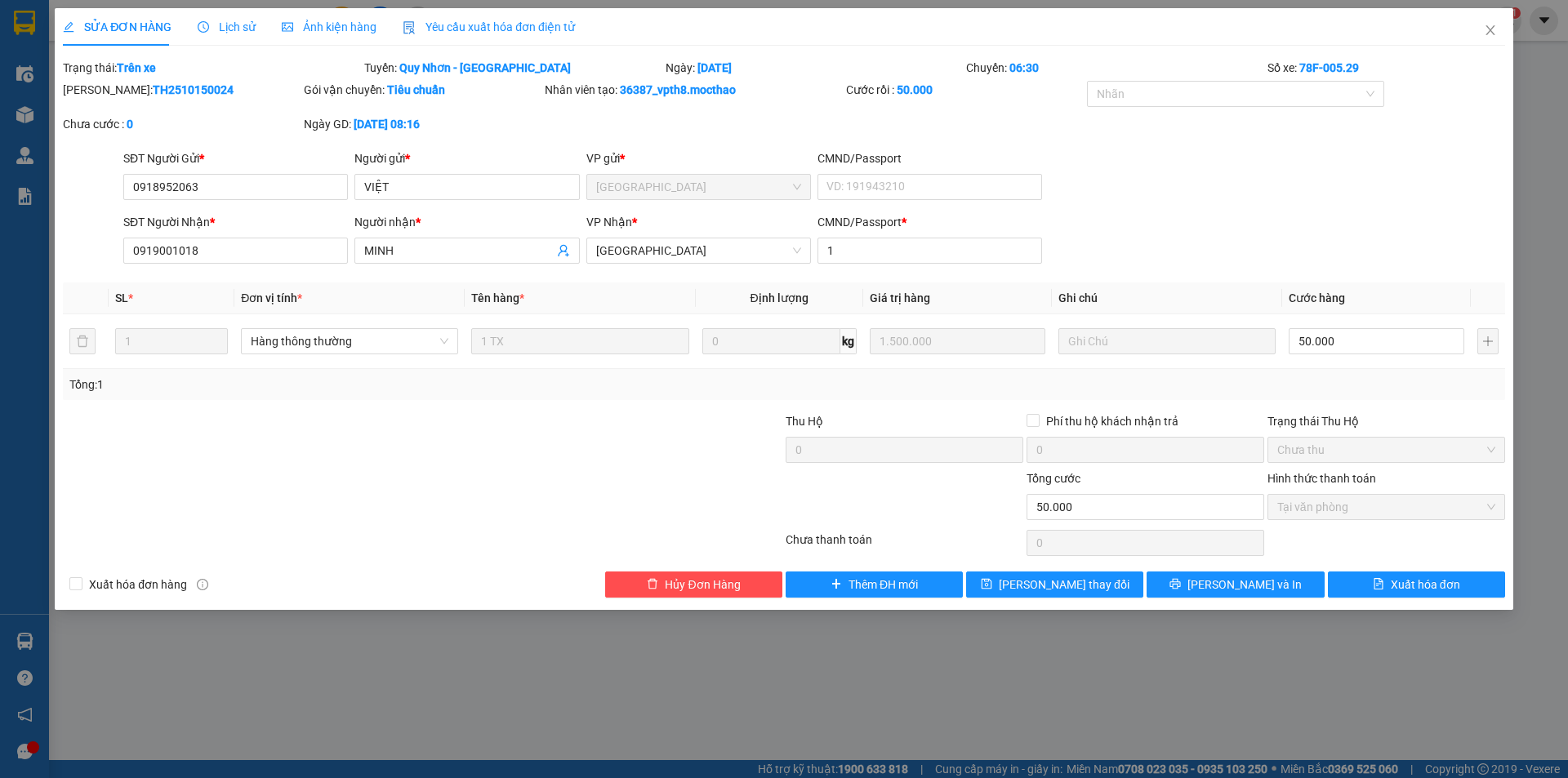
click at [548, 32] on span "Yêu cầu xuất hóa đơn điện tử" at bounding box center [488, 27] width 172 height 13
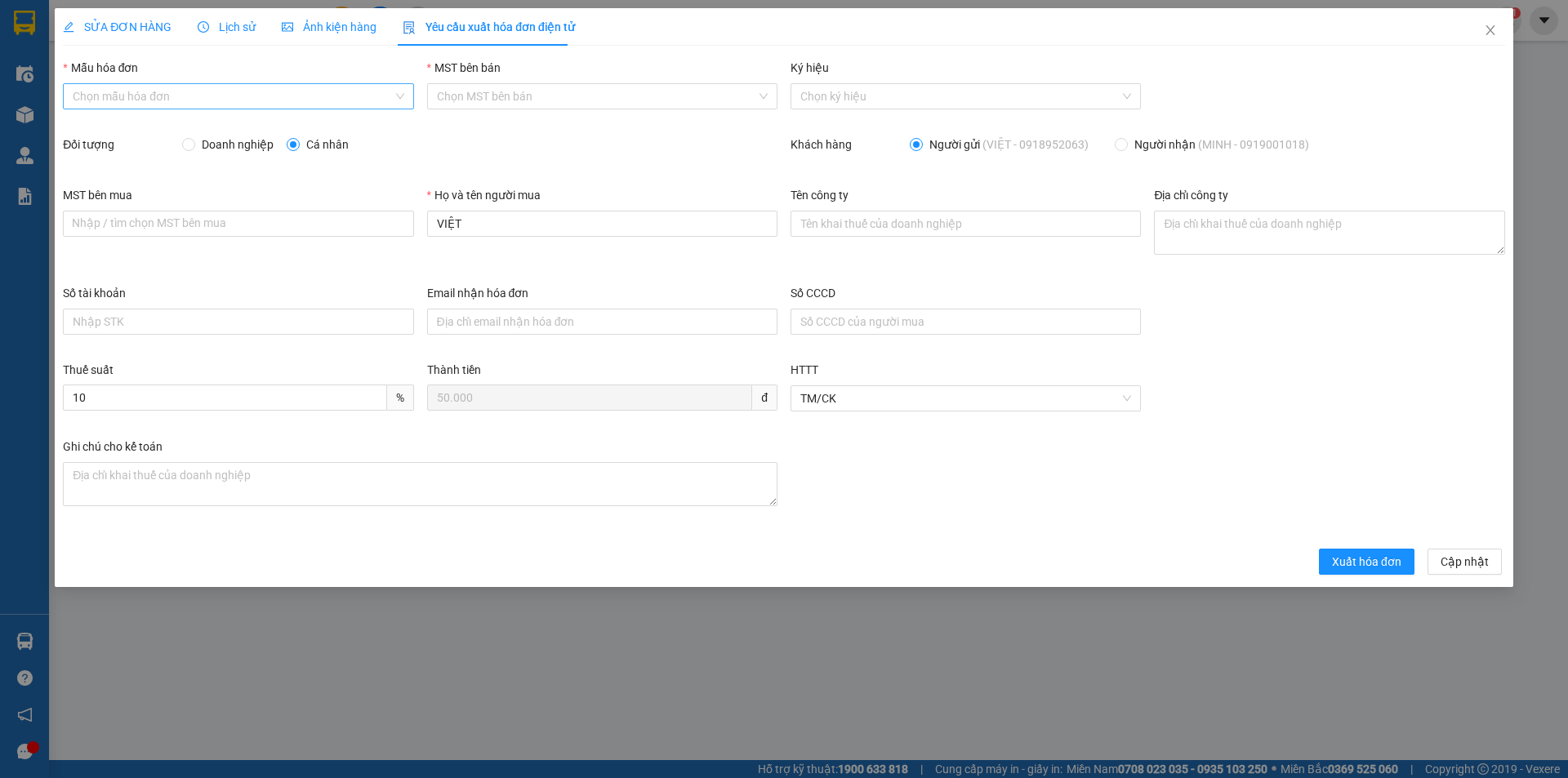
click at [303, 91] on input "Mẫu hóa đơn" at bounding box center [232, 97] width 319 height 25
click at [179, 130] on div "HĐH" at bounding box center [237, 129] width 330 height 18
type input "8"
drag, startPoint x: 477, startPoint y: 230, endPoint x: 421, endPoint y: 227, distance: 56.1
click at [421, 227] on div "Họ và tên người mua VIỆT" at bounding box center [602, 235] width 363 height 98
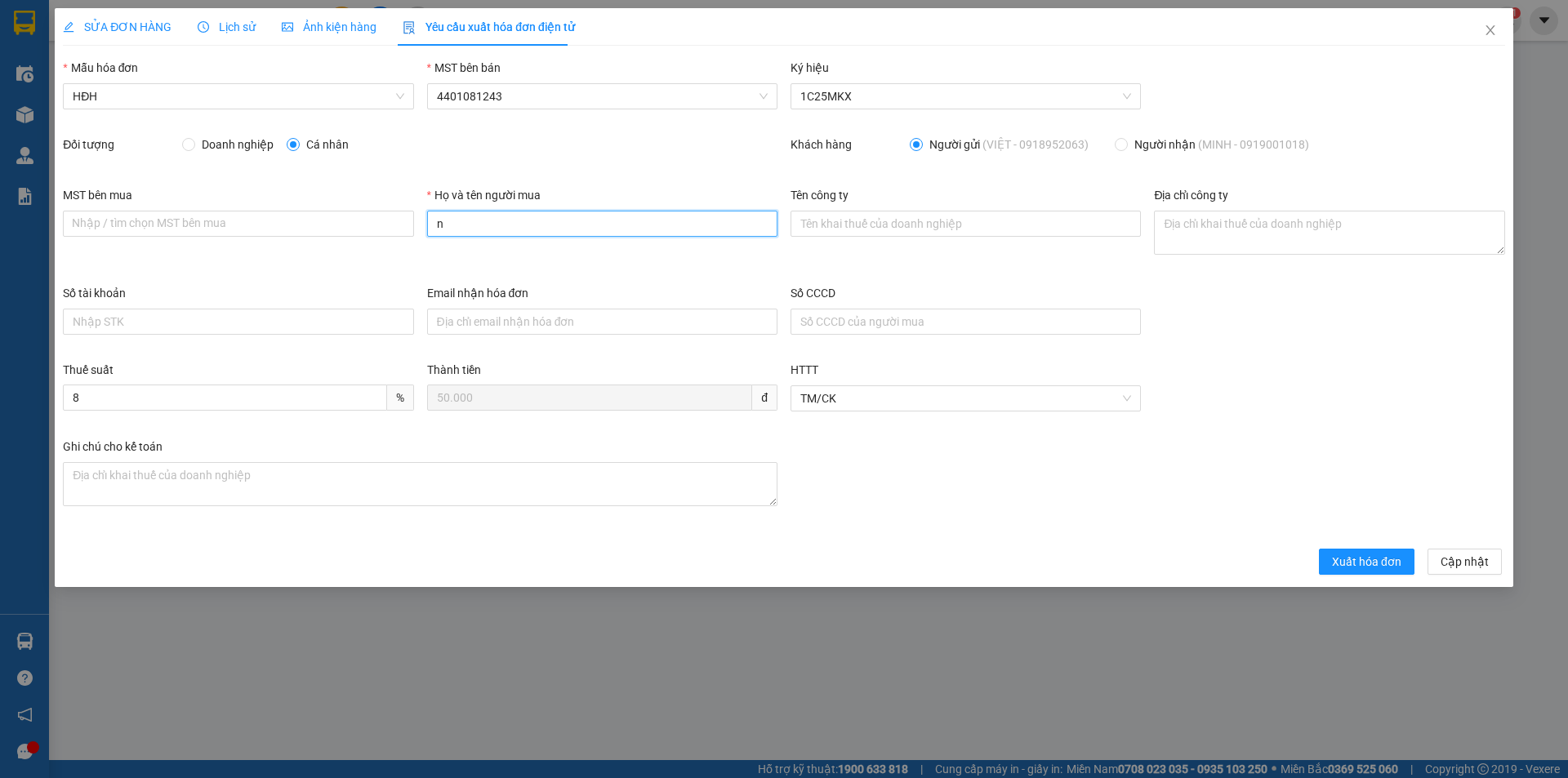
type input "Người mua không lấy hóa đơn"
click at [1381, 567] on span "Xuất hóa đơn" at bounding box center [1366, 562] width 69 height 18
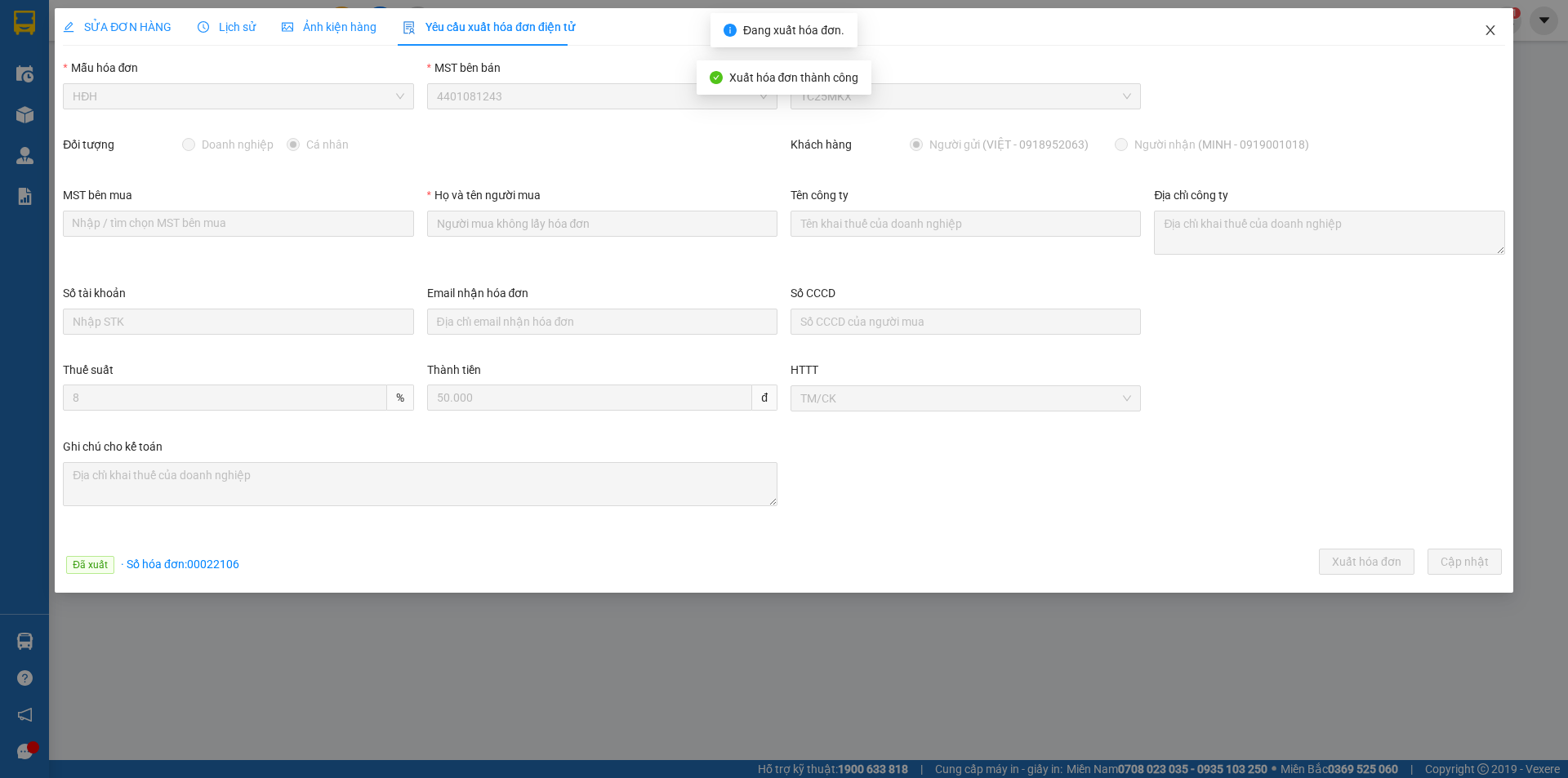
click at [1491, 26] on icon "close" at bounding box center [1490, 30] width 13 height 13
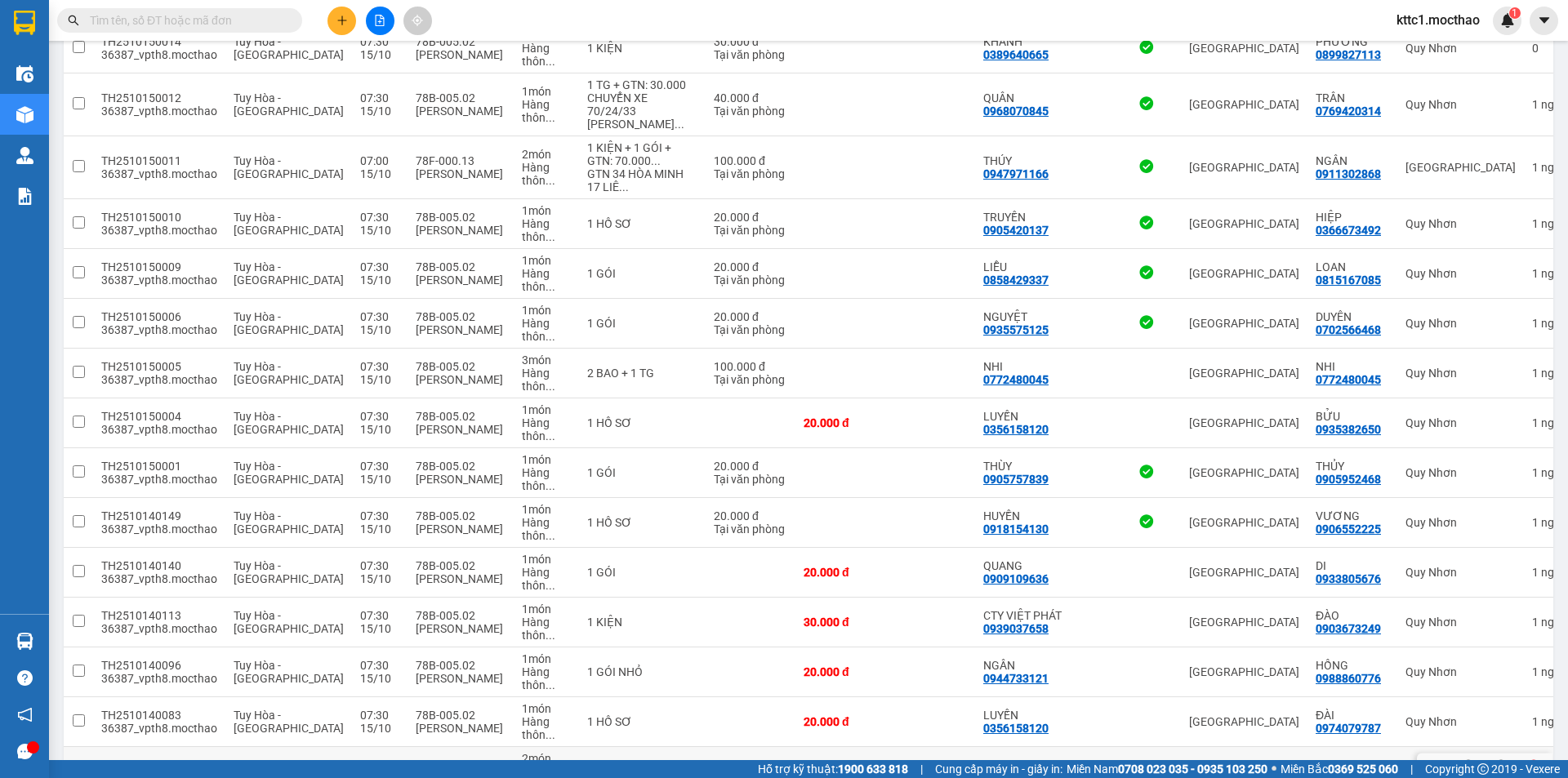
scroll to position [899, 0]
click at [1463, 367] on icon at bounding box center [1468, 372] width 12 height 12
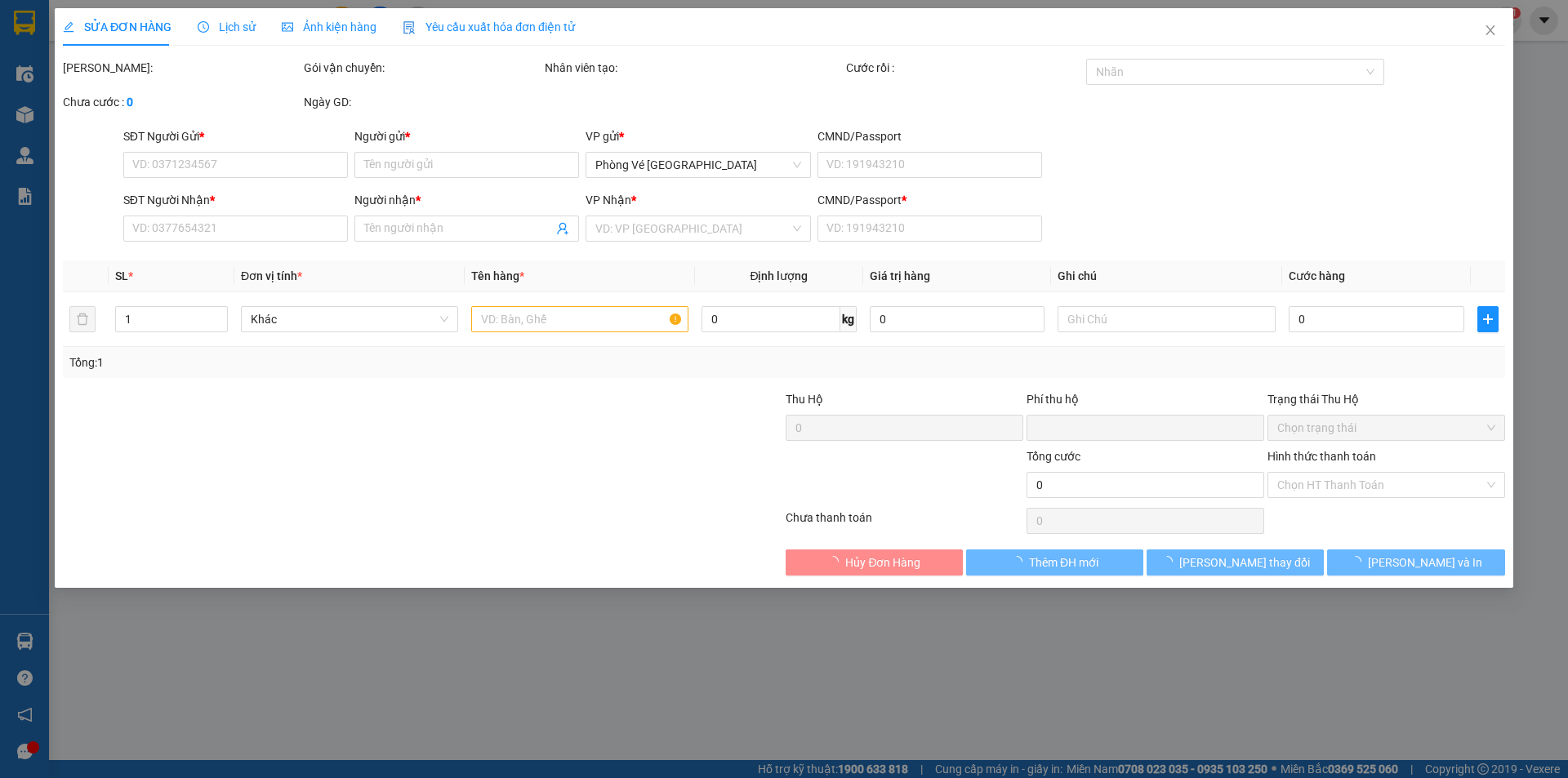
type input "0772480045"
type input "NHI"
type input "0772480045"
type input "NHI"
type input "1"
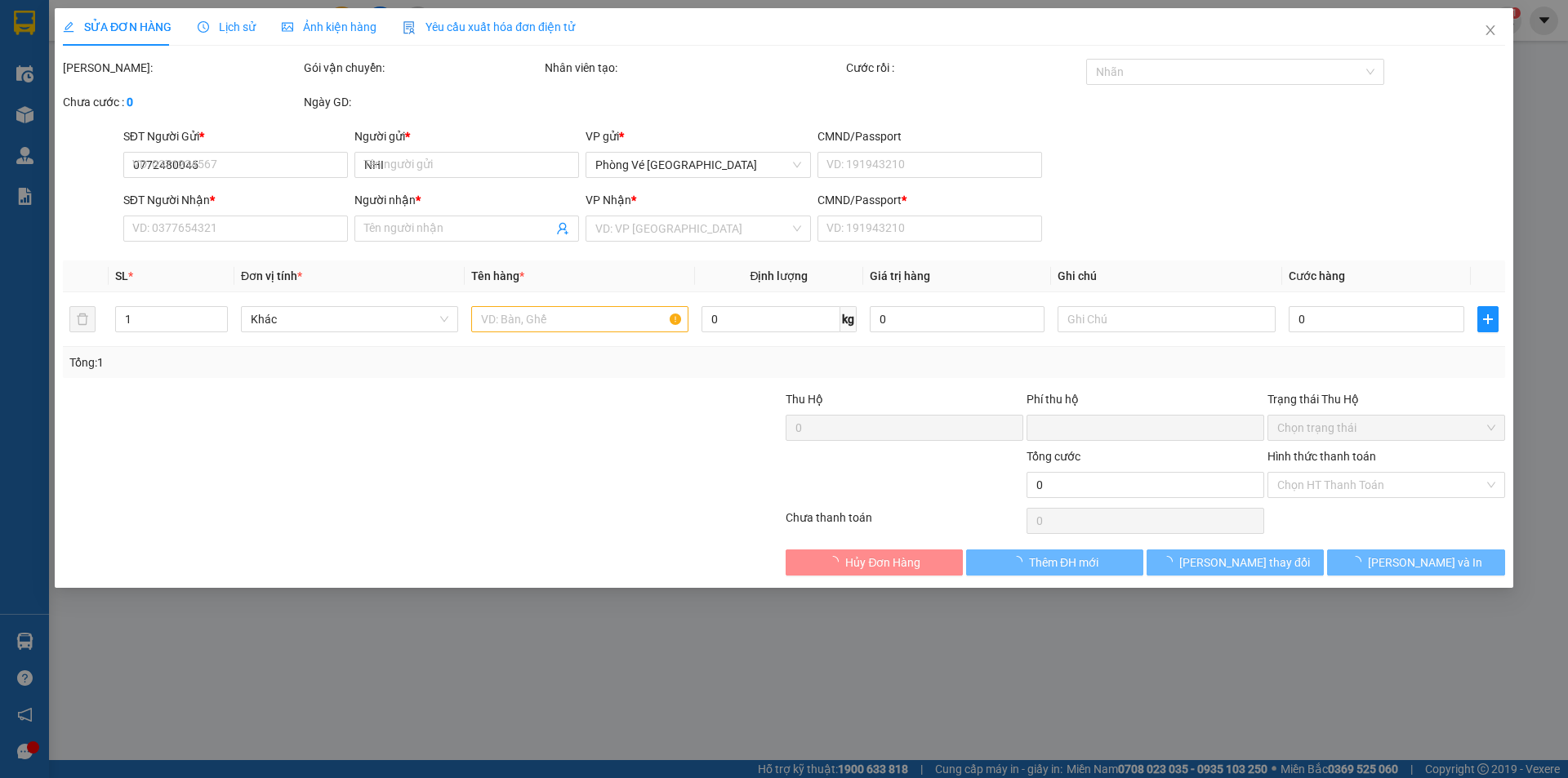
type input "0"
type input "100.000"
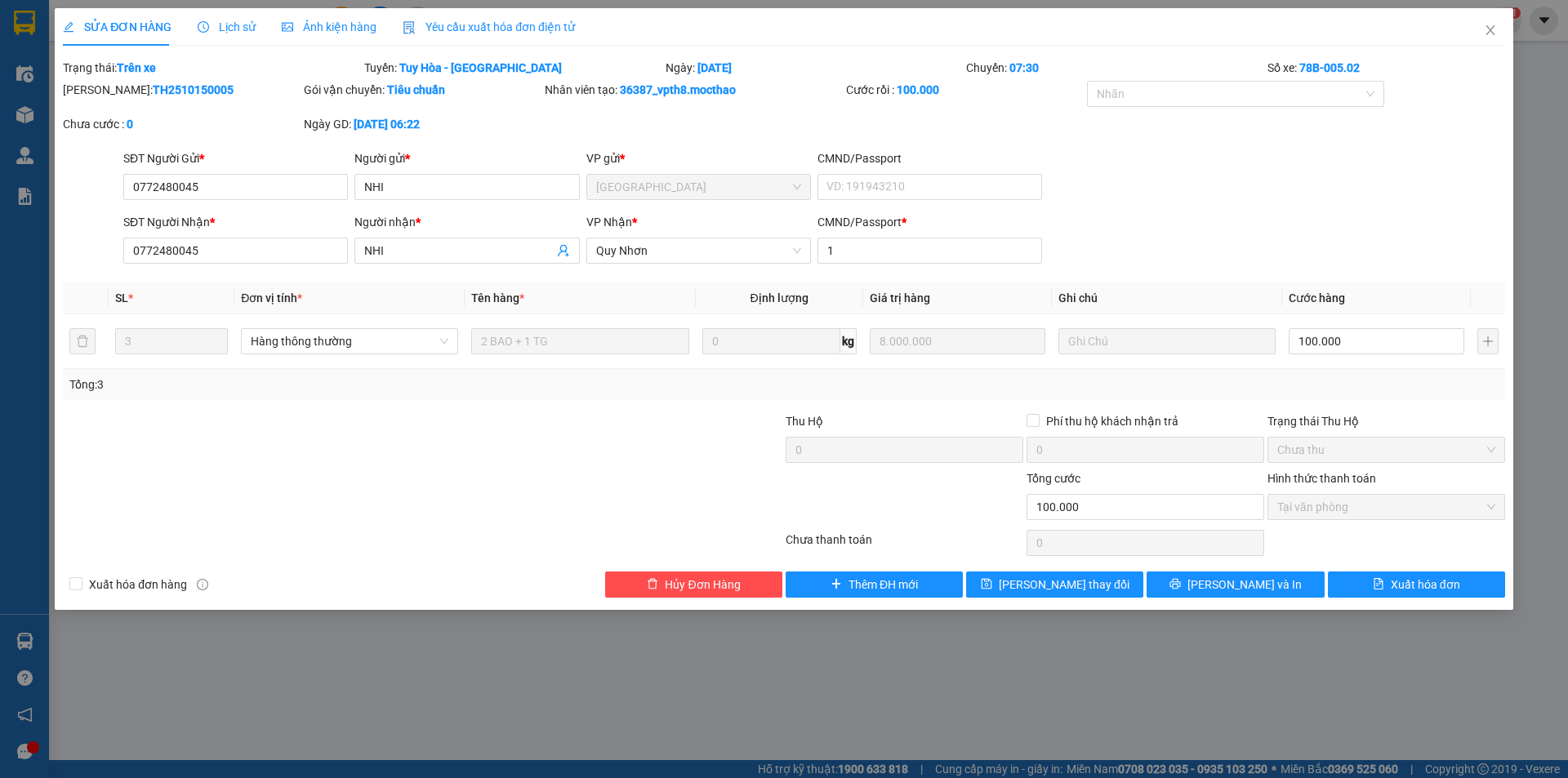
click at [477, 15] on div "Yêu cầu xuất hóa đơn điện tử" at bounding box center [488, 27] width 172 height 37
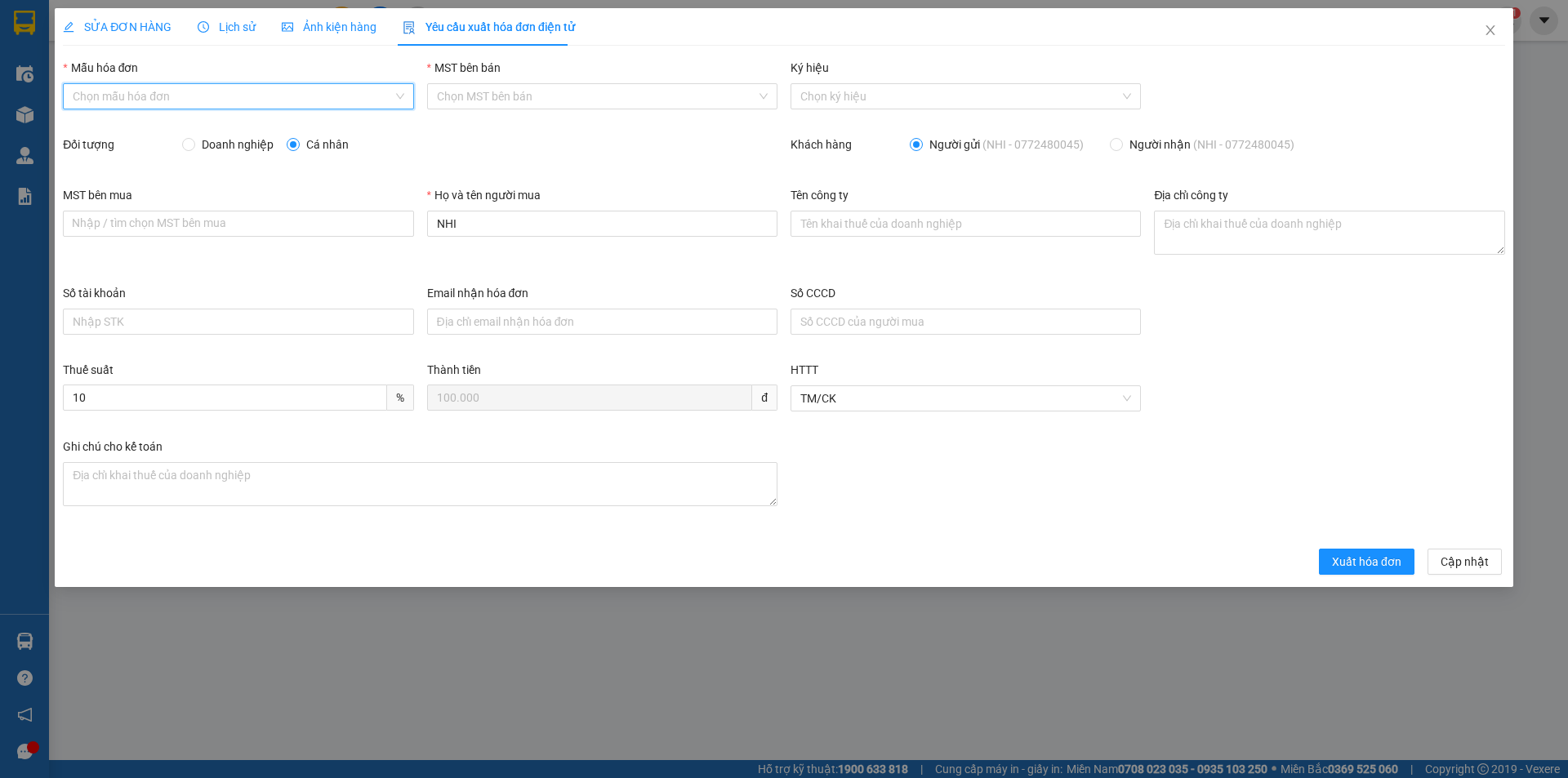
click at [173, 96] on input "Mẫu hóa đơn" at bounding box center [232, 97] width 319 height 25
click at [86, 127] on div "HĐH" at bounding box center [237, 129] width 330 height 18
type input "8"
click at [225, 142] on span "Doanh nghiệp" at bounding box center [237, 144] width 85 height 18
click at [193, 142] on input "Doanh nghiệp" at bounding box center [188, 144] width 12 height 12
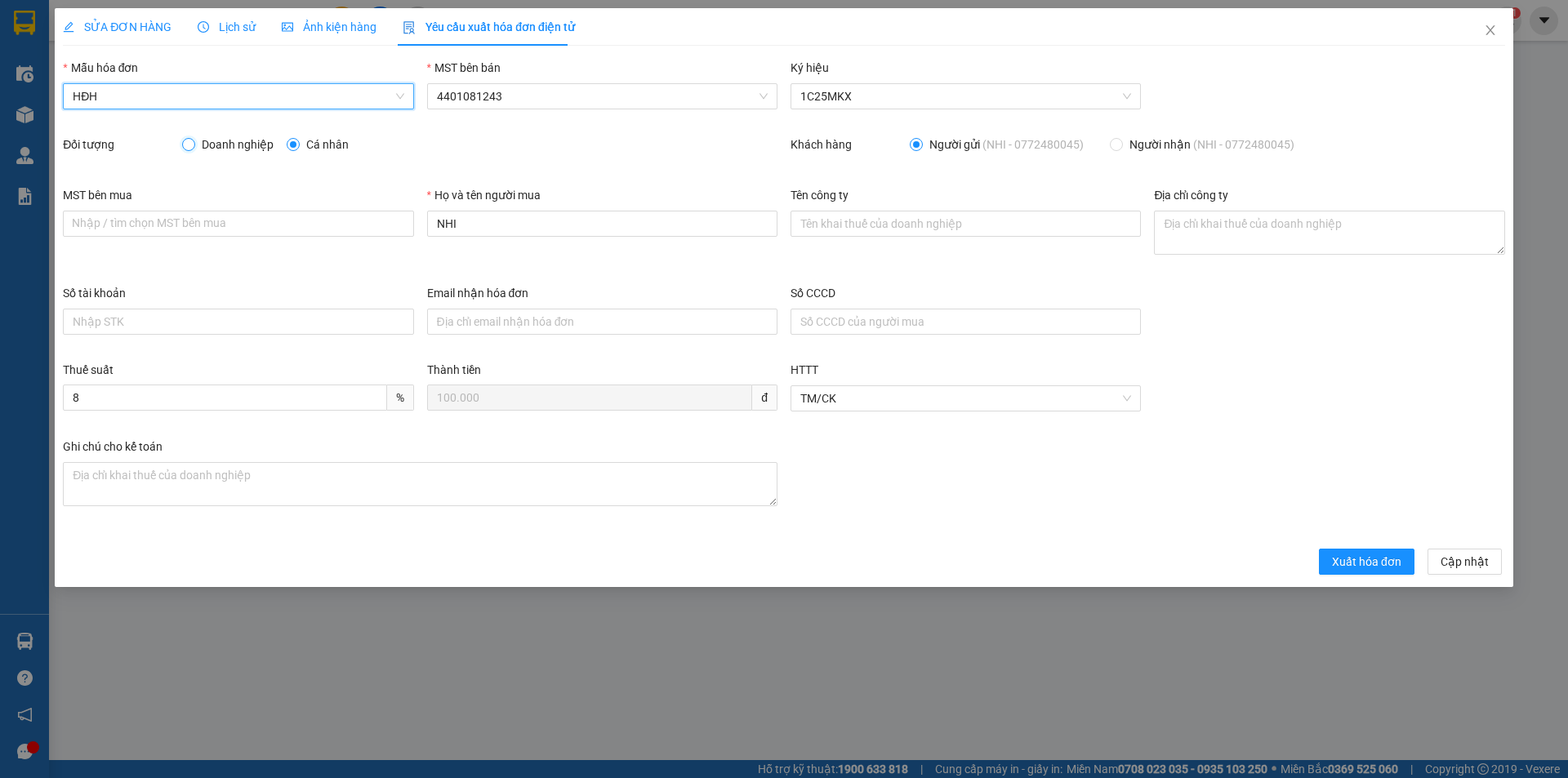
radio input "true"
radio input "false"
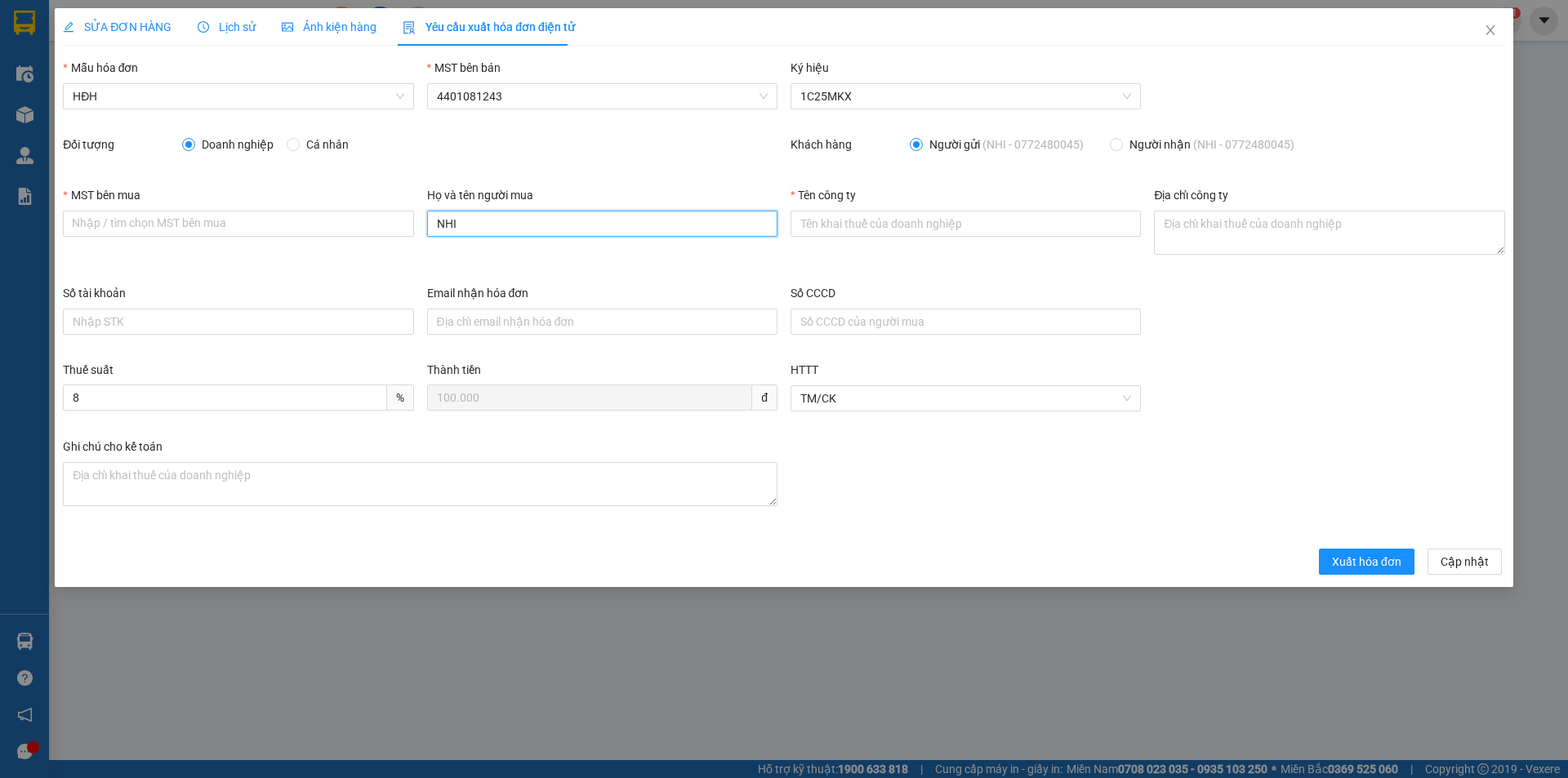
drag, startPoint x: 536, startPoint y: 224, endPoint x: 361, endPoint y: 210, distance: 175.6
click at [363, 211] on div "MST bên mua Nhập / tìm chọn MST bên mua Họ và tên người mua NHI Tên công ty Địa…" at bounding box center [784, 235] width 1455 height 98
click at [838, 225] on input "Tên công ty" at bounding box center [965, 223] width 350 height 26
type input "CÔNG TY TNHH ĐẦU TƯ SẢN XUẤT VÀ DỊCH VỤ VIỆT PHÁT"
click at [523, 312] on input "Email nhận hóa đơn" at bounding box center [602, 321] width 350 height 26
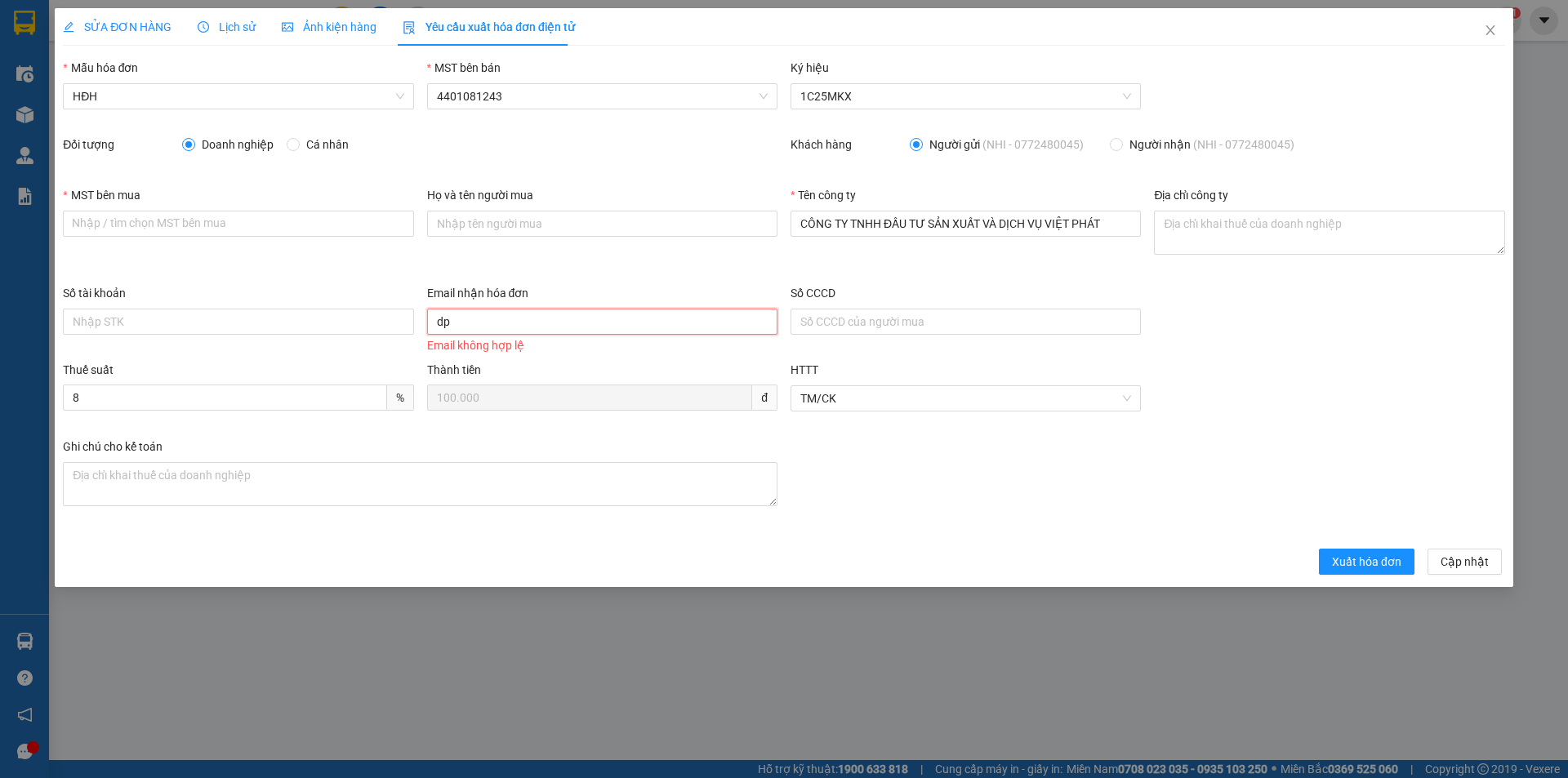
type input "dpvietphat@gmail.com"
click at [218, 226] on input "MST bên mua" at bounding box center [237, 223] width 350 height 26
paste input "0316228836"
type input "0316228836"
click at [1196, 241] on textarea "Địa chỉ công ty" at bounding box center [1329, 233] width 350 height 44
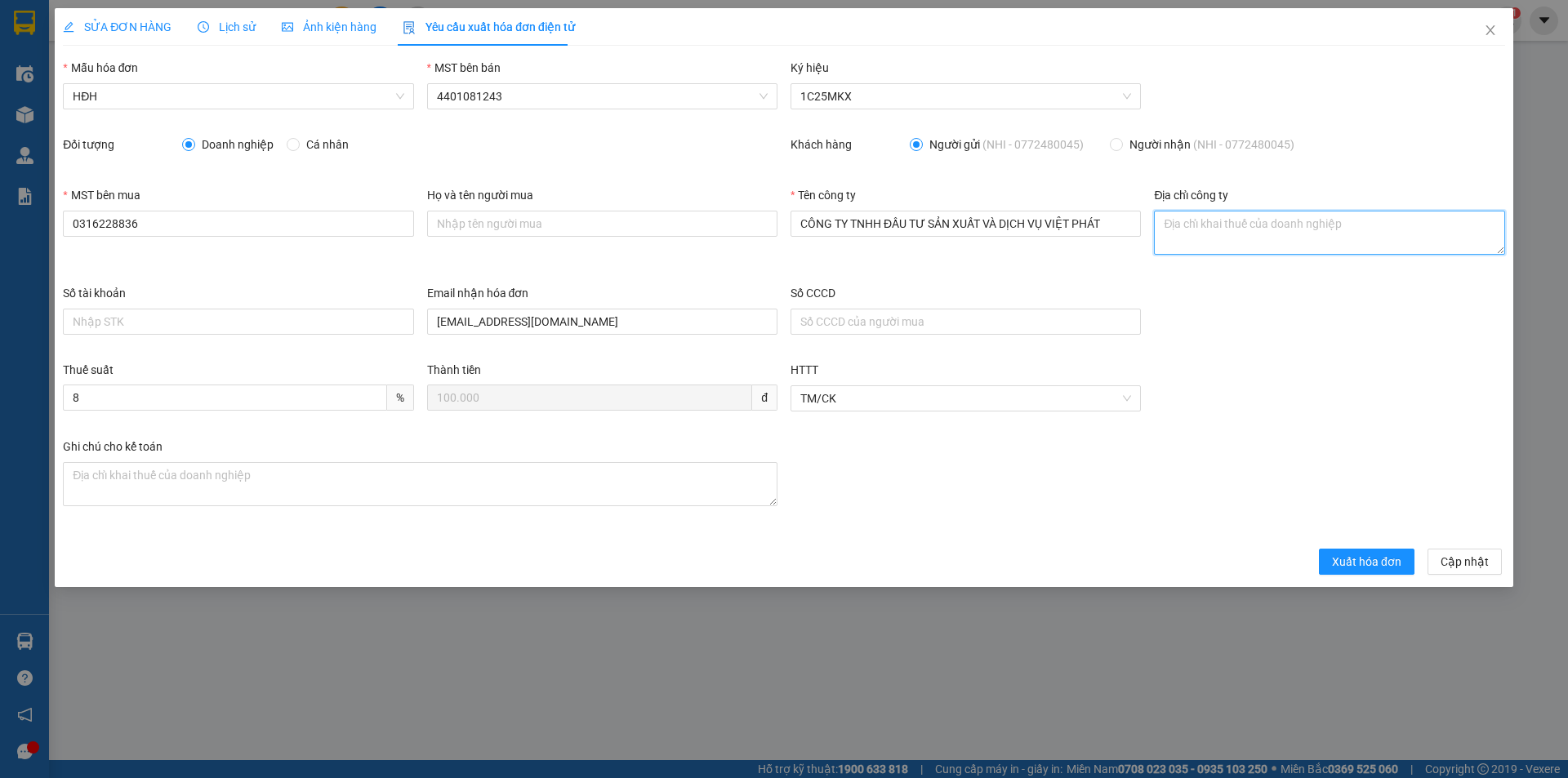
paste textarea "Số 8 Đường số 14, Phường Bình Thạnh, Thành phố Hồ Chí Minh, Việt Nam"
type textarea "Số 8 Đường số 14, Phường Bình Thạnh, Thành phố Hồ Chí Minh, Việt Nam"
click at [1366, 562] on span "Xuất hóa đơn" at bounding box center [1366, 562] width 69 height 18
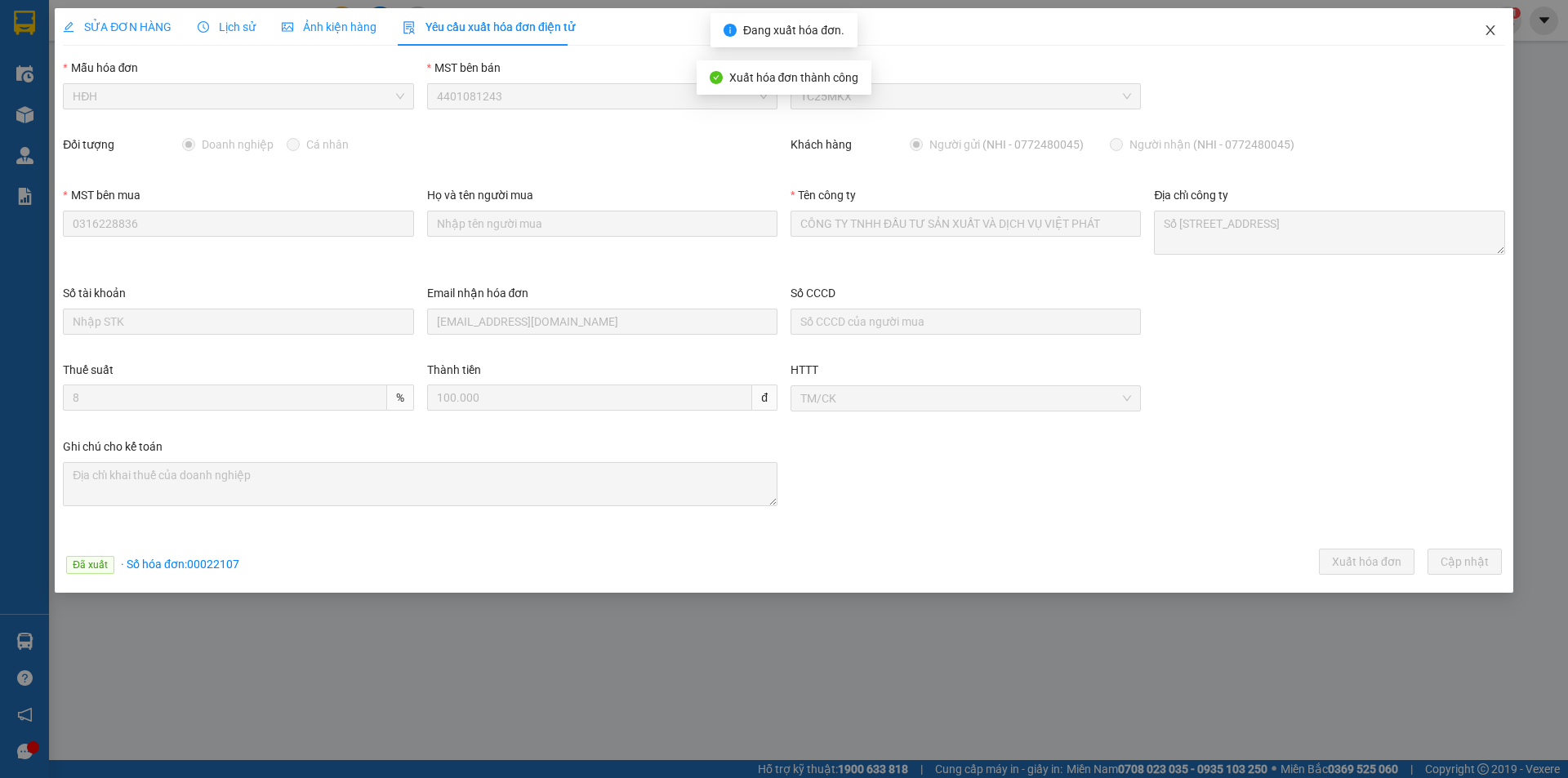
click at [1487, 32] on icon "close" at bounding box center [1490, 30] width 13 height 13
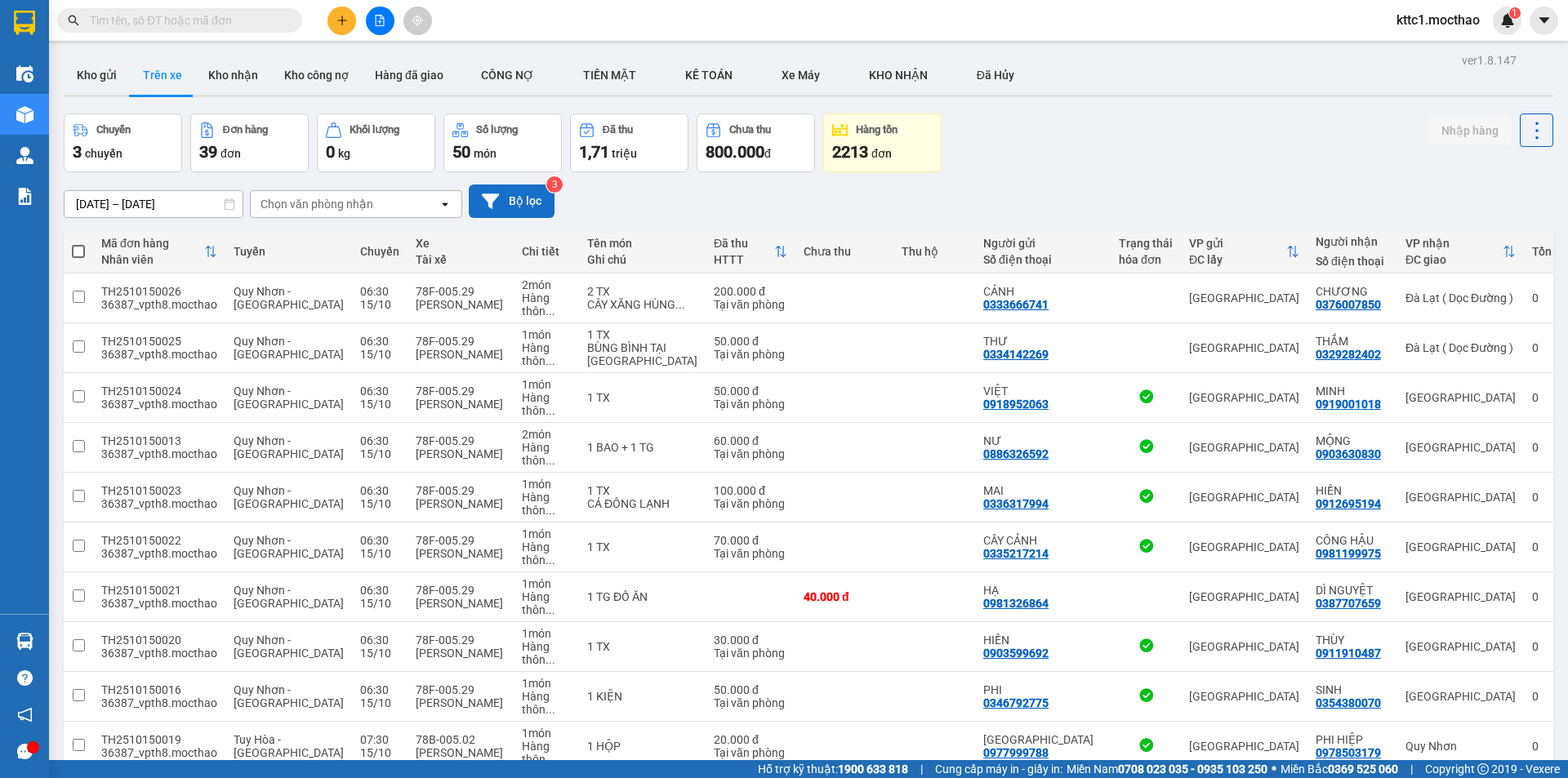
click at [503, 206] on button "Bộ lọc" at bounding box center [511, 201] width 86 height 34
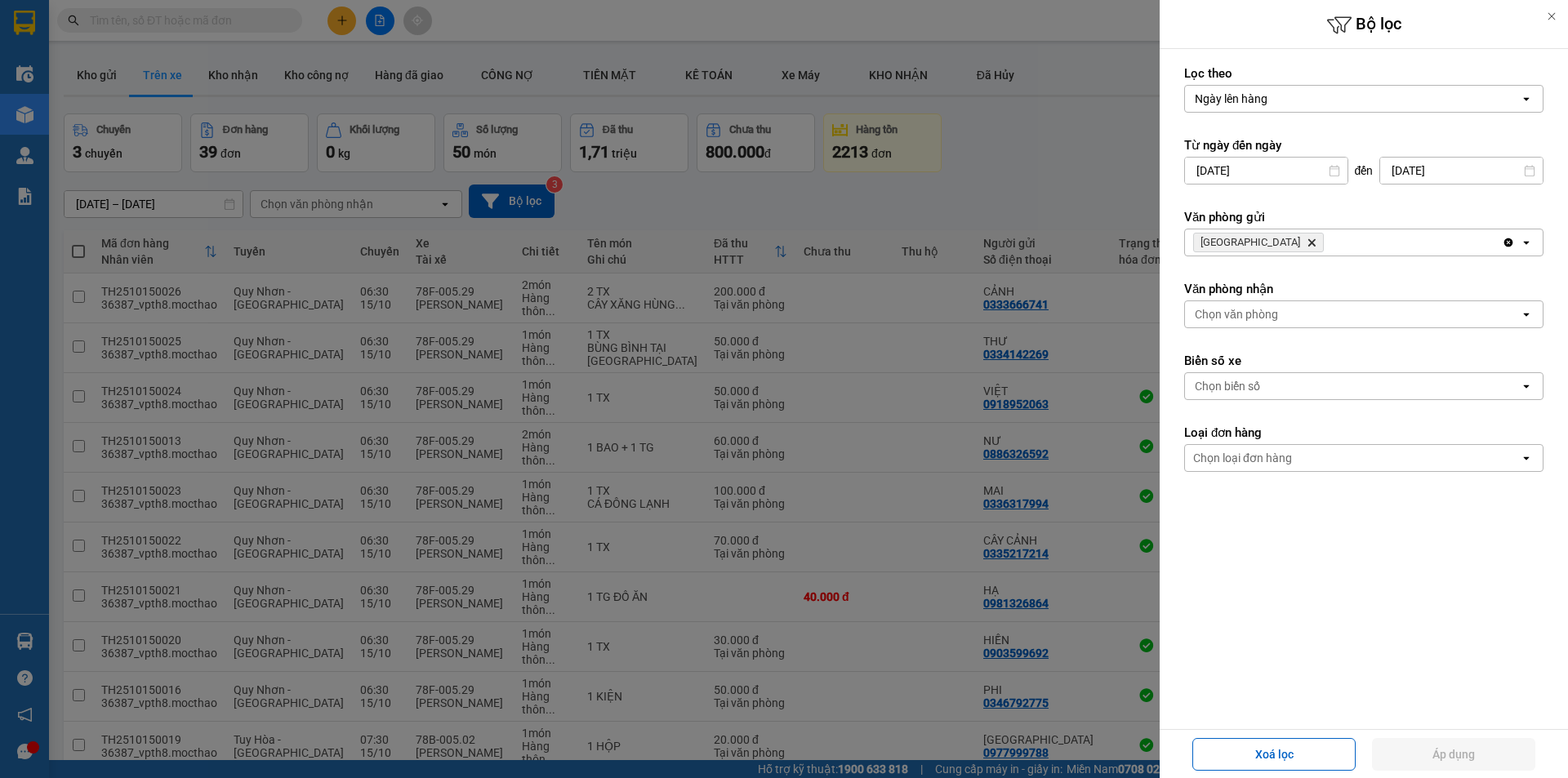
click at [1308, 245] on icon "Tuy Hòa, close by backspace" at bounding box center [1312, 243] width 7 height 7
click at [1238, 242] on div "Chọn văn phòng" at bounding box center [1237, 243] width 83 height 16
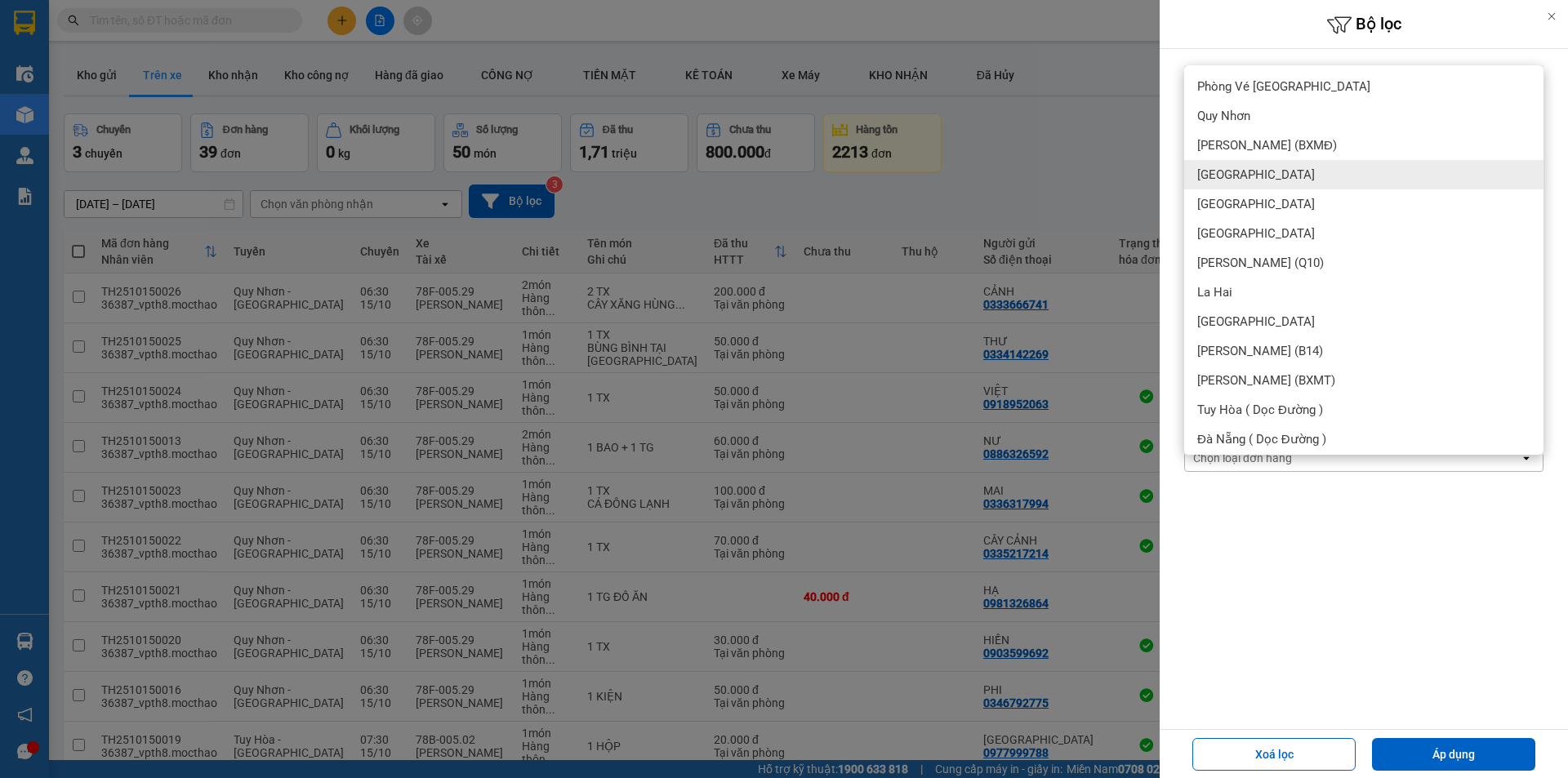
click at [1238, 184] on div "[GEOGRAPHIC_DATA]" at bounding box center [1364, 175] width 360 height 29
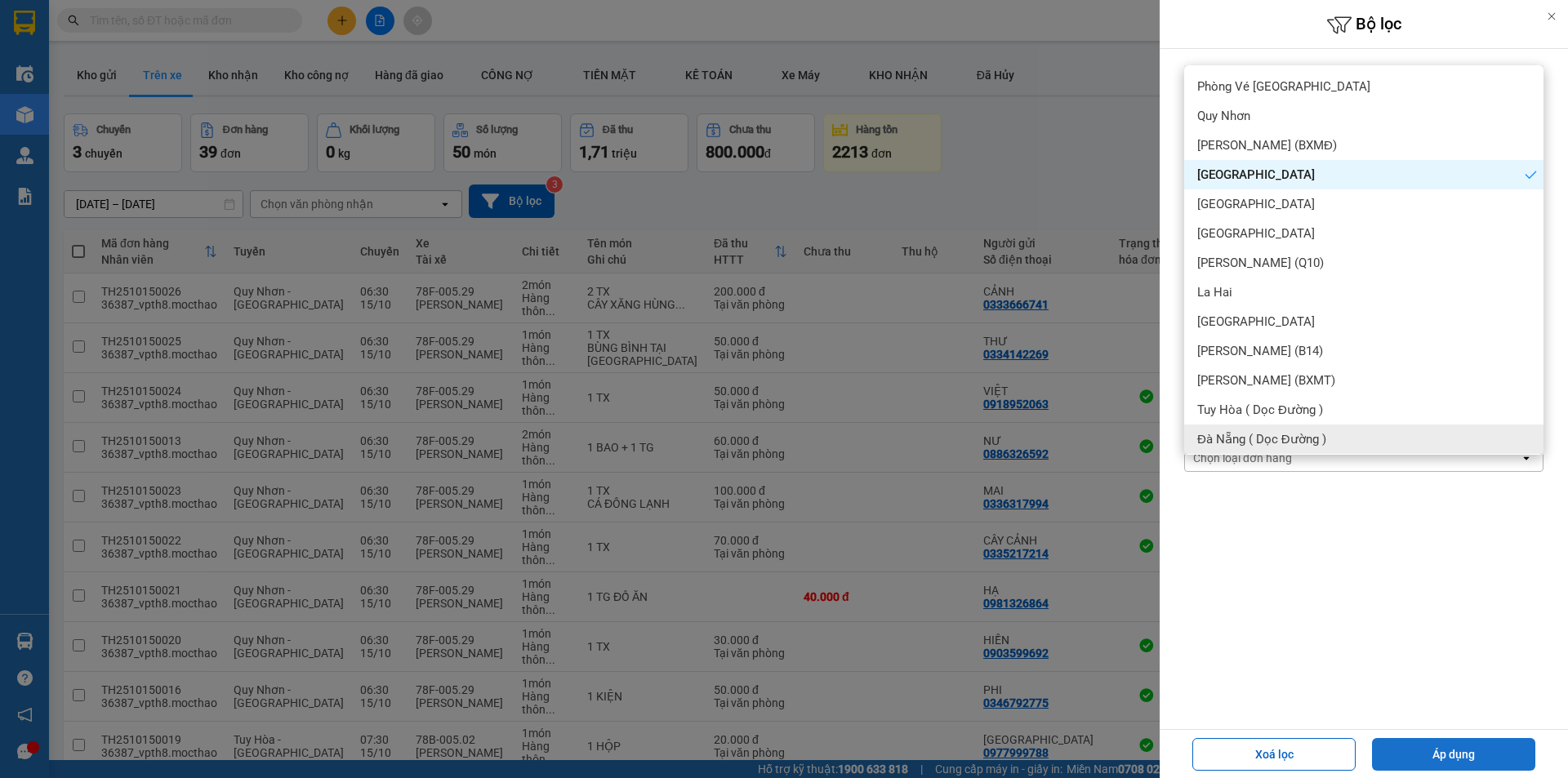
click at [1504, 743] on button "Áp dụng" at bounding box center [1454, 754] width 163 height 33
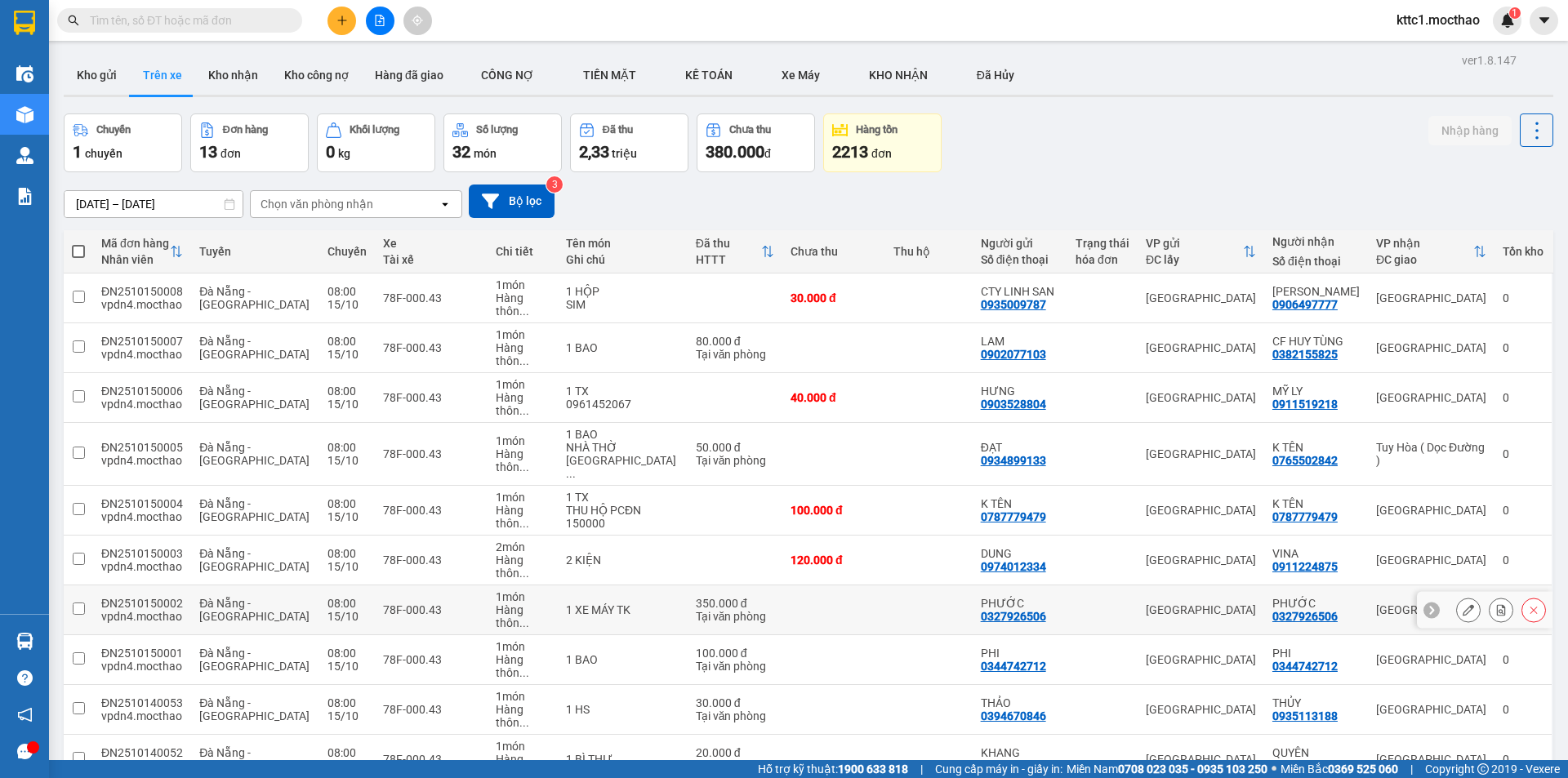
scroll to position [97, 0]
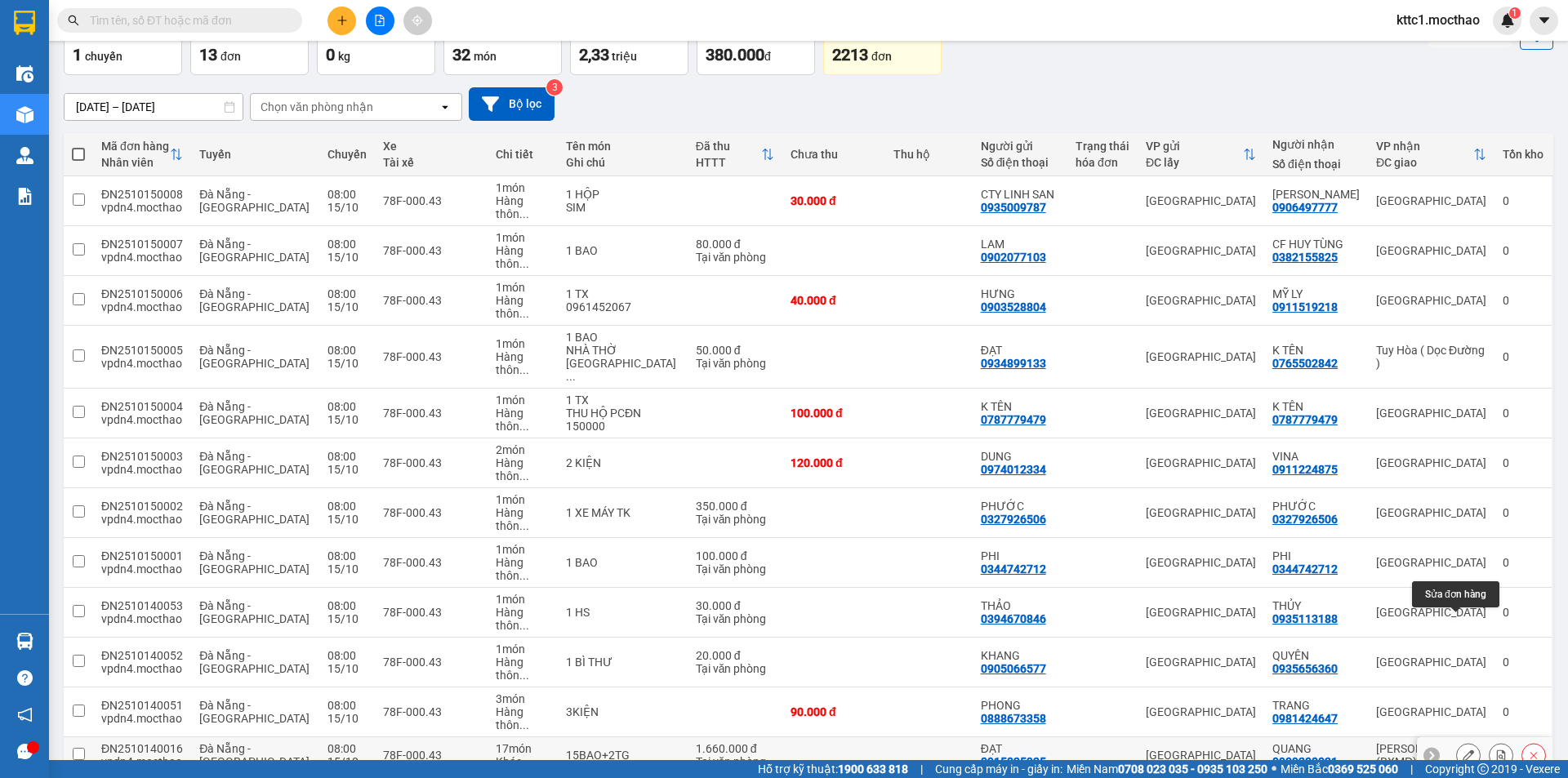
click at [1456, 742] on button at bounding box center [1468, 756] width 23 height 28
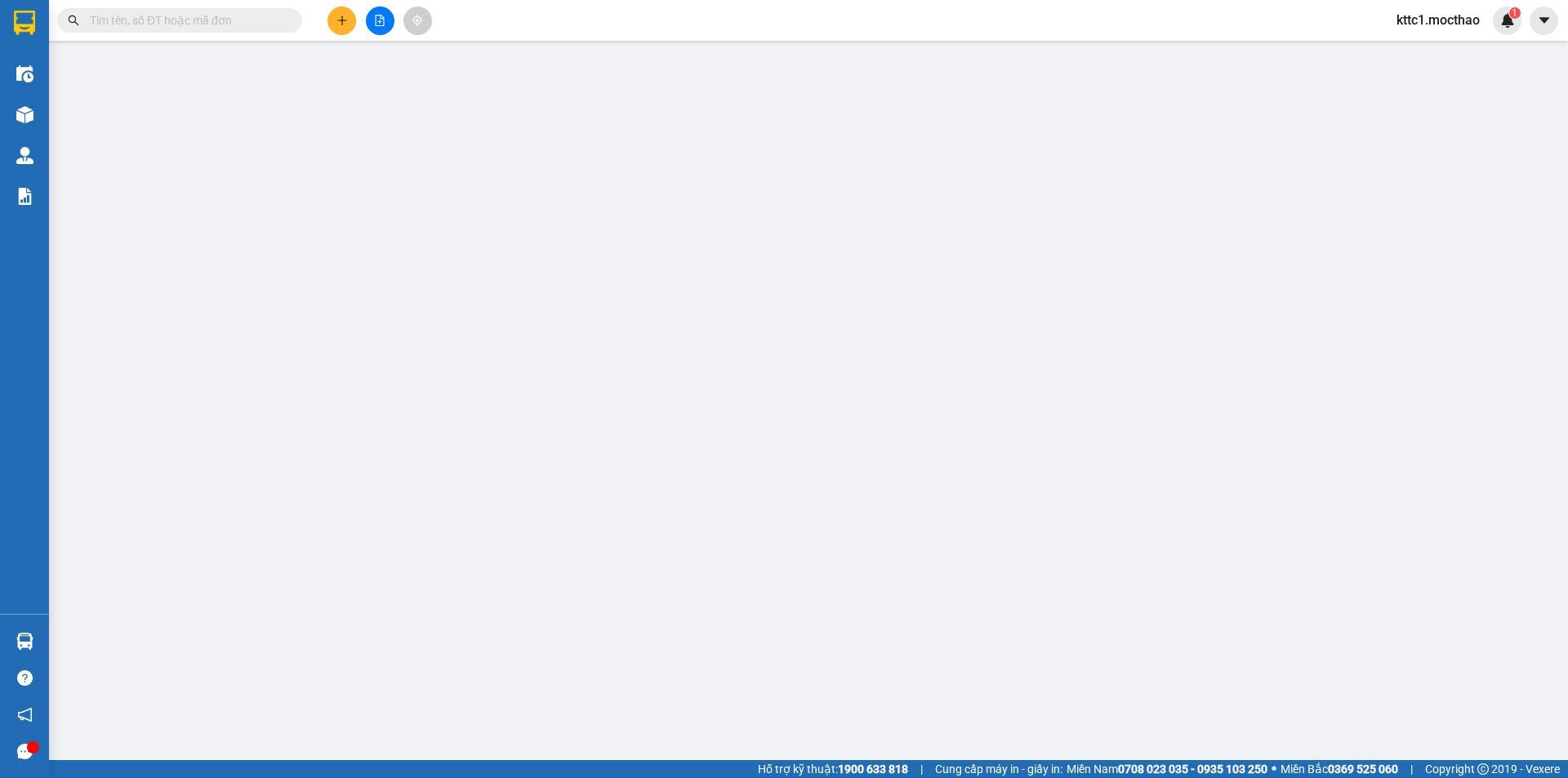
type input "0915035935"
type input "ĐẠT"
type input "0909200031"
type input "QUANG"
type input "0"
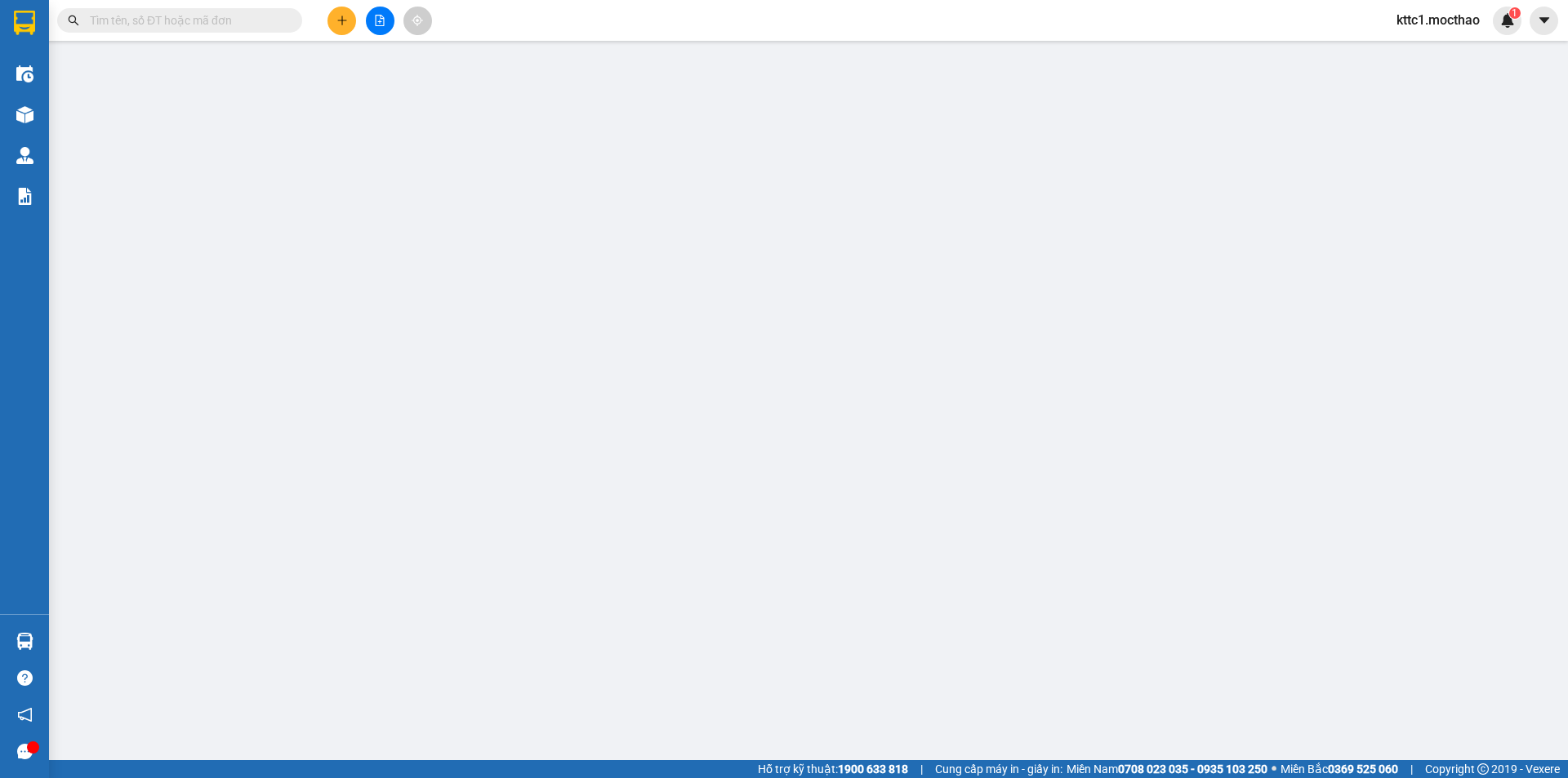
type input "0"
type input "1.660.000"
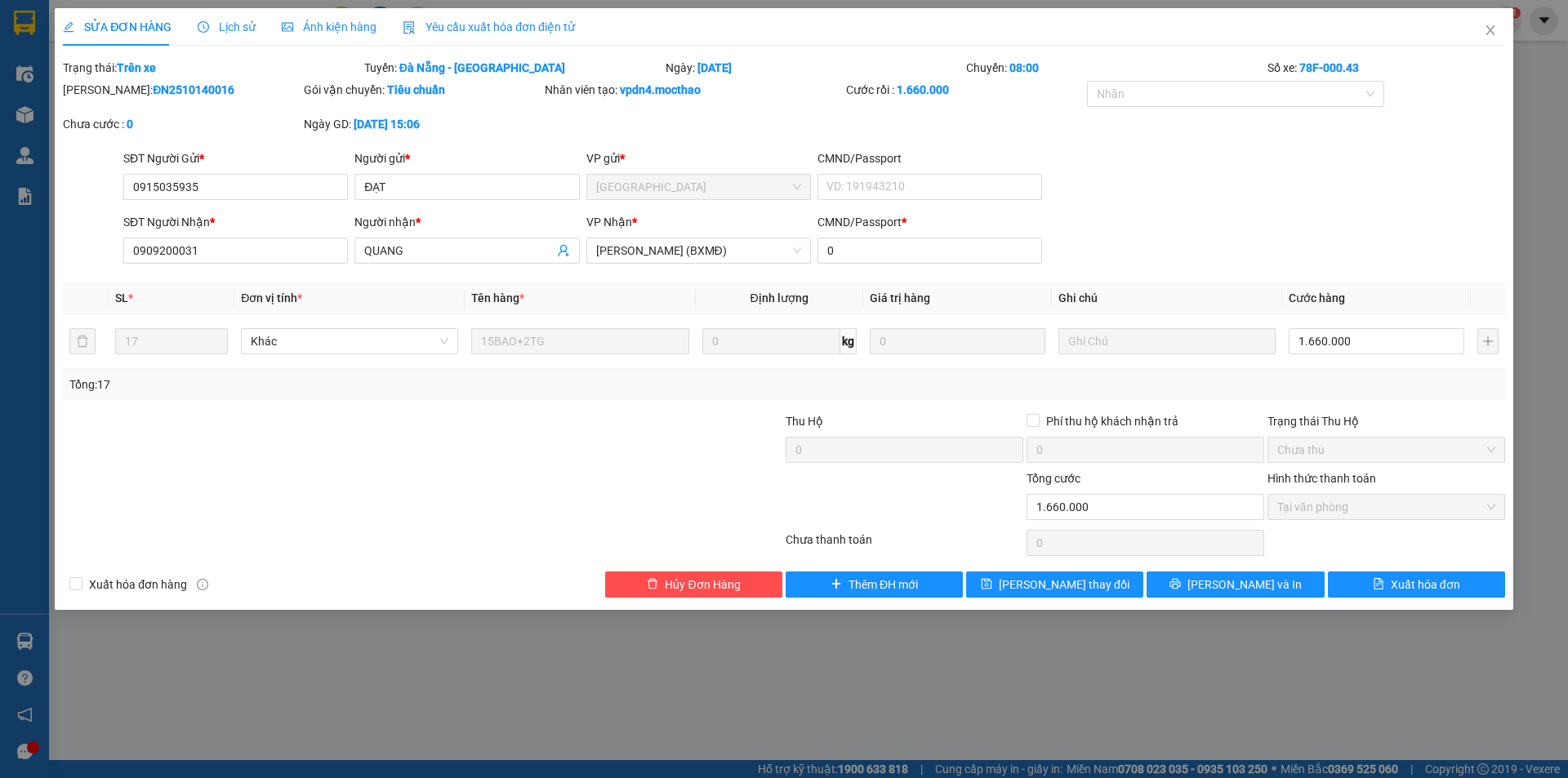
click at [508, 16] on div "Yêu cầu xuất hóa đơn điện tử" at bounding box center [488, 27] width 172 height 37
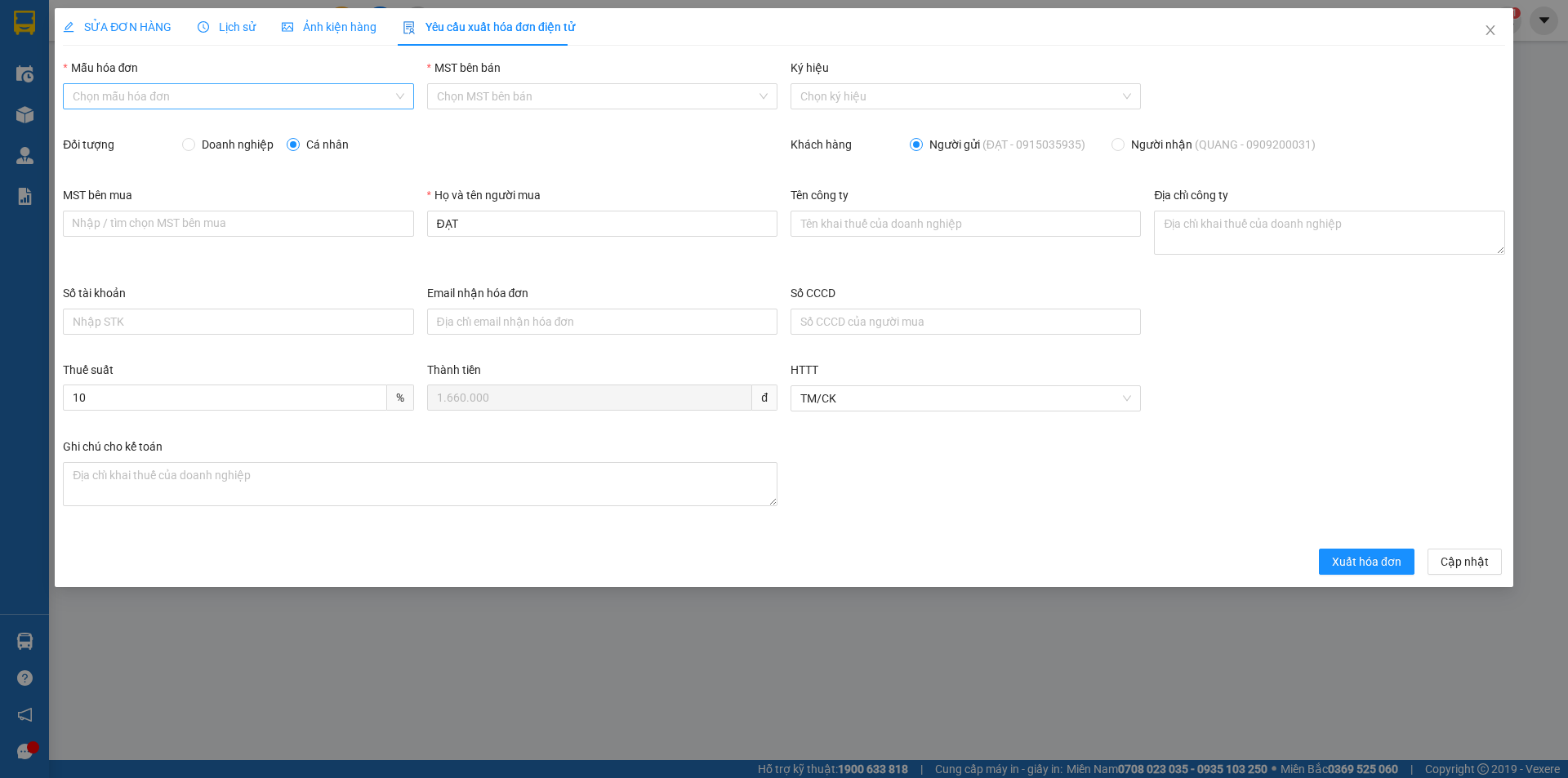
click at [255, 92] on input "Mẫu hóa đơn" at bounding box center [232, 97] width 319 height 25
click at [146, 136] on div "HĐH" at bounding box center [237, 129] width 330 height 18
type input "8"
drag, startPoint x: 458, startPoint y: 217, endPoint x: 420, endPoint y: 224, distance: 38.6
click at [421, 224] on div "Họ và tên người mua ĐẠT" at bounding box center [602, 235] width 363 height 98
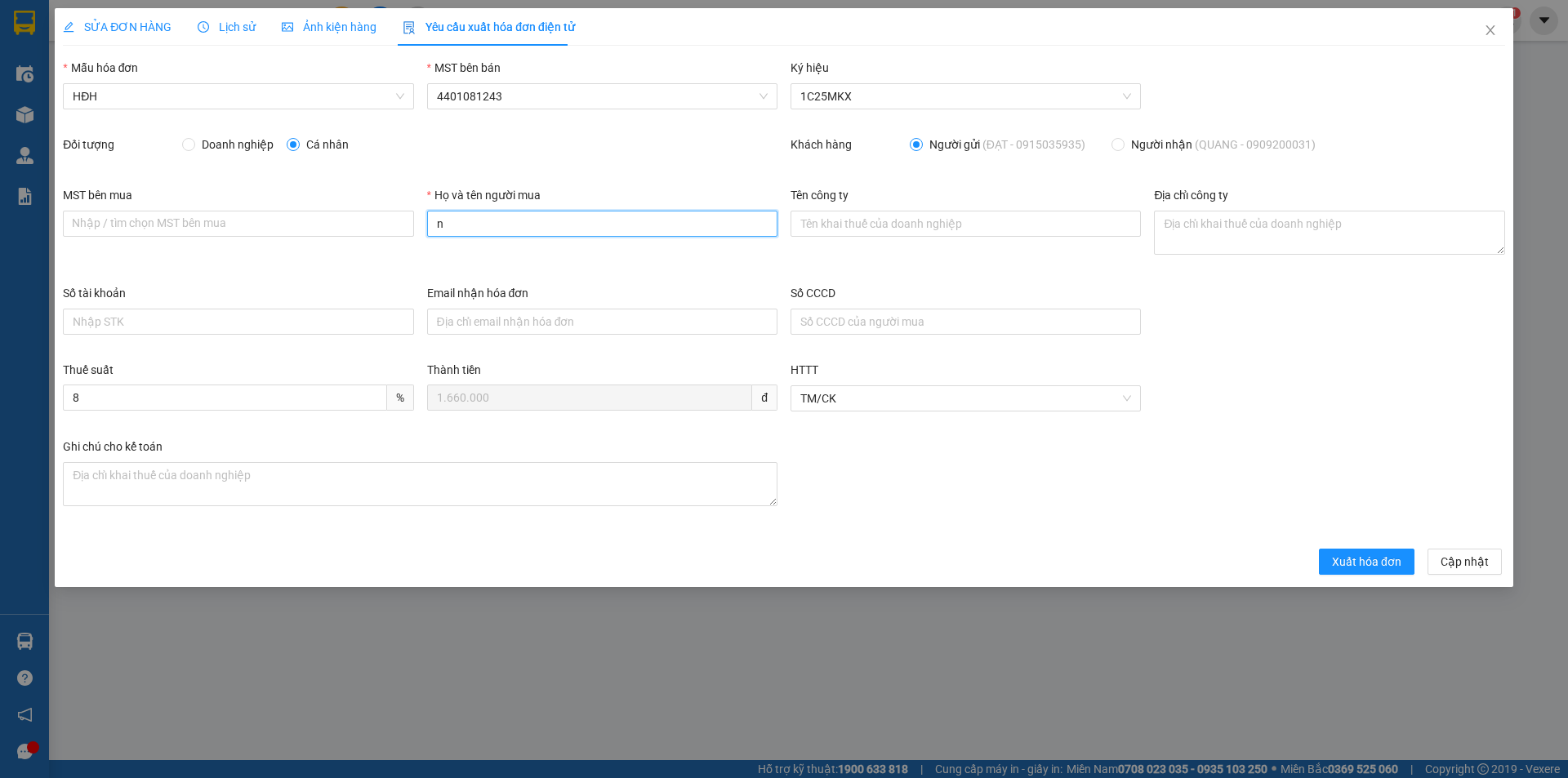
type input "Người mua không lấy hóa đơn"
click at [1350, 562] on span "Xuất hóa đơn" at bounding box center [1366, 562] width 69 height 18
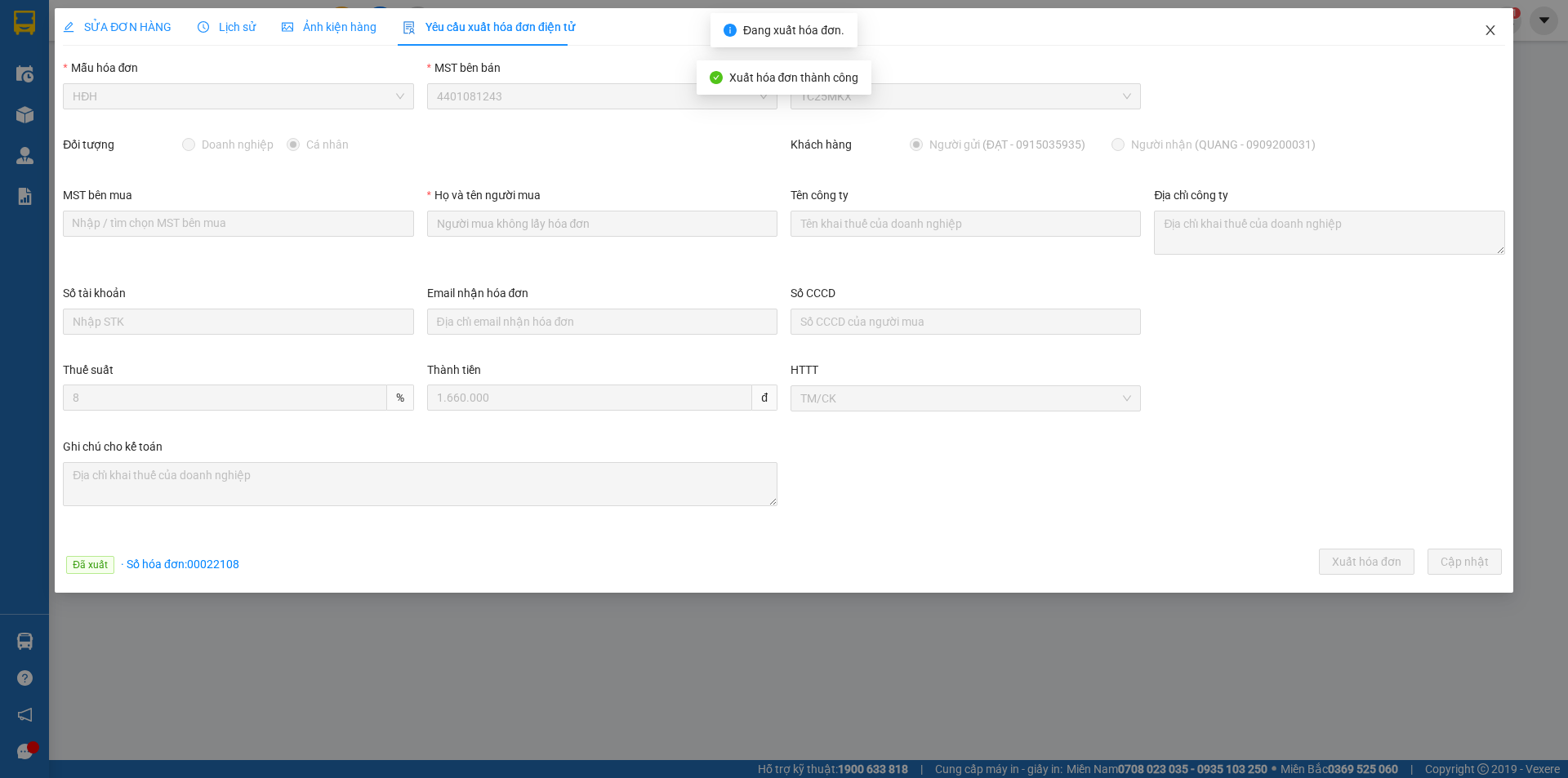
click at [1488, 30] on icon "close" at bounding box center [1490, 30] width 13 height 13
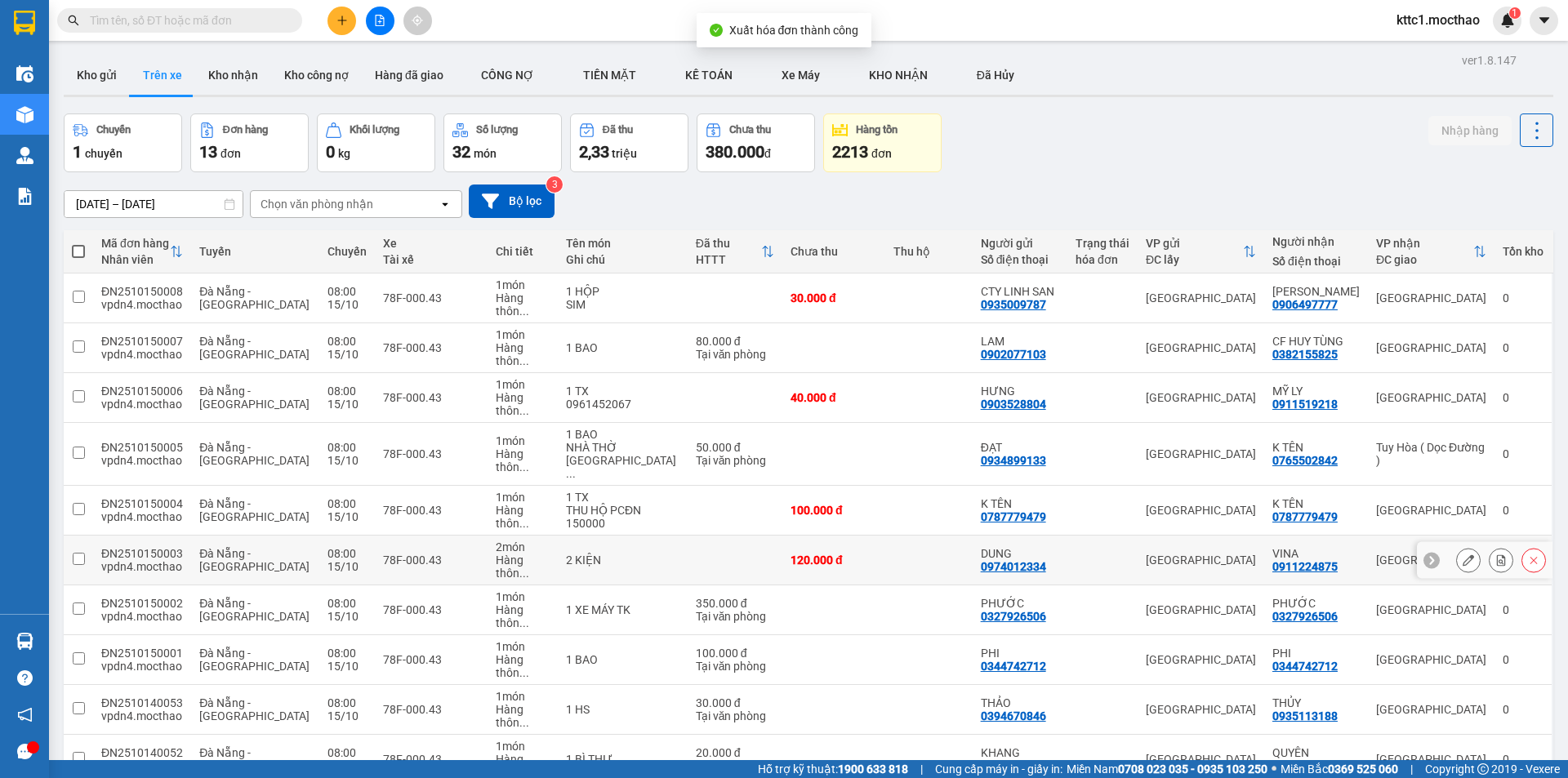
scroll to position [82, 0]
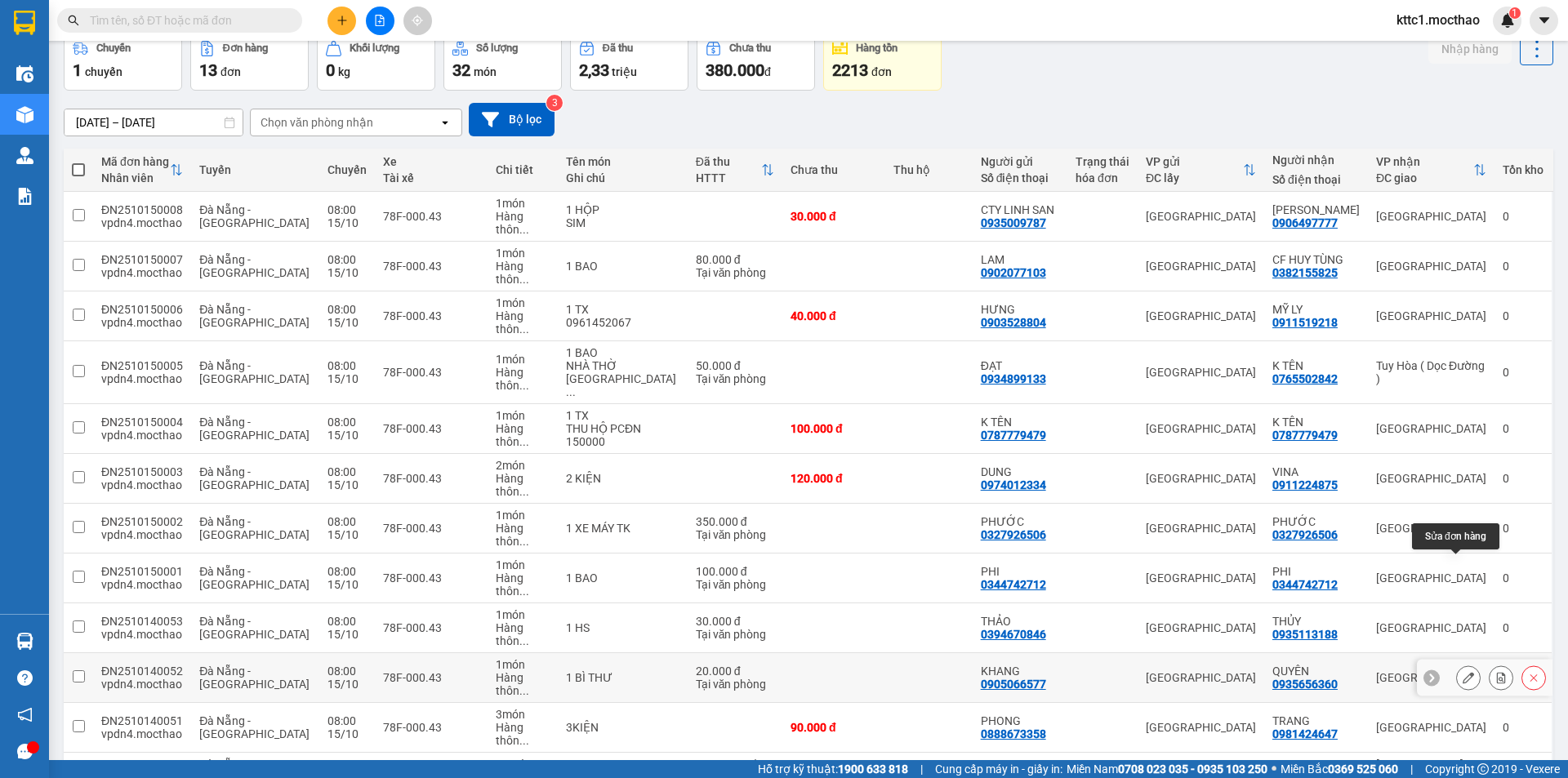
click at [1463, 673] on icon at bounding box center [1468, 678] width 12 height 12
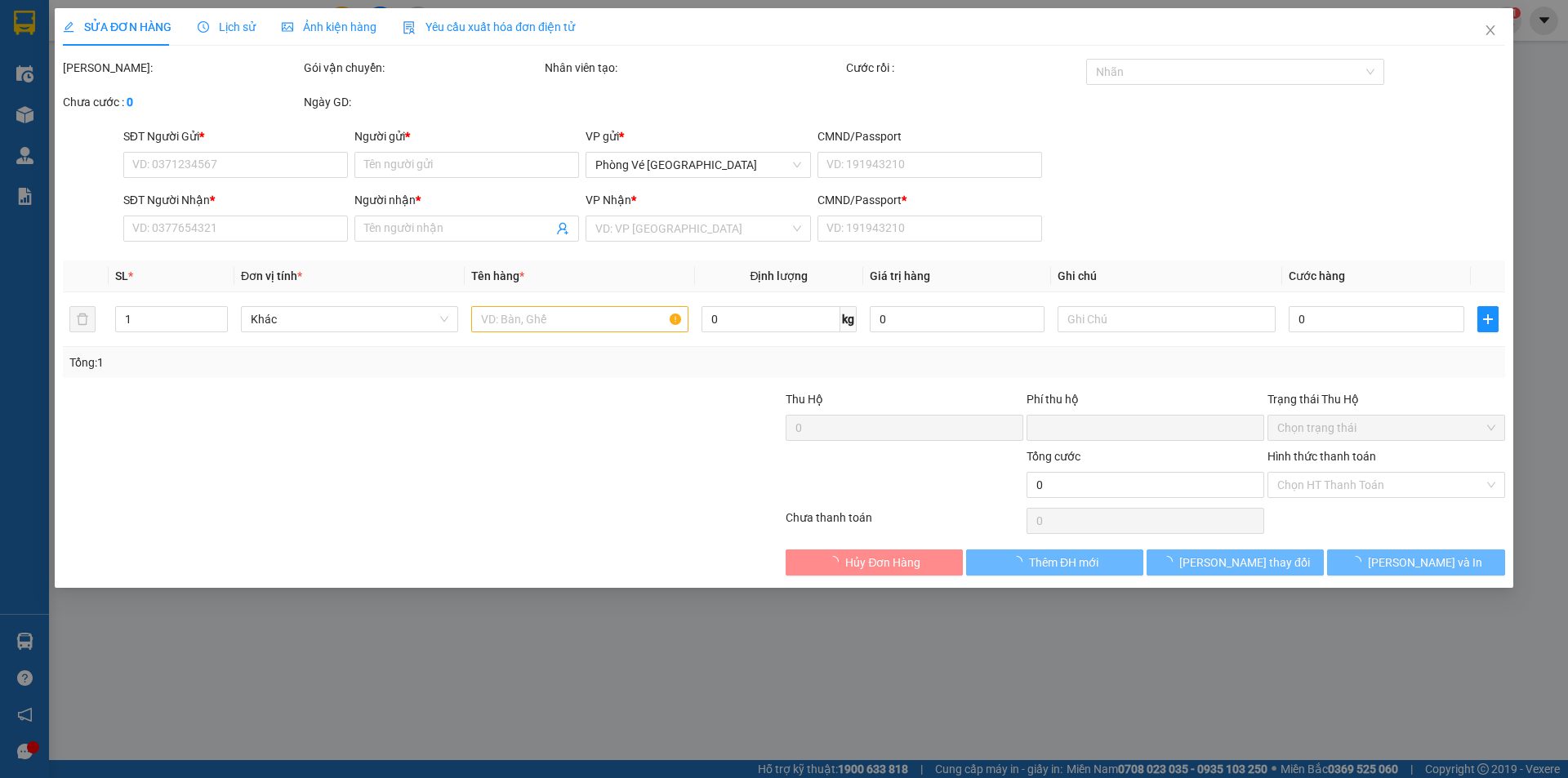
type input "0905066577"
type input "KHANG"
type input "0935656360"
type input "QUYÊN"
type input "0"
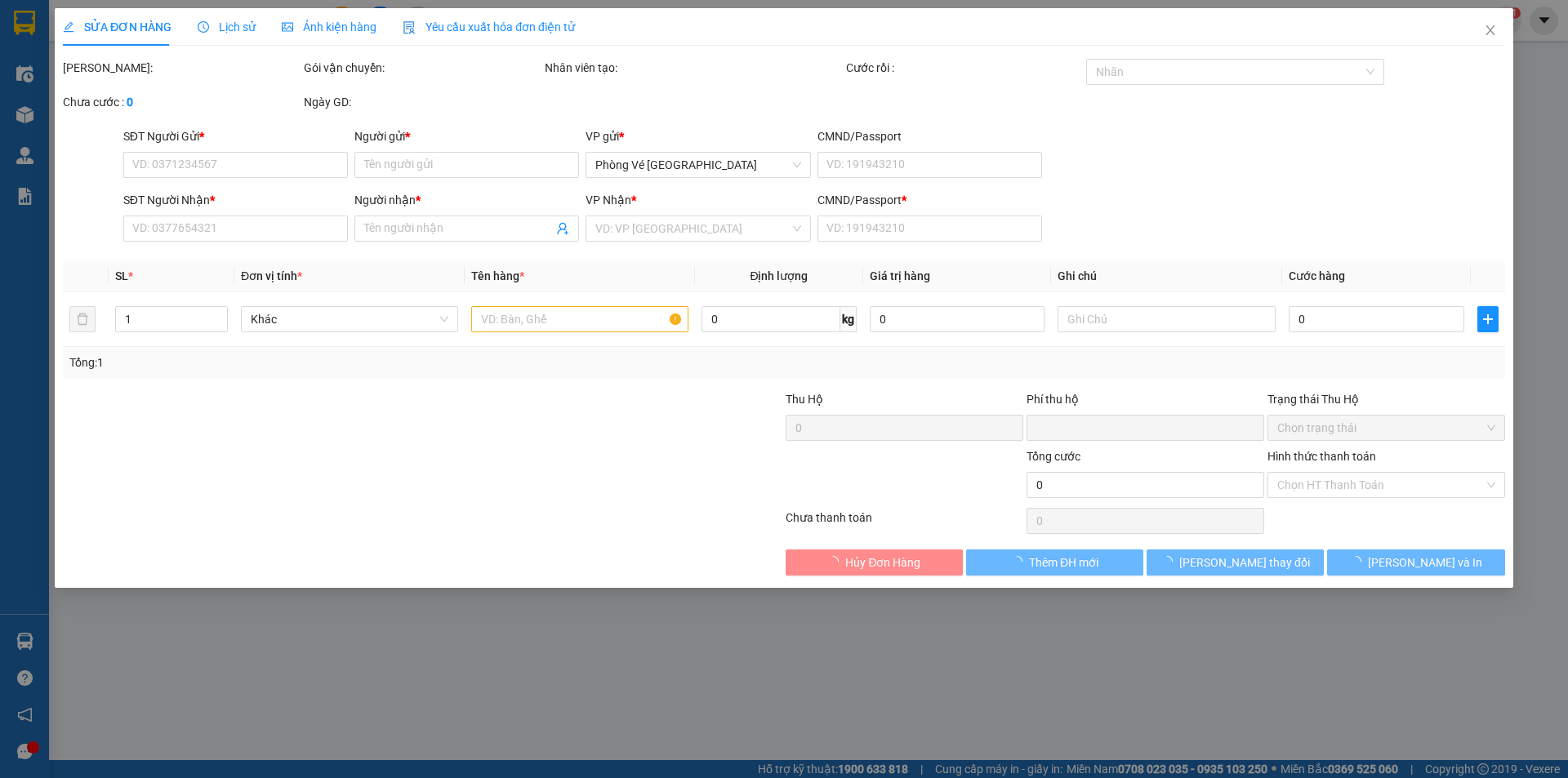
type input "0"
type input "20.000"
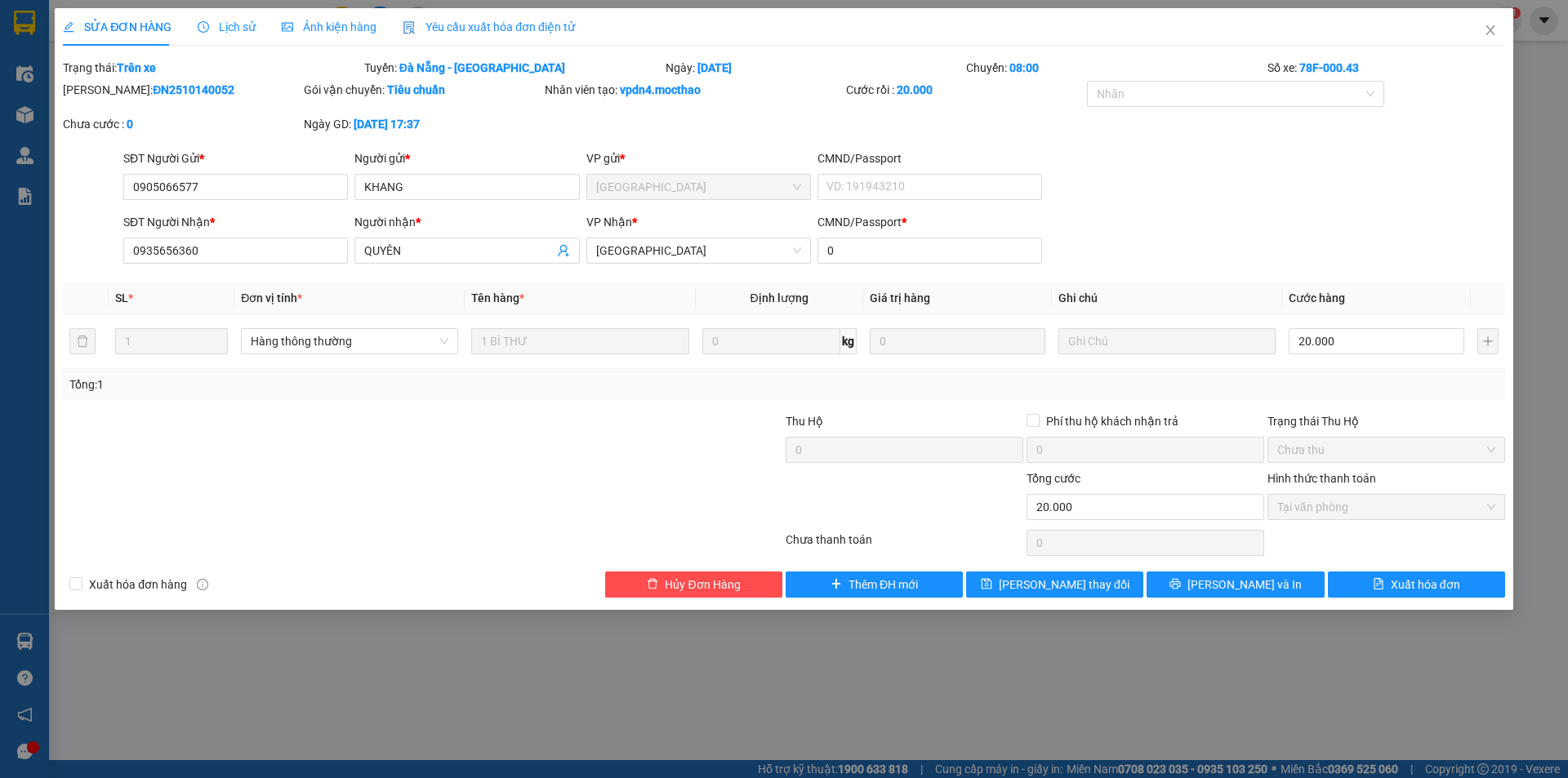
click at [540, 21] on span "Yêu cầu xuất hóa đơn điện tử" at bounding box center [488, 27] width 172 height 13
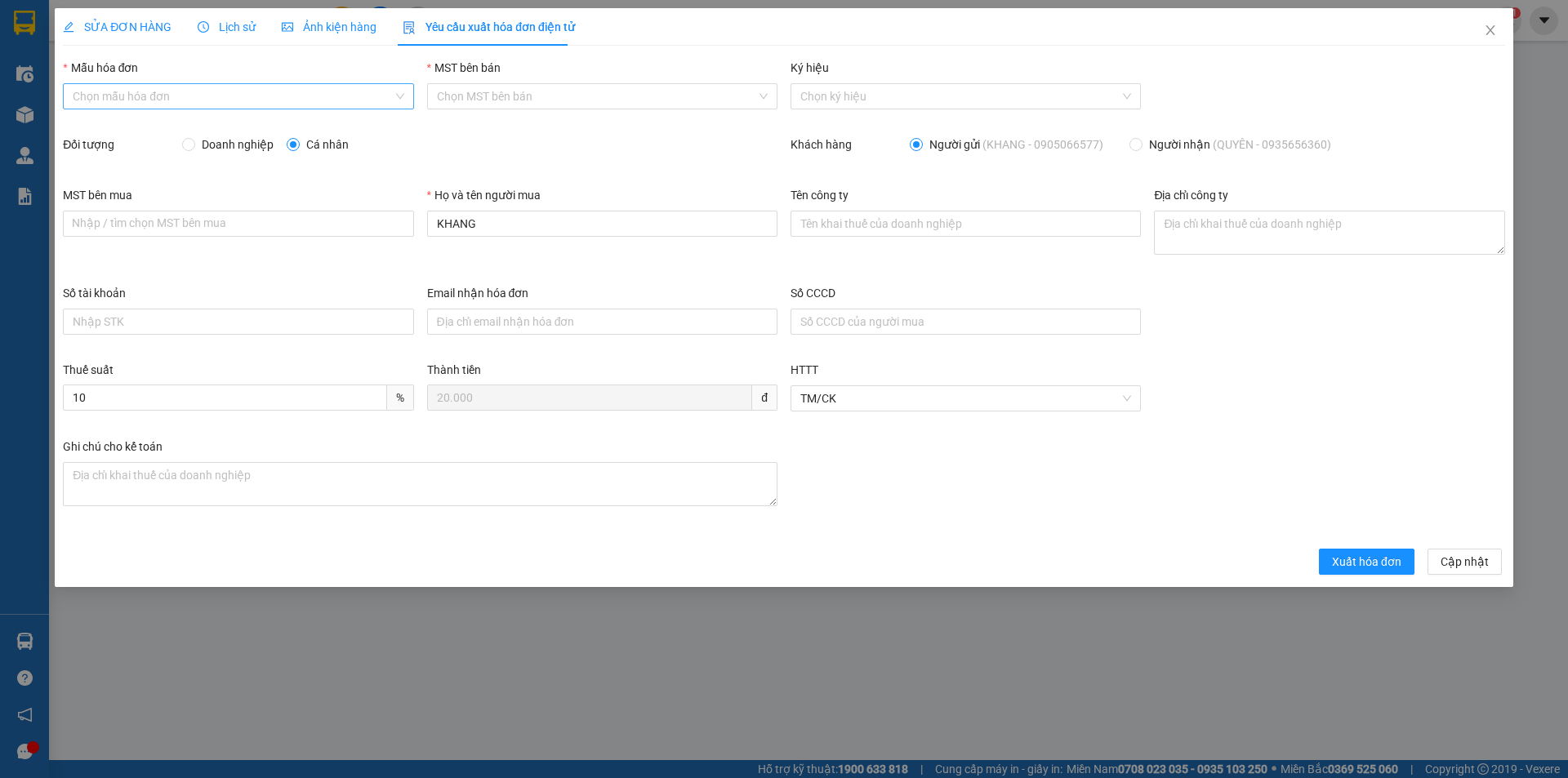
click at [176, 95] on input "Mẫu hóa đơn" at bounding box center [232, 97] width 319 height 25
click at [161, 130] on div "HĐH" at bounding box center [237, 129] width 330 height 18
type input "8"
drag, startPoint x: 494, startPoint y: 217, endPoint x: 386, endPoint y: 221, distance: 108.1
click at [387, 222] on div "MST bên mua Nhập / tìm chọn MST bên mua Họ và tên người mua KHANG Tên công ty Đ…" at bounding box center [784, 235] width 1455 height 98
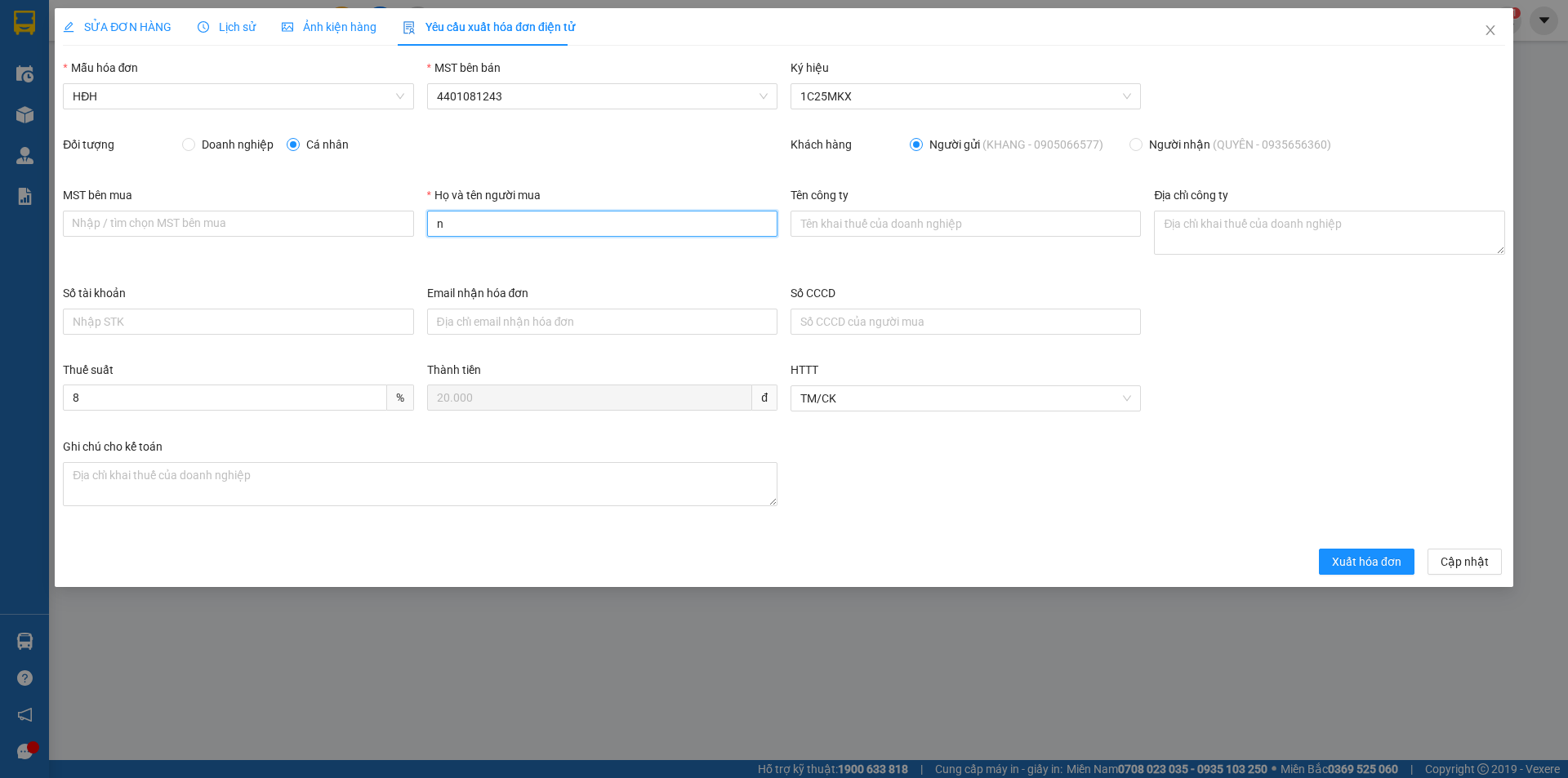
type input "Người mua không lấy hóa đơn"
click at [1348, 562] on span "Xuất hóa đơn" at bounding box center [1366, 562] width 69 height 18
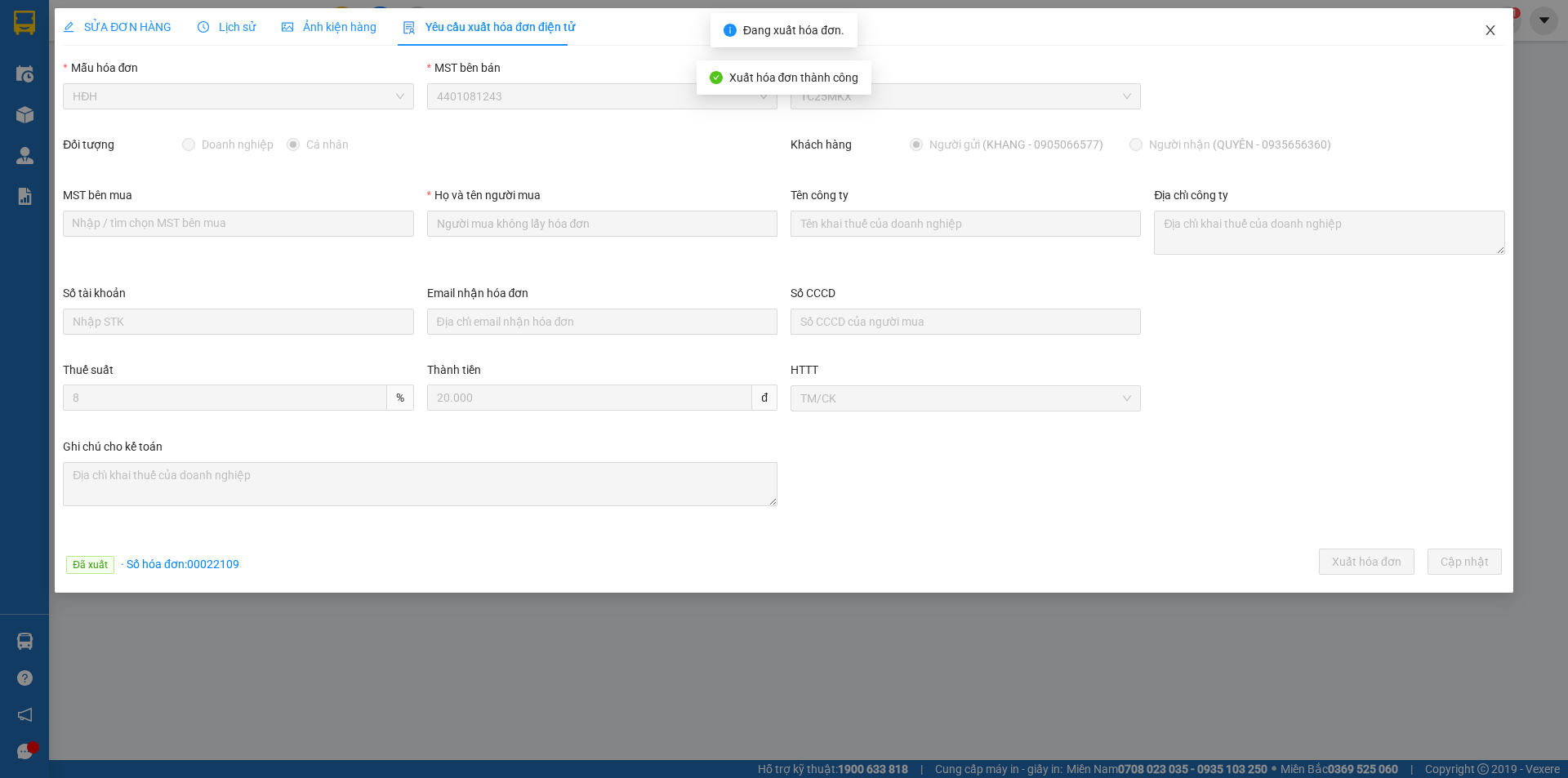
click at [1490, 27] on icon "close" at bounding box center [1490, 30] width 13 height 13
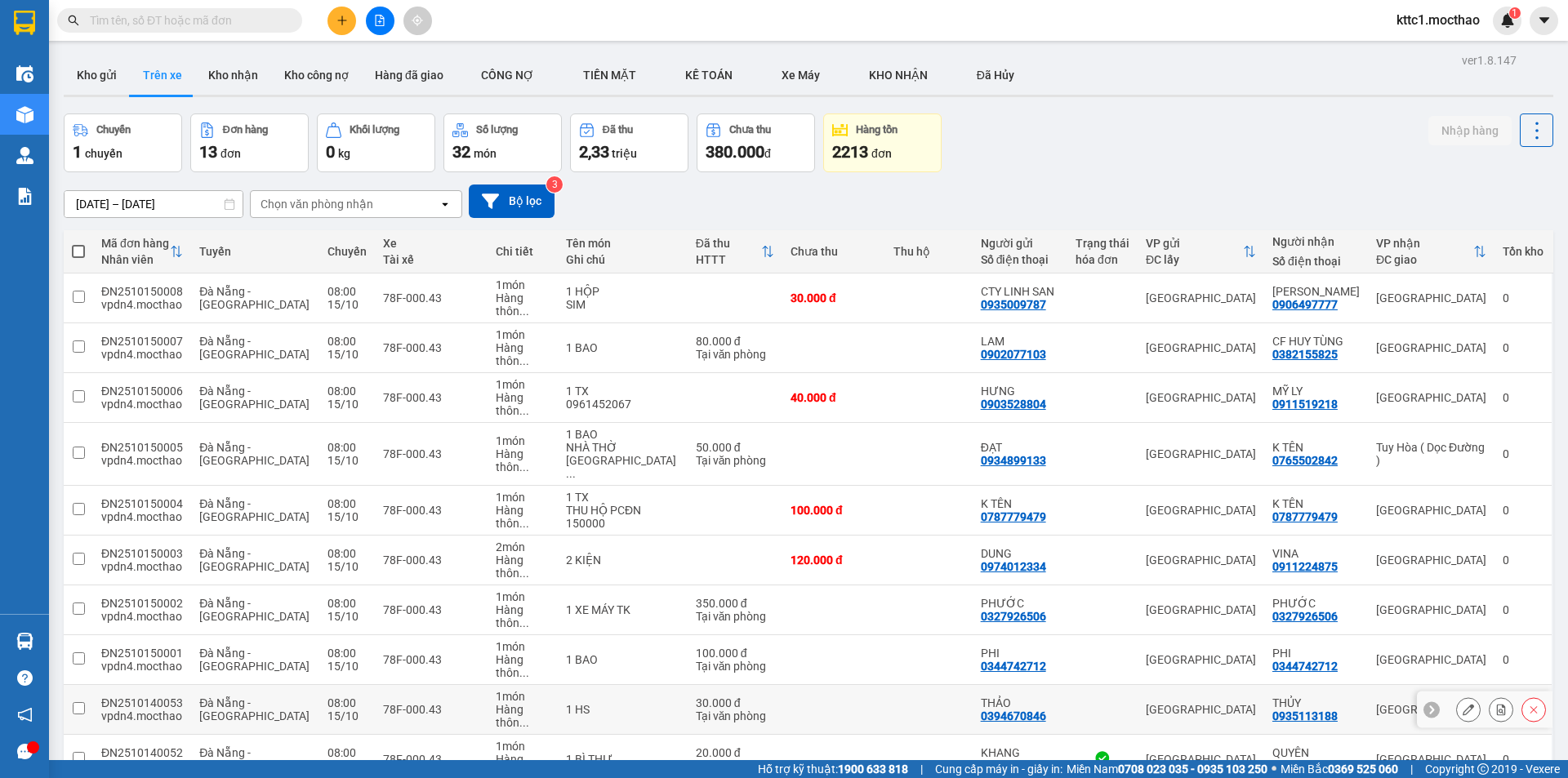
click at [1463, 704] on icon at bounding box center [1468, 710] width 12 height 12
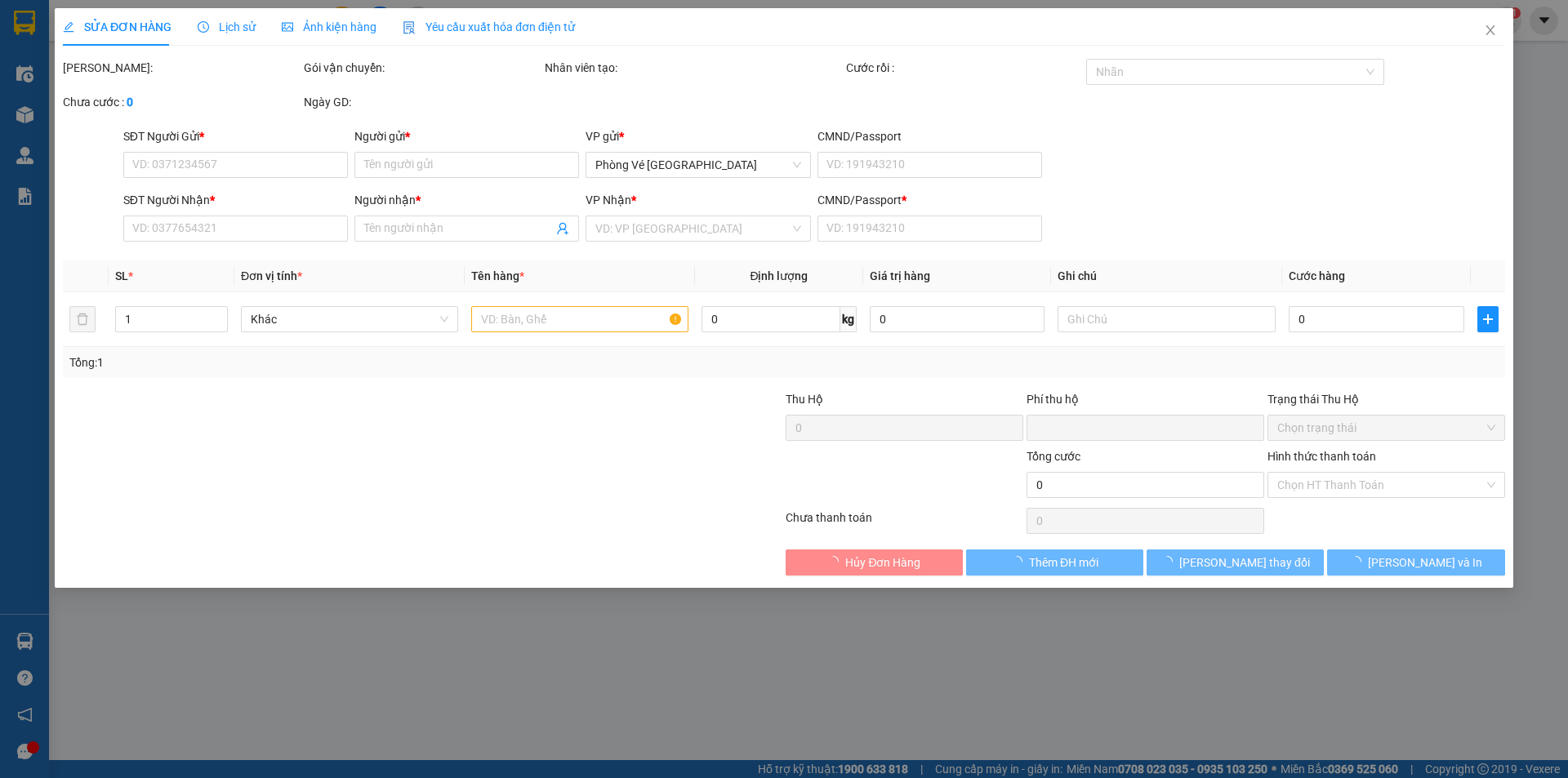
type input "0394670846"
type input "THẢO"
type input "0935113188"
type input "THỦY"
type input "0"
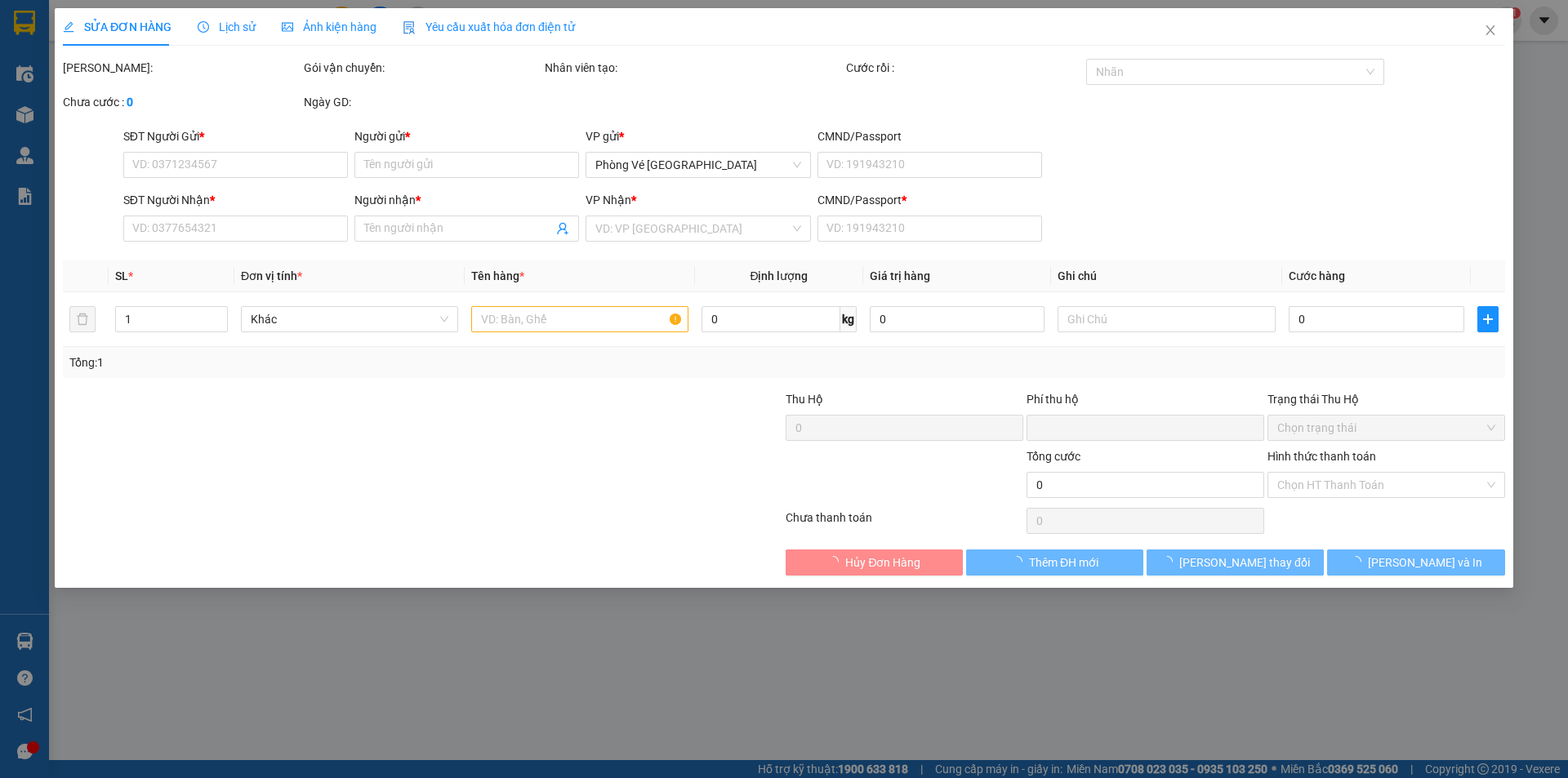
type input "0"
type input "30.000"
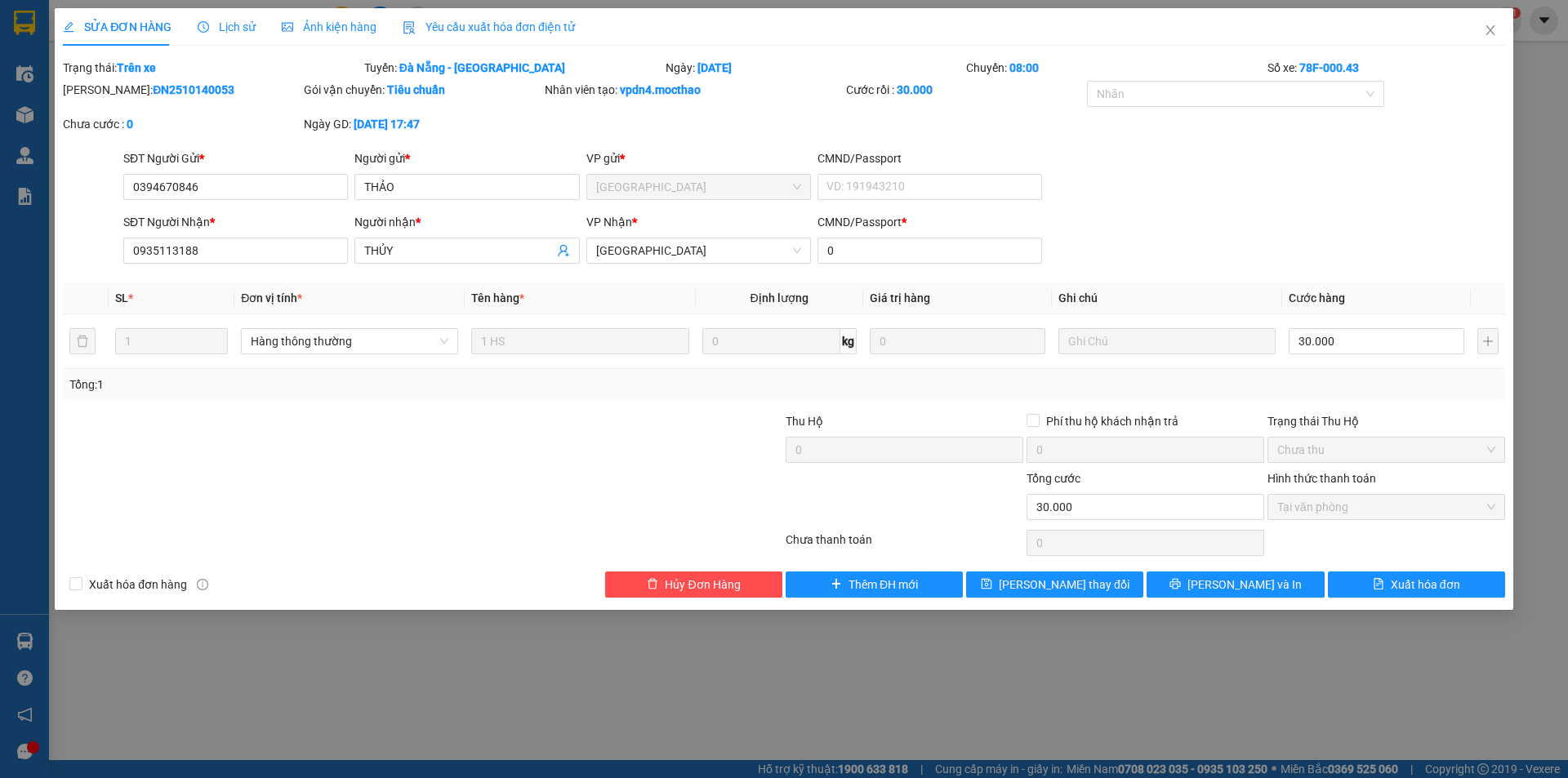
click at [440, 28] on span "Yêu cầu xuất hóa đơn điện tử" at bounding box center [488, 27] width 172 height 13
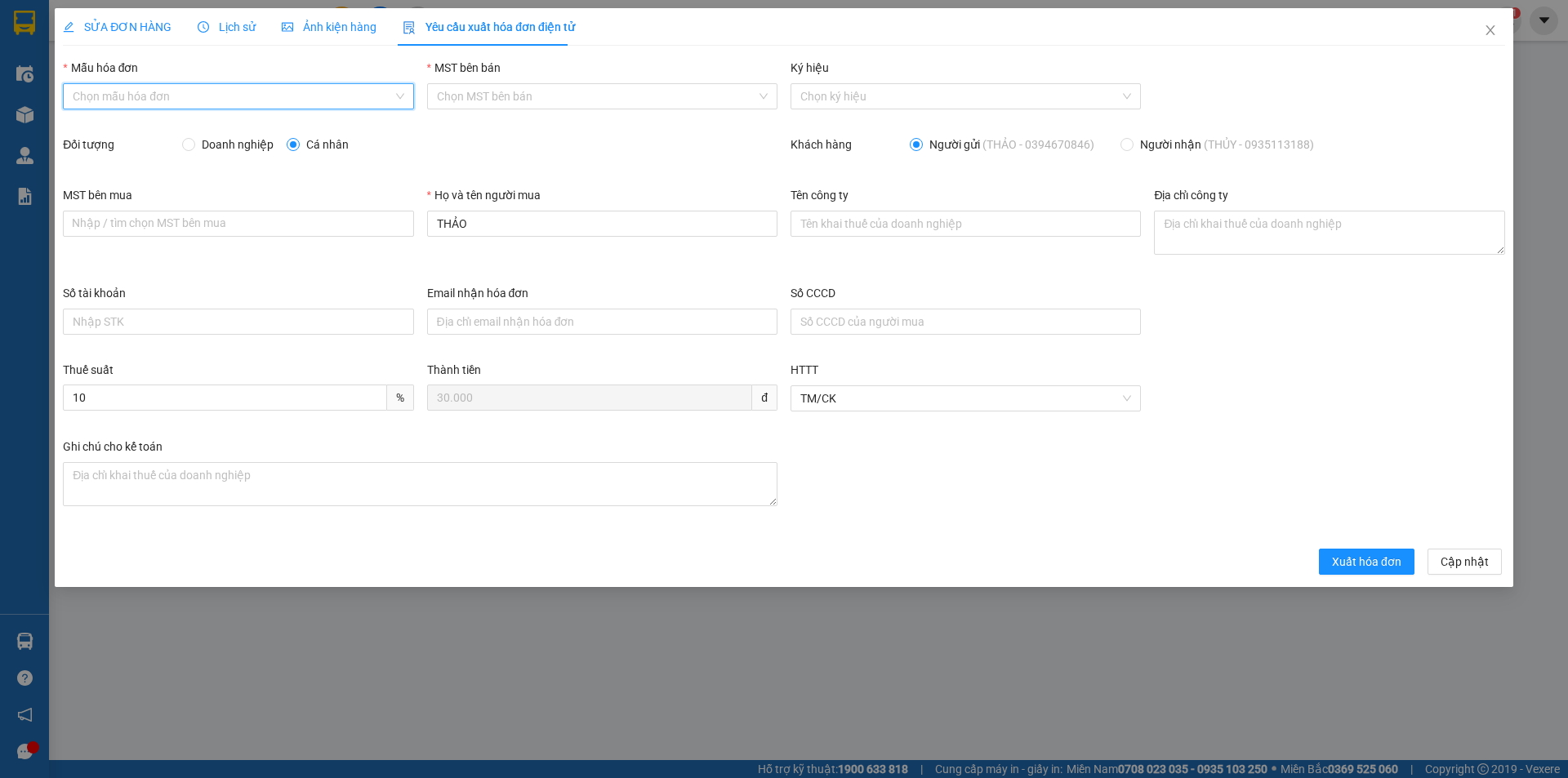
click at [197, 100] on input "Mẫu hóa đơn" at bounding box center [232, 97] width 319 height 25
click at [176, 126] on div "HĐH" at bounding box center [237, 129] width 330 height 18
type input "8"
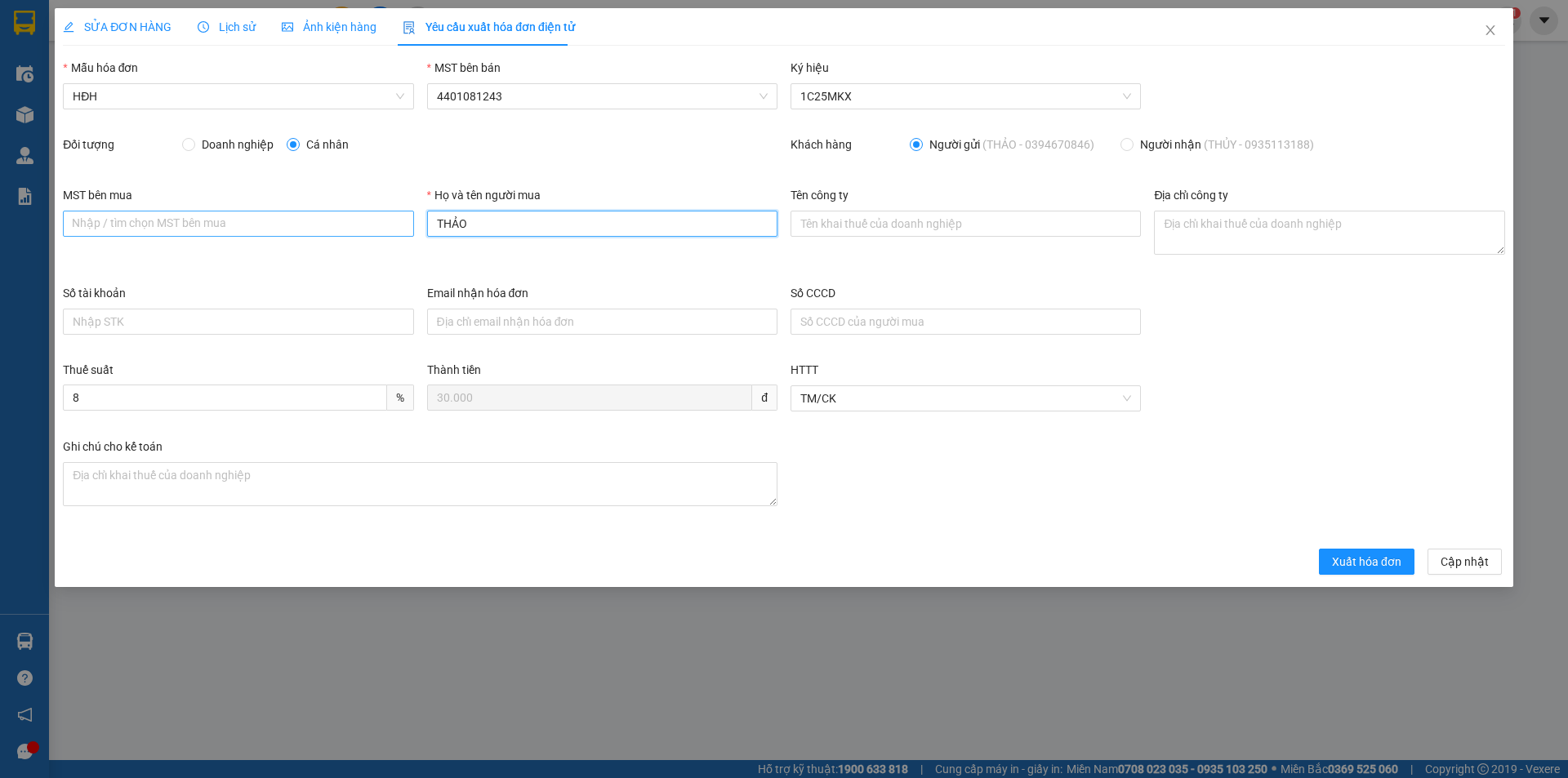
drag, startPoint x: 498, startPoint y: 219, endPoint x: 377, endPoint y: 219, distance: 121.0
click at [381, 219] on div "MST bên mua Nhập / tìm chọn MST bên mua Họ và tên người mua THẢO Tên công ty Đị…" at bounding box center [784, 235] width 1455 height 98
type input "Người mua không lấy hóa đơn"
click at [1347, 547] on form "Mẫu hóa đơn HĐH MST bên bán 4401081243 Ký hiệu 1C25MKX Đối tượng Doanh nghiệp C…" at bounding box center [784, 316] width 1442 height 517
click at [1347, 554] on span "Xuất hóa đơn" at bounding box center [1366, 562] width 69 height 18
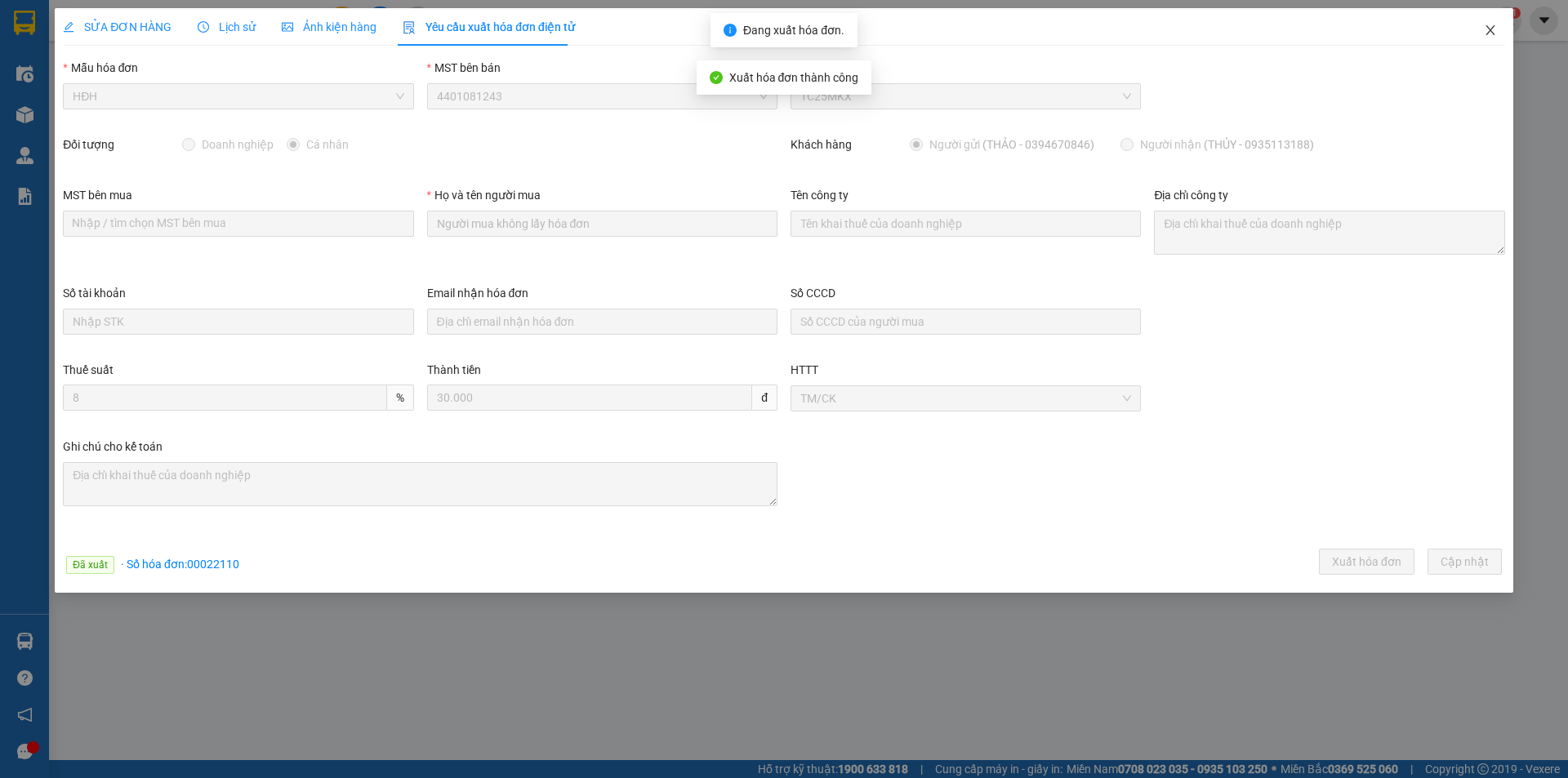
click at [1494, 30] on icon "close" at bounding box center [1490, 30] width 13 height 13
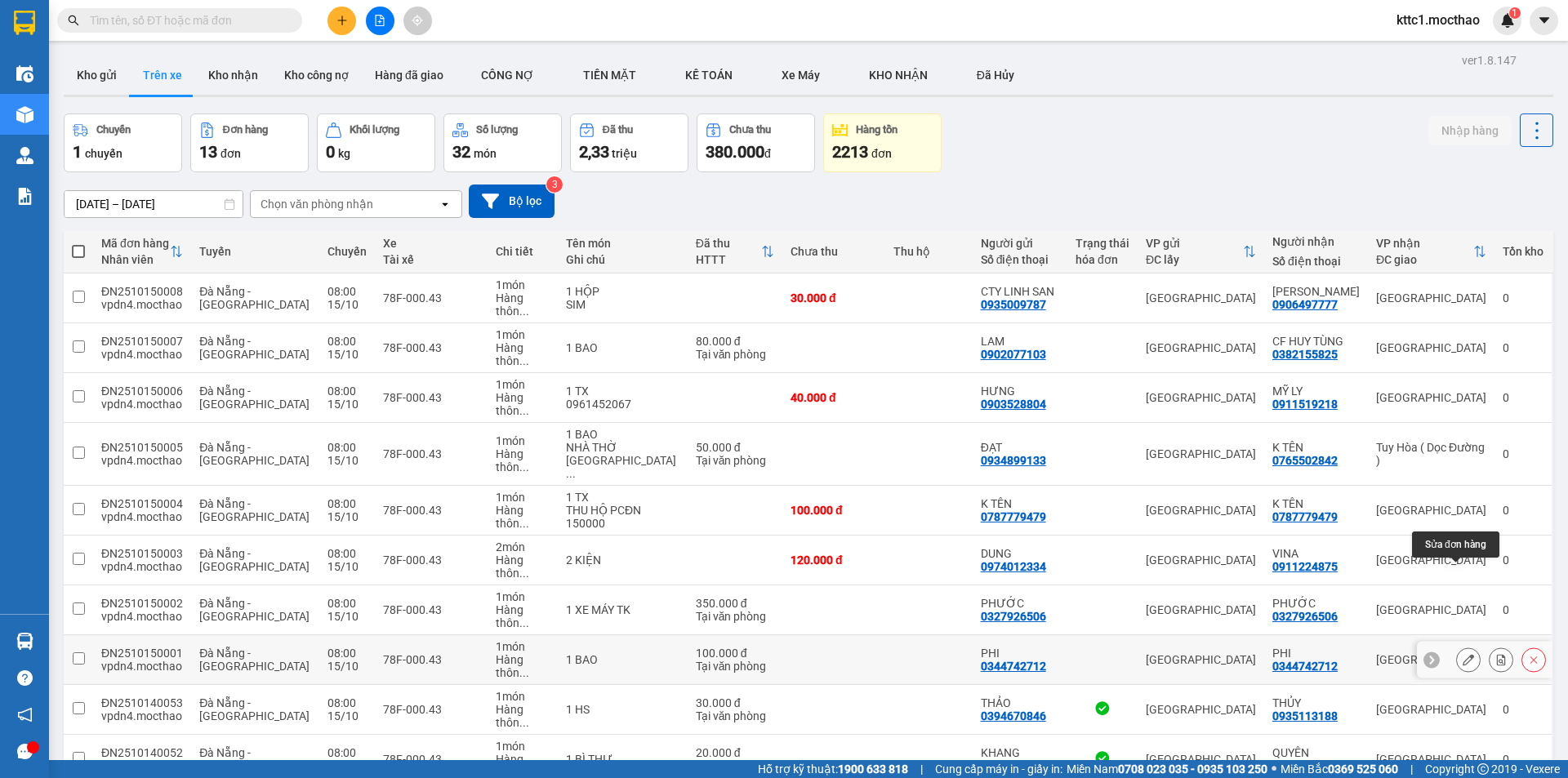
click at [1465, 646] on button at bounding box center [1468, 660] width 23 height 28
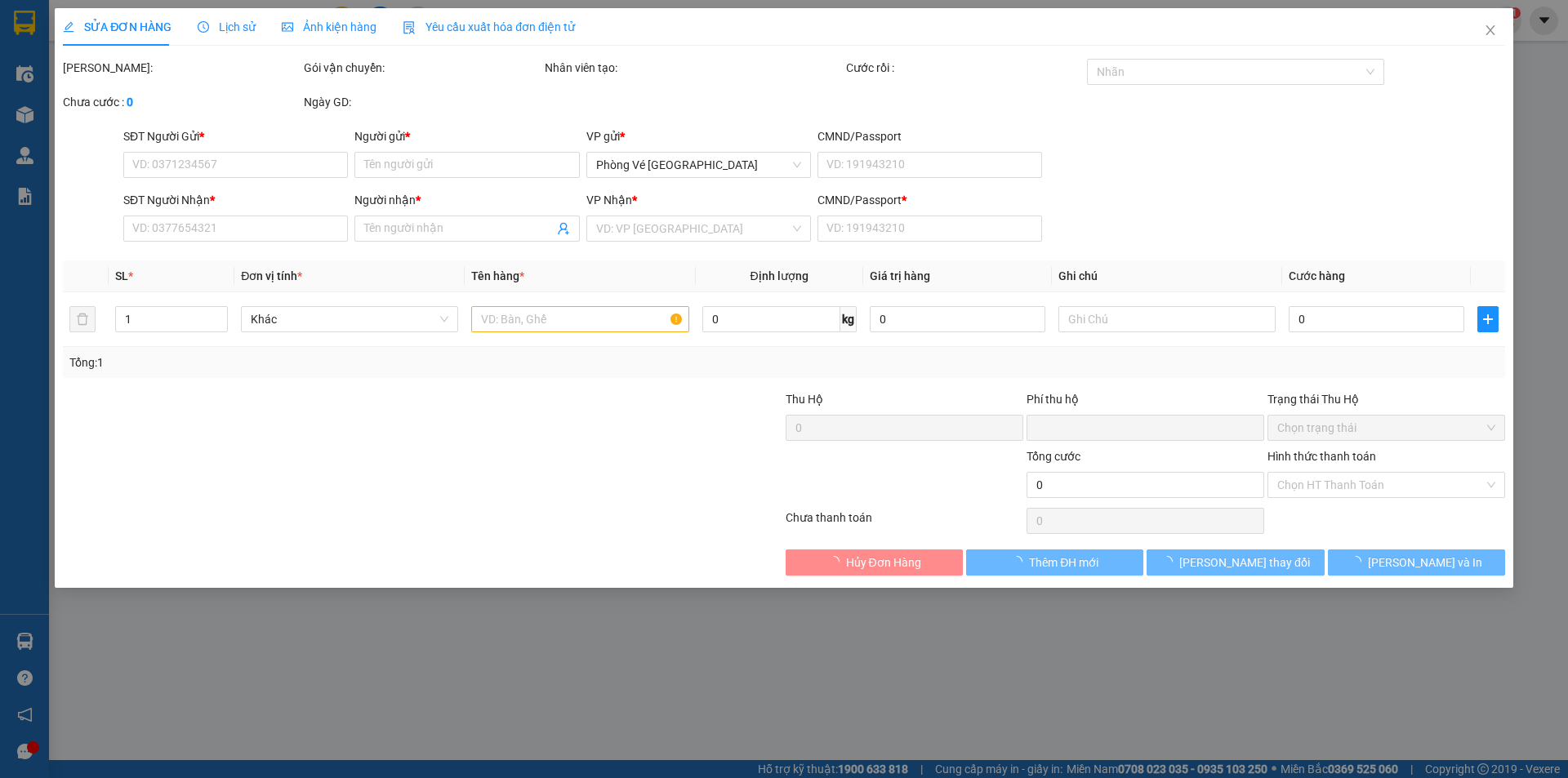
type input "0344742712"
type input "PHI"
type input "0344742712"
type input "PHI"
type input "0"
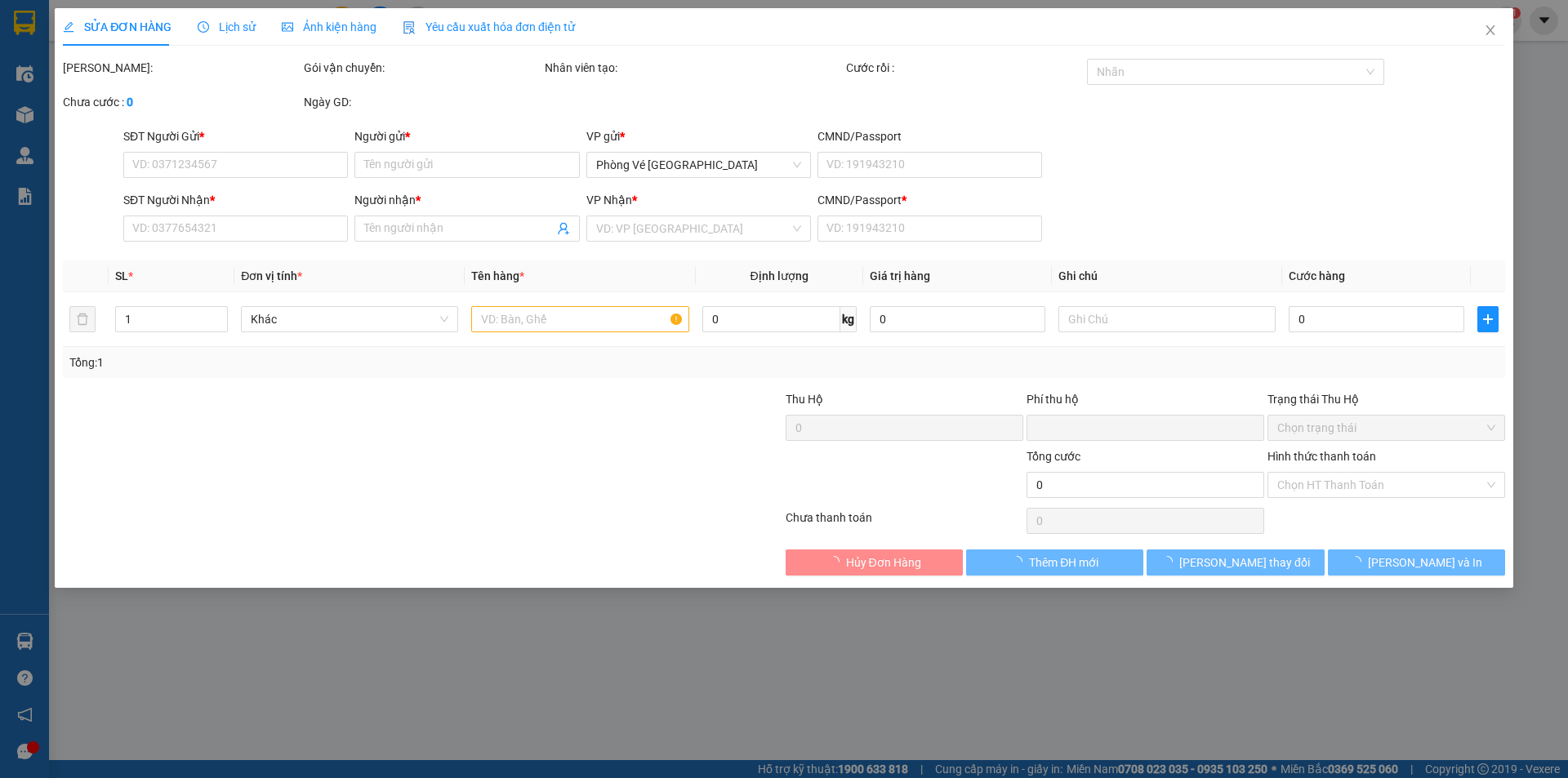
type input "0"
type input "100.000"
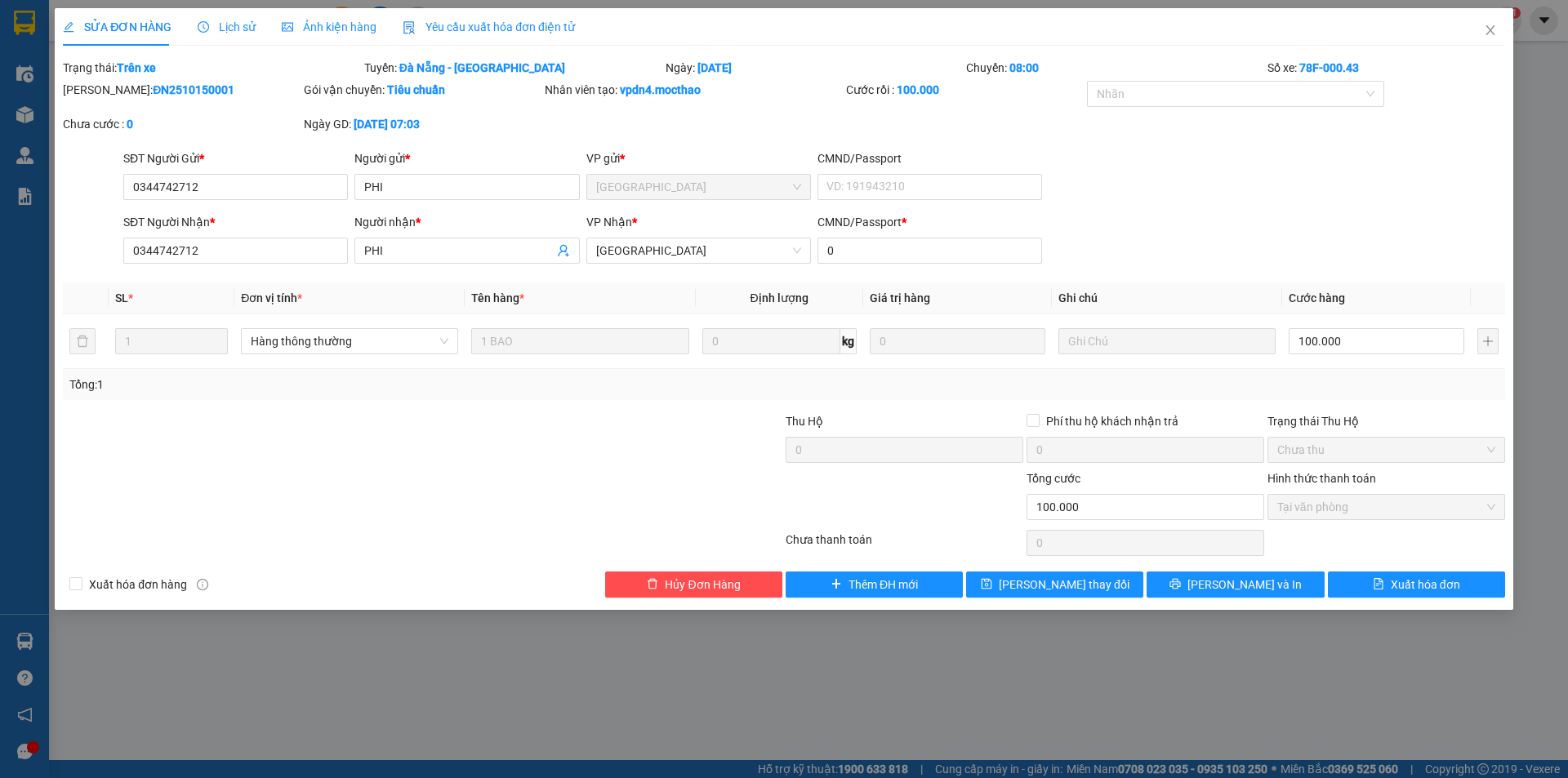
click at [513, 31] on span "Yêu cầu xuất hóa đơn điện tử" at bounding box center [488, 27] width 172 height 13
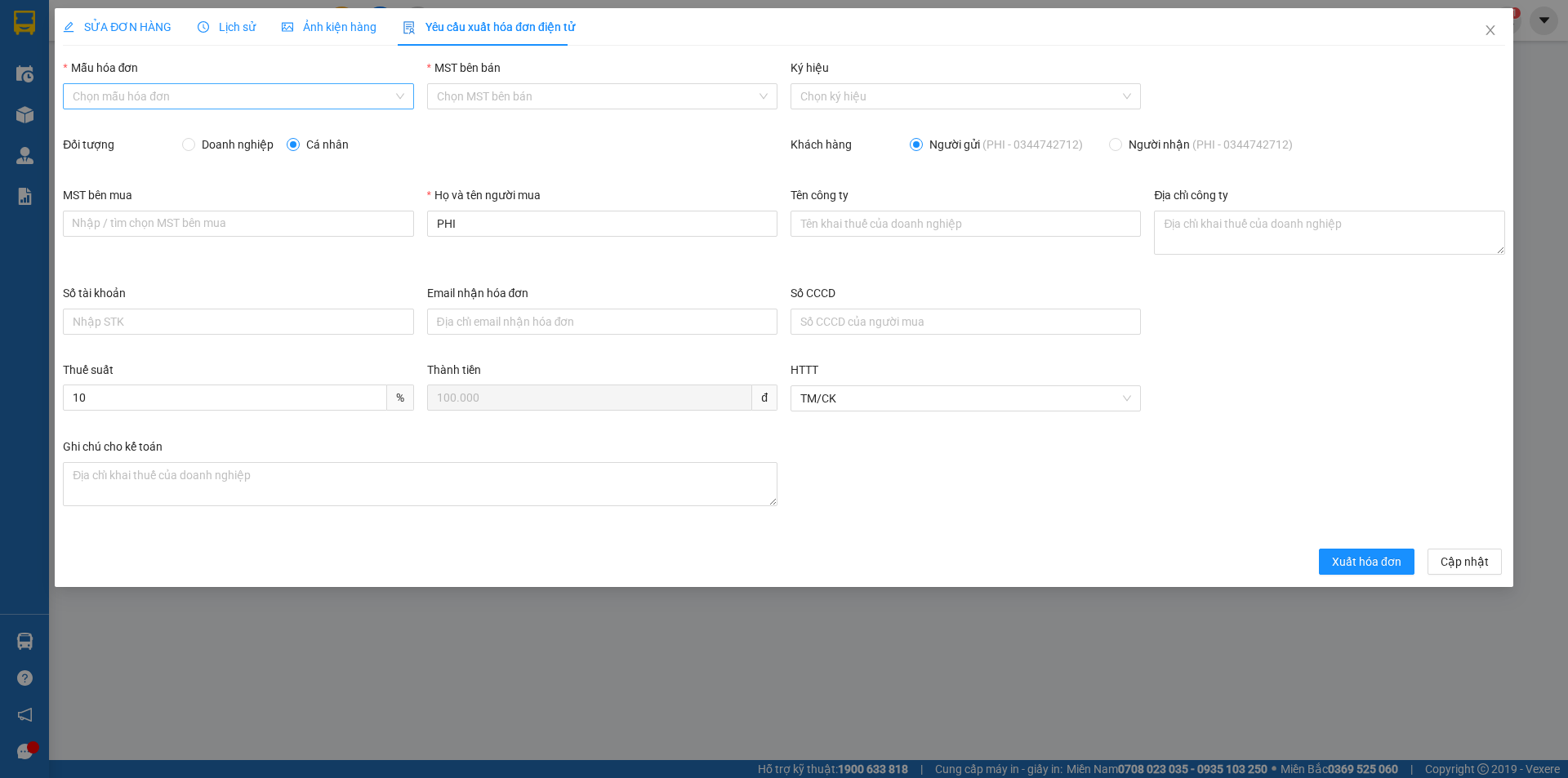
click at [214, 90] on input "Mẫu hóa đơn" at bounding box center [232, 97] width 319 height 25
click at [164, 121] on div "HĐH" at bounding box center [237, 129] width 330 height 18
type input "8"
drag, startPoint x: 447, startPoint y: 217, endPoint x: 402, endPoint y: 219, distance: 45.0
click at [402, 219] on div "MST bên mua Nhập / tìm chọn MST bên mua Họ và tên người mua PHI Tên công ty Địa…" at bounding box center [784, 235] width 1455 height 98
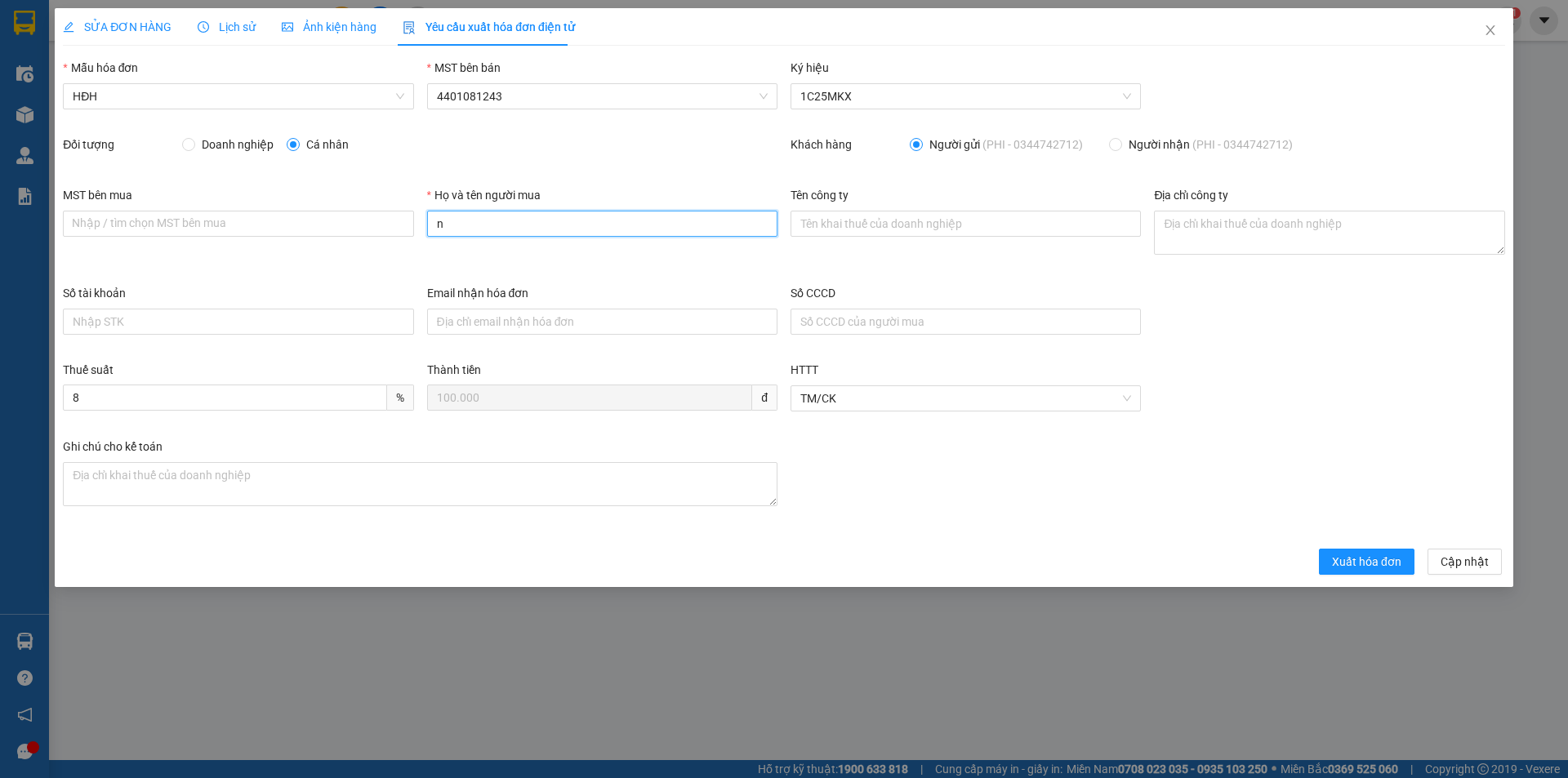
type input "Người mua không lấy hóa đơn"
click at [1373, 570] on span "Xuất hóa đơn" at bounding box center [1366, 562] width 69 height 18
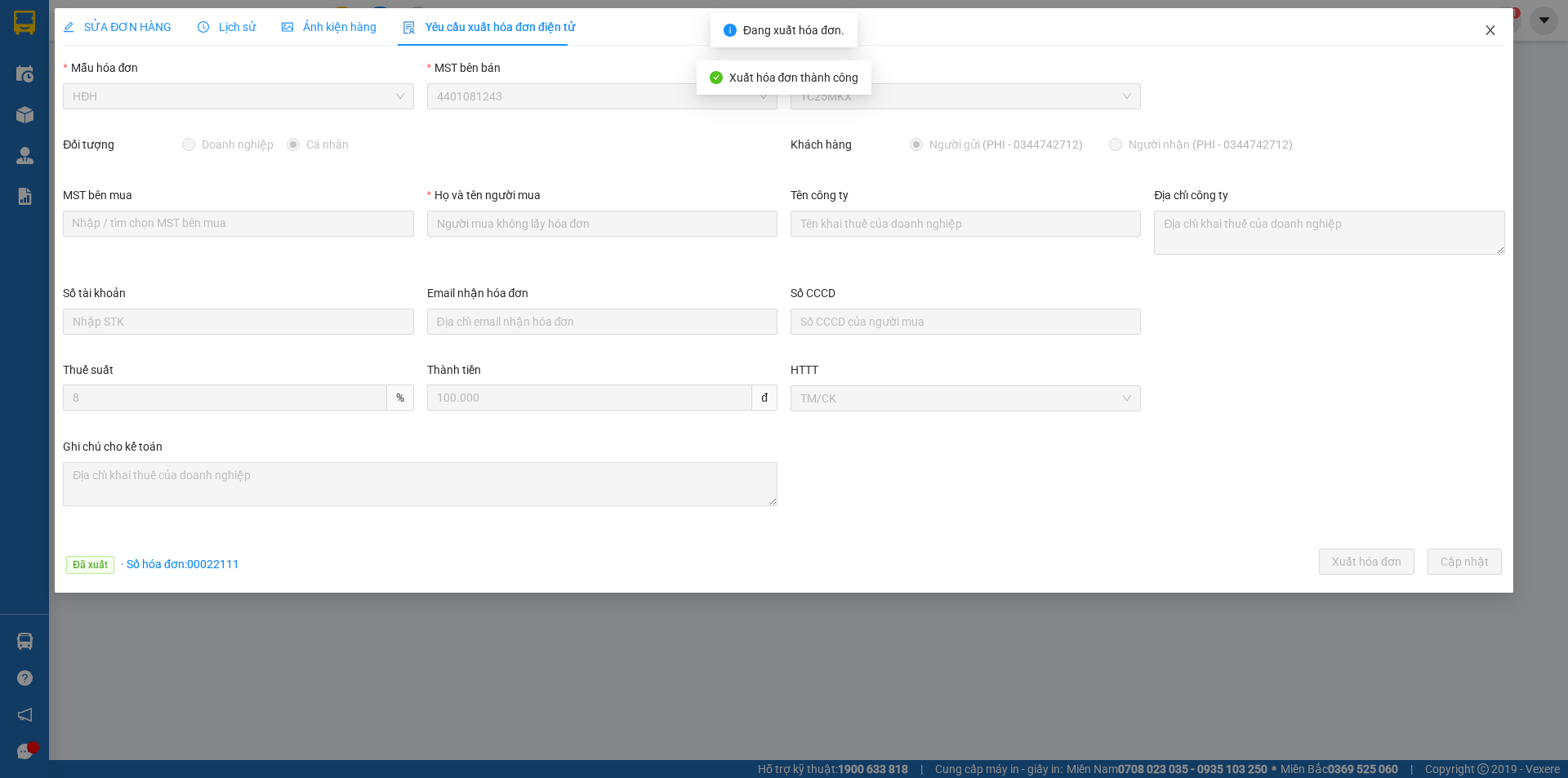
click at [1491, 31] on icon "close" at bounding box center [1490, 30] width 13 height 13
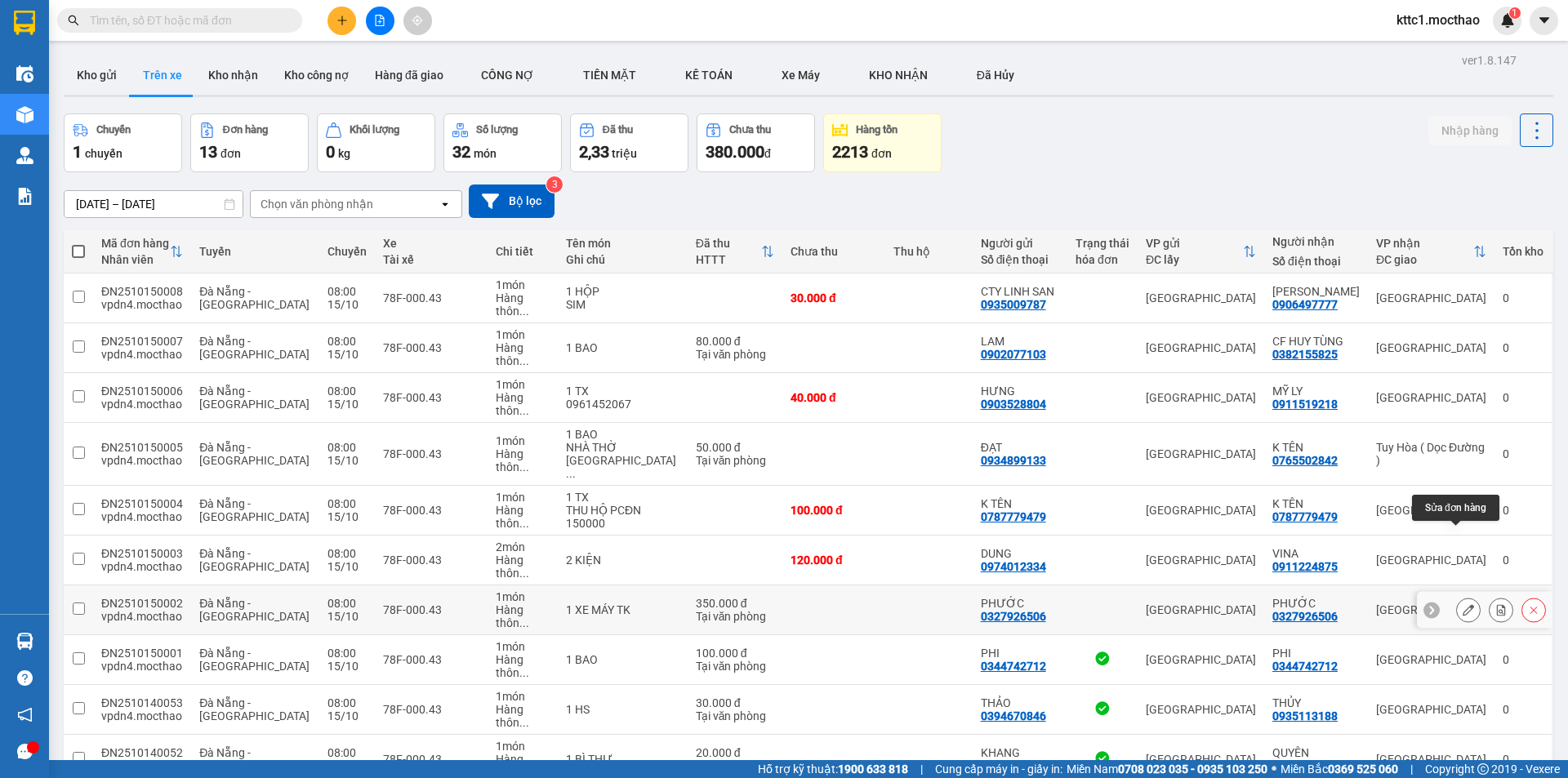
click at [1463, 604] on icon at bounding box center [1468, 610] width 12 height 12
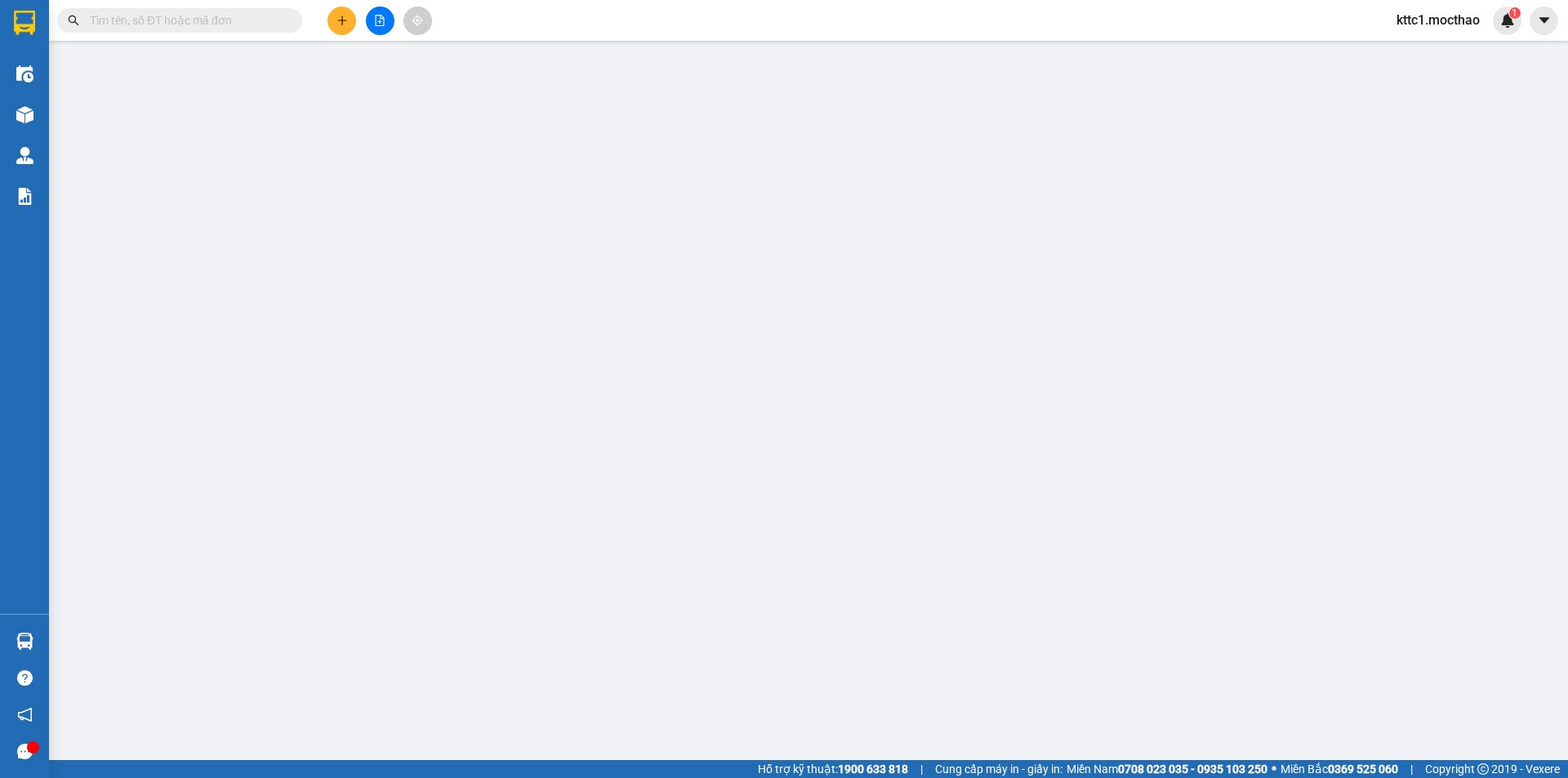
type input "0327926506"
type input "PHƯỚC"
type input "0327926506"
type input "PHƯỚC"
type input "0"
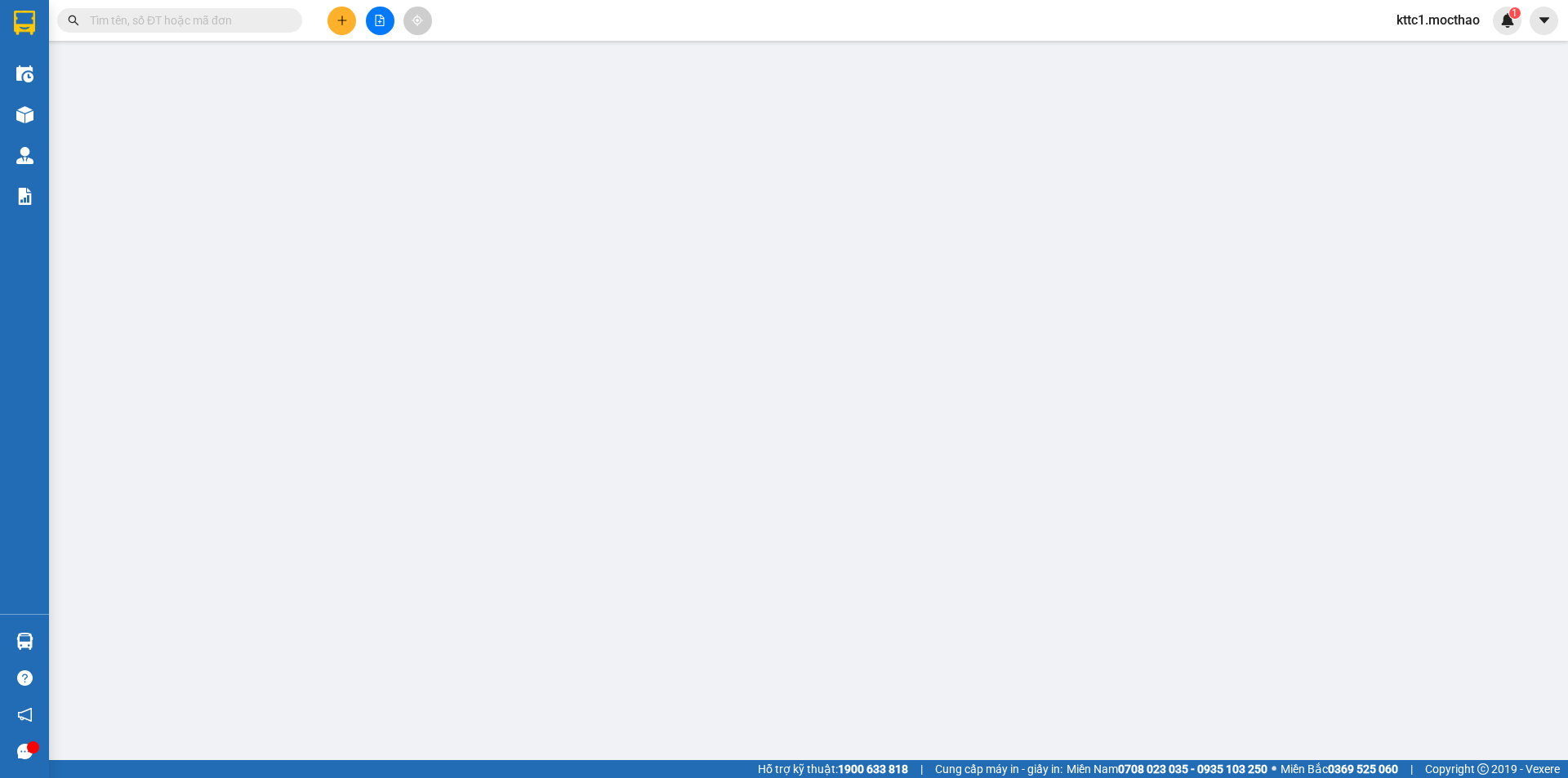
type input "0"
type input "350.000"
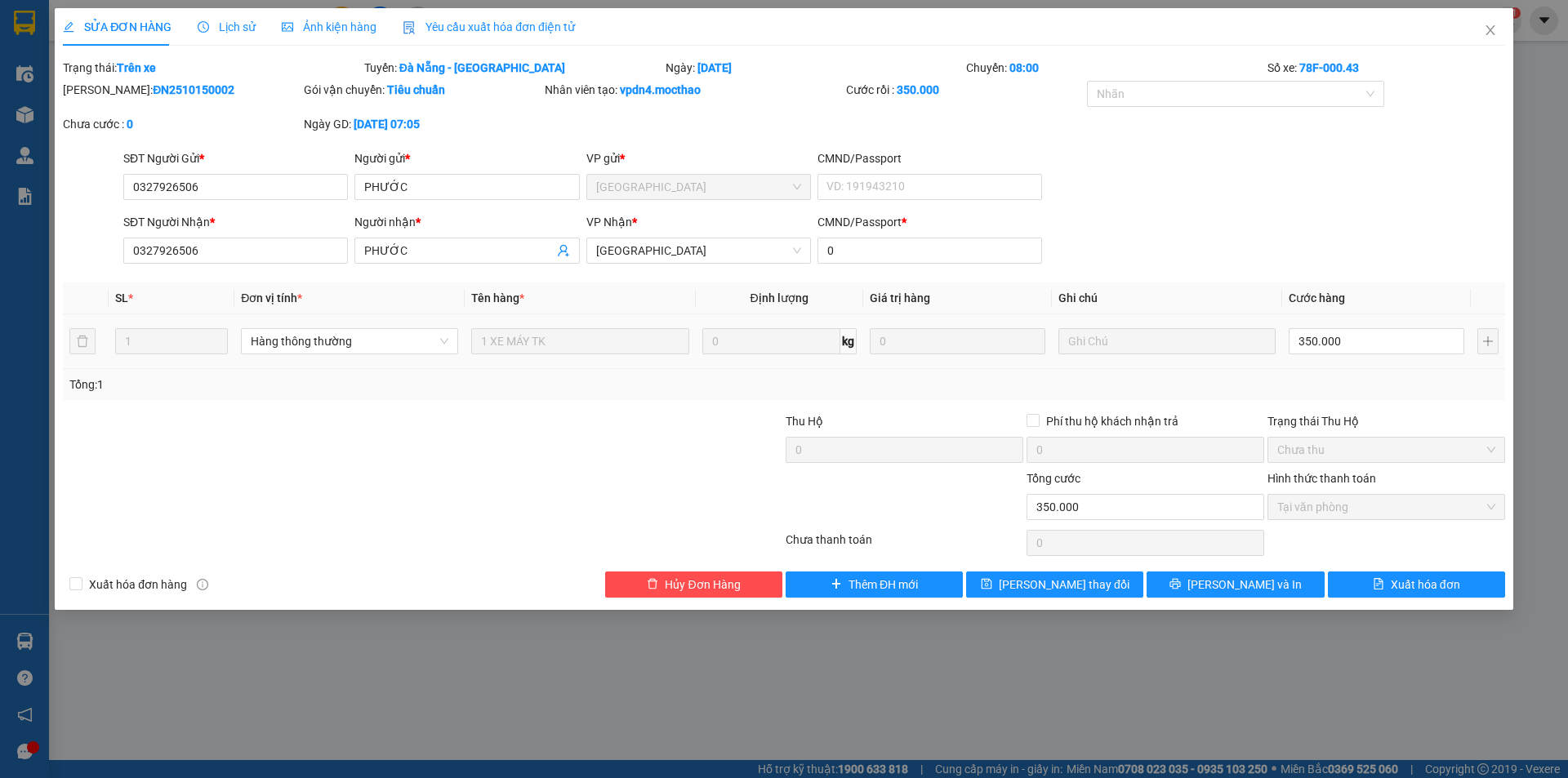
click at [509, 33] on div "Yêu cầu xuất hóa đơn điện tử" at bounding box center [488, 27] width 172 height 18
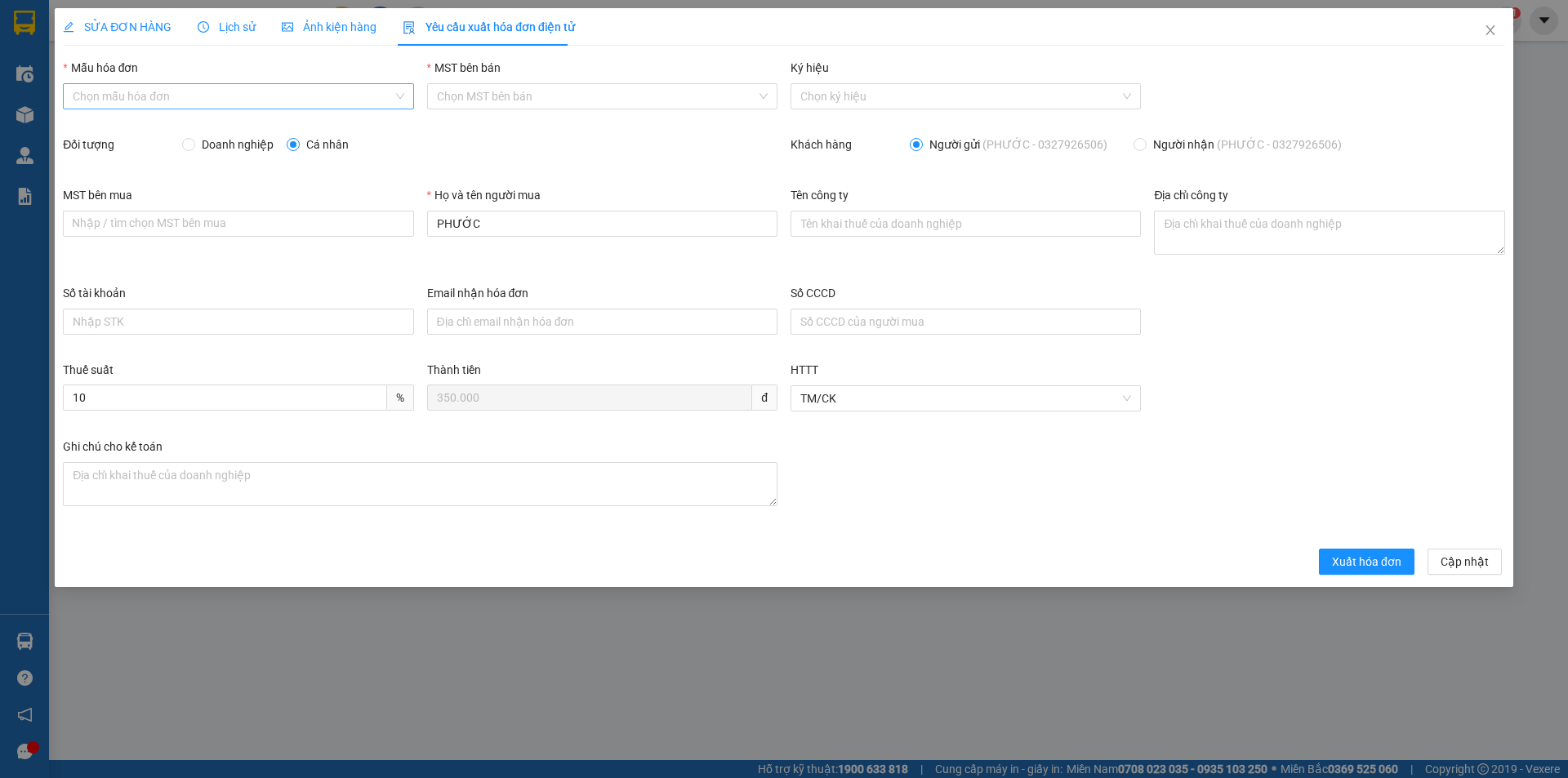
click at [232, 99] on input "Mẫu hóa đơn" at bounding box center [232, 97] width 319 height 25
drag, startPoint x: 226, startPoint y: 121, endPoint x: 235, endPoint y: 134, distance: 15.8
click at [227, 121] on div "HĐH" at bounding box center [237, 129] width 330 height 18
type input "8"
drag, startPoint x: 493, startPoint y: 227, endPoint x: 404, endPoint y: 221, distance: 89.2
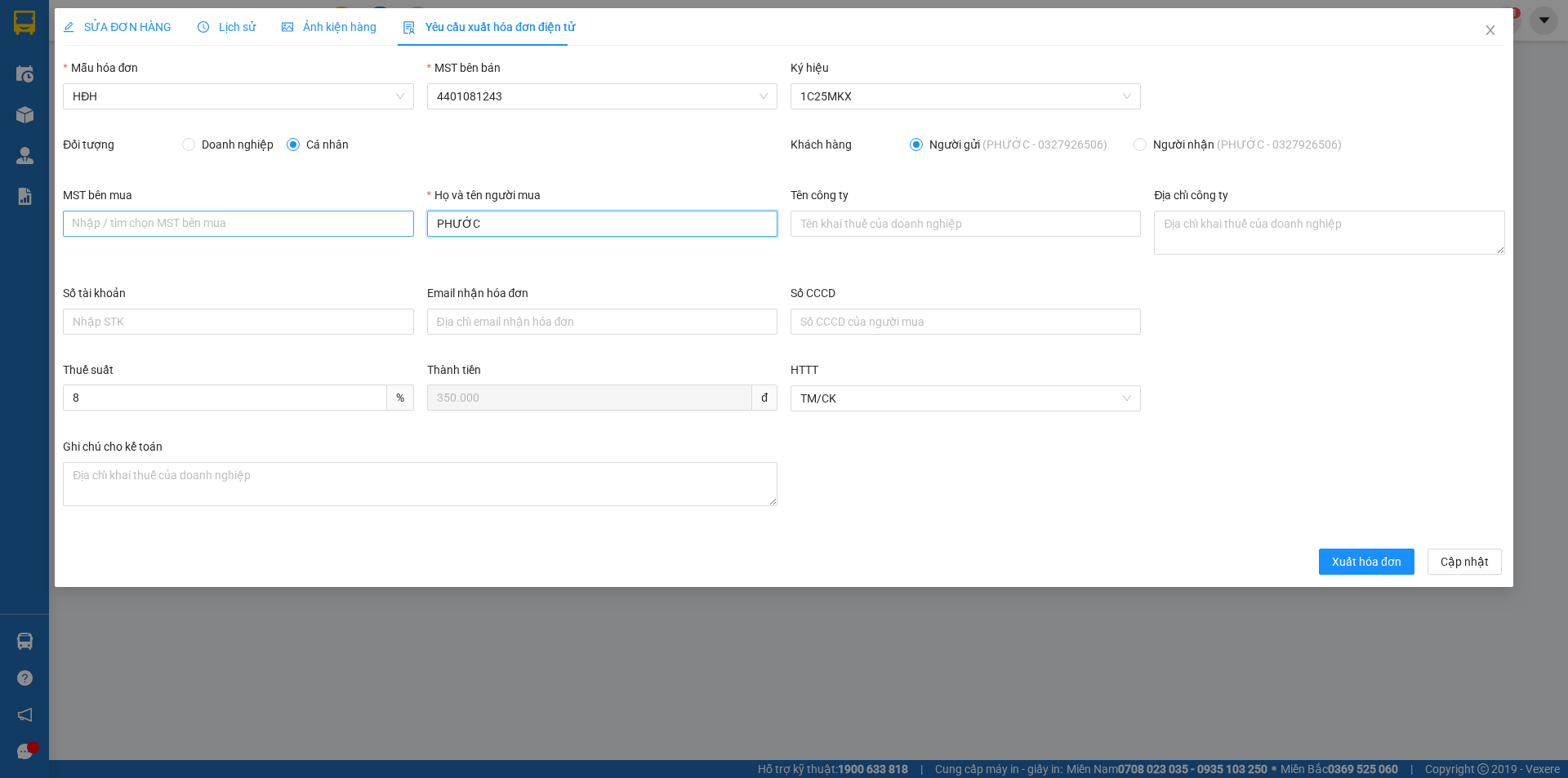
click at [404, 221] on div "MST bên mua Nhập / tìm chọn MST bên mua Họ và tên người mua PHƯỚC Tên công ty Đ…" at bounding box center [784, 235] width 1455 height 98
type input "Người mua không lấy hóa đơn"
click at [1373, 561] on span "Xuất hóa đơn" at bounding box center [1366, 562] width 69 height 18
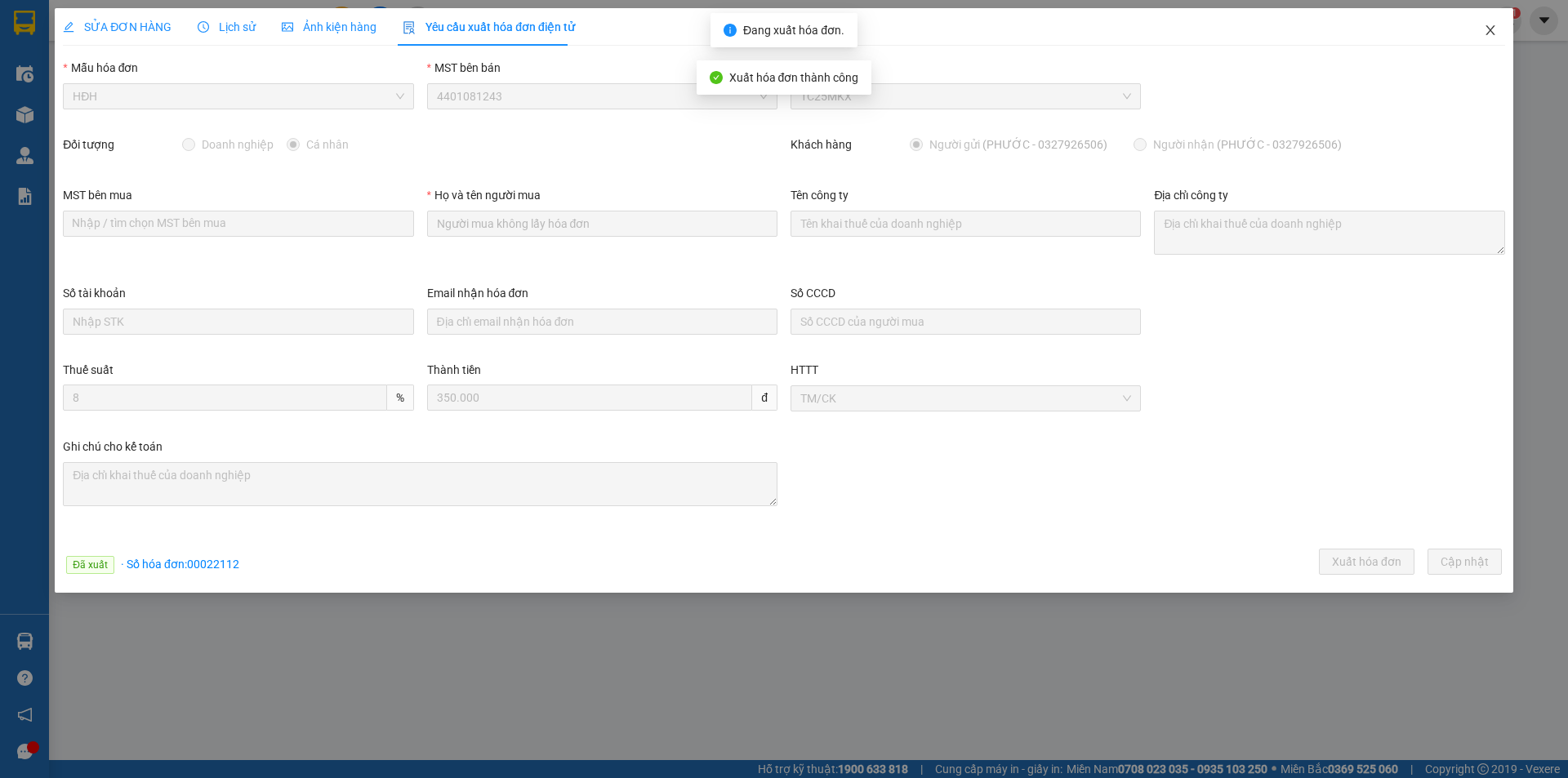
click at [1493, 25] on icon "close" at bounding box center [1490, 30] width 13 height 13
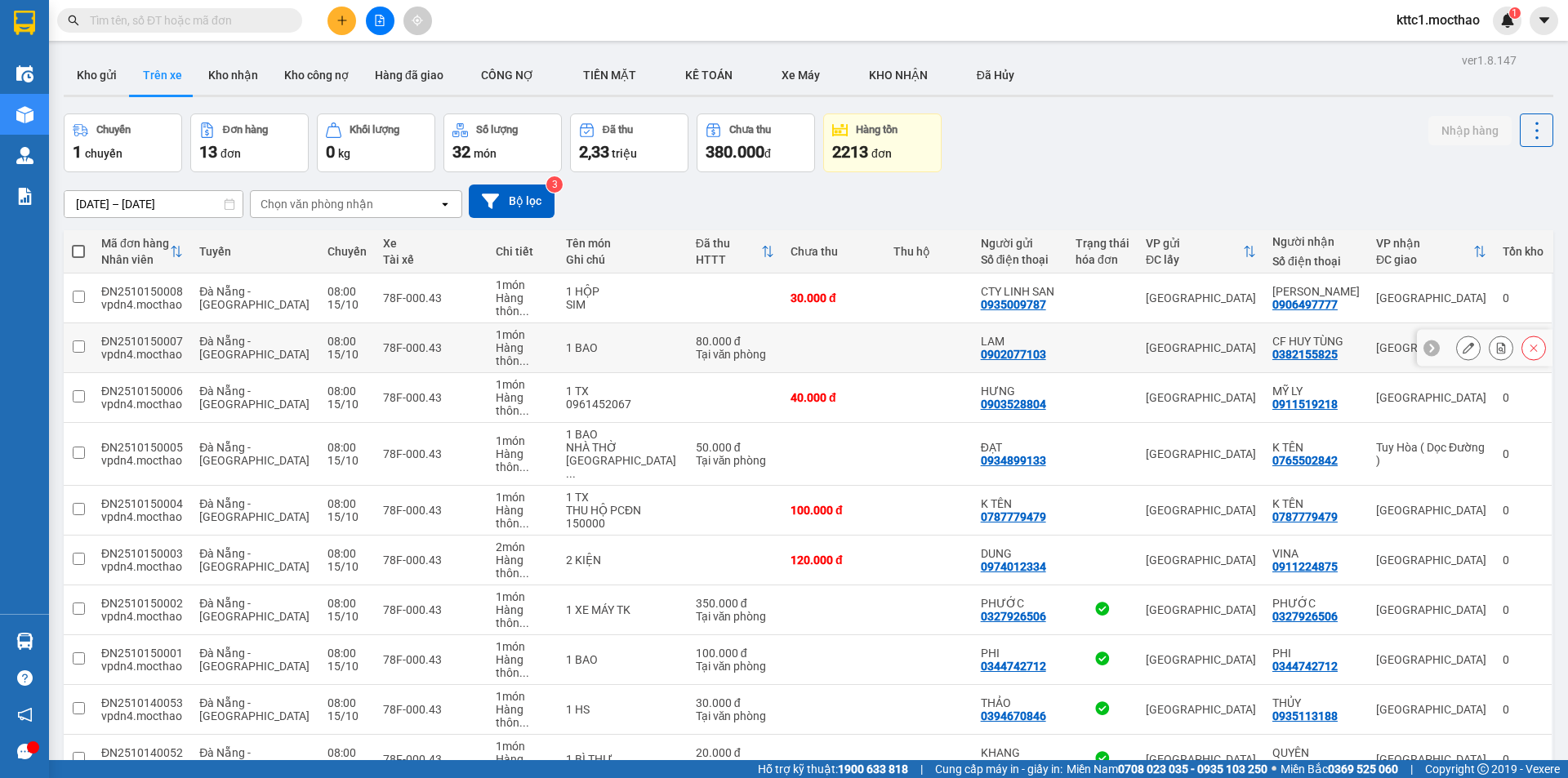
click at [1463, 342] on icon at bounding box center [1468, 347] width 12 height 12
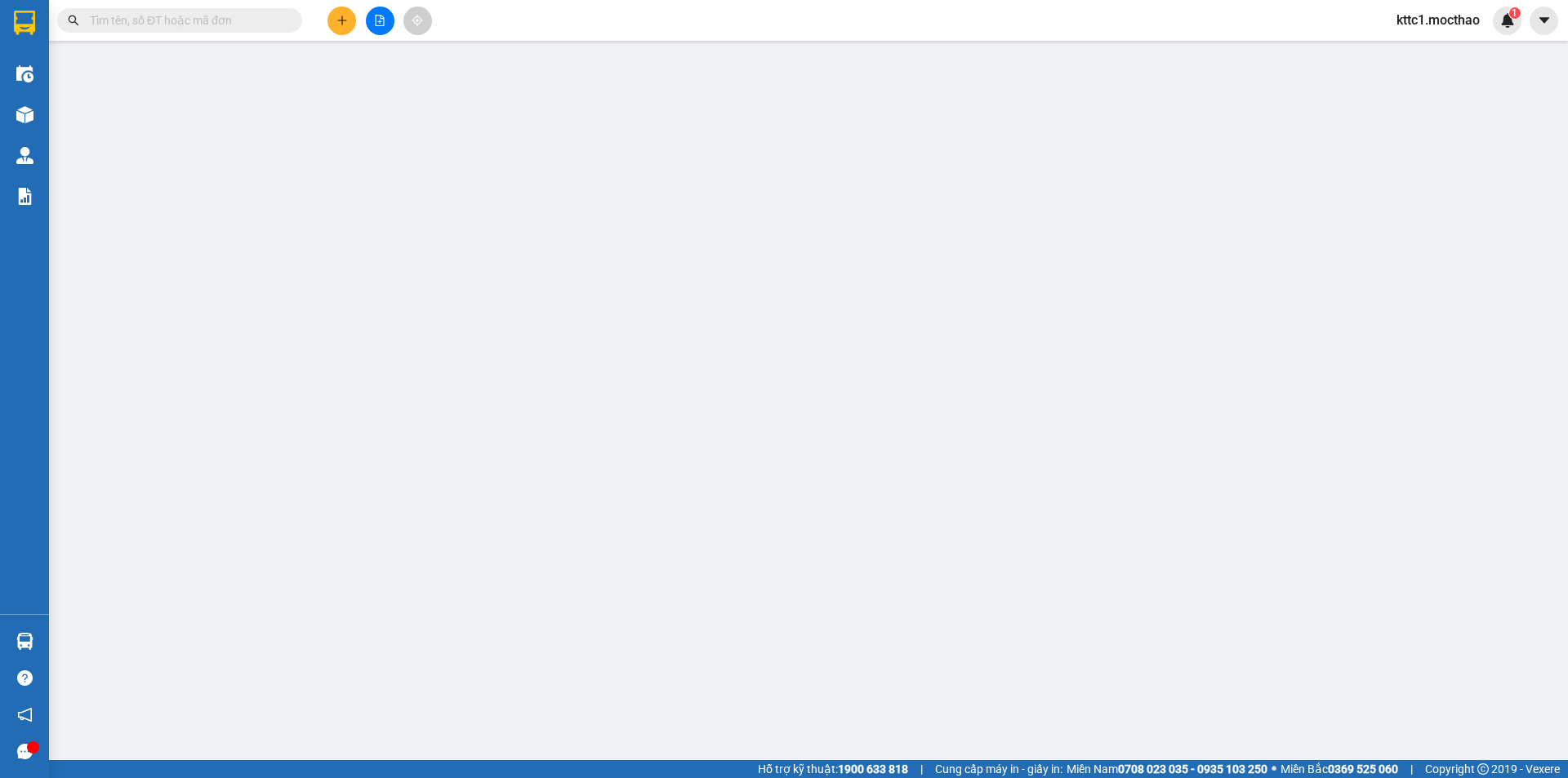
type input "0902077103"
type input "LAM"
type input "0382155825"
type input "CF HUY TÙNG"
type input "0"
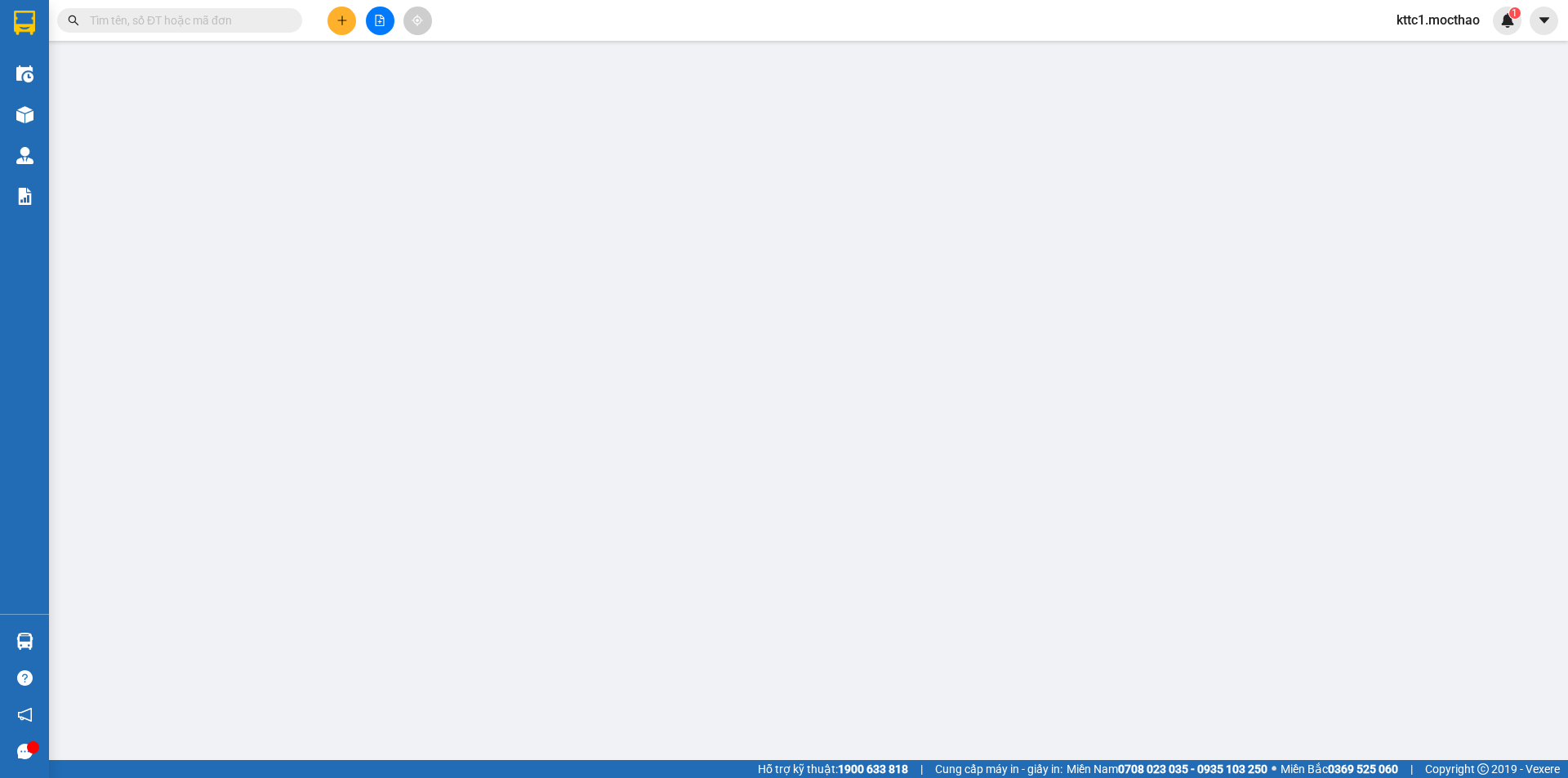
type input "0"
type input "80.000"
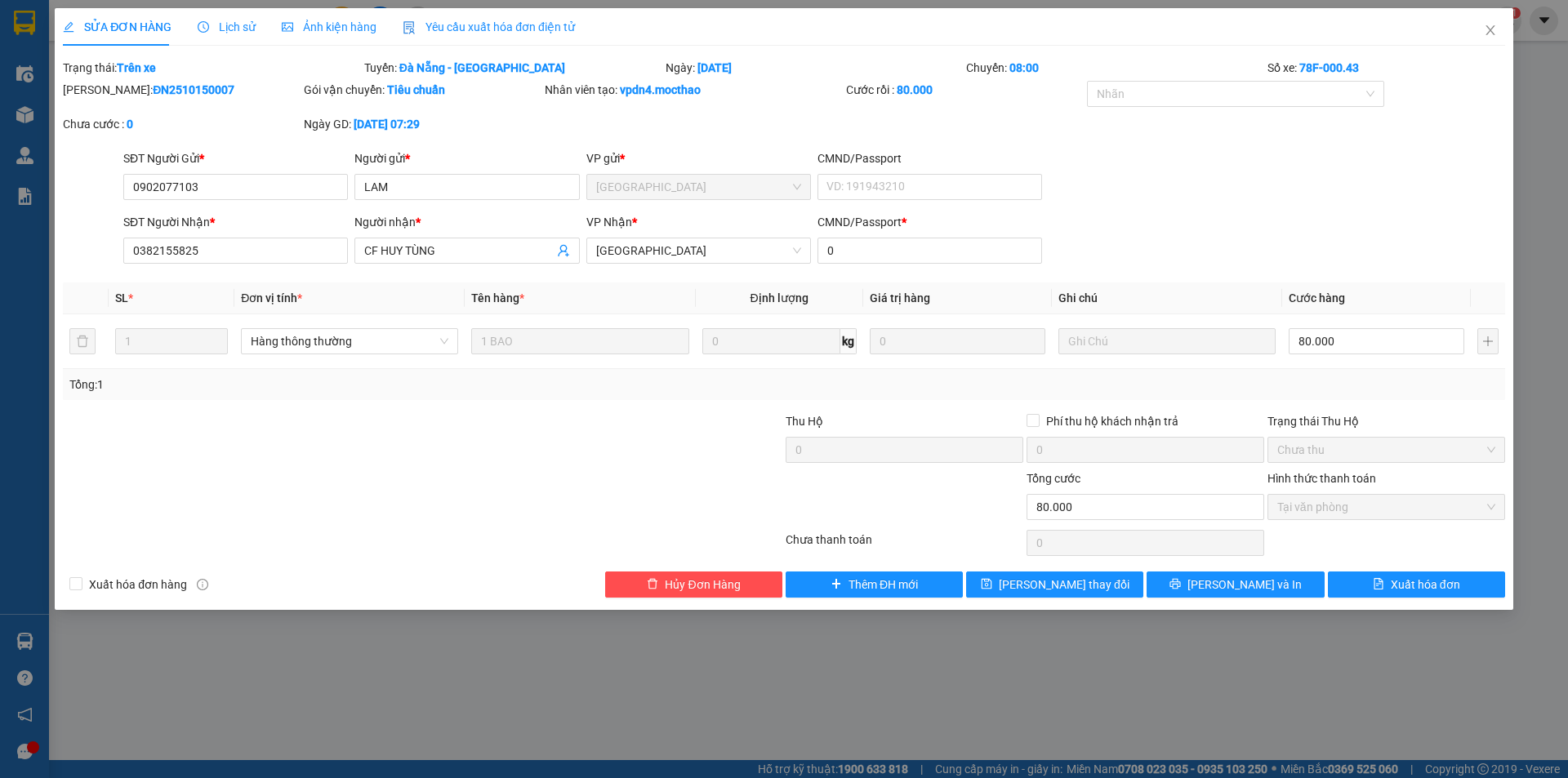
click at [498, 32] on span "Yêu cầu xuất hóa đơn điện tử" at bounding box center [488, 27] width 172 height 13
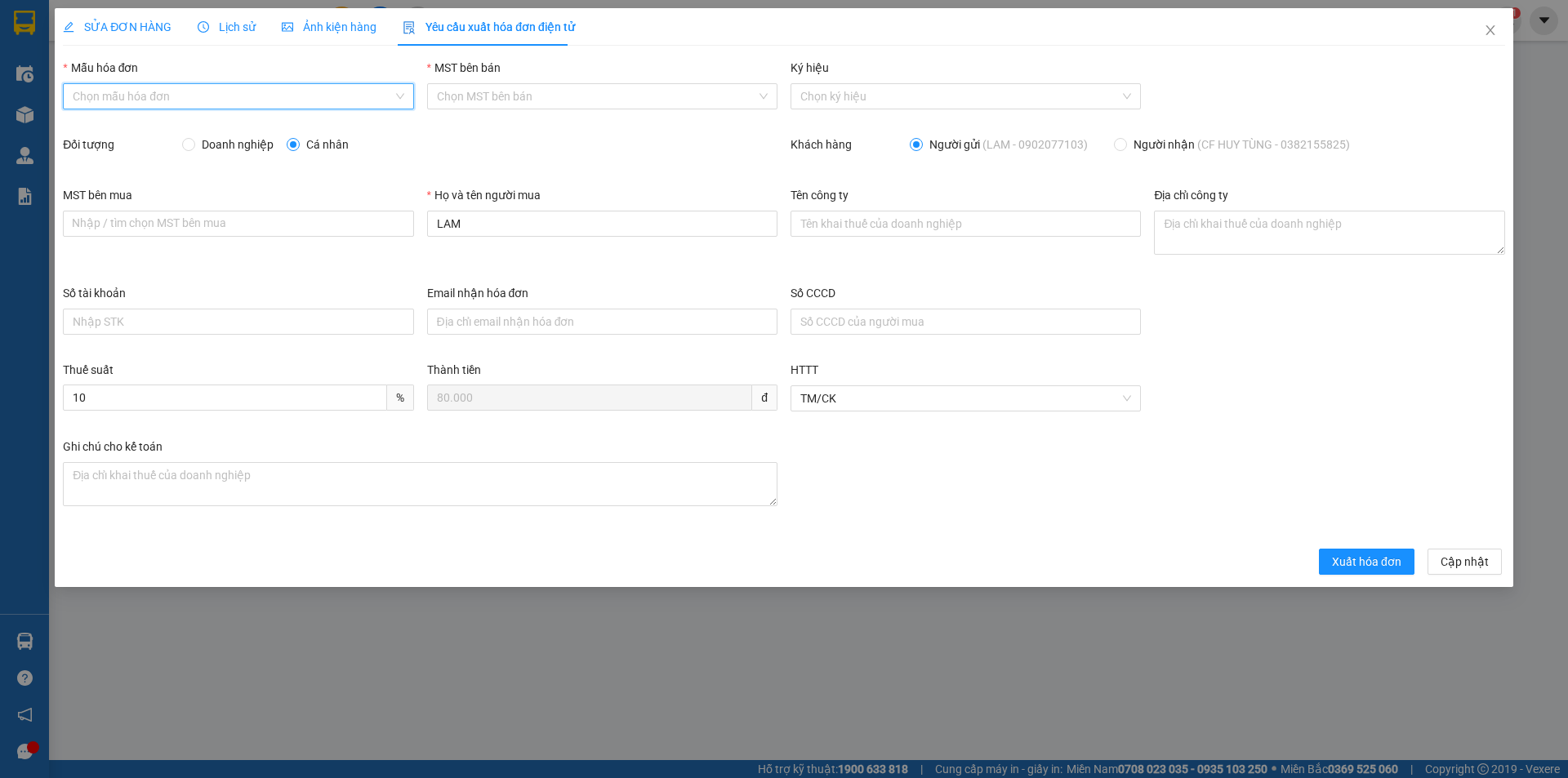
click at [255, 89] on input "Mẫu hóa đơn" at bounding box center [232, 97] width 319 height 25
click at [227, 124] on div "HĐH" at bounding box center [237, 129] width 330 height 18
type input "8"
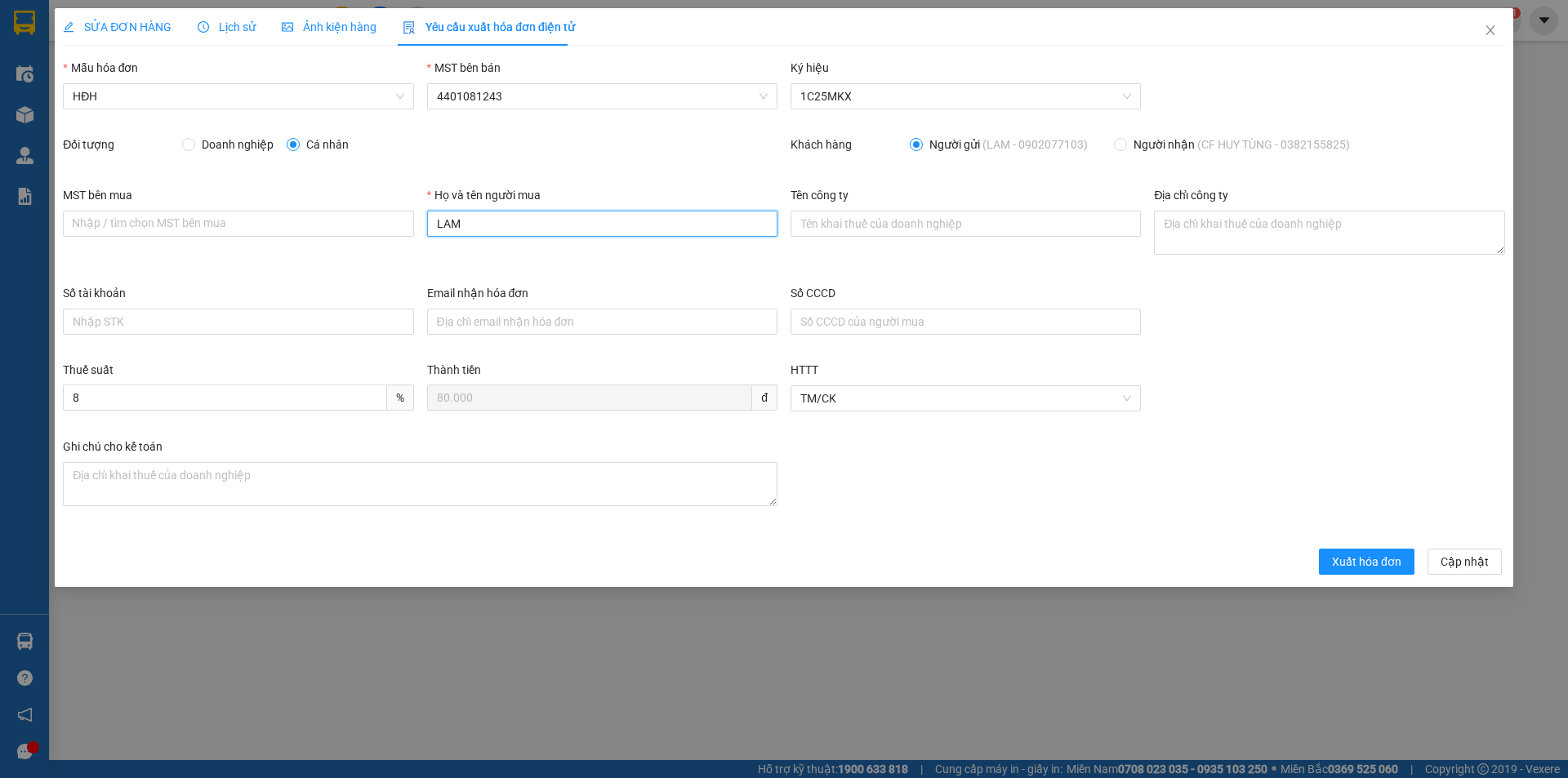
drag, startPoint x: 453, startPoint y: 232, endPoint x: 422, endPoint y: 232, distance: 31.0
click at [422, 232] on div "Họ và tên người mua LAM" at bounding box center [602, 235] width 363 height 98
type input "Người mua không lấy hóa đơn"
click at [1354, 559] on span "Xuất hóa đơn" at bounding box center [1366, 562] width 69 height 18
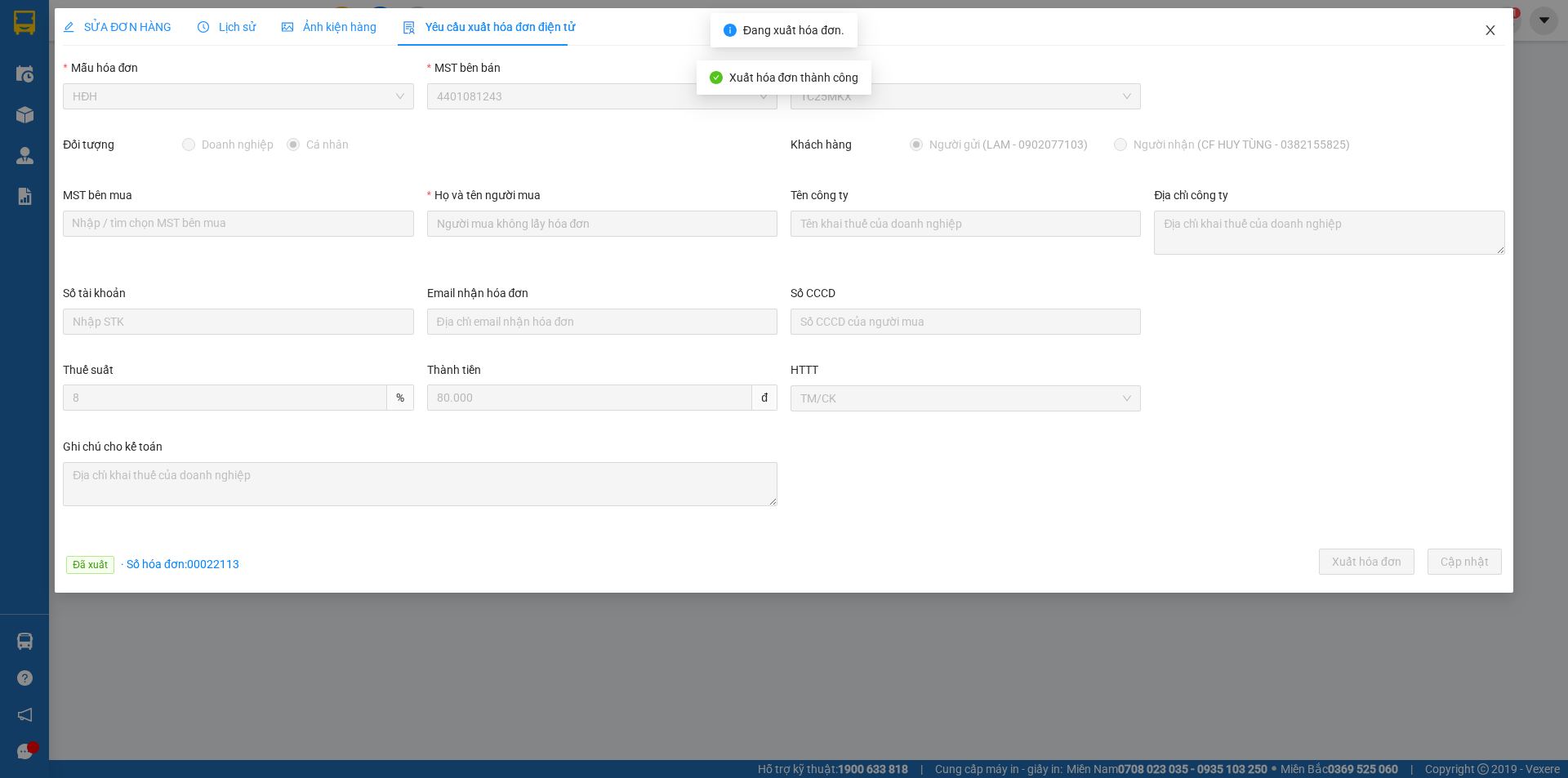
click at [1490, 33] on icon "close" at bounding box center [1490, 30] width 13 height 13
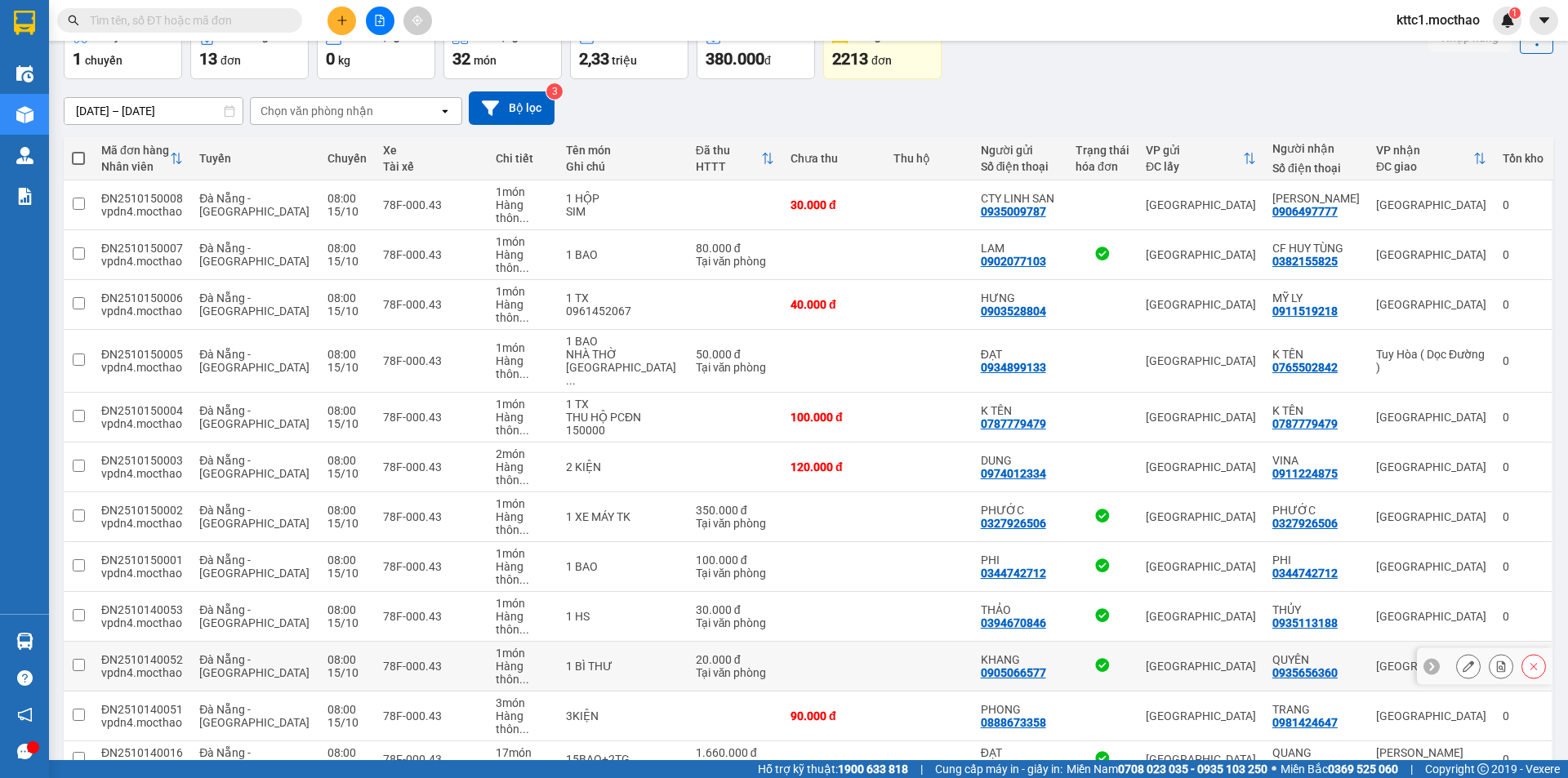
scroll to position [97, 0]
